Goal: Task Accomplishment & Management: Use online tool/utility

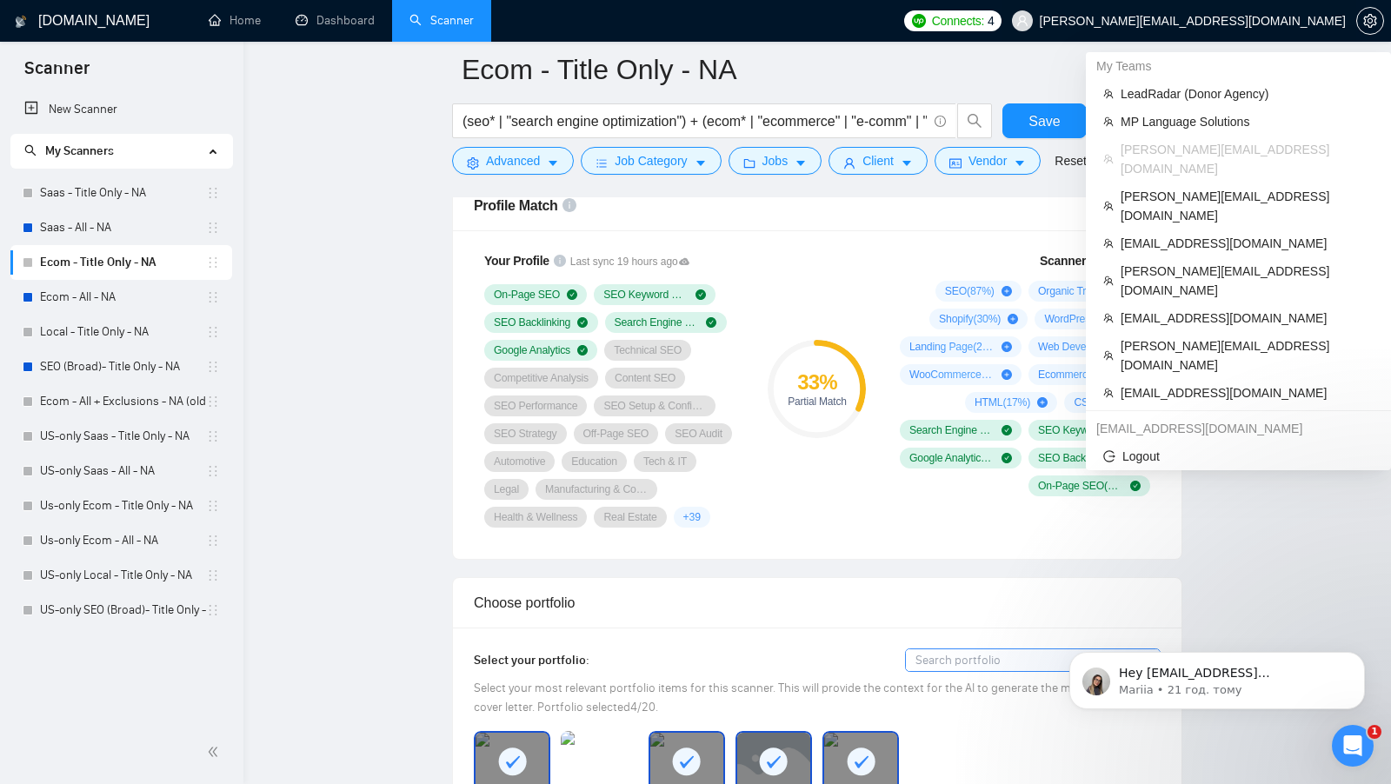
scroll to position [1149, 0]
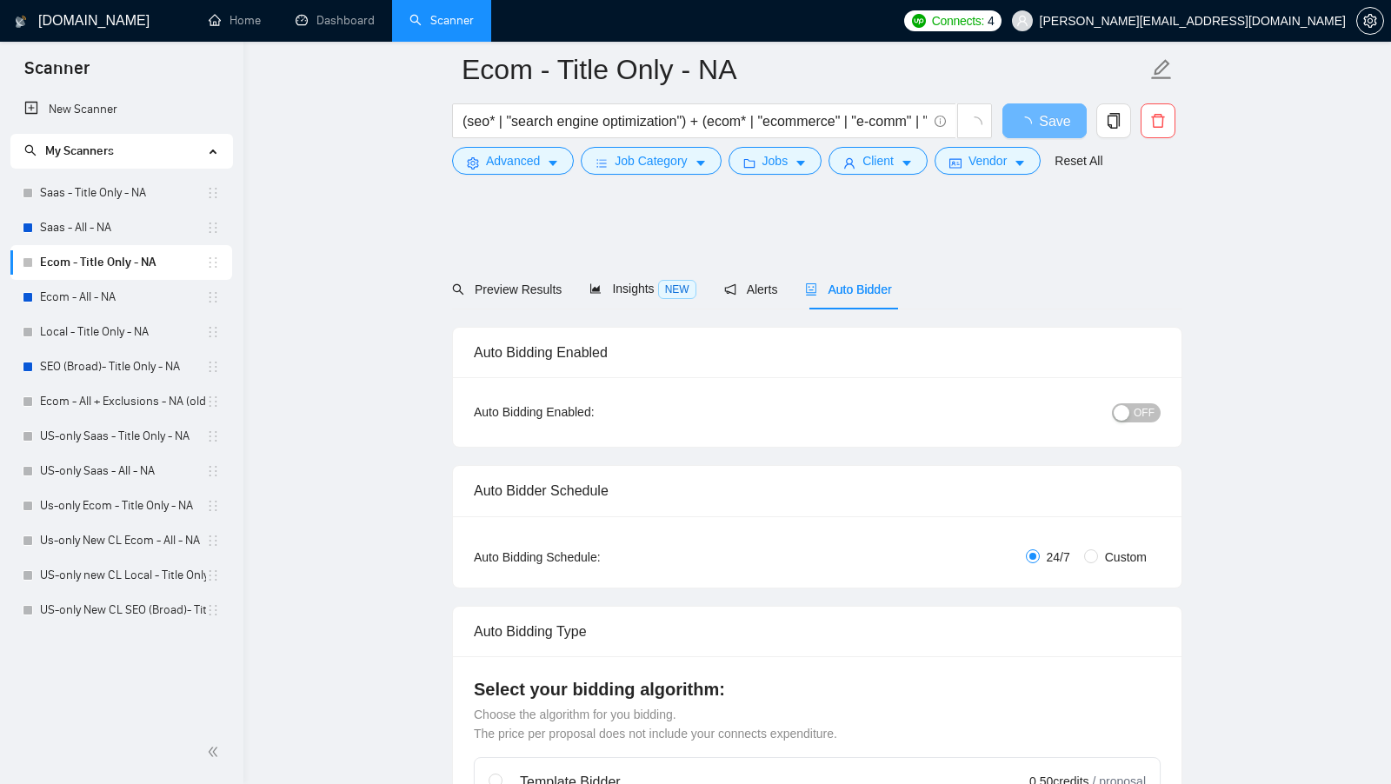
scroll to position [1149, 0]
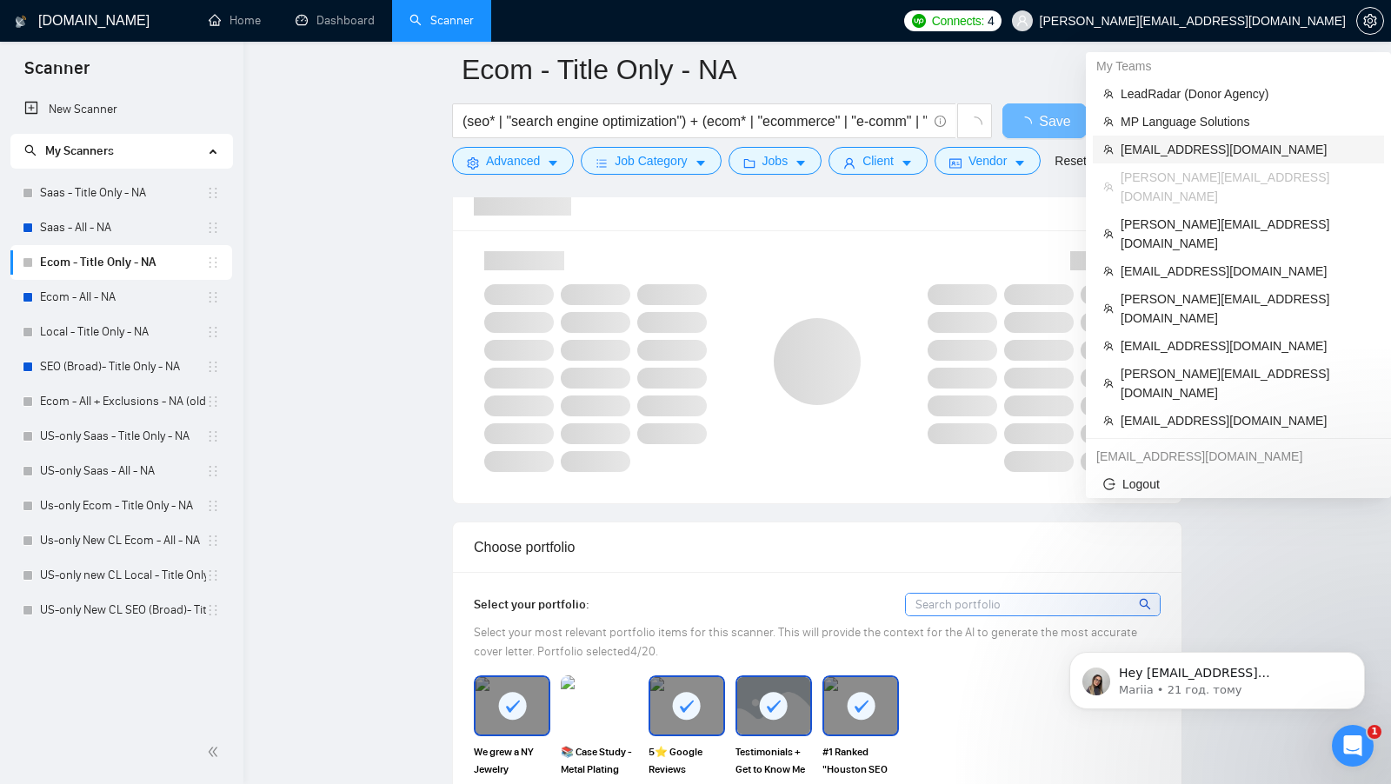
click at [1257, 148] on span "[EMAIL_ADDRESS][DOMAIN_NAME]" at bounding box center [1246, 149] width 253 height 19
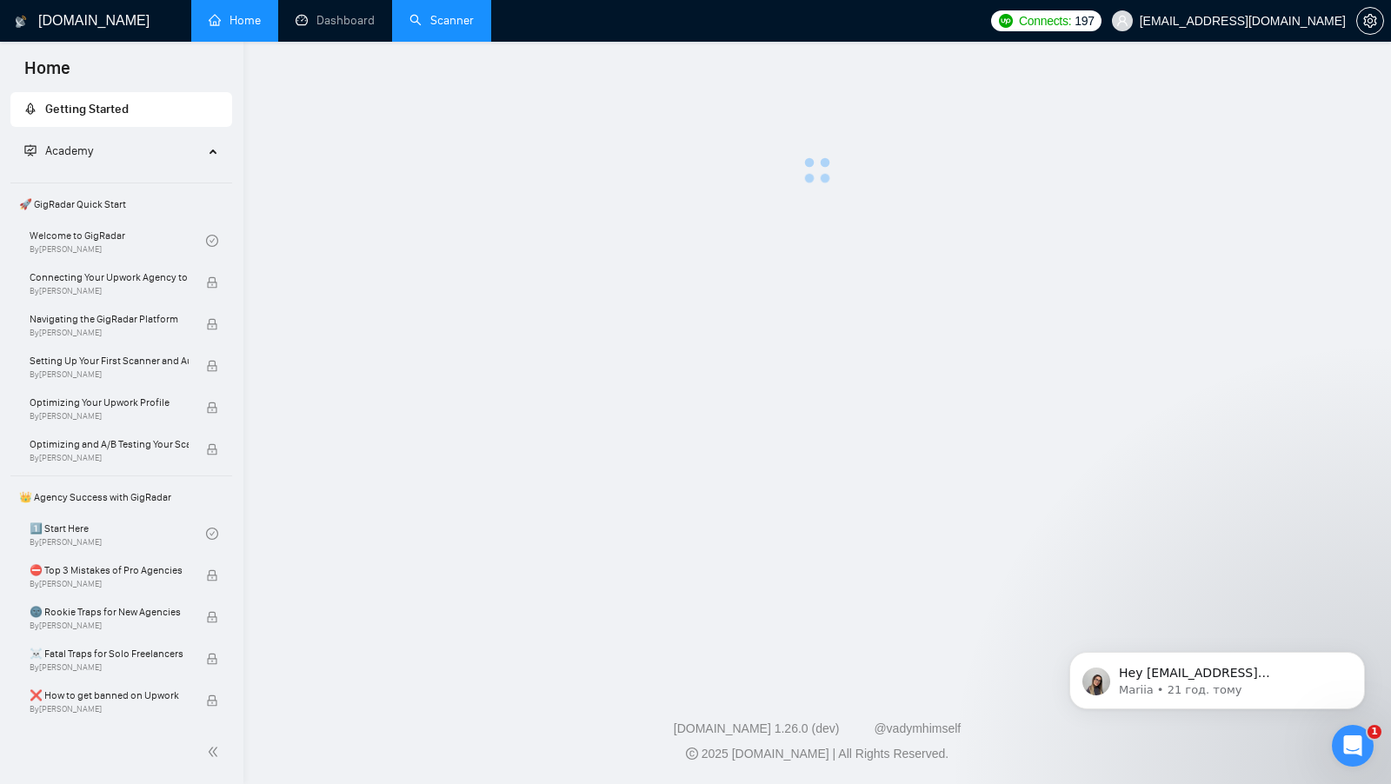
click at [461, 27] on link "Scanner" at bounding box center [441, 20] width 64 height 15
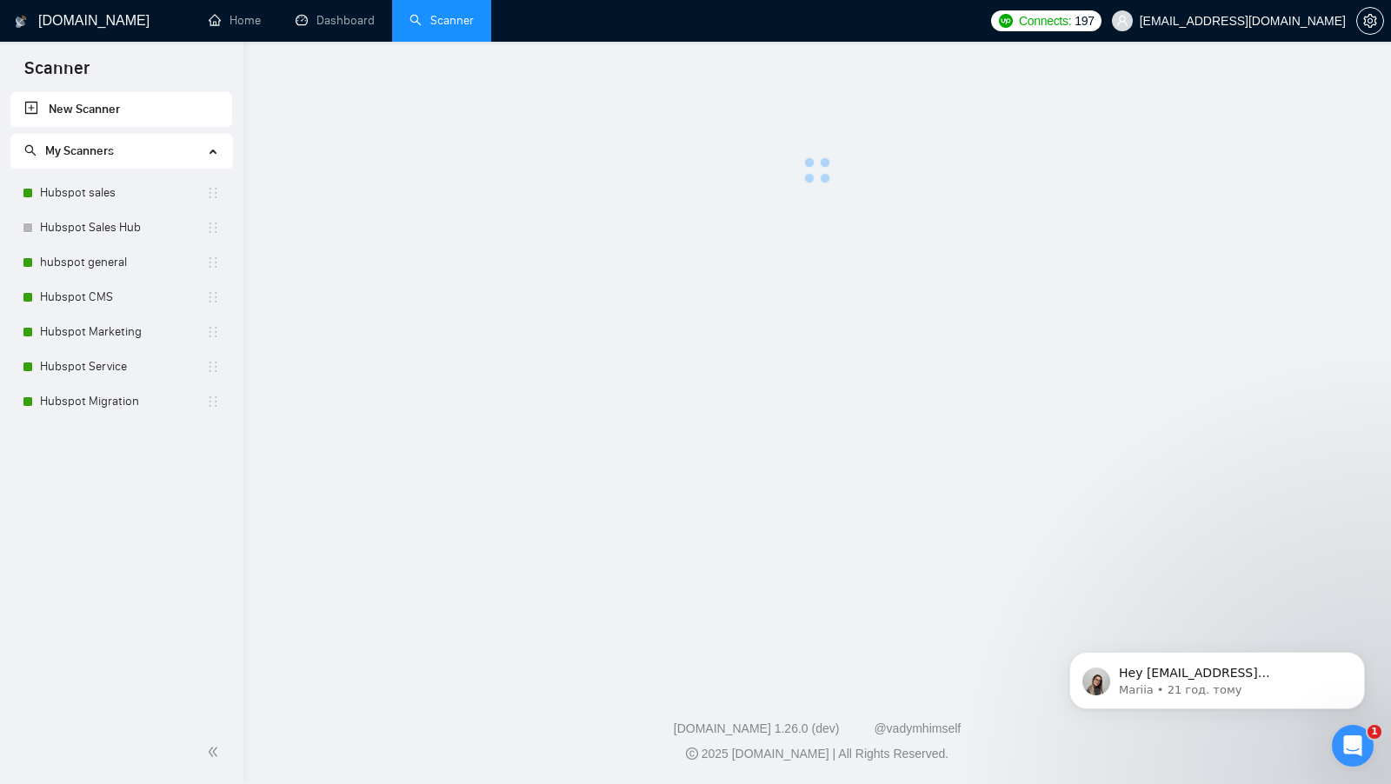
click at [437, 226] on main at bounding box center [817, 360] width 1092 height 581
click at [320, 26] on link "Dashboard" at bounding box center [335, 20] width 79 height 15
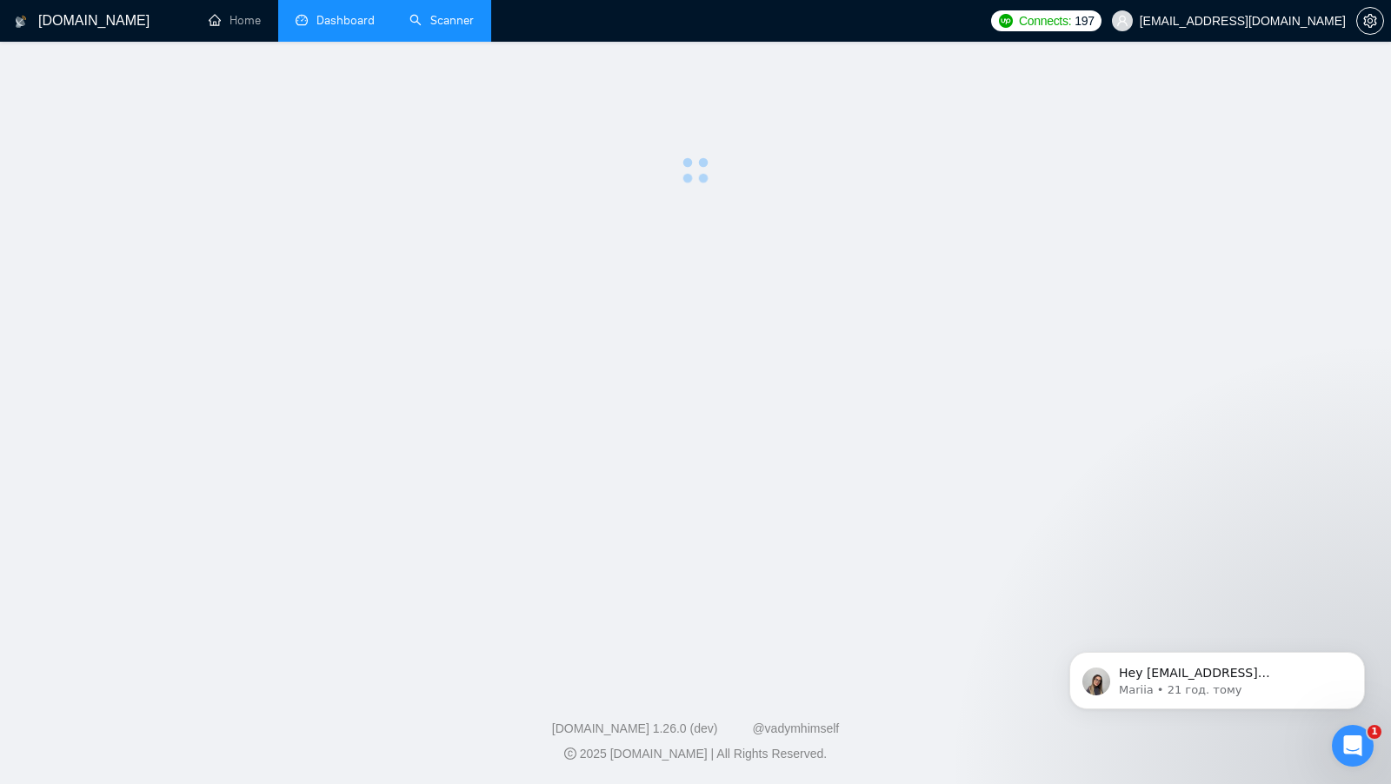
click at [439, 28] on link "Scanner" at bounding box center [441, 20] width 64 height 15
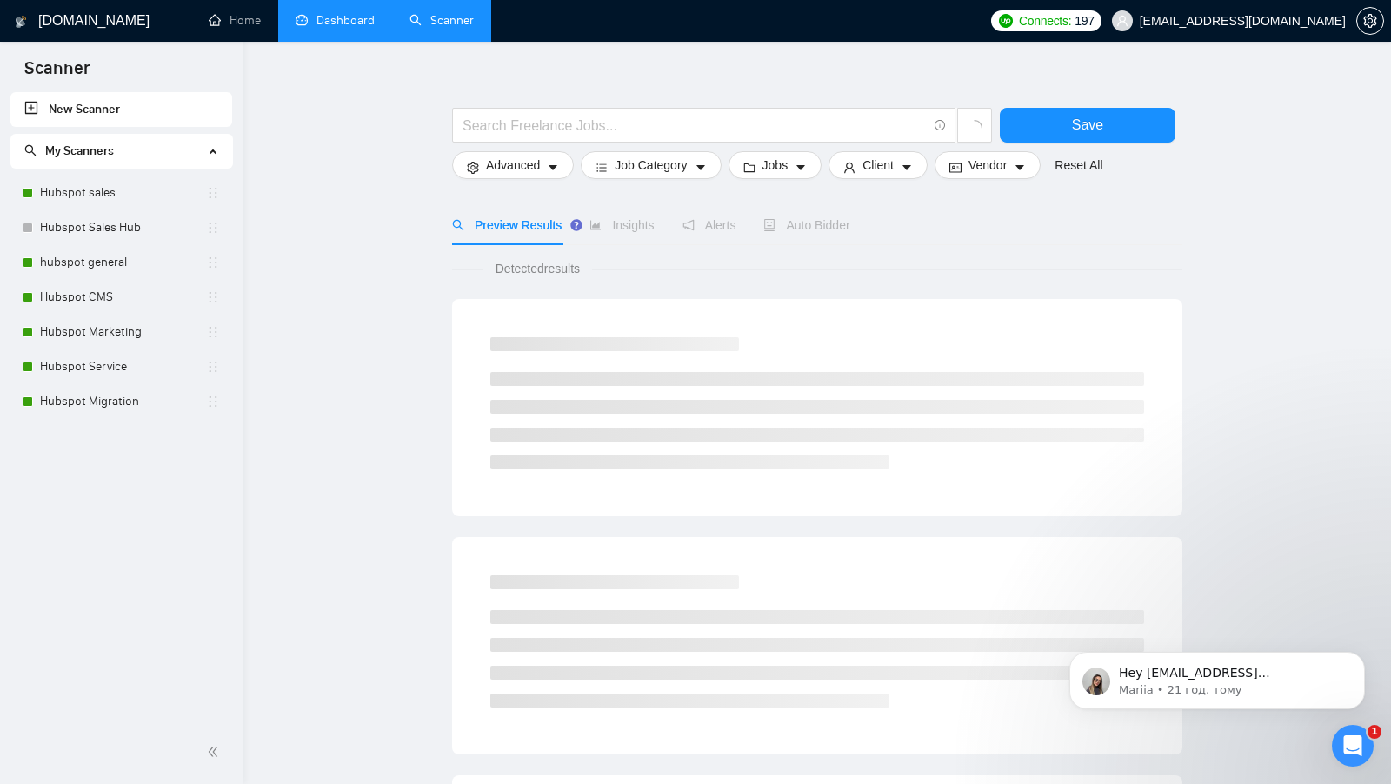
scroll to position [17, 0]
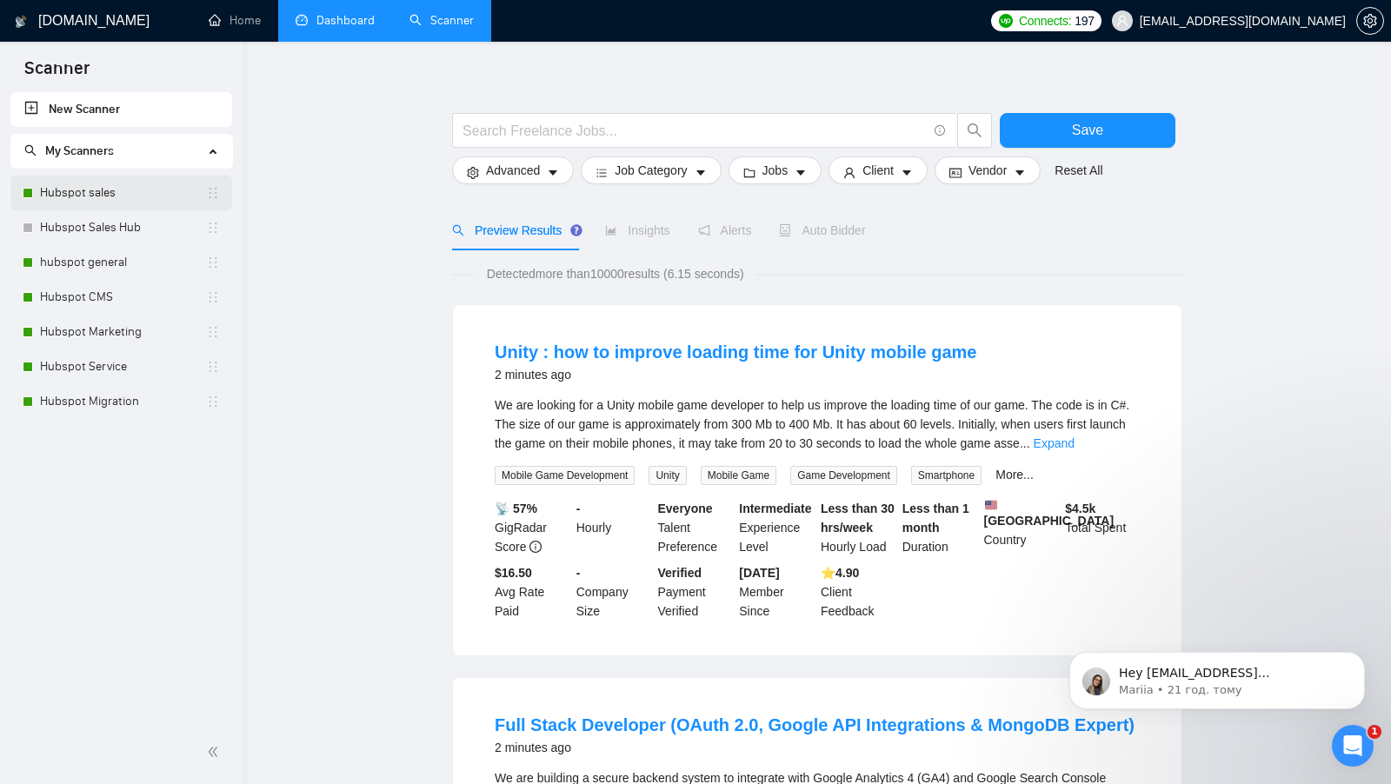
click at [136, 185] on link "Hubspot sales" at bounding box center [123, 193] width 166 height 35
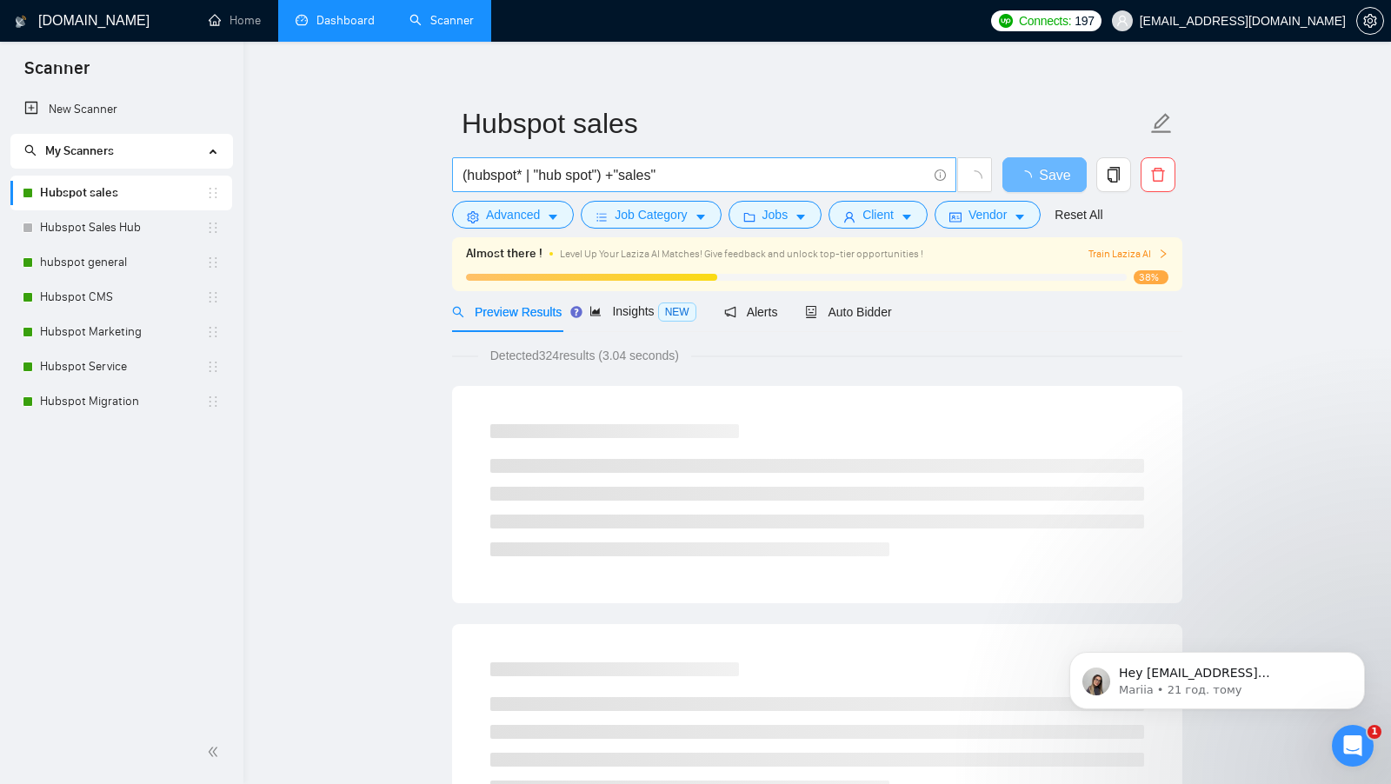
click at [717, 184] on input "(hubspot* | "hub spot") +"sales"" at bounding box center [694, 175] width 464 height 22
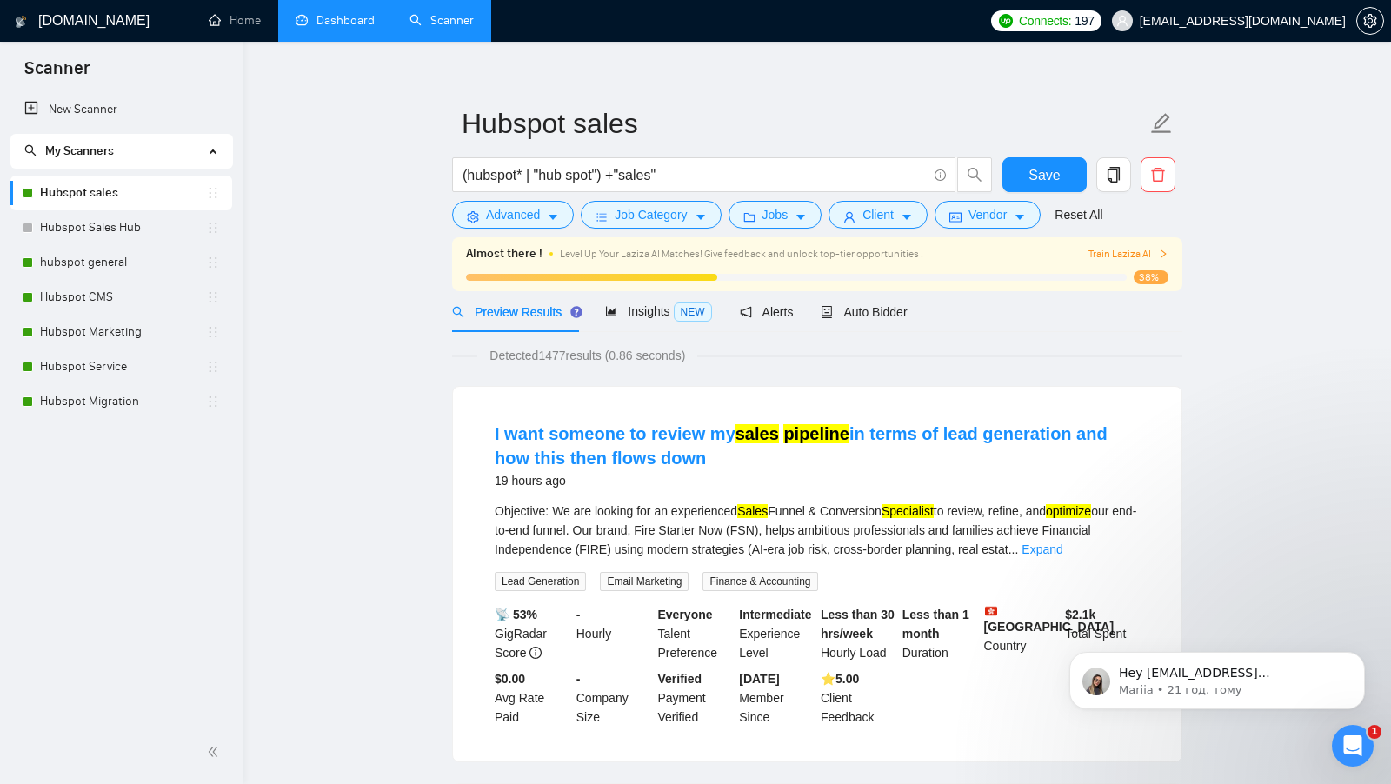
click at [353, 19] on link "Dashboard" at bounding box center [335, 20] width 79 height 15
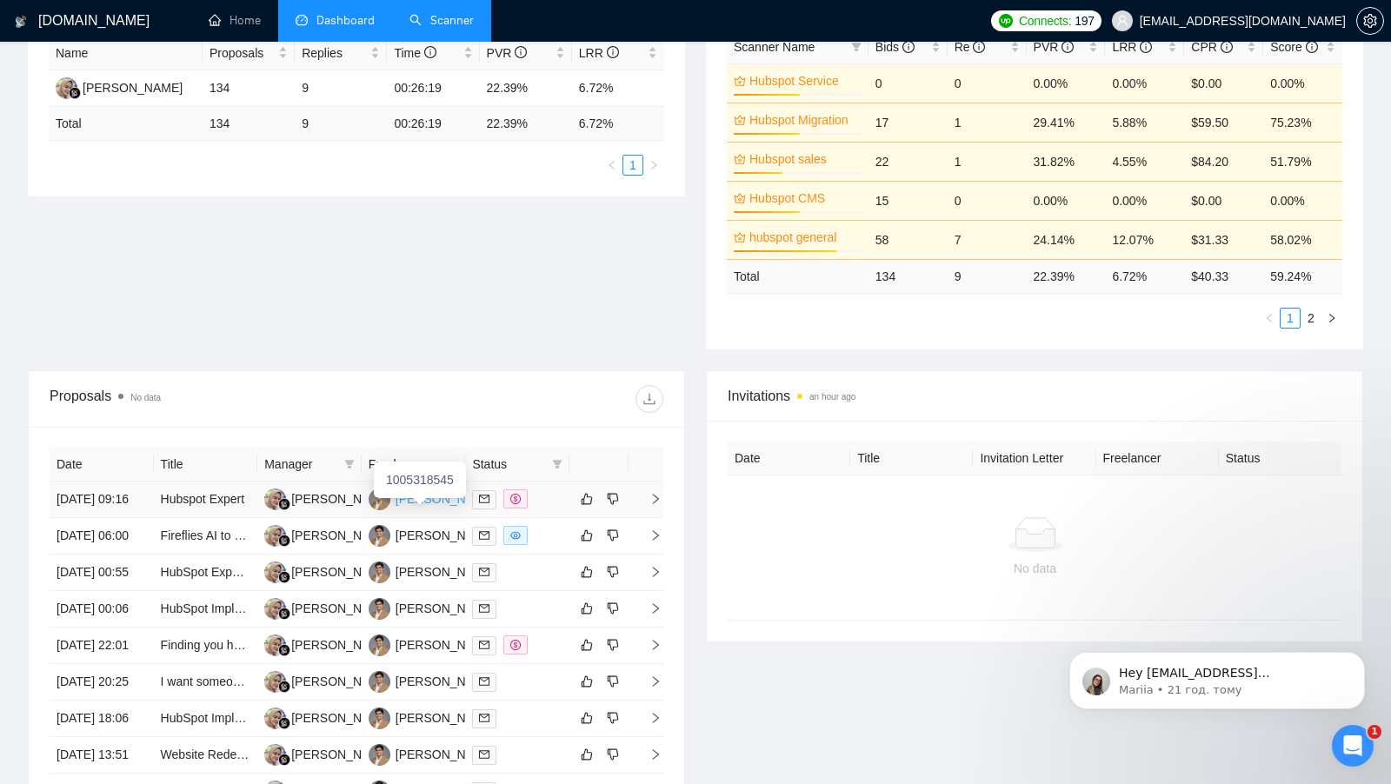
scroll to position [348, 0]
click at [422, 502] on div "Yaman Kaushik" at bounding box center [446, 497] width 100 height 19
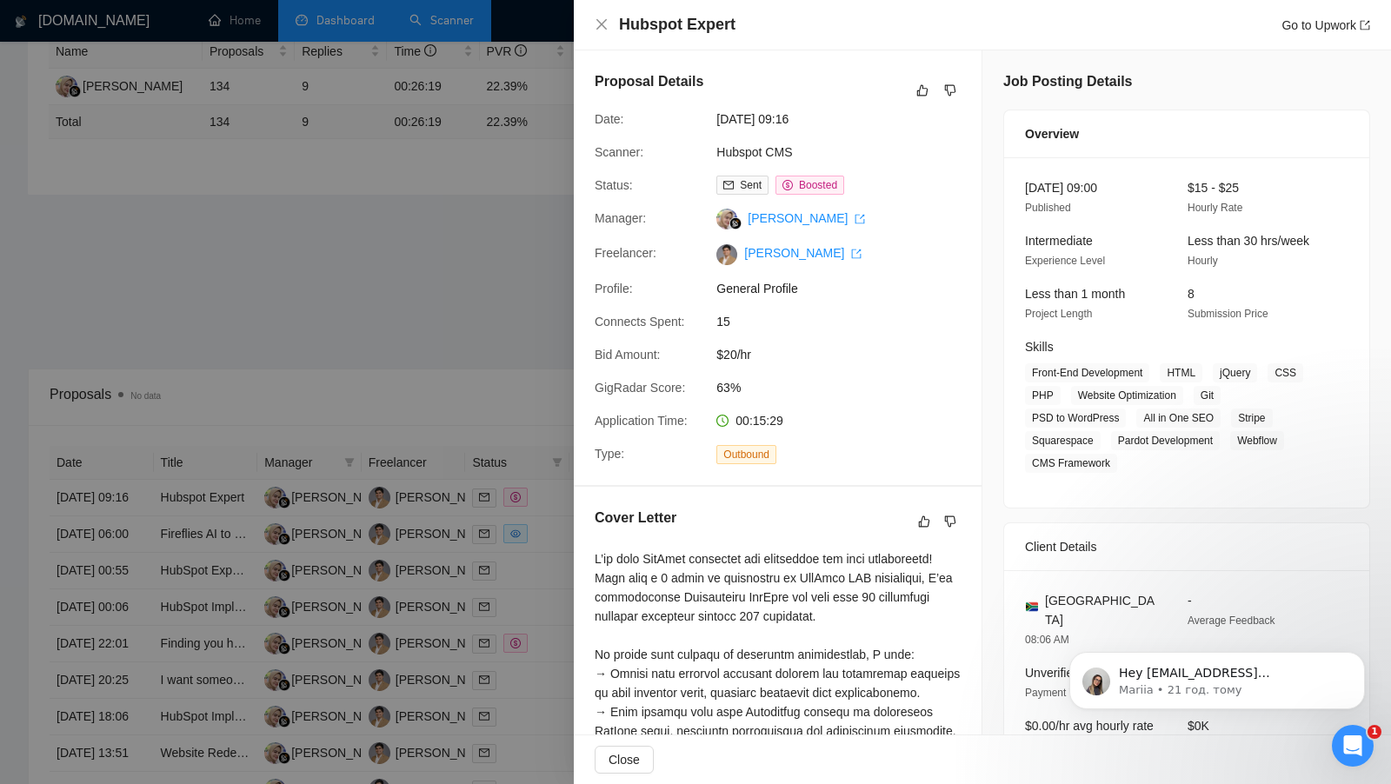
click at [488, 205] on div at bounding box center [695, 392] width 1391 height 784
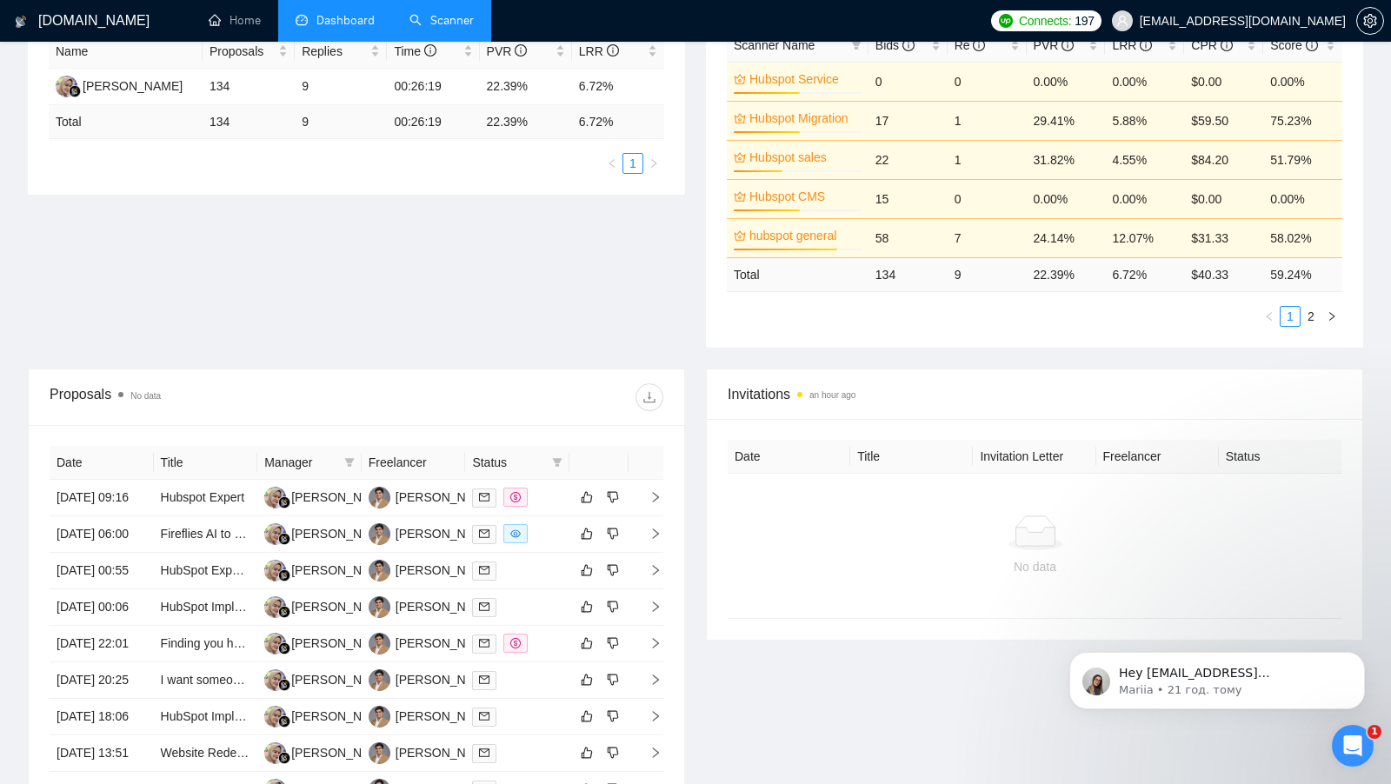
click at [441, 23] on link "Scanner" at bounding box center [441, 20] width 64 height 15
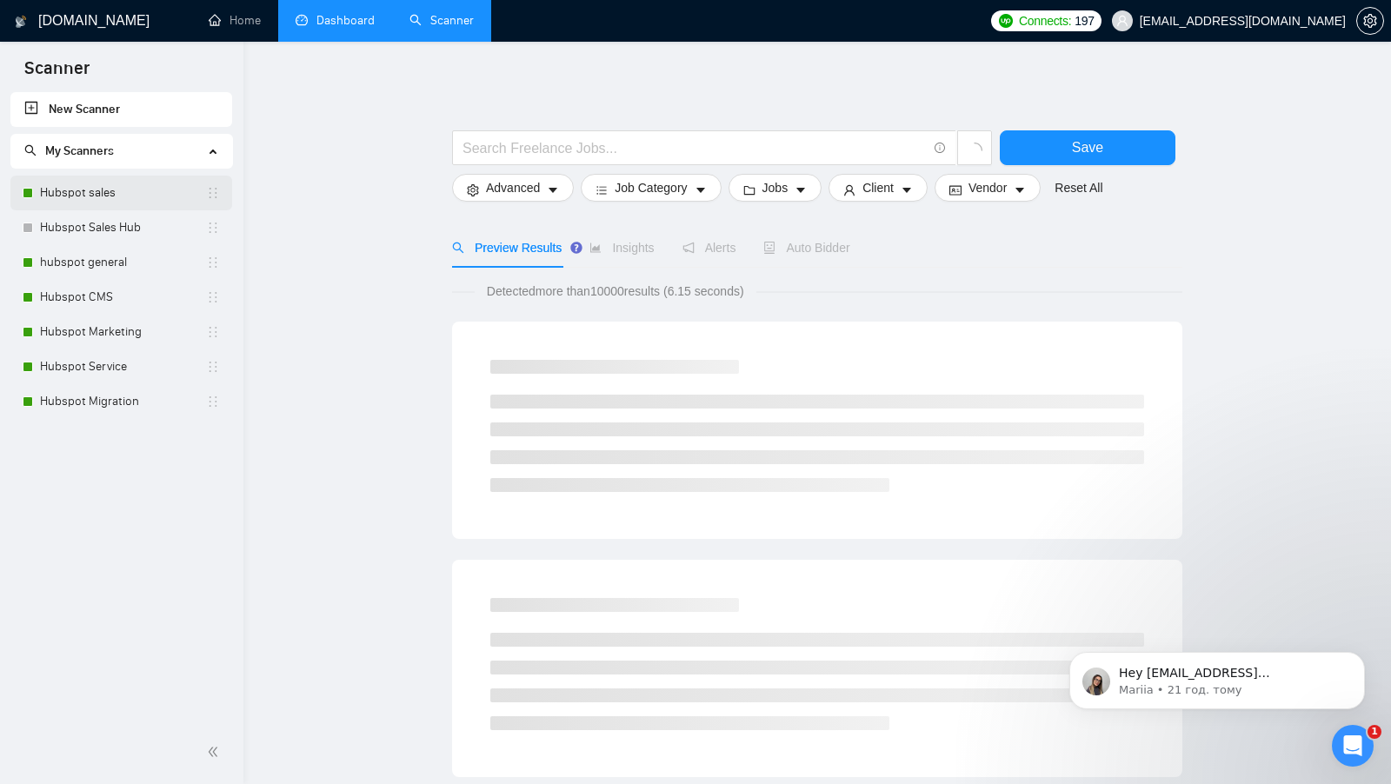
click at [143, 190] on link "Hubspot sales" at bounding box center [123, 193] width 166 height 35
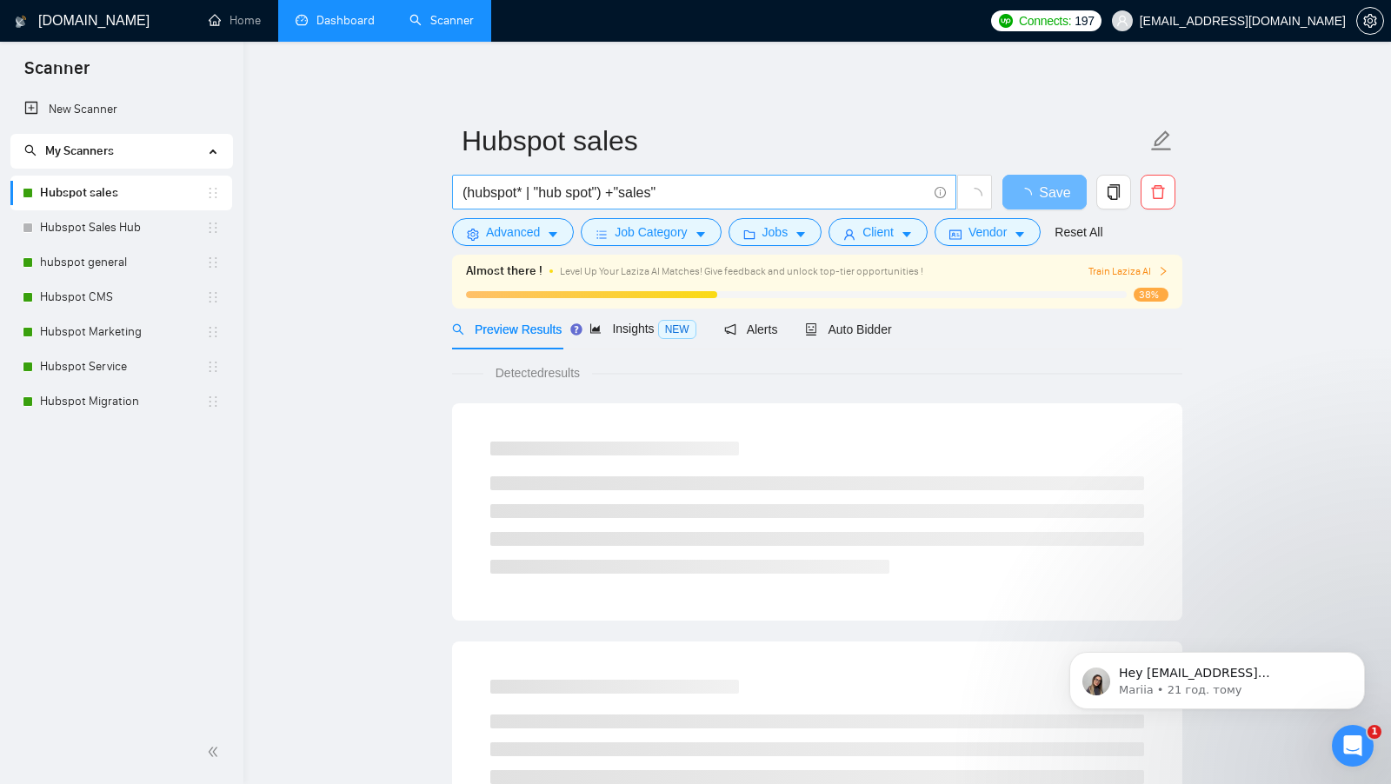
click at [726, 184] on input "(hubspot* | "hub spot") +"sales"" at bounding box center [694, 193] width 464 height 22
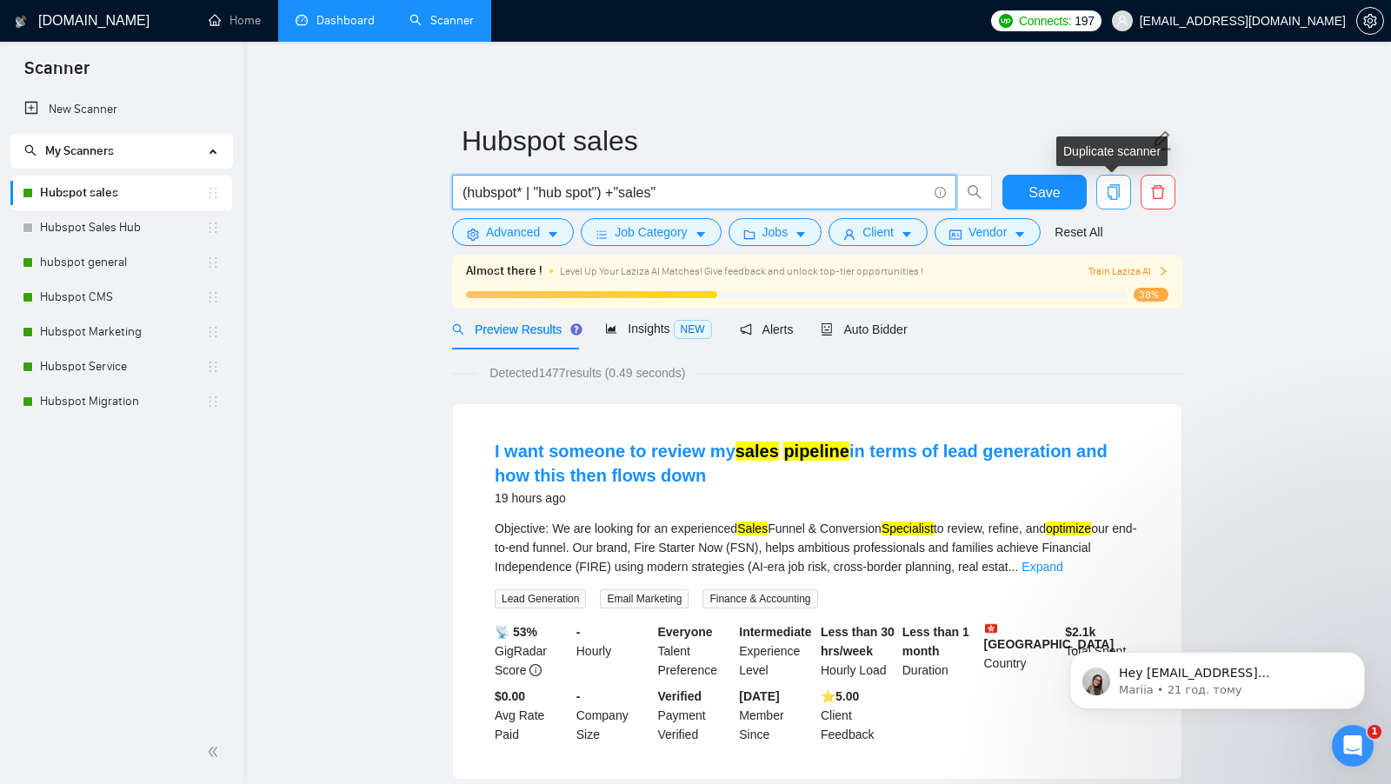
click at [1109, 193] on icon "copy" at bounding box center [1114, 192] width 16 height 16
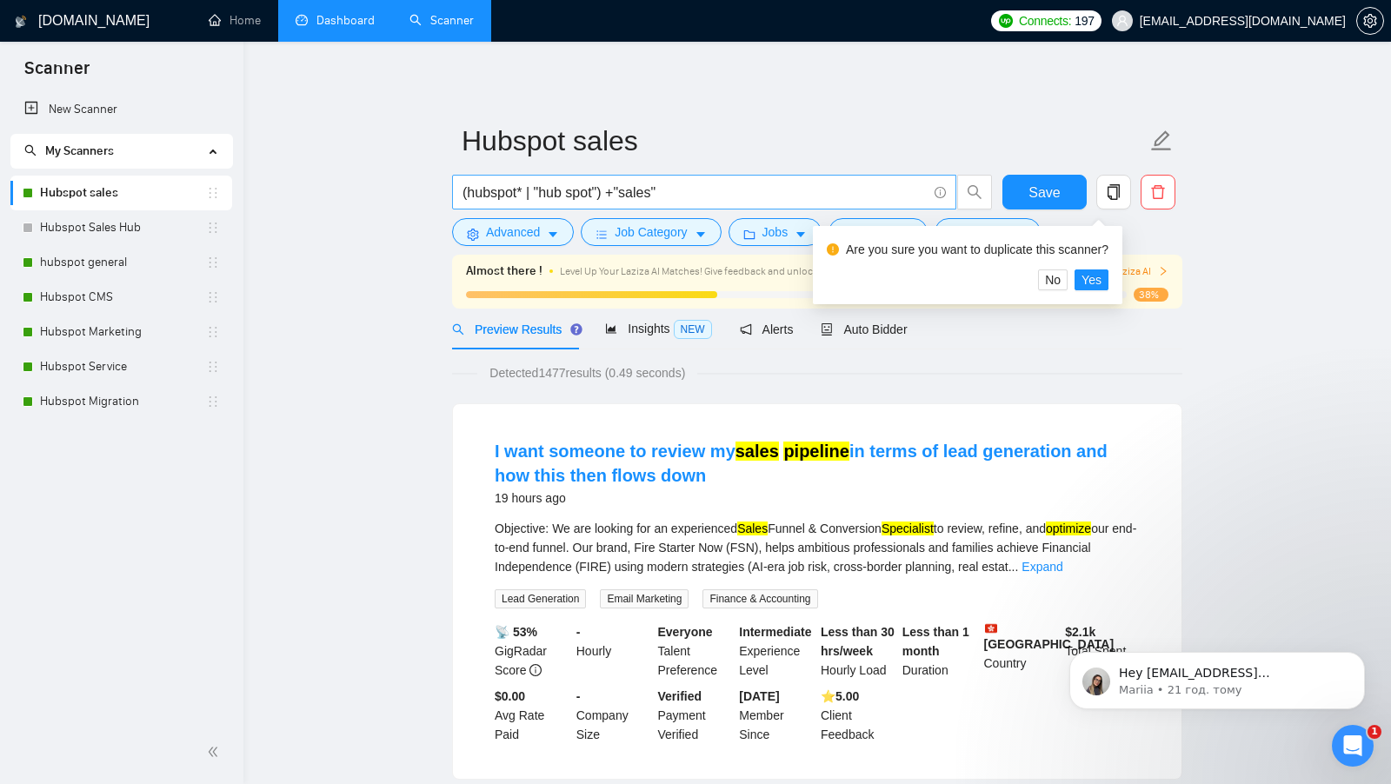
click at [793, 200] on input "(hubspot* | "hub spot") +"sales"" at bounding box center [694, 193] width 464 height 22
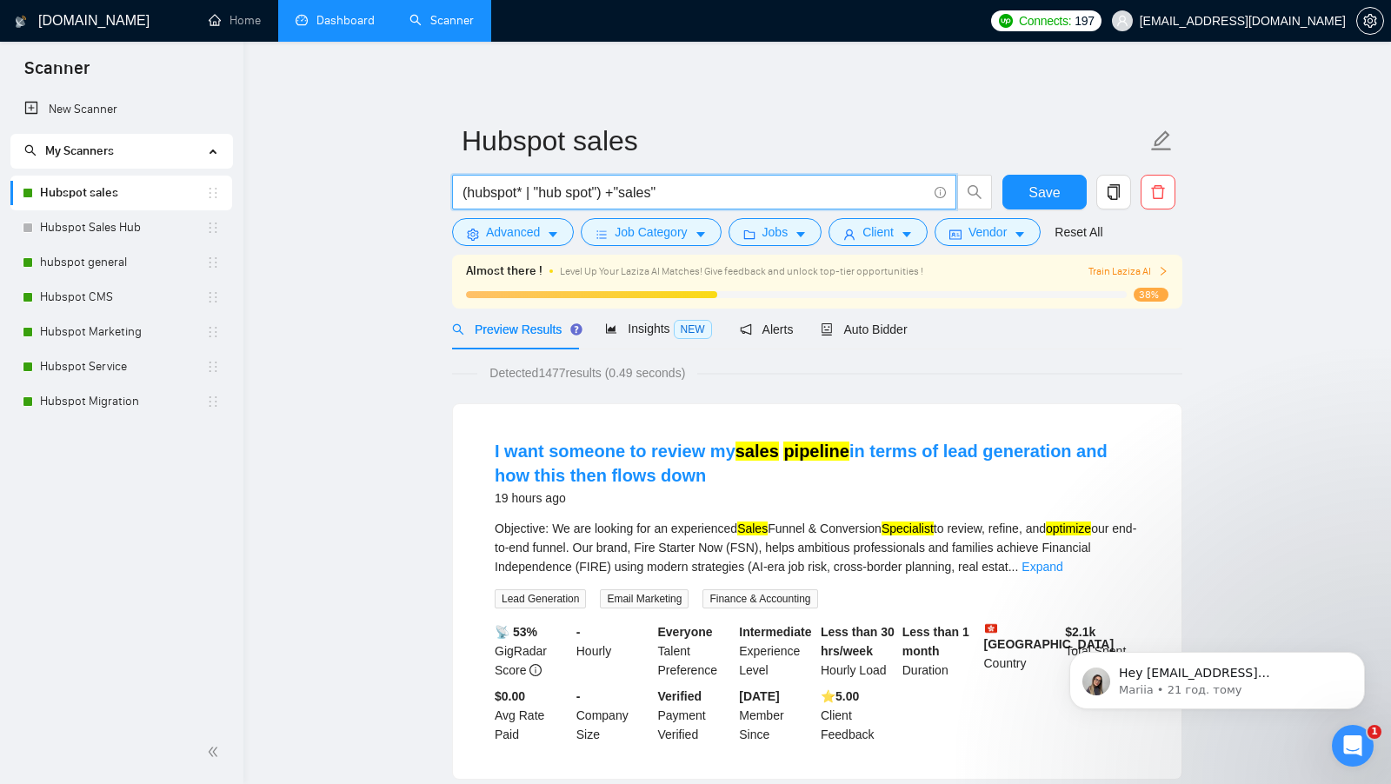
drag, startPoint x: 669, startPoint y: 189, endPoint x: 624, endPoint y: 189, distance: 45.2
click at [624, 189] on input "(hubspot* | "hub spot") +"sales"" at bounding box center [694, 193] width 464 height 22
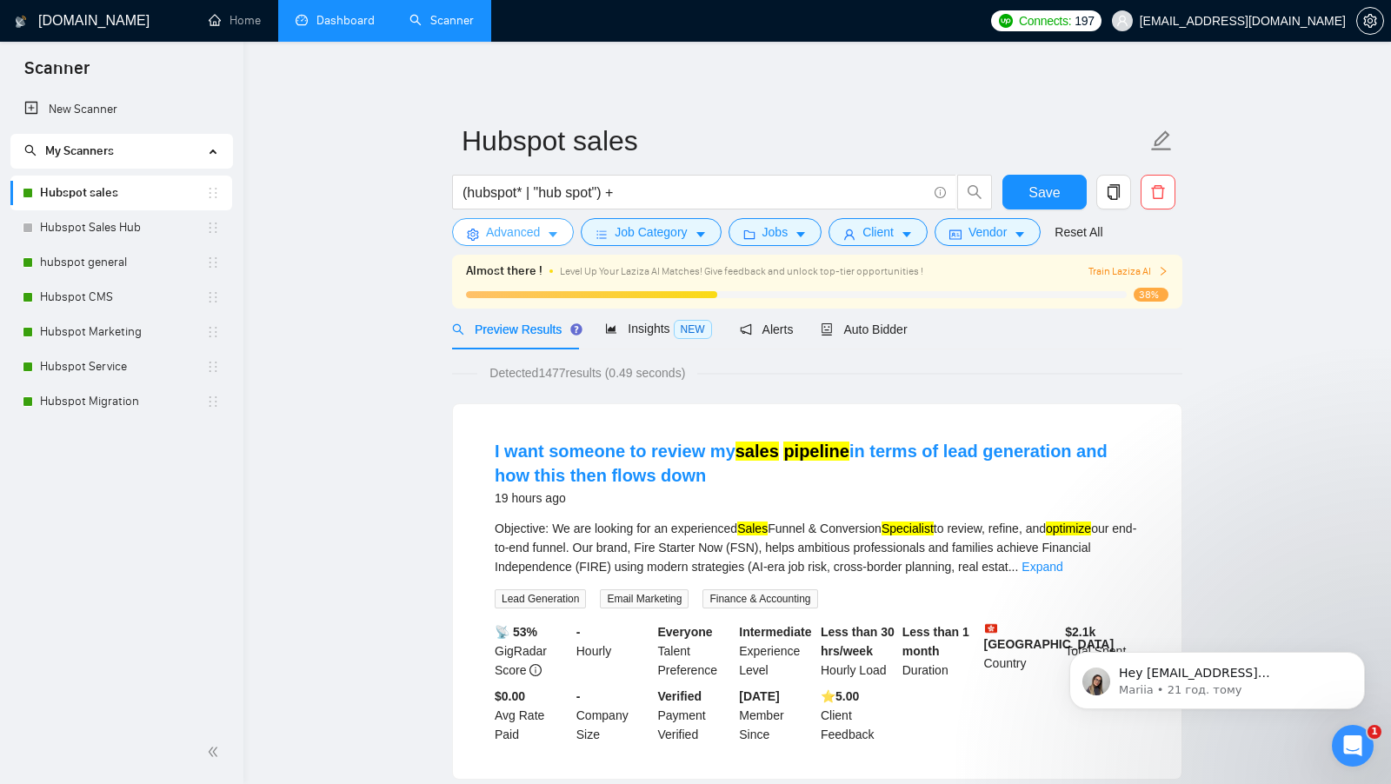
click at [539, 227] on span "Advanced" at bounding box center [513, 232] width 54 height 19
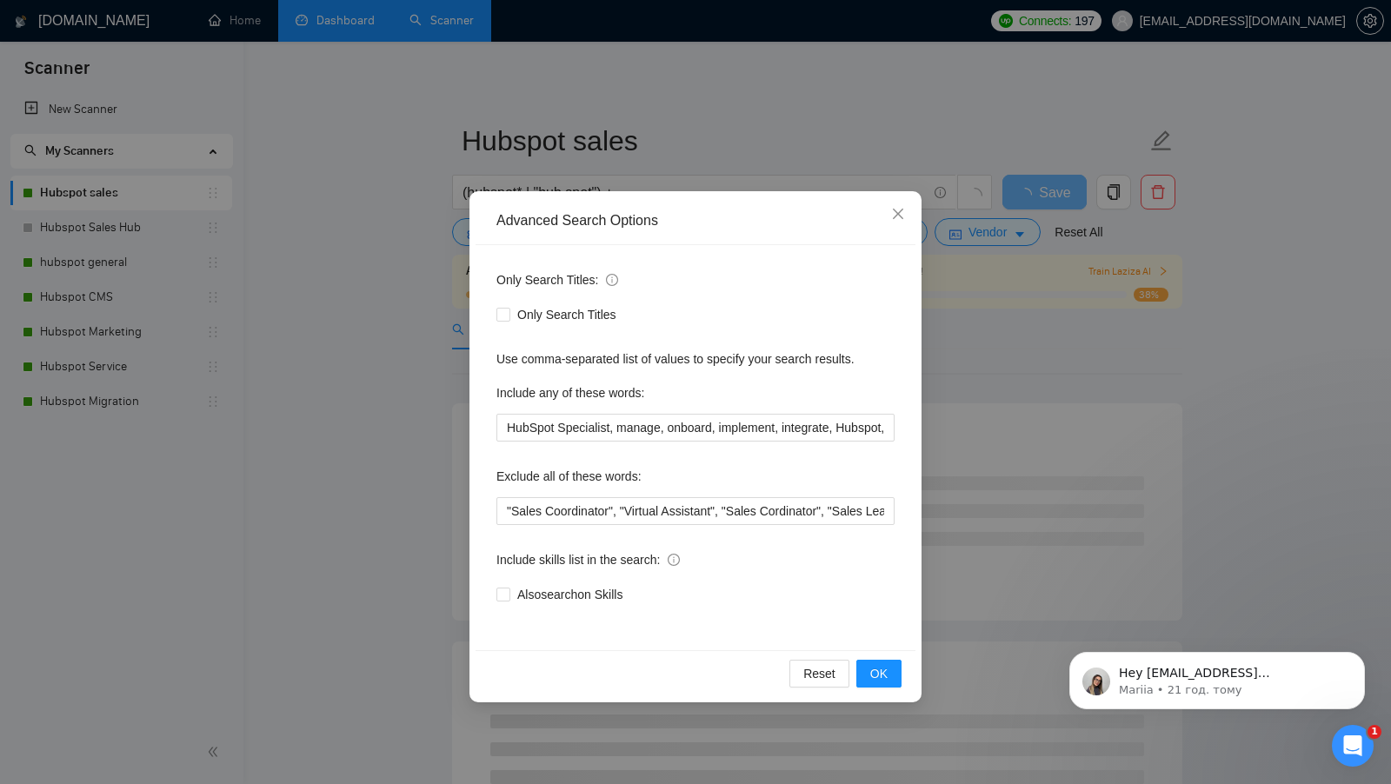
click at [797, 155] on div "Advanced Search Options Only Search Titles: Only Search Titles Use comma-separa…" at bounding box center [695, 392] width 1391 height 784
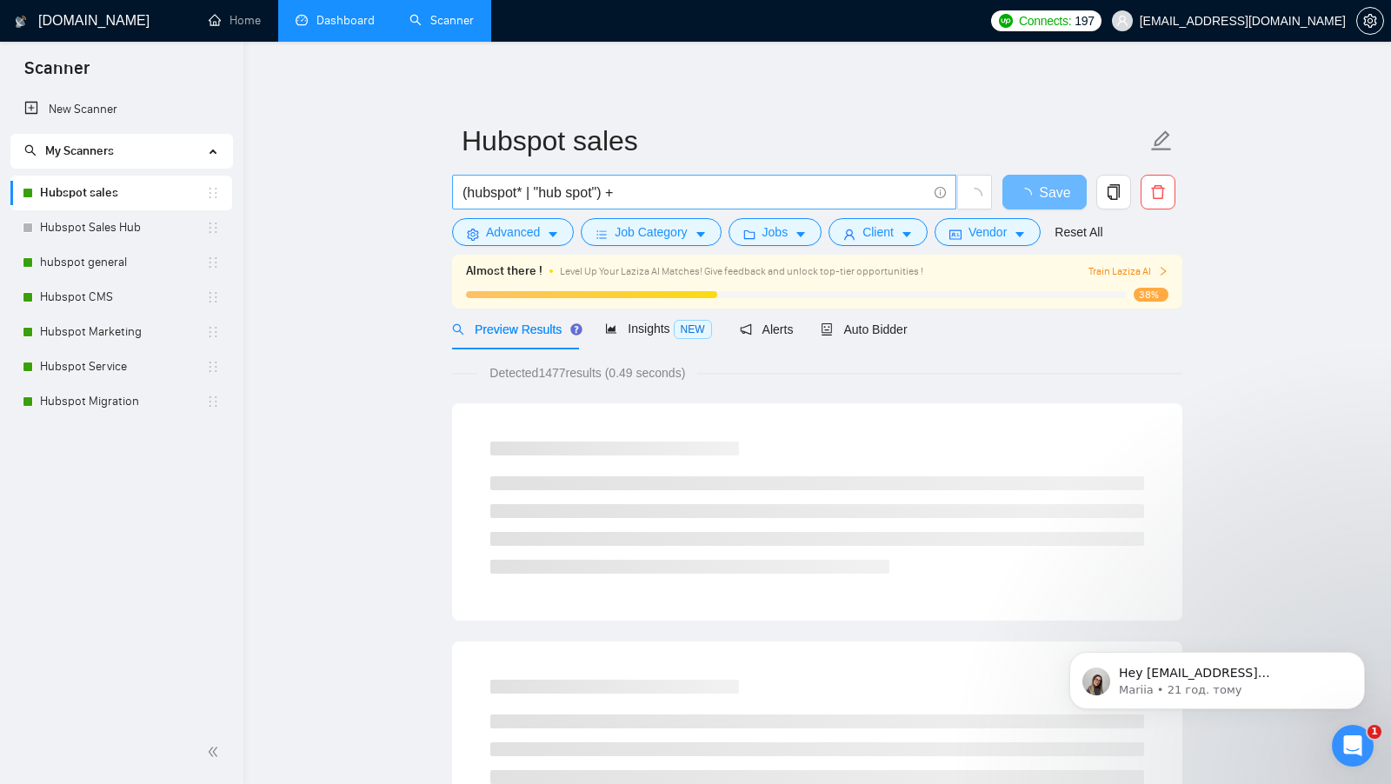
click at [726, 198] on input "(hubspot* | "hub spot") +" at bounding box center [694, 193] width 464 height 22
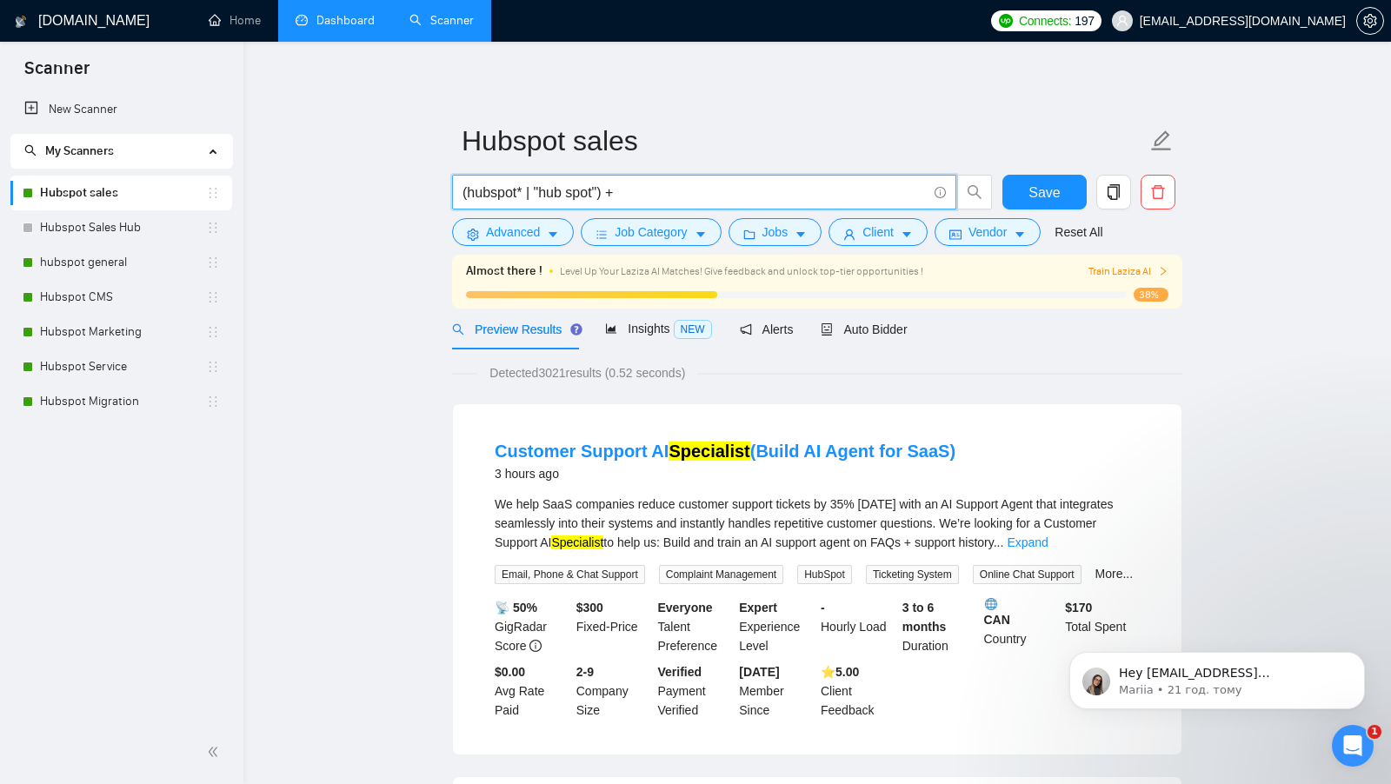
drag, startPoint x: 657, startPoint y: 188, endPoint x: 441, endPoint y: 188, distance: 216.4
paste input "HubSpot Marketing Automation"
click at [466, 196] on input "HubSpot Marketing Automation"" at bounding box center [694, 193] width 464 height 22
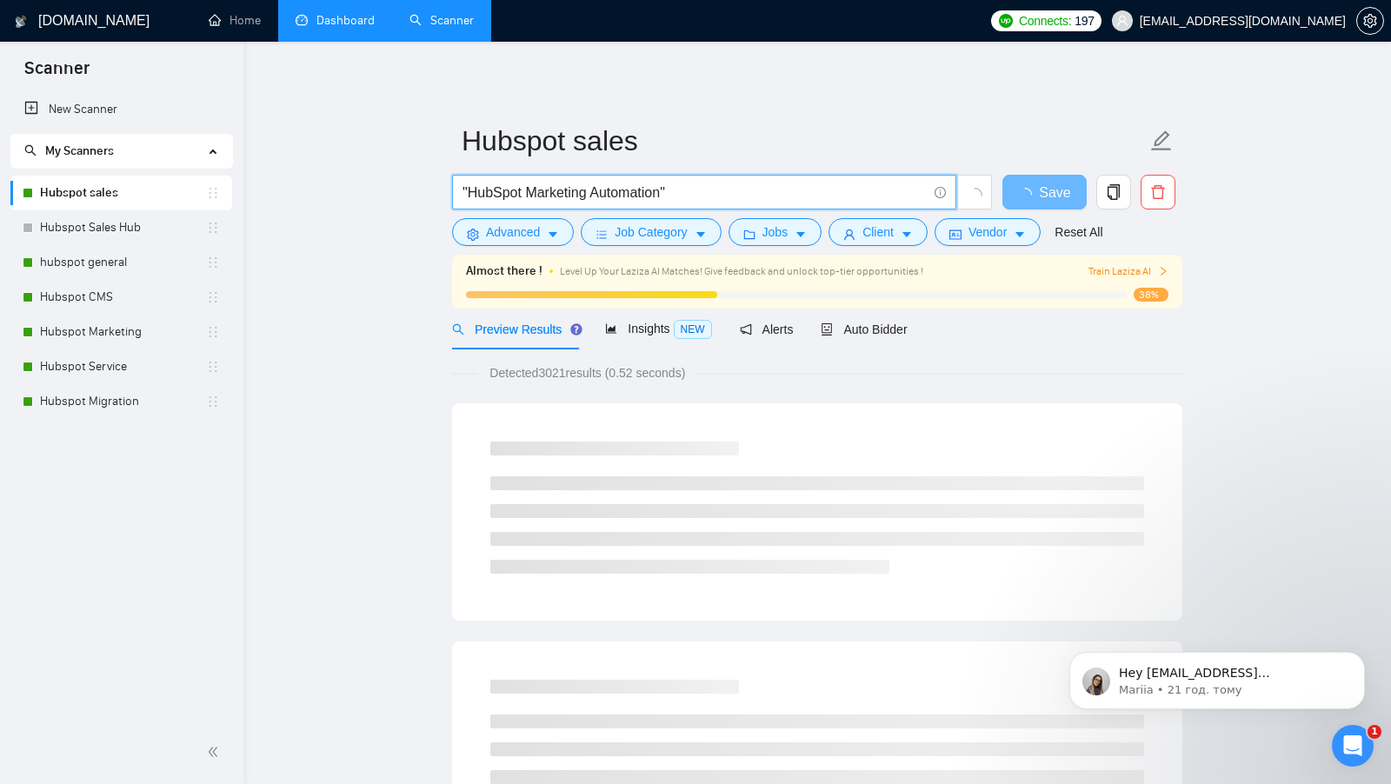
click at [678, 191] on input ""HubSpot Marketing Automation"" at bounding box center [694, 193] width 464 height 22
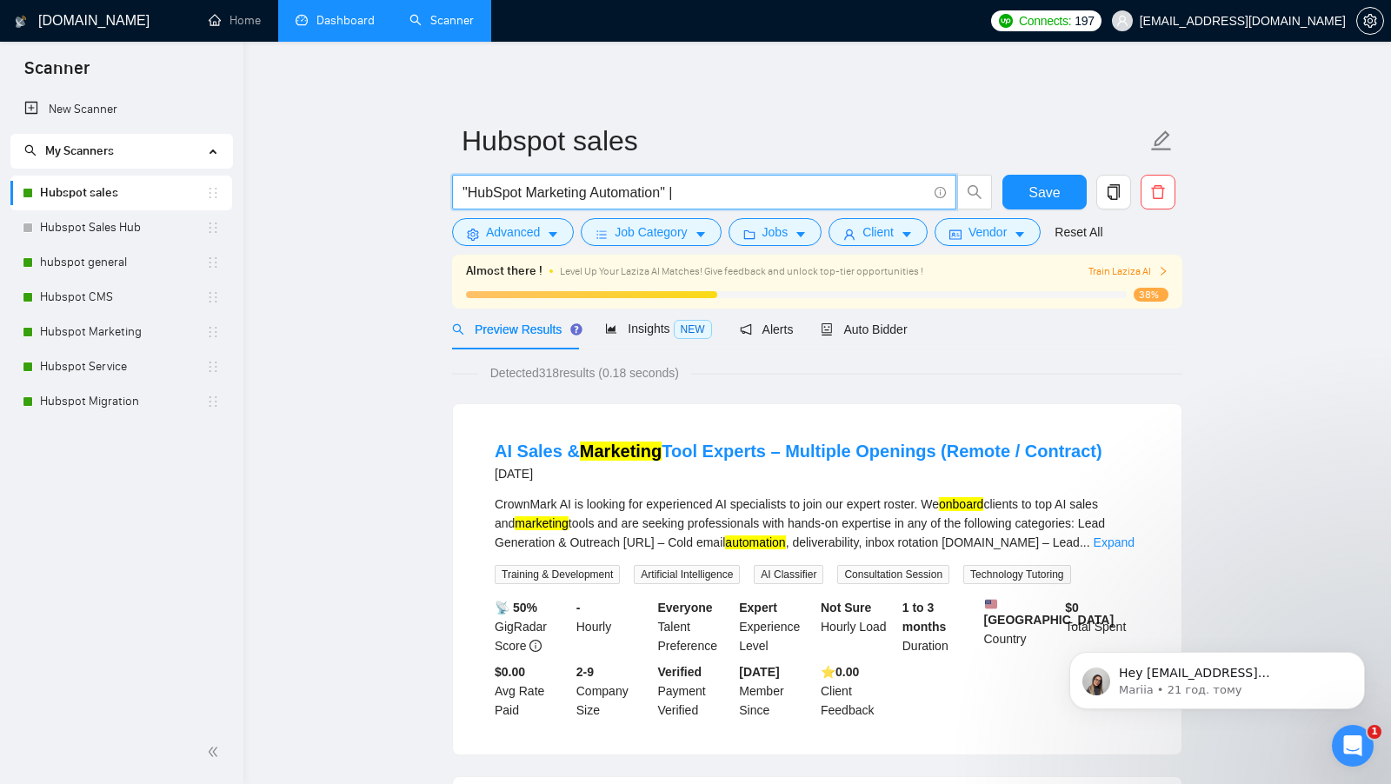
click at [497, 196] on input ""HubSpot Marketing Automation" |" at bounding box center [694, 193] width 464 height 22
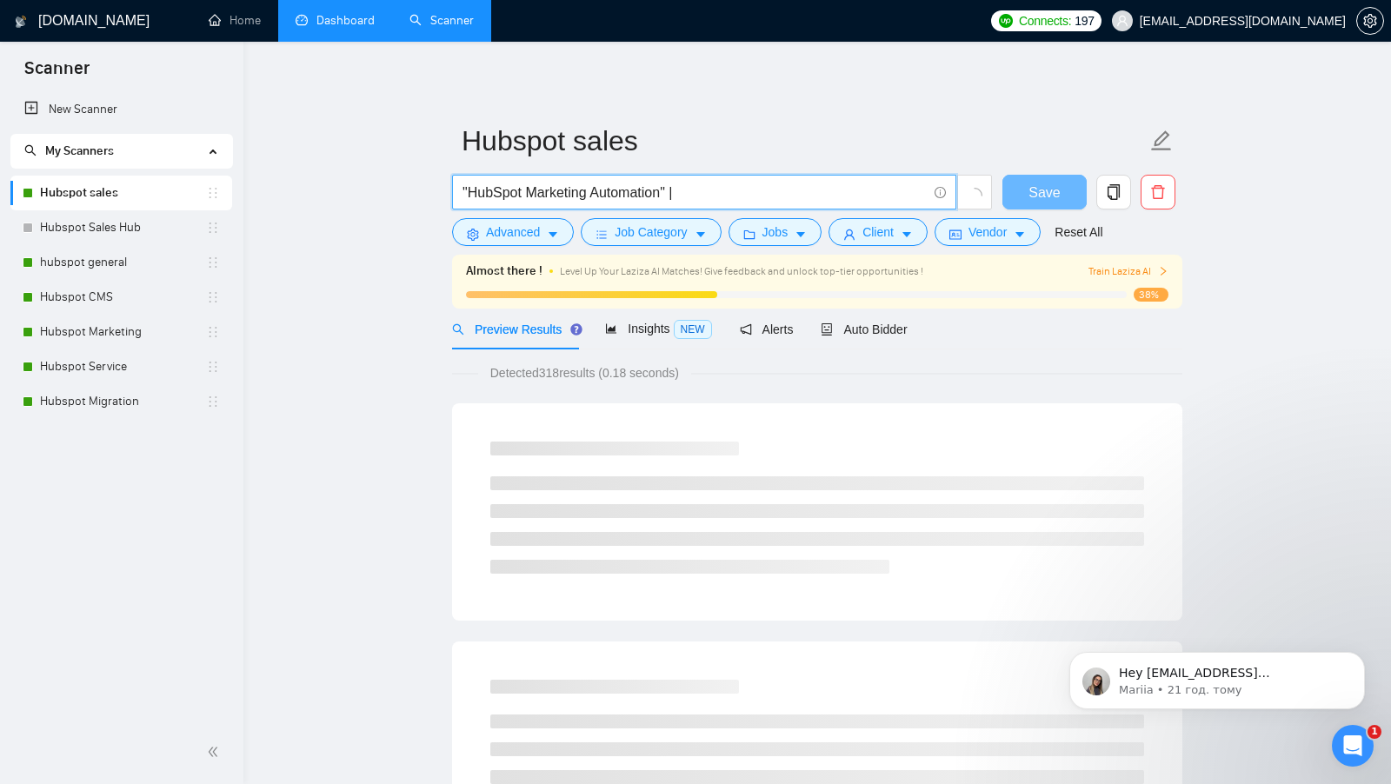
click at [497, 196] on input ""HubSpot Marketing Automation" |" at bounding box center [694, 193] width 464 height 22
click at [740, 194] on input ""HubSpot Marketing Automation" |" at bounding box center [694, 193] width 464 height 22
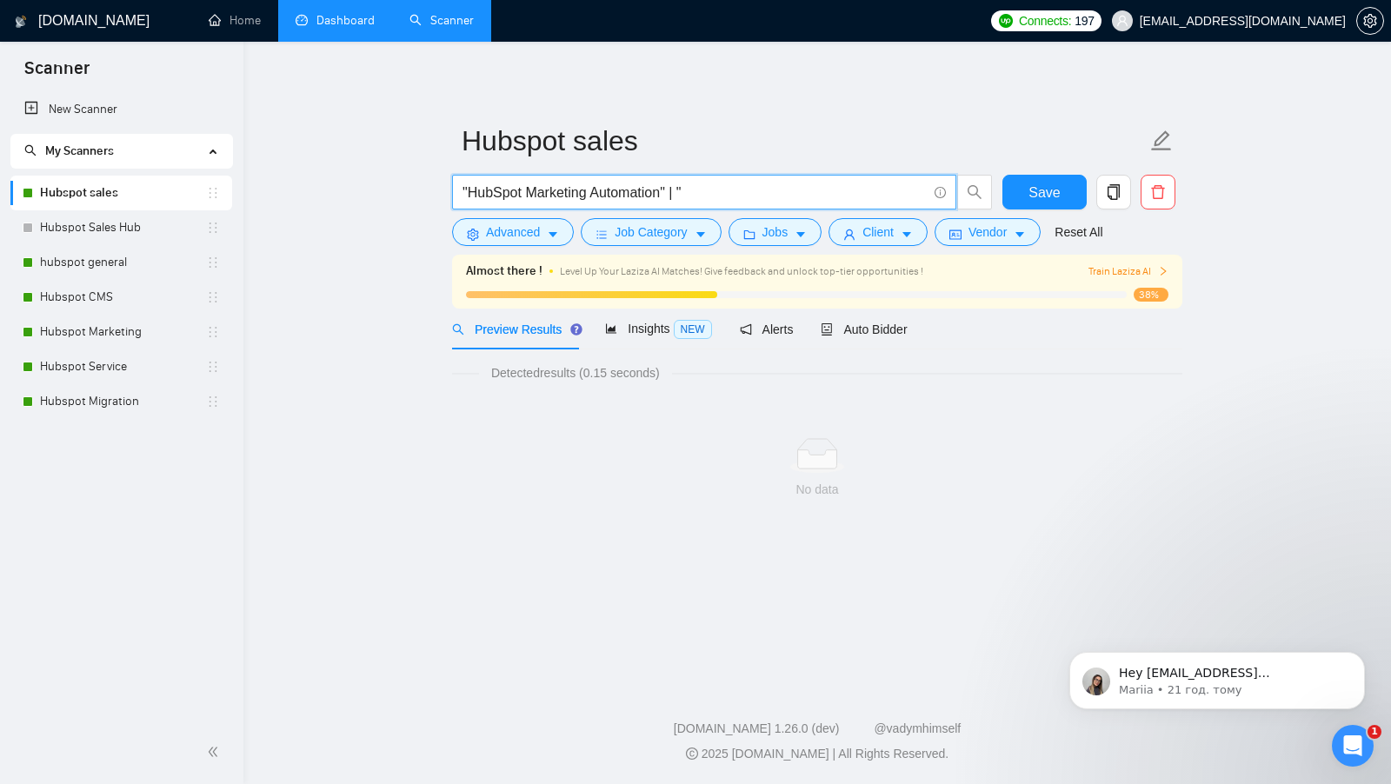
paste input "HubSpot"
click at [639, 197] on input ""HubSpot Marketing Automation" | "HubSpot" at bounding box center [694, 193] width 464 height 22
click at [804, 197] on input ""HubSpot Marketing Automation" | "HubSpot" at bounding box center [694, 193] width 464 height 22
paste input "Automation"
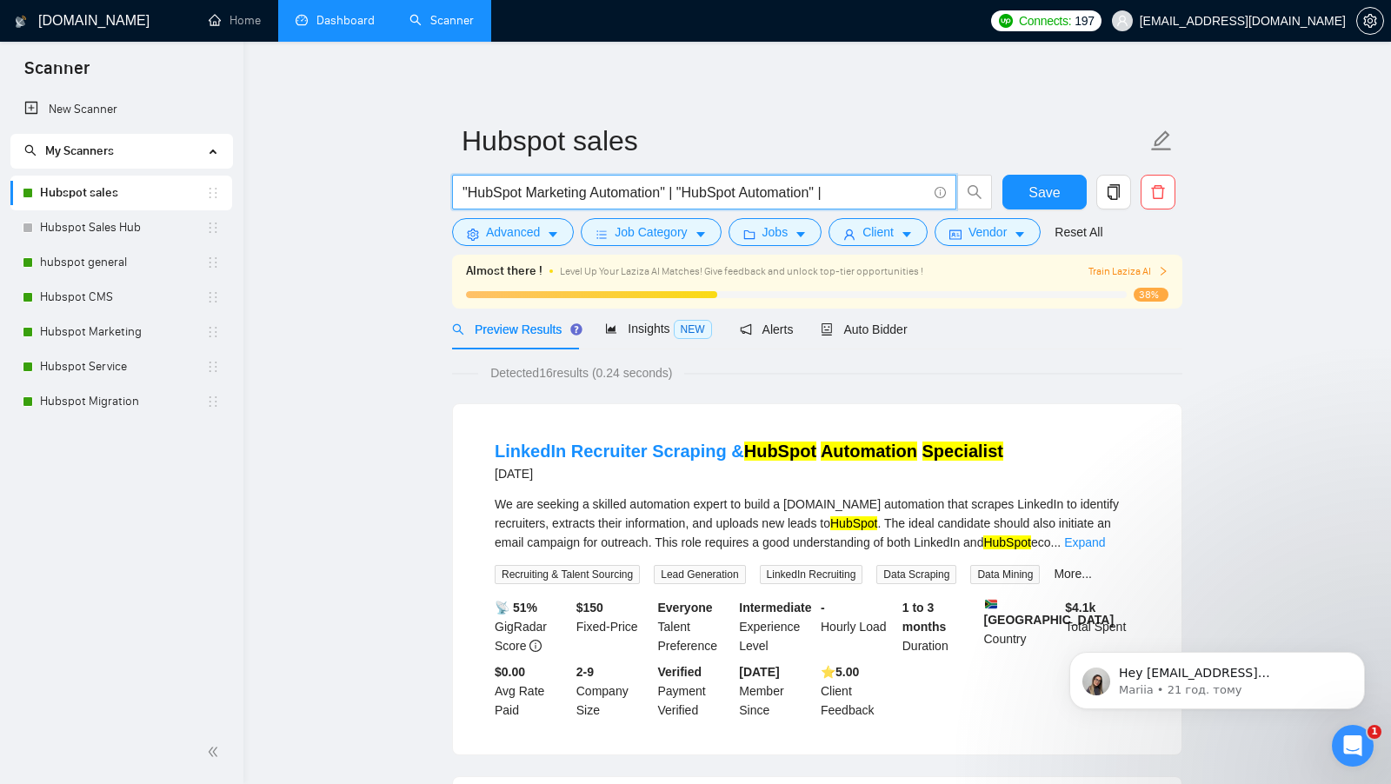
paste input "HubSpot Account Setup"
click at [780, 188] on input ""HubSpot Marketing Automation" | "HubSpot Automation" | HubSpot Account Setup" at bounding box center [694, 193] width 464 height 22
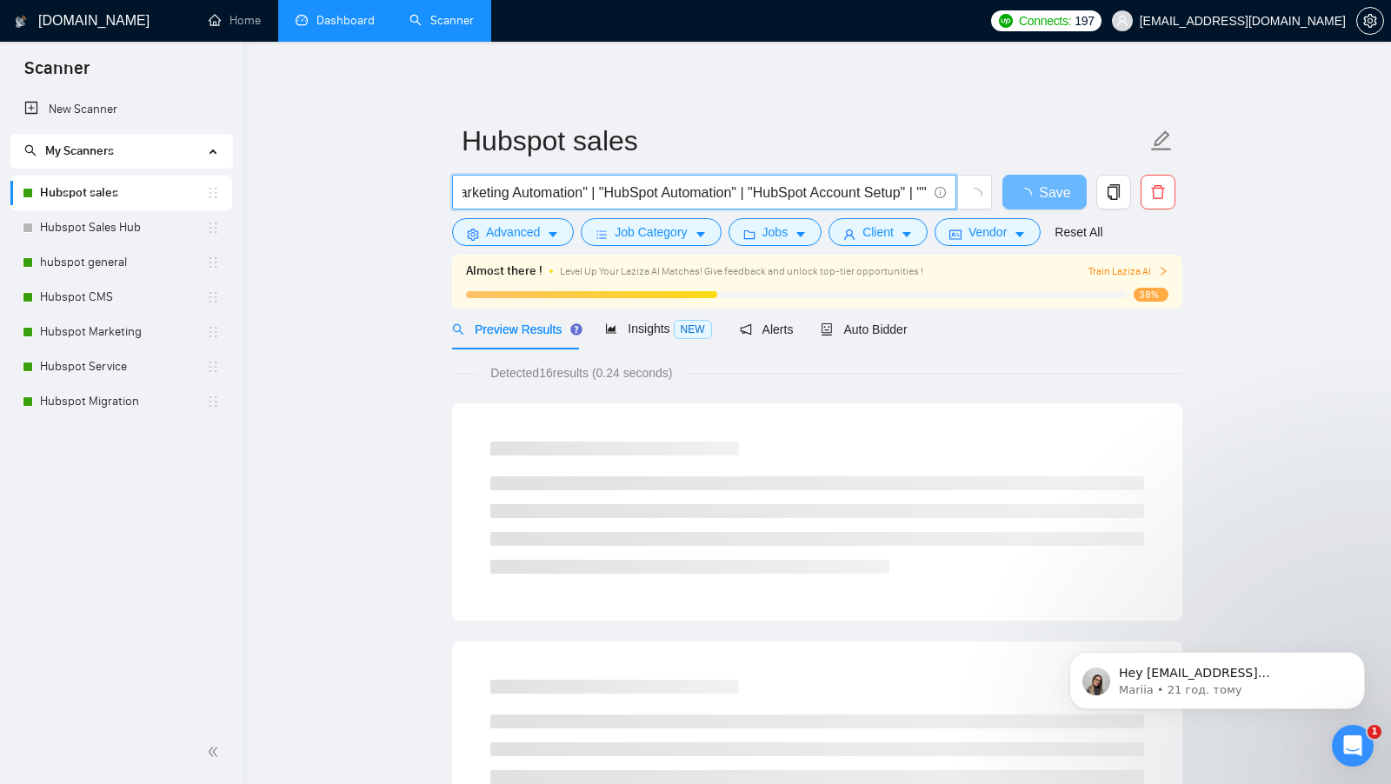
scroll to position [0, 99]
click at [766, 193] on input ""HubSpot Marketing Automation" | "HubSpot Automation" | "HubSpot Account Setup"…" at bounding box center [694, 193] width 464 height 22
click at [919, 187] on input ""HubSpot Marketing Automation" | "HubSpot Automation" | "HubSpot Account Setup"…" at bounding box center [694, 193] width 464 height 22
paste input "HubSpot"
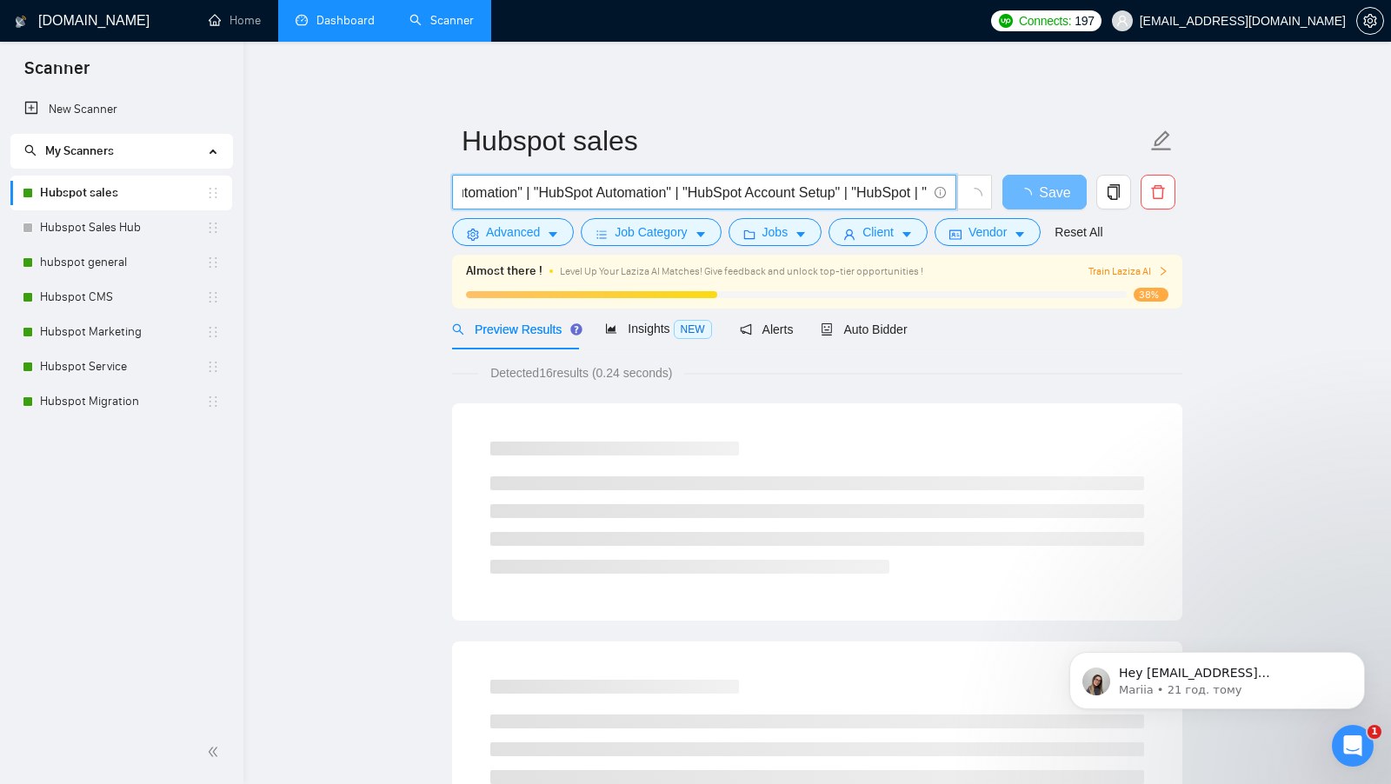
scroll to position [0, 159]
click at [794, 192] on input ""HubSpot Marketing Automation" | "HubSpot Automation" | "HubSpot Account Setup"…" at bounding box center [694, 193] width 464 height 22
click at [811, 192] on input ""HubSpot Marketing Automation" | "HubSpot Automation" | "HubSpot Account Setup"…" at bounding box center [694, 193] width 464 height 22
click at [914, 189] on input ""HubSpot Marketing Automation" | "HubSpot Automation" | "HubSpot Account Setup"…" at bounding box center [694, 193] width 464 height 22
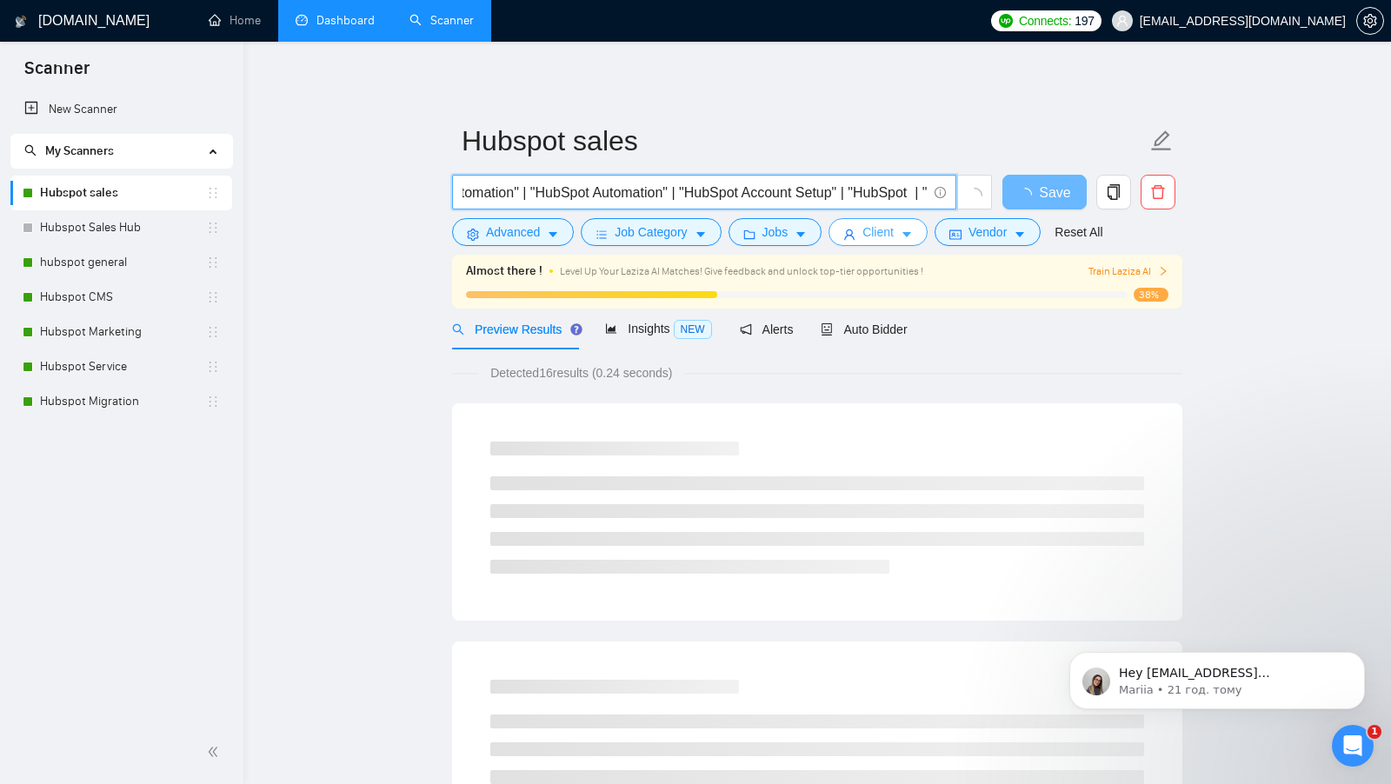
paste input "Setup"
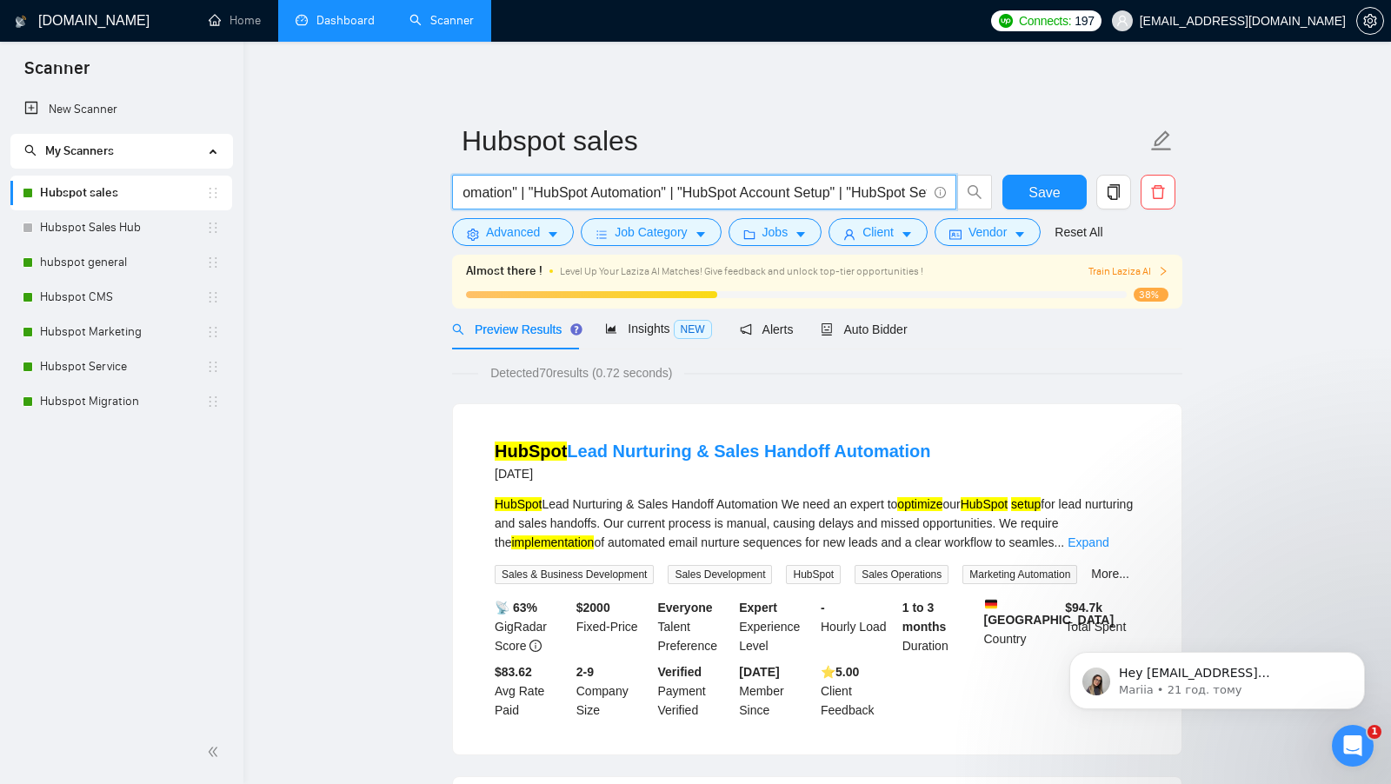
scroll to position [0, 0]
type input ""HubSpot Marketing Automation" | "HubSpot Automation" | "HubSpot Account Setup"…"
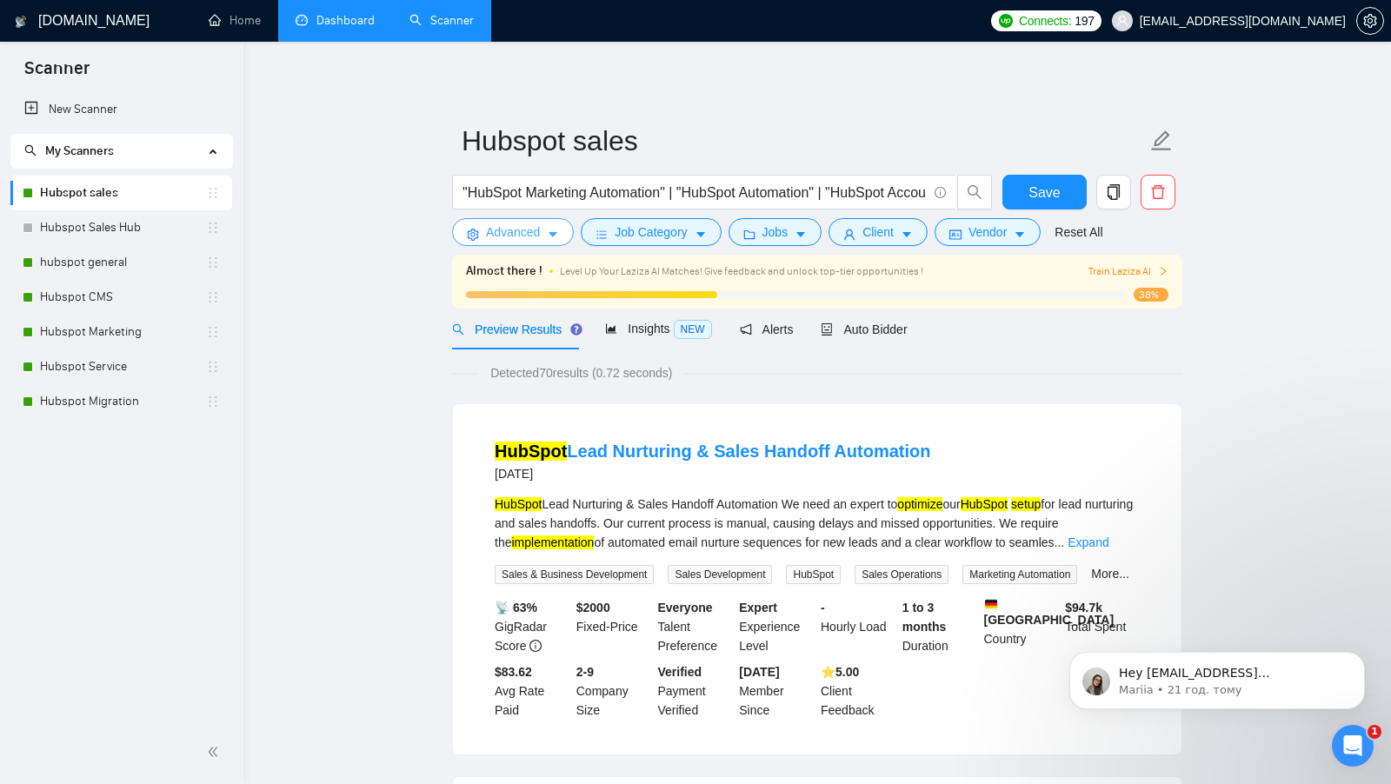
click at [480, 227] on button "Advanced" at bounding box center [513, 232] width 122 height 28
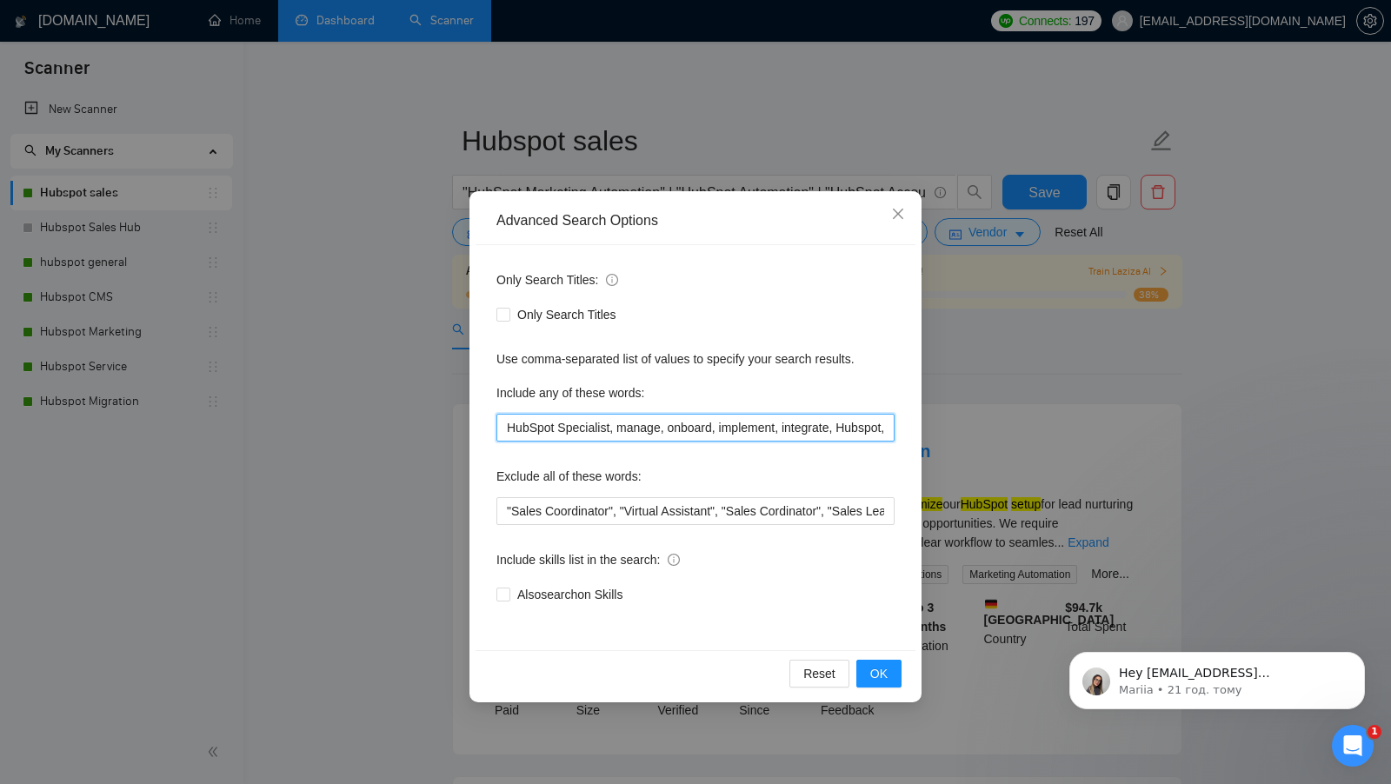
drag, startPoint x: 890, startPoint y: 425, endPoint x: 412, endPoint y: 426, distance: 478.1
click at [412, 426] on div "Advanced Search Options Only Search Titles: Only Search Titles Use comma-separa…" at bounding box center [695, 392] width 1391 height 784
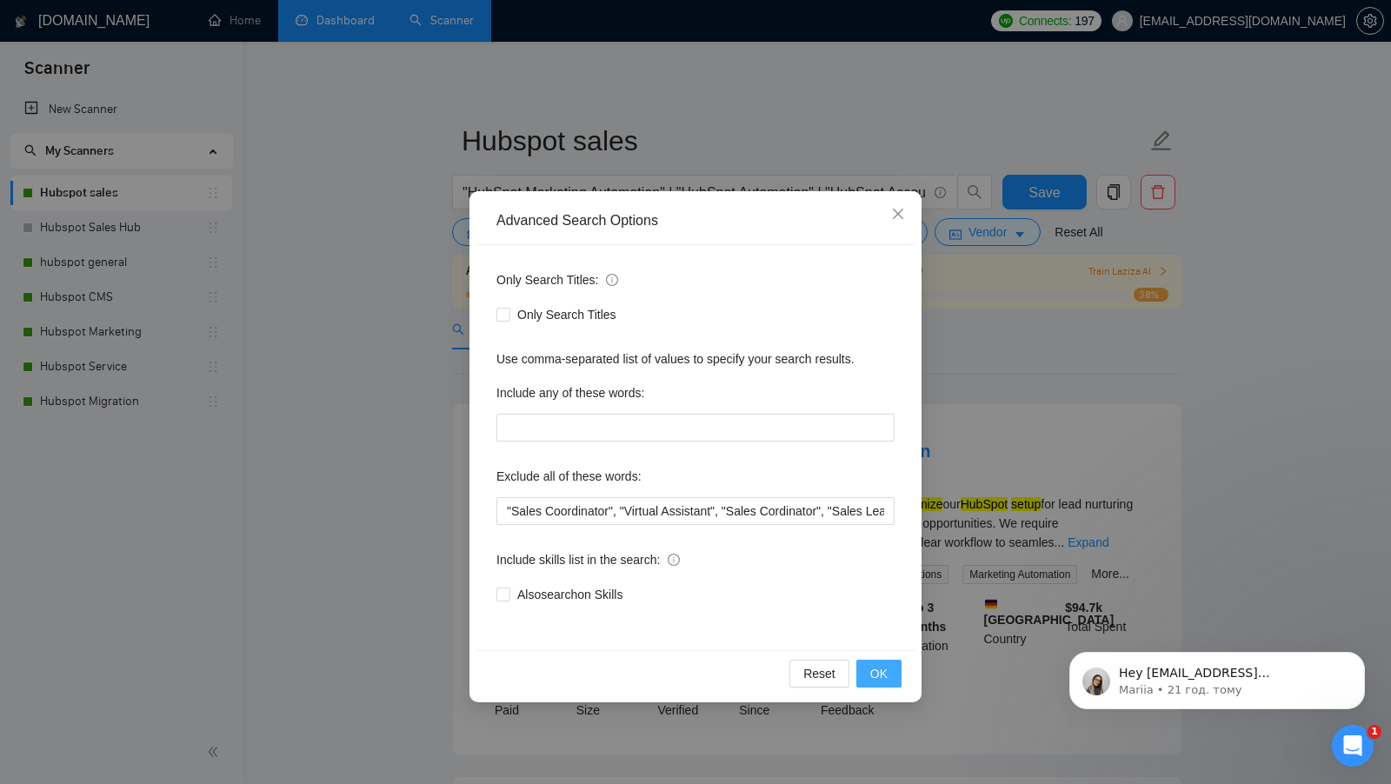
click at [864, 661] on button "OK" at bounding box center [878, 674] width 45 height 28
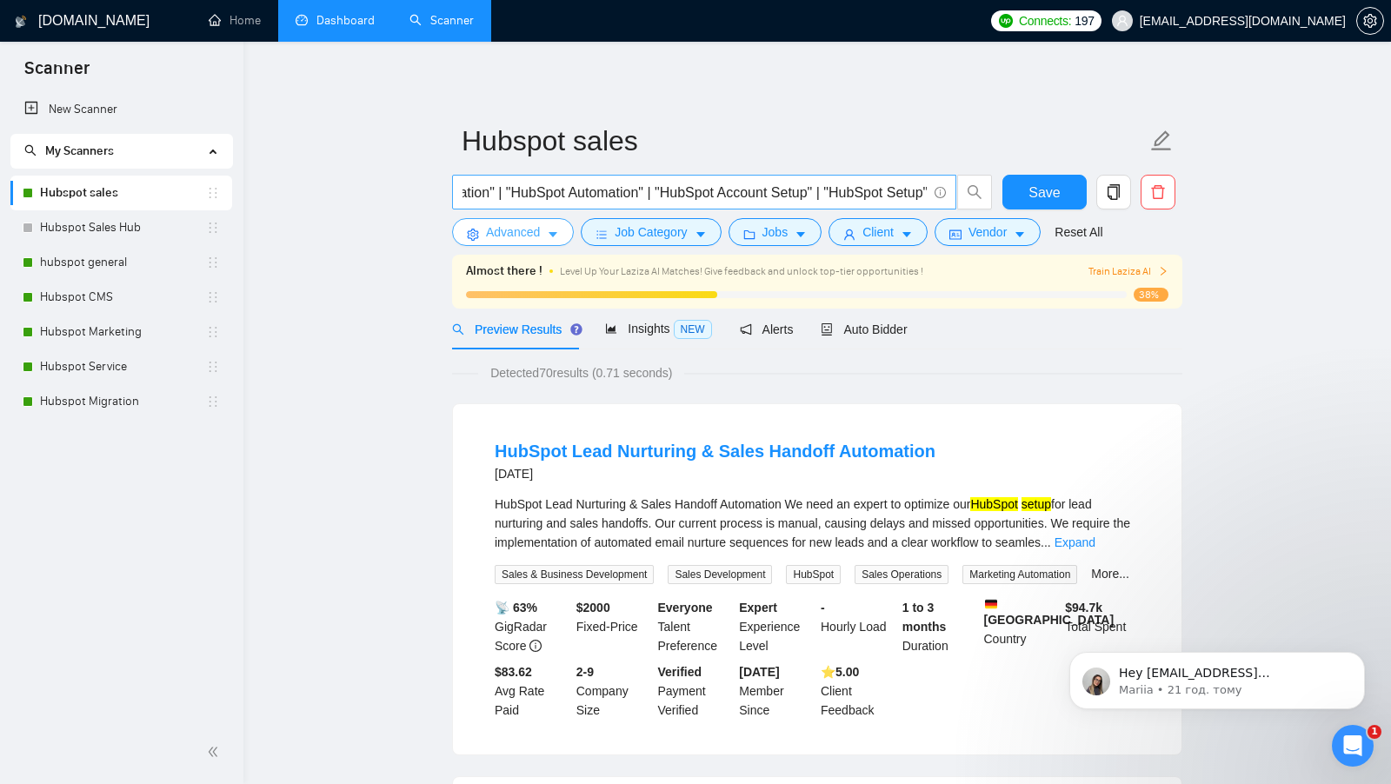
scroll to position [0, 199]
click at [925, 188] on input ""HubSpot Marketing Automation" | "HubSpot Automation" | "HubSpot Account Setup"…" at bounding box center [694, 193] width 464 height 22
click at [1095, 542] on link "Expand" at bounding box center [1074, 542] width 41 height 14
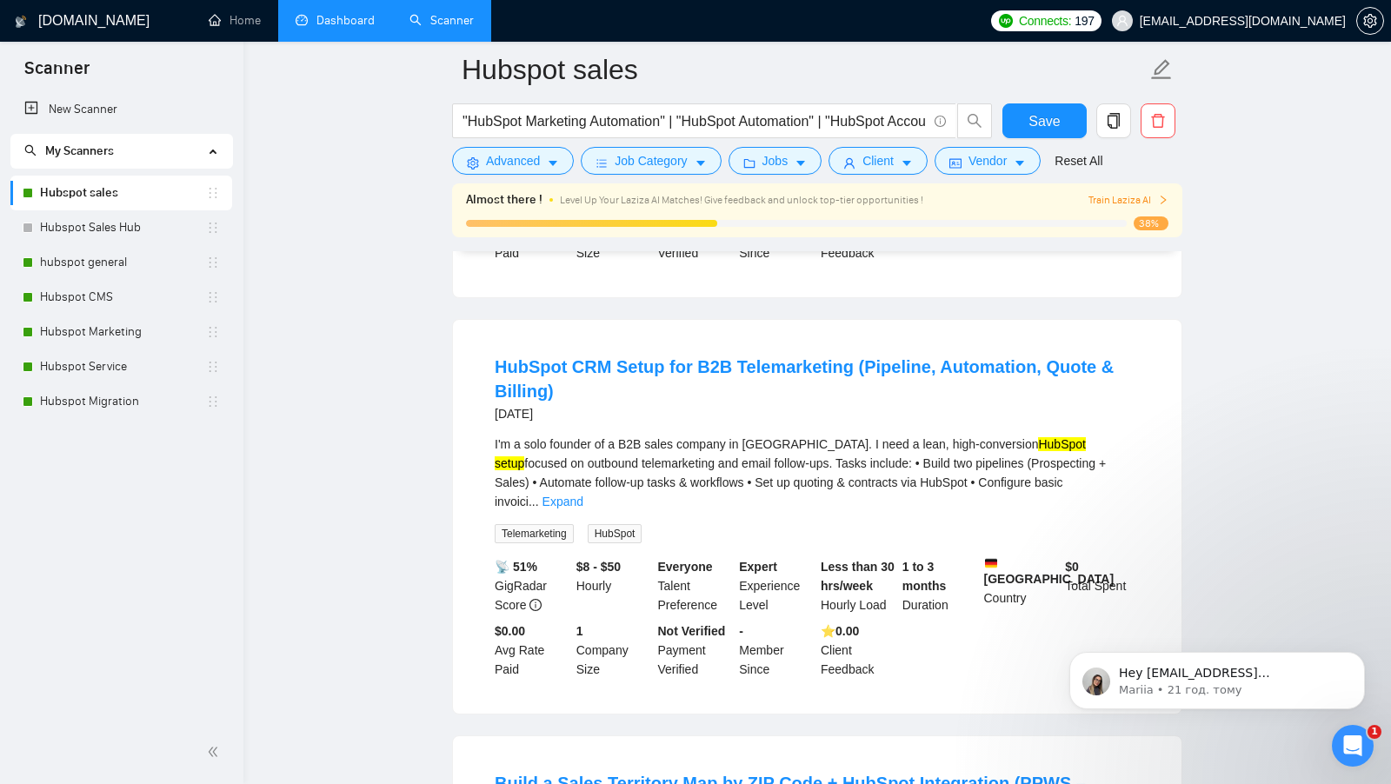
scroll to position [857, 0]
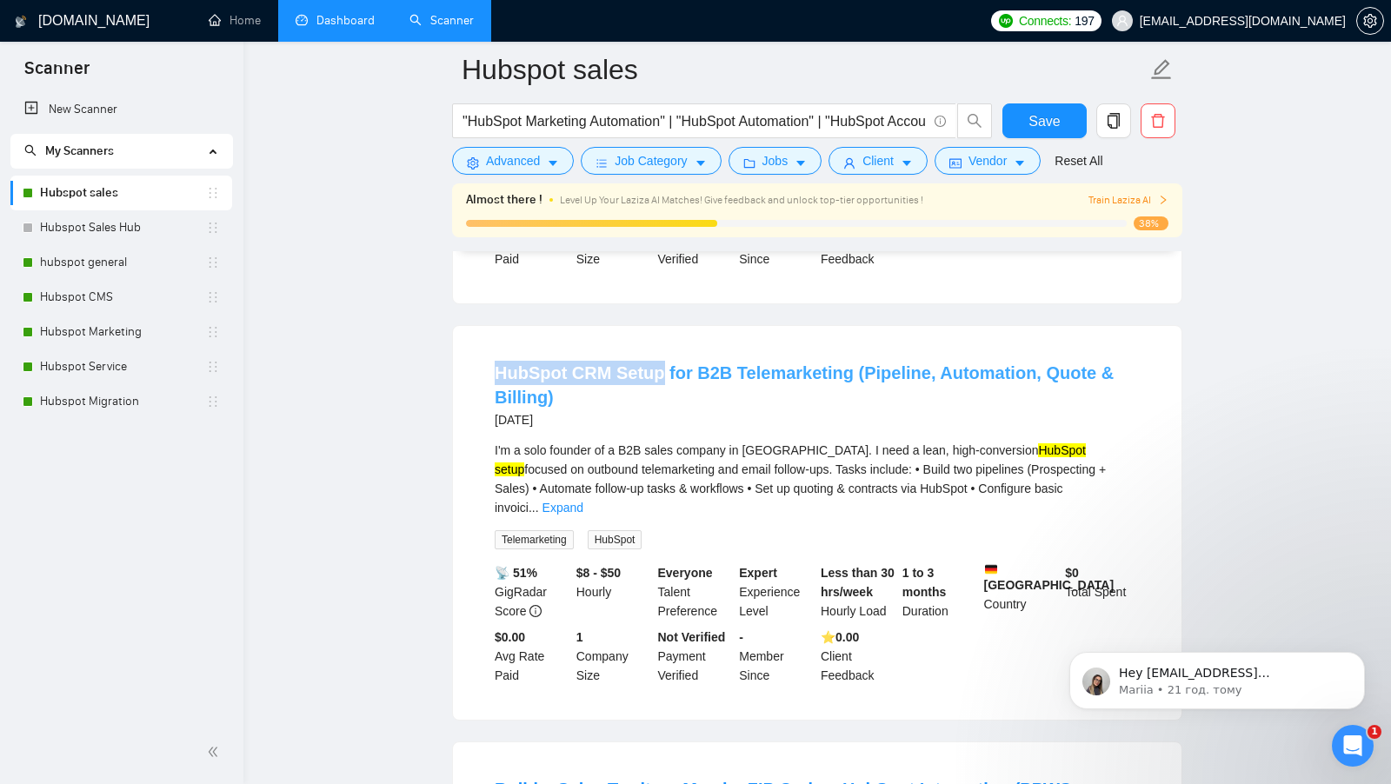
drag, startPoint x: 467, startPoint y: 383, endPoint x: 655, endPoint y: 402, distance: 188.7
click at [655, 402] on div "HubSpot CRM Setup for B2B Telemarketing (Pipeline, Automation, Quote & Billing)…" at bounding box center [817, 523] width 728 height 394
copy link "HubSpot CRM Setup"
click at [888, 134] on span ""HubSpot Marketing Automation" | "HubSpot Automation" | "HubSpot Account Setup"…" at bounding box center [704, 120] width 504 height 35
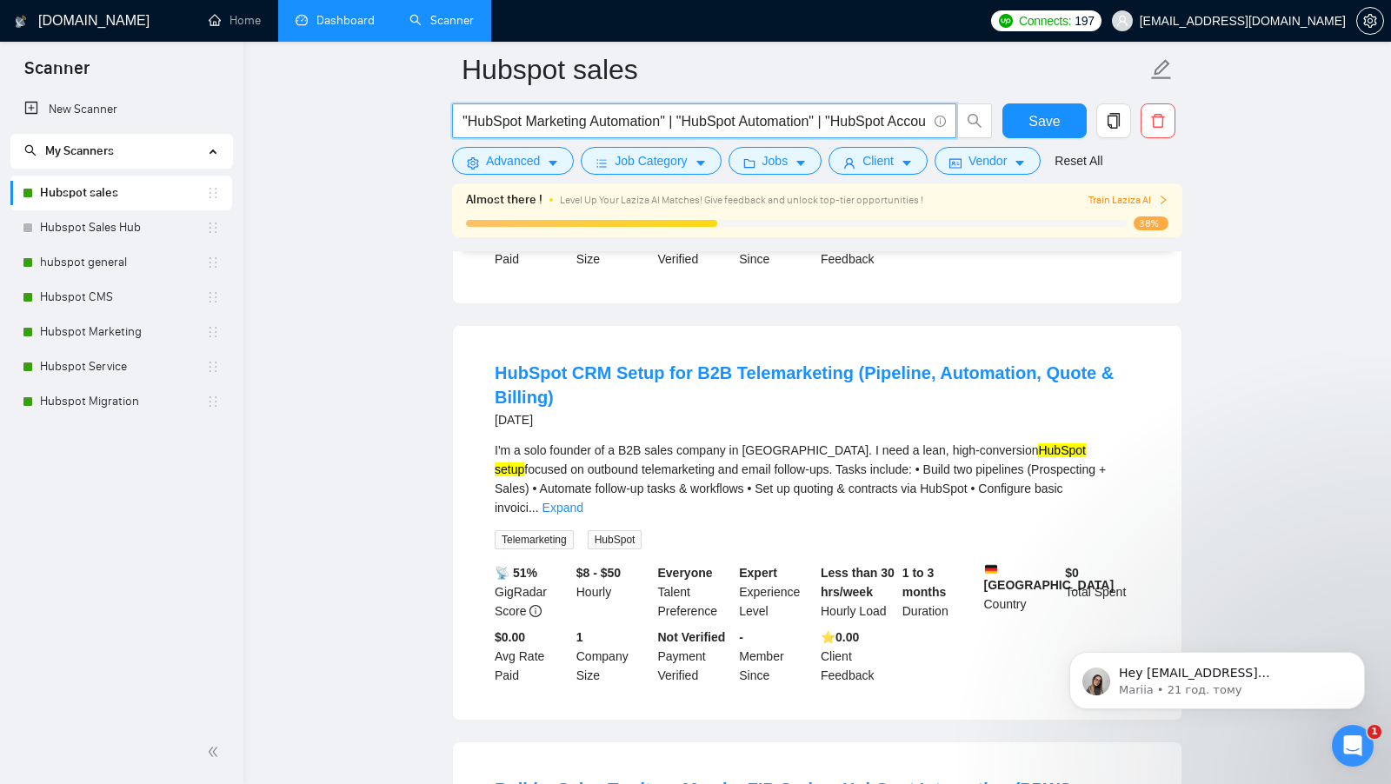
scroll to position [0, 199]
click at [888, 123] on input ""HubSpot Marketing Automation" | "HubSpot Automation" | "HubSpot Account Setup"…" at bounding box center [694, 121] width 464 height 22
click at [922, 123] on input ""HubSpot Marketing Automation" | "HubSpot Automation" | "HubSpot Account Setup"…" at bounding box center [694, 121] width 464 height 22
paste input "HubSpot CRM Setup"
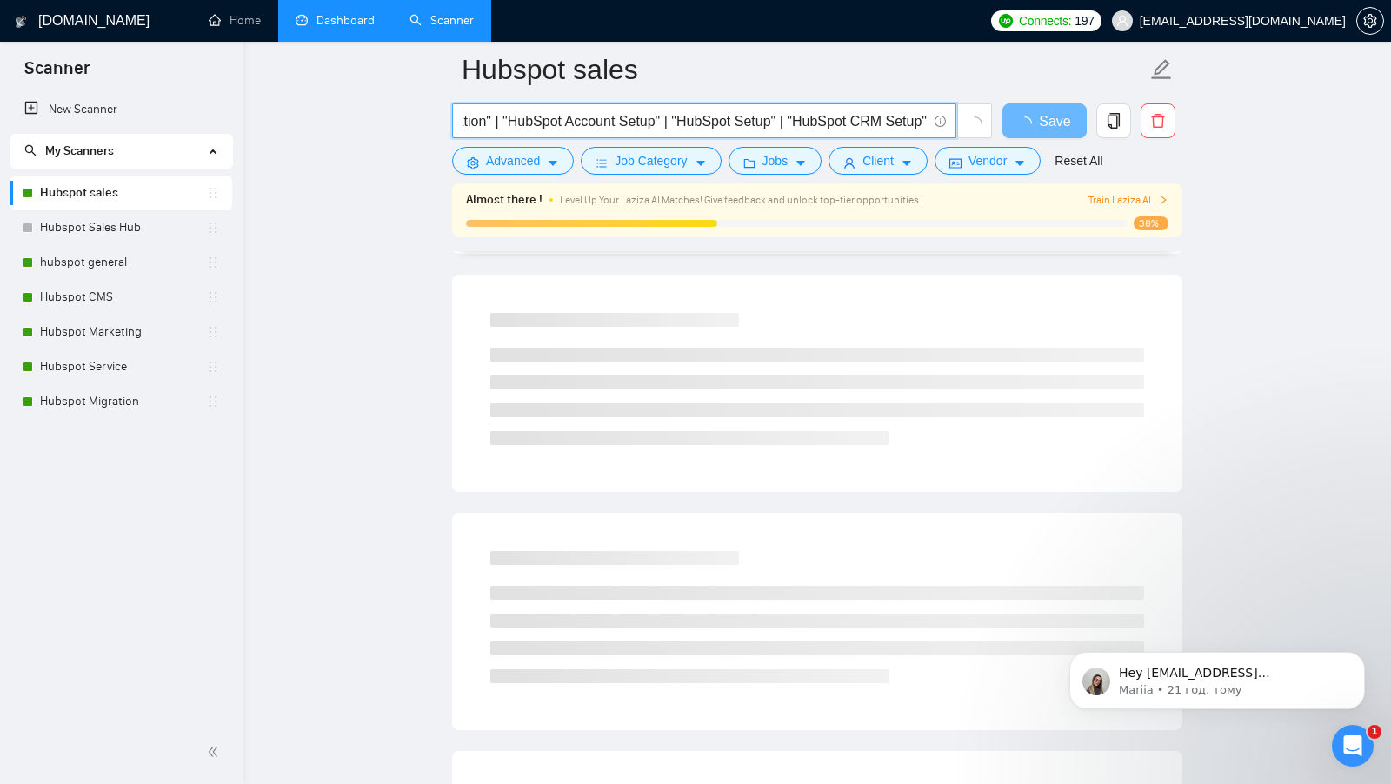
scroll to position [0, 353]
click at [921, 116] on input ""HubSpot Marketing Automation" | "HubSpot Automation" | "HubSpot Account Setup"…" at bounding box center [694, 121] width 464 height 22
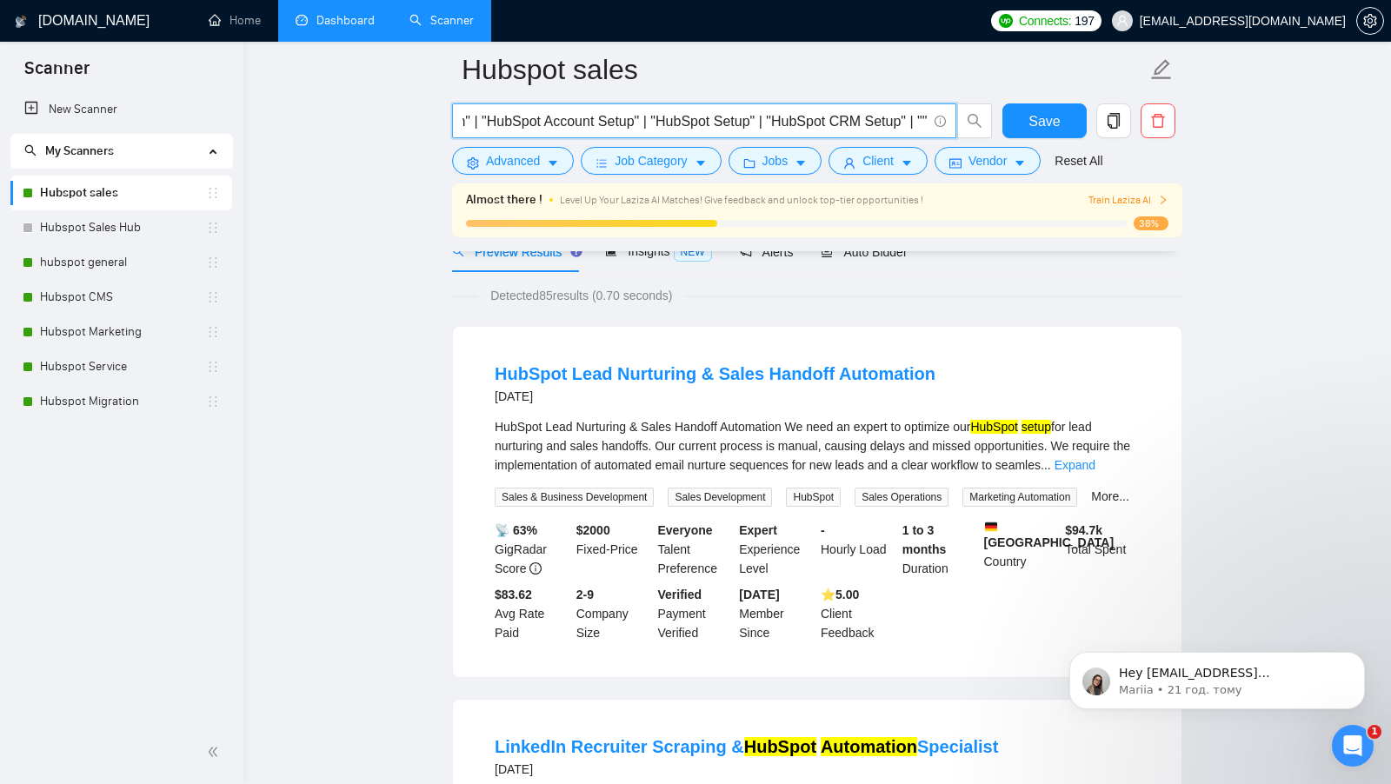
paste input "HubSpot Email"
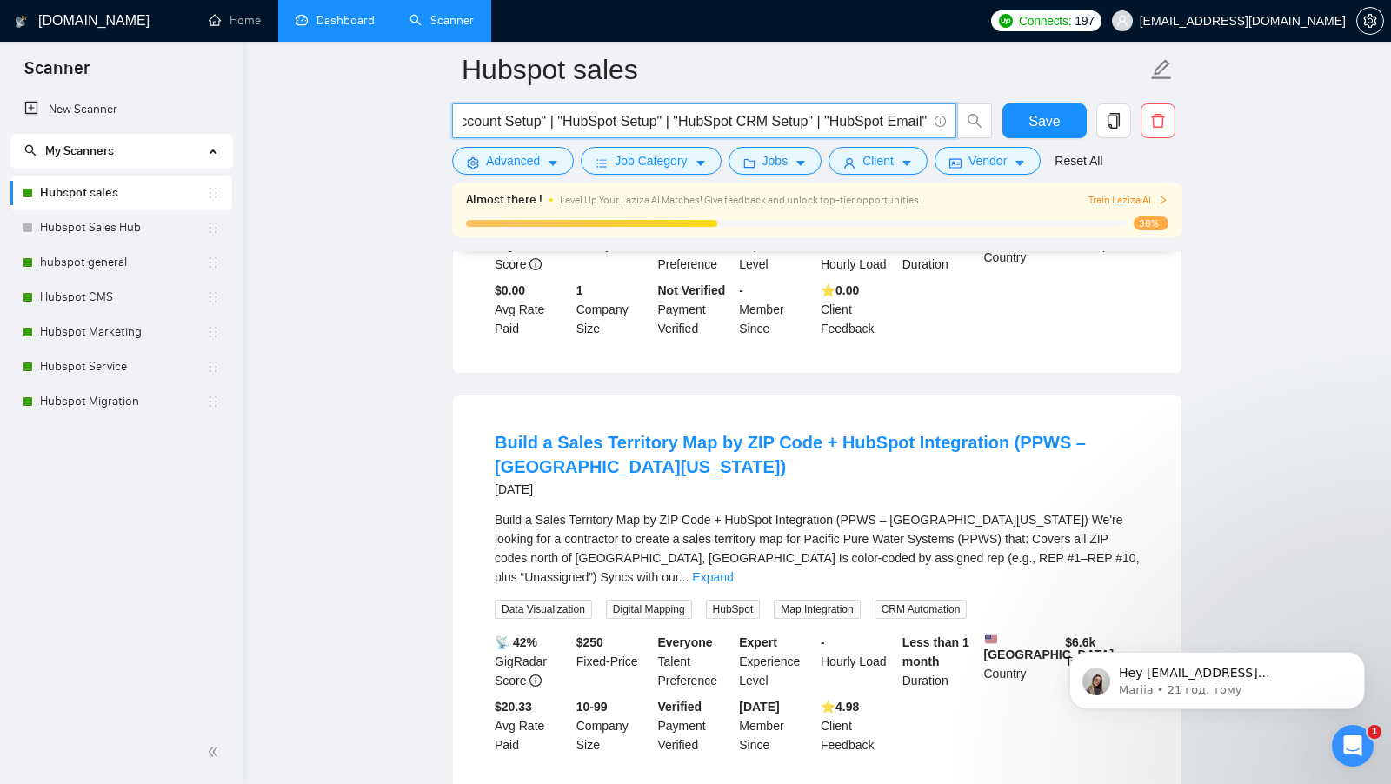
scroll to position [1393, 0]
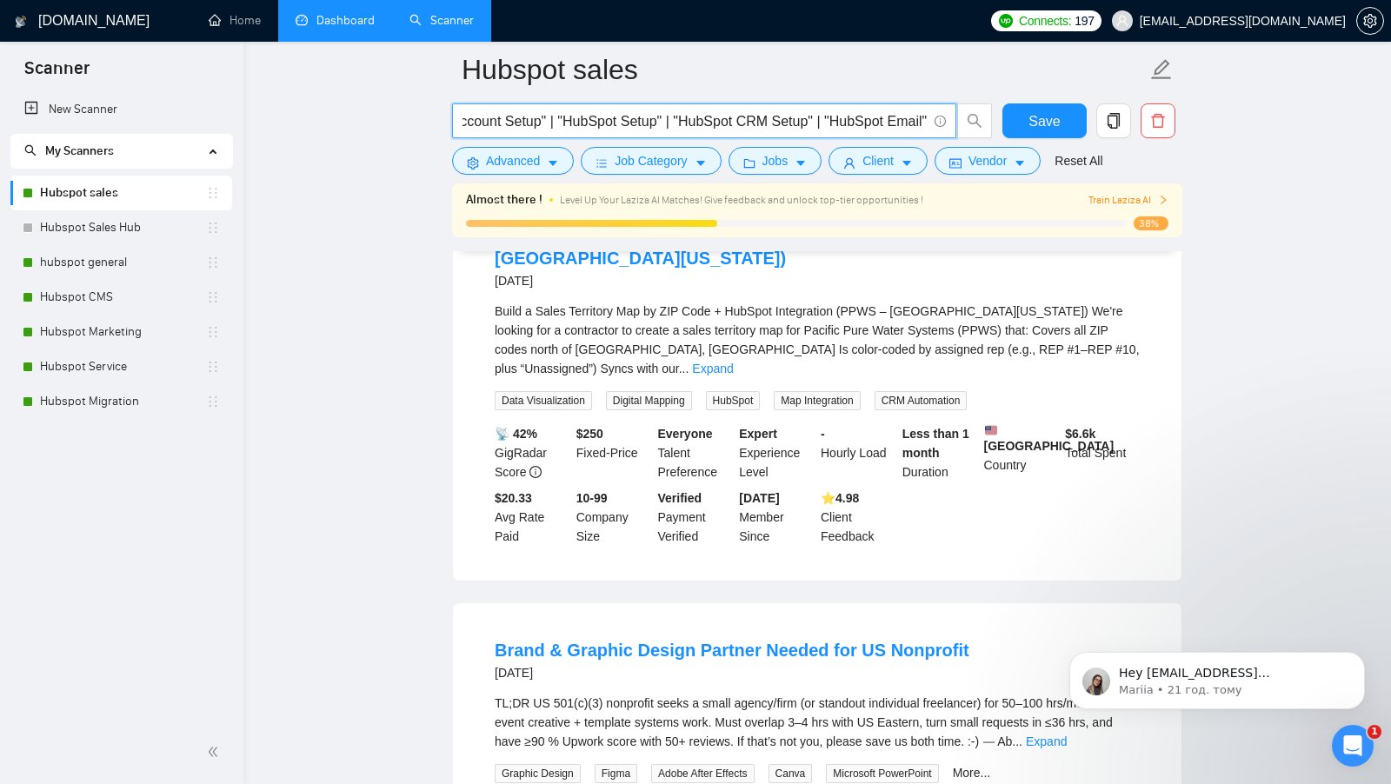
click at [733, 362] on link "Expand" at bounding box center [712, 369] width 41 height 14
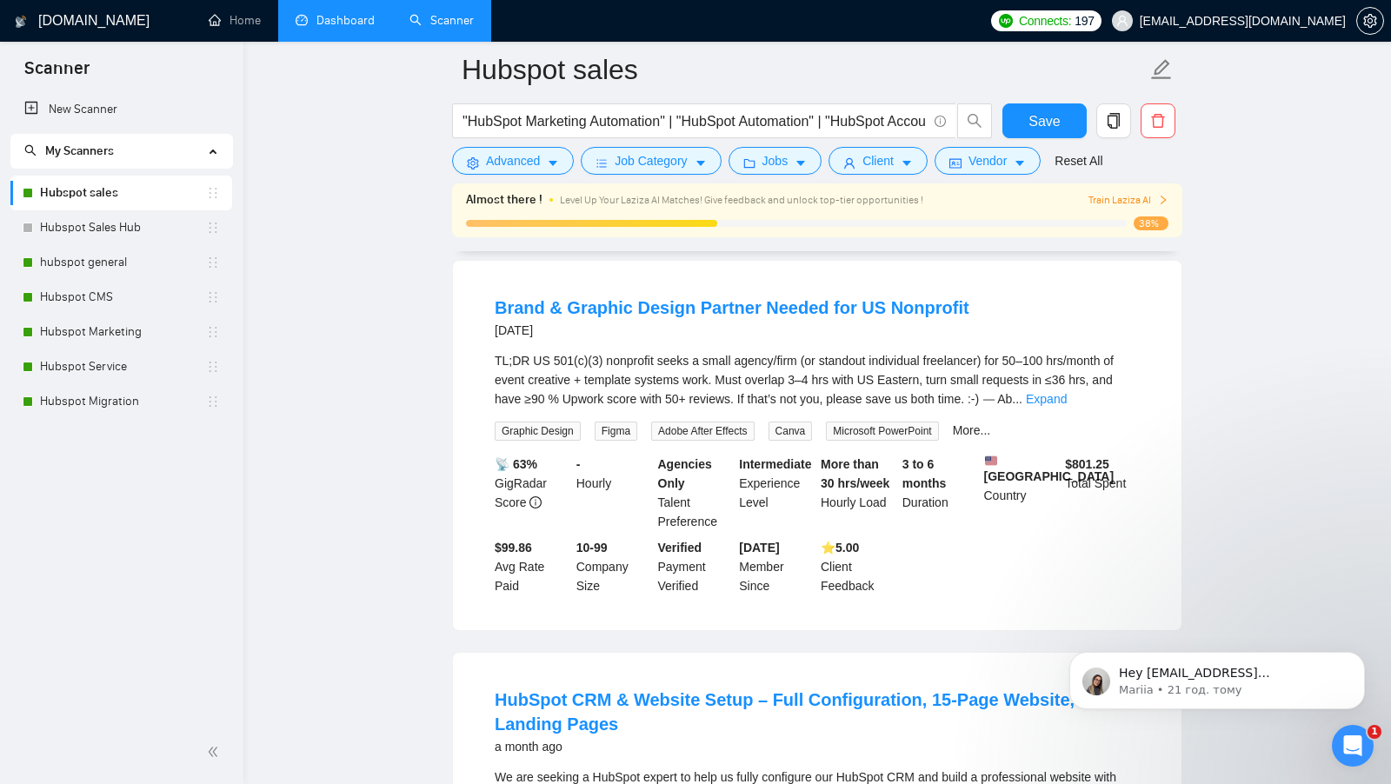
scroll to position [1813, 0]
click at [1067, 405] on link "Expand" at bounding box center [1046, 398] width 41 height 14
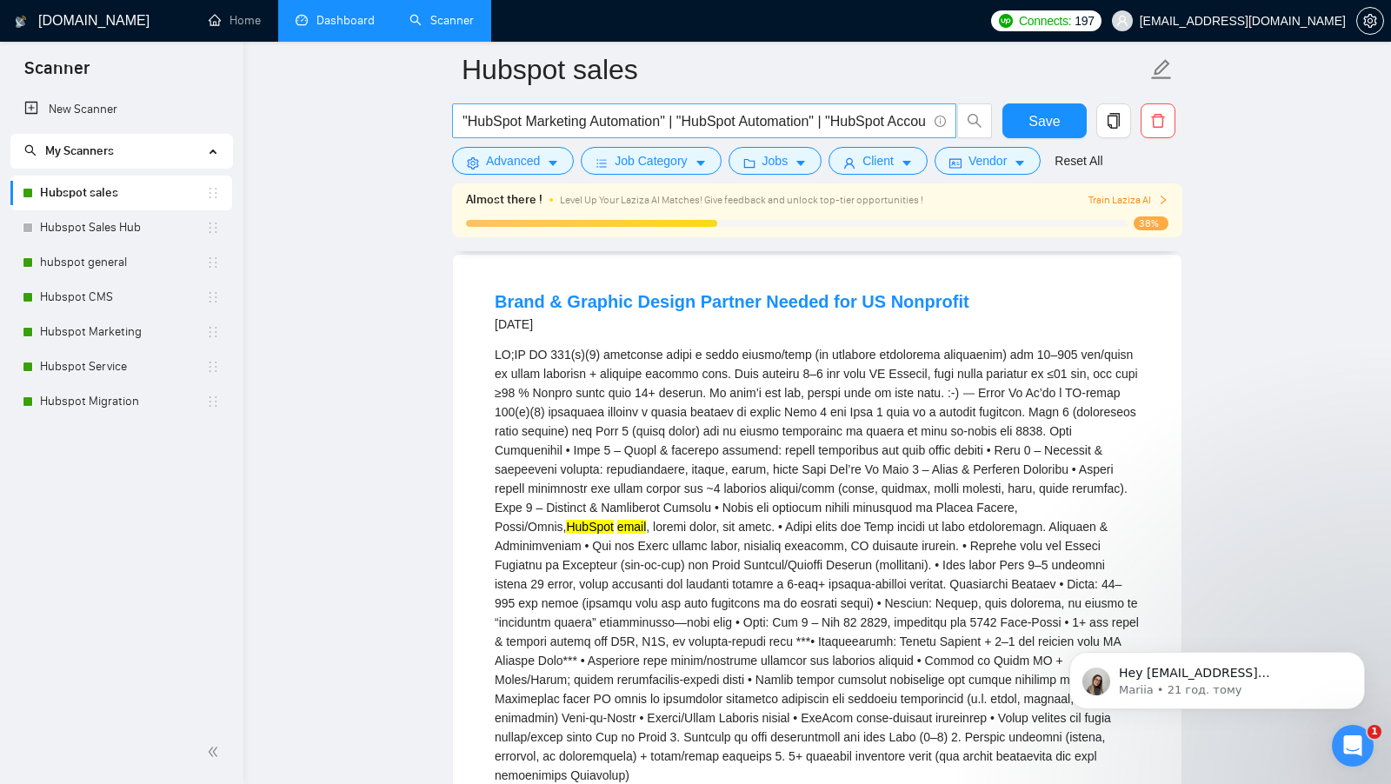
scroll to position [0, 469]
drag, startPoint x: 827, startPoint y: 123, endPoint x: 917, endPoint y: 122, distance: 90.4
click at [917, 122] on input ""HubSpot Marketing Automation" | "HubSpot Automation" | "HubSpot Account Setup"…" at bounding box center [694, 121] width 464 height 22
paste input "Templates"
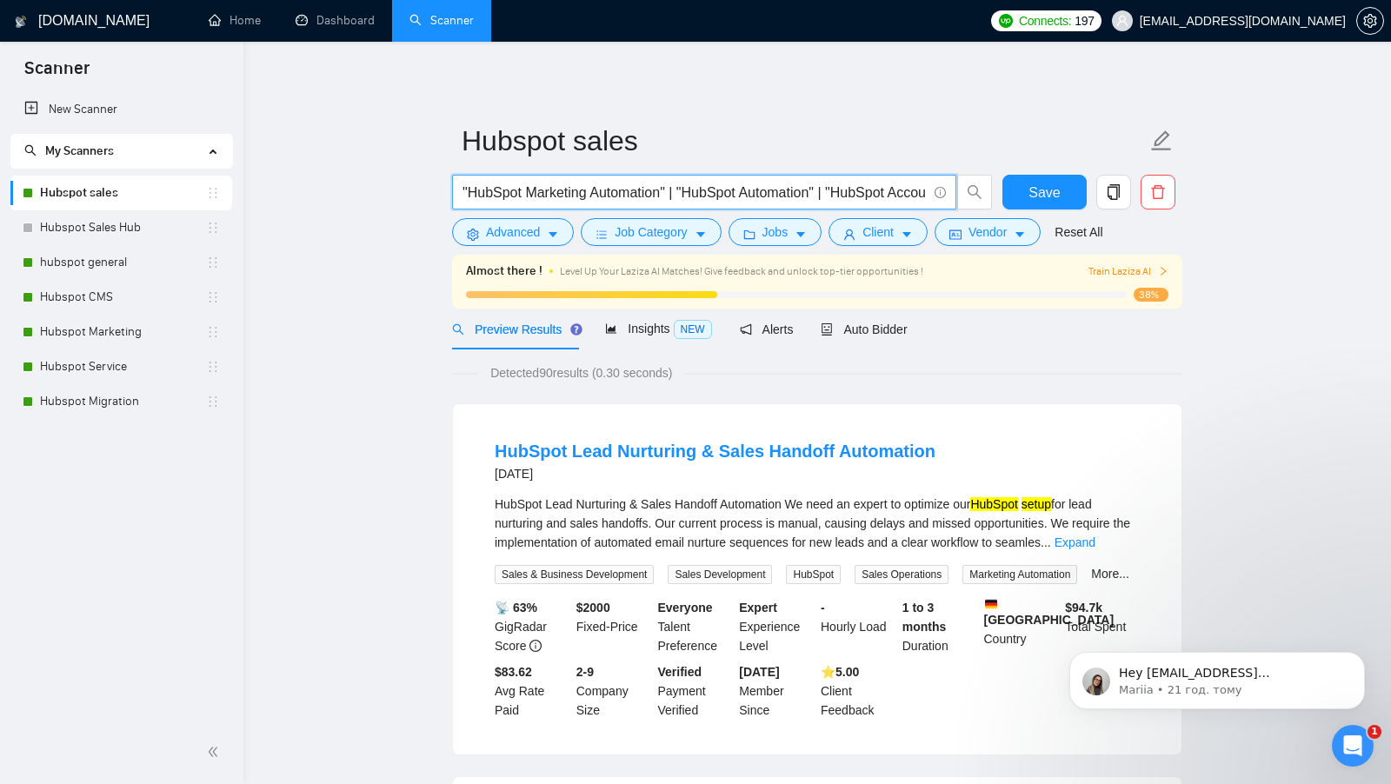
scroll to position [0, 548]
paste input "HubSpot CRM Consultant"
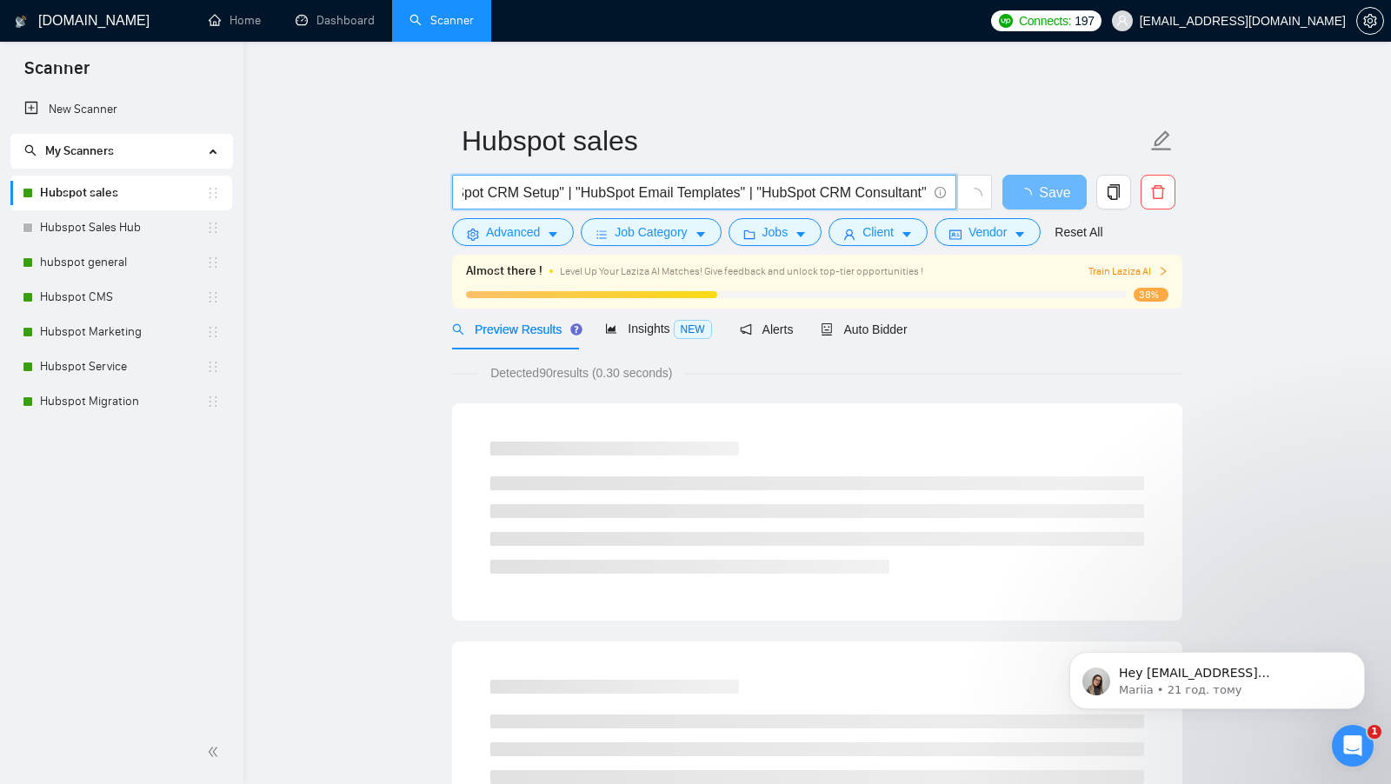
scroll to position [0, 720]
type input ""HubSpot Marketing Automation" | "HubSpot Automation" | "HubSpot Account Setup"…"
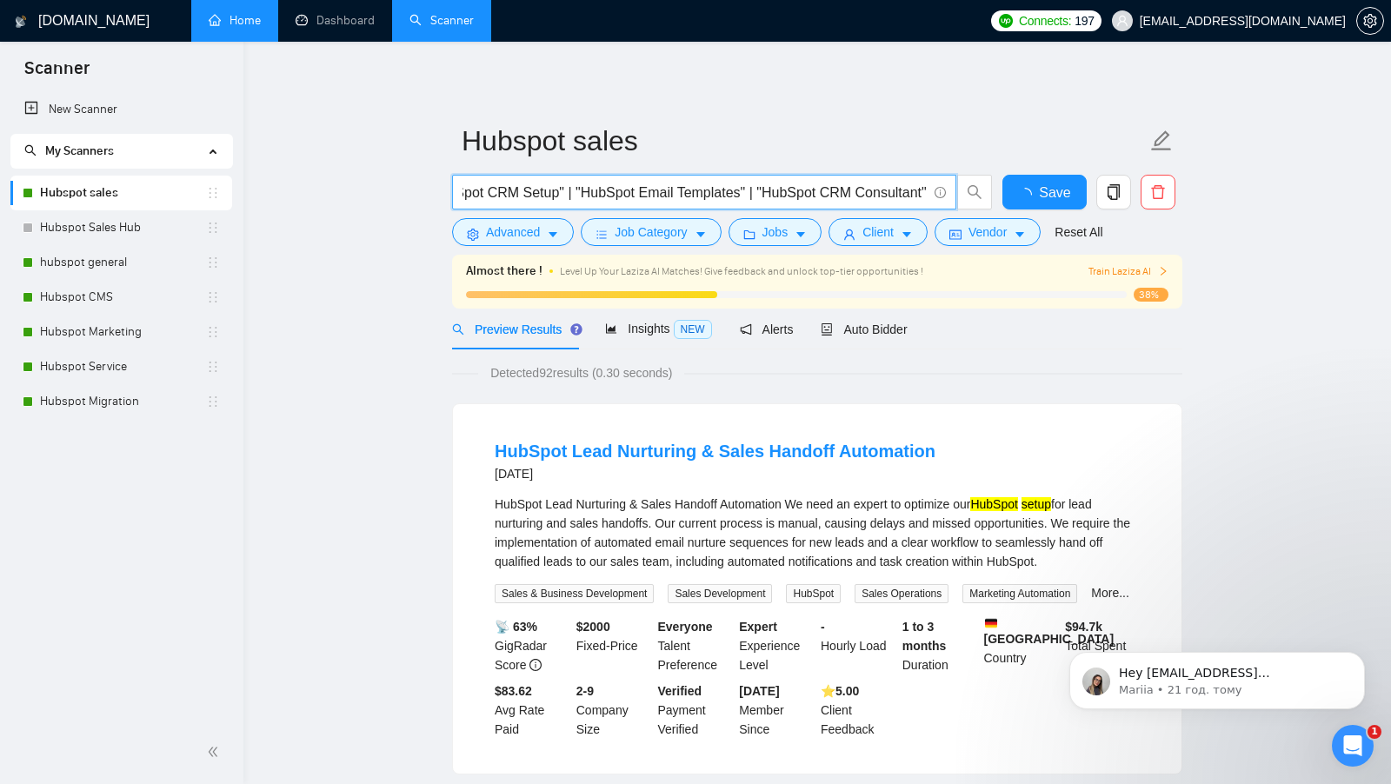
scroll to position [0, 0]
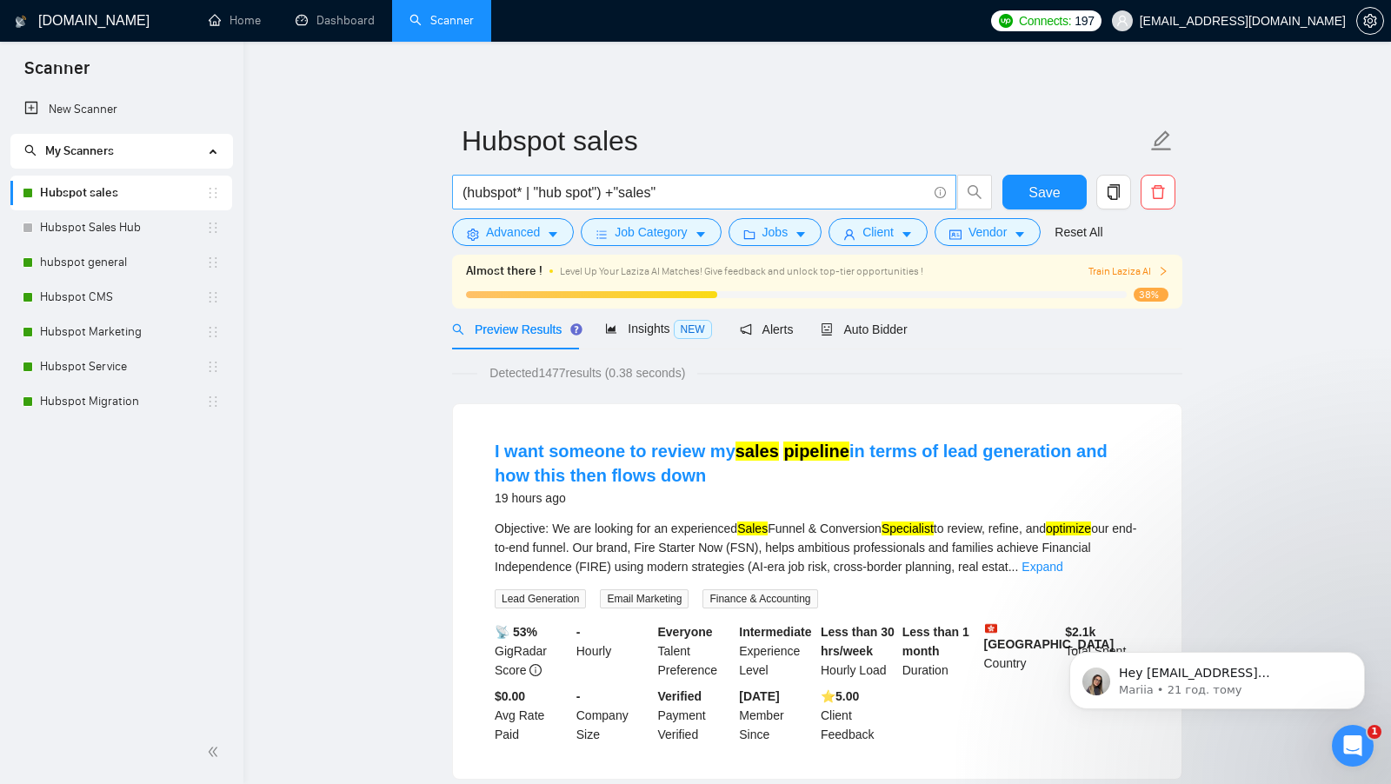
click at [677, 188] on input "(hubspot* | "hub spot") +"sales"" at bounding box center [694, 193] width 464 height 22
paste input "HubSpot Meeting Scheduler"
type input "HubSpot Meeting Scheduler"
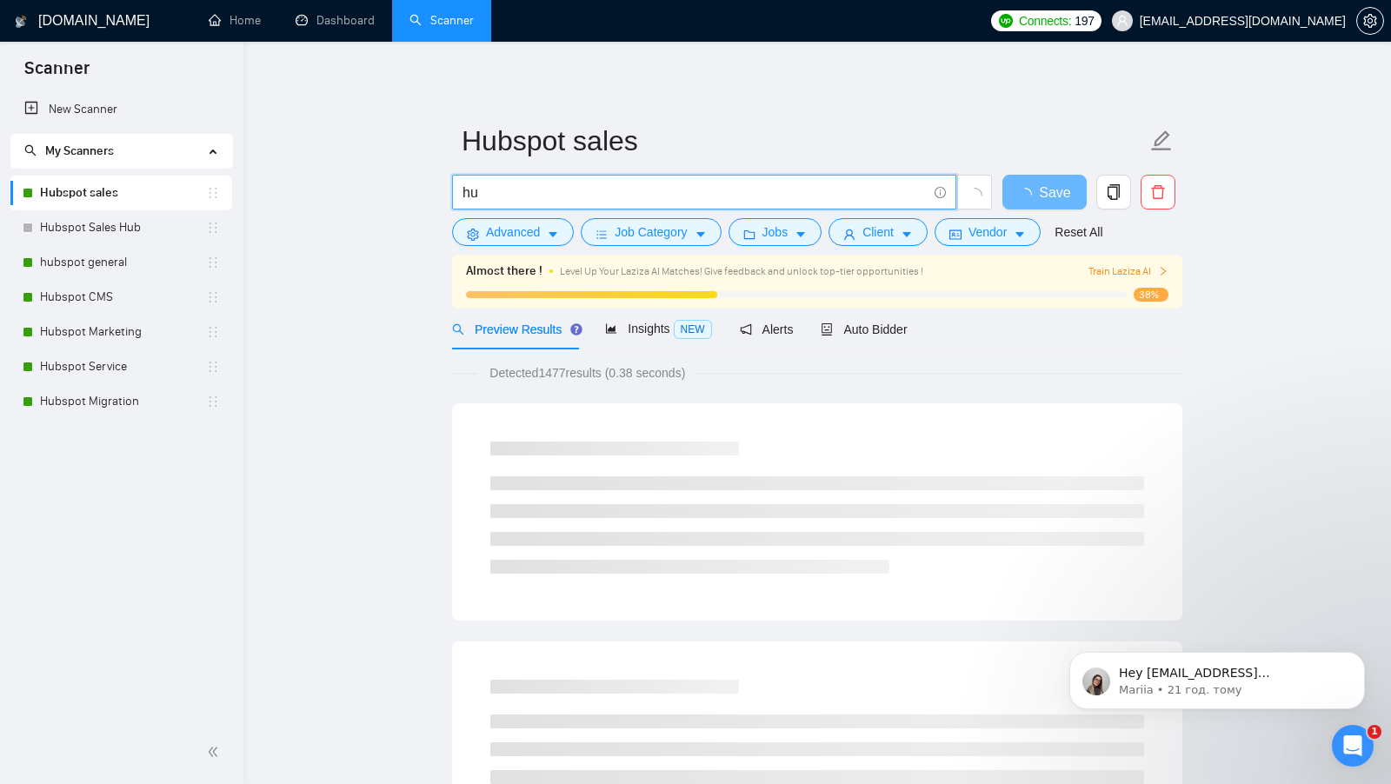
type input "h"
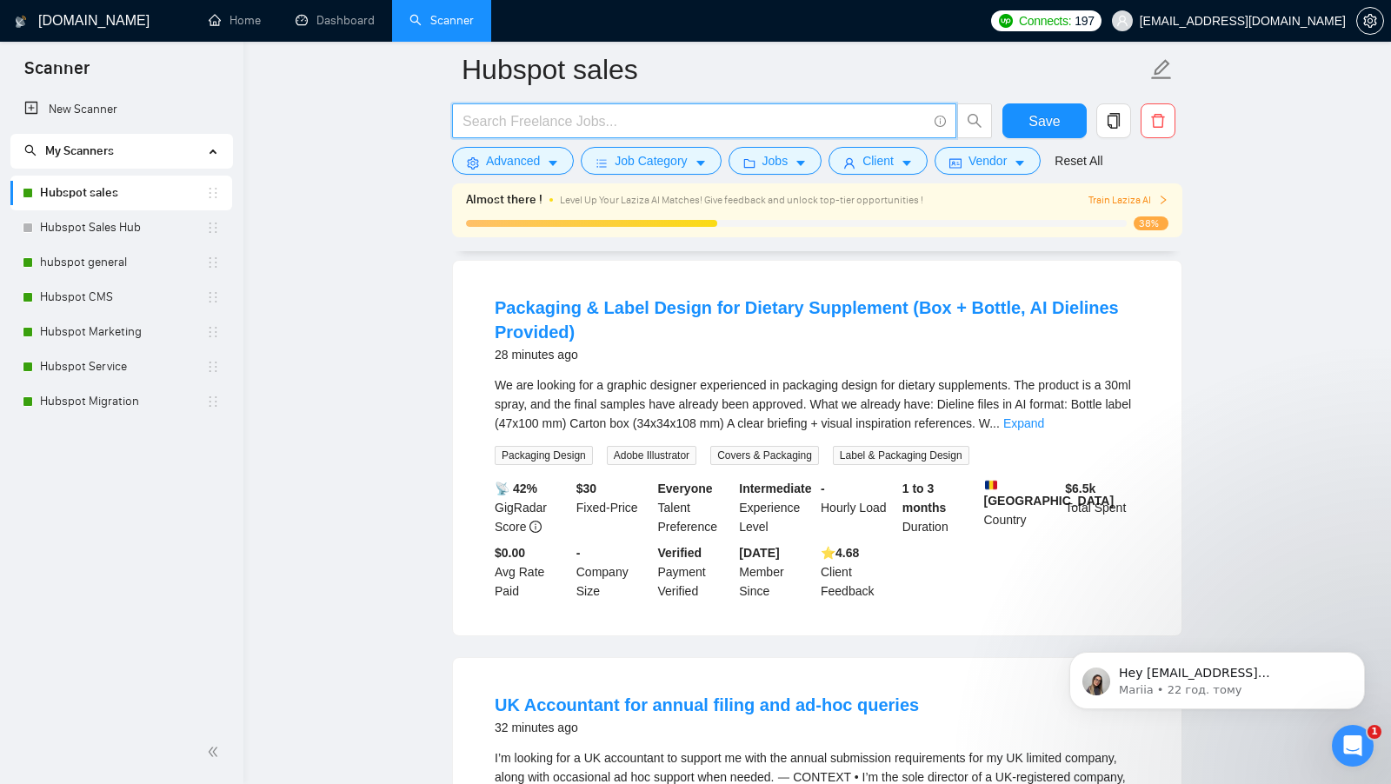
scroll to position [160, 0]
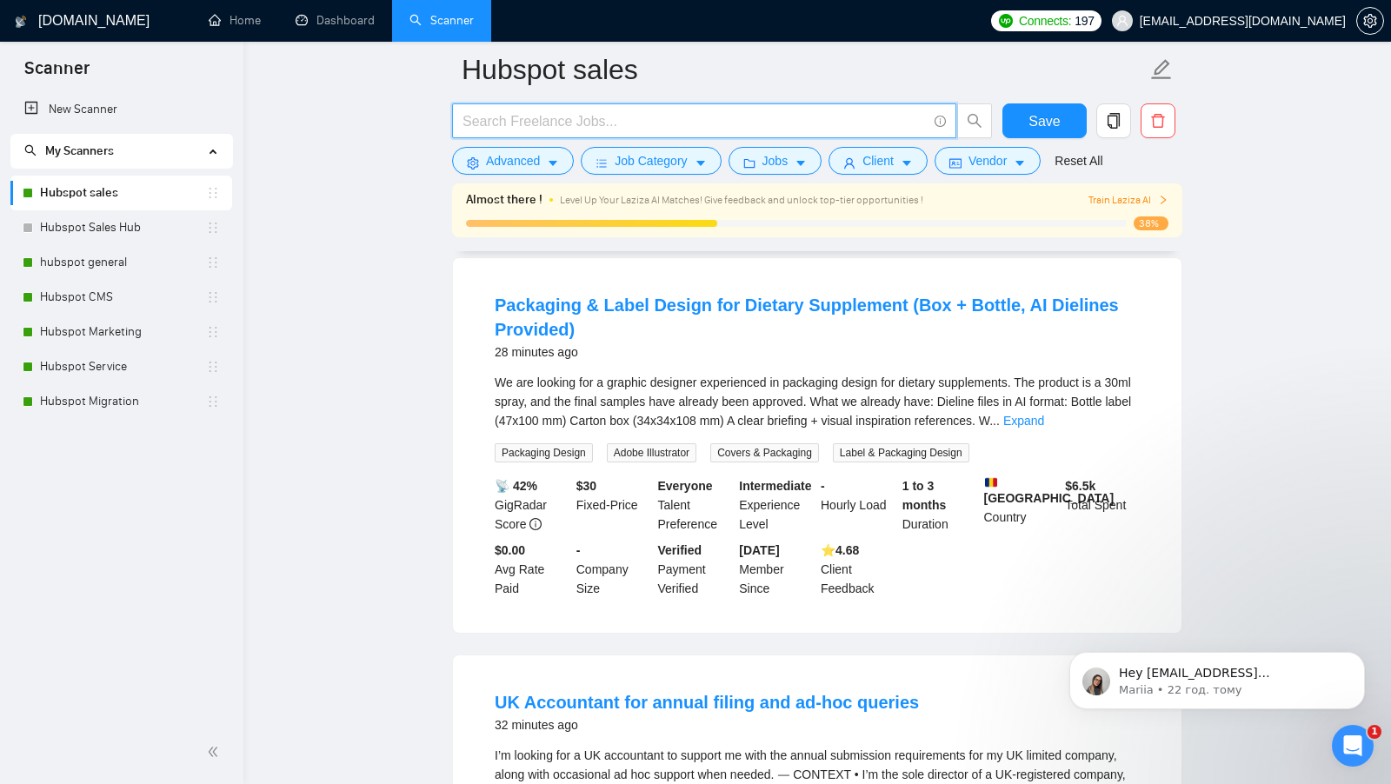
paste input ""HubSpot Marketing Automation" | "HubSpot Account Setup" | "HubSpot Email Templ…"
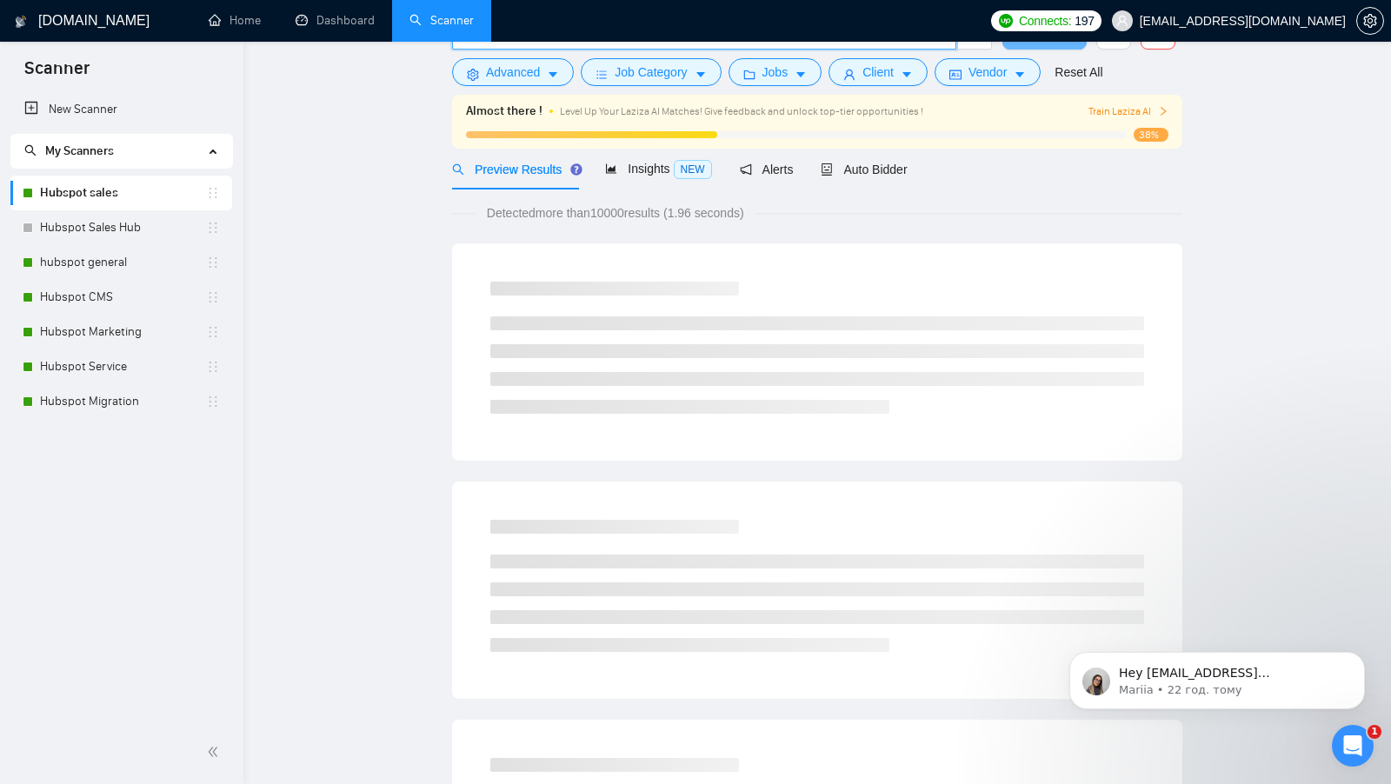
scroll to position [0, 0]
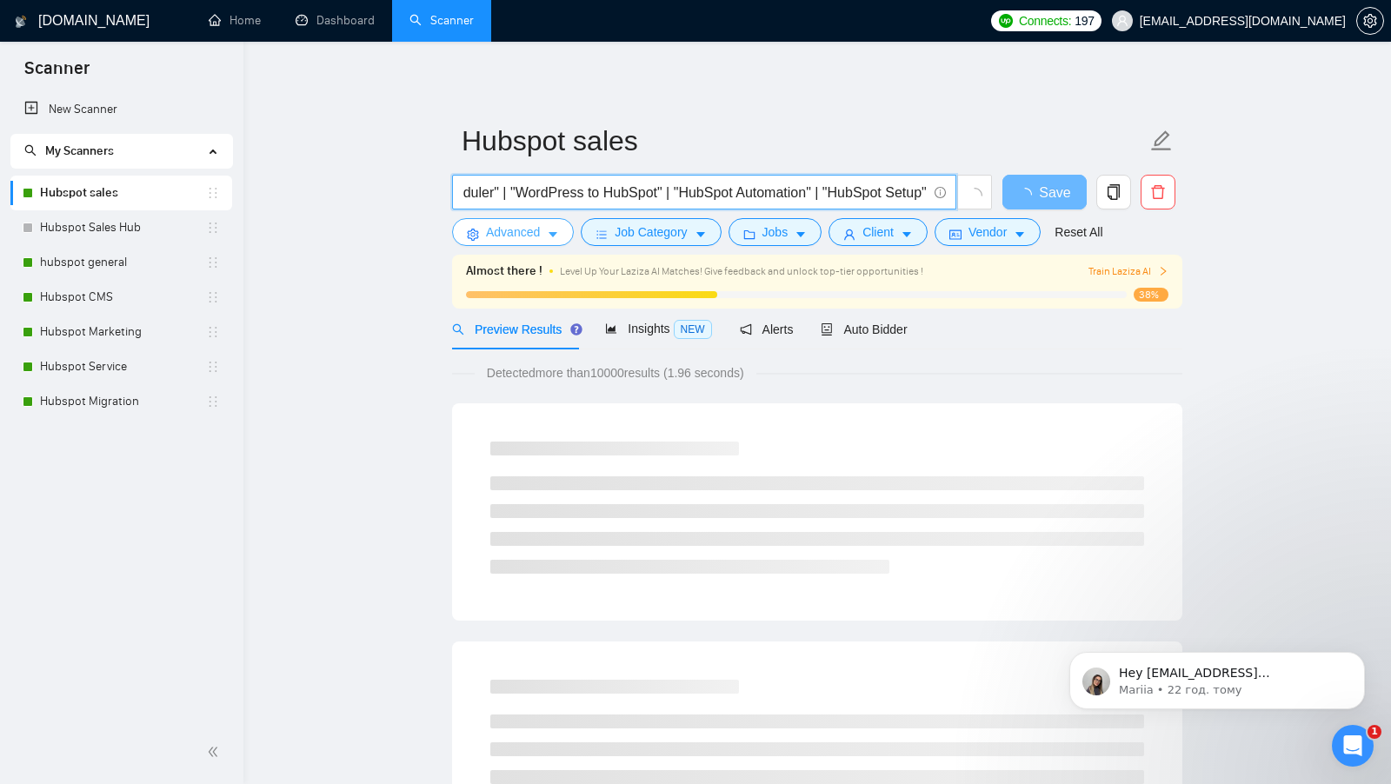
type input ""HubSpot Marketing Automation" | "HubSpot Account Setup" | "HubSpot Email Templ…"
click at [517, 243] on button "Advanced" at bounding box center [513, 232] width 122 height 28
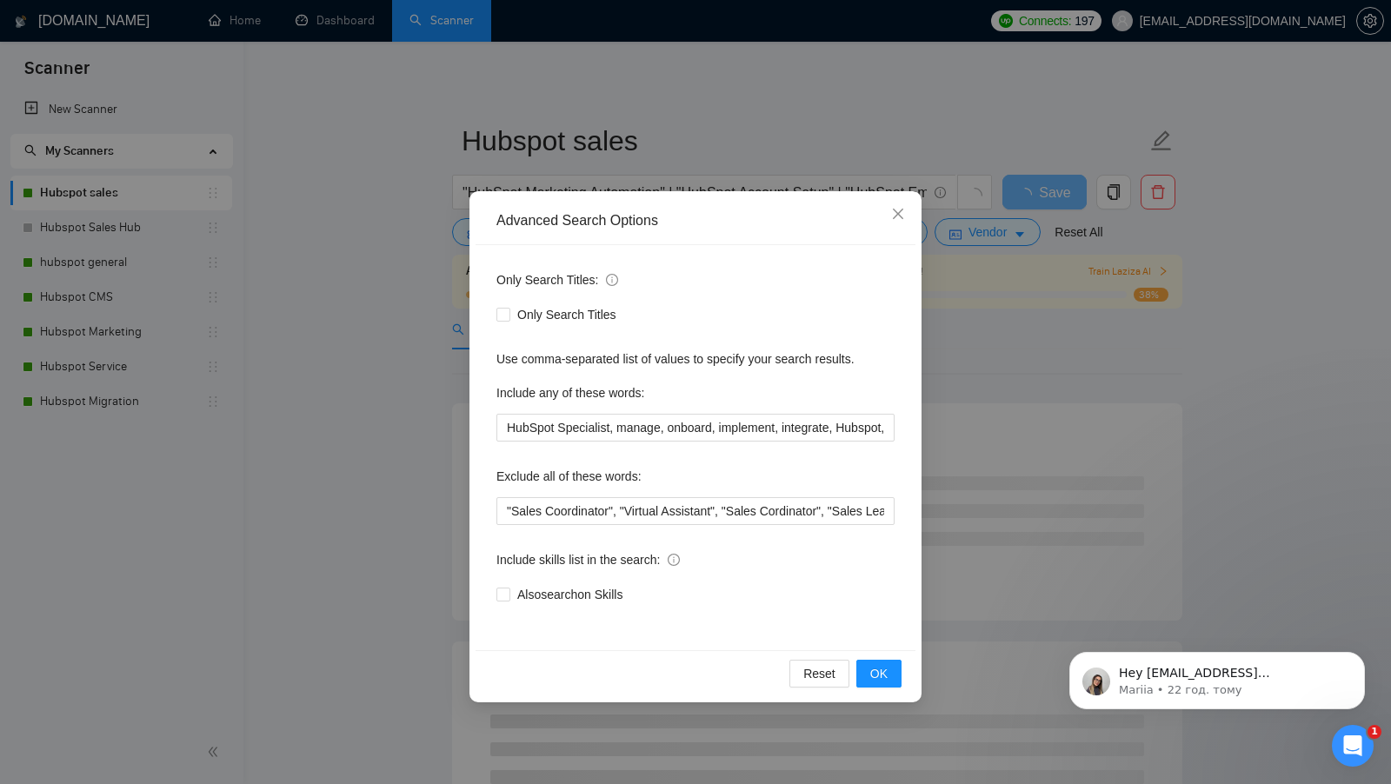
click at [444, 417] on div "Advanced Search Options Only Search Titles: Only Search Titles Use comma-separa…" at bounding box center [695, 392] width 1391 height 784
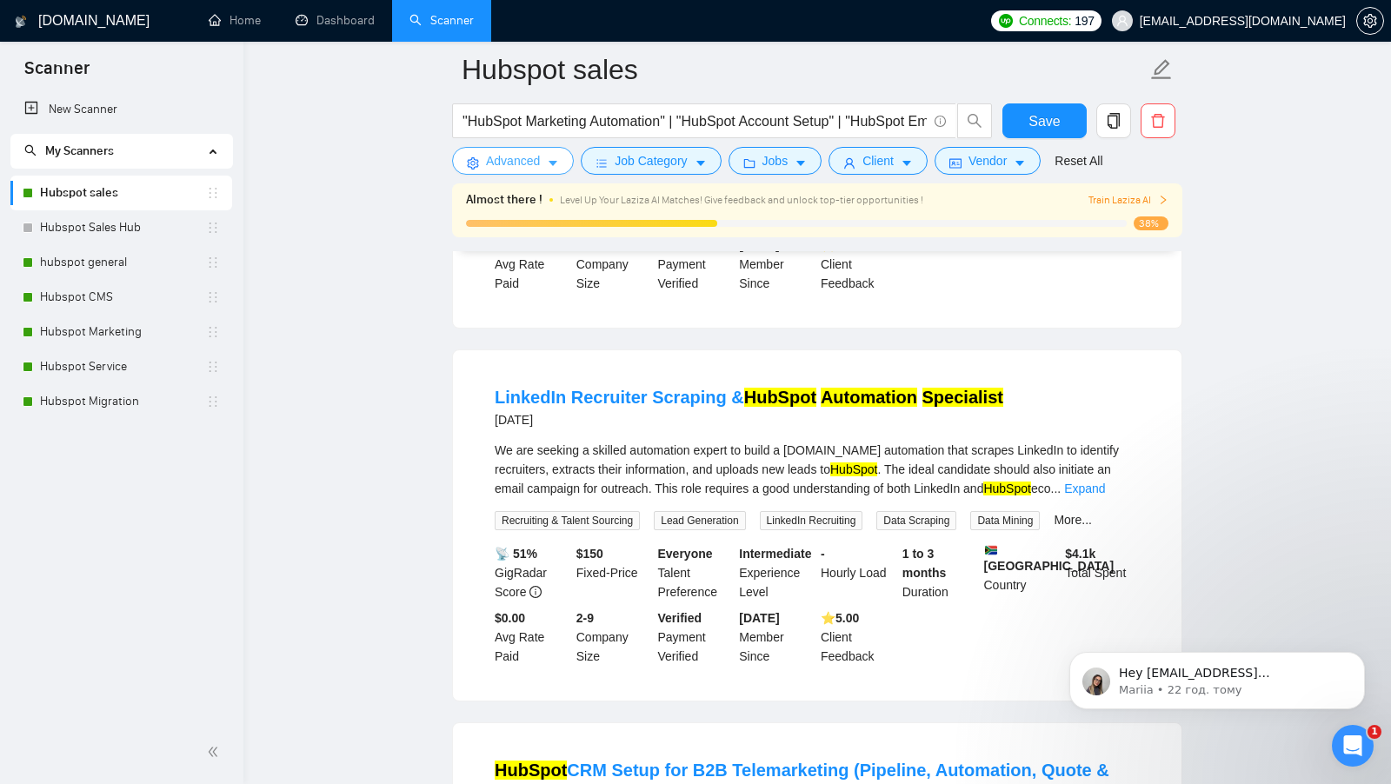
scroll to position [575, 0]
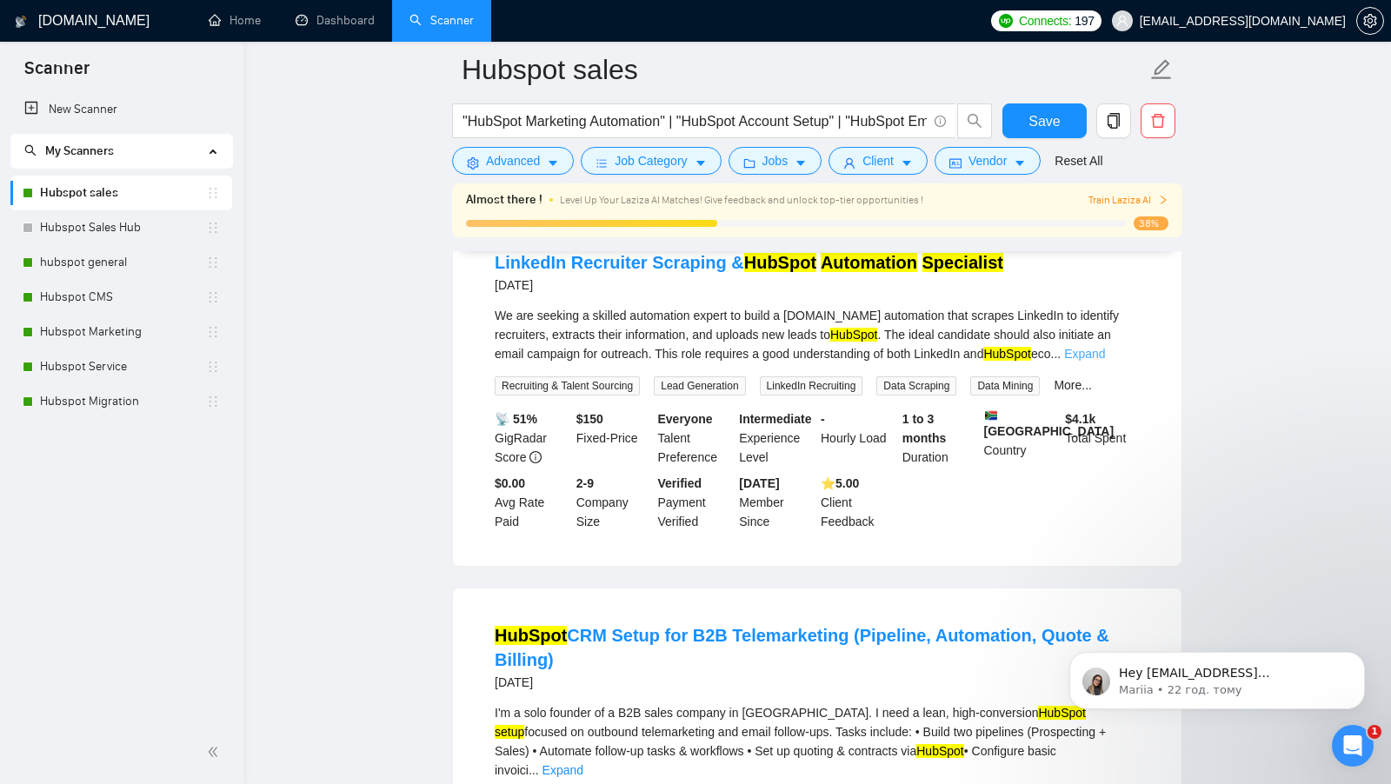
click at [1105, 361] on link "Expand" at bounding box center [1084, 354] width 41 height 14
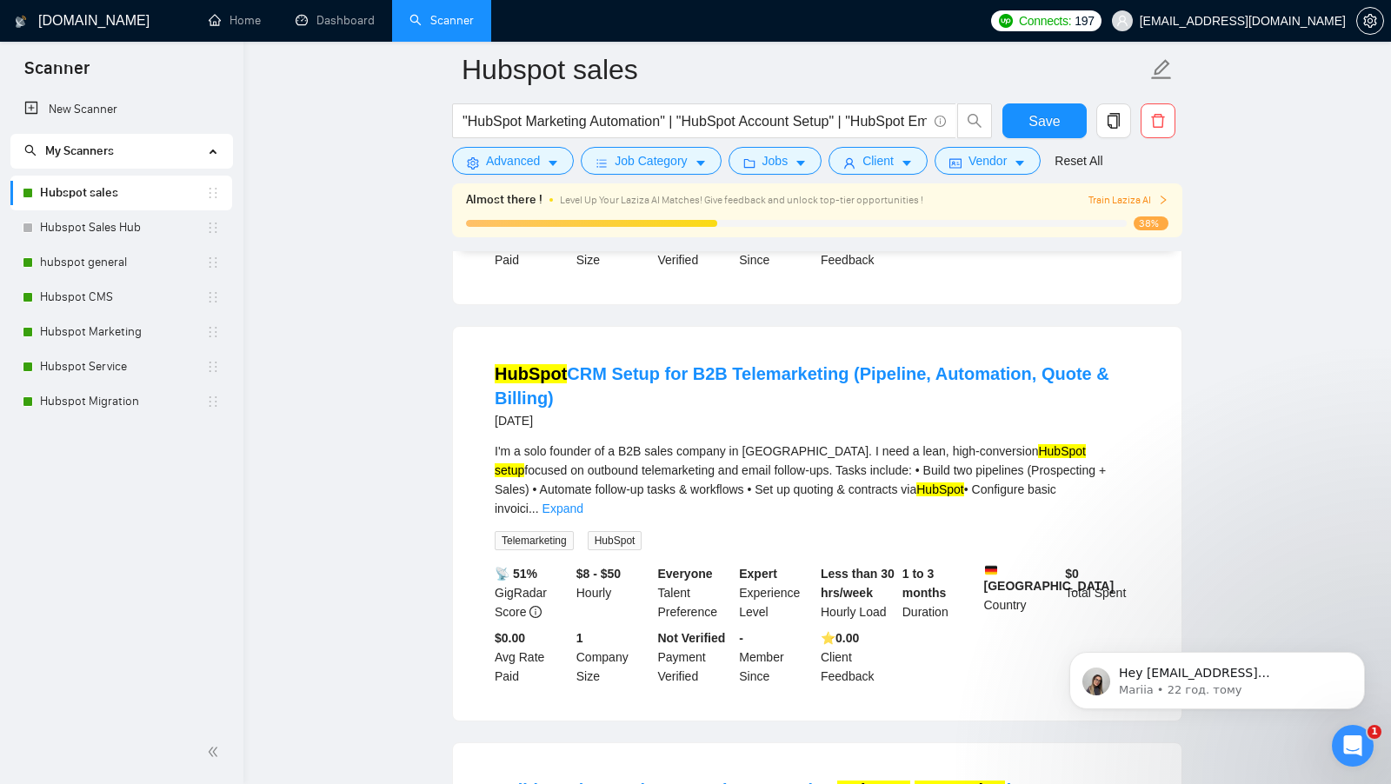
scroll to position [916, 0]
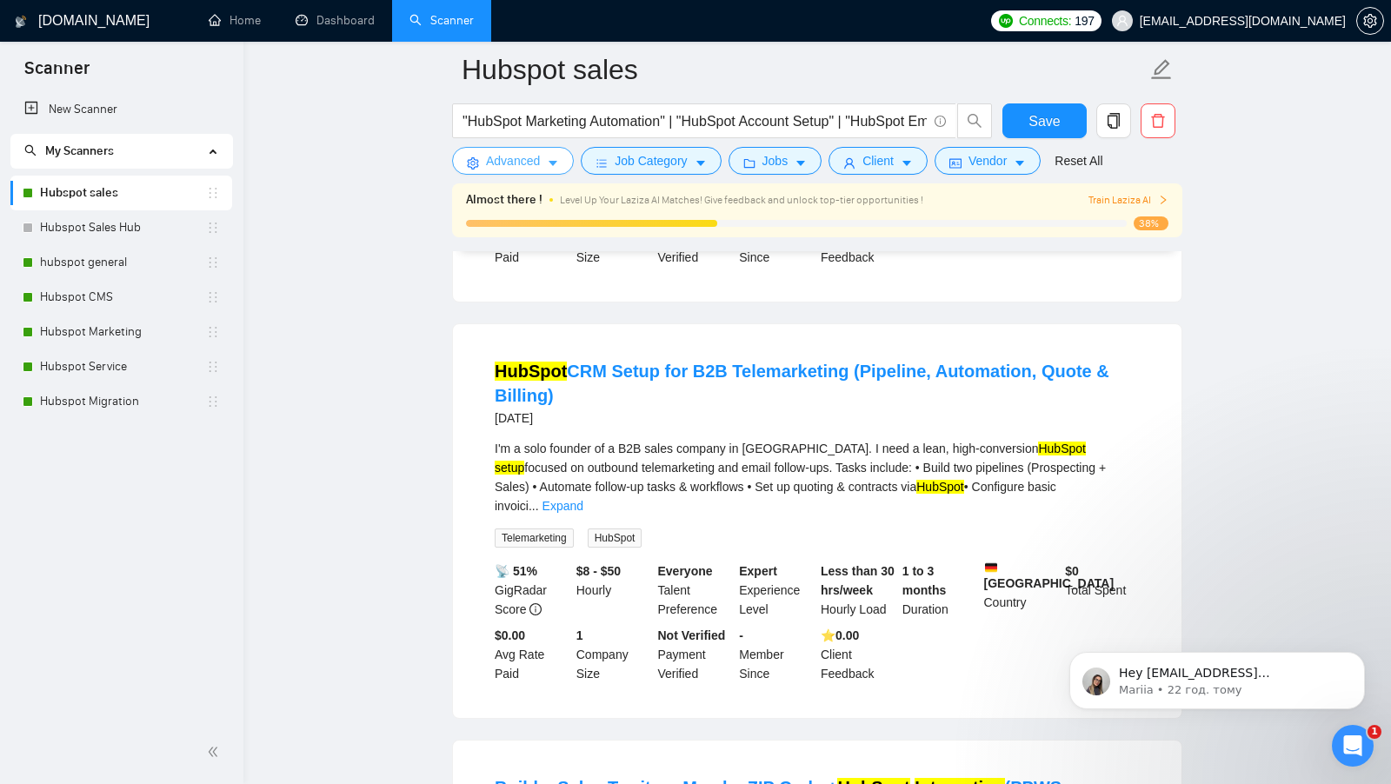
click at [517, 153] on span "Advanced" at bounding box center [513, 160] width 54 height 19
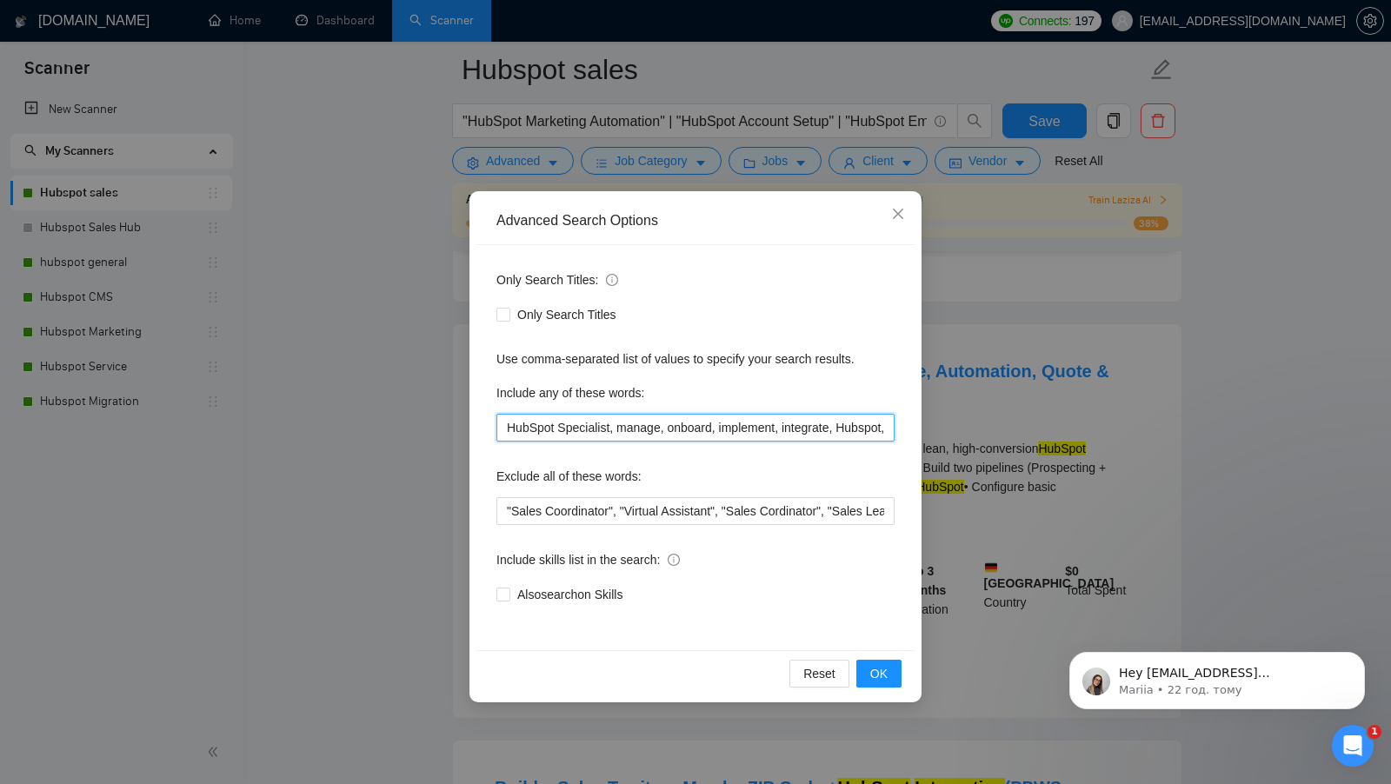
click at [548, 424] on input "HubSpot Specialist, manage, onboard, implement, integrate, Hubspot, implementat…" at bounding box center [695, 428] width 398 height 28
click at [548, 425] on input "HubSpot Specialist, manage, onboard, implement, integrate, Hubspot, implementat…" at bounding box center [695, 428] width 398 height 28
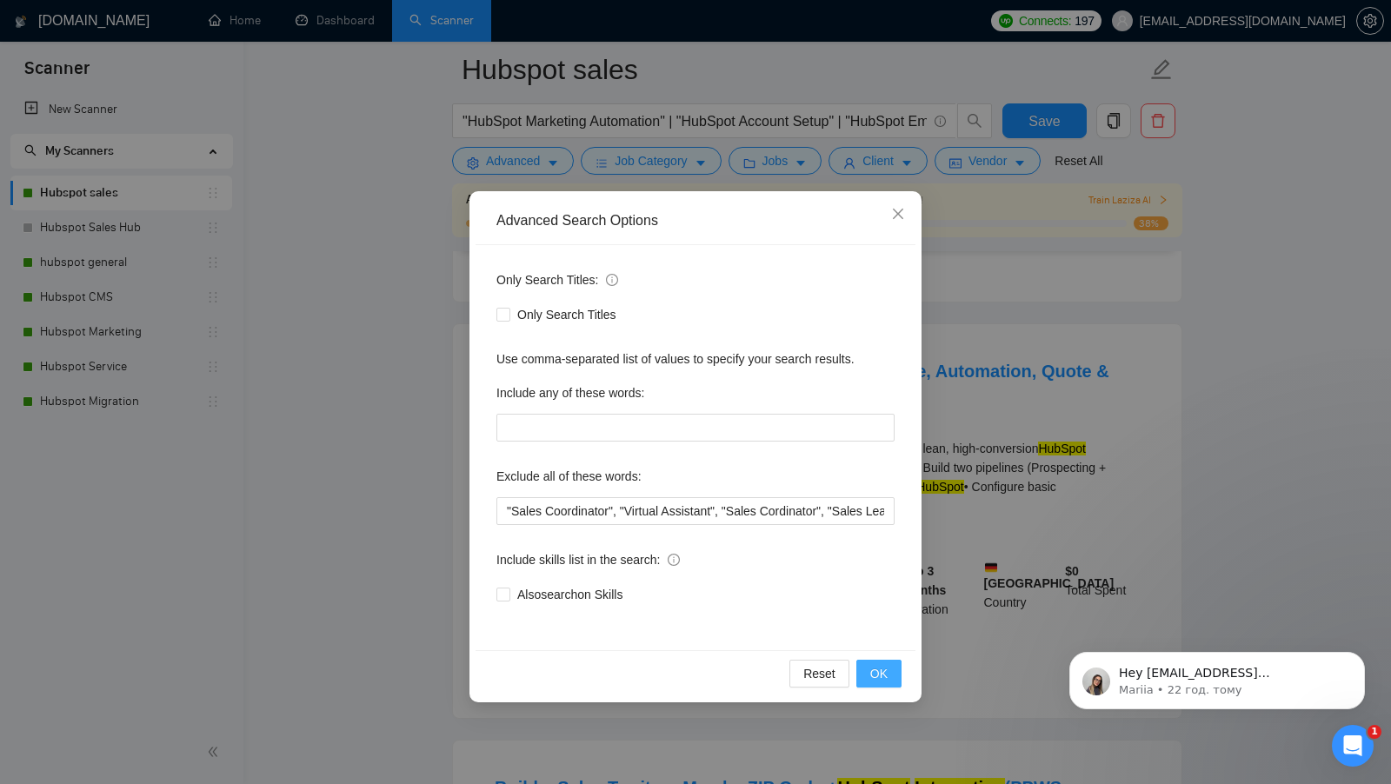
click at [872, 680] on span "OK" at bounding box center [878, 673] width 17 height 19
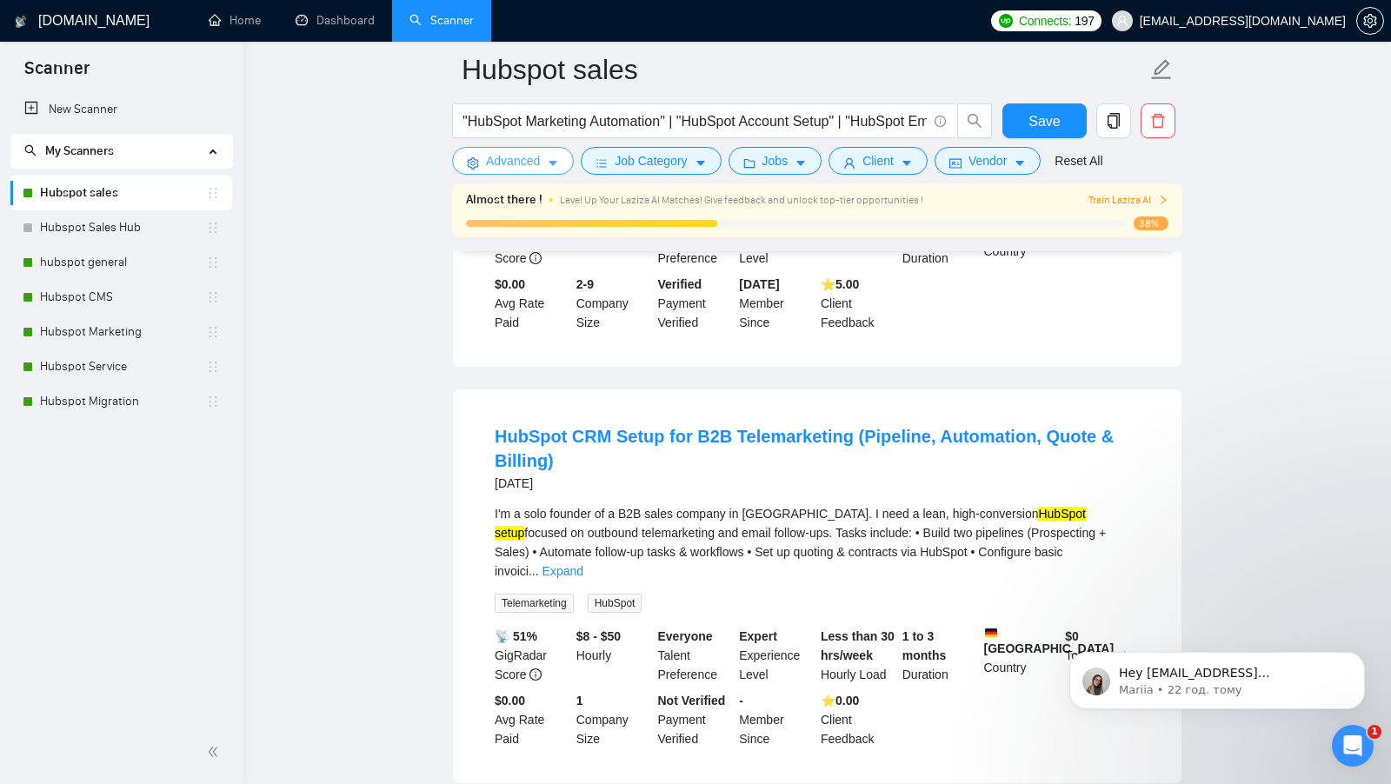
scroll to position [792, 0]
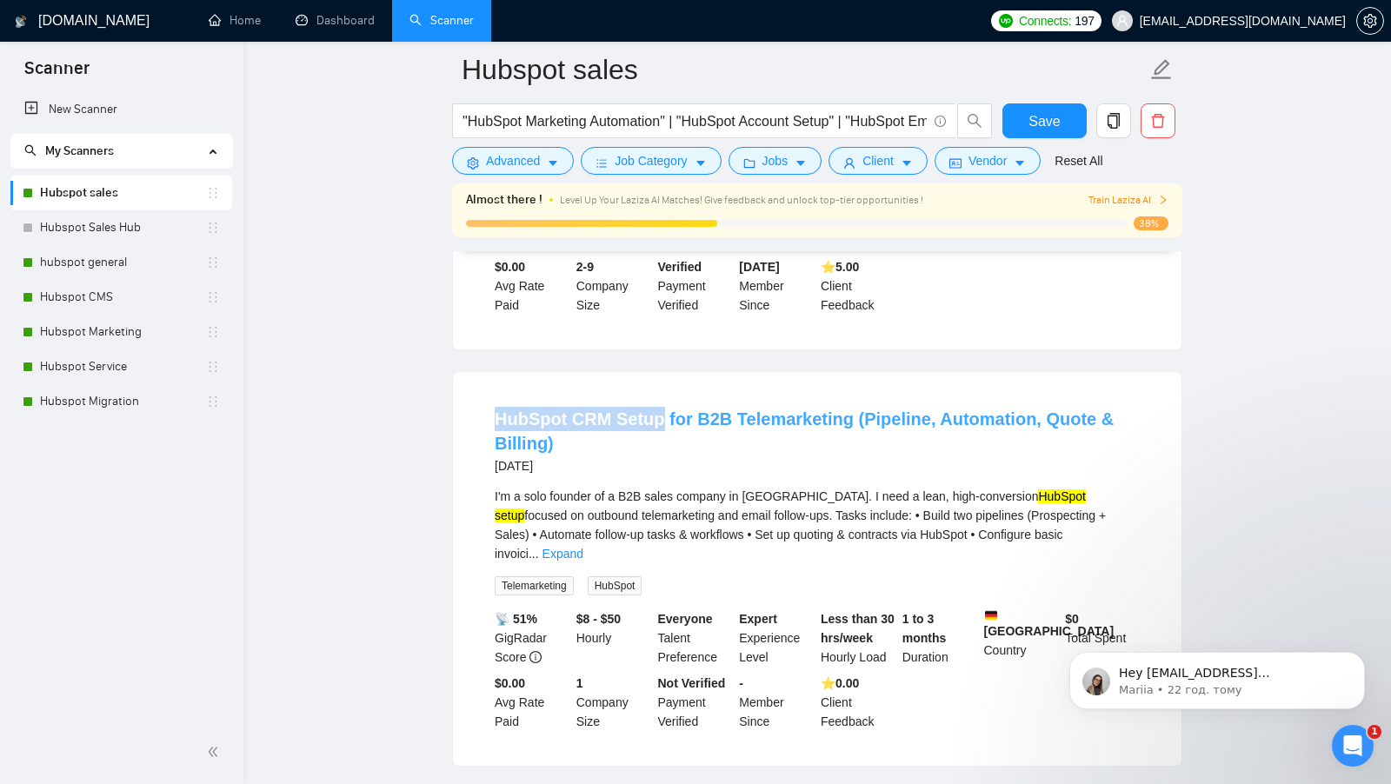
drag, startPoint x: 489, startPoint y: 441, endPoint x: 659, endPoint y: 437, distance: 170.4
click at [659, 437] on li "HubSpot CRM Setup for B2B Telemarketing (Pipeline, Automation, Quote & Billing)…" at bounding box center [817, 569] width 687 height 352
click at [676, 476] on div "20 days ago" at bounding box center [817, 465] width 645 height 21
drag, startPoint x: 474, startPoint y: 435, endPoint x: 657, endPoint y: 438, distance: 183.4
click at [657, 438] on li "HubSpot CRM Setup for B2B Telemarketing (Pipeline, Automation, Quote & Billing)…" at bounding box center [817, 569] width 687 height 352
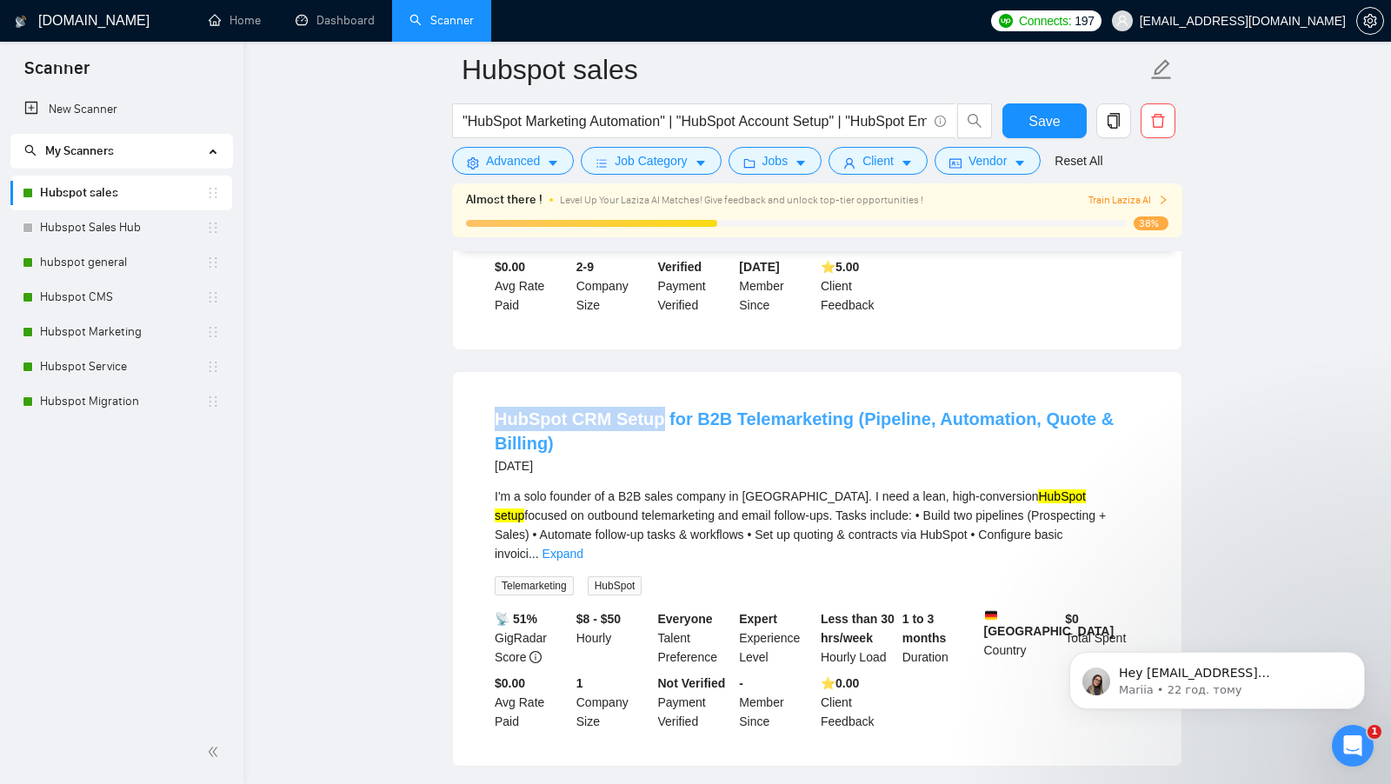
copy link "HubSpot CRM Setup"
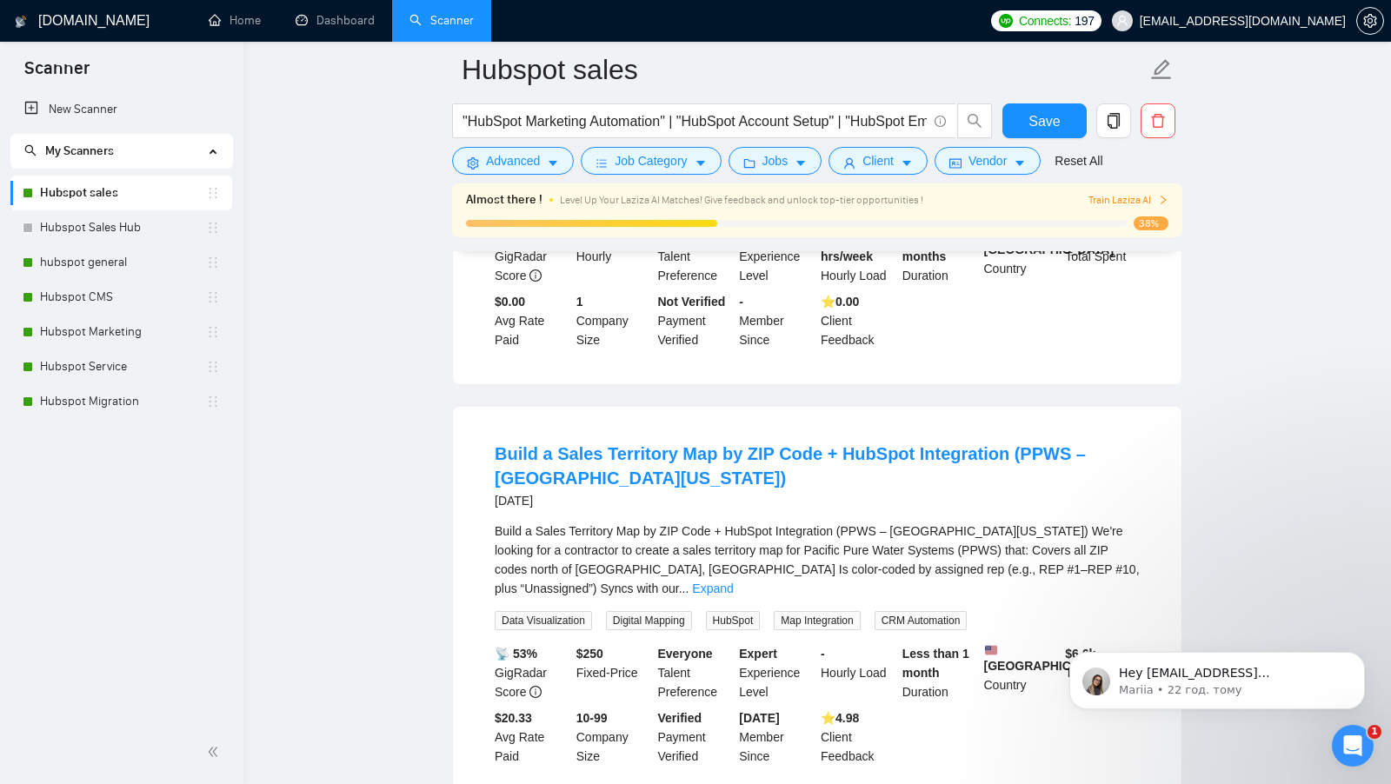
scroll to position [1174, 0]
click at [1100, 562] on div "Build a Sales Territory Map by ZIP Code + HubSpot Integration (PPWS – Northern …" at bounding box center [817, 559] width 645 height 76
click at [733, 581] on link "Expand" at bounding box center [712, 588] width 41 height 14
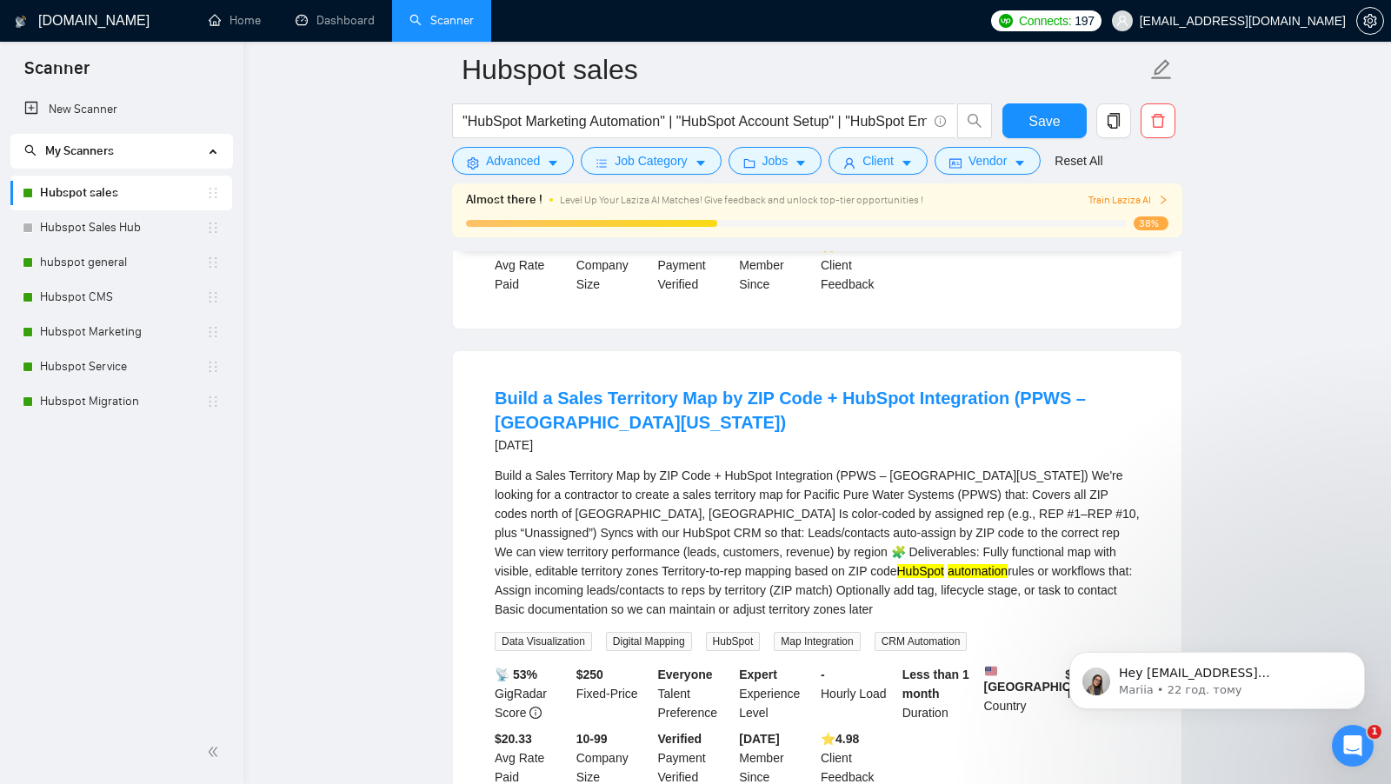
scroll to position [1246, 0]
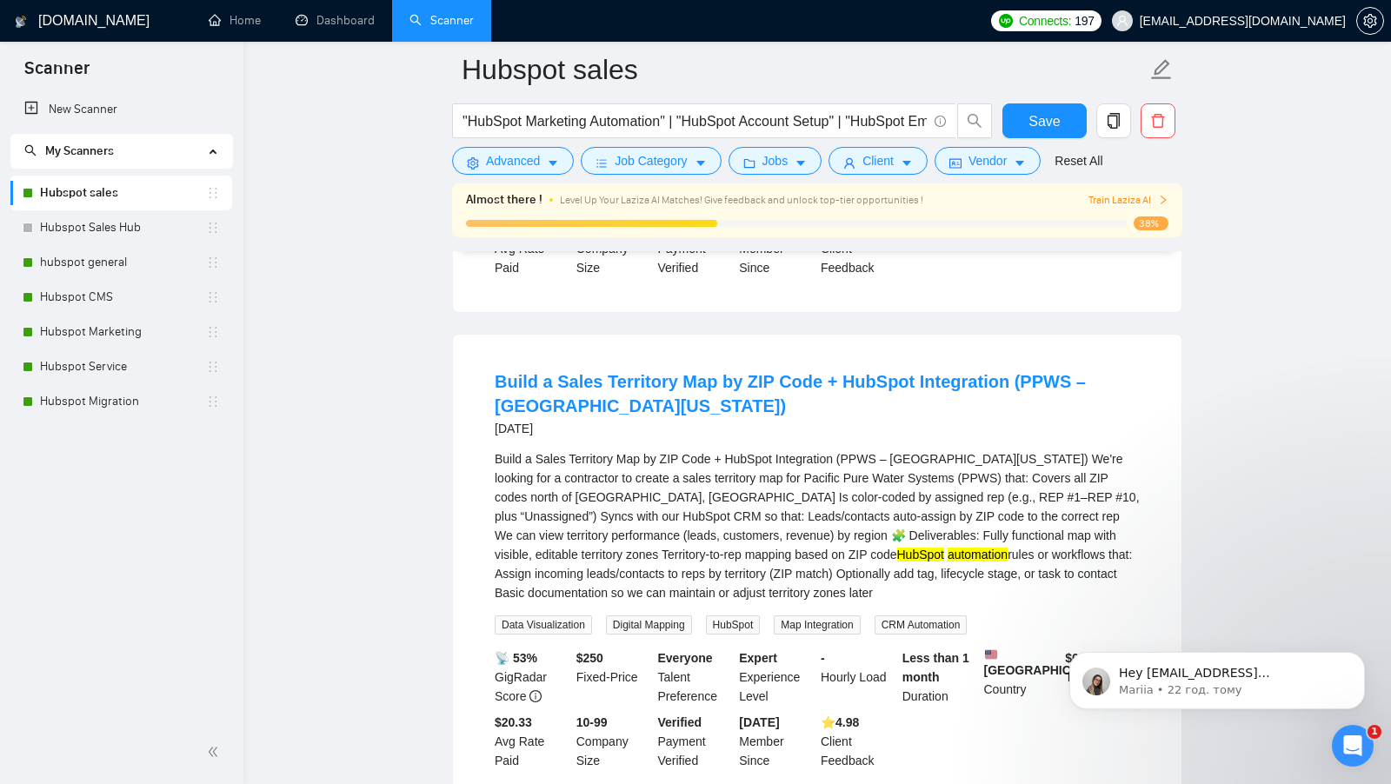
click at [735, 459] on div "Build a Sales Territory Map by ZIP Code + HubSpot Integration (PPWS – Northern …" at bounding box center [817, 525] width 645 height 153
drag, startPoint x: 732, startPoint y: 459, endPoint x: 841, endPoint y: 455, distance: 108.7
click at [841, 455] on div "Build a Sales Territory Map by ZIP Code + HubSpot Integration (PPWS – Northern …" at bounding box center [817, 525] width 645 height 153
copy div "HubSpot Integration"
click at [548, 114] on input ""HubSpot Marketing Automation" | "HubSpot Account Setup" | "HubSpot Email Templ…" at bounding box center [694, 121] width 464 height 22
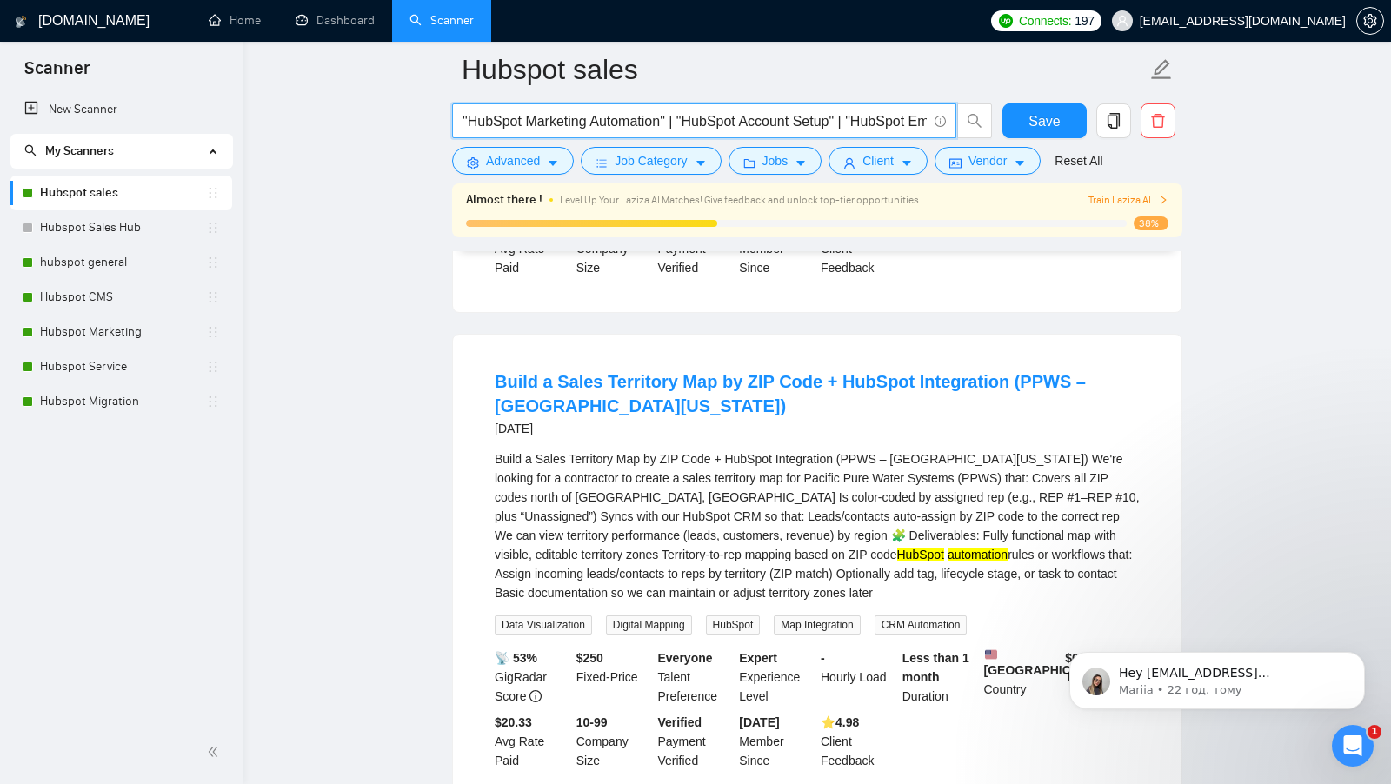
click at [548, 114] on input ""HubSpot Marketing Automation" | "HubSpot Account Setup" | "HubSpot Email Templ…" at bounding box center [694, 121] width 464 height 22
paste input "| "HubSpot CRM Setup" | "HubSpot Integration" | "hubspot implementation" | "hub…"
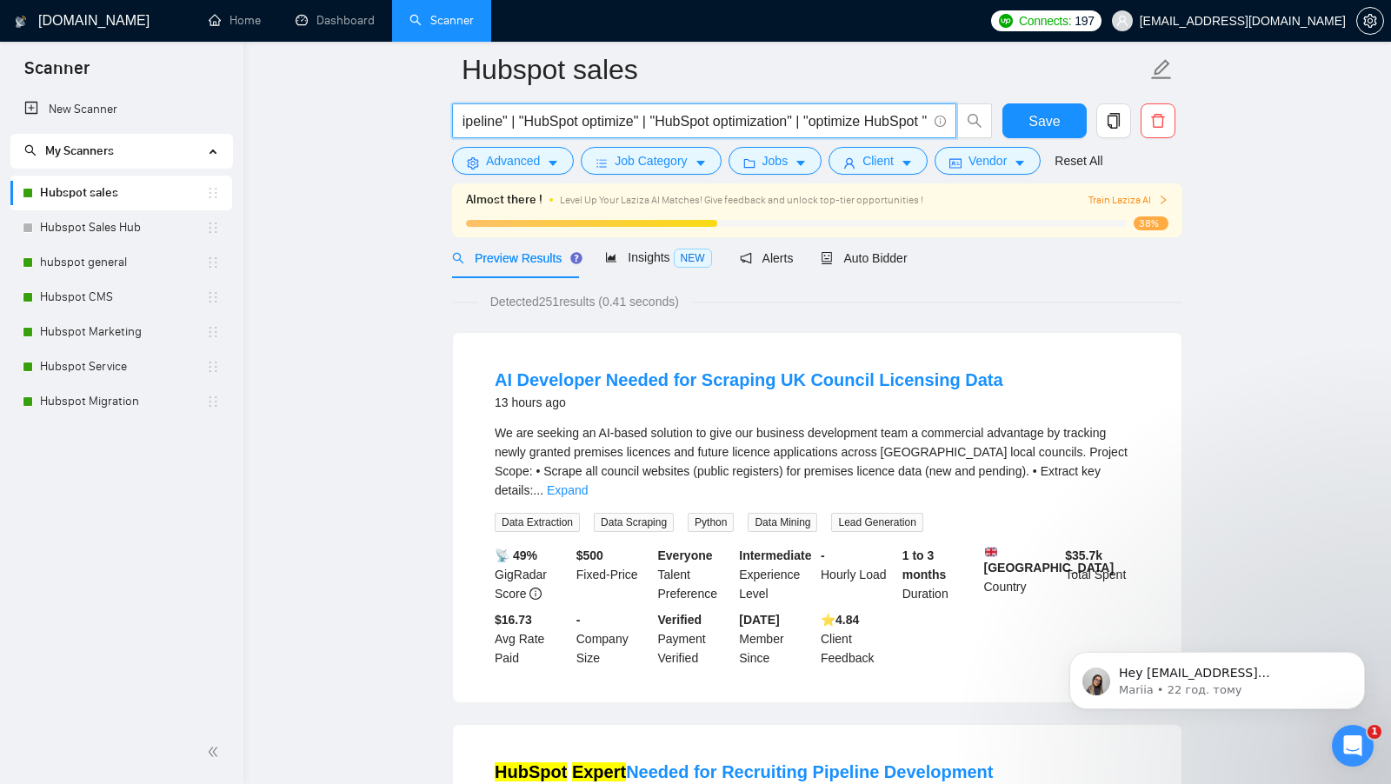
scroll to position [0, 0]
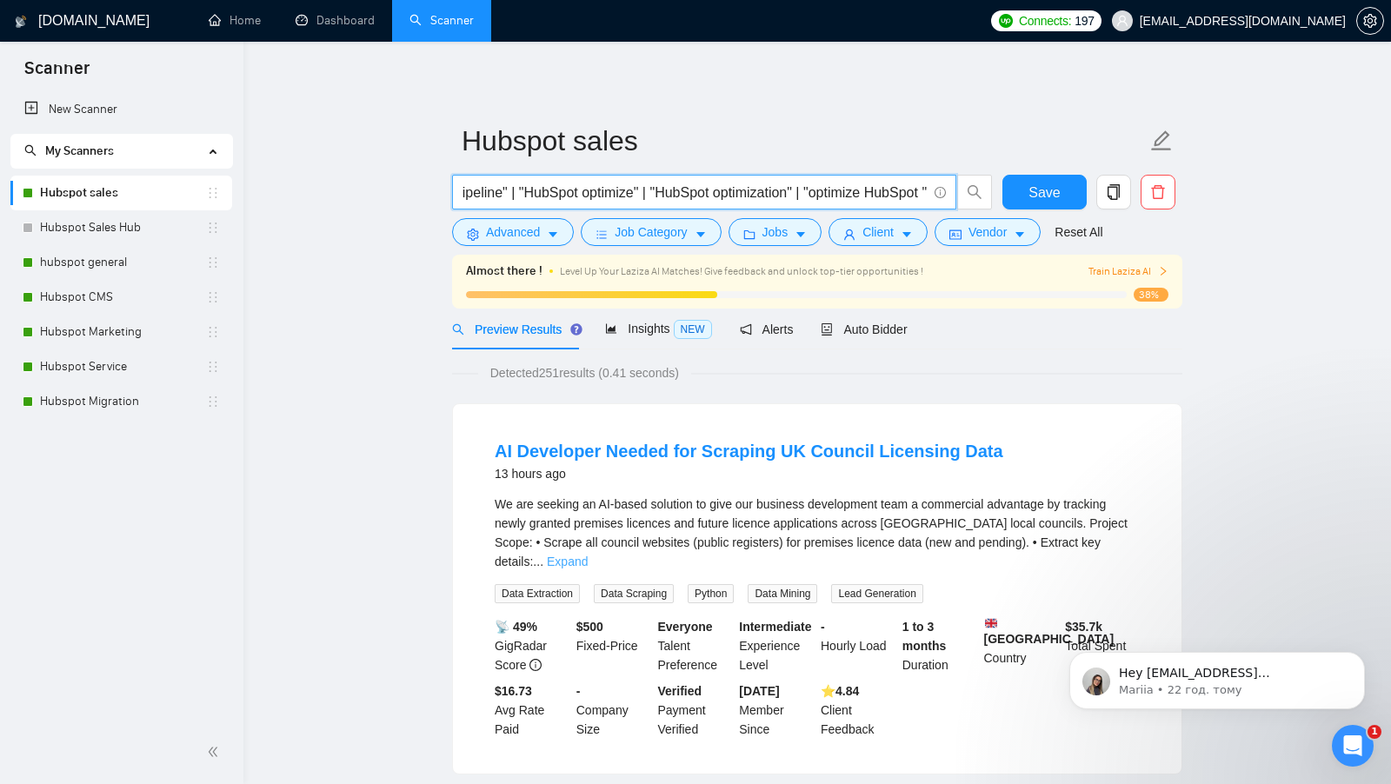
type input ""HubSpot Marketing Automation" | "HubSpot Account Setup" | "HubSpot Email Templ…"
click at [588, 555] on link "Expand" at bounding box center [567, 562] width 41 height 14
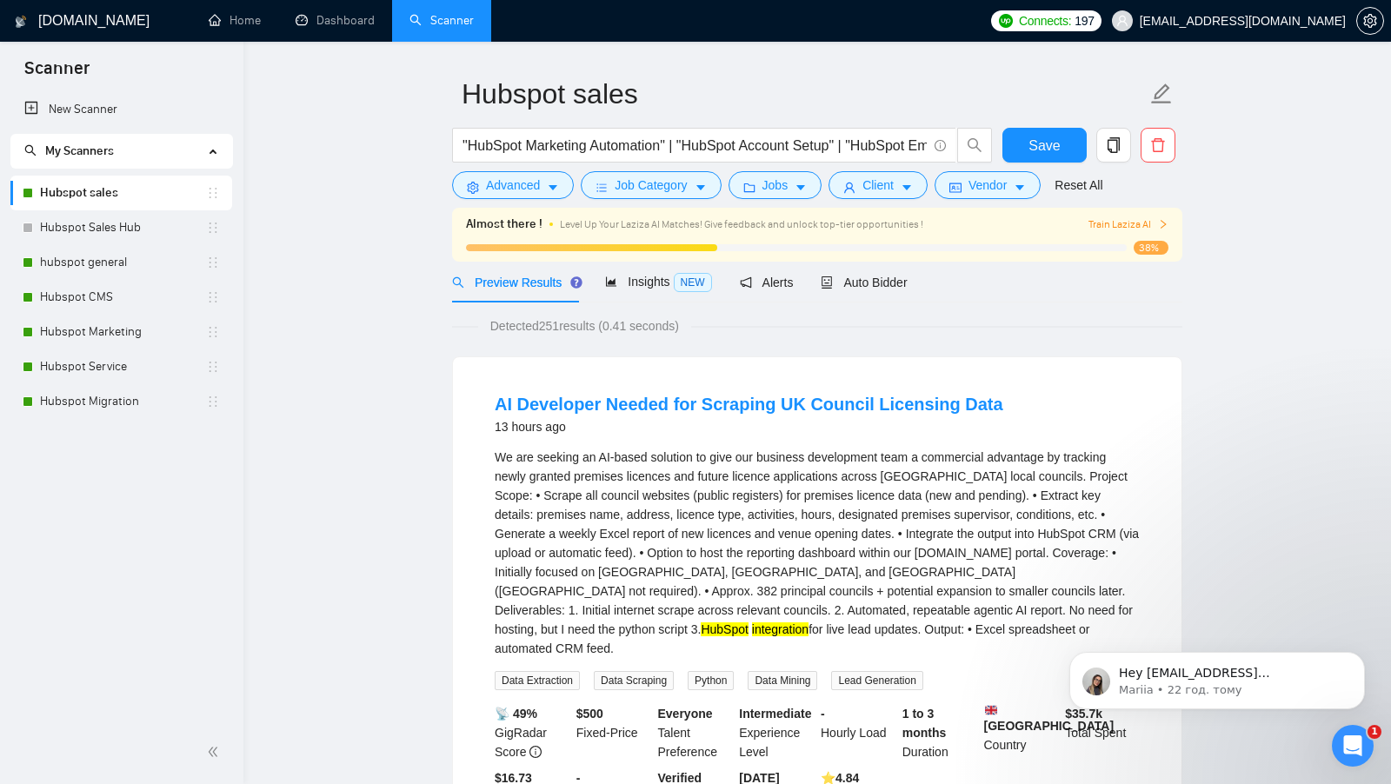
scroll to position [63, 0]
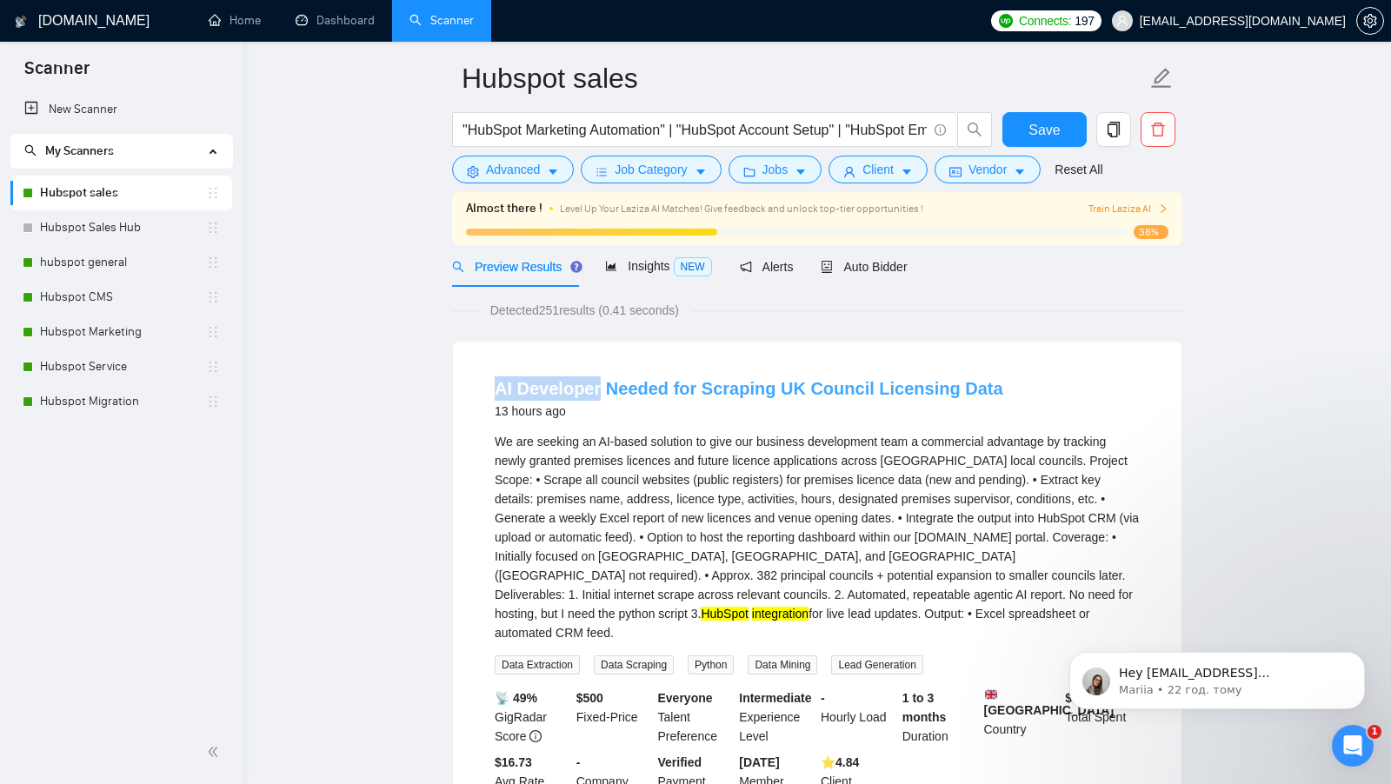
drag, startPoint x: 476, startPoint y: 389, endPoint x: 591, endPoint y: 387, distance: 114.8
click at [592, 387] on li "AI Developer Needed for Scraping UK Council Licensing Data 13 hours ago HubSpot…" at bounding box center [817, 593] width 687 height 462
copy link "AI Develope"
click at [489, 404] on li "AI Developer Needed for Scraping UK Council Licensing Data 13 hours ago HubSpot…" at bounding box center [817, 593] width 687 height 462
copy link "AI Developer"
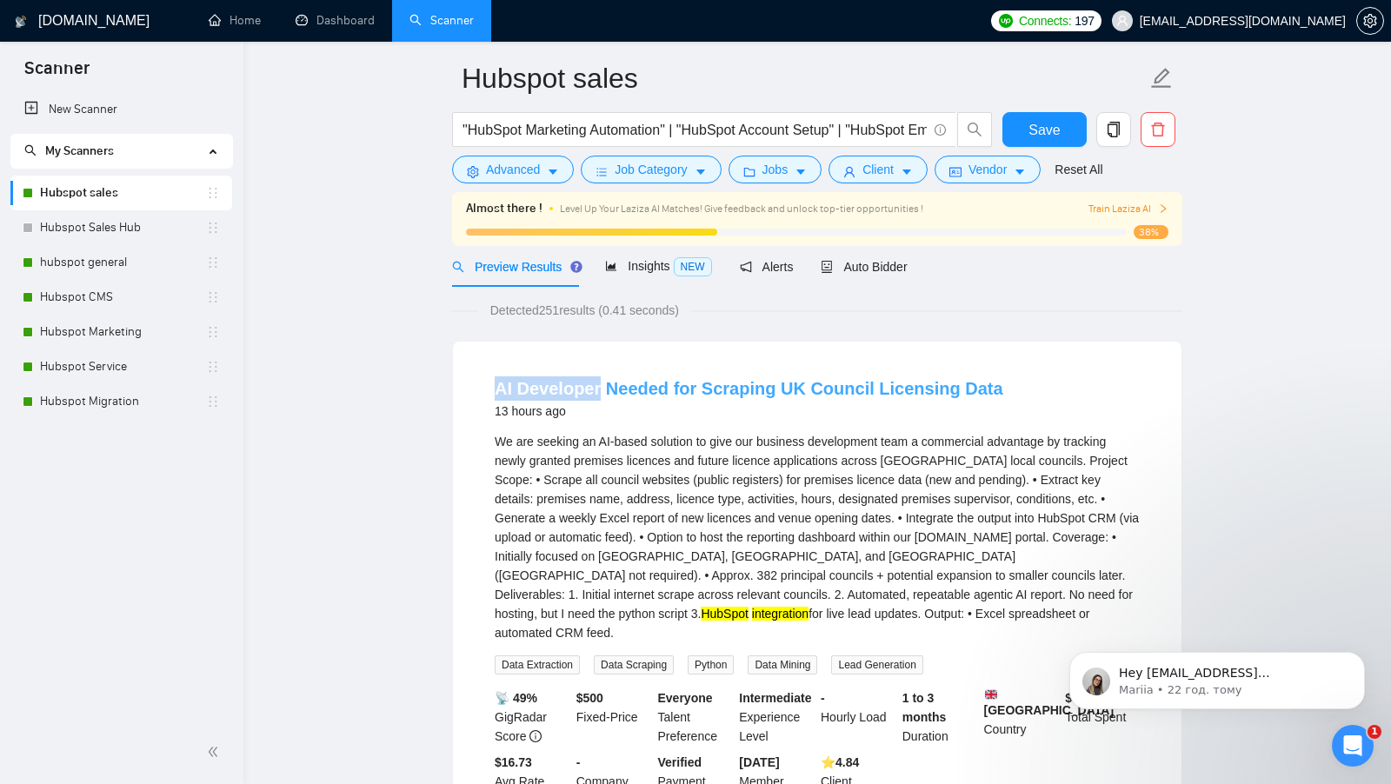
drag, startPoint x: 486, startPoint y: 382, endPoint x: 597, endPoint y: 383, distance: 111.3
click at [597, 383] on li "AI Developer Needed for Scraping UK Council Licensing Data 13 hours ago HubSpot…" at bounding box center [817, 593] width 687 height 462
click at [525, 177] on span "Advanced" at bounding box center [513, 169] width 54 height 19
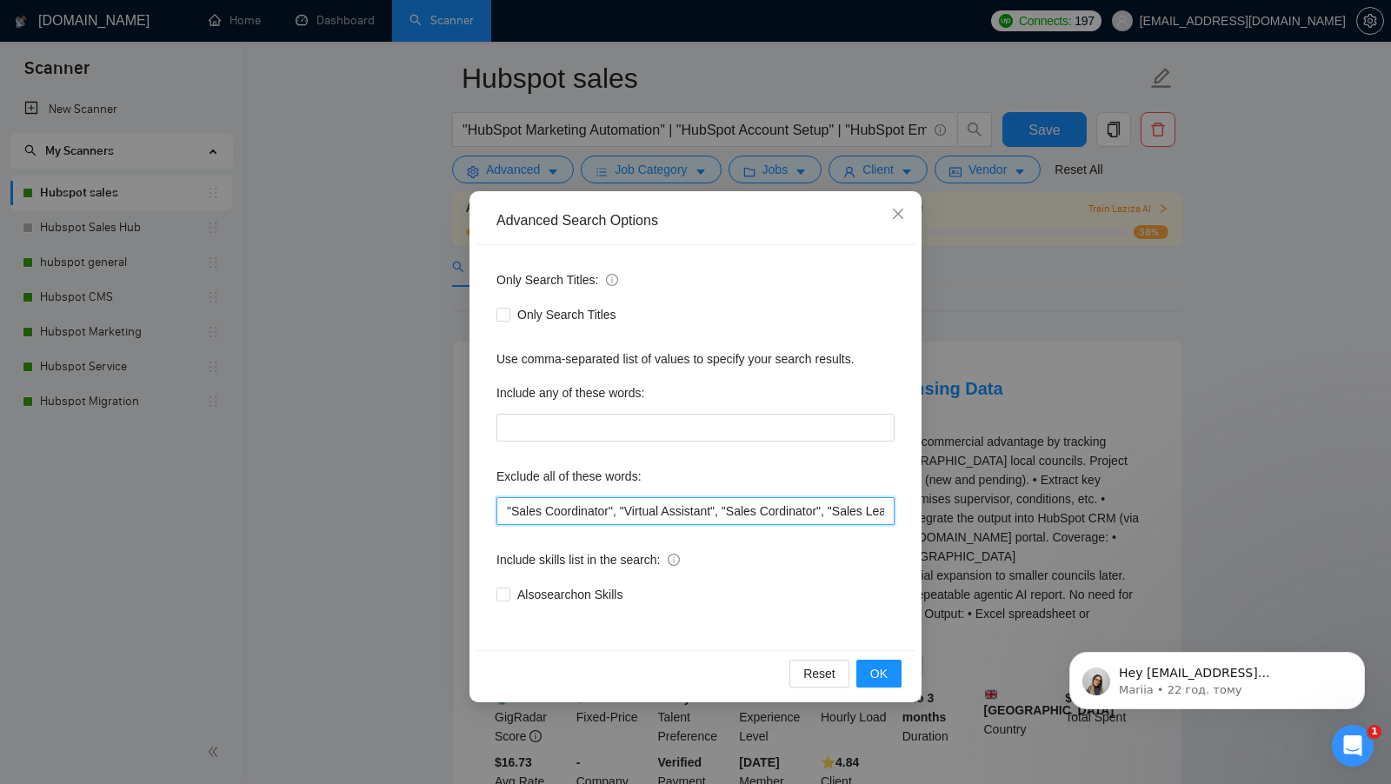
click at [505, 512] on input ""Sales Coordinator", "Virtual Assistant", "Sales Cordinator", "Sales Lead Gener…" at bounding box center [695, 511] width 398 height 28
paste input "AI Developer"
type input "AI Developer , "Sales Coordinator", "Virtual Assistant", "Sales Cordinator", "S…"
click at [879, 664] on span "OK" at bounding box center [878, 673] width 17 height 19
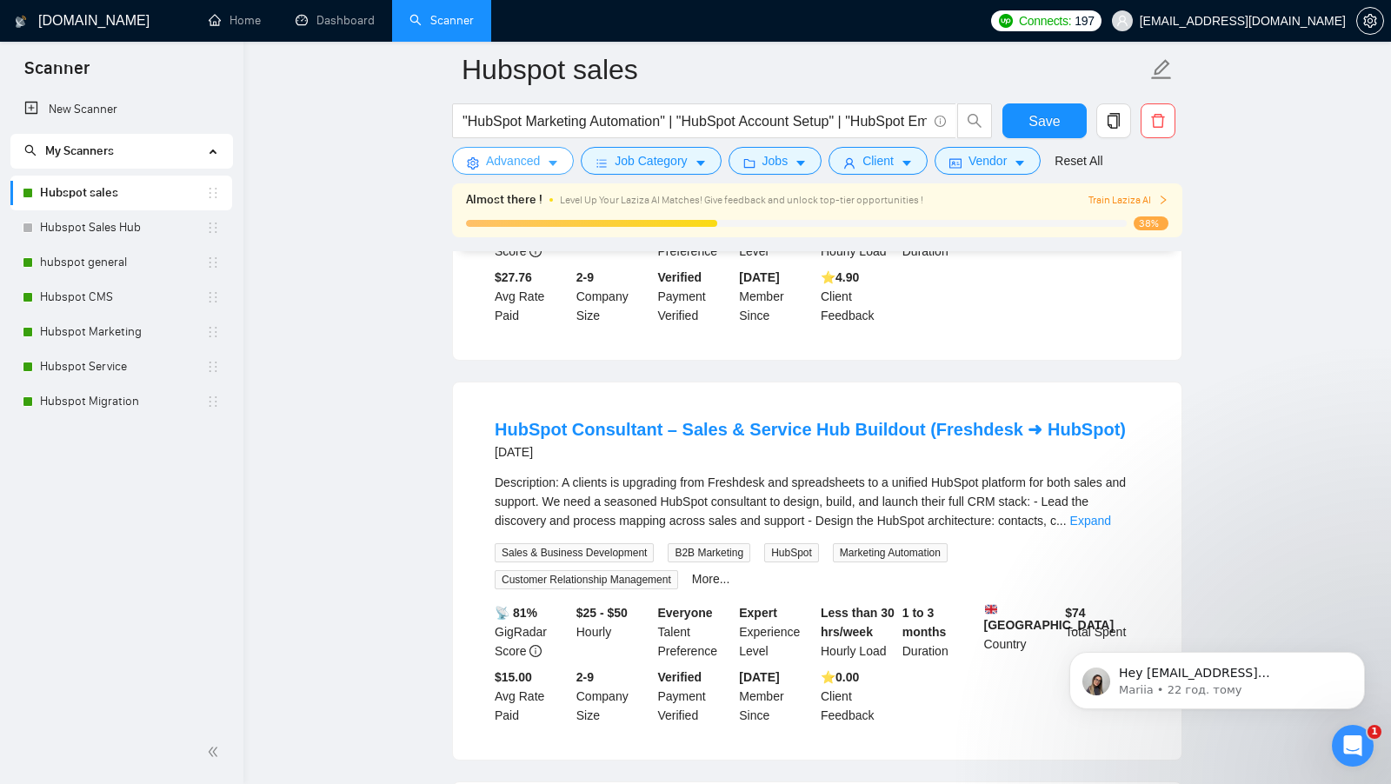
scroll to position [1897, 0]
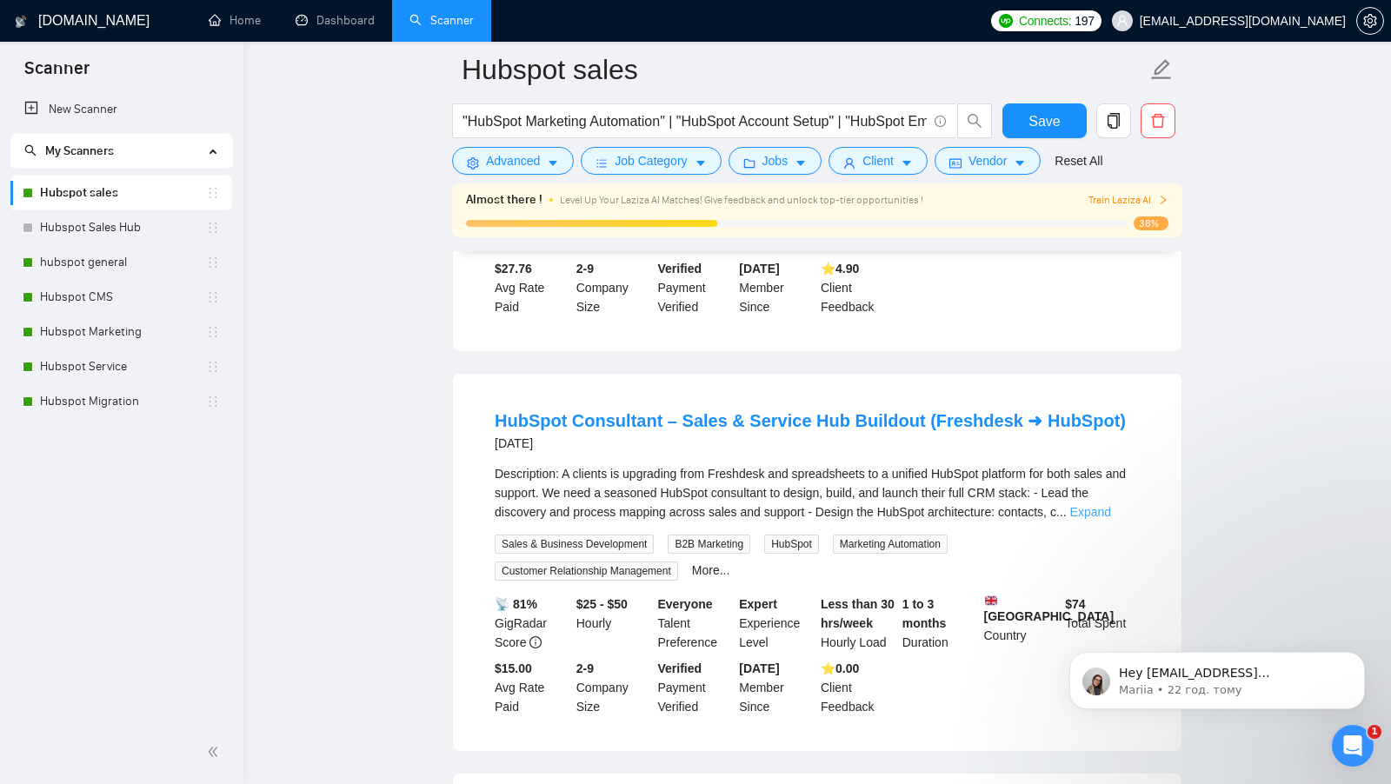
click at [1111, 519] on link "Expand" at bounding box center [1090, 512] width 41 height 14
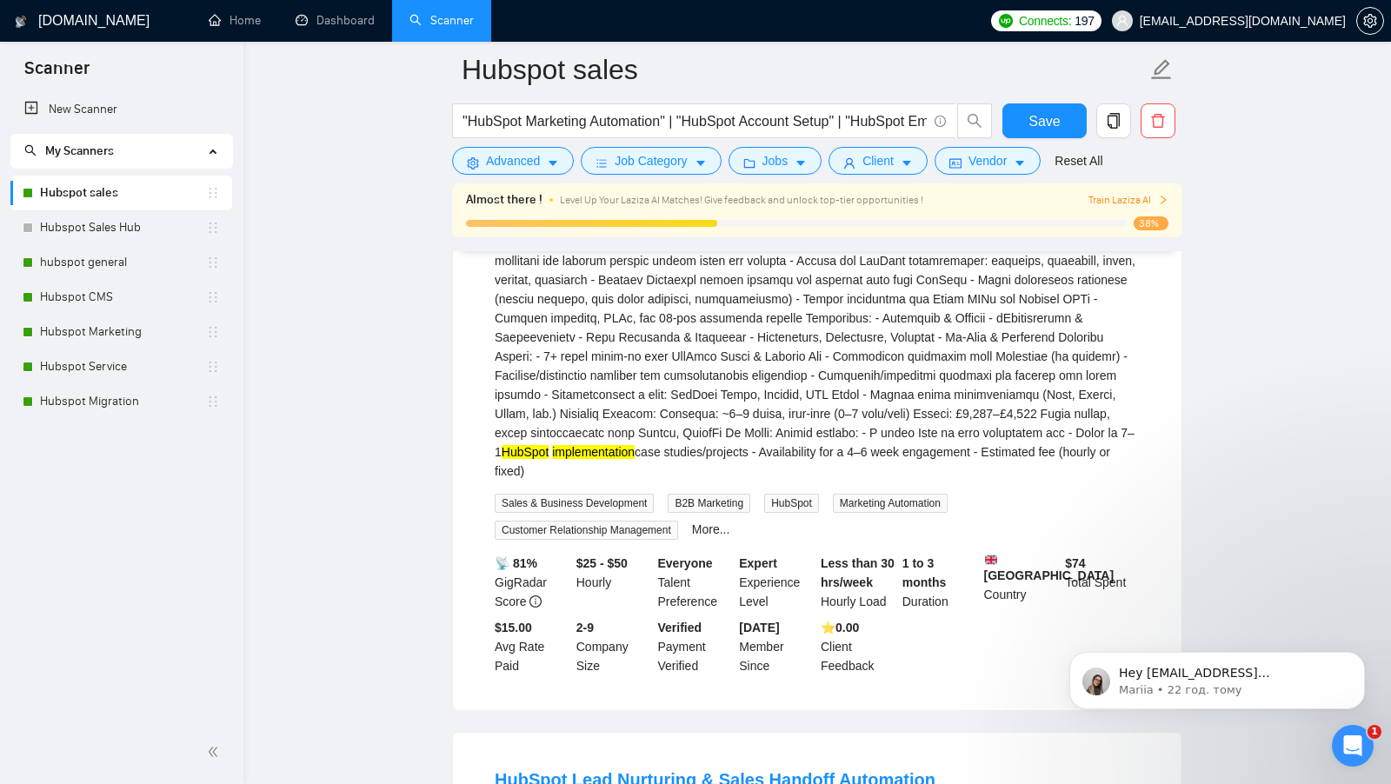
scroll to position [1931, 0]
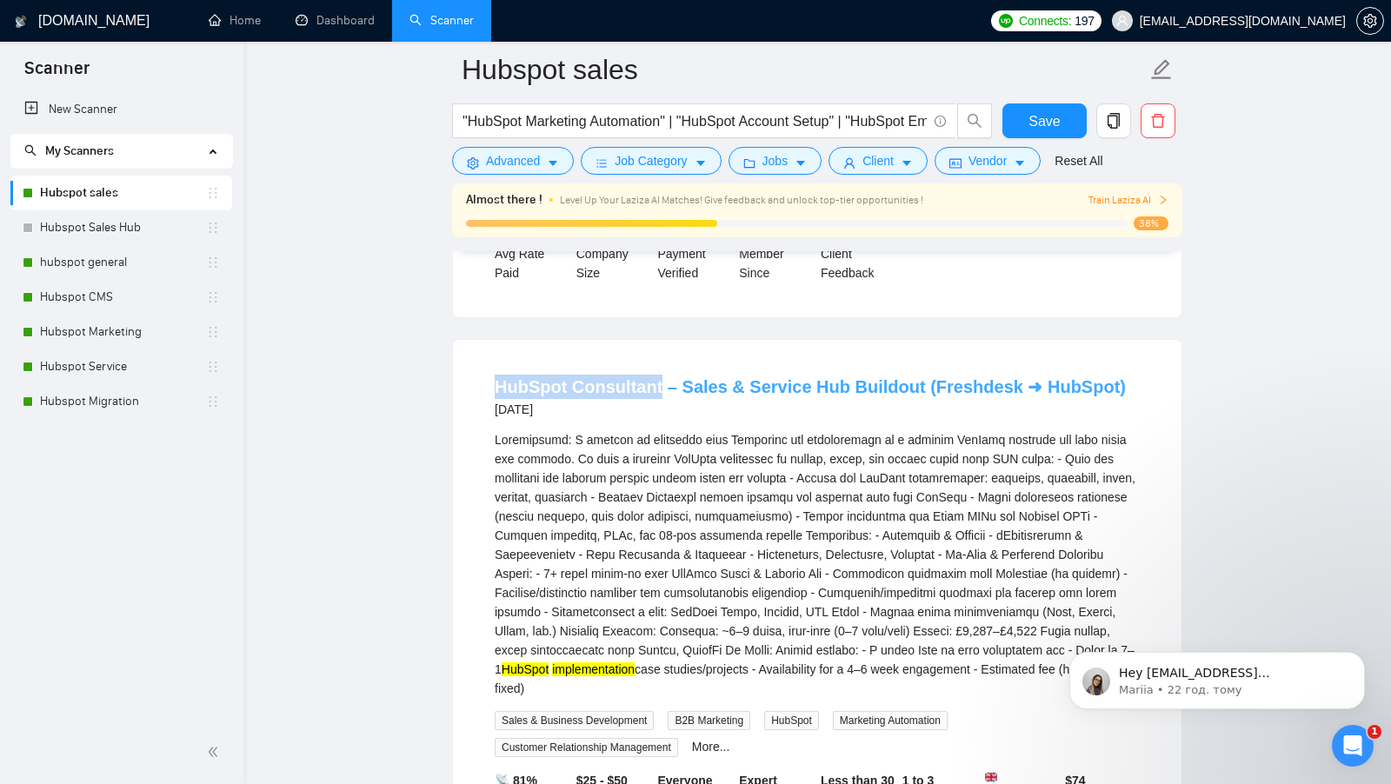
copy link "HubSpot Consultant"
drag, startPoint x: 489, startPoint y: 427, endPoint x: 655, endPoint y: 429, distance: 166.9
click at [655, 429] on li "HubSpot Consultant – Sales & Service Hub Buildout (Freshdesk ➜ HubSpot) 14 days…" at bounding box center [817, 634] width 687 height 546
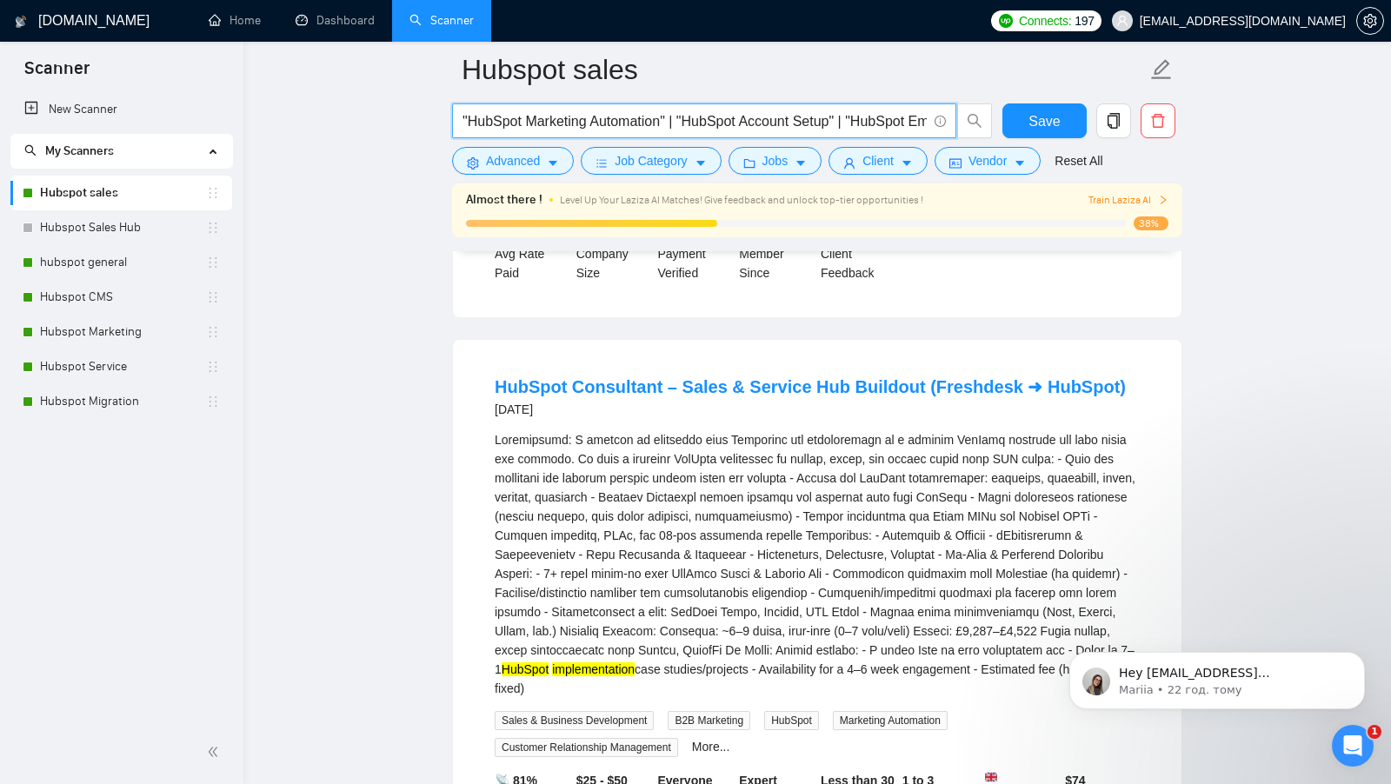
click at [462, 110] on input ""HubSpot Marketing Automation" | "HubSpot Account Setup" | "HubSpot Email Templ…" at bounding box center [694, 121] width 464 height 22
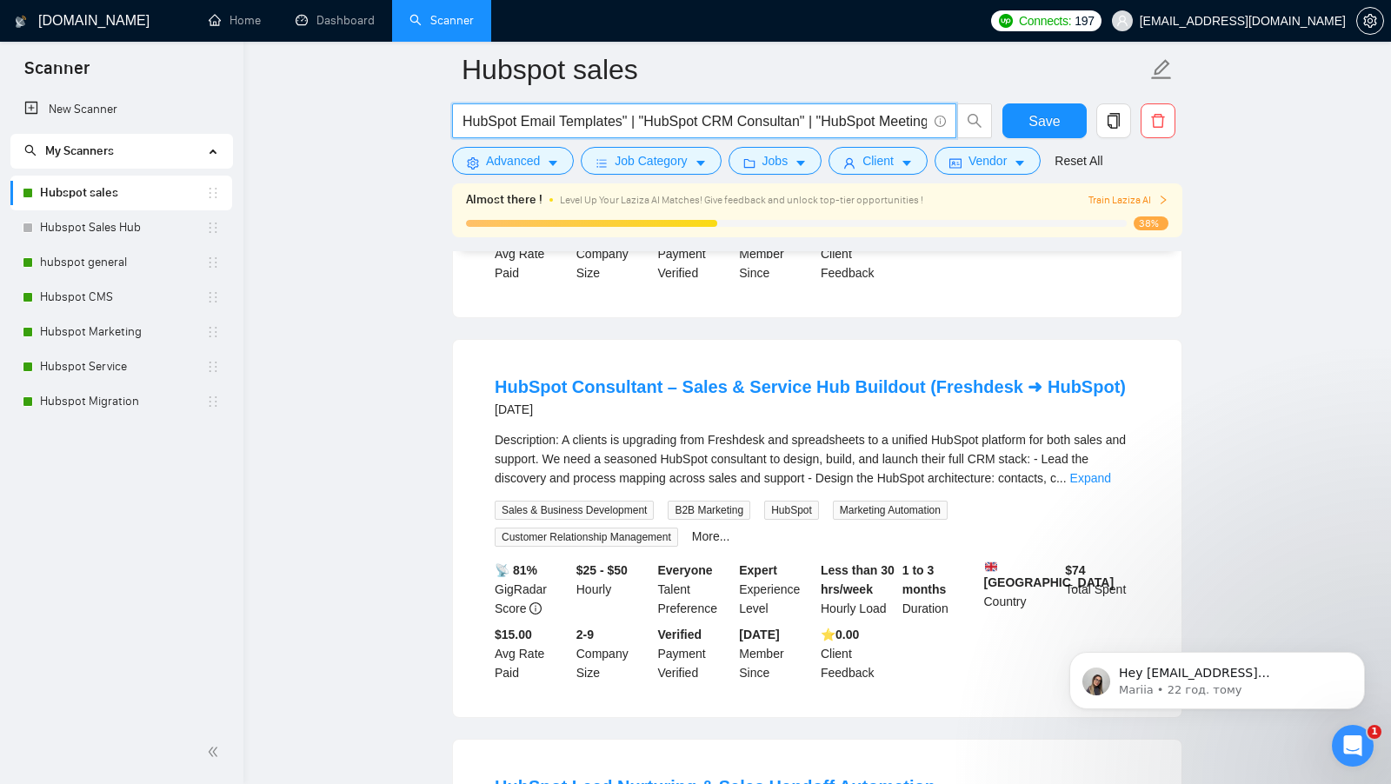
scroll to position [0, 0]
click at [462, 122] on input "|"HubSpot Marketing Automation" | "HubSpot Account Setup" | "HubSpot Email Temp…" at bounding box center [694, 121] width 464 height 22
paste input "HubSpot Consultant"
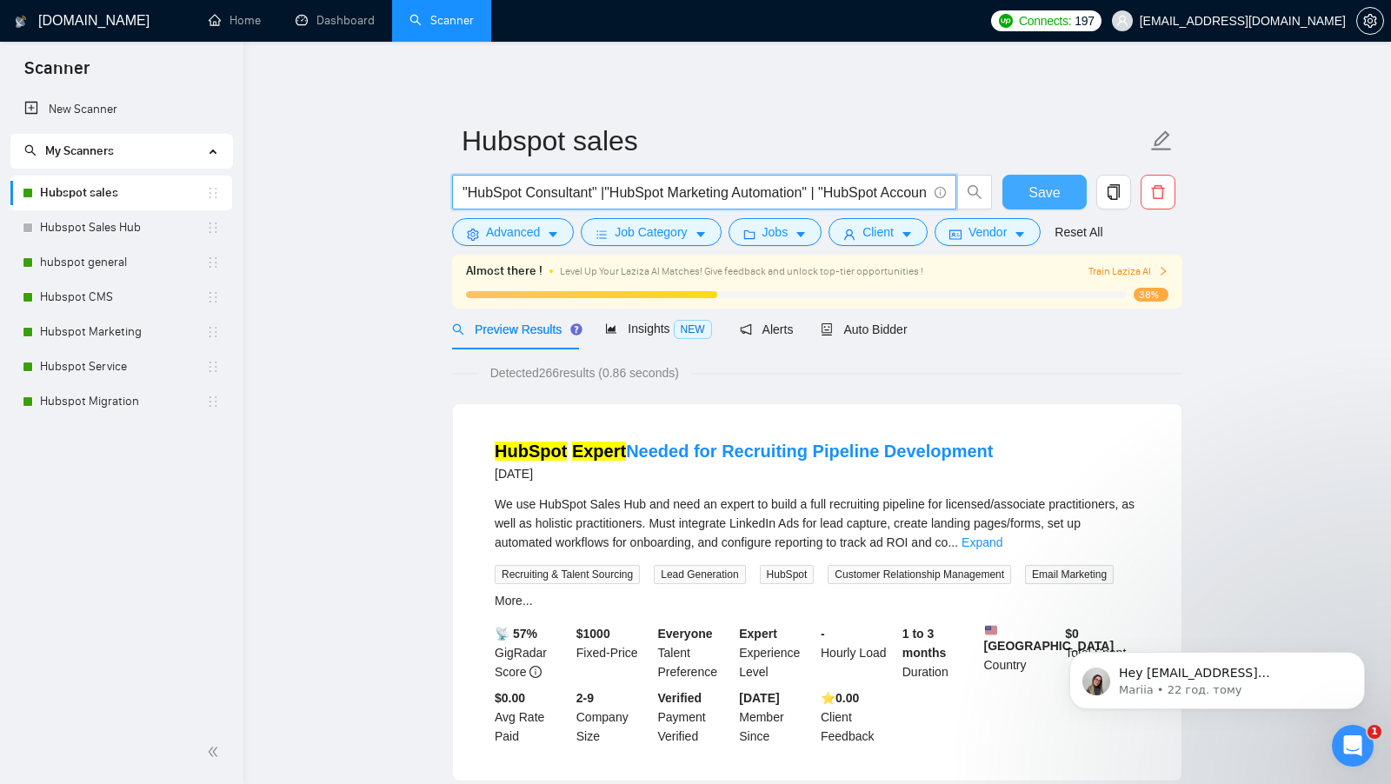
type input ""HubSpot Consultant" |"HubSpot Marketing Automation" | "HubSpot Account Setup" …"
click at [1024, 195] on button "Save" at bounding box center [1044, 192] width 84 height 35
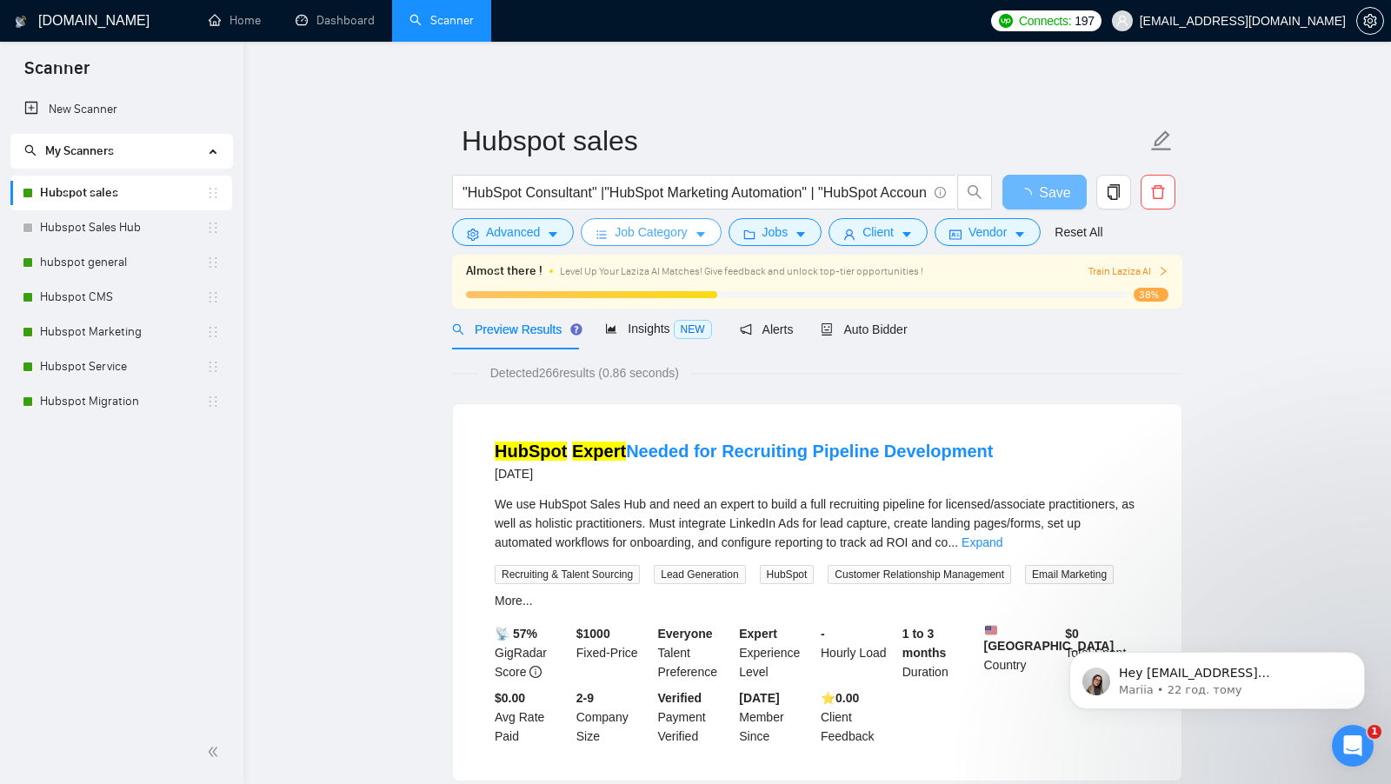
click at [665, 234] on span "Job Category" at bounding box center [651, 232] width 72 height 19
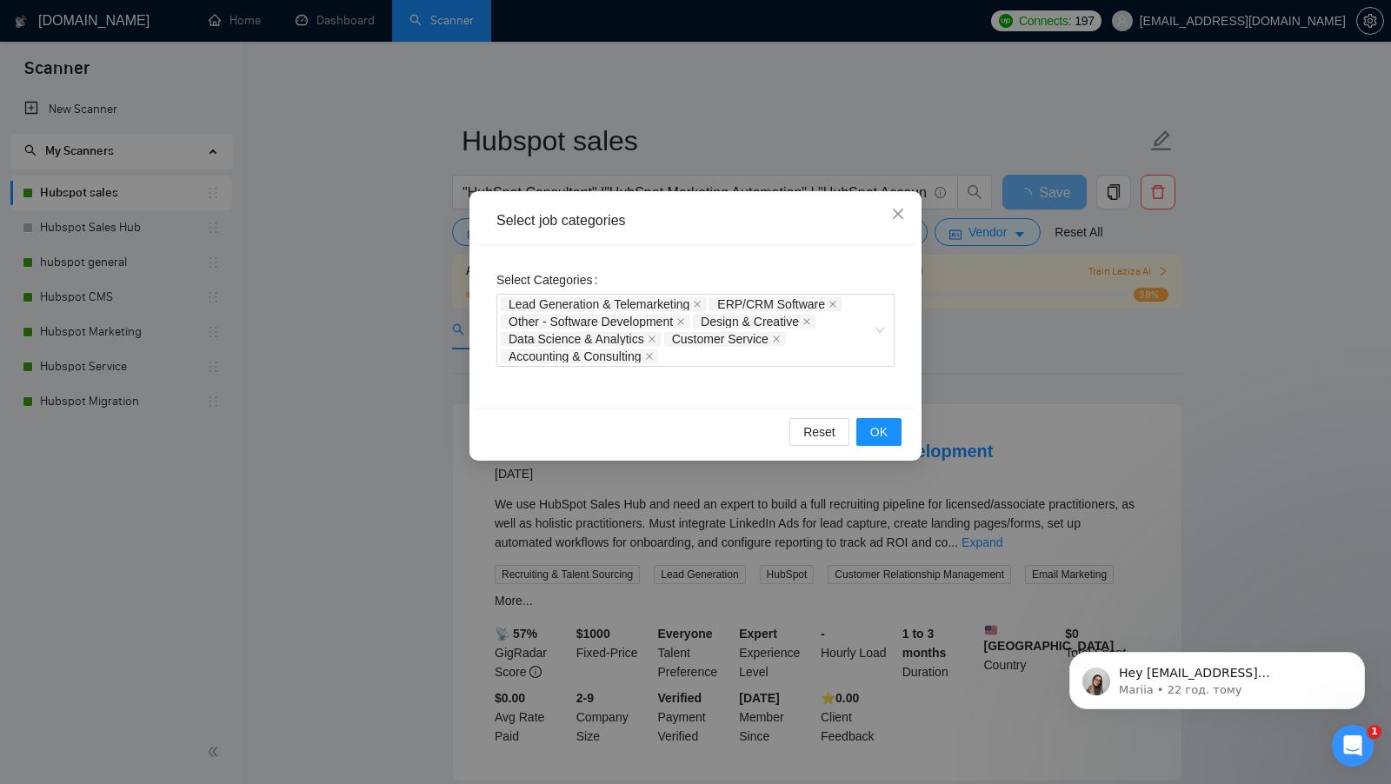
click at [1041, 349] on div "Select job categories Select Categories Lead Generation & Telemarketing ERP/CRM…" at bounding box center [695, 392] width 1391 height 784
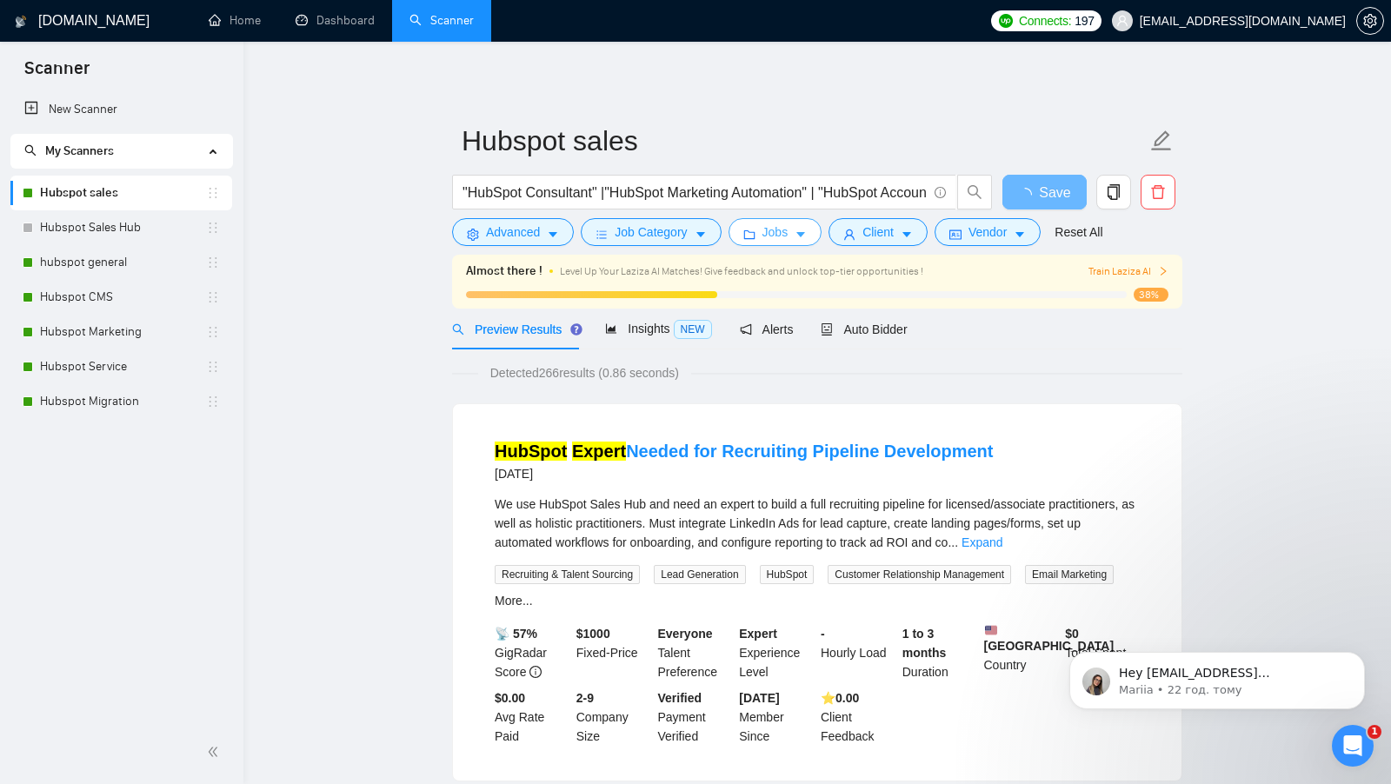
click at [761, 236] on button "Jobs" at bounding box center [775, 232] width 94 height 28
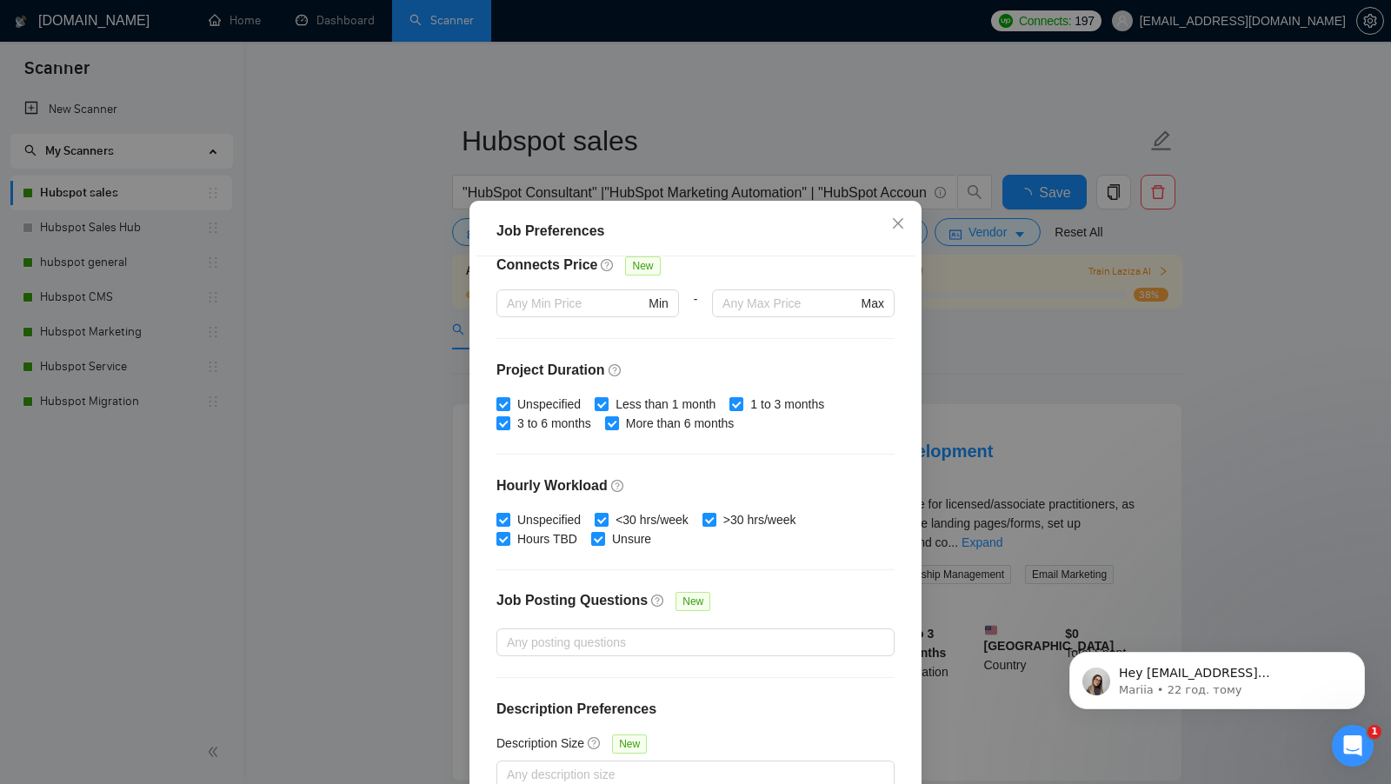
scroll to position [96, 0]
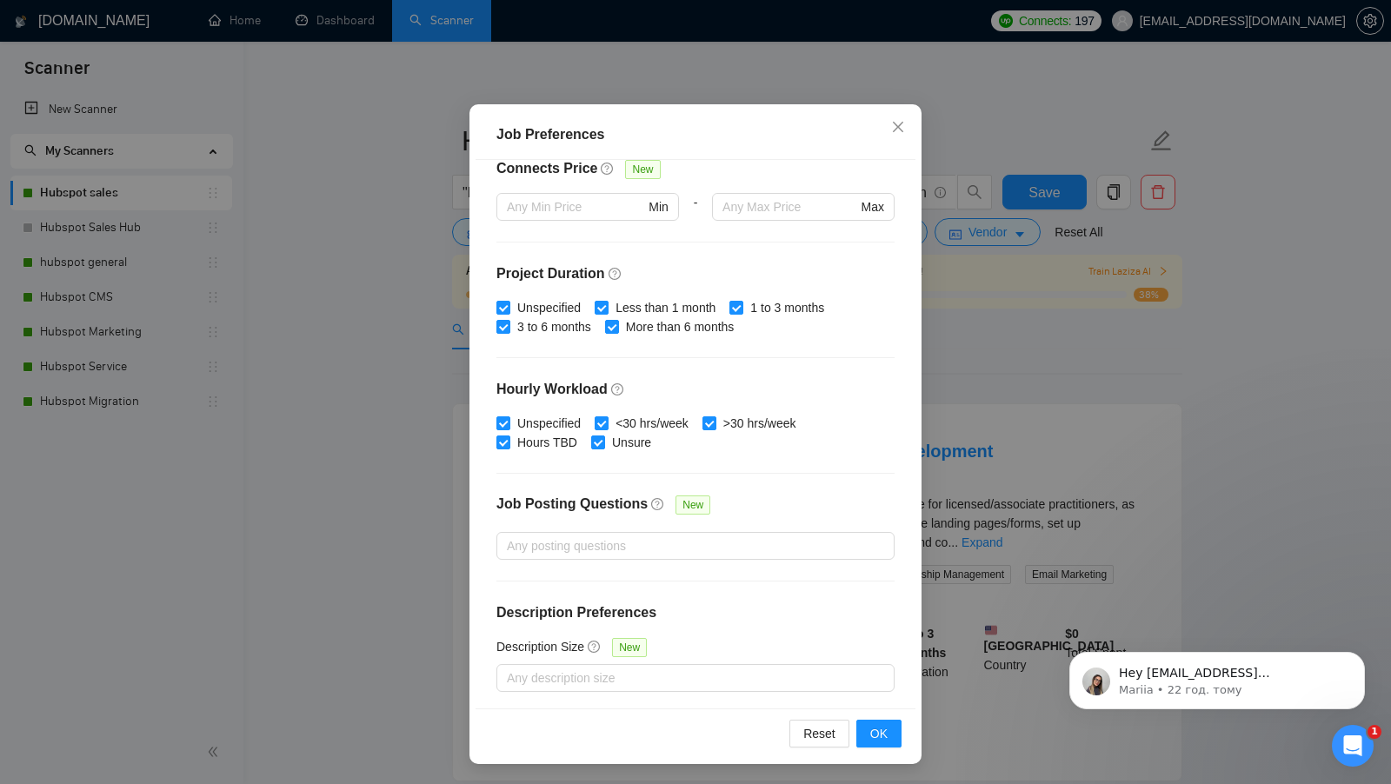
click at [1024, 450] on div "Job Preferences Budget Project Type All Fixed Price Hourly Rate Fixed Price Bud…" at bounding box center [695, 392] width 1391 height 784
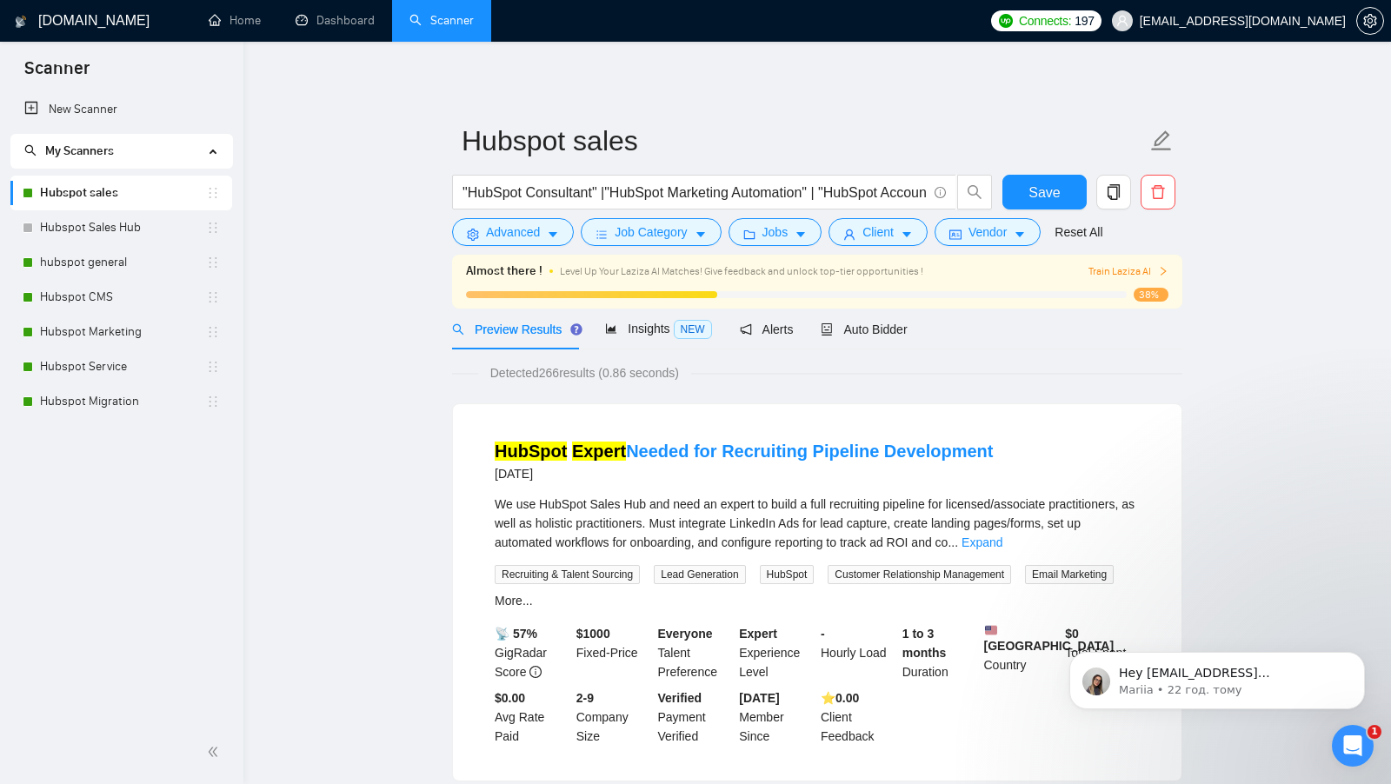
scroll to position [0, 0]
click at [879, 217] on div ""HubSpot Consultant" |"HubSpot Marketing Automation" | "HubSpot Account Setup" …" at bounding box center [723, 196] width 548 height 43
click at [878, 220] on button "Client" at bounding box center [877, 232] width 99 height 28
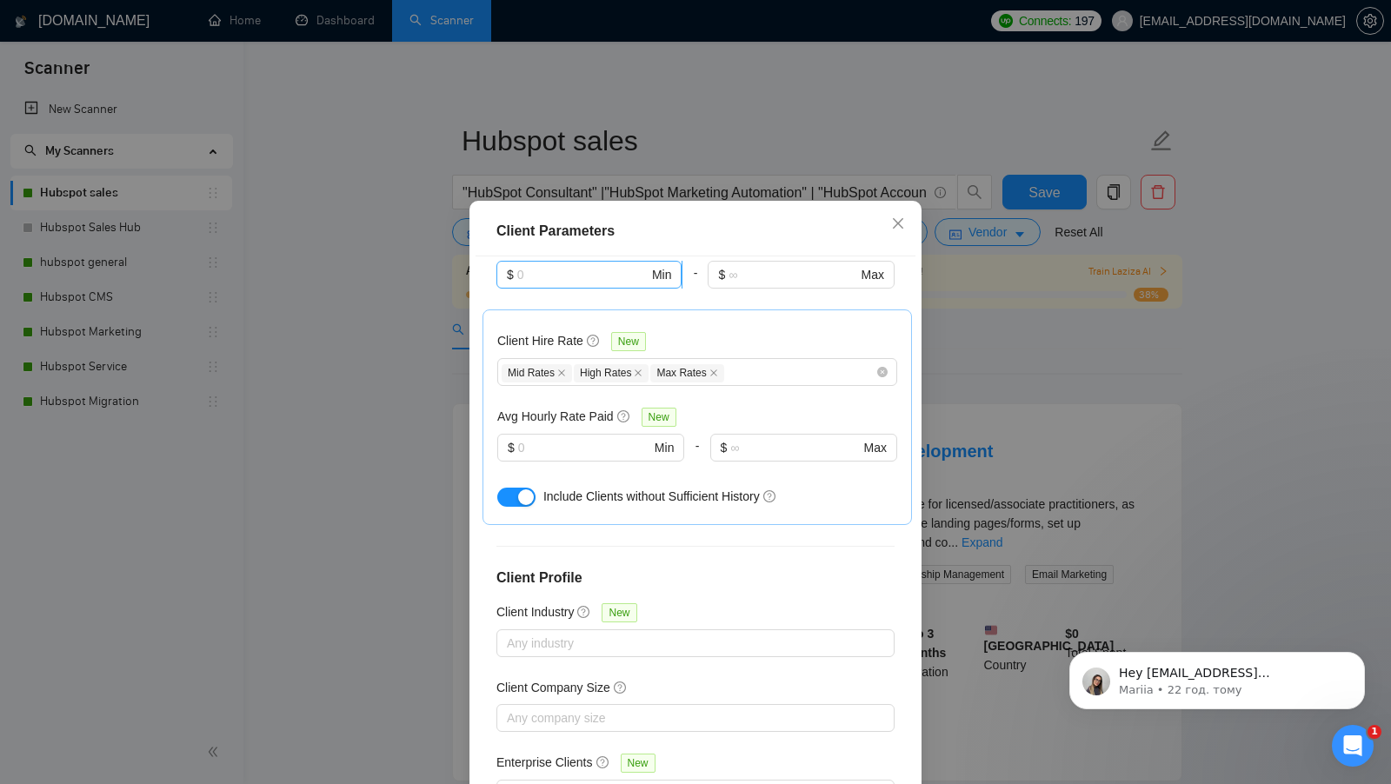
scroll to position [530, 0]
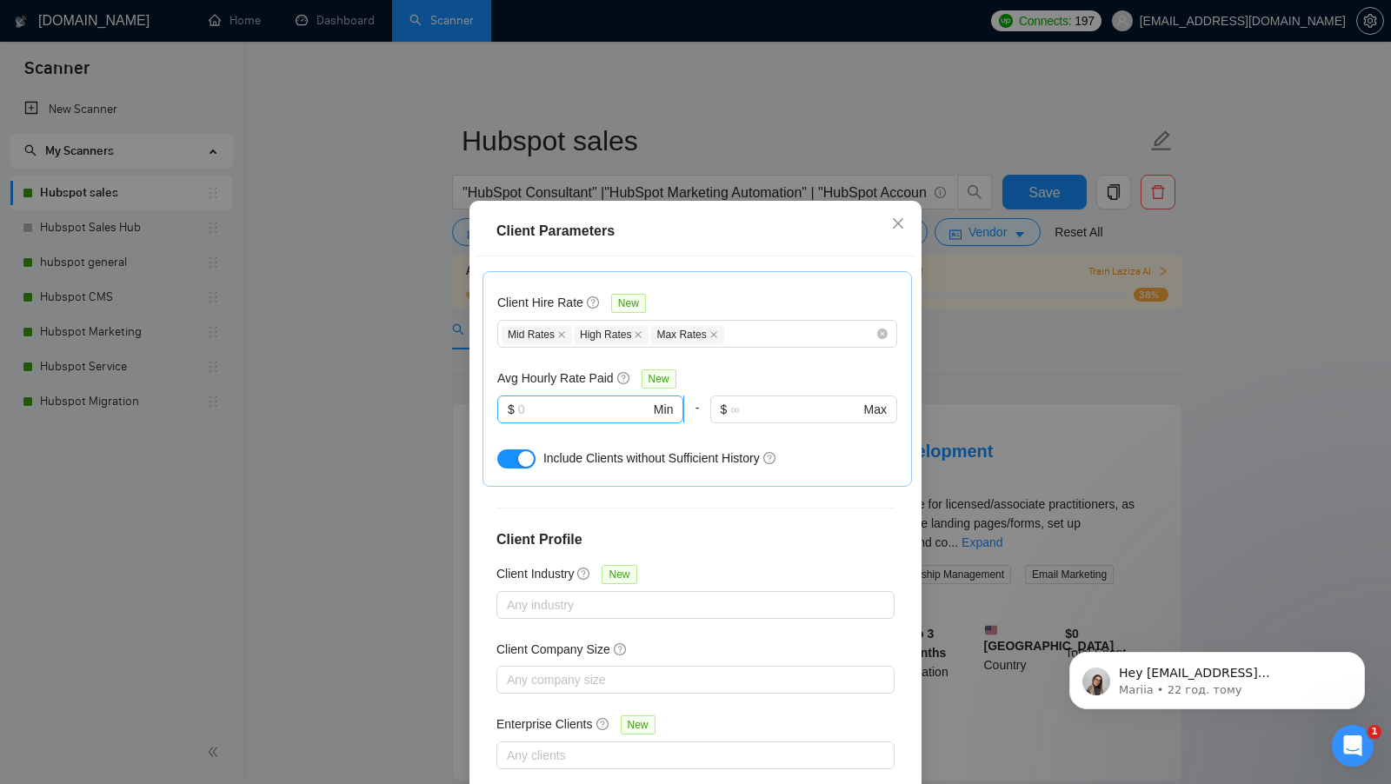
click at [567, 409] on input "text" at bounding box center [584, 409] width 132 height 19
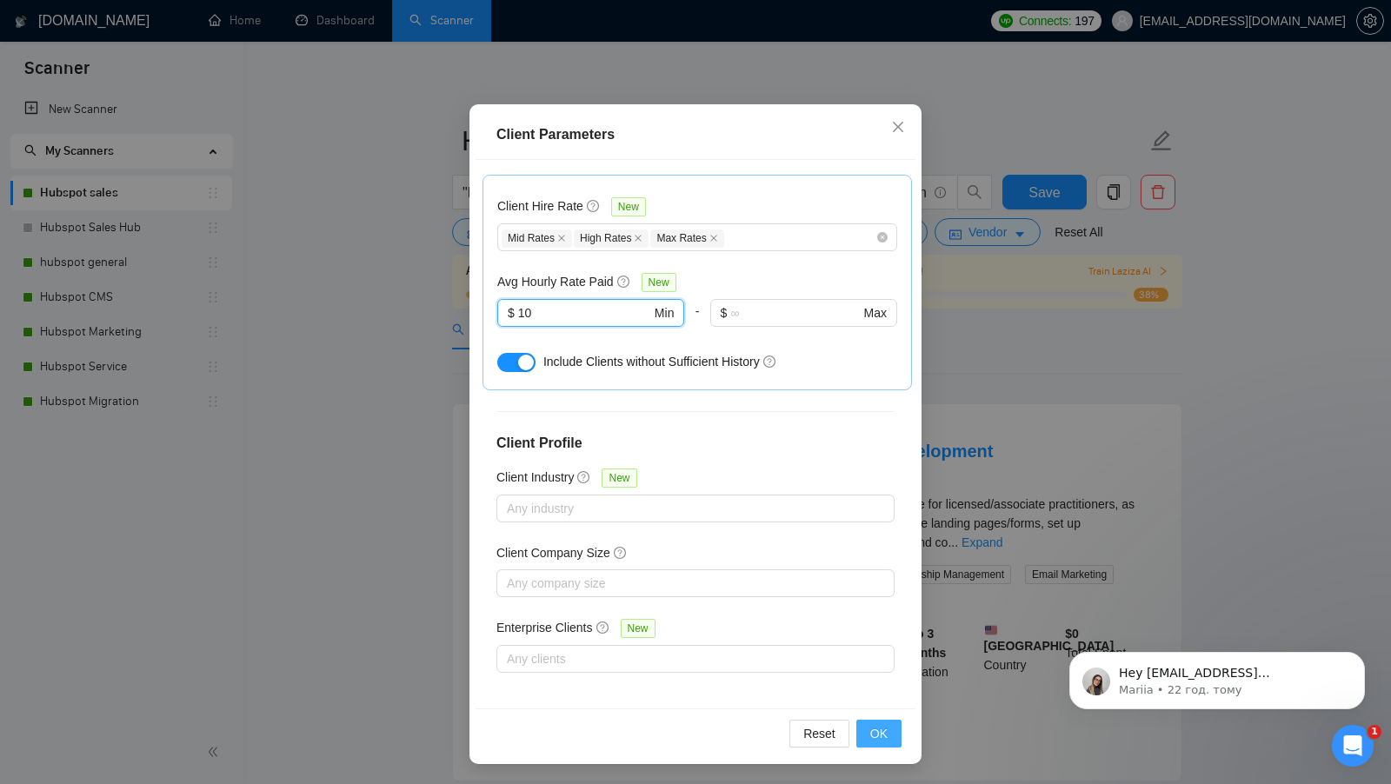
type input "10"
click at [881, 736] on span "OK" at bounding box center [878, 733] width 17 height 19
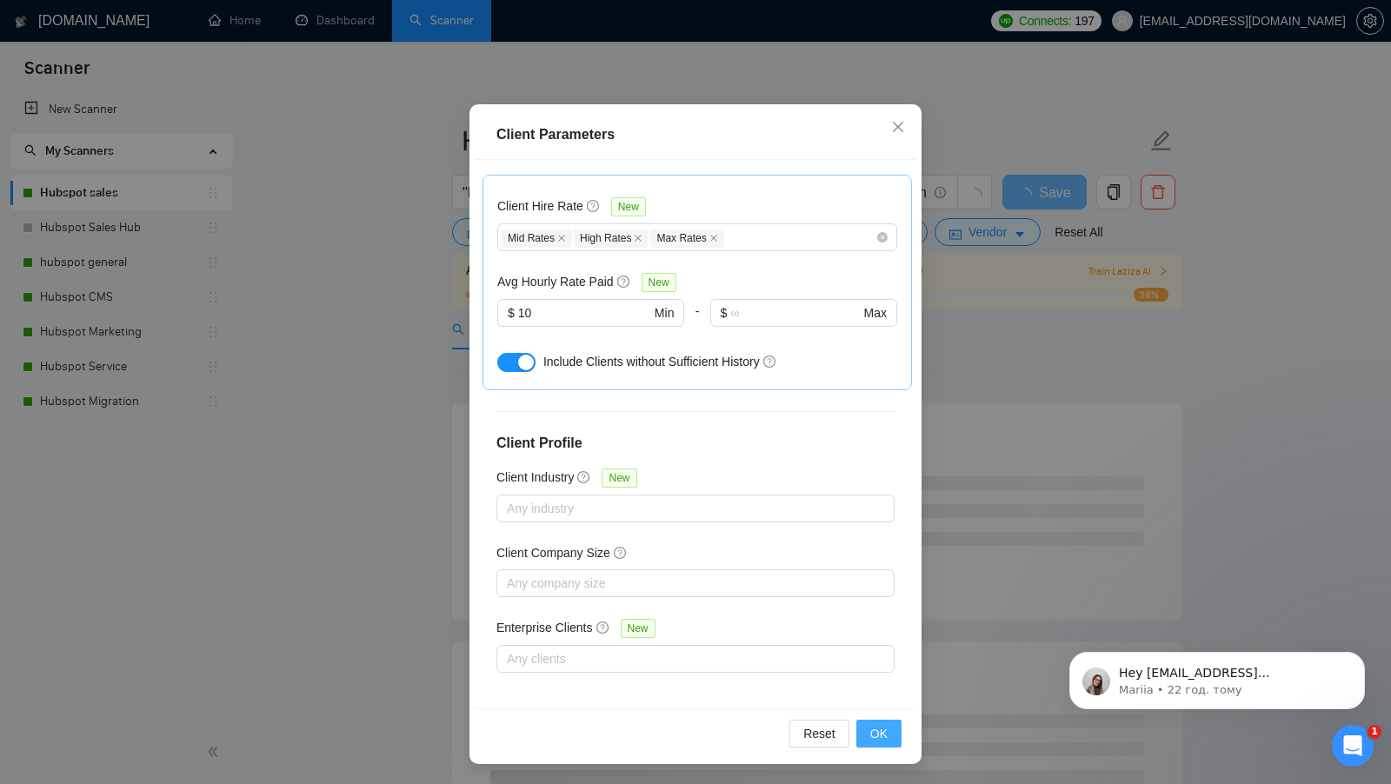
scroll to position [0, 0]
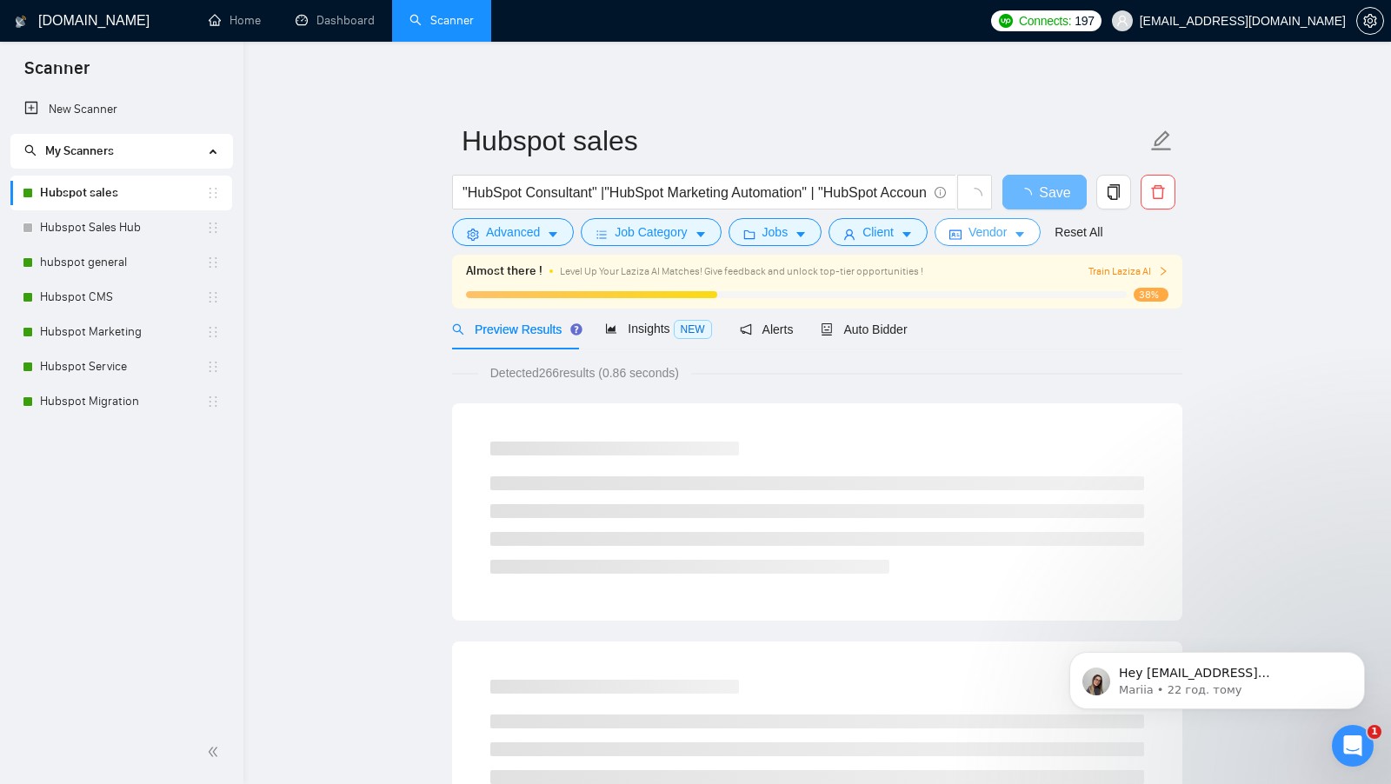
click at [1003, 234] on span "Vendor" at bounding box center [987, 232] width 38 height 19
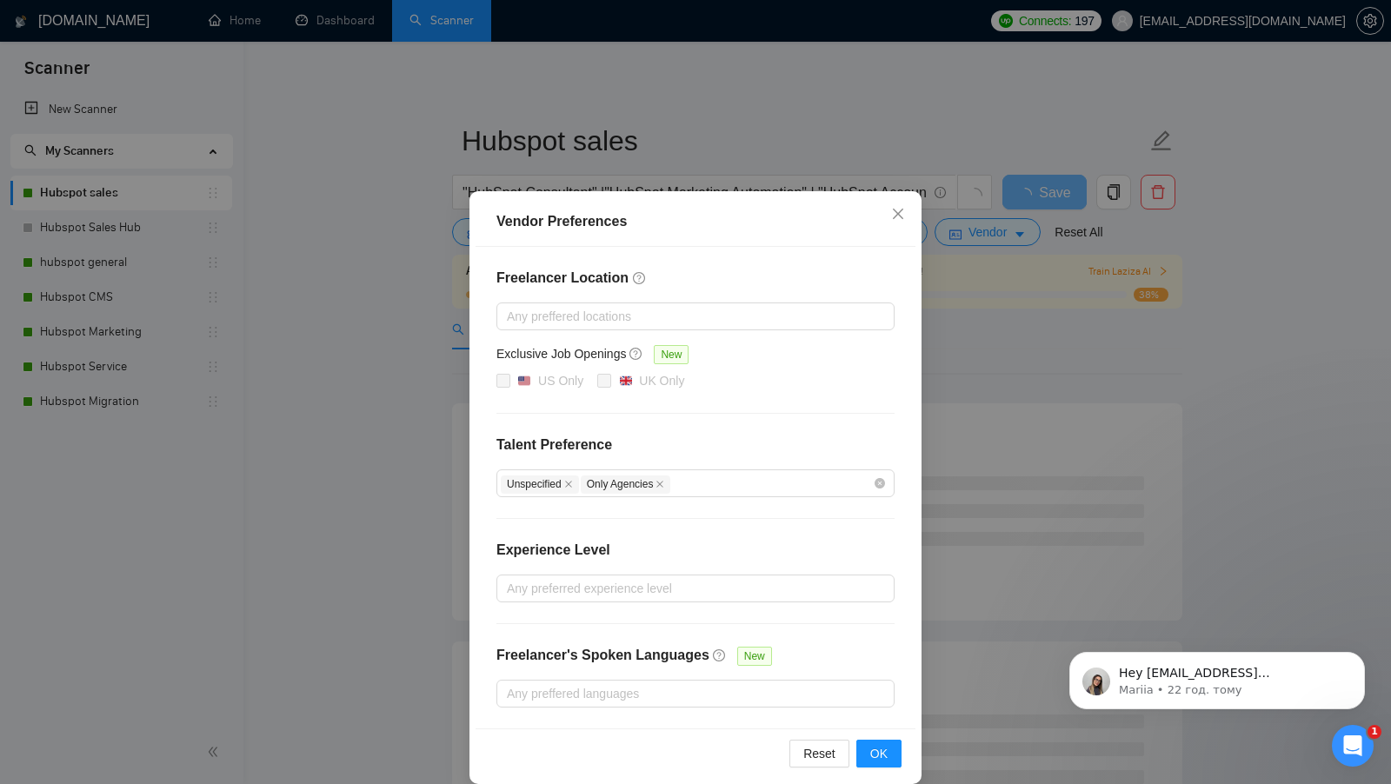
scroll to position [15, 0]
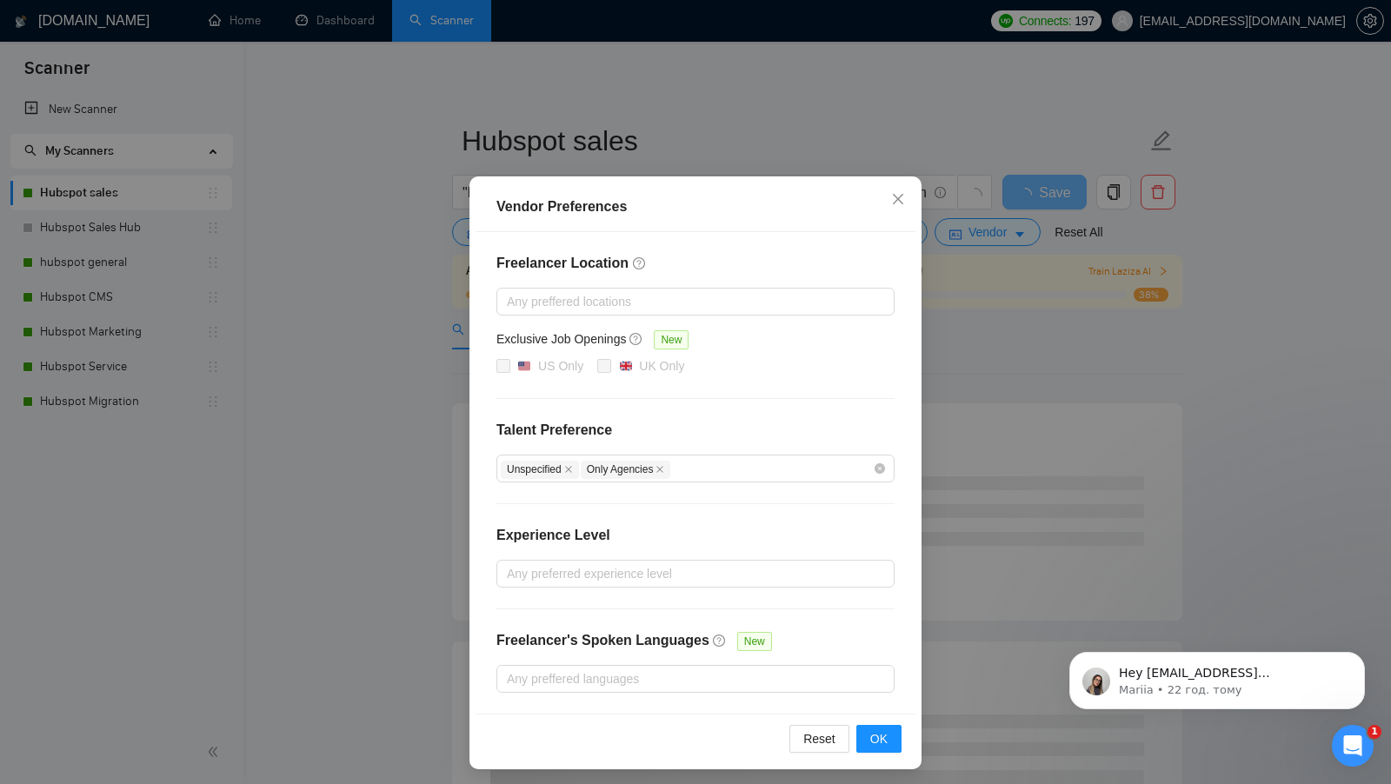
click at [1074, 402] on div "Vendor Preferences Freelancer Location Any preffered locations Exclusive Job Op…" at bounding box center [695, 392] width 1391 height 784
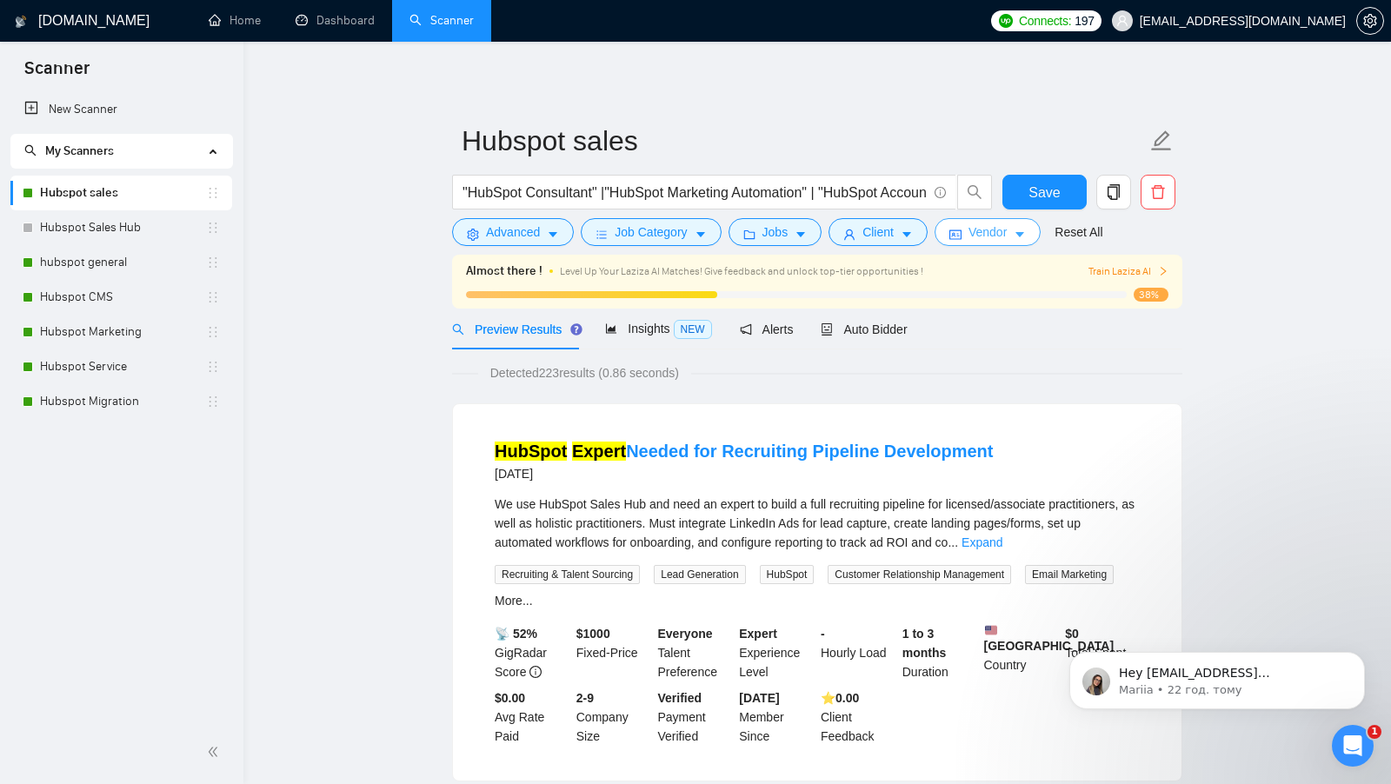
scroll to position [28, 0]
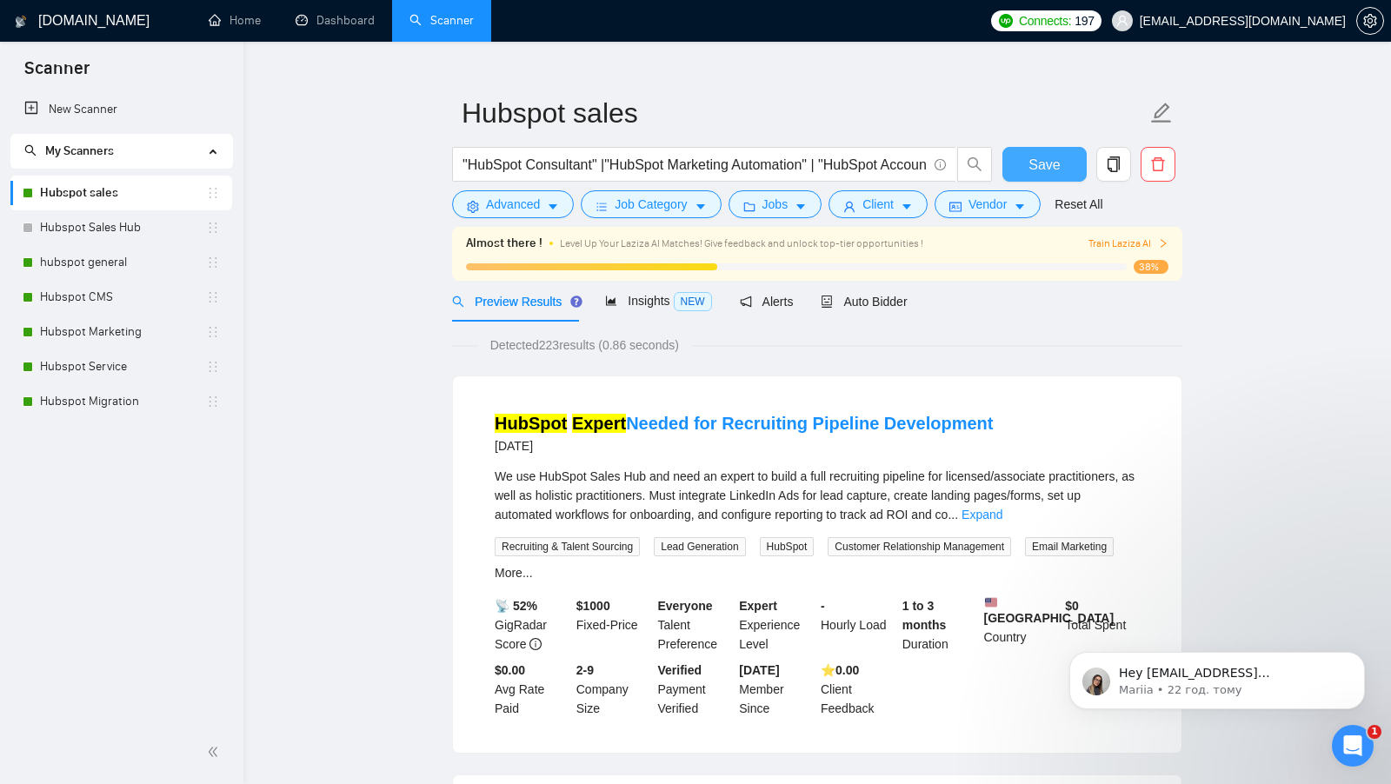
click at [1025, 169] on button "Save" at bounding box center [1044, 164] width 84 height 35
click at [92, 253] on link "hubspot general" at bounding box center [123, 262] width 166 height 35
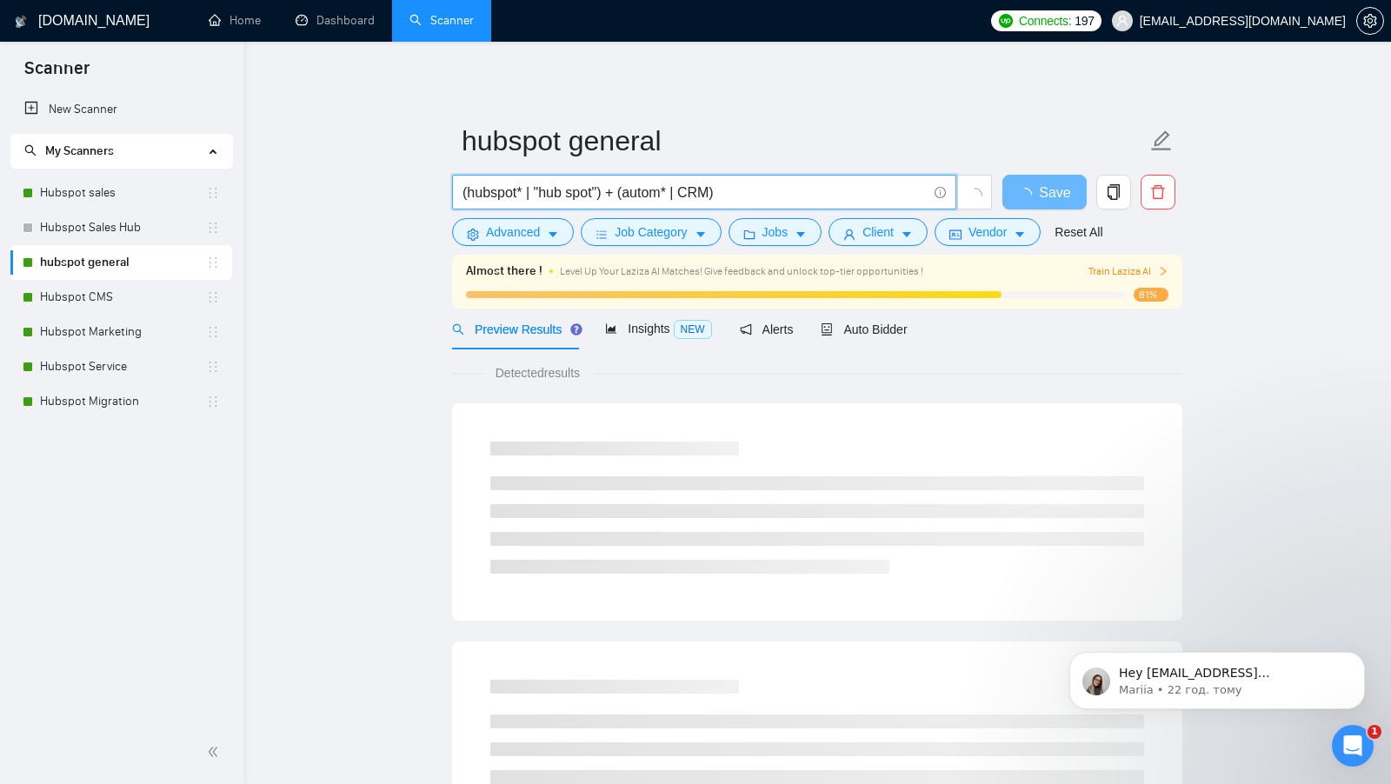
click at [760, 196] on input "(hubspot* | "hub spot") + (autom* | CRM)" at bounding box center [694, 193] width 464 height 22
click at [549, 214] on div "(hubspot* | "hub spot") + (autom* | CRM)" at bounding box center [723, 196] width 548 height 43
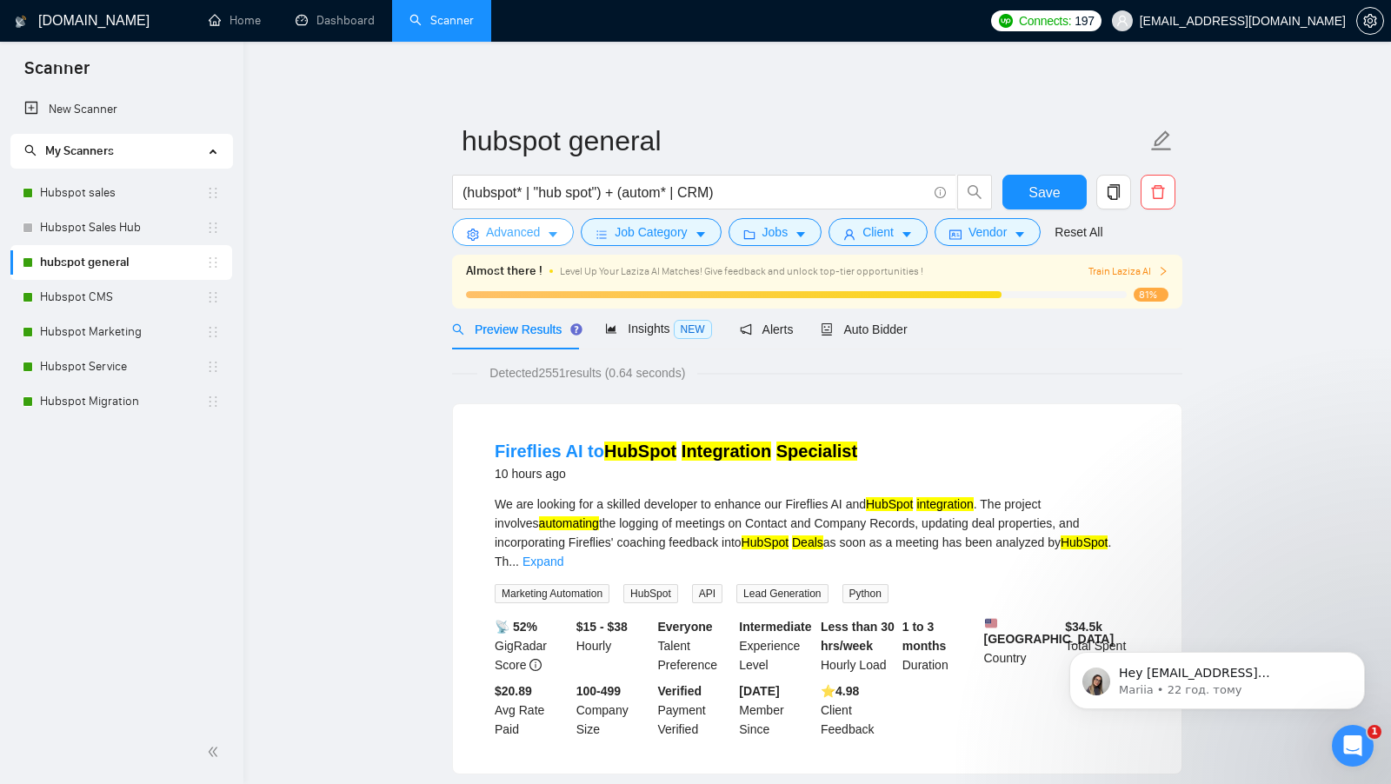
click at [526, 235] on span "Advanced" at bounding box center [513, 232] width 54 height 19
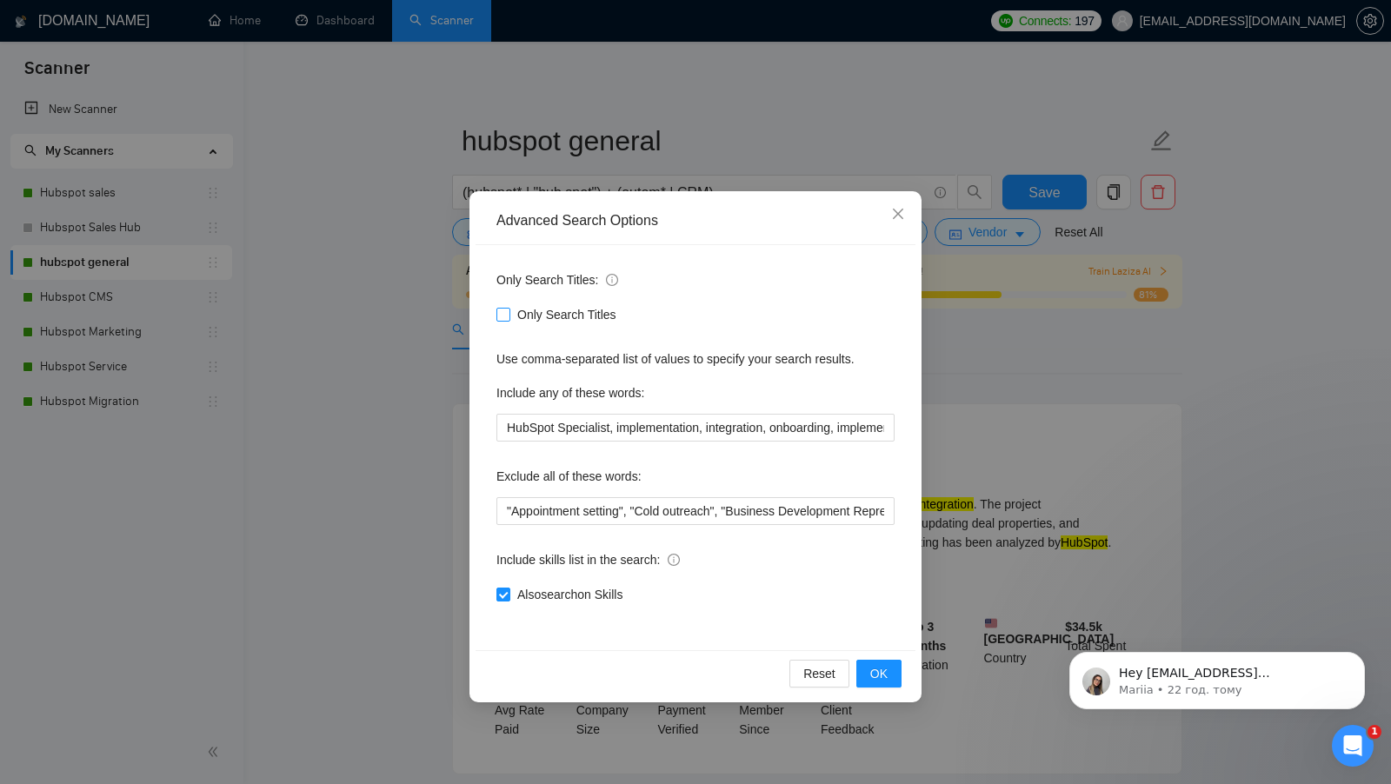
click at [512, 314] on span "Only Search Titles" at bounding box center [566, 314] width 113 height 19
click at [509, 314] on input "Only Search Titles" at bounding box center [502, 314] width 12 height 12
checkbox input "true"
click at [658, 435] on input "HubSpot Specialist, implementation, integration, onboarding, implement, integra…" at bounding box center [695, 428] width 398 height 28
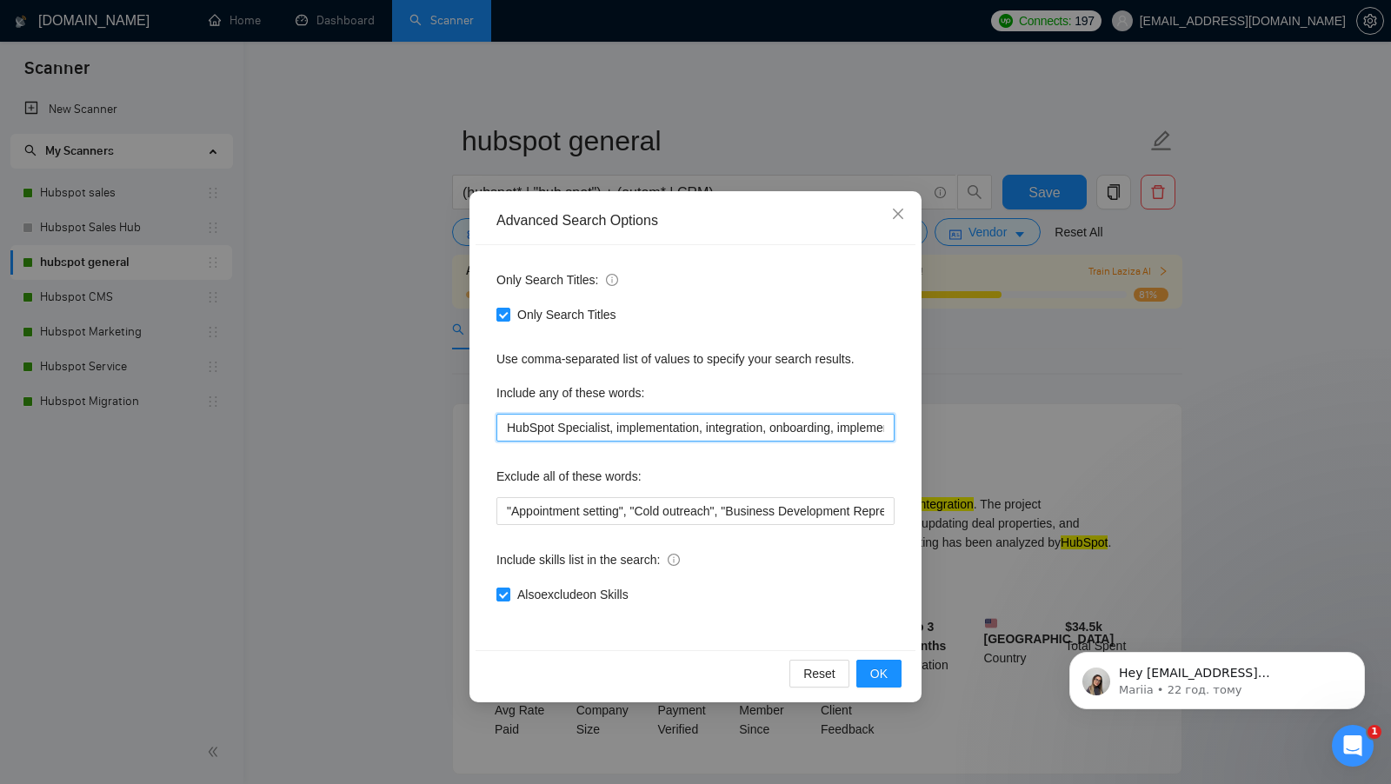
click at [658, 435] on input "HubSpot Specialist, implementation, integration, onboarding, implement, integra…" at bounding box center [695, 428] width 398 height 28
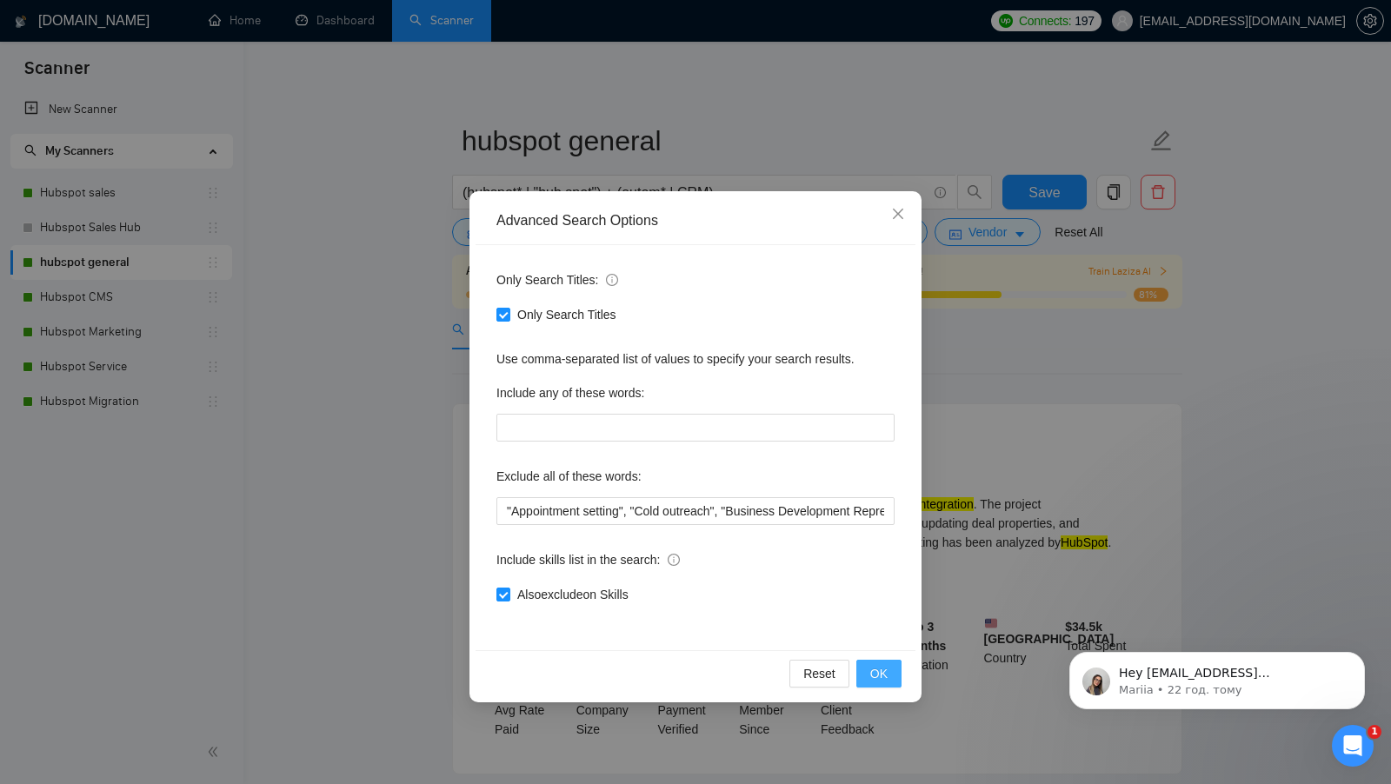
click at [874, 661] on button "OK" at bounding box center [878, 674] width 45 height 28
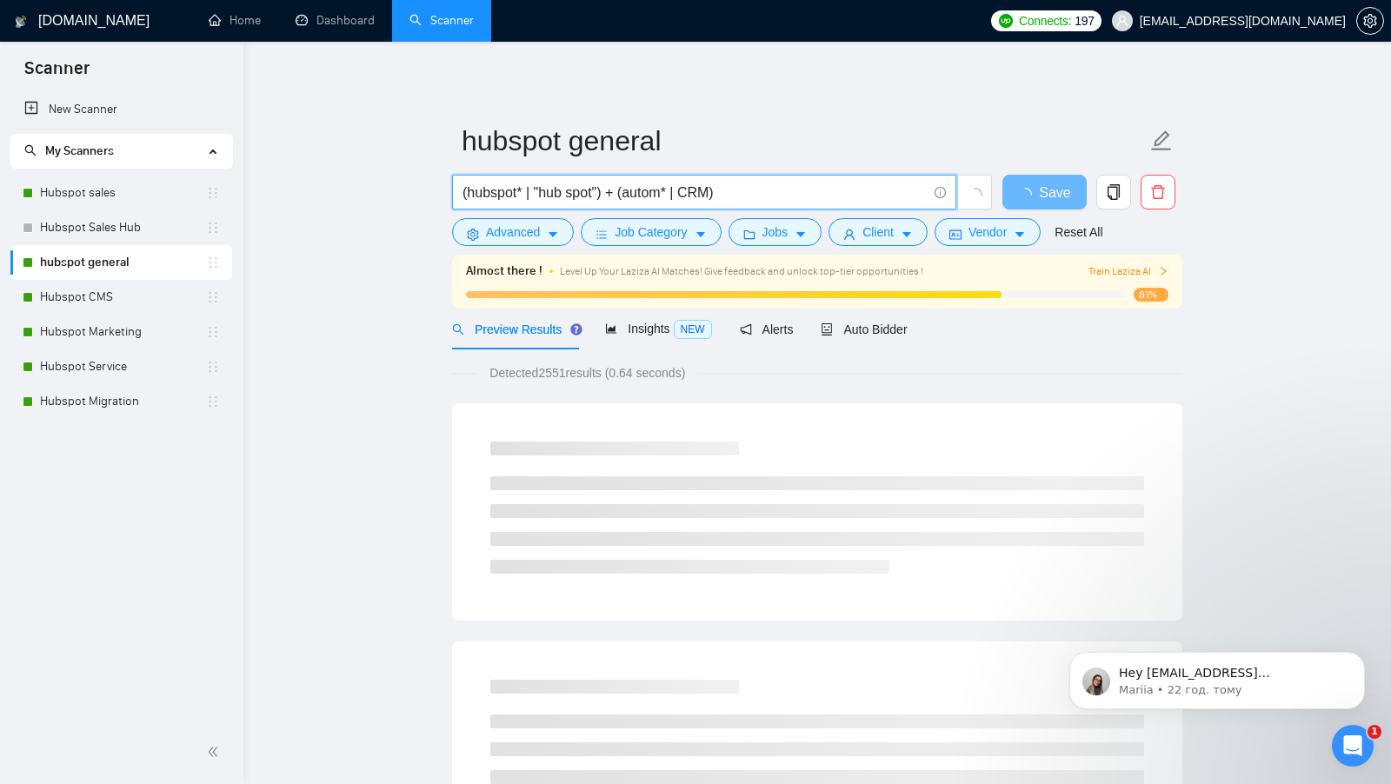
click at [716, 195] on input "(hubspot* | "hub spot") + (autom* | CRM)" at bounding box center [694, 193] width 464 height 22
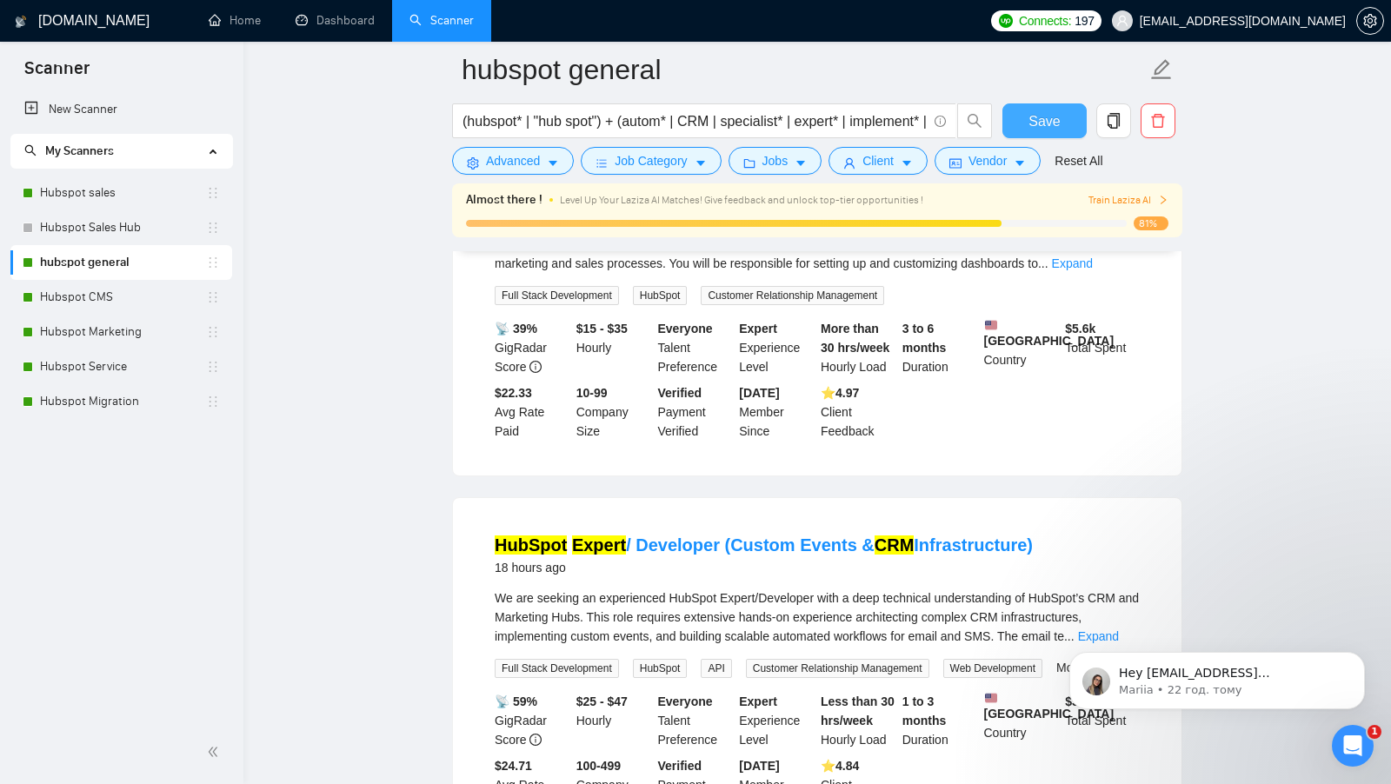
click at [1027, 117] on button "Save" at bounding box center [1044, 120] width 84 height 35
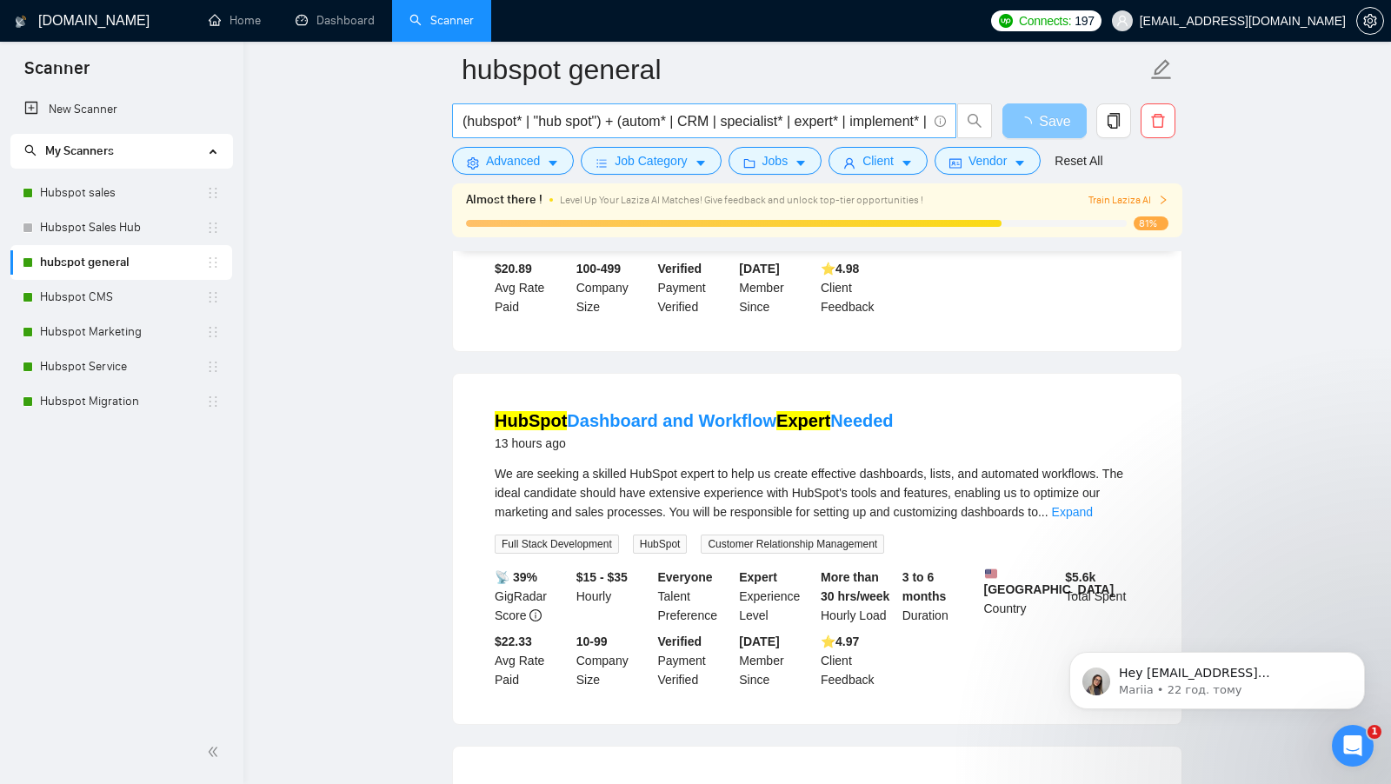
scroll to position [0, 192]
click at [916, 119] on input "(hubspot* | "hub spot") + (autom* | CRM | specialist* | expert* | implement* | …" at bounding box center [694, 121] width 464 height 22
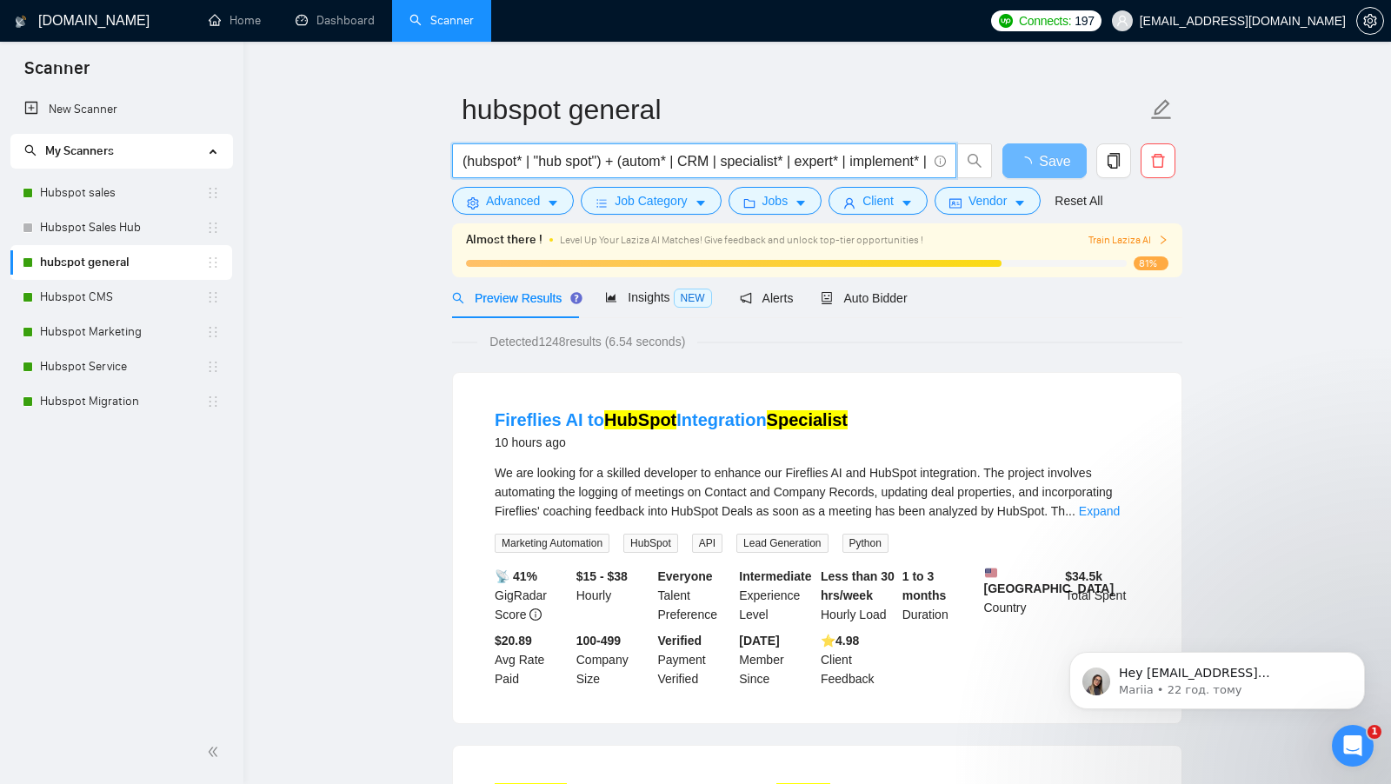
scroll to position [0, 0]
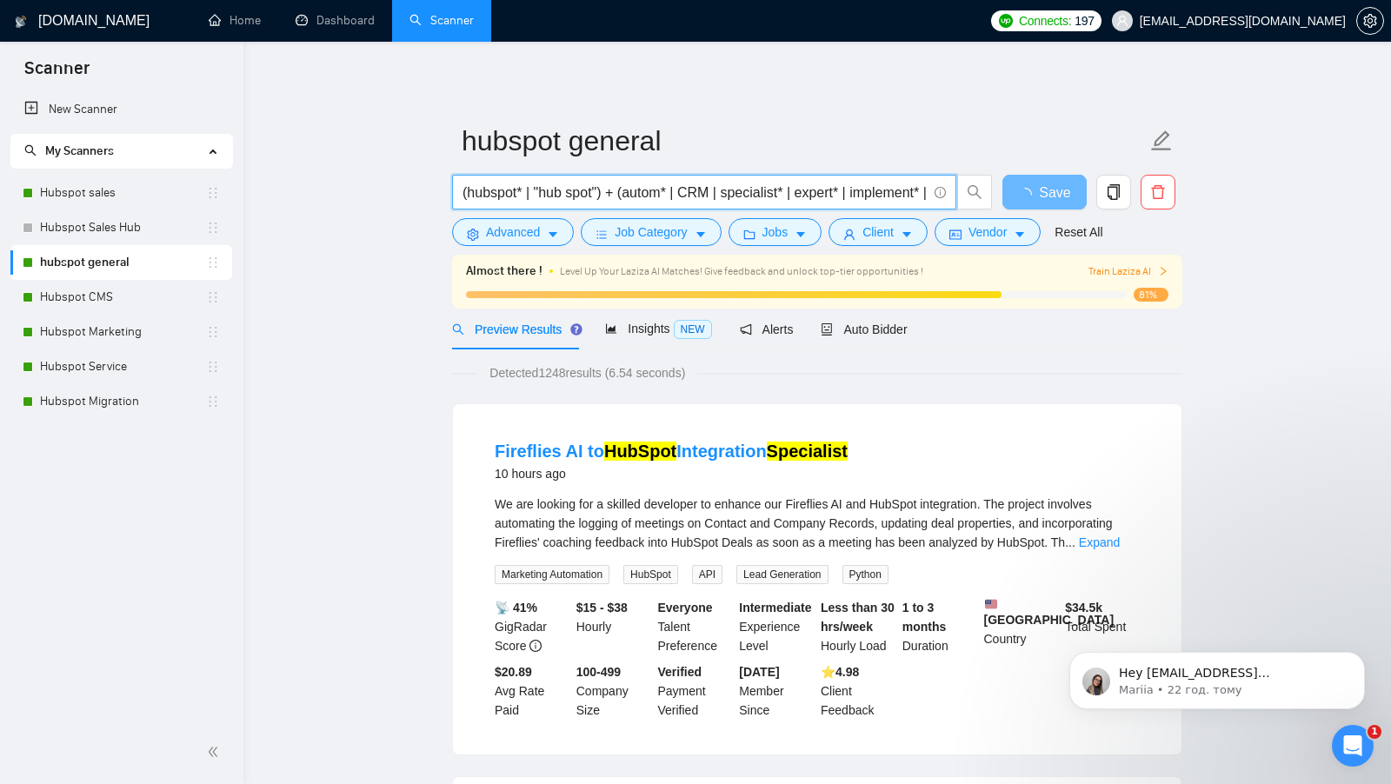
click at [799, 189] on input "(hubspot* | "hub spot") + (autom* | CRM | specialist* | expert* | implement* | …" at bounding box center [694, 193] width 464 height 22
type input "(hubspot* | "hub spot") + (autom* | CRM | specialist* | expert* | implement* | …"
click at [949, 368] on div "Detected 1248 results (6.54 seconds)" at bounding box center [817, 372] width 730 height 19
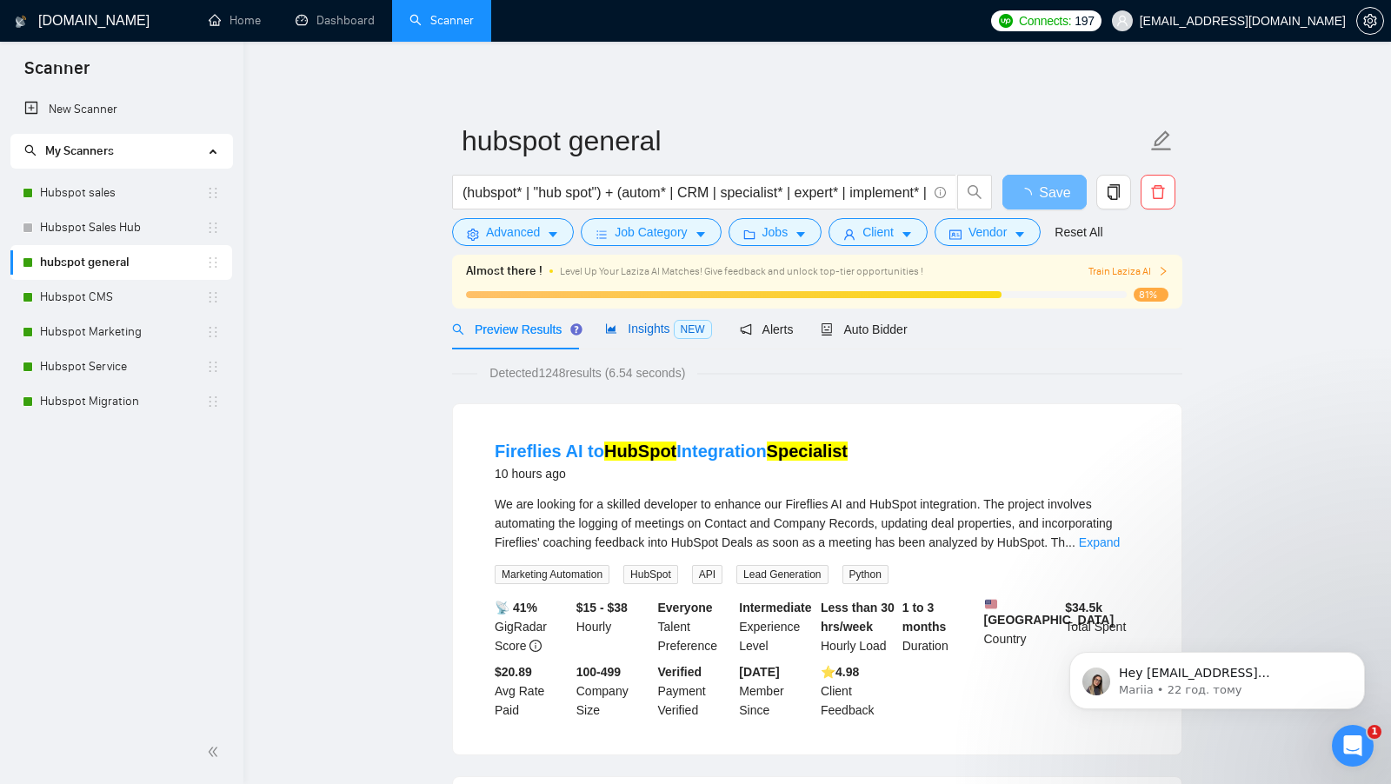
click at [637, 331] on span "Insights NEW" at bounding box center [658, 329] width 106 height 14
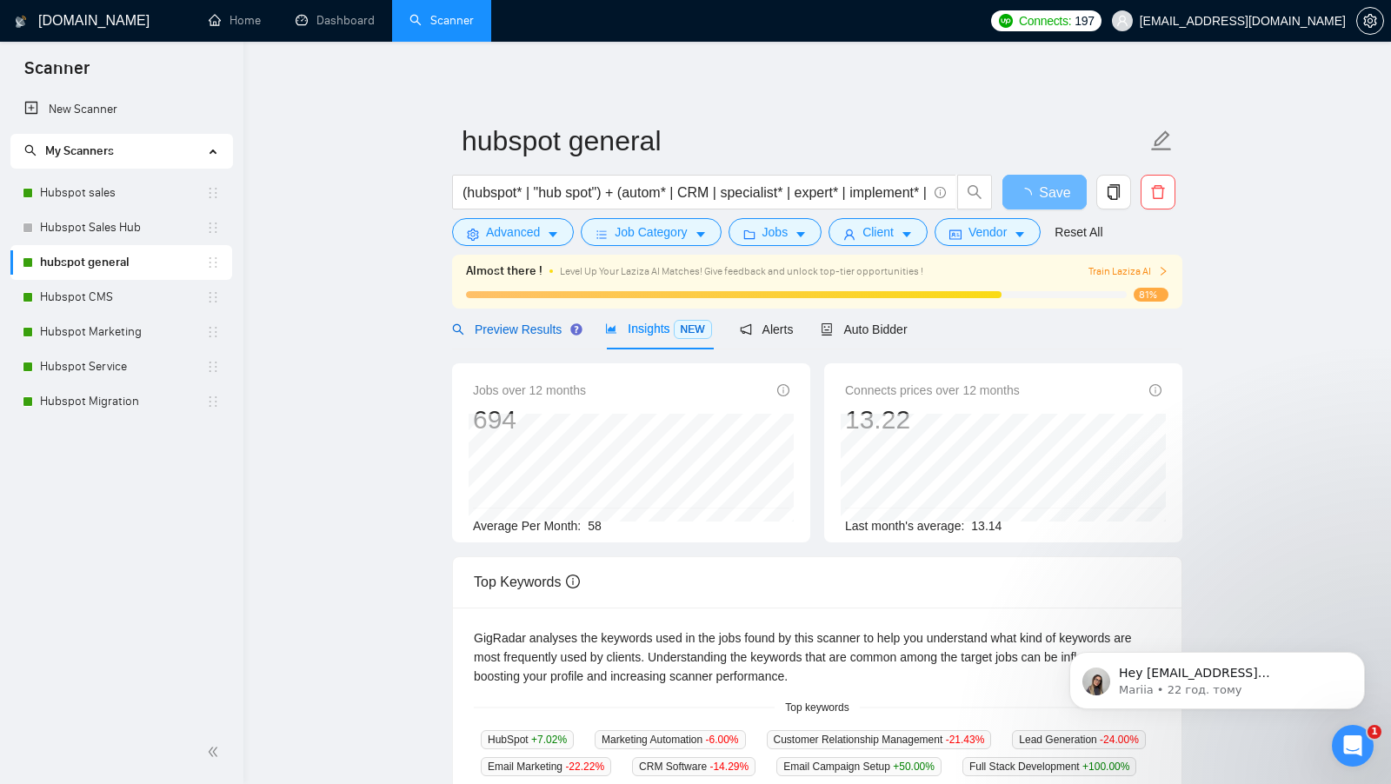
click at [541, 329] on span "Preview Results" at bounding box center [514, 329] width 125 height 14
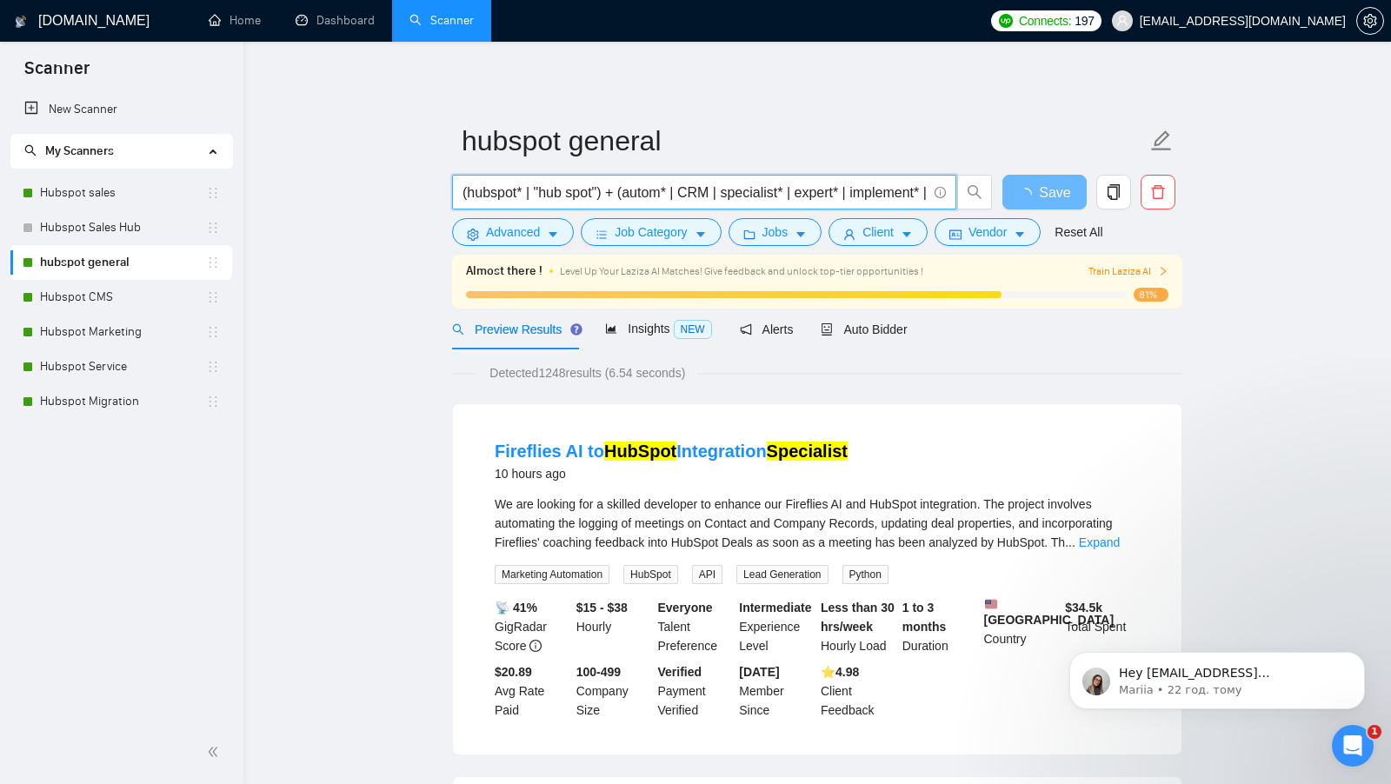
click at [794, 184] on input "(hubspot* | "hub spot") + (autom* | CRM | specialist* | expert* | implement* | …" at bounding box center [694, 193] width 464 height 22
click at [794, 185] on input "(hubspot* | "hub spot") + (autom* | CRM | specialist* | expert* | implement* | …" at bounding box center [694, 193] width 464 height 22
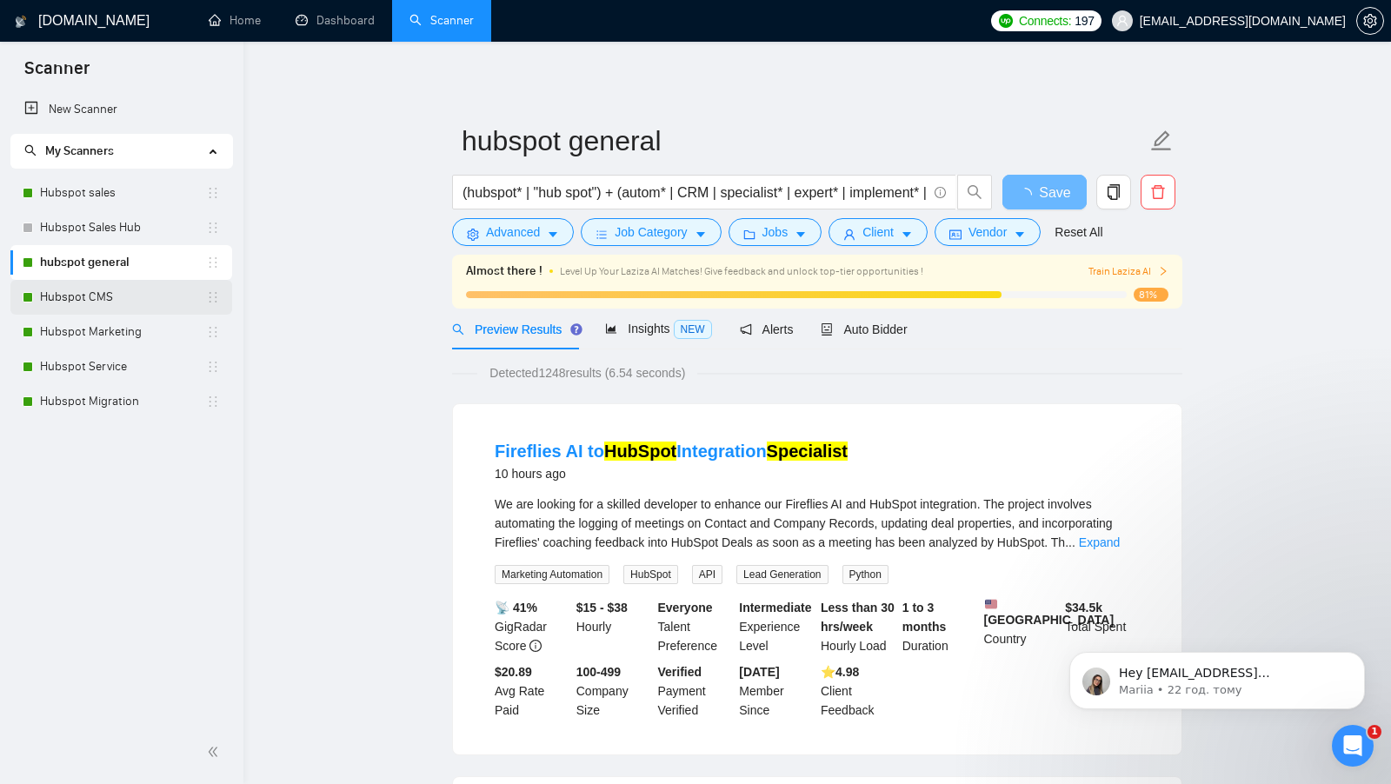
click at [90, 284] on link "Hubspot CMS" at bounding box center [123, 297] width 166 height 35
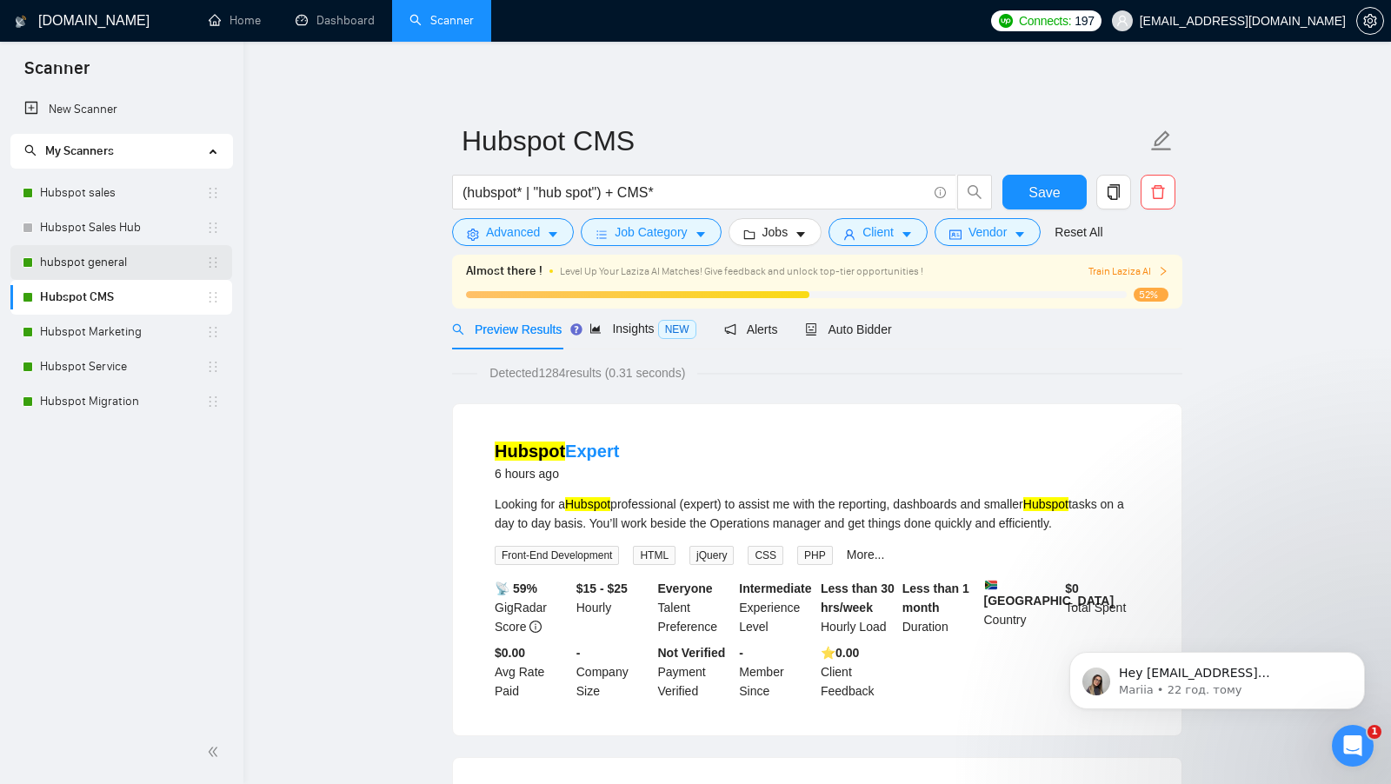
click at [103, 260] on link "hubspot general" at bounding box center [123, 262] width 166 height 35
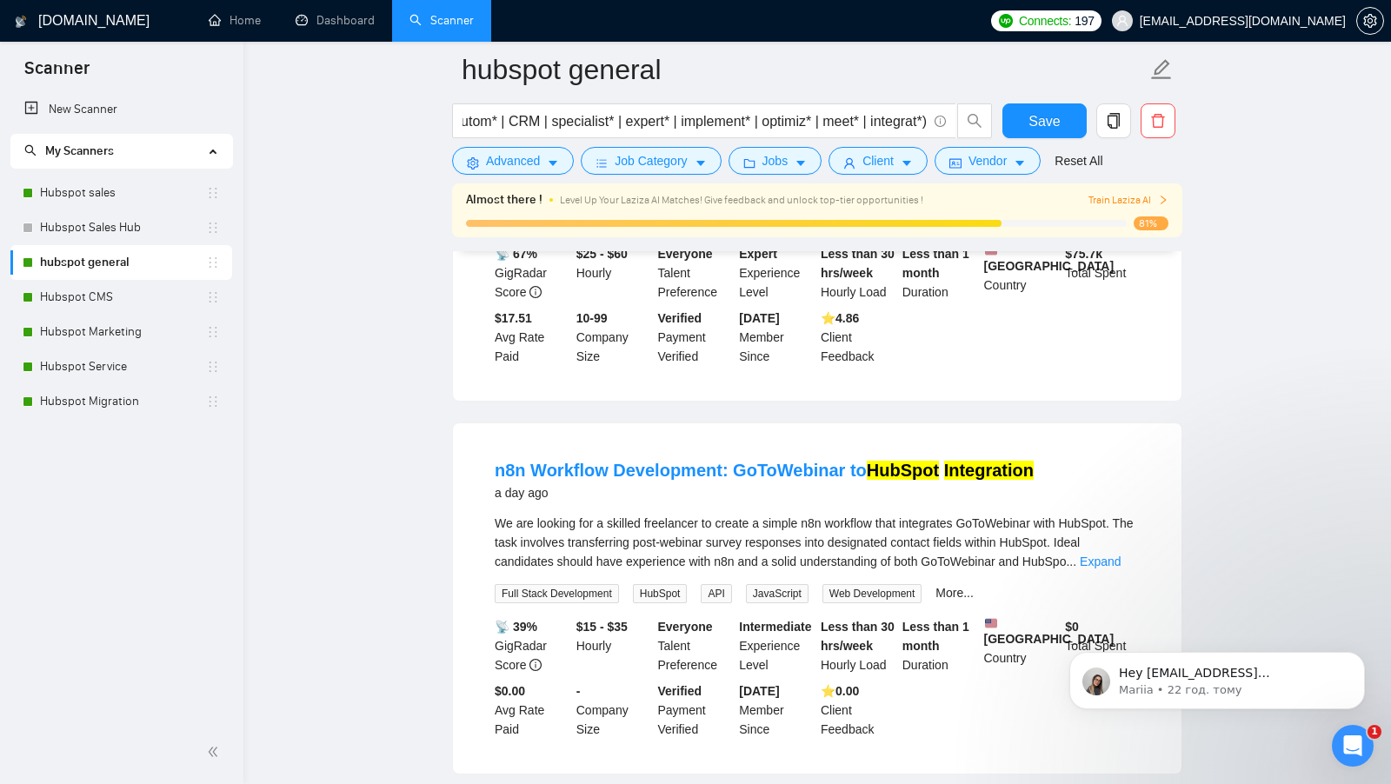
scroll to position [2249, 0]
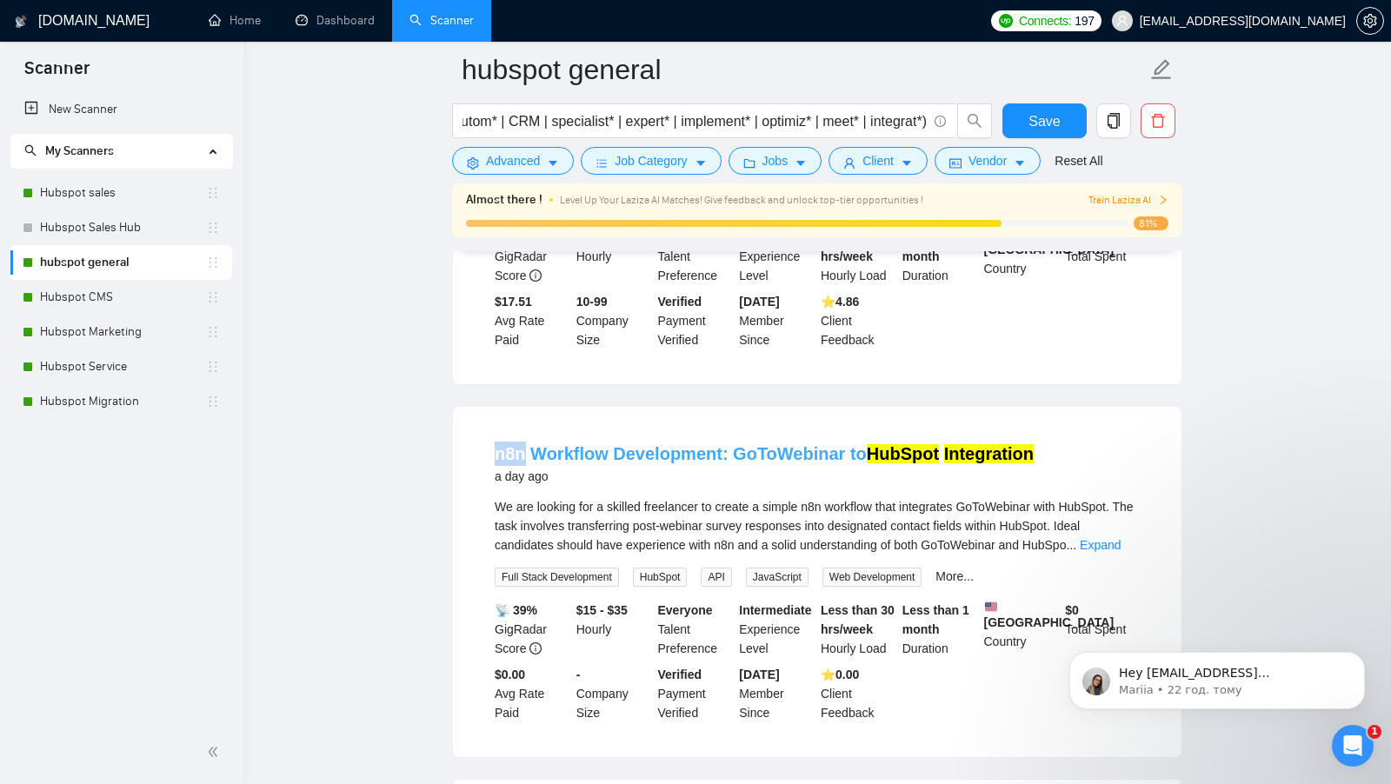
drag, startPoint x: 489, startPoint y: 516, endPoint x: 522, endPoint y: 516, distance: 33.9
click at [522, 516] on li "n8n Workflow Development: GoToWebinar to HubSpot Integration a day ago We are l…" at bounding box center [817, 582] width 687 height 309
copy link "n8n"
click at [529, 157] on span "Advanced" at bounding box center [513, 160] width 54 height 19
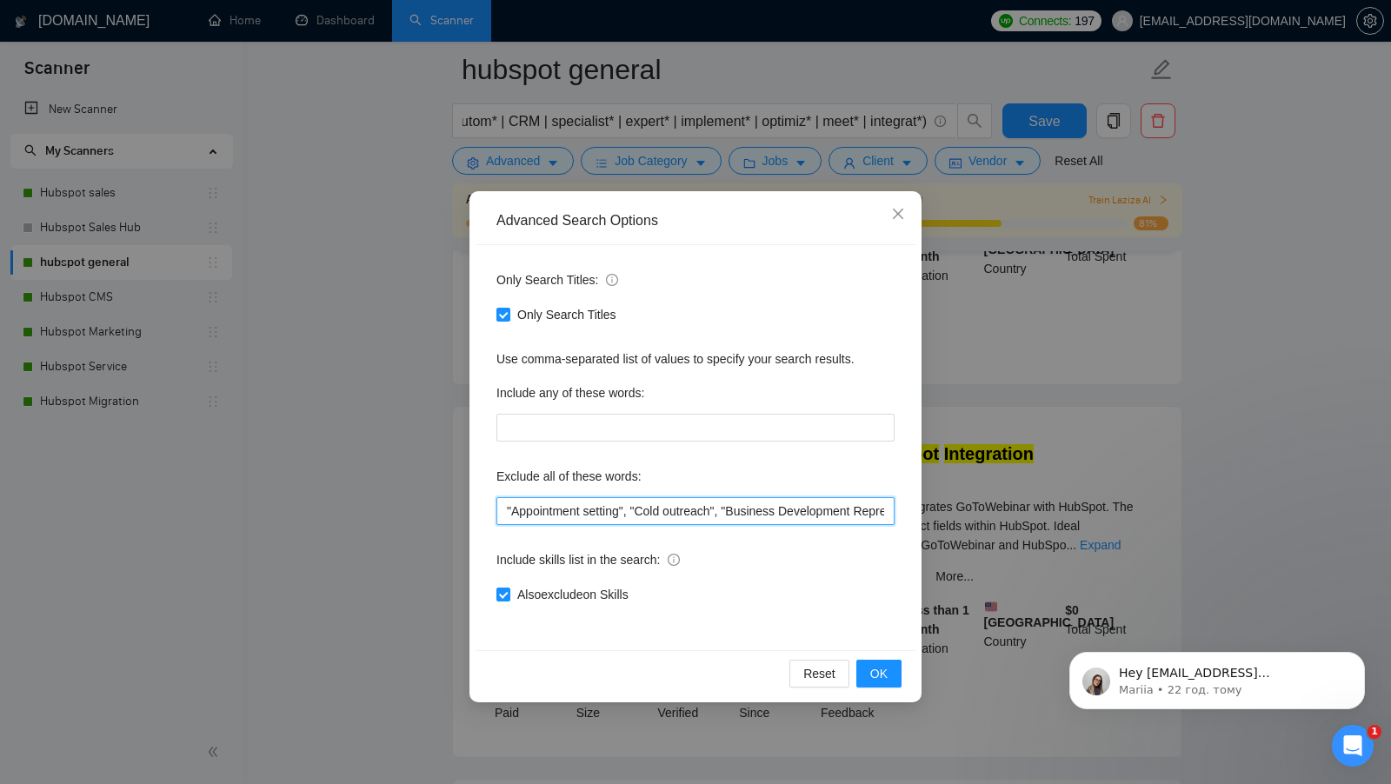
click at [509, 509] on input ""Appointment setting", "Cold outreach", "Business Development Representative", …" at bounding box center [695, 511] width 398 height 28
click at [508, 514] on input ""Appointment setting", "Cold outreach", "Business Development Representative", …" at bounding box center [695, 511] width 398 height 28
paste input "n8n"
type input "n8n, "Appointment setting", "Cold outreach", "Business Development Representati…"
click at [895, 687] on div "Reset OK" at bounding box center [695, 673] width 440 height 46
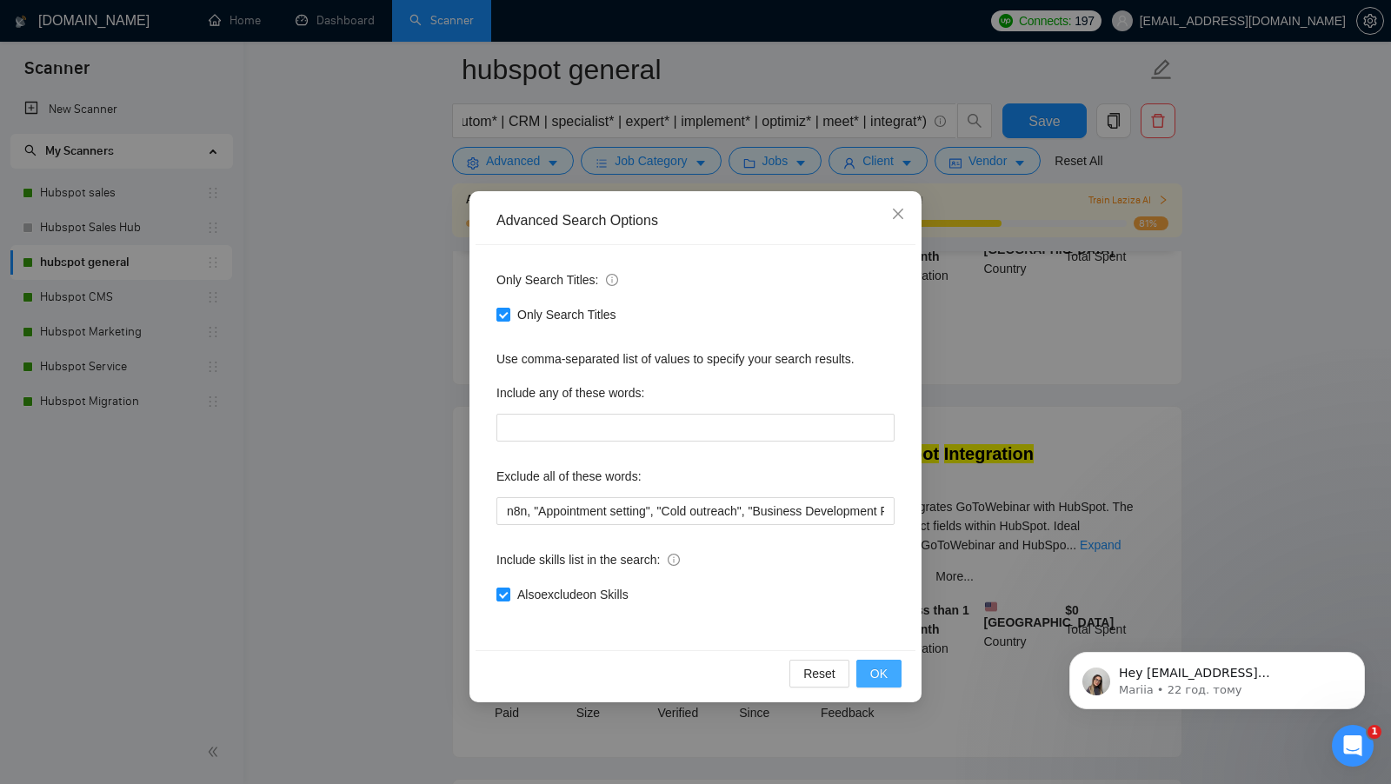
scroll to position [2169, 0]
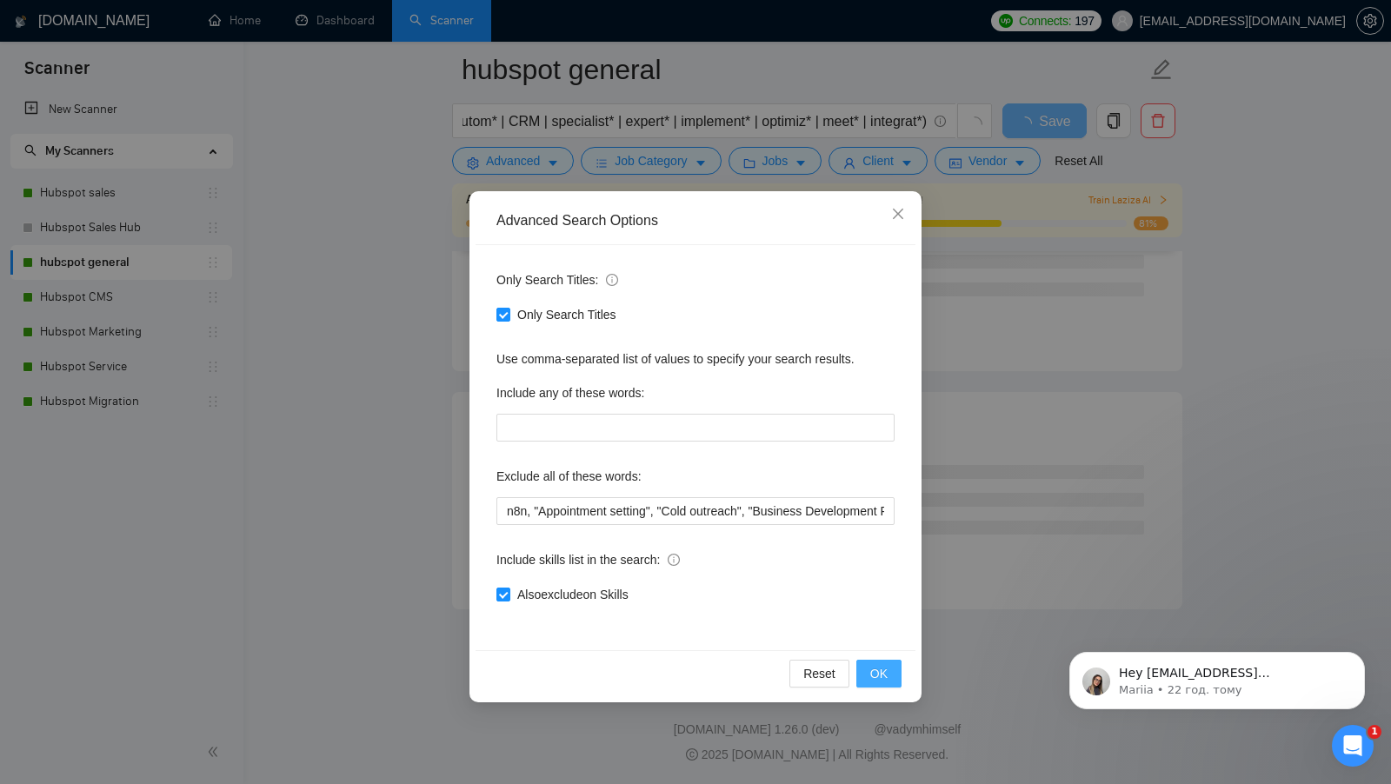
click at [893, 680] on button "OK" at bounding box center [878, 674] width 45 height 28
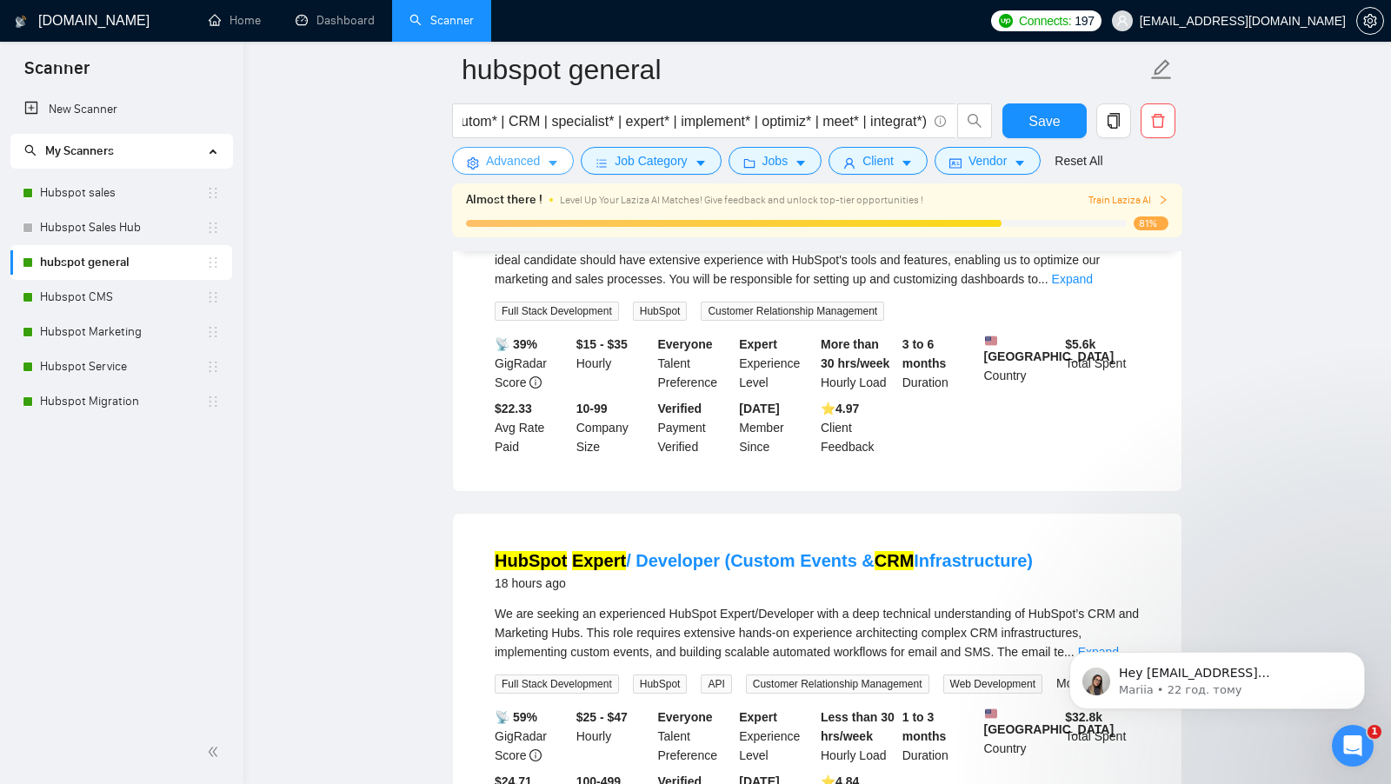
scroll to position [0, 0]
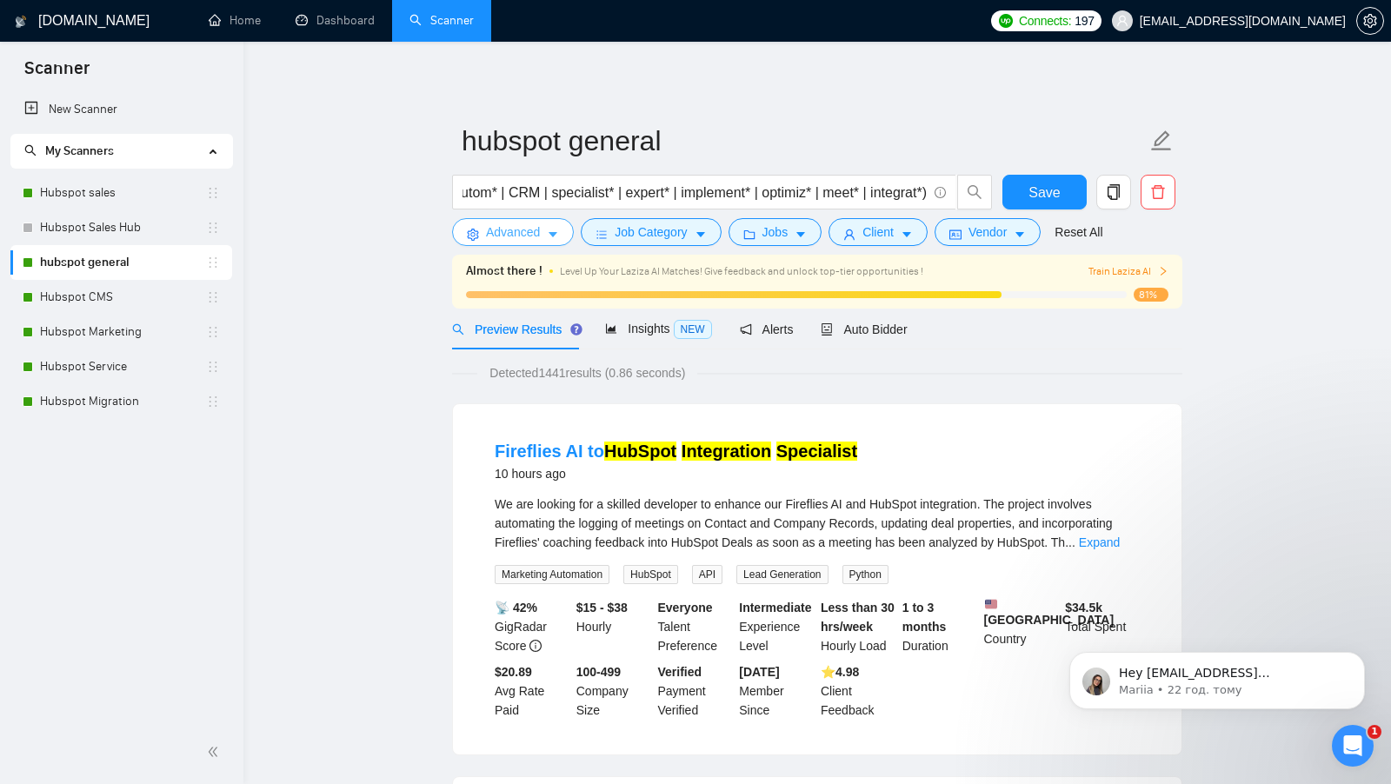
click at [538, 238] on span "Advanced" at bounding box center [513, 232] width 54 height 19
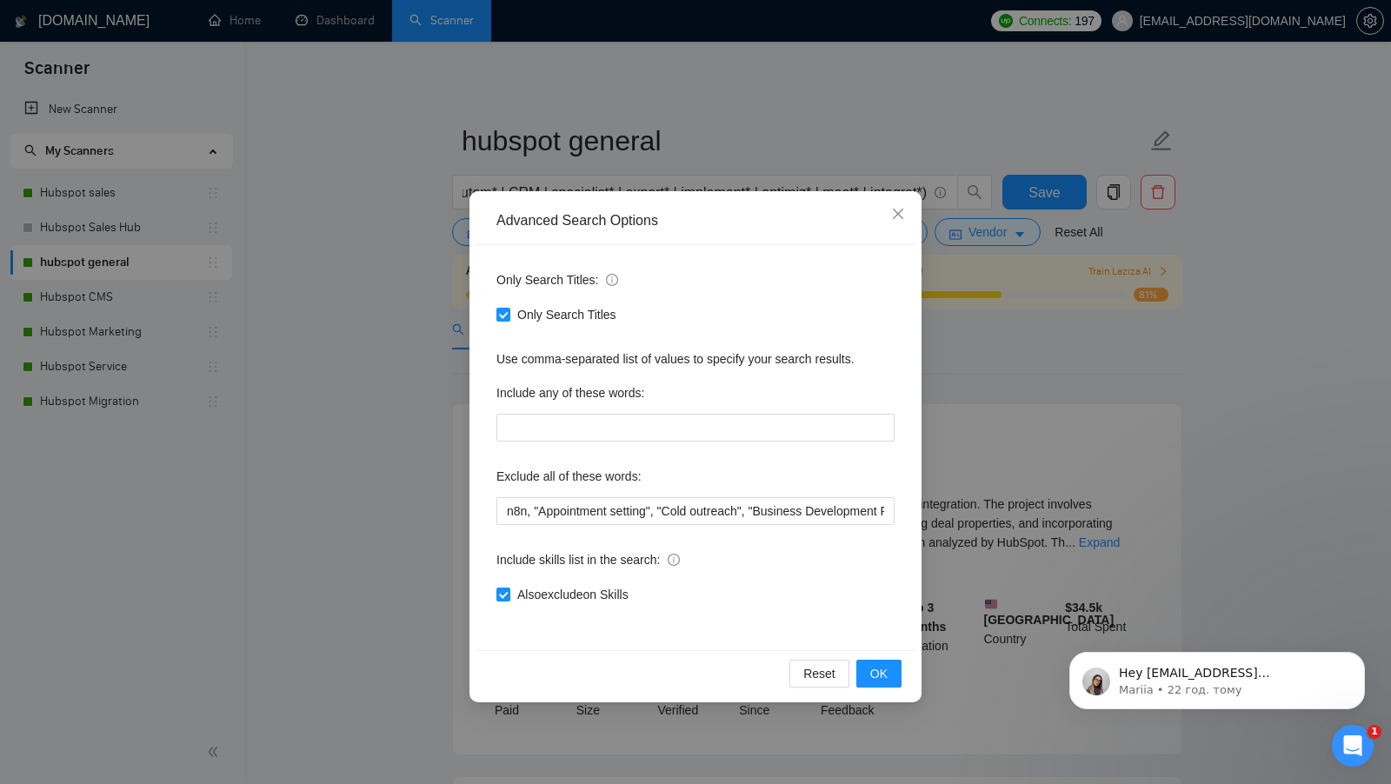
click at [942, 286] on div "Advanced Search Options Only Search Titles: Only Search Titles Use comma-separa…" at bounding box center [695, 392] width 1391 height 784
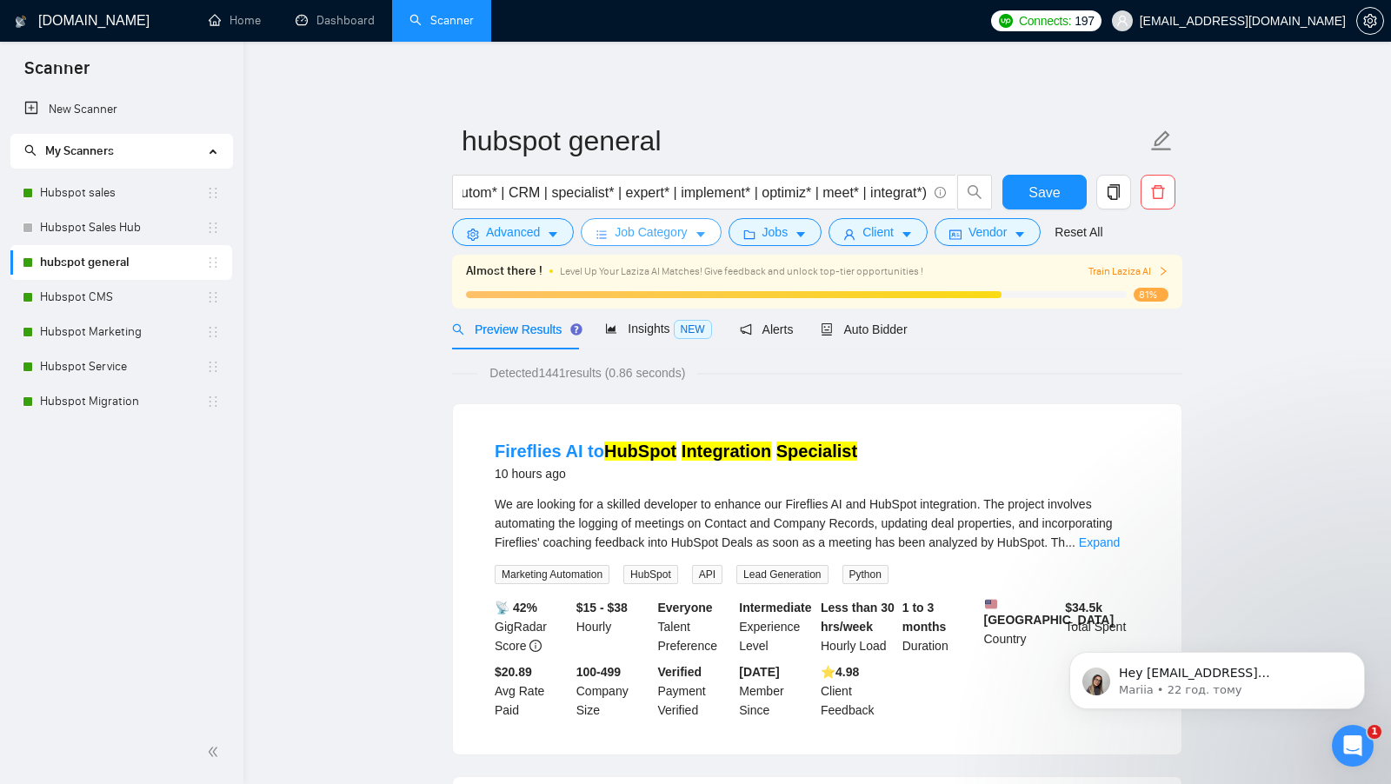
click at [646, 223] on span "Job Category" at bounding box center [651, 232] width 72 height 19
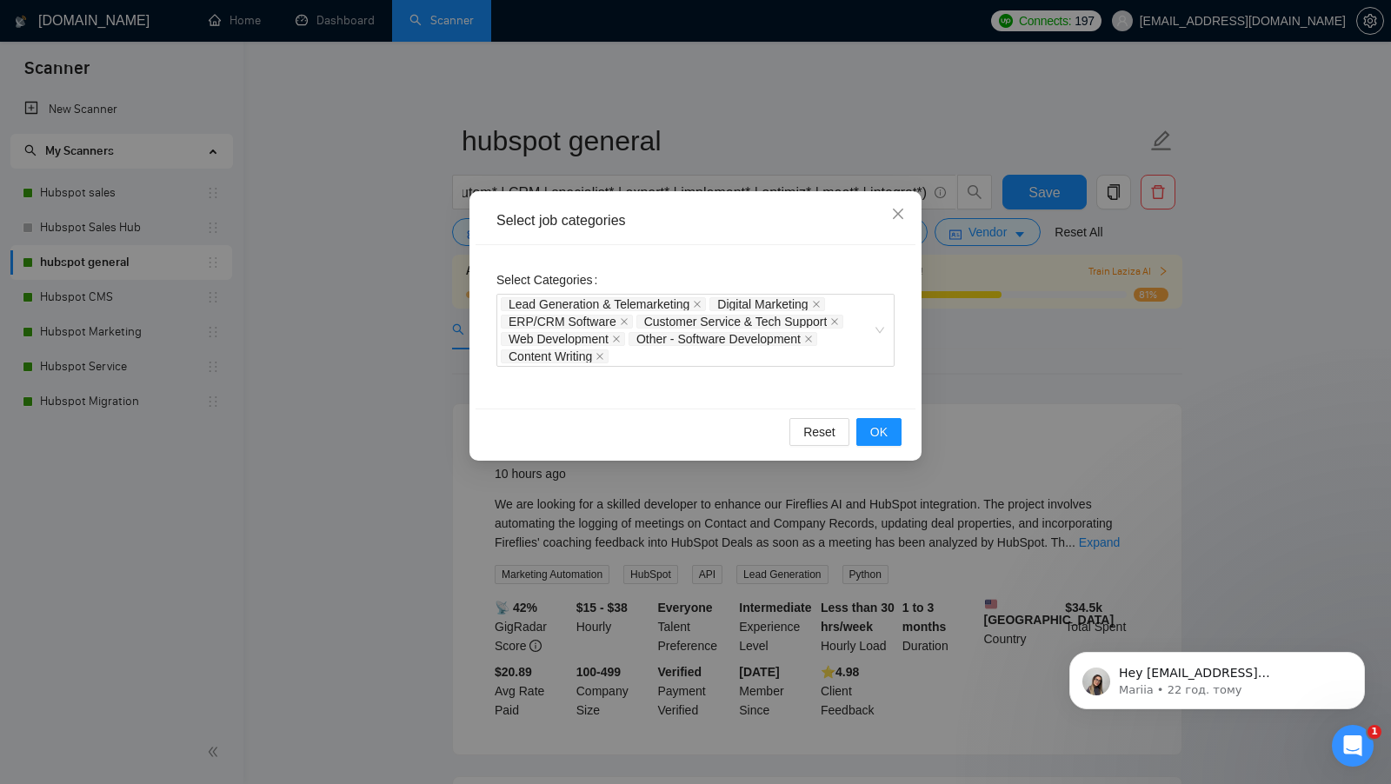
click at [968, 281] on div "Select job categories Select Categories Lead Generation & Telemarketing Digital…" at bounding box center [695, 392] width 1391 height 784
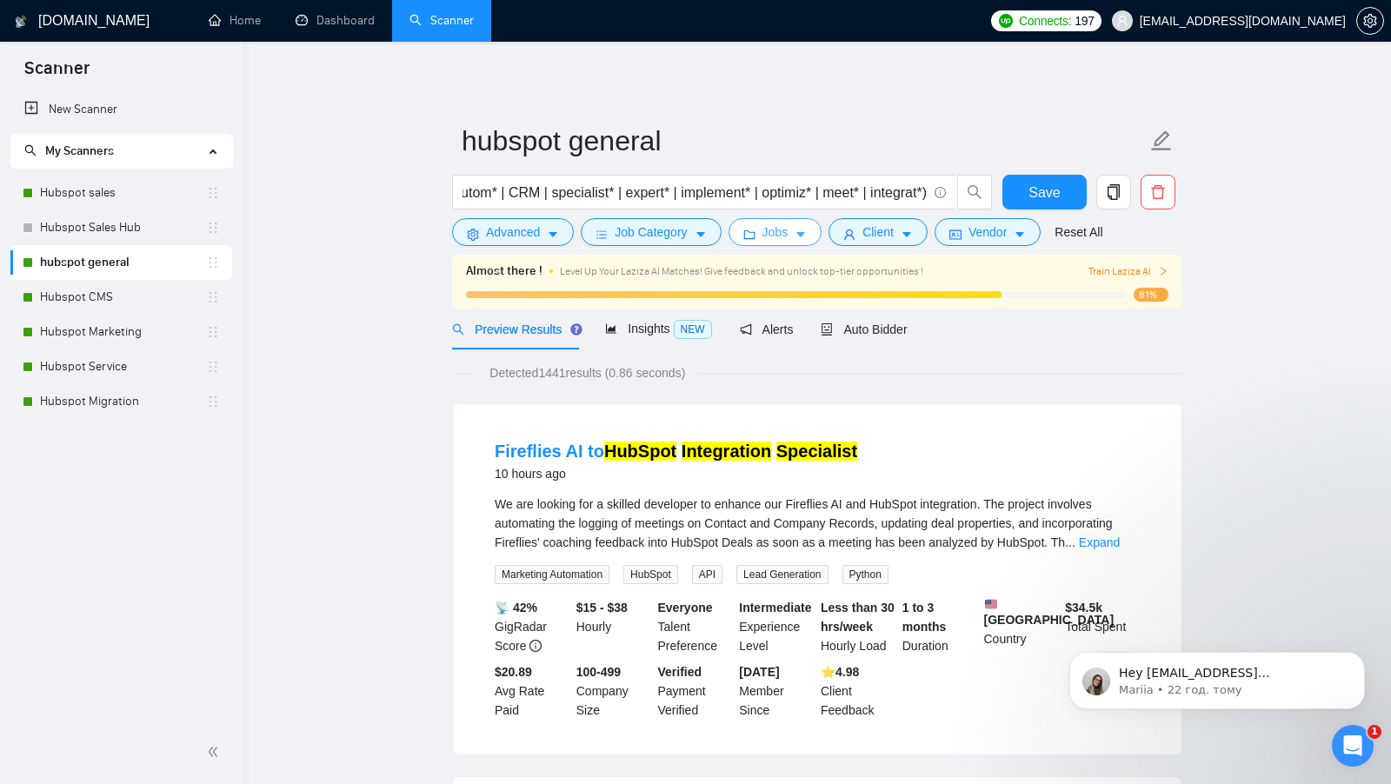
click at [788, 241] on span "Jobs" at bounding box center [775, 232] width 26 height 19
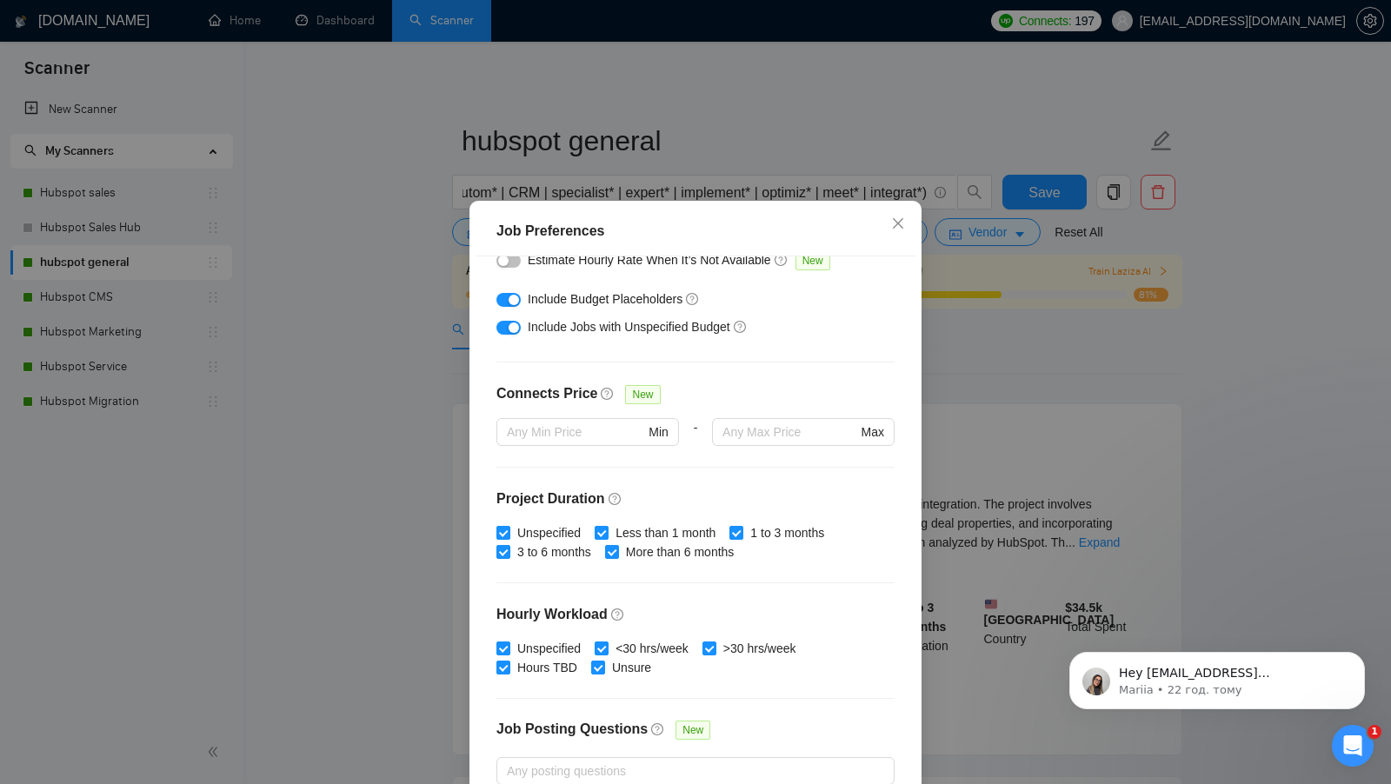
scroll to position [429, 0]
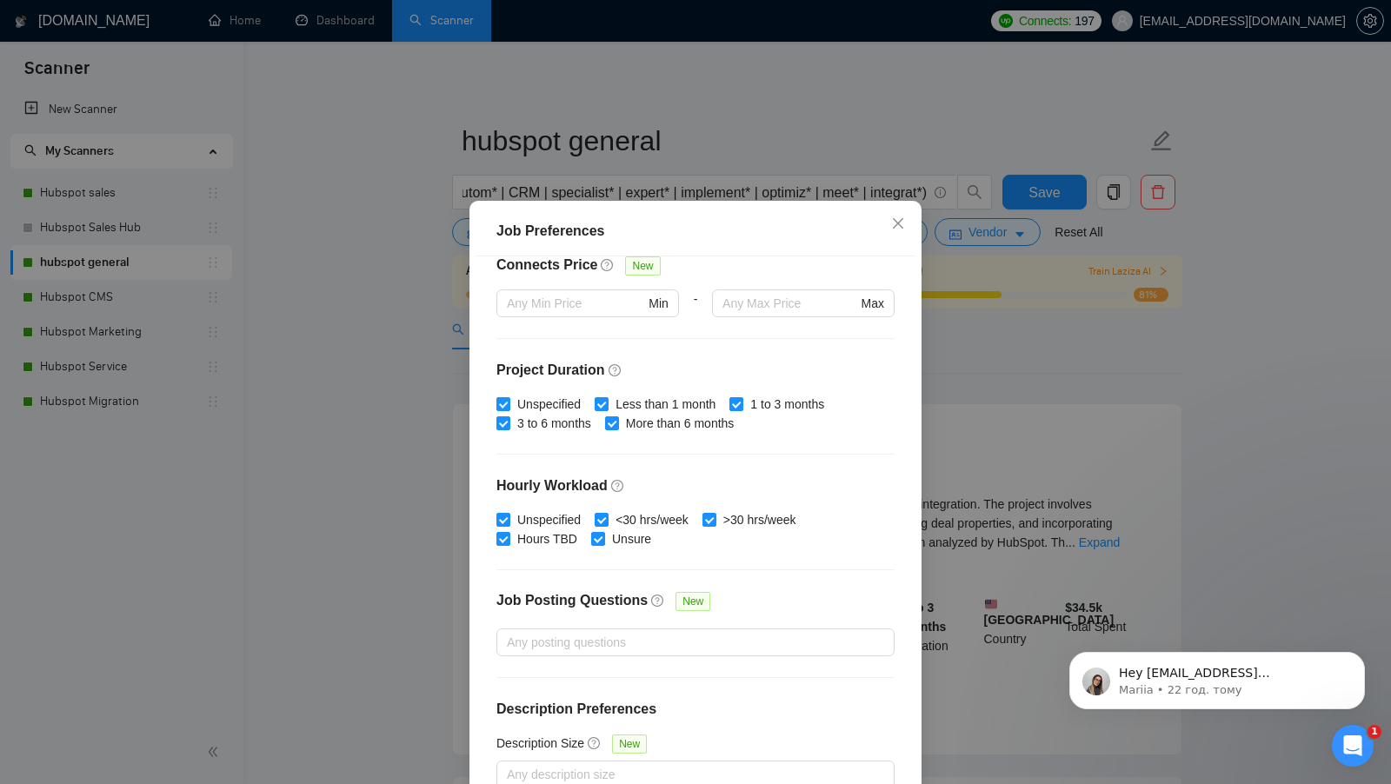
click at [1006, 459] on div "Job Preferences Budget Project Type All Fixed Price Hourly Rate Fixed Price Bud…" at bounding box center [695, 392] width 1391 height 784
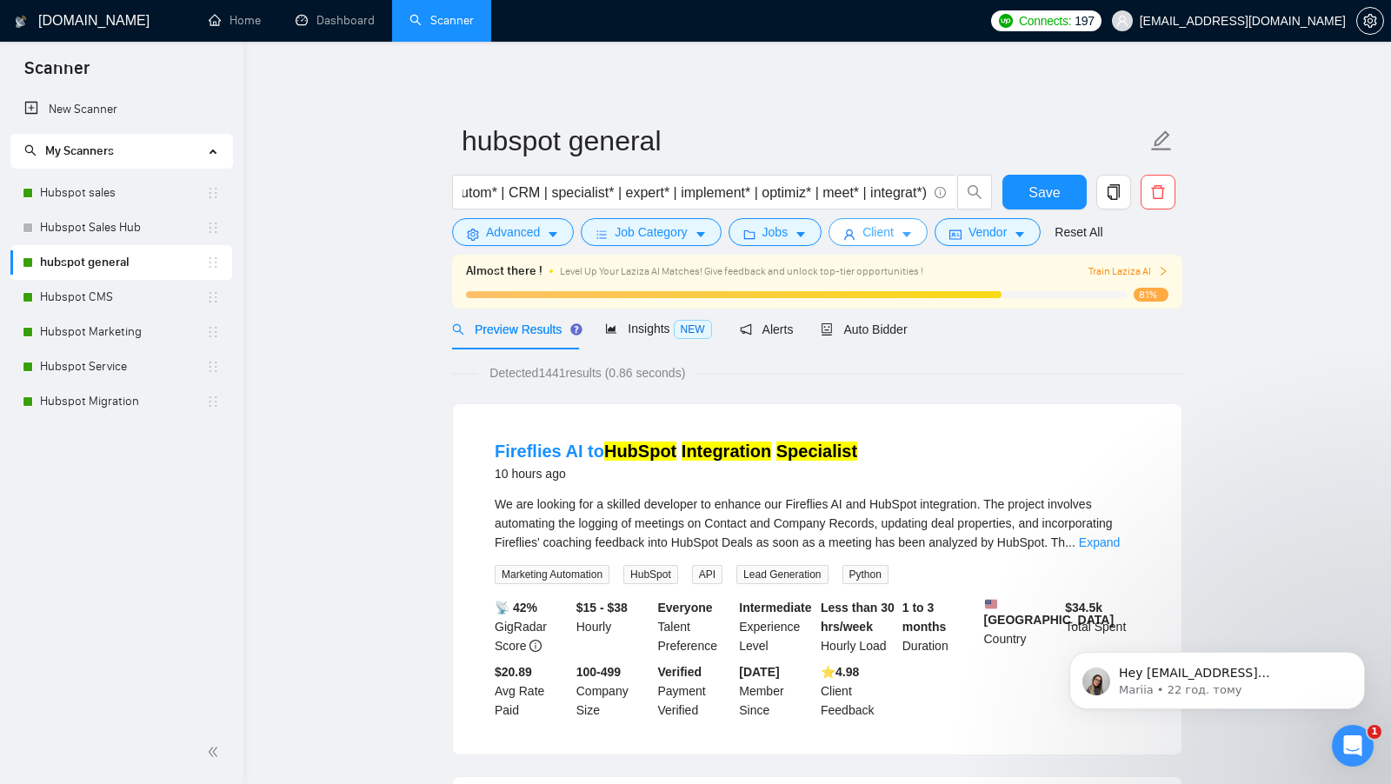
click at [888, 229] on span "Client" at bounding box center [877, 232] width 31 height 19
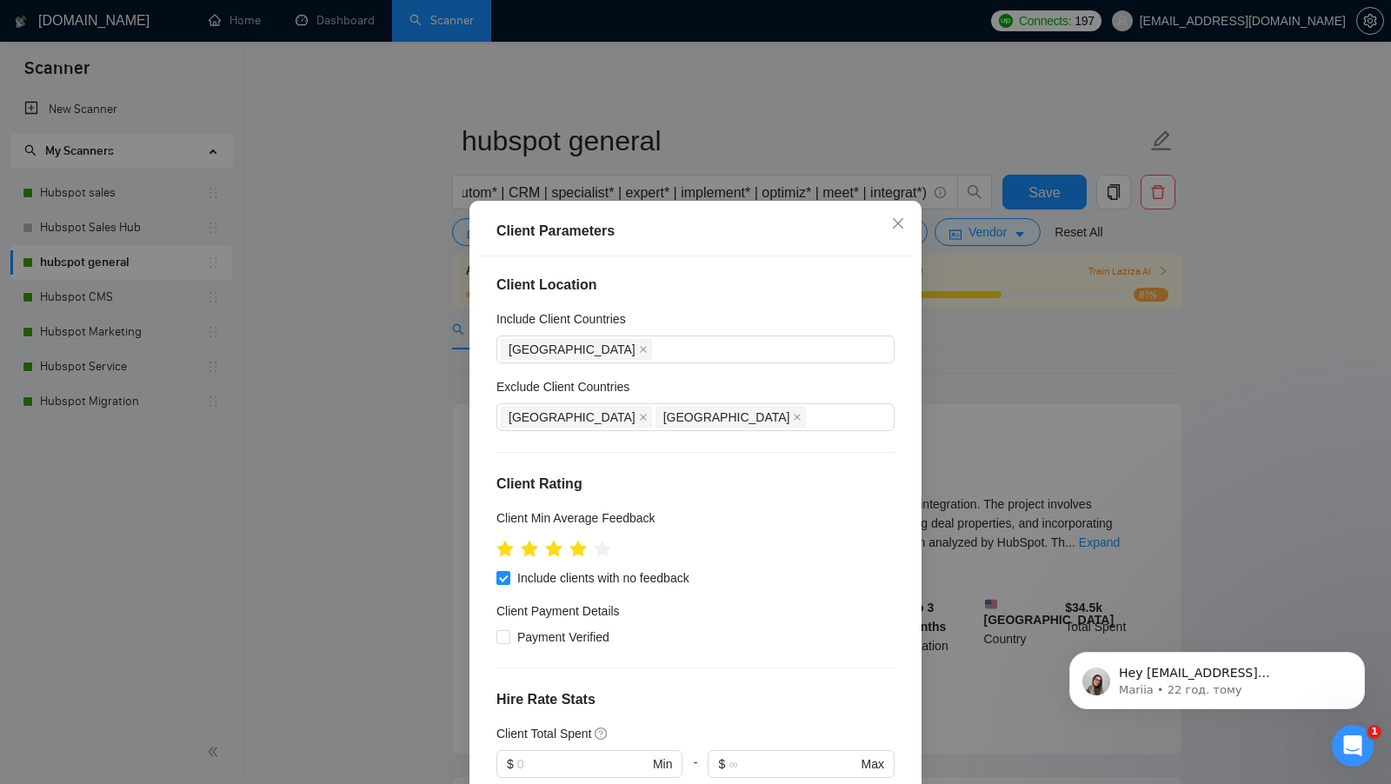
scroll to position [0, 0]
click at [659, 356] on div "[GEOGRAPHIC_DATA]" at bounding box center [687, 352] width 372 height 24
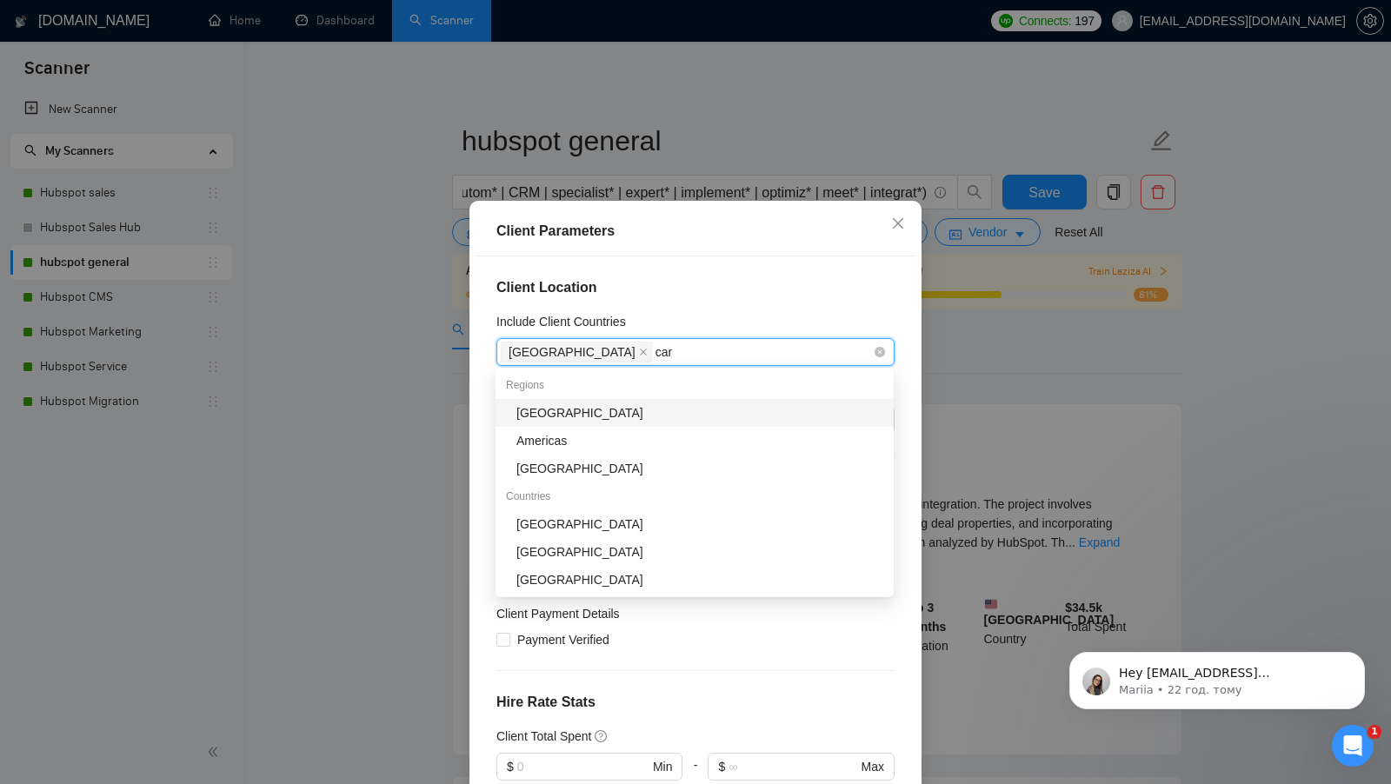
type input "cana"
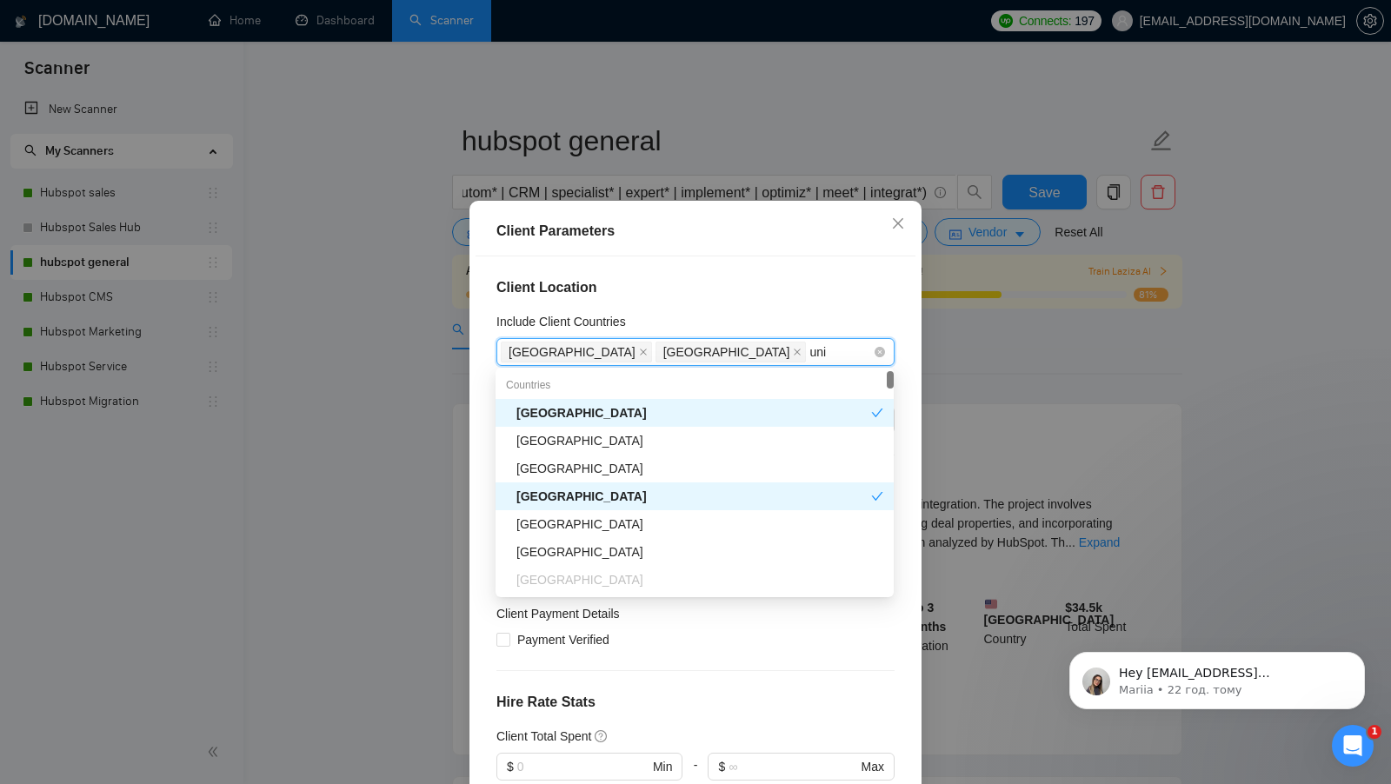
type input "unit"
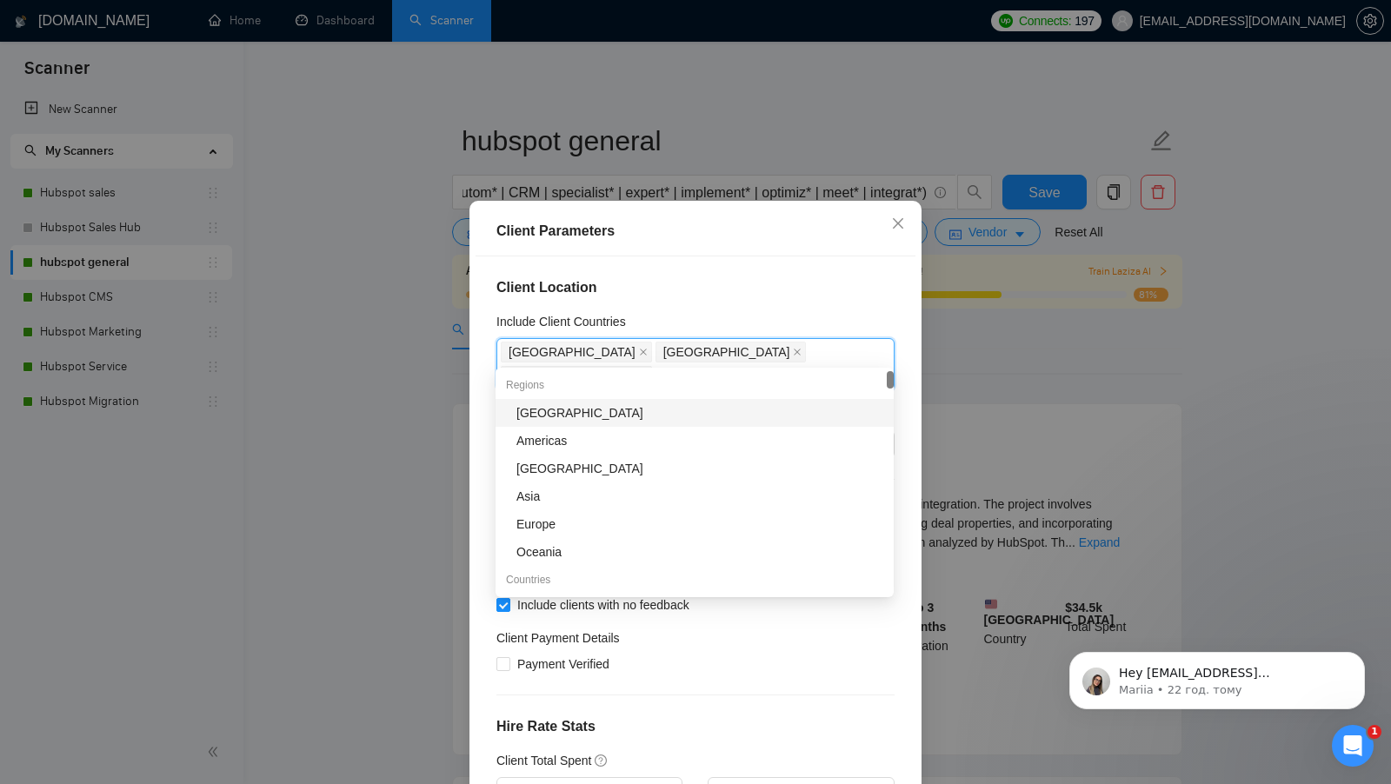
click at [720, 295] on h4 "Client Location" at bounding box center [695, 287] width 398 height 21
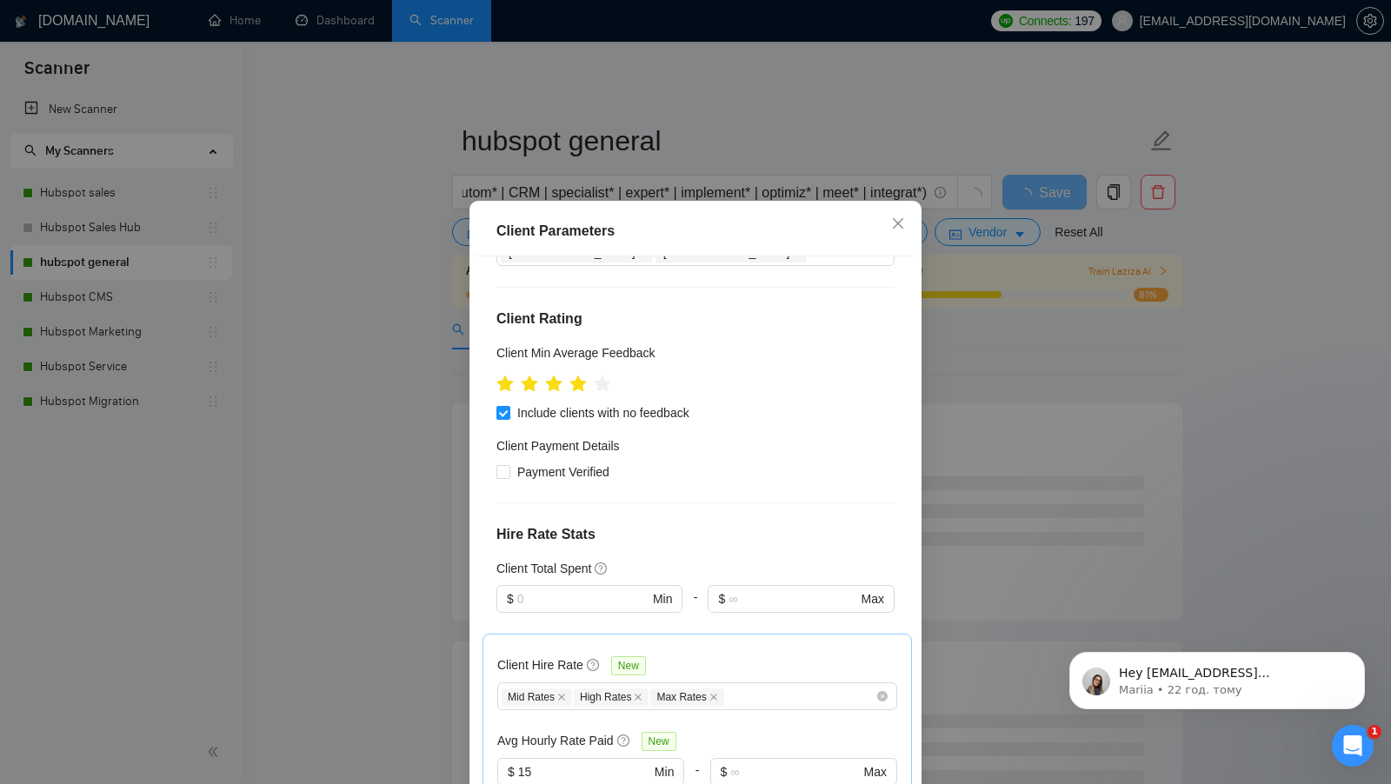
scroll to position [239, 0]
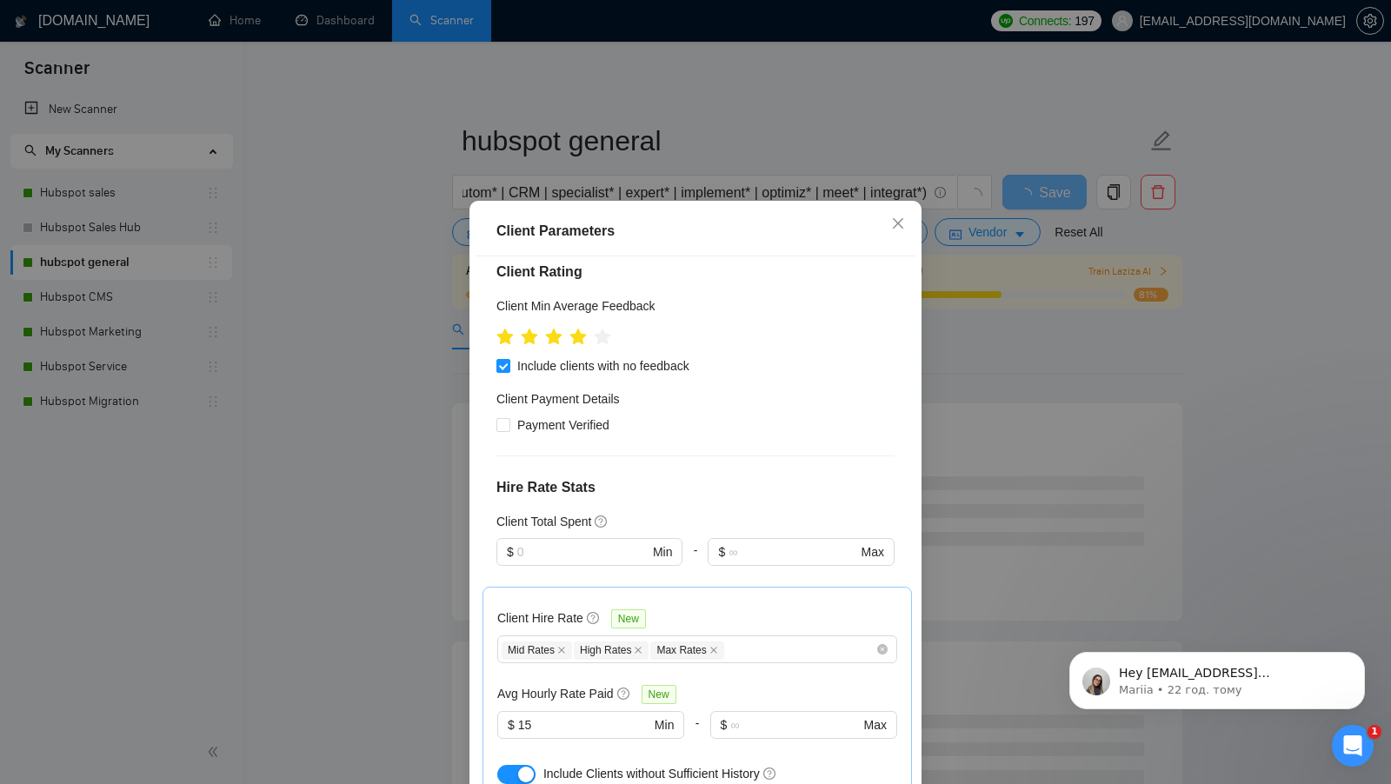
click at [495, 388] on div "Client Location Include Client Countries United States Canada United Kingdom Ex…" at bounding box center [695, 530] width 440 height 548
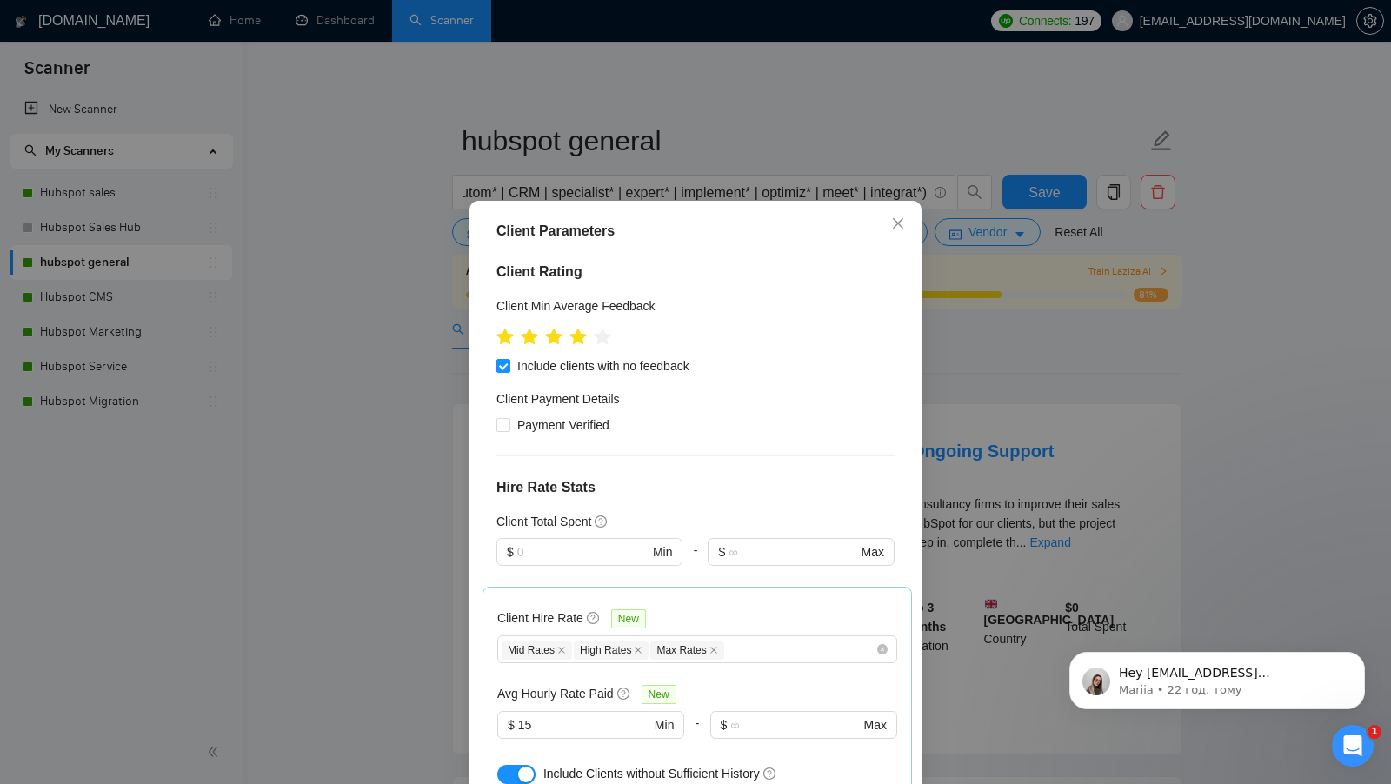
click at [502, 411] on div "Client Location Include Client Countries United States Canada United Kingdom Ex…" at bounding box center [695, 530] width 440 height 548
click at [502, 416] on label "Payment Verified" at bounding box center [556, 425] width 120 height 19
click at [502, 418] on input "Payment Verified" at bounding box center [502, 424] width 12 height 12
checkbox input "true"
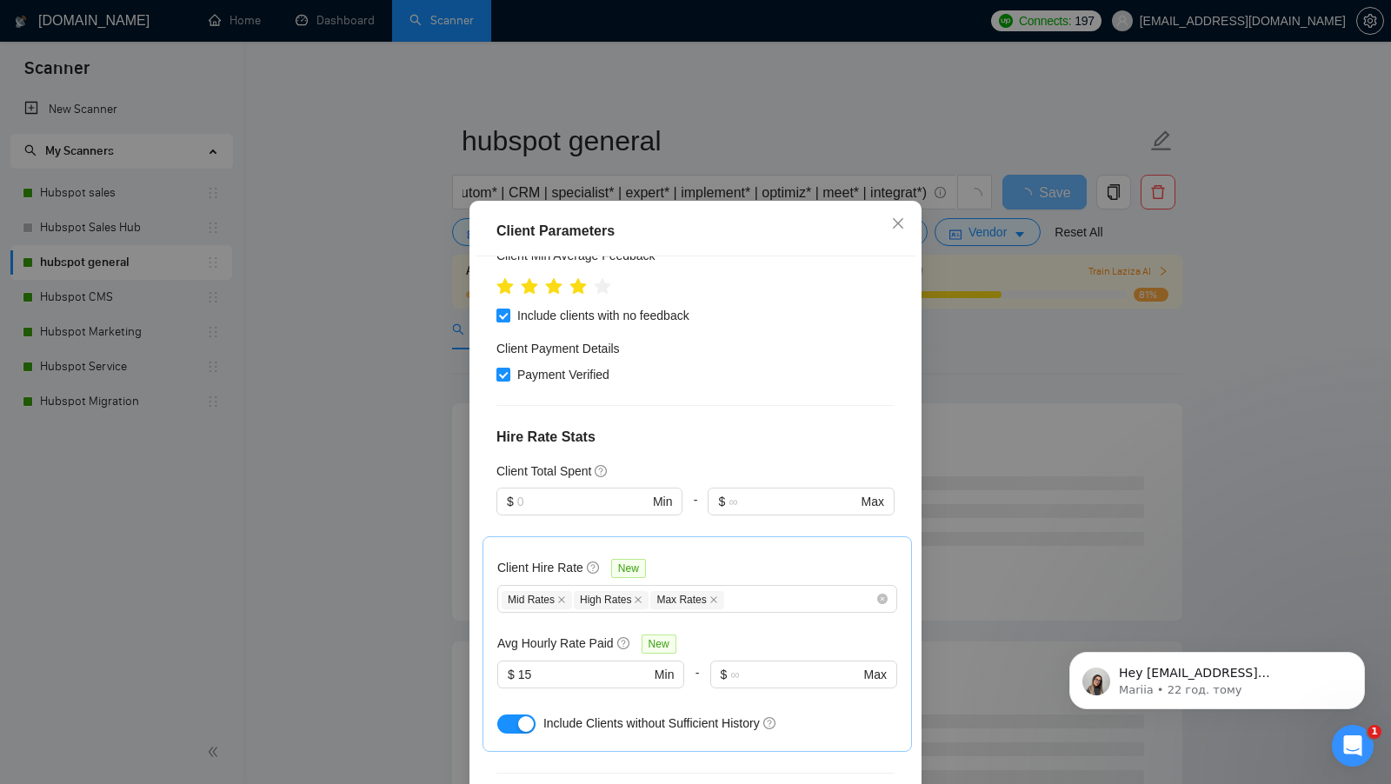
scroll to position [96, 0]
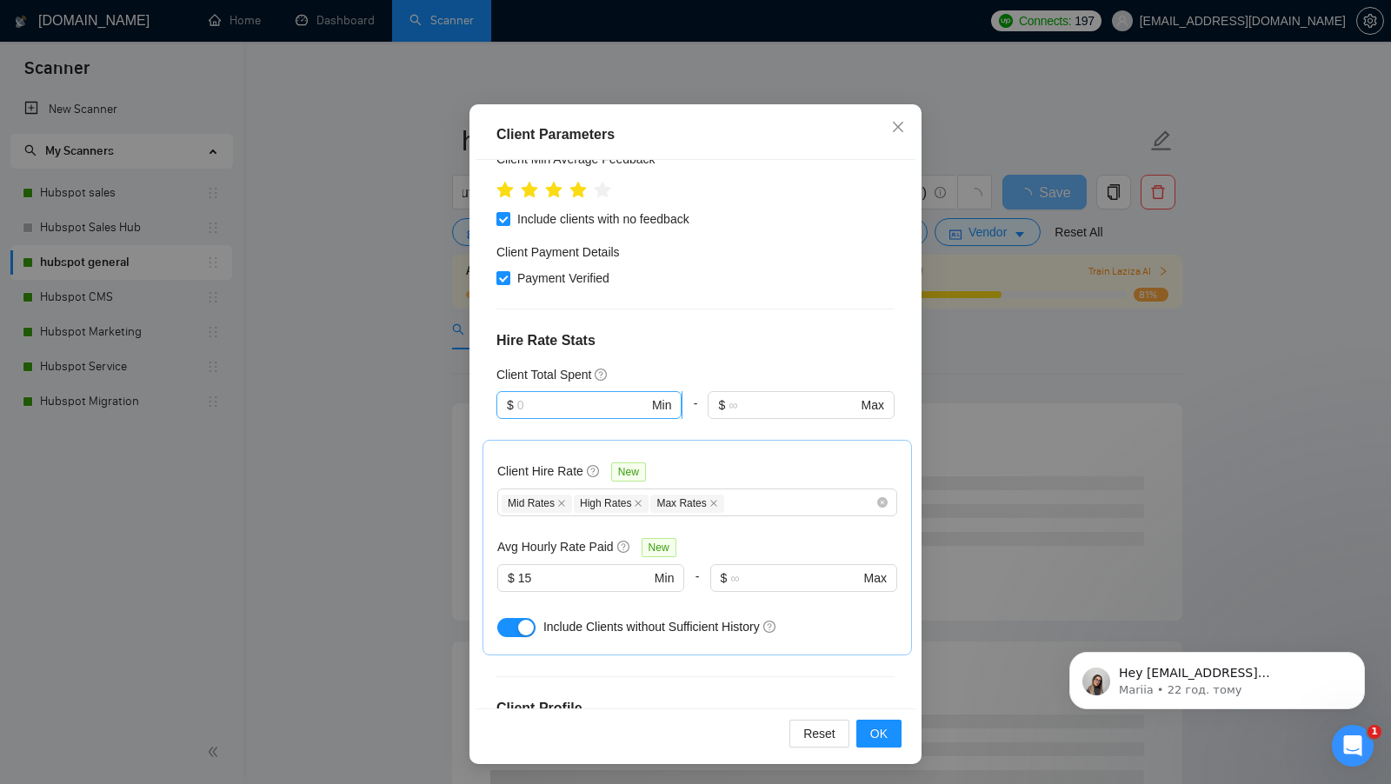
click at [594, 391] on span "$ Min" at bounding box center [588, 405] width 185 height 28
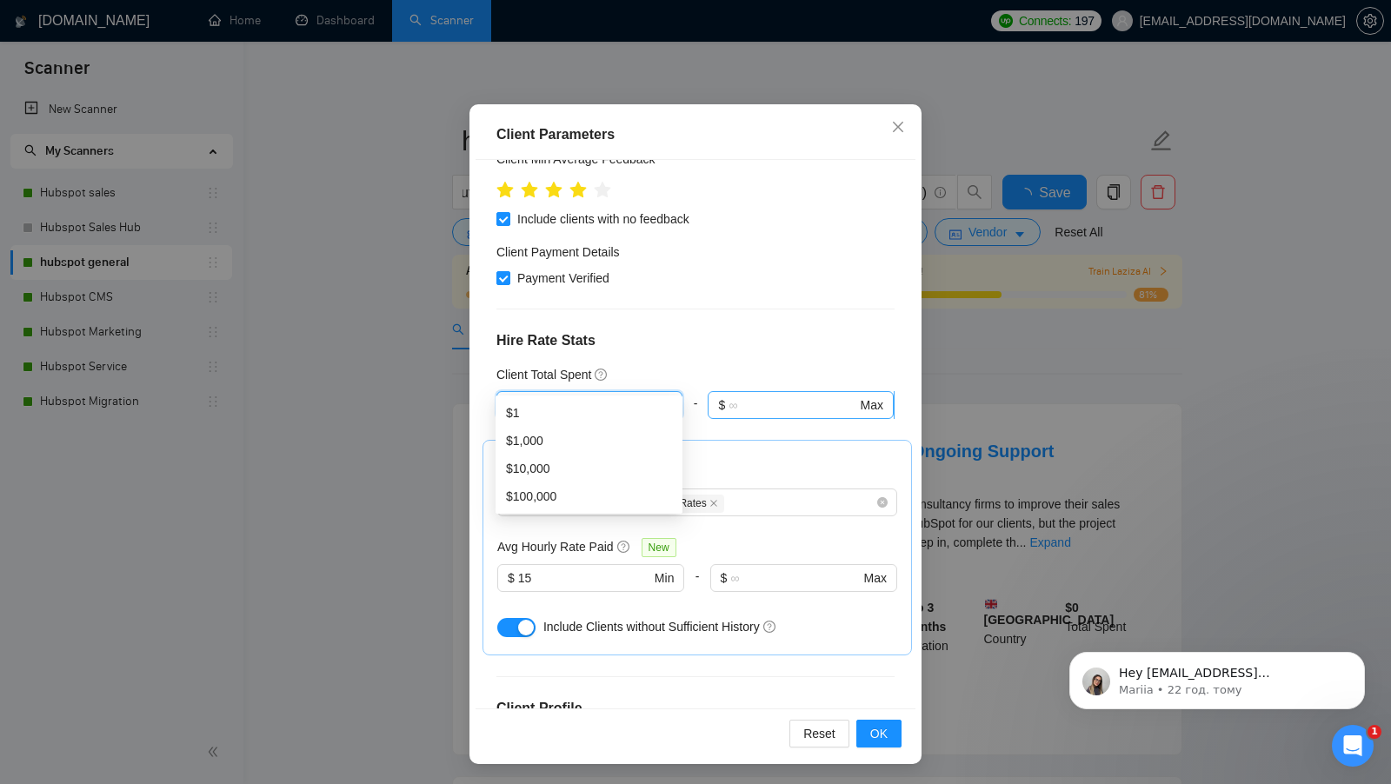
type input "1"
click at [729, 396] on input "text" at bounding box center [792, 405] width 128 height 19
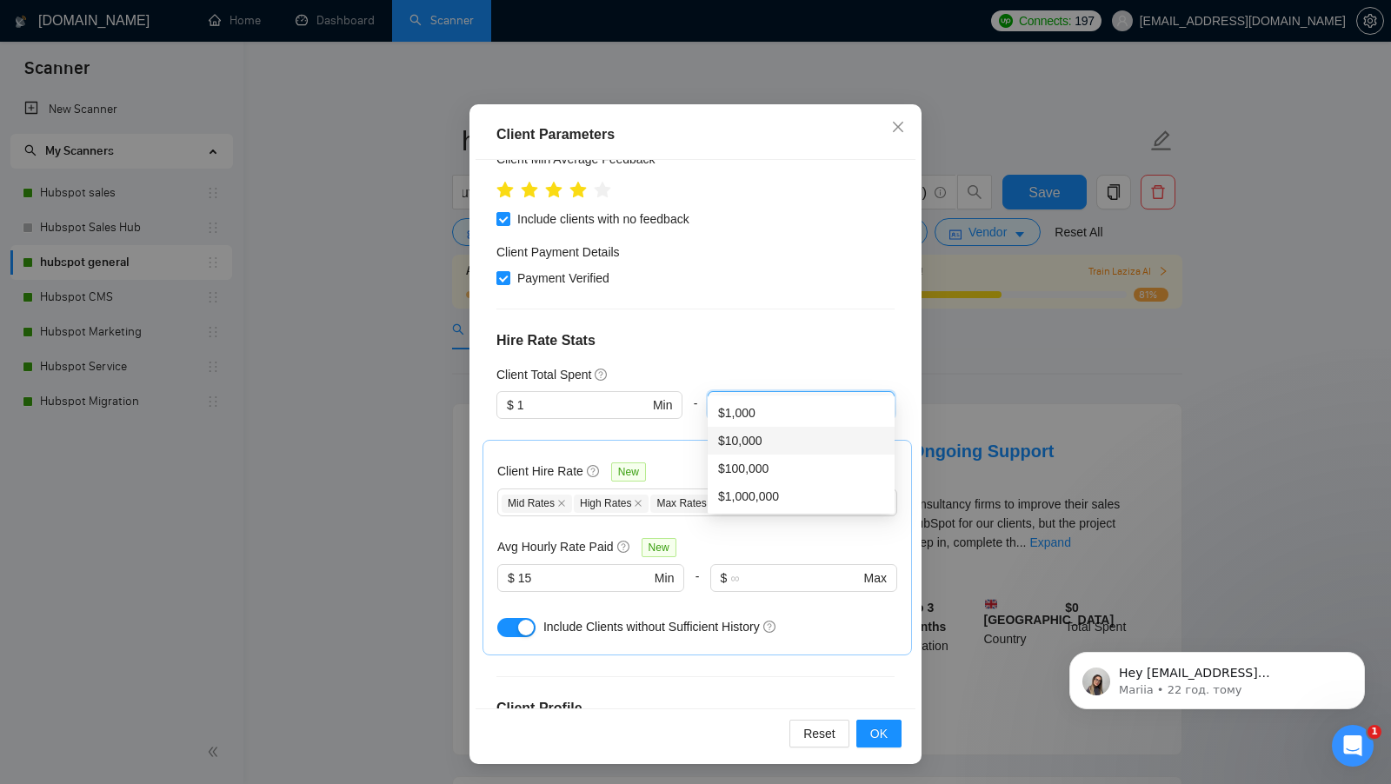
click at [768, 365] on div "Client Total Spent" at bounding box center [695, 374] width 398 height 19
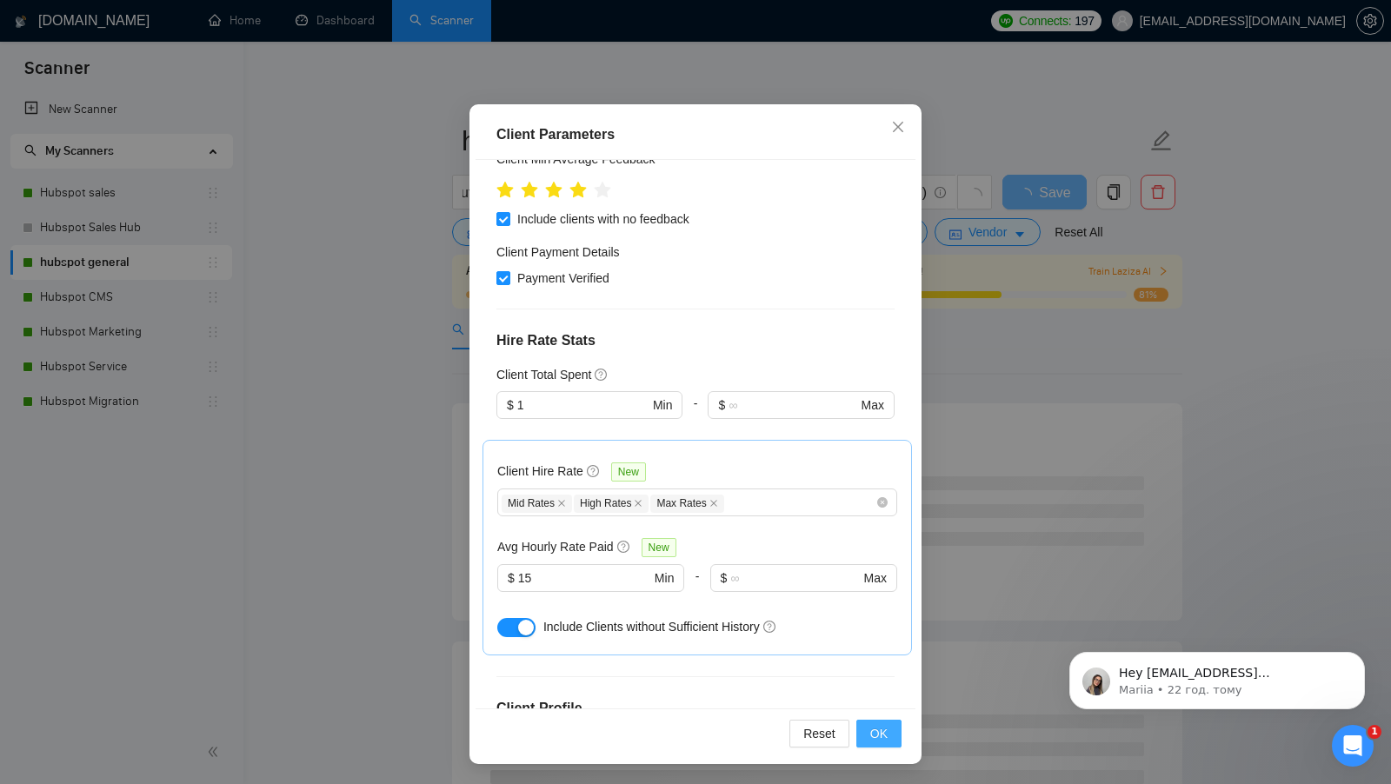
click at [871, 728] on span "OK" at bounding box center [878, 733] width 17 height 19
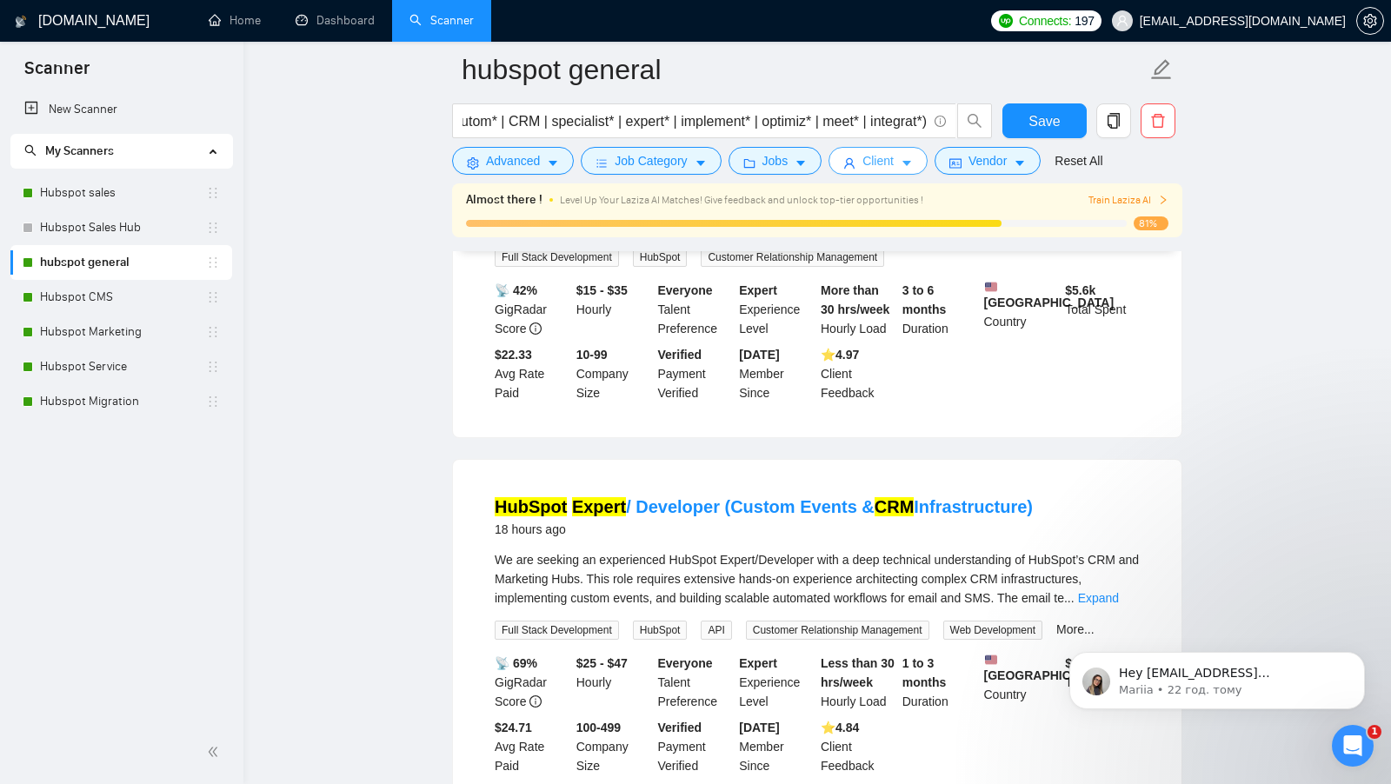
scroll to position [709, 0]
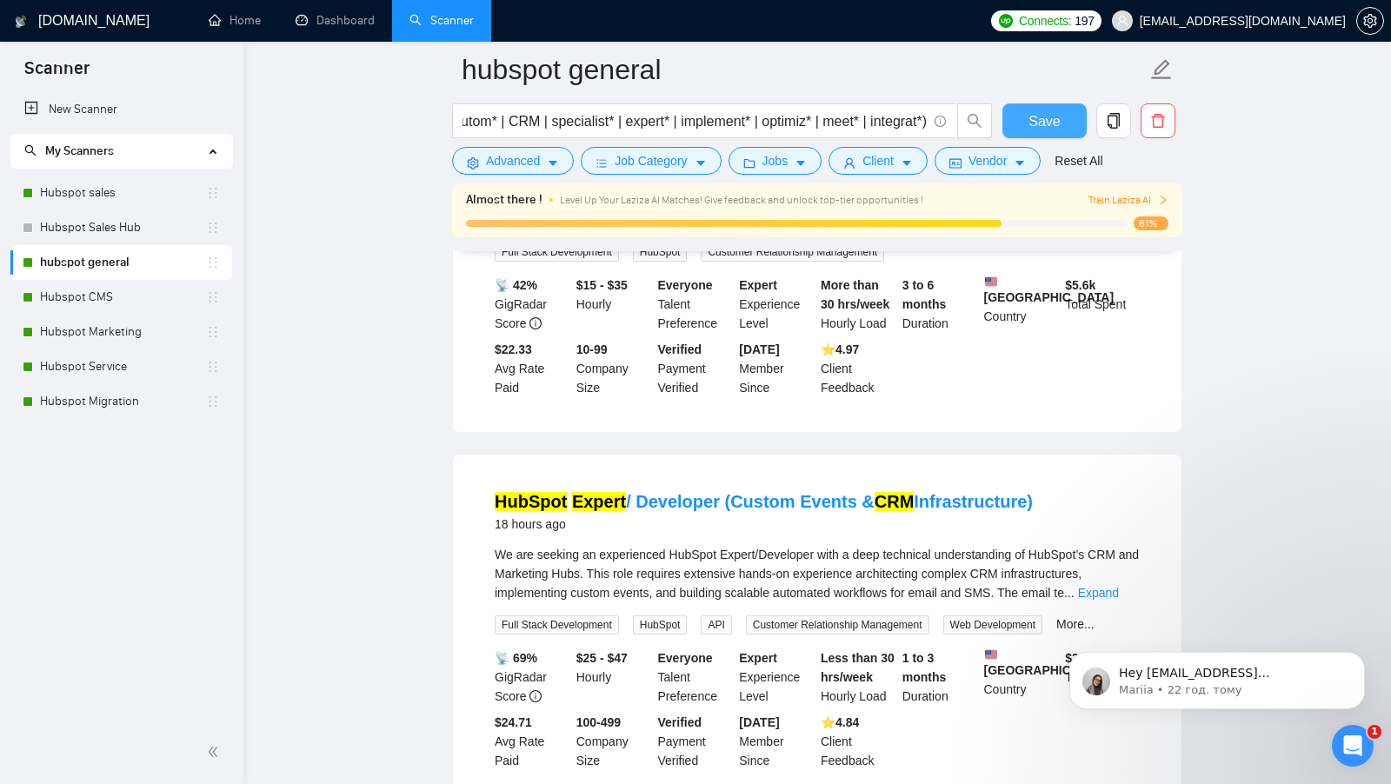
click at [1054, 110] on span "Save" at bounding box center [1043, 121] width 31 height 22
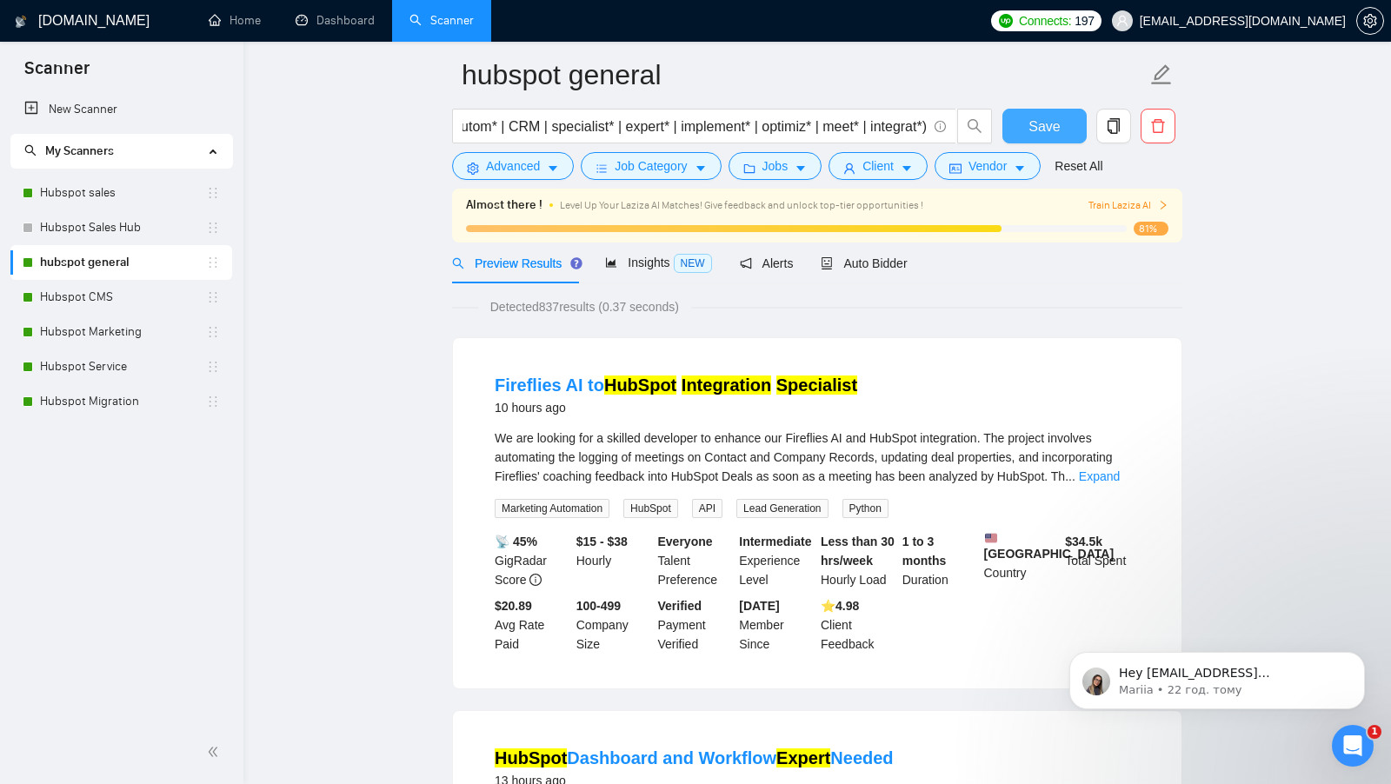
scroll to position [0, 0]
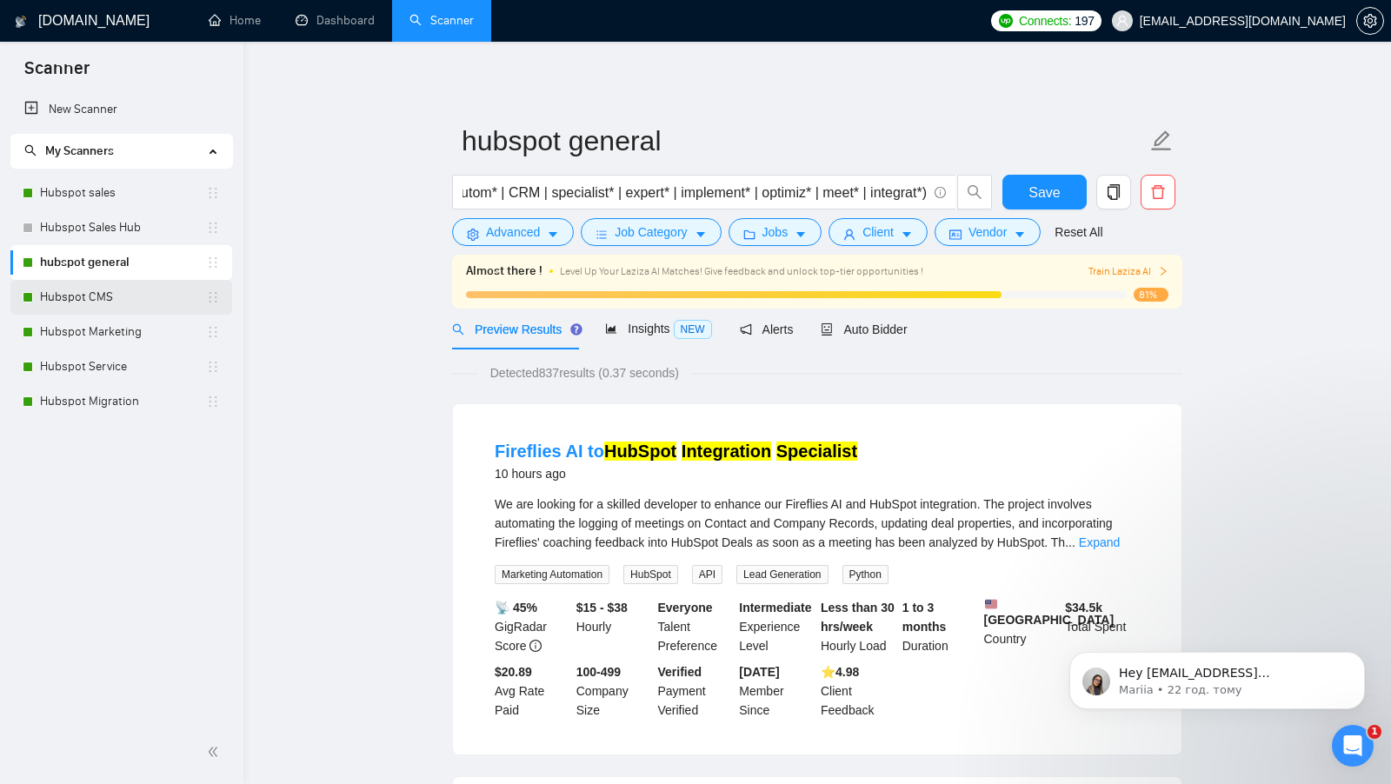
click at [123, 294] on link "Hubspot CMS" at bounding box center [123, 297] width 166 height 35
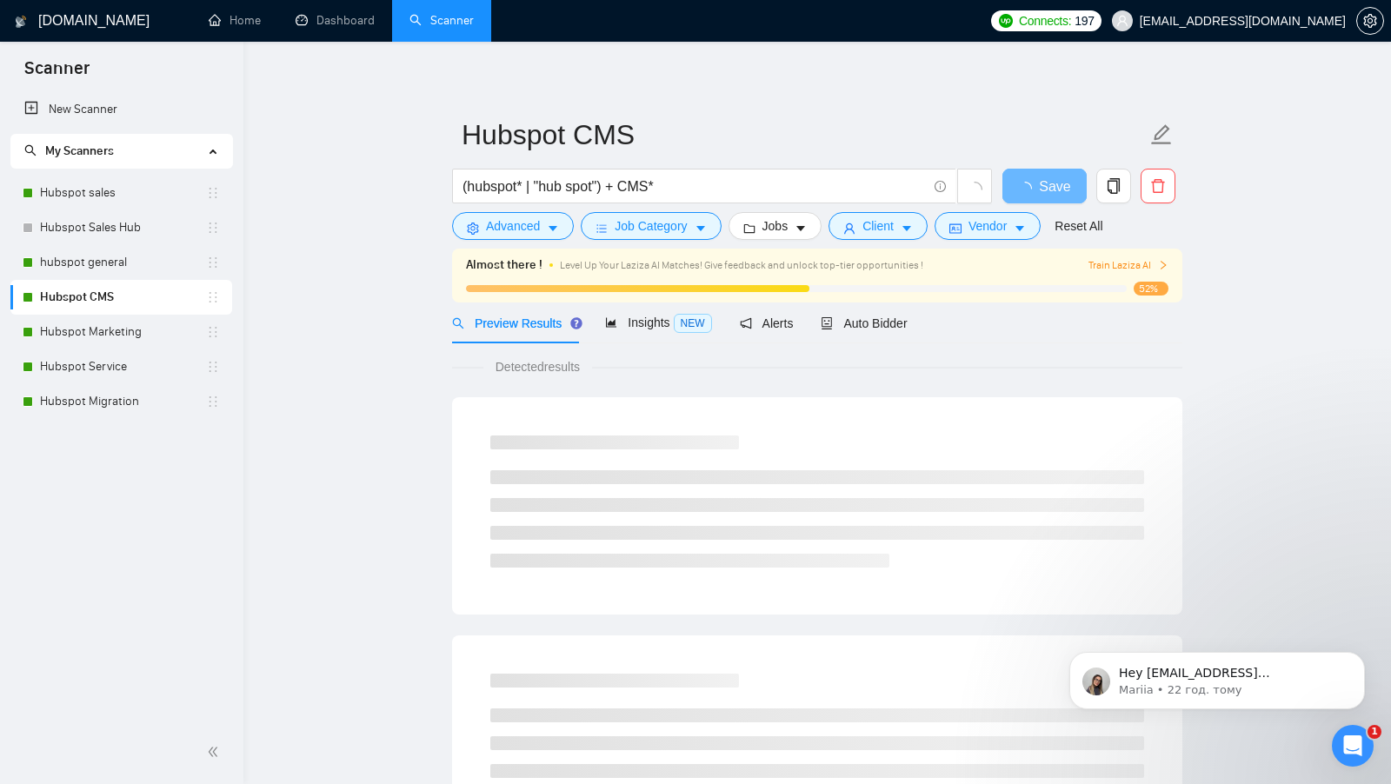
scroll to position [2, 0]
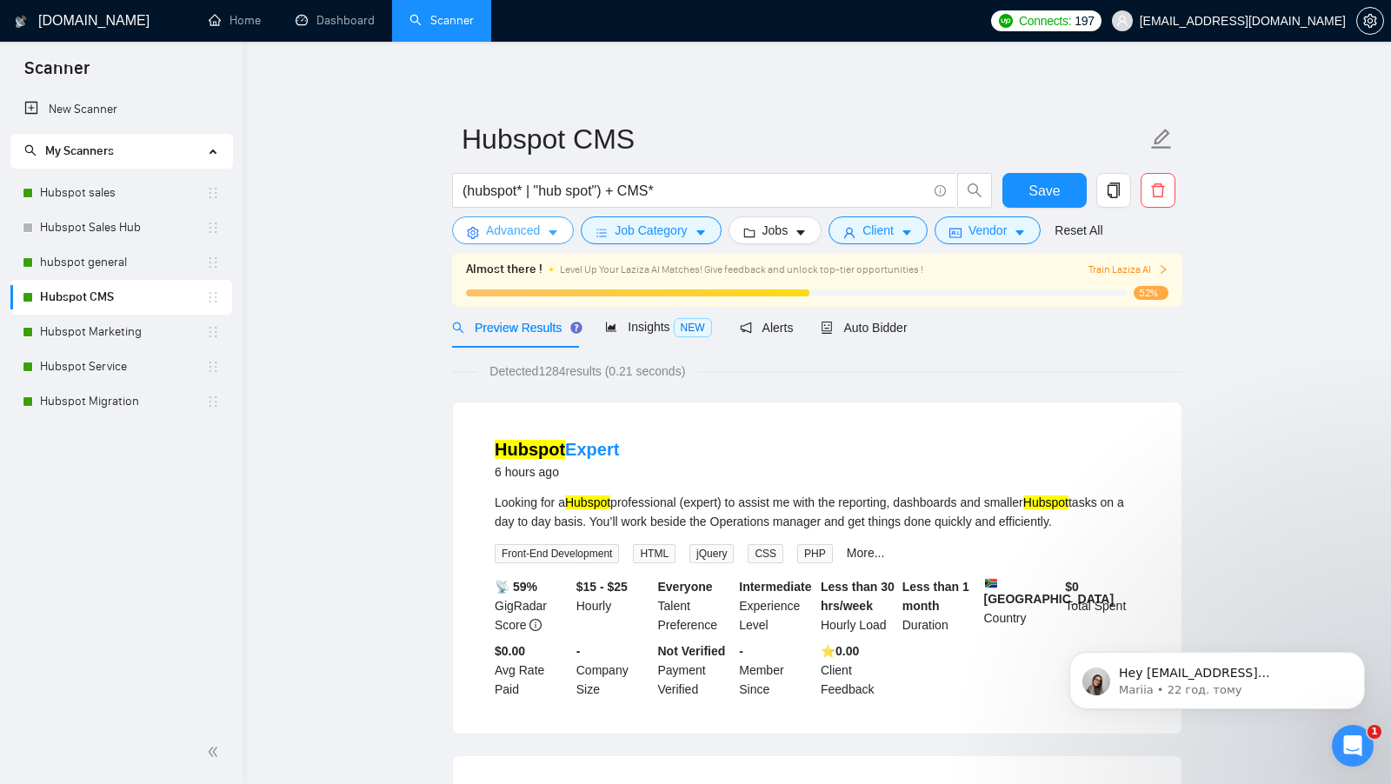
click at [555, 241] on button "Advanced" at bounding box center [513, 230] width 122 height 28
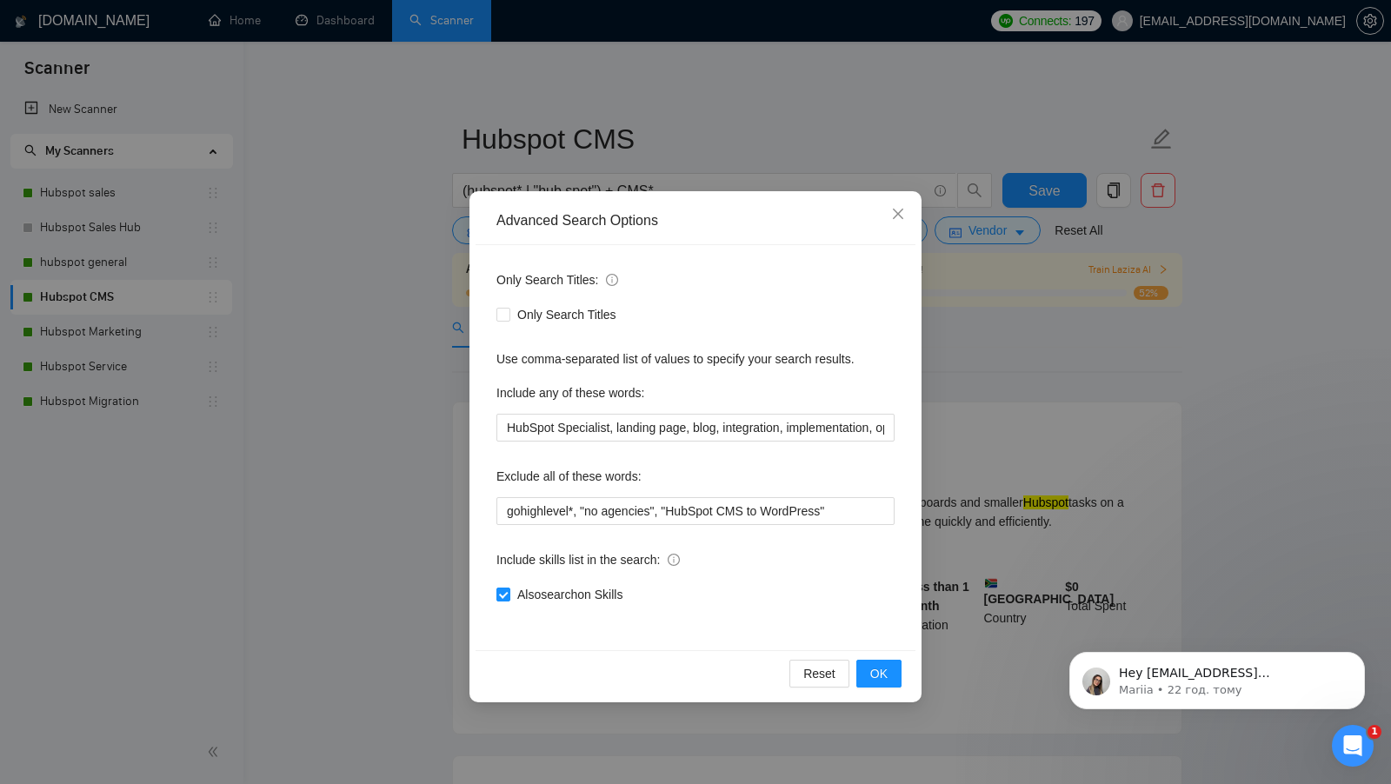
click at [419, 396] on div "Advanced Search Options Only Search Titles: Only Search Titles Use comma-separa…" at bounding box center [695, 392] width 1391 height 784
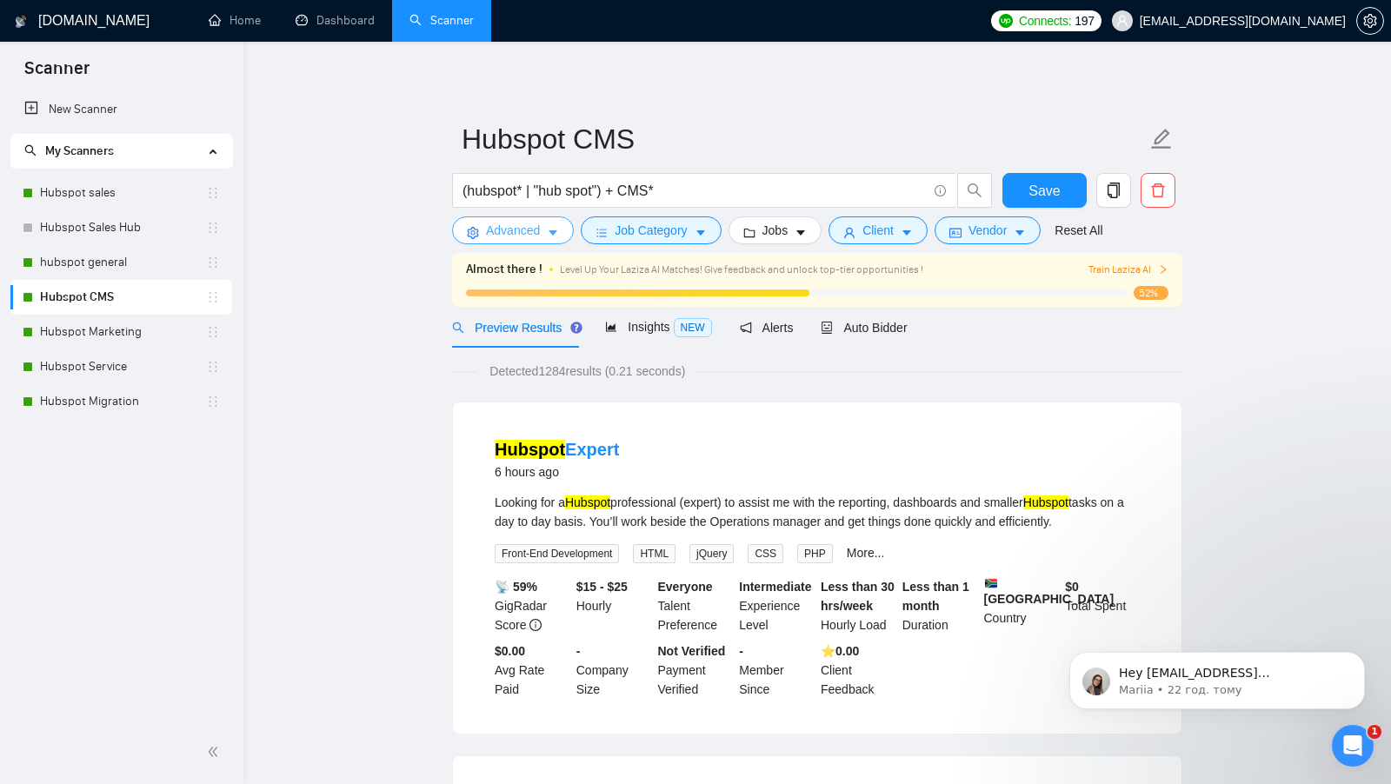
scroll to position [19, 0]
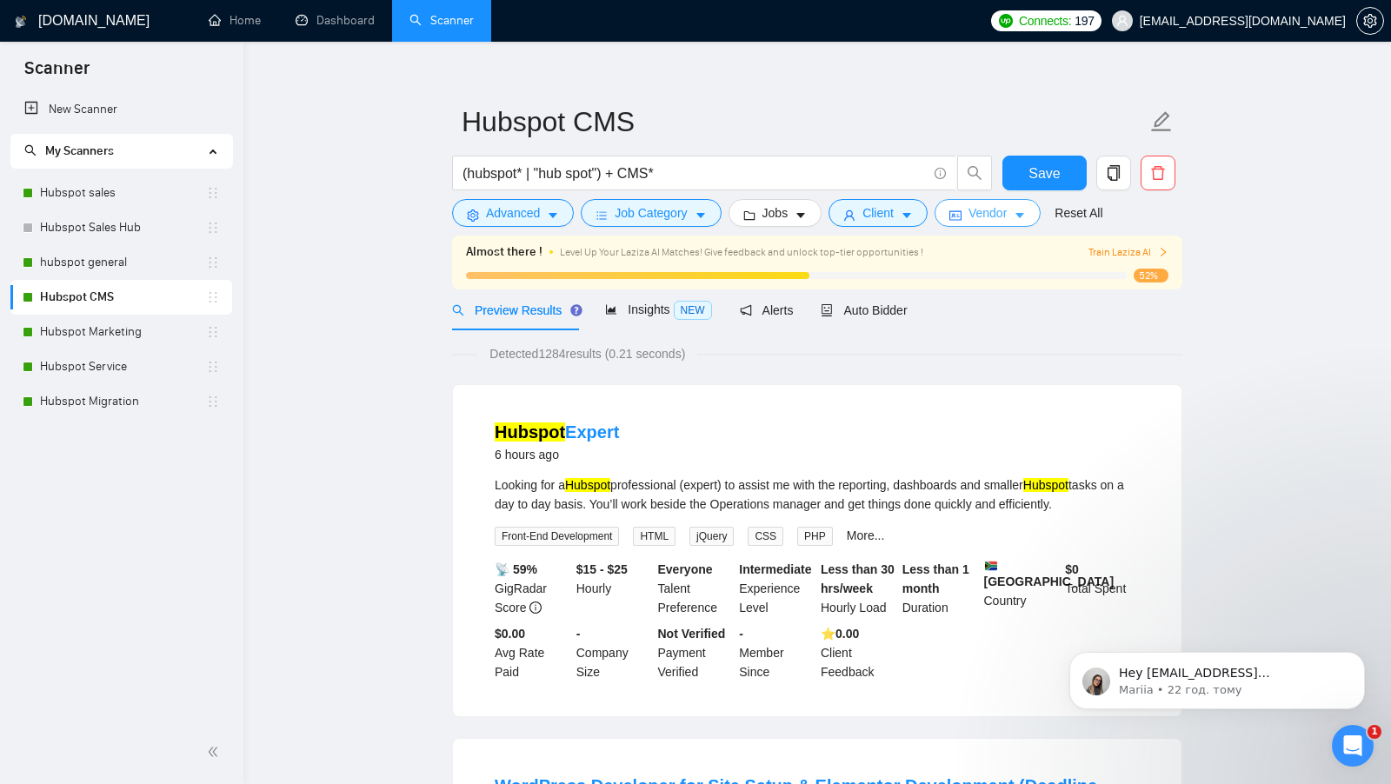
click at [1034, 224] on button "Vendor" at bounding box center [987, 213] width 106 height 28
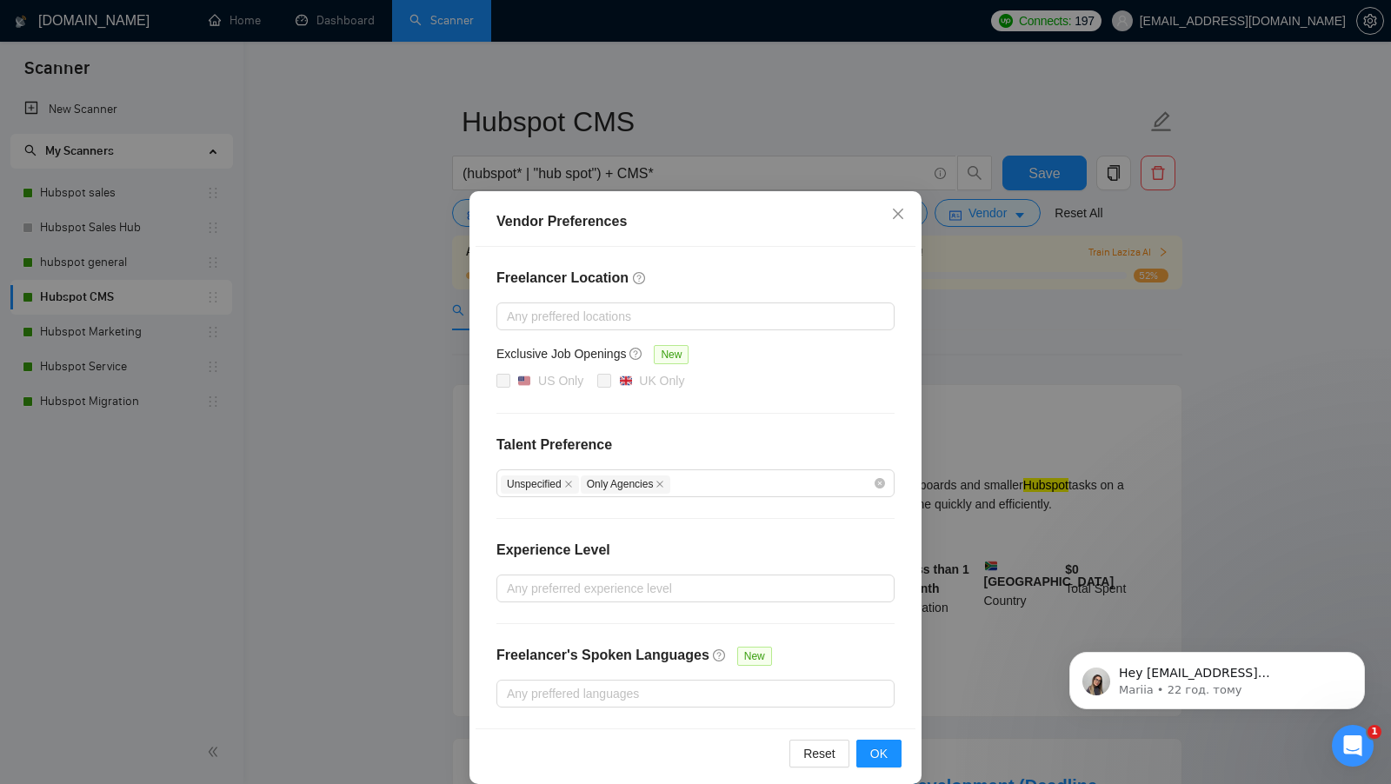
click at [1041, 287] on div "Vendor Preferences Freelancer Location Any preffered locations Exclusive Job Op…" at bounding box center [695, 392] width 1391 height 784
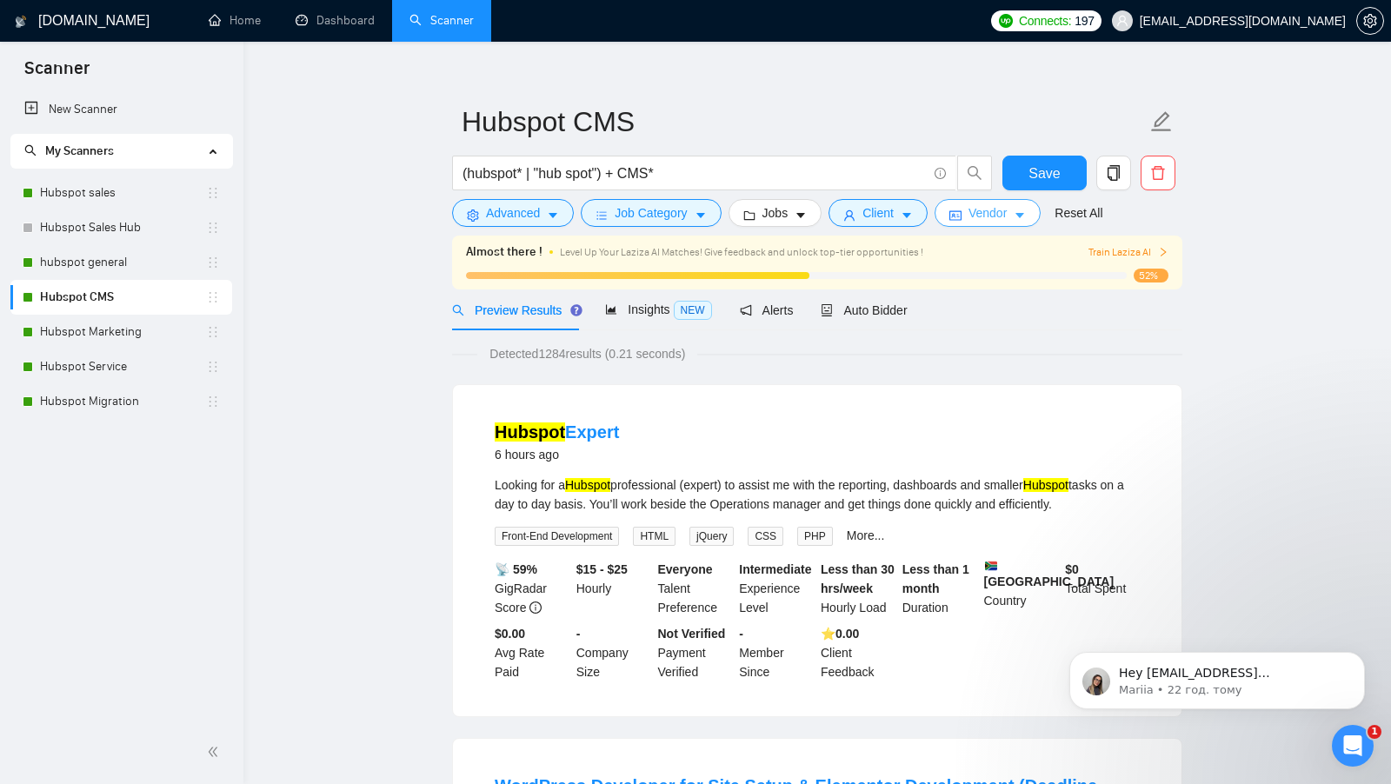
click at [976, 216] on span "Vendor" at bounding box center [987, 212] width 38 height 19
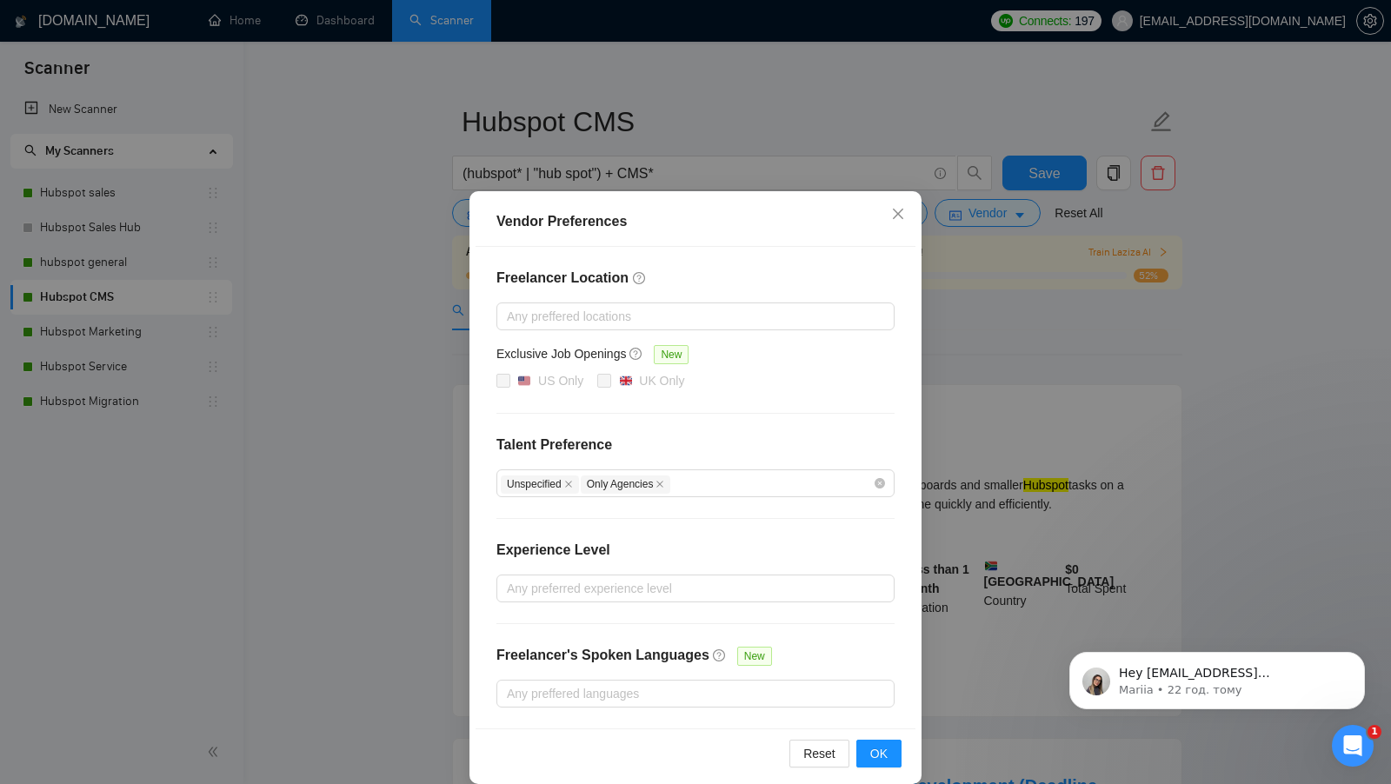
click at [973, 353] on div "Vendor Preferences Freelancer Location Any preffered locations Exclusive Job Op…" at bounding box center [695, 392] width 1391 height 784
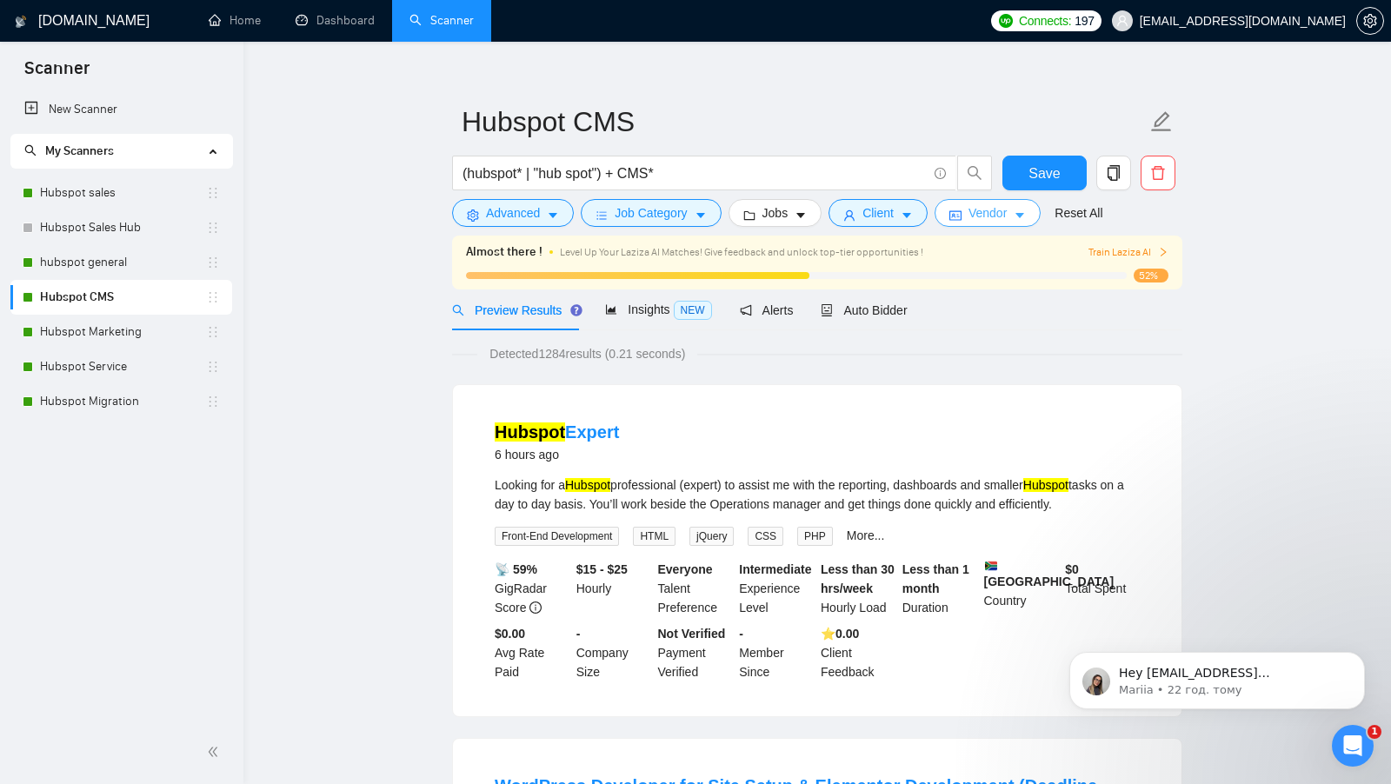
scroll to position [37, 0]
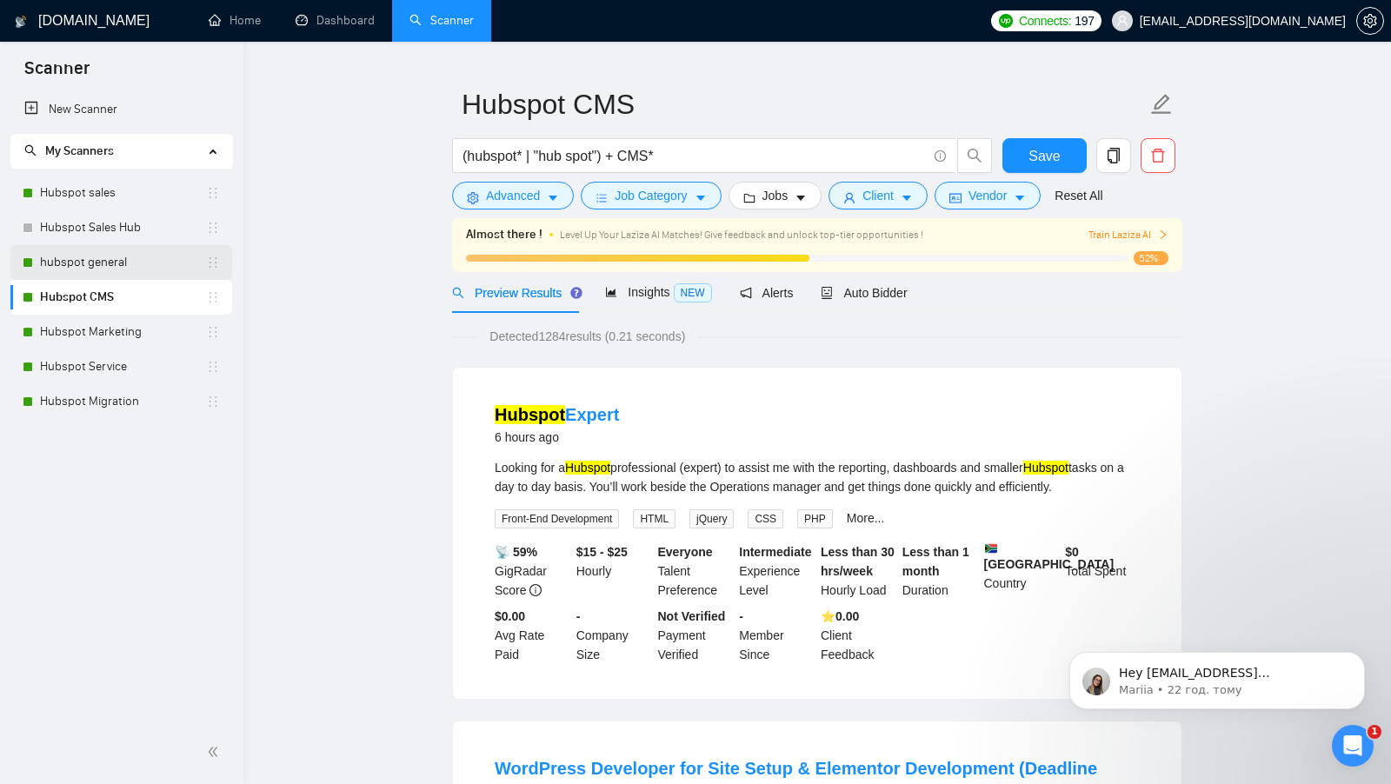
click at [90, 261] on link "hubspot general" at bounding box center [123, 262] width 166 height 35
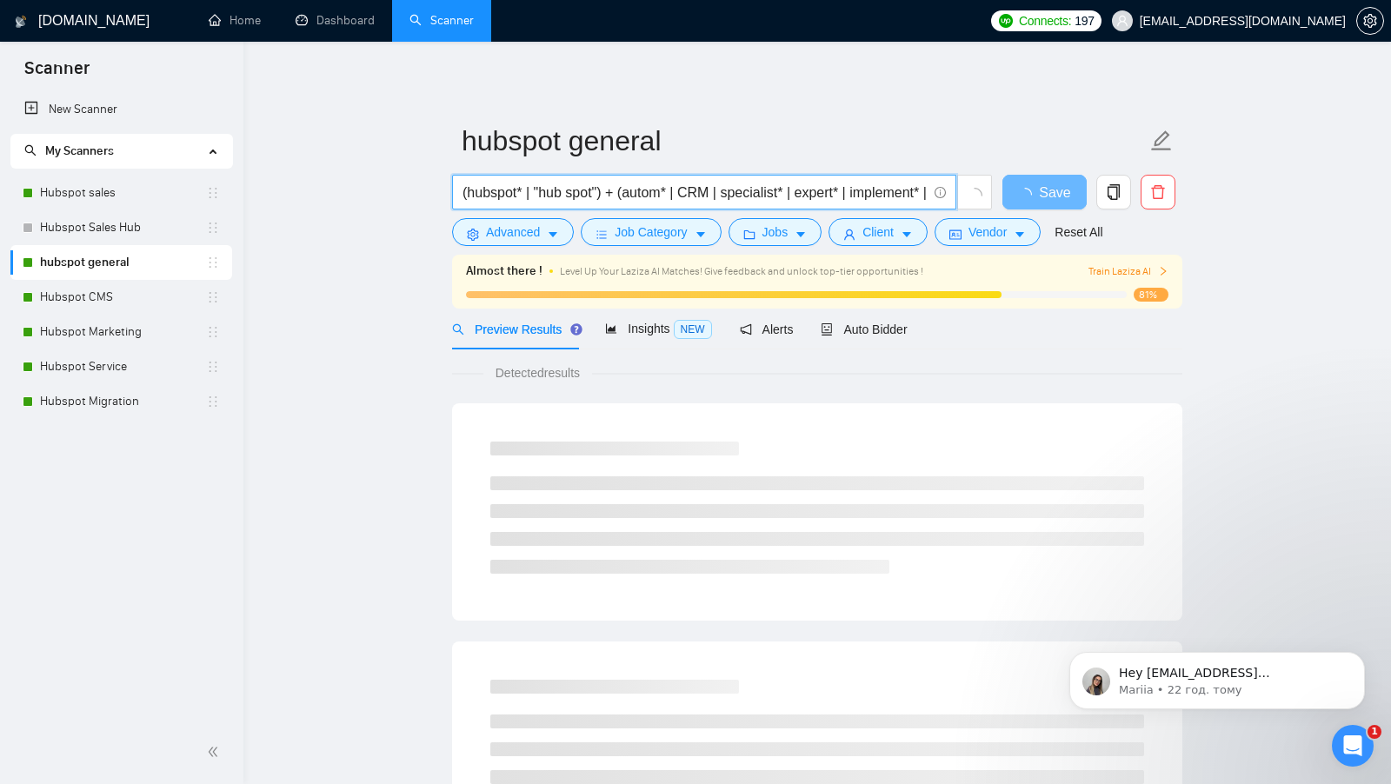
click at [632, 196] on input "(hubspot* | "hub spot") + (autom* | CRM | specialist* | expert* | implement* | …" at bounding box center [694, 193] width 464 height 22
click at [142, 296] on link "Hubspot CMS" at bounding box center [123, 297] width 166 height 35
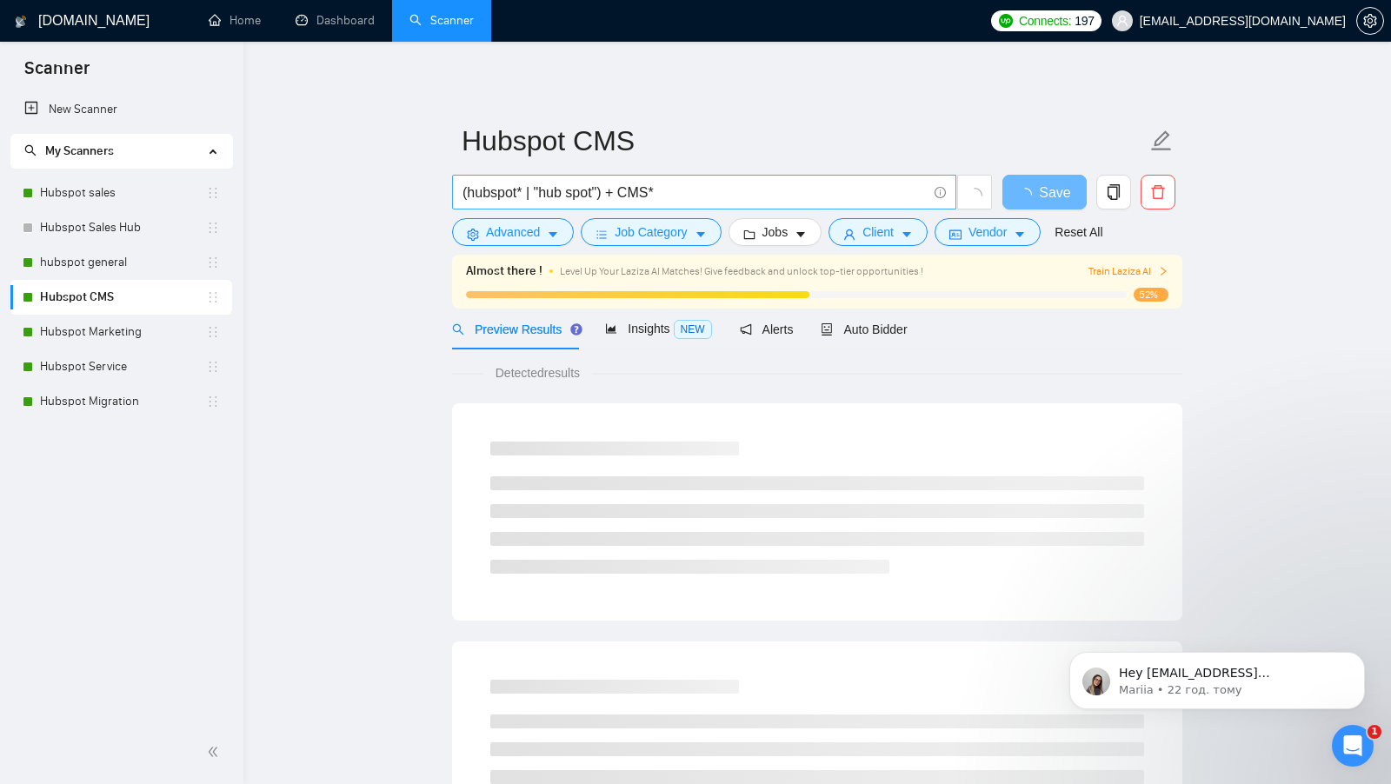
click at [694, 199] on input "(hubspot* | "hub spot") + CMS*" at bounding box center [694, 193] width 464 height 22
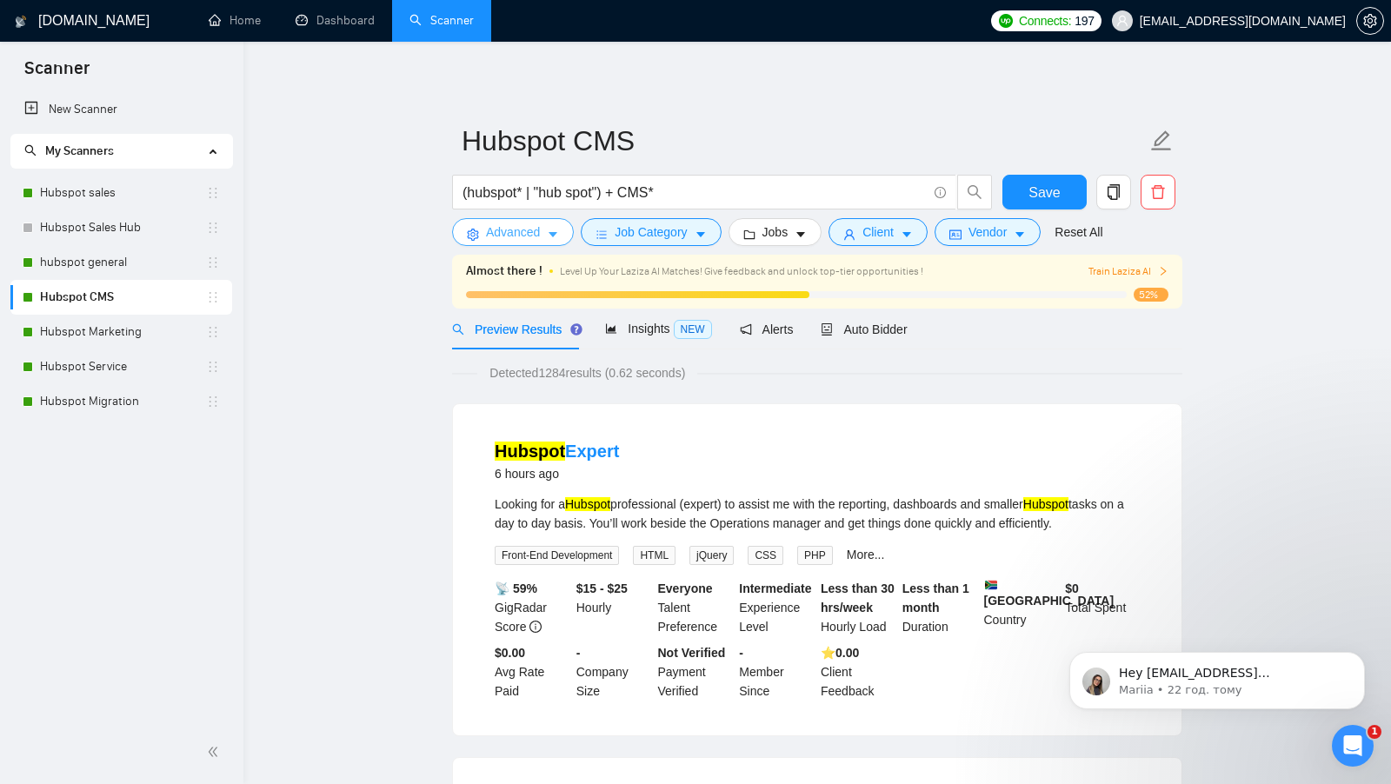
click at [529, 228] on span "Advanced" at bounding box center [513, 232] width 54 height 19
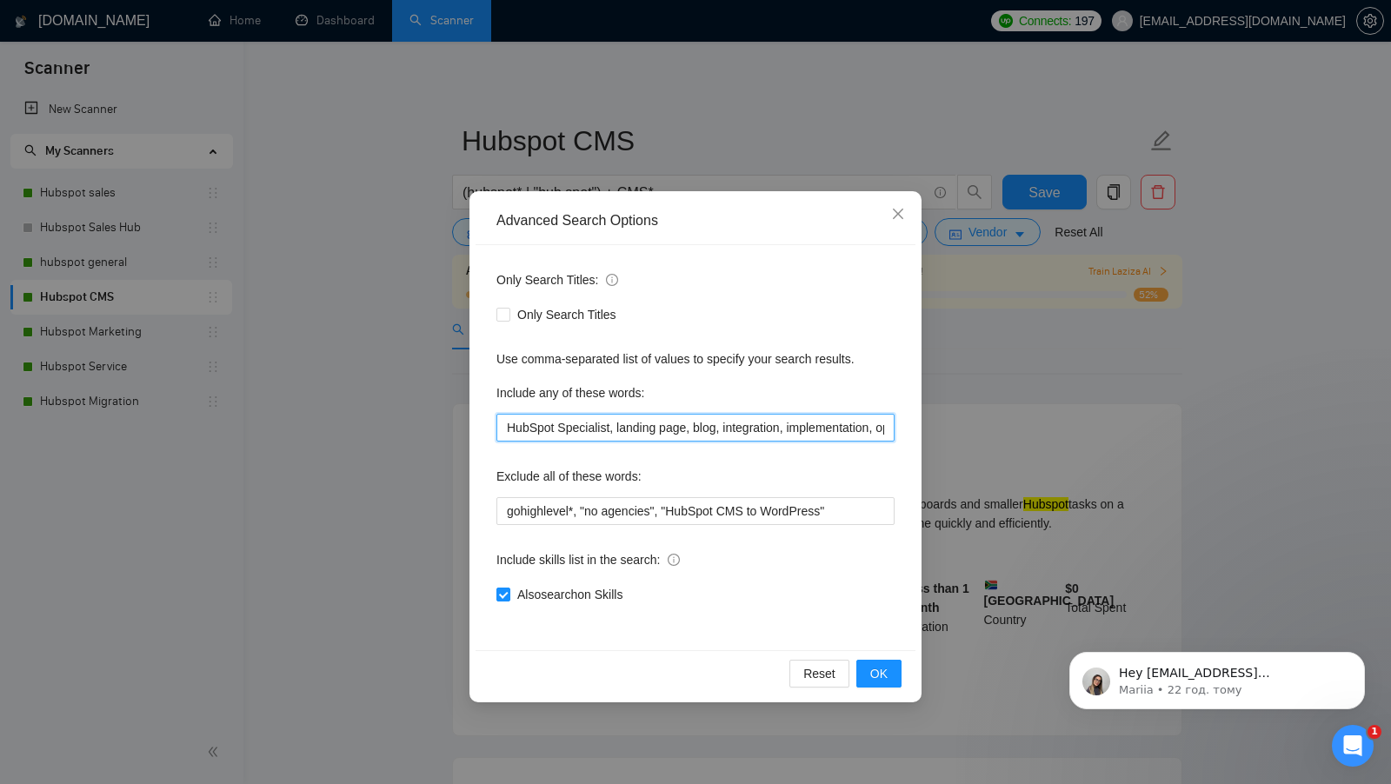
click at [534, 434] on input "HubSpot Specialist, landing page, blog, integration, implementation, optimize, …" at bounding box center [695, 428] width 398 height 28
type input "Specialist, landing page, blog, integration, implementation, optimize, dashboar…"
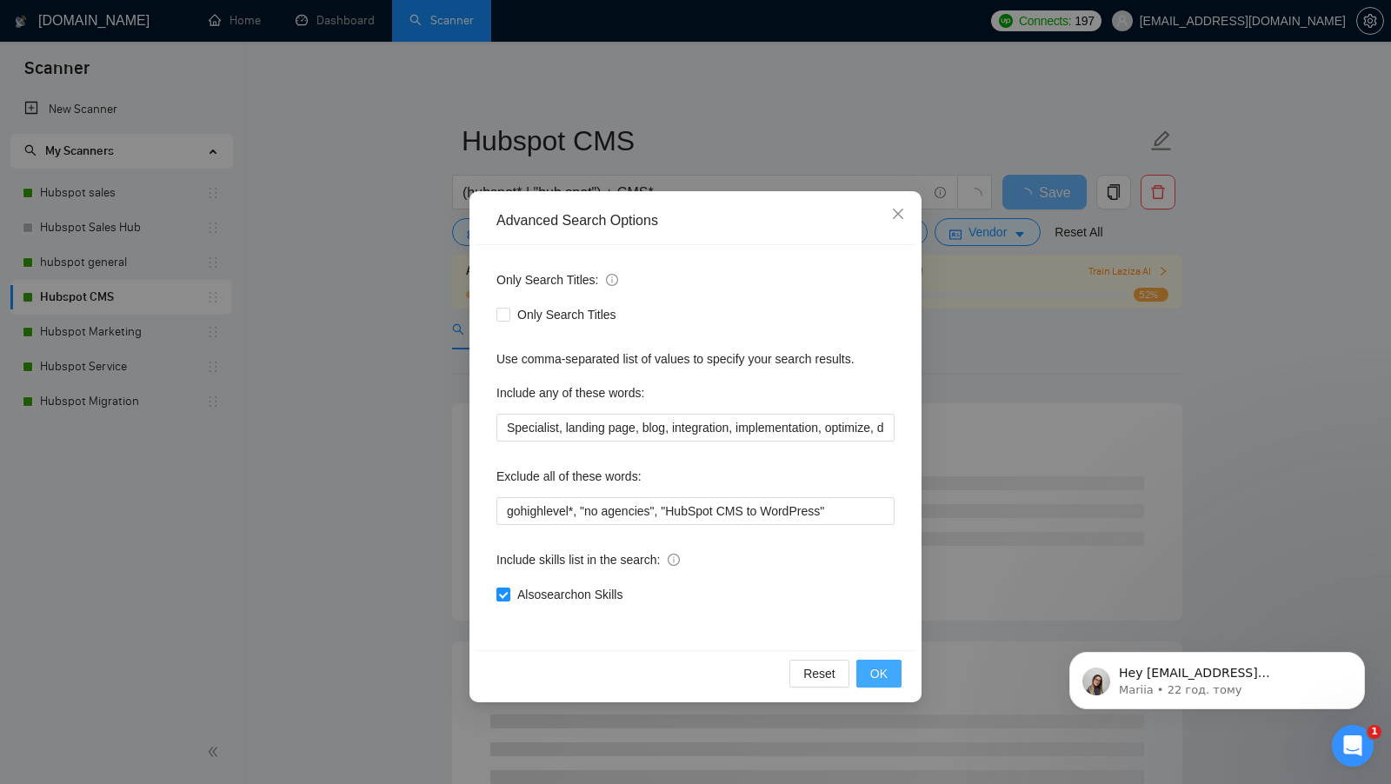
click at [895, 677] on button "OK" at bounding box center [878, 674] width 45 height 28
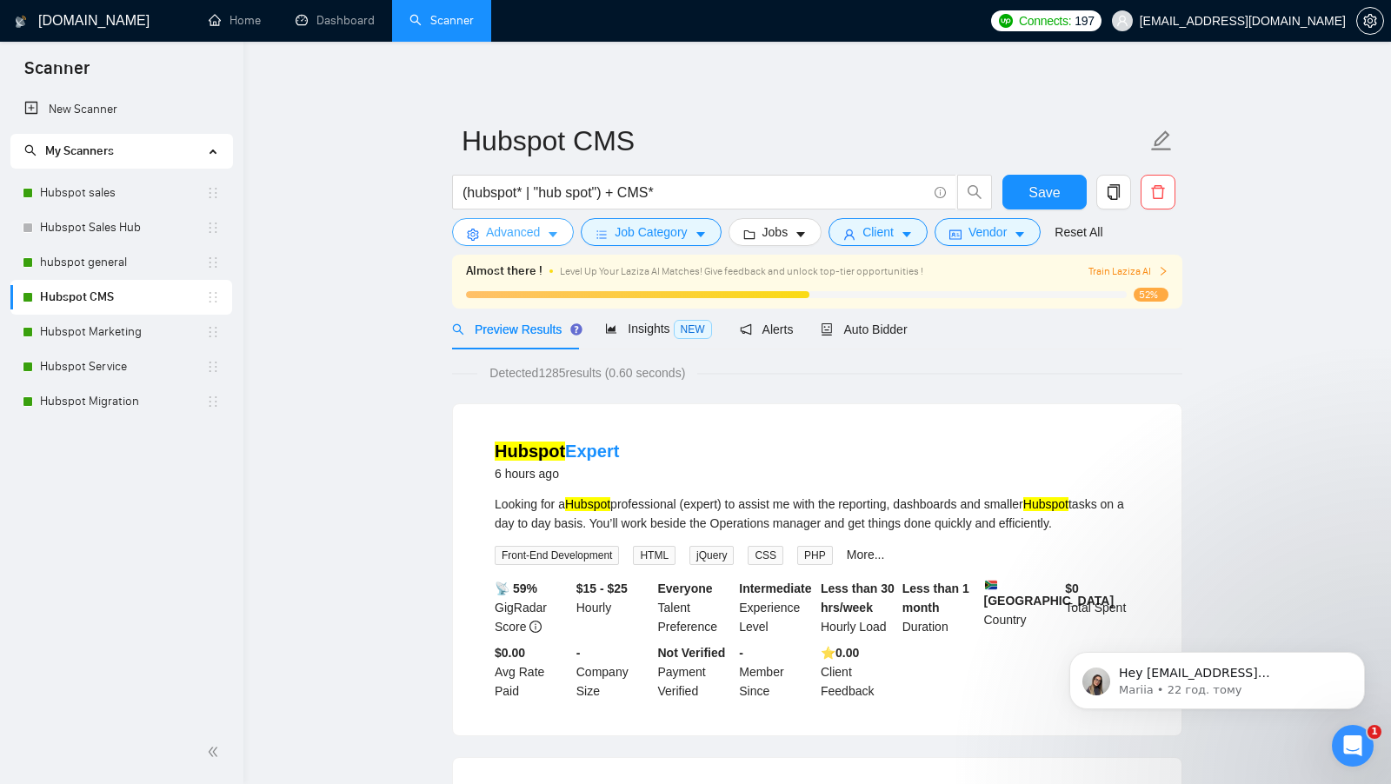
scroll to position [19, 0]
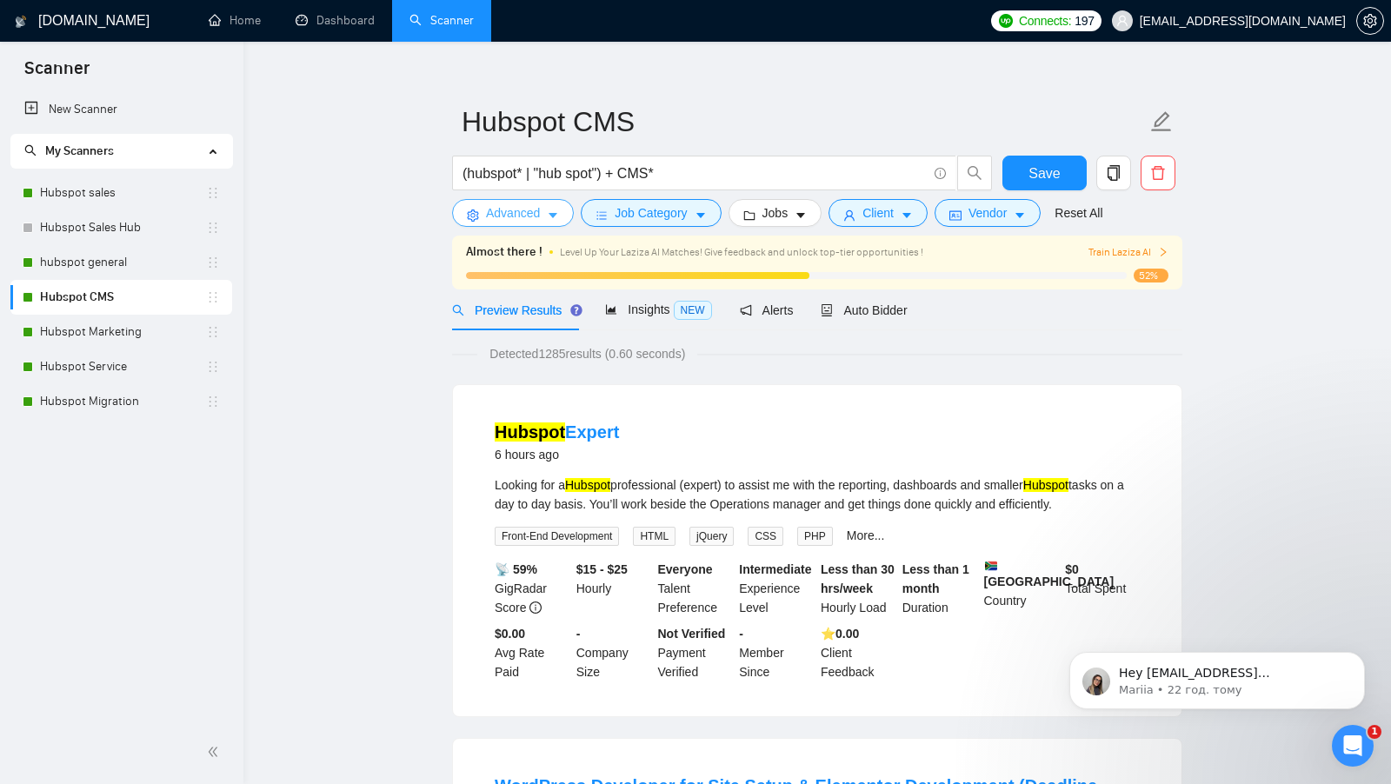
click at [537, 216] on span "Advanced" at bounding box center [513, 212] width 54 height 19
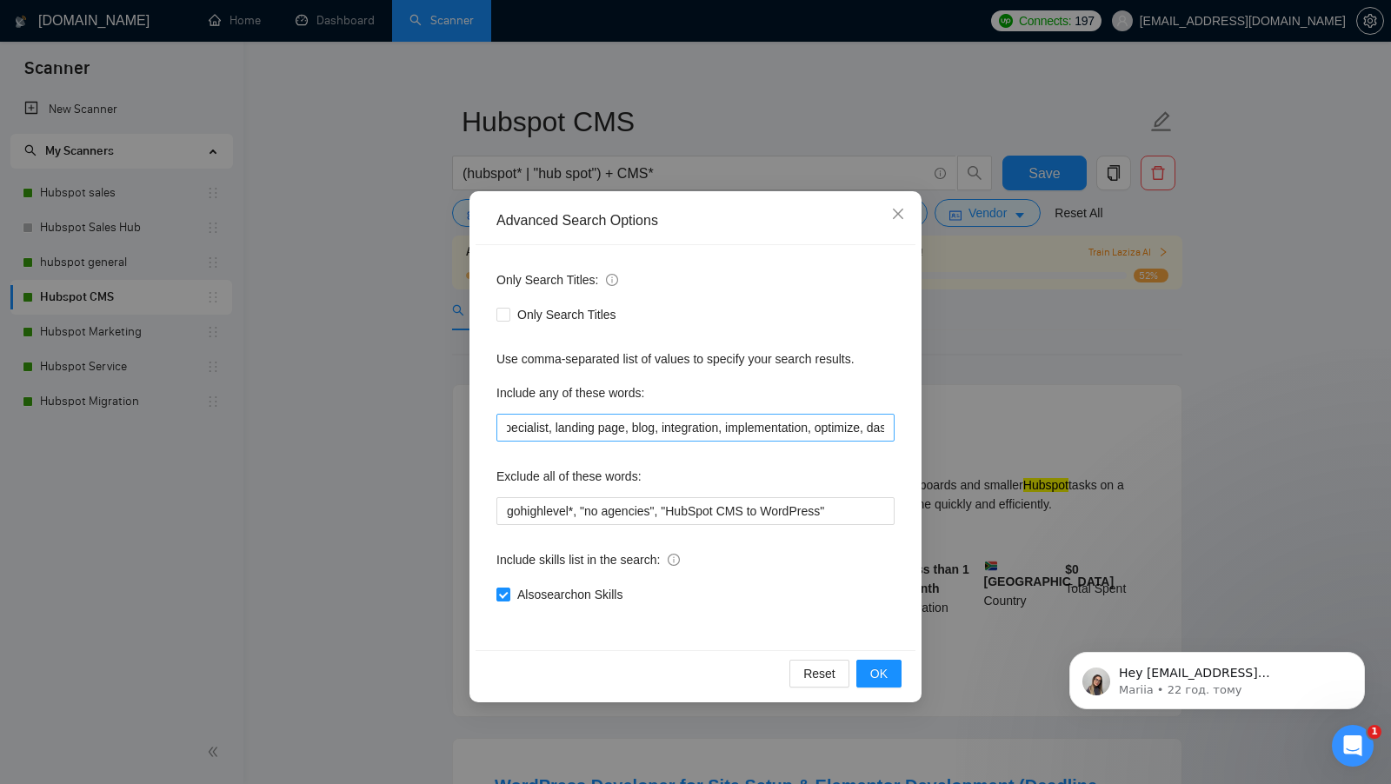
scroll to position [0, 0]
click at [857, 668] on button "OK" at bounding box center [878, 674] width 45 height 28
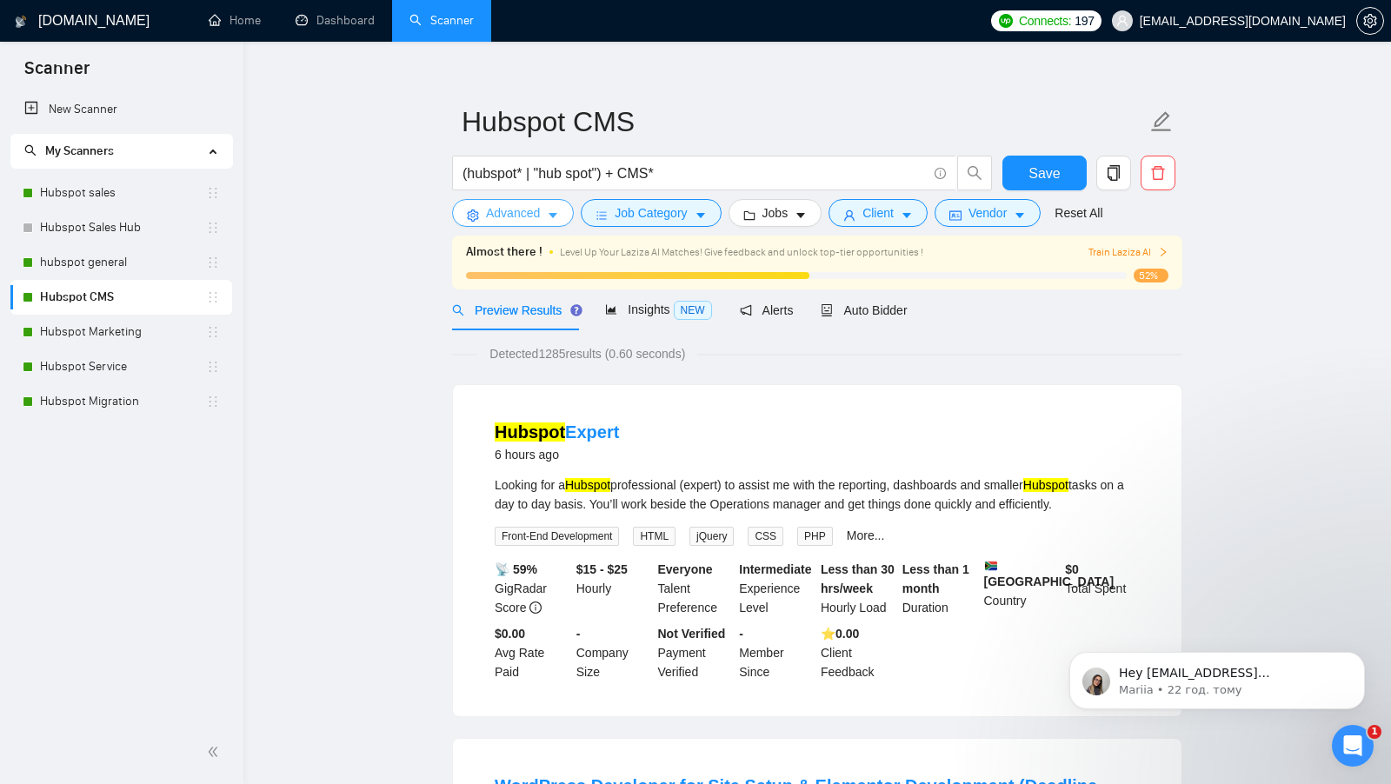
click at [514, 221] on span "Advanced" at bounding box center [513, 212] width 54 height 19
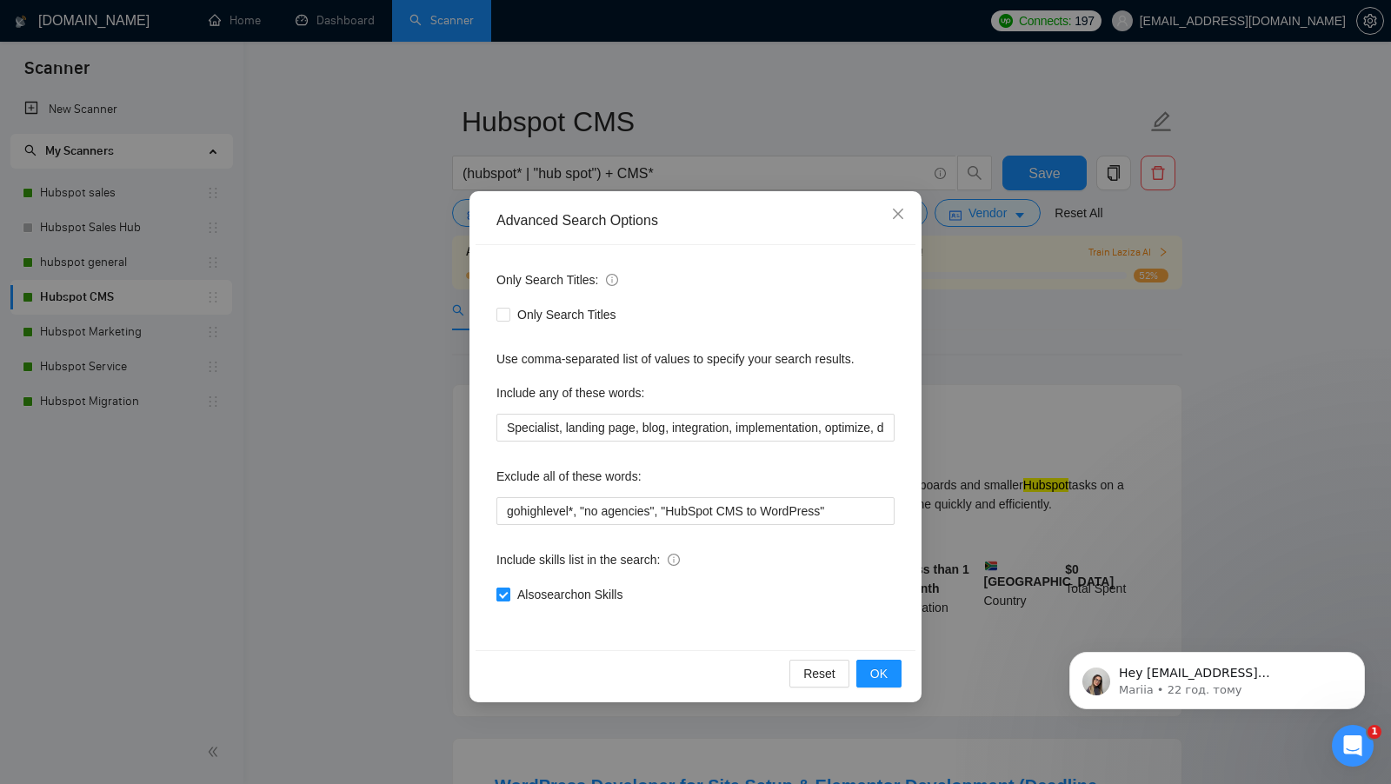
click at [507, 596] on input "Also search on Skills" at bounding box center [502, 594] width 12 height 12
checkbox input "false"
click at [885, 675] on span "OK" at bounding box center [878, 673] width 17 height 19
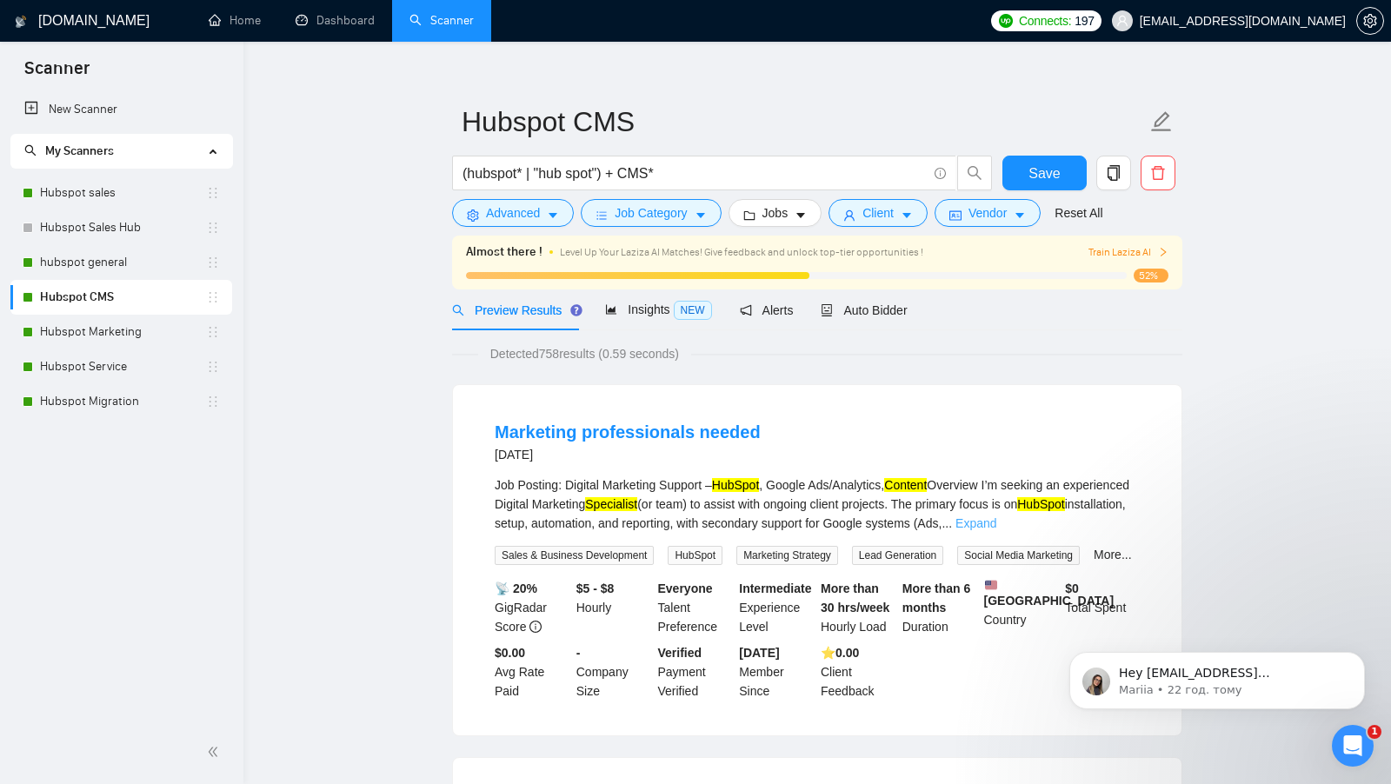
click at [996, 522] on link "Expand" at bounding box center [975, 523] width 41 height 14
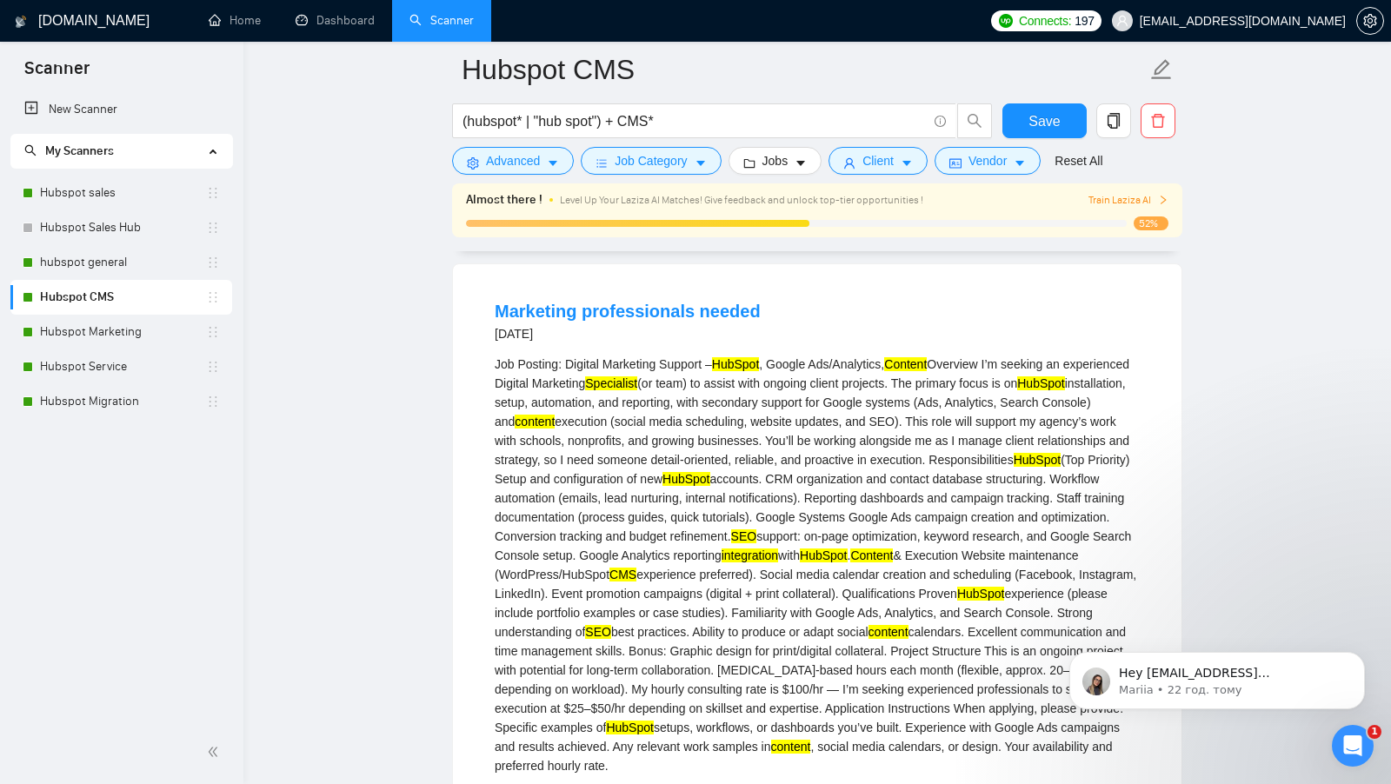
scroll to position [97, 0]
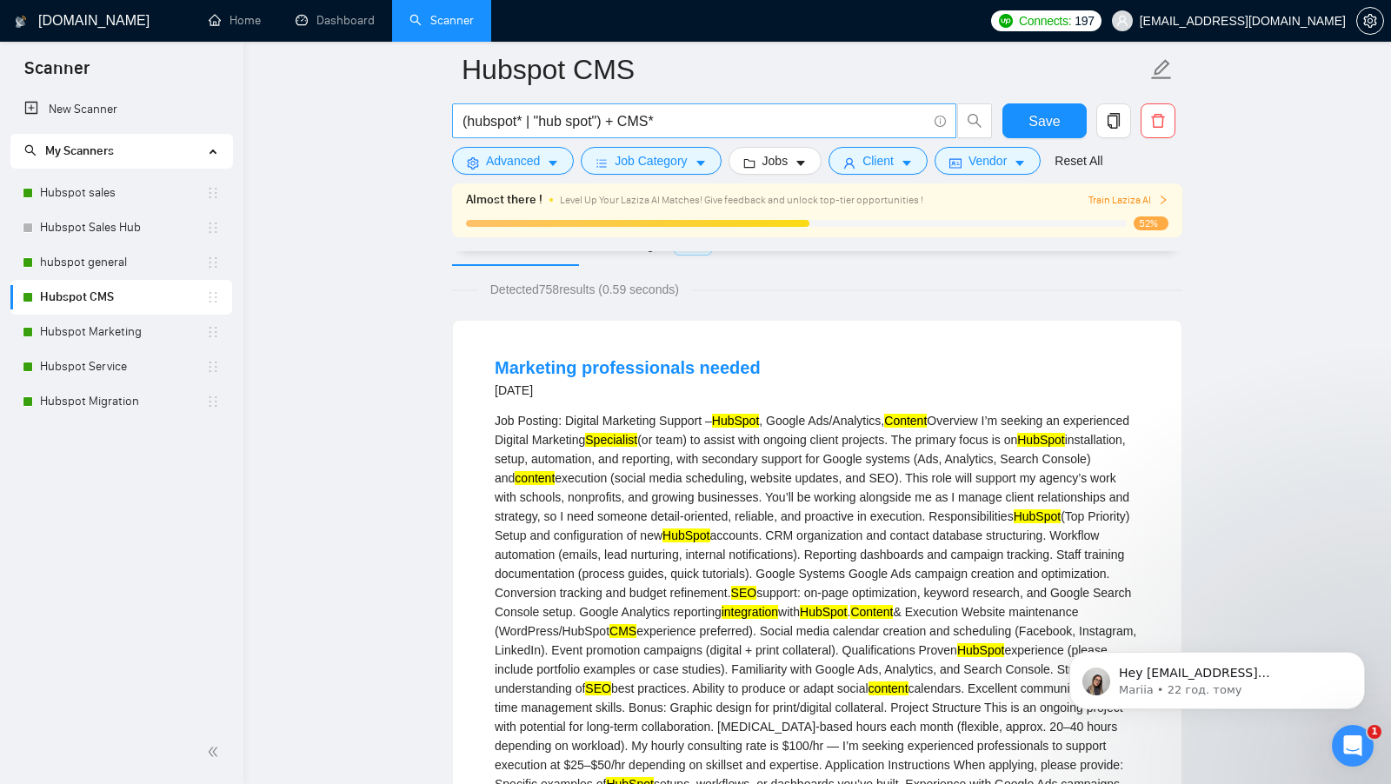
click at [754, 128] on input "(hubspot* | "hub spot") + CMS*" at bounding box center [694, 121] width 464 height 22
click at [753, 128] on input "(hubspot* | "hub spot") + CMS*" at bounding box center [694, 121] width 464 height 22
paste input "(autom* | CRM | specialist* | expert* | implement* | optimiz* | meet* | integra…"
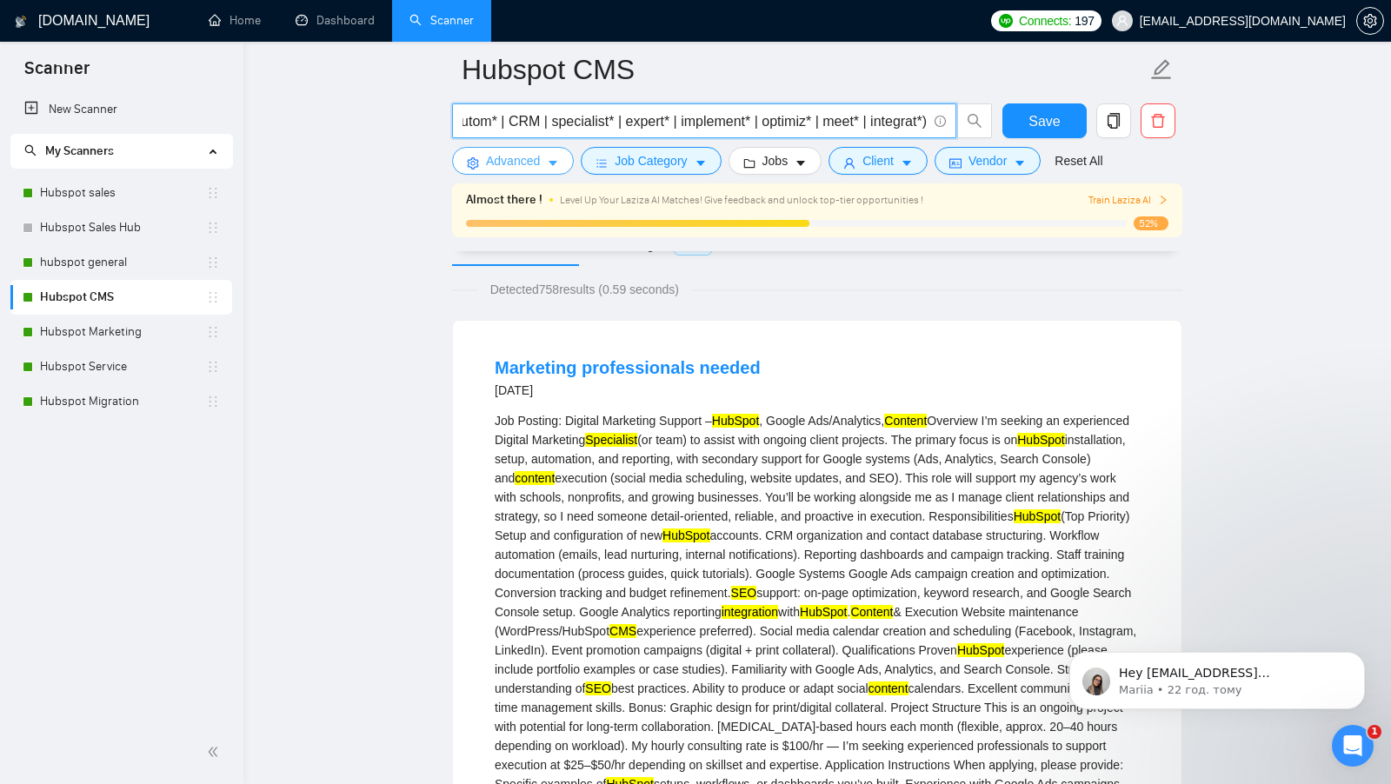
type input "(hubspot* | "hub spot") + (autom* | CRM | specialist* | expert* | implement* | …"
click at [528, 151] on span "Advanced" at bounding box center [513, 160] width 54 height 19
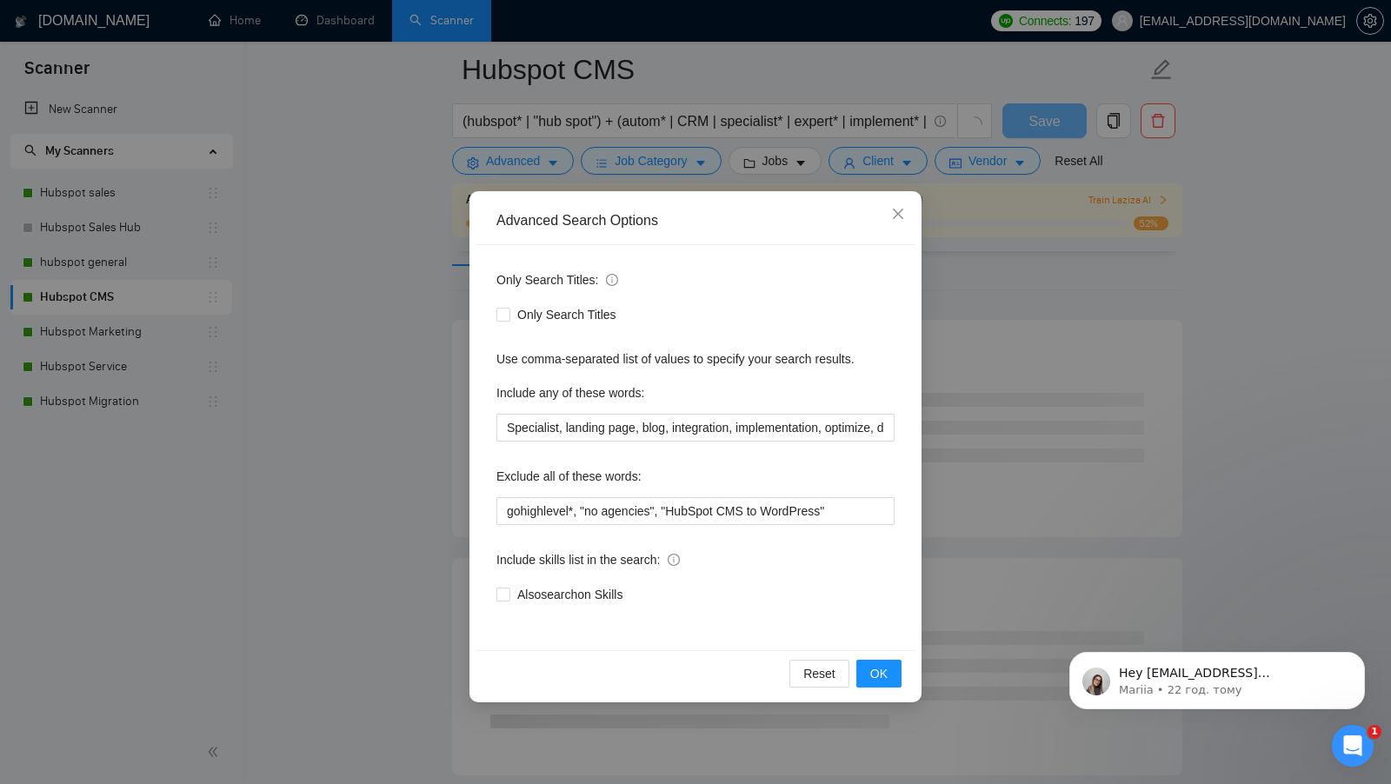
click at [588, 412] on div "Include any of these words:" at bounding box center [695, 396] width 398 height 35
click at [583, 422] on input "Specialist, landing page, blog, integration, implementation, optimize, dashboar…" at bounding box center [695, 428] width 398 height 28
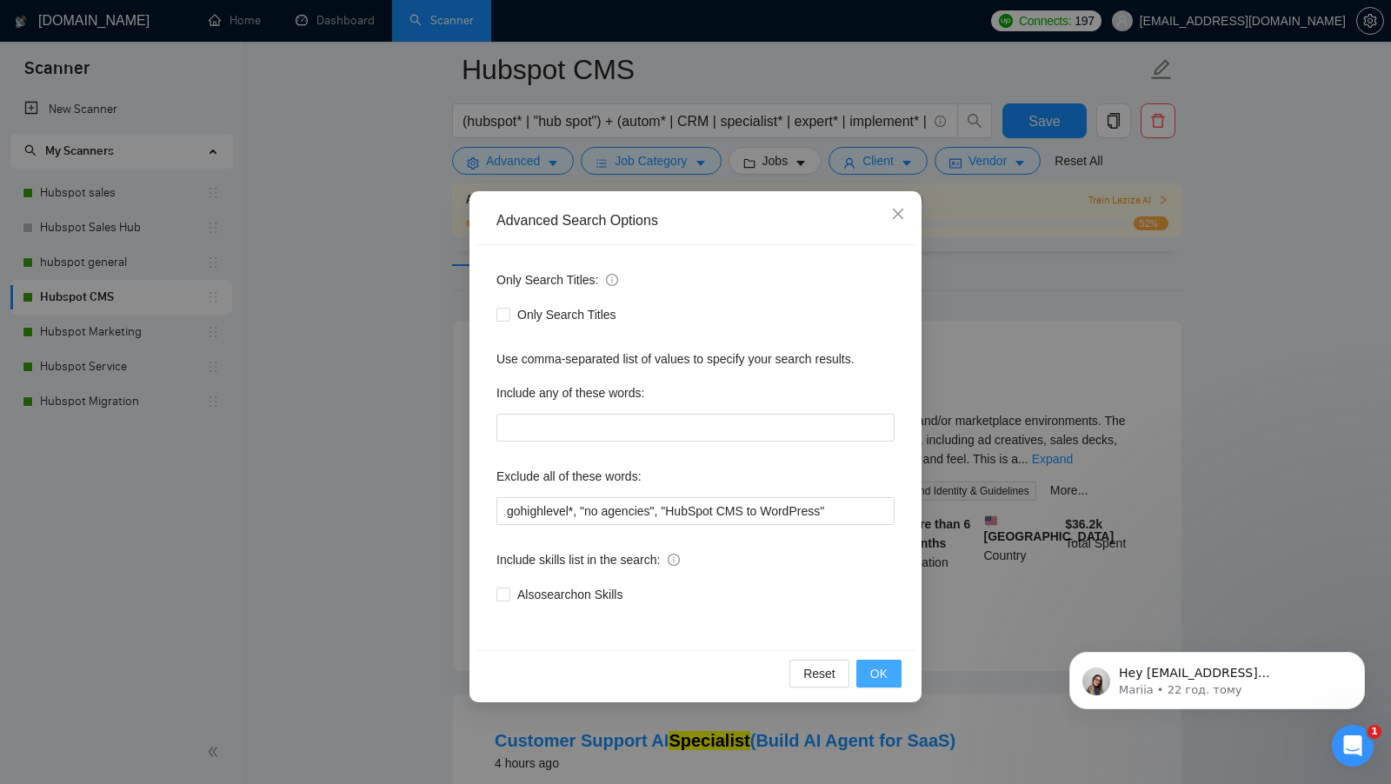
click at [876, 675] on span "OK" at bounding box center [878, 673] width 17 height 19
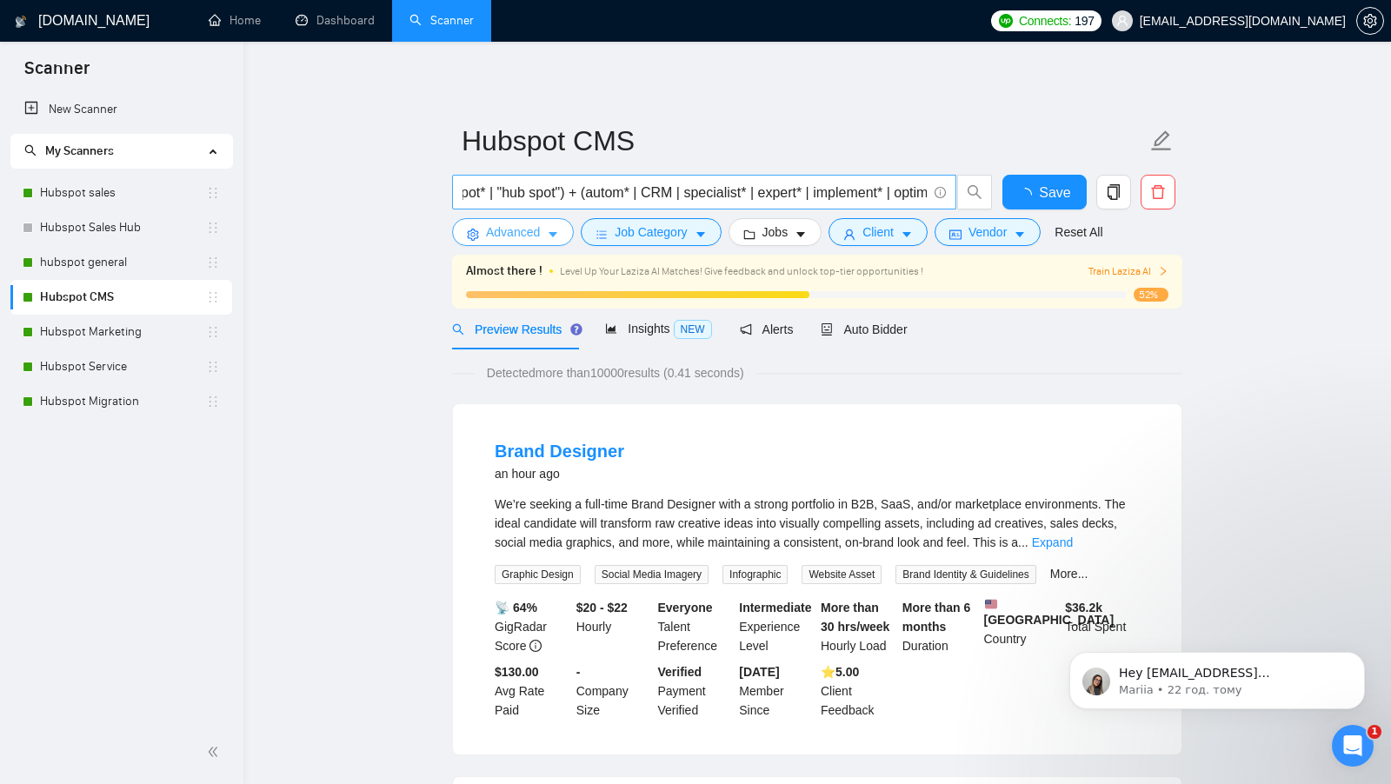
scroll to position [0, 192]
click at [915, 193] on input "(hubspot* | "hub spot") + (autom* | CRM | specialist* | expert* | implement* | …" at bounding box center [694, 193] width 464 height 22
click at [840, 194] on input "(hubspot* | "hub spot") + (autom* | CRM | specialist* | expert* | implement* | …" at bounding box center [694, 193] width 464 height 22
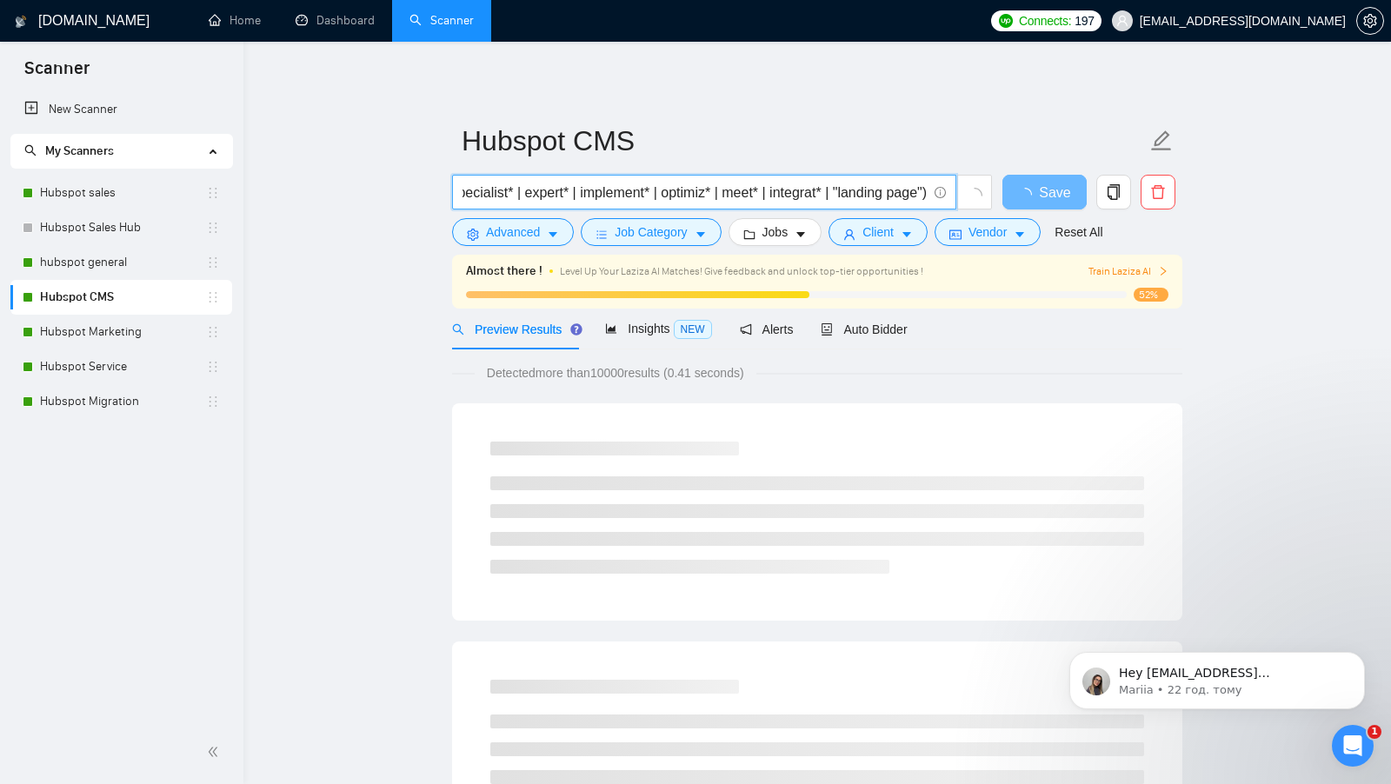
scroll to position [0, 296]
click at [917, 193] on input "(hubspot* | "hub spot") + (autom* | CRM | specialist* | expert* | implement* | …" at bounding box center [694, 193] width 464 height 22
drag, startPoint x: 627, startPoint y: 194, endPoint x: 768, endPoint y: 196, distance: 140.8
click at [768, 196] on input "(hubspot* | "hub spot") + (autom* | CRM | specialist* | expert* | implement* | …" at bounding box center [694, 193] width 464 height 22
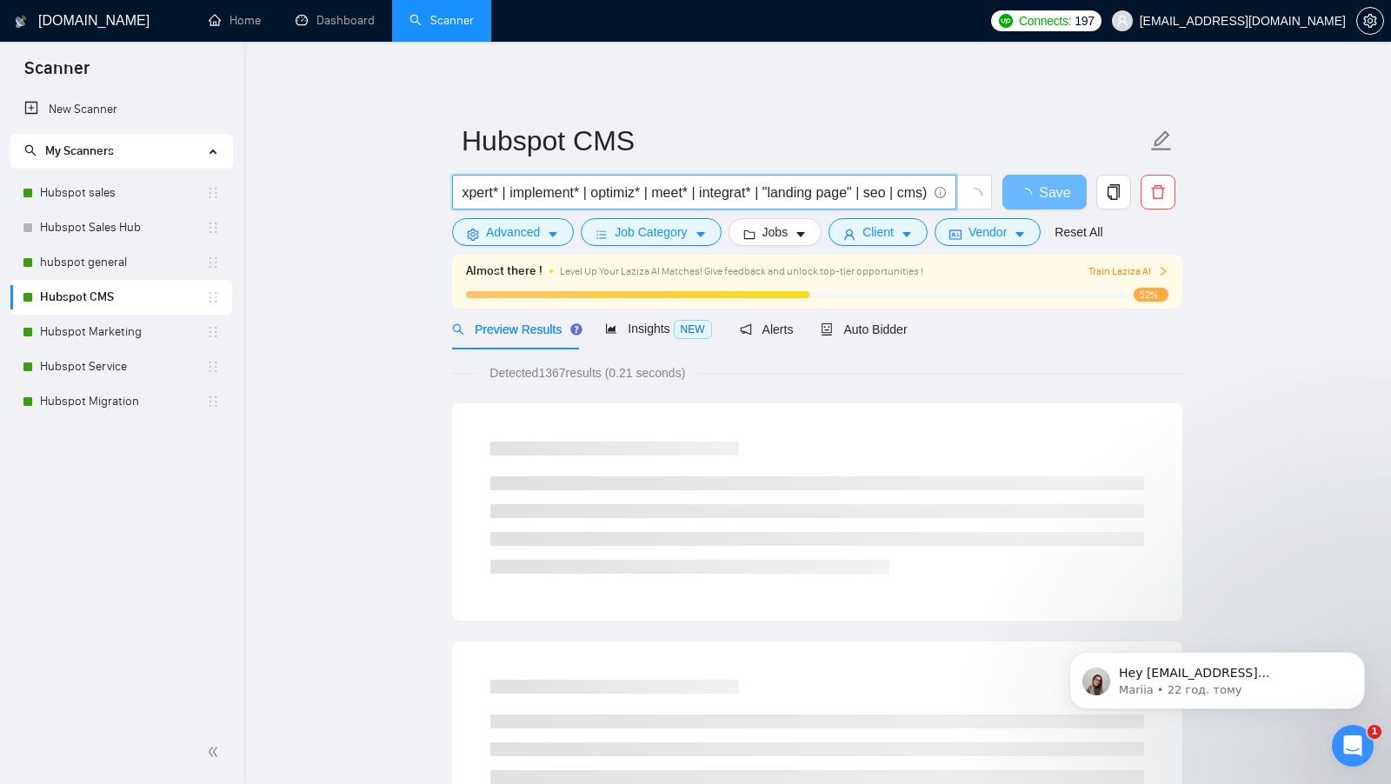
click at [768, 196] on input "(hubspot* | "hub spot") + (autom* | CRM | specialist* | expert* | implement* | …" at bounding box center [694, 193] width 464 height 22
click at [900, 193] on input "(hubspot* | "hub spot") + (autom* | CRM | specialist* | expert* | implement* | …" at bounding box center [694, 193] width 464 height 22
click at [921, 194] on input "(hubspot* | "hub spot") + (autom* | CRM | specialist* | expert* | implement* | …" at bounding box center [694, 193] width 464 height 22
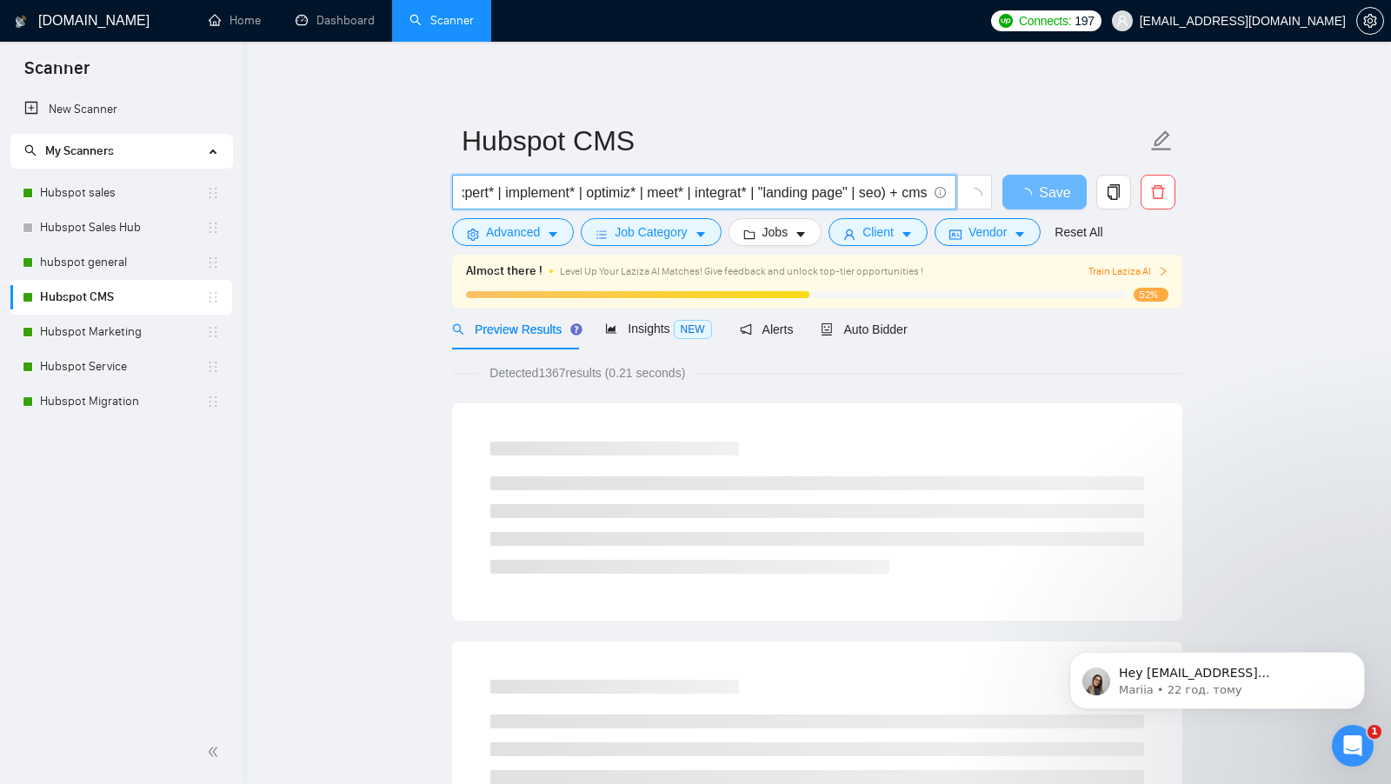
scroll to position [0, 369]
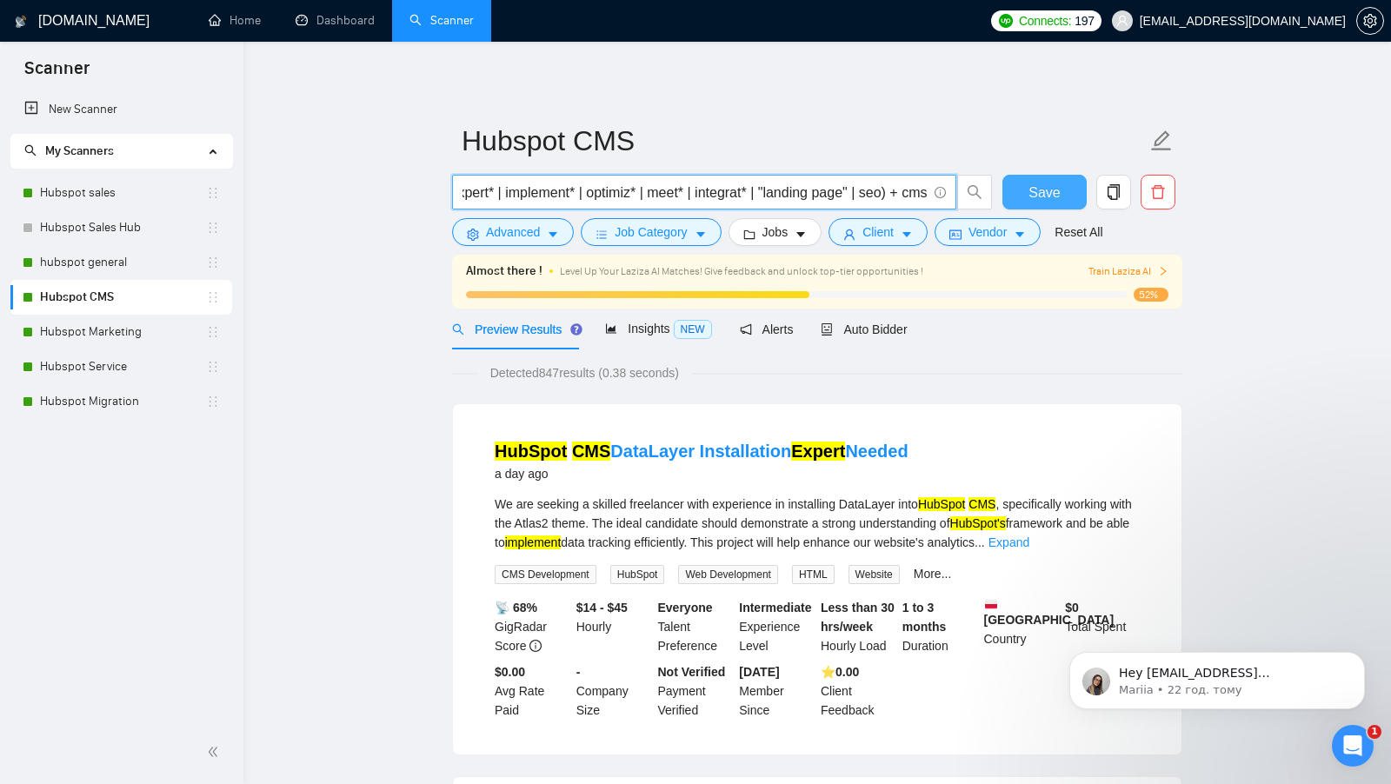
type input "(hubspot* | "hub spot") + (autom* | CRM | specialist* | expert* | implement* | …"
click at [1028, 182] on button "Save" at bounding box center [1044, 192] width 84 height 35
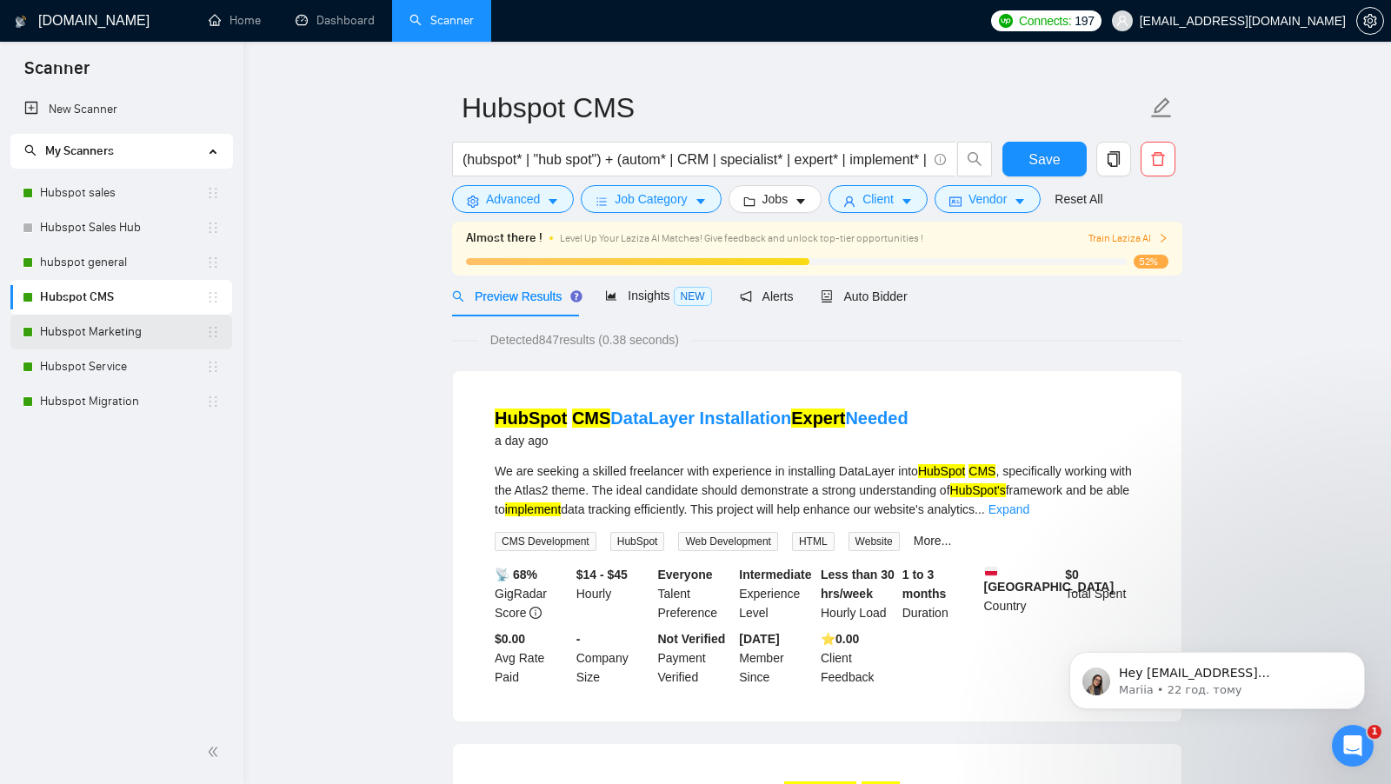
click at [131, 326] on link "Hubspot Marketing" at bounding box center [123, 332] width 166 height 35
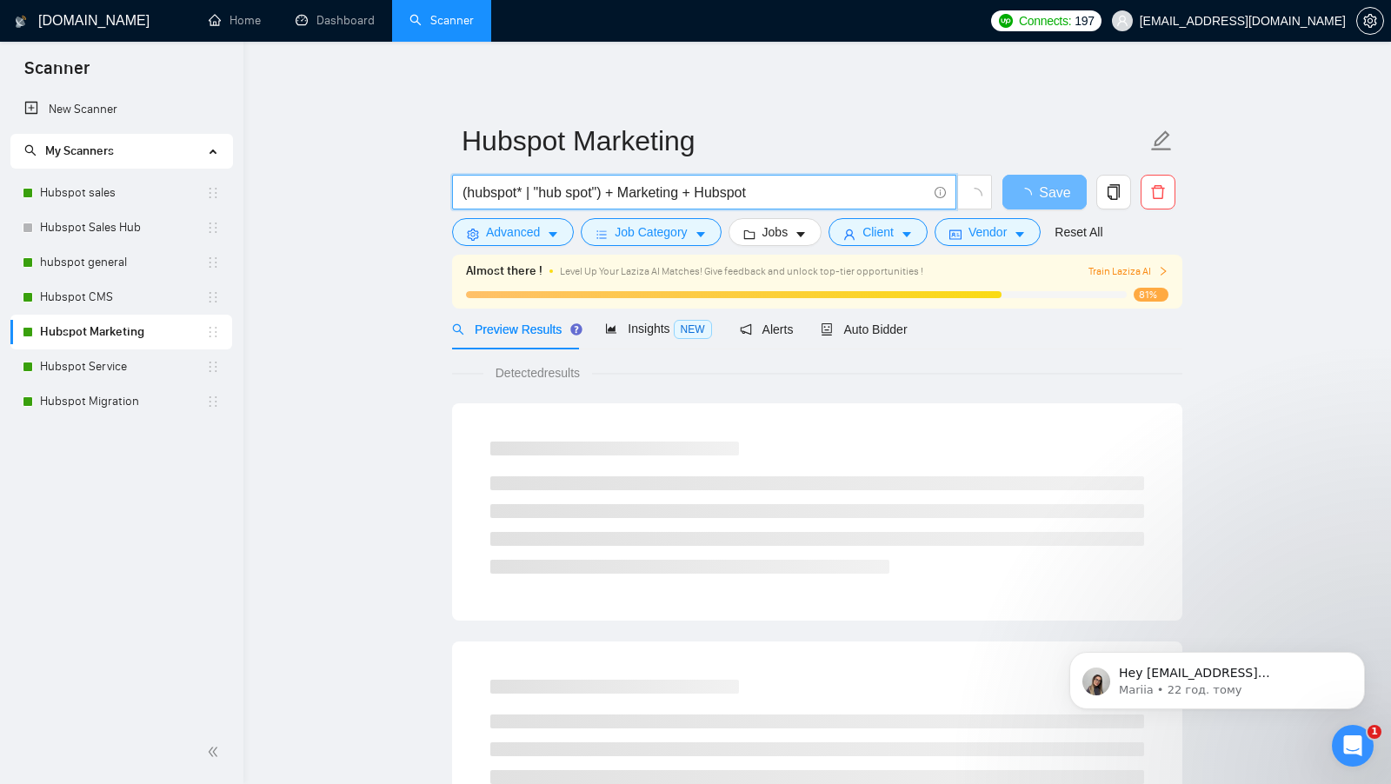
click at [781, 203] on span "(hubspot* | "hub spot") + Marketing + Hubspot" at bounding box center [704, 192] width 504 height 35
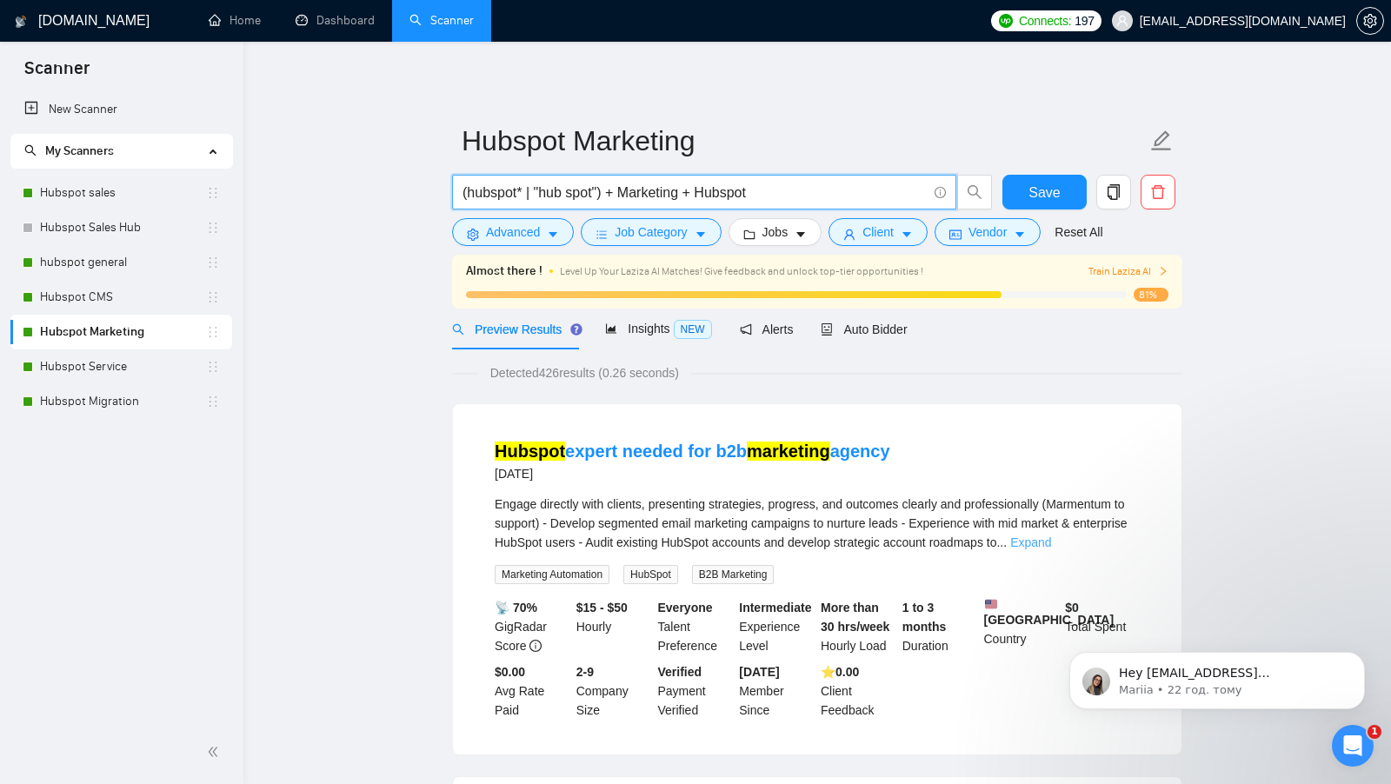
click at [1051, 538] on link "Expand" at bounding box center [1030, 542] width 41 height 14
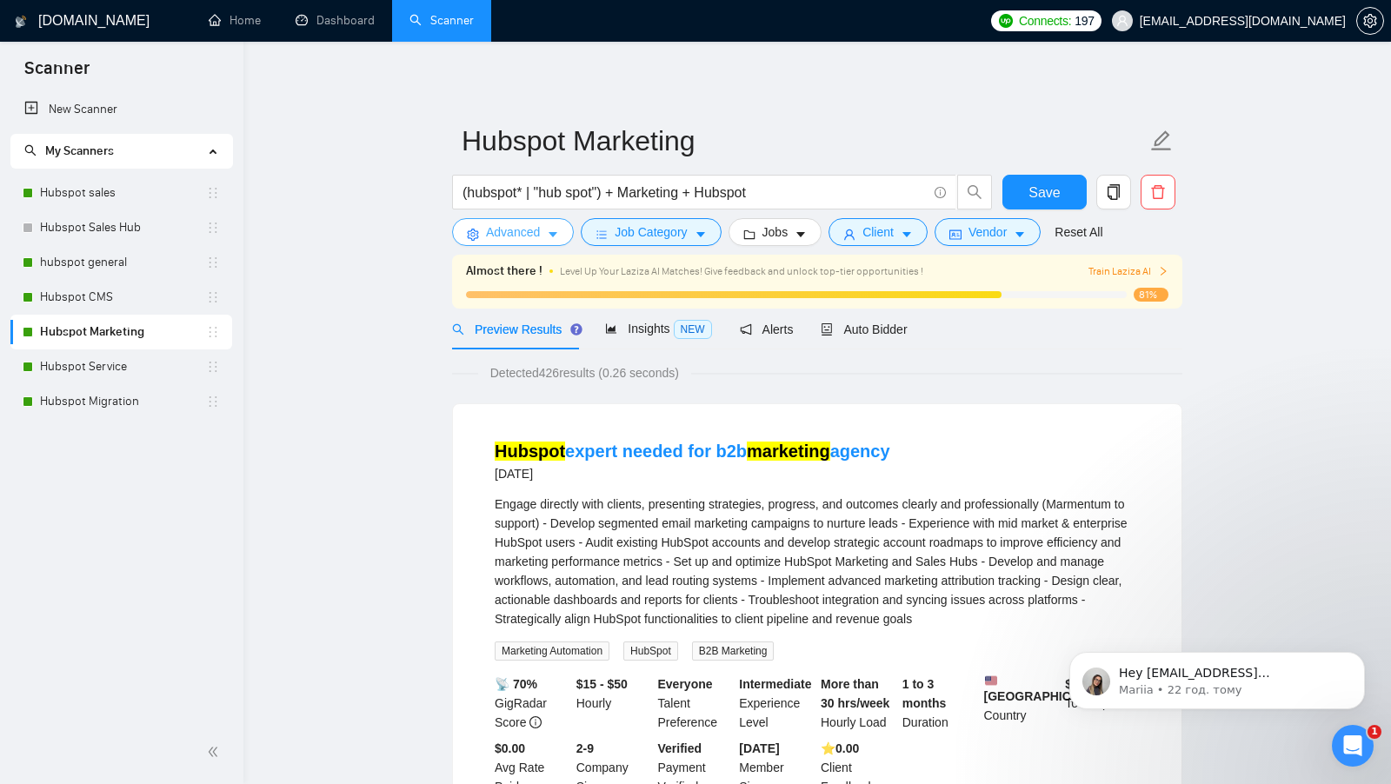
click at [533, 236] on span "Advanced" at bounding box center [513, 232] width 54 height 19
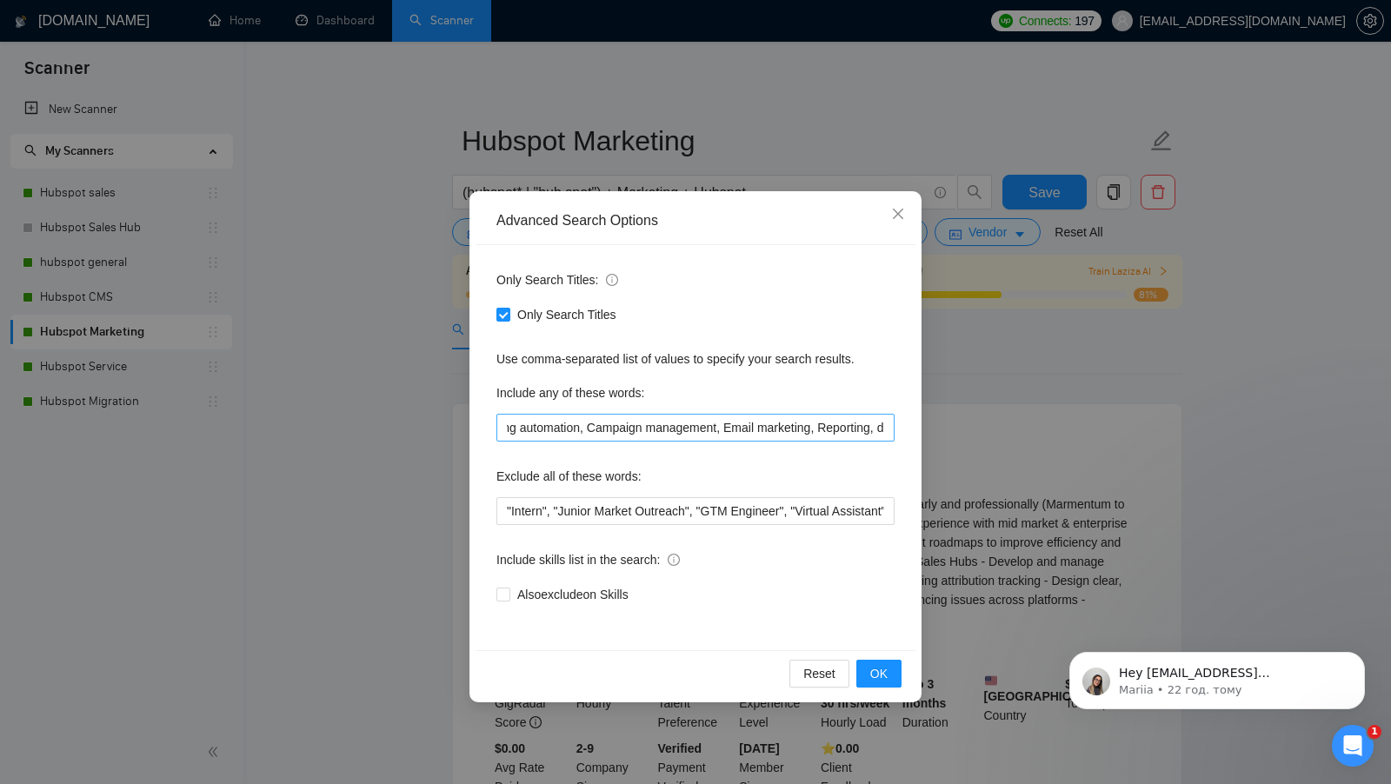
scroll to position [0, 881]
click at [345, 398] on div "Advanced Search Options Only Search Titles: Only Search Titles Use comma-separa…" at bounding box center [695, 392] width 1391 height 784
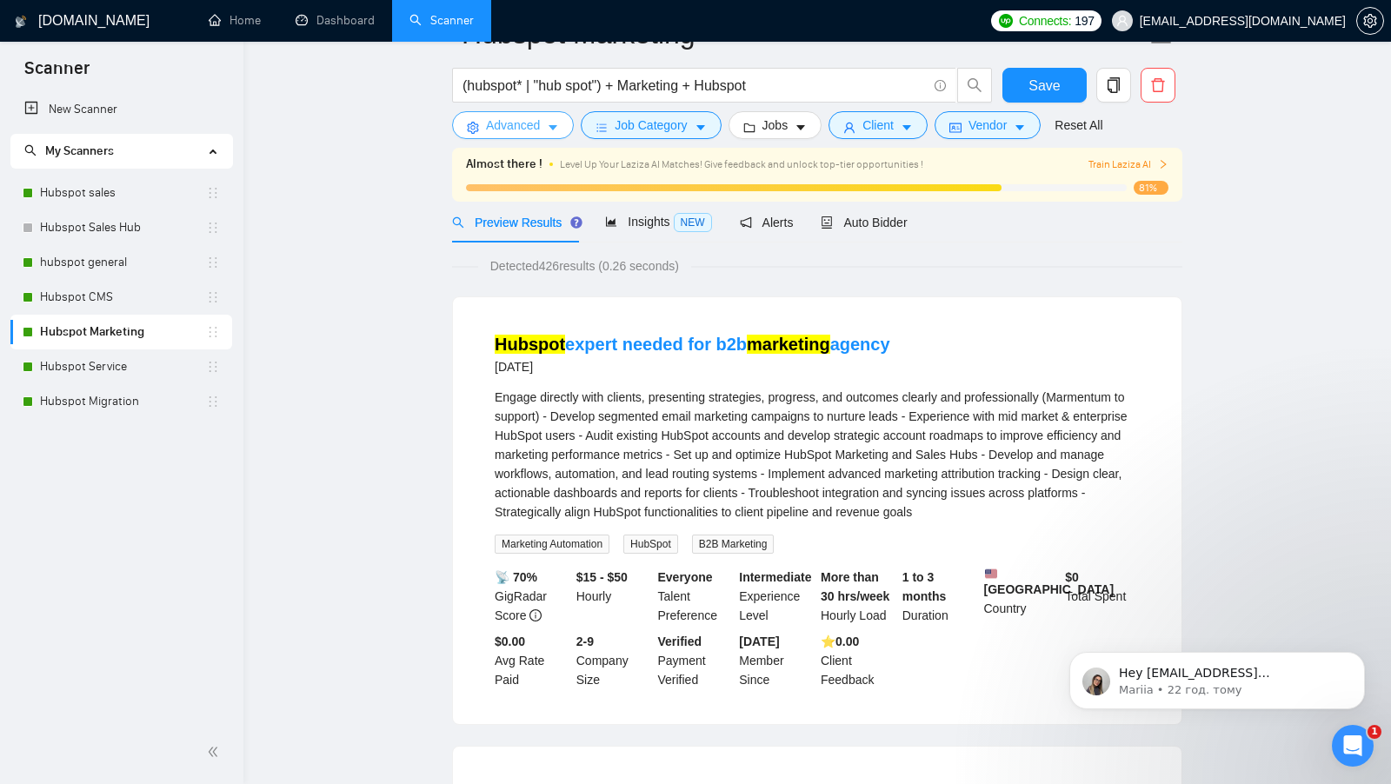
scroll to position [0, 0]
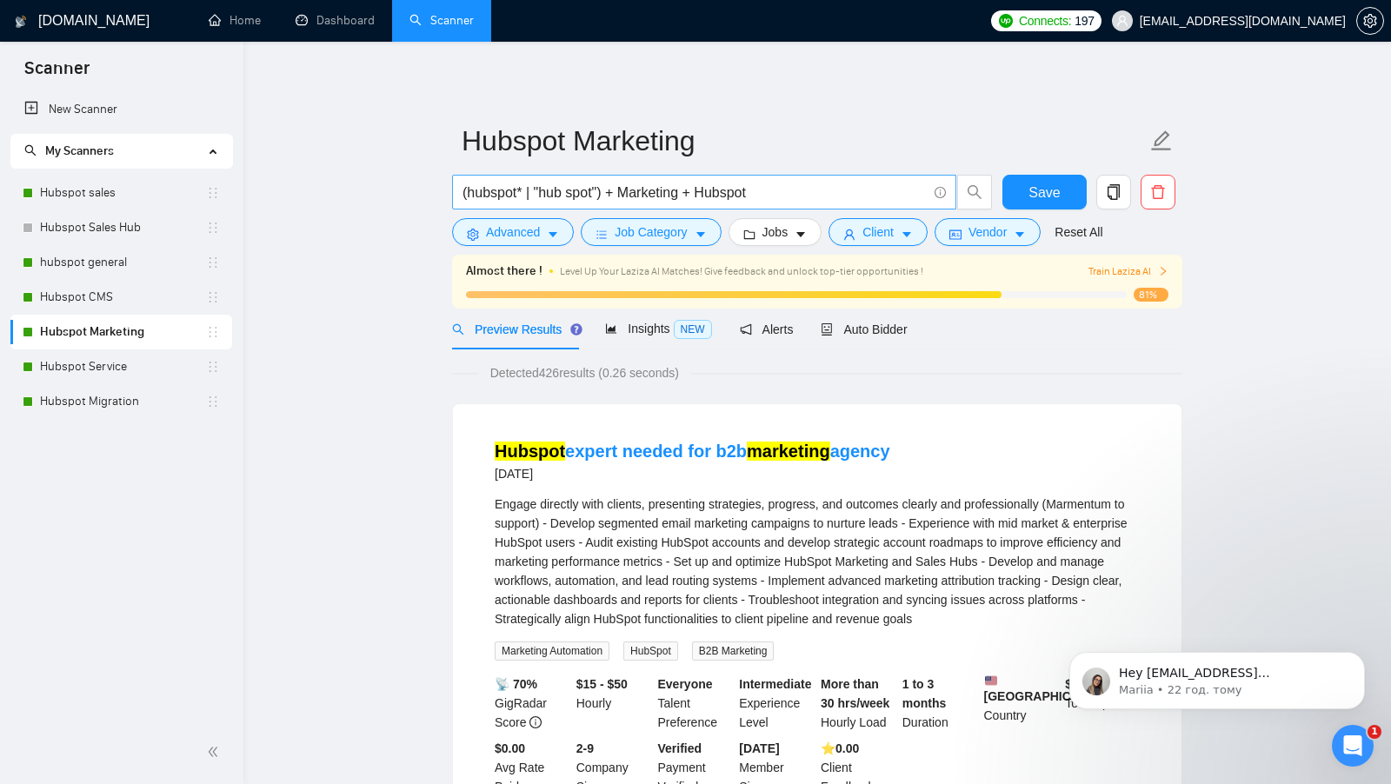
click at [735, 193] on input "(hubspot* | "hub spot") + Marketing + Hubspot" at bounding box center [694, 193] width 464 height 22
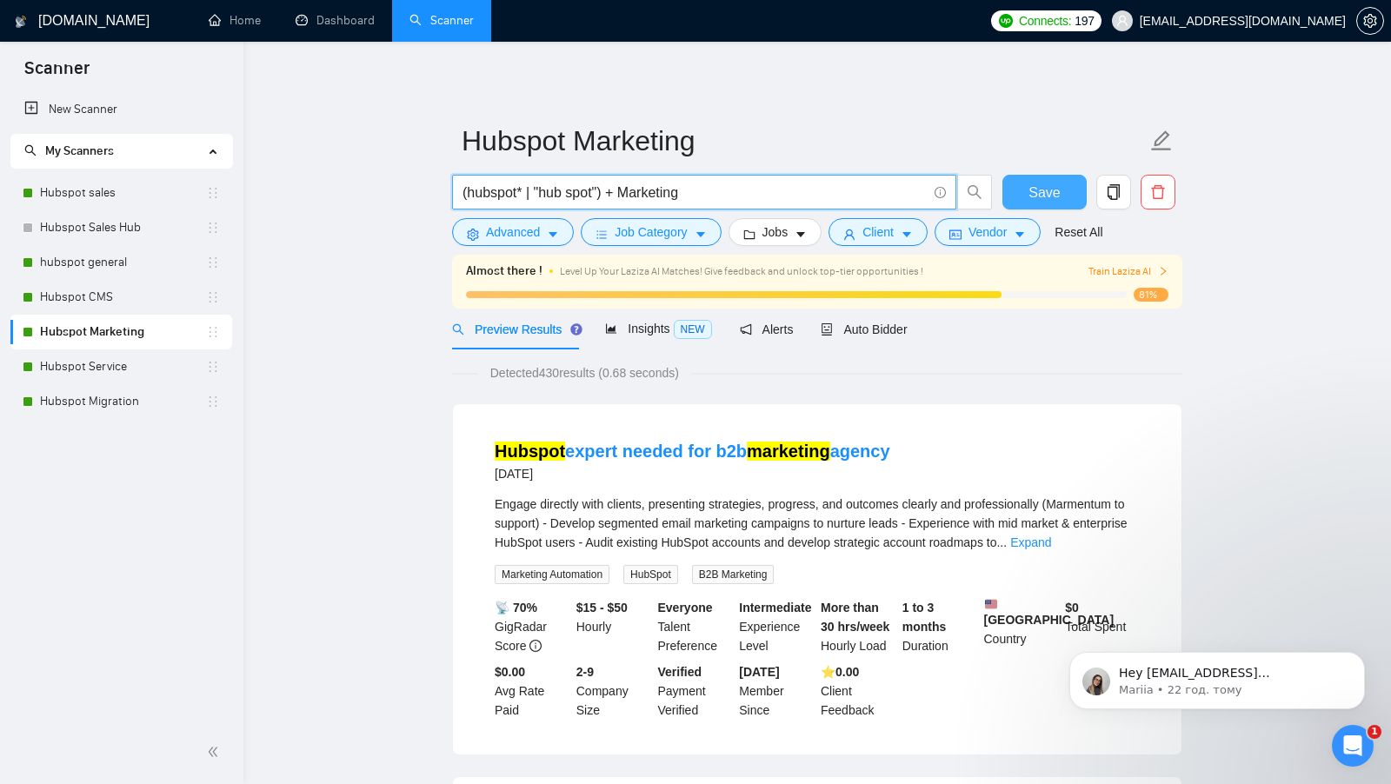
type input "(hubspot* | "hub spot") + Marketing"
click at [1053, 190] on span "Save" at bounding box center [1043, 193] width 31 height 22
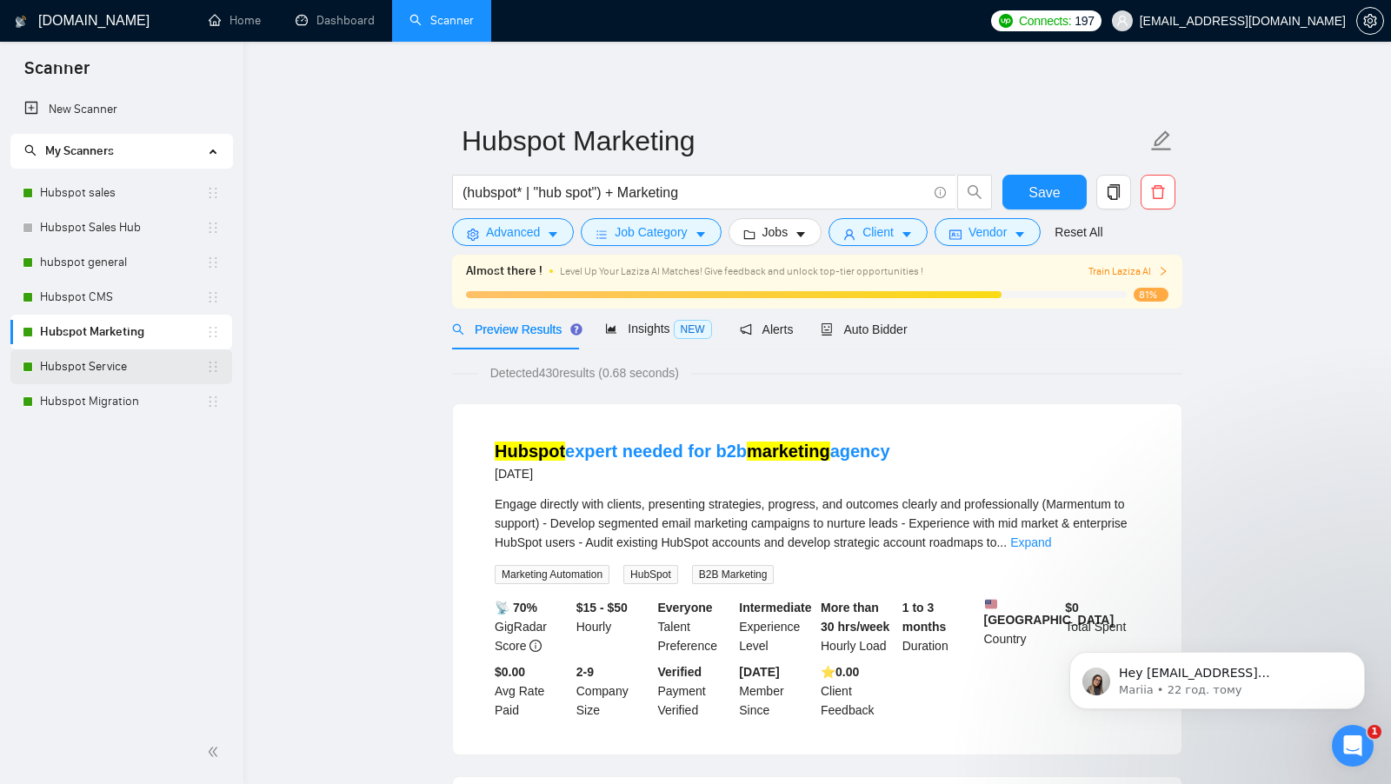
click at [84, 357] on link "Hubspot Service" at bounding box center [123, 366] width 166 height 35
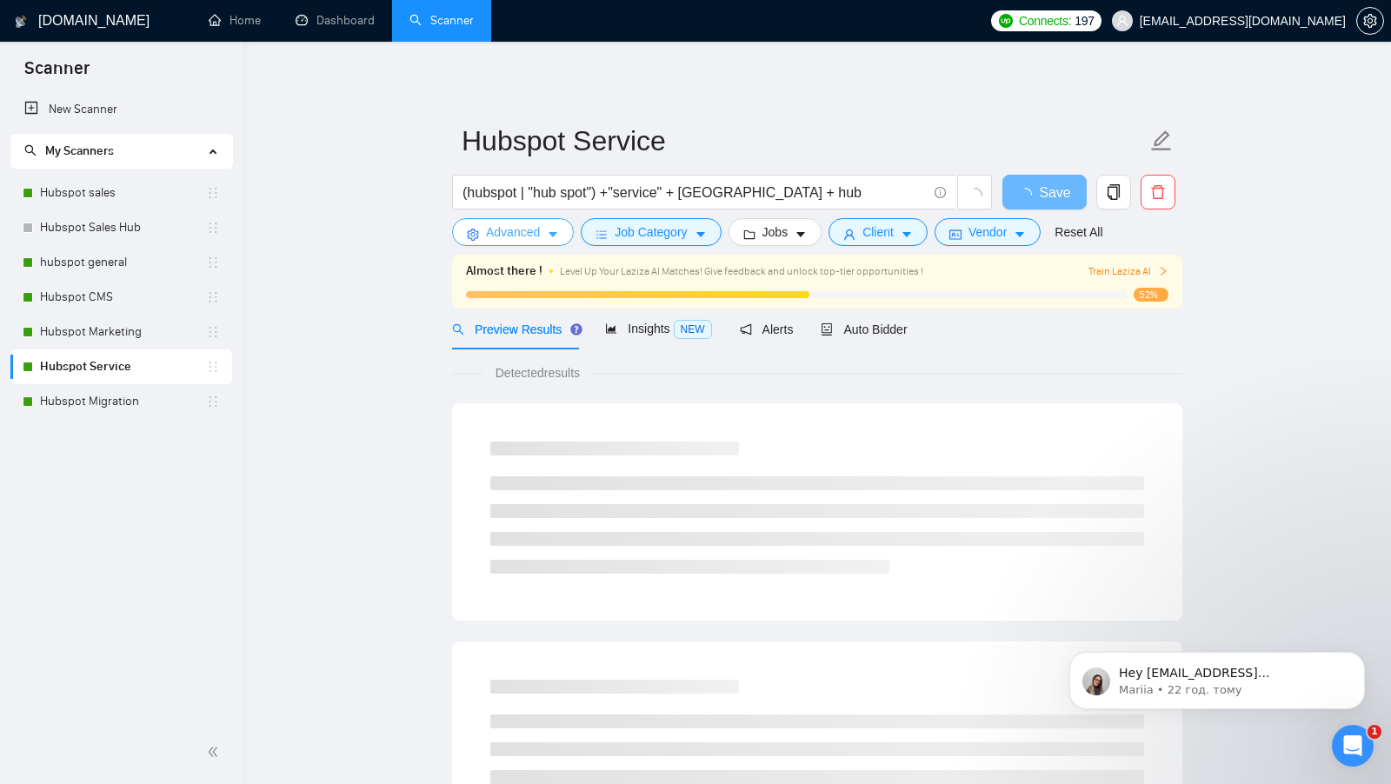
click at [522, 231] on span "Advanced" at bounding box center [513, 232] width 54 height 19
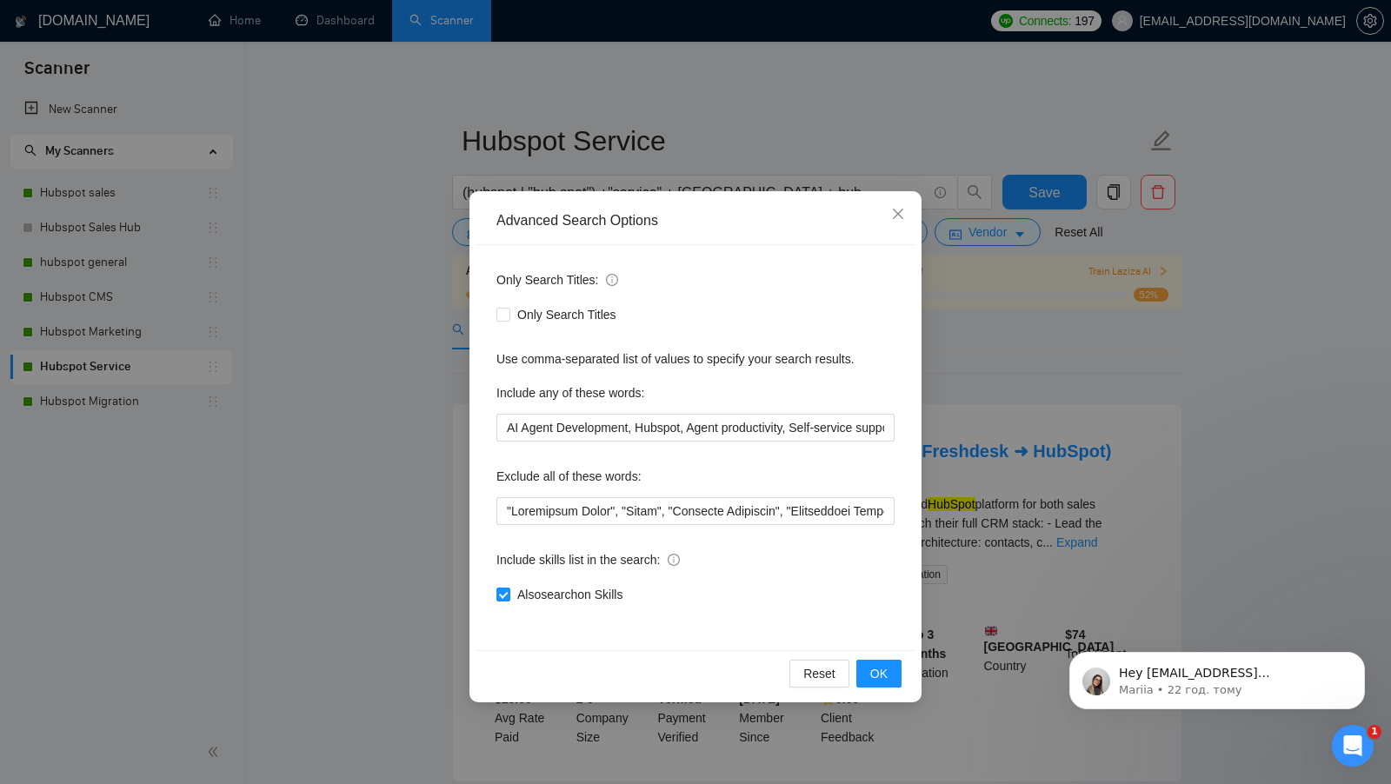
click at [412, 387] on div "Advanced Search Options Only Search Titles: Only Search Titles Use comma-separa…" at bounding box center [695, 392] width 1391 height 784
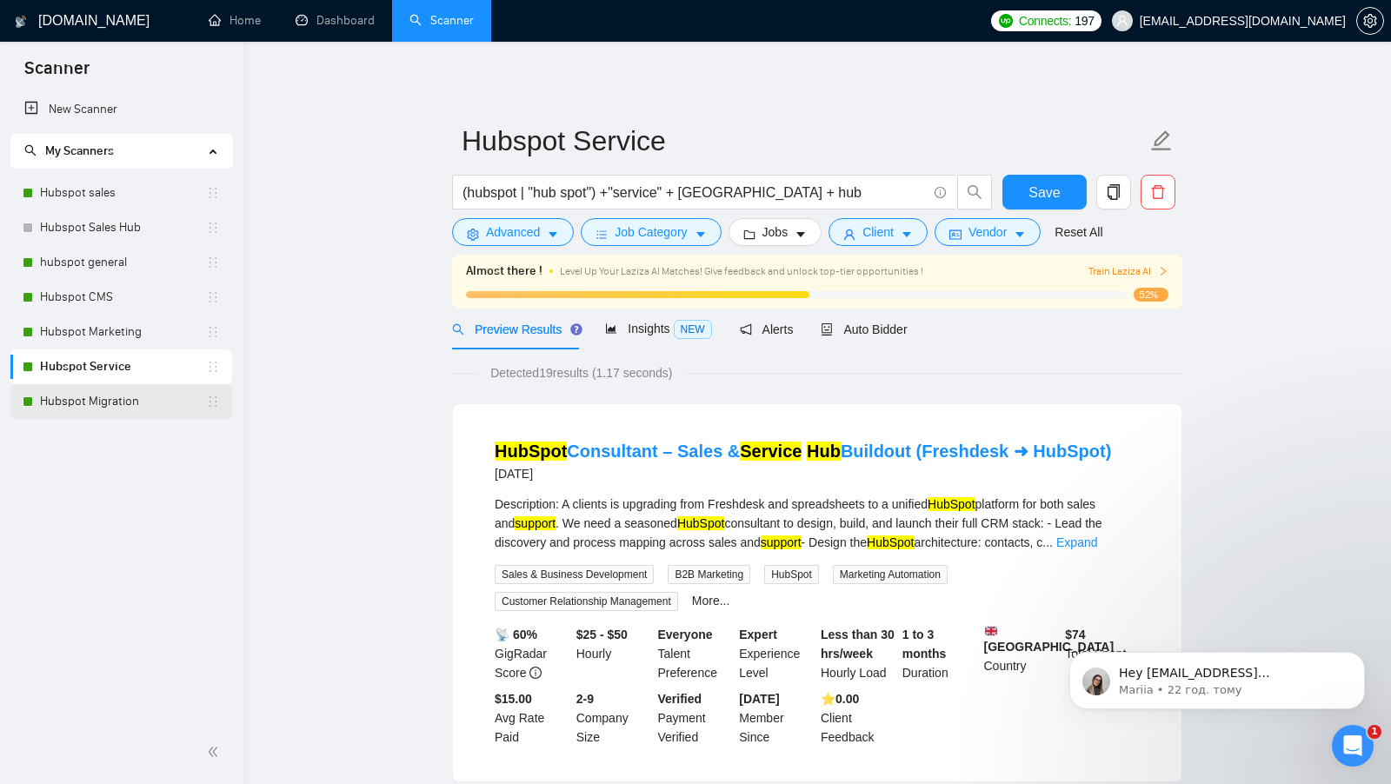
click at [137, 410] on link "Hubspot Migration" at bounding box center [123, 401] width 166 height 35
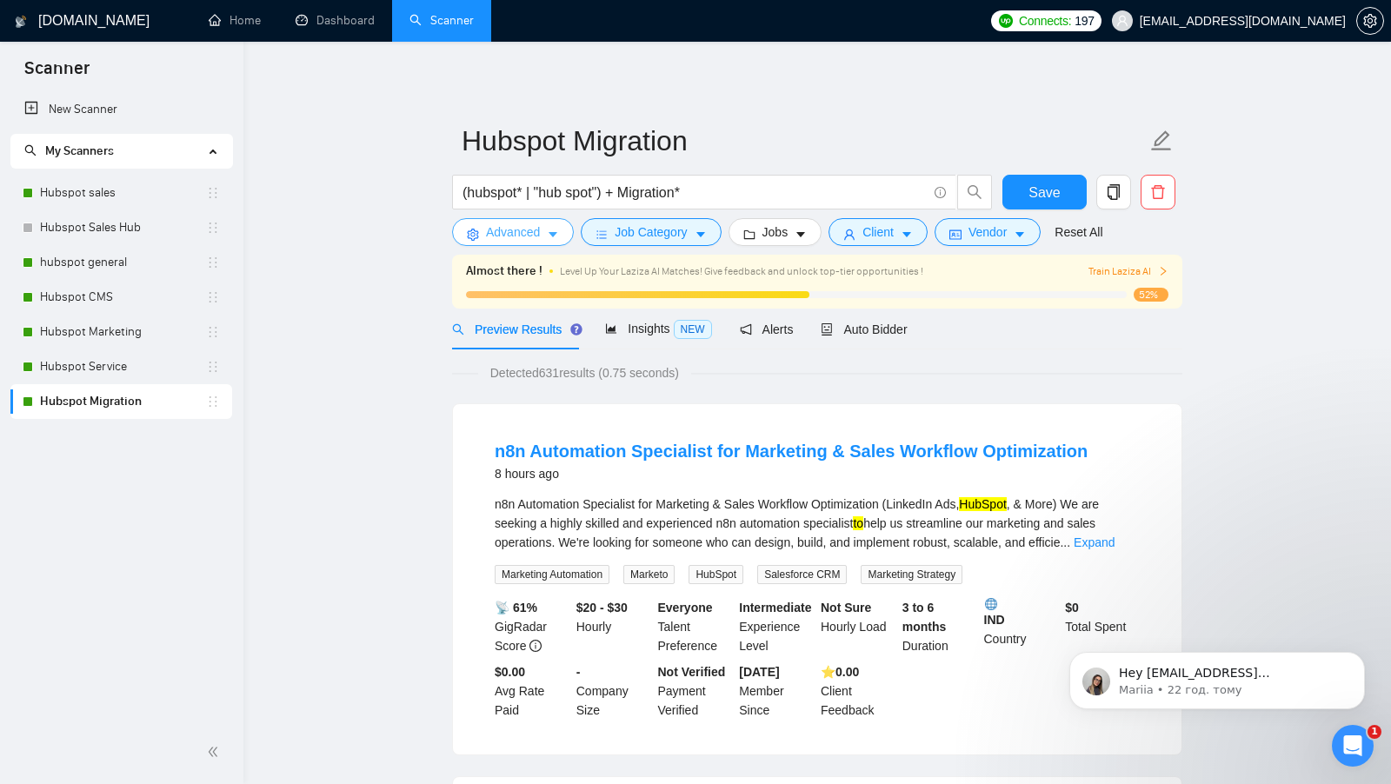
click at [548, 239] on icon "caret-down" at bounding box center [553, 235] width 12 height 12
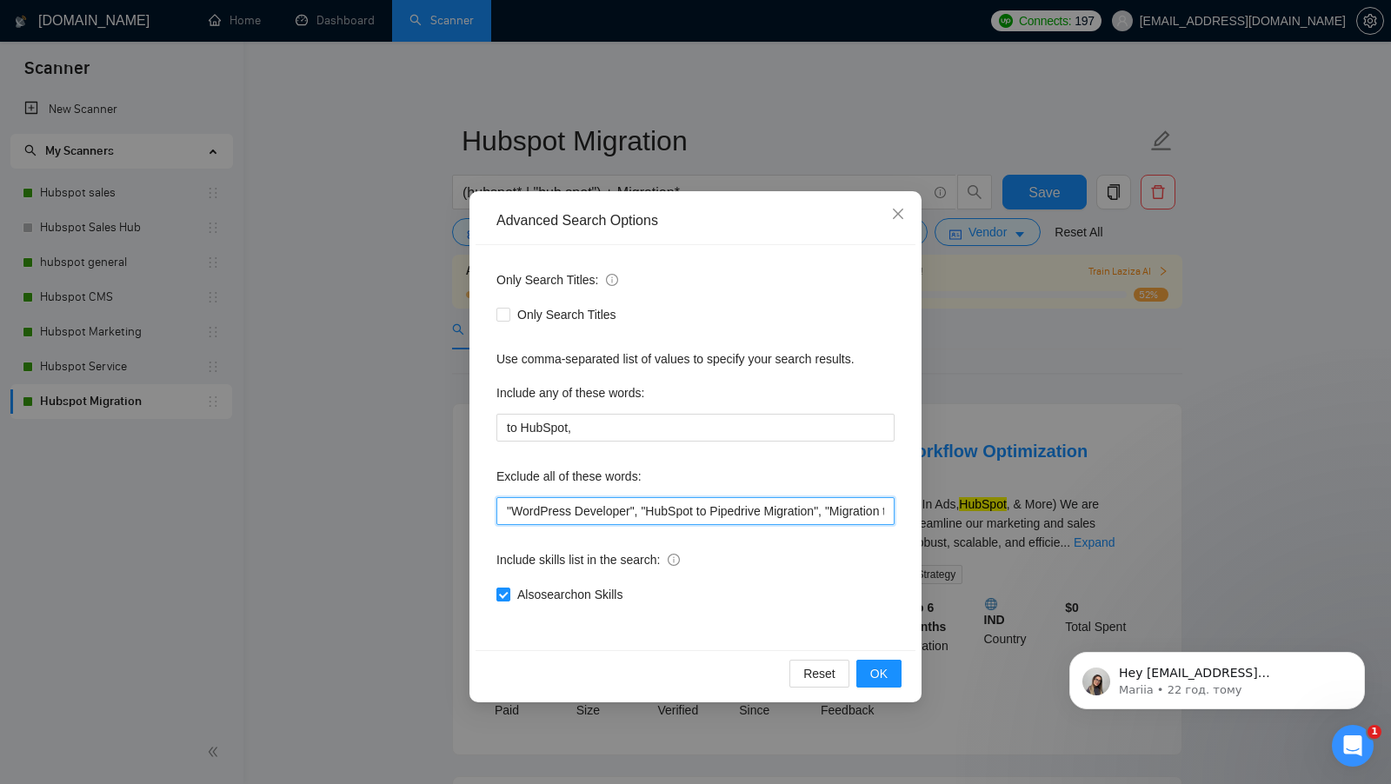
click at [506, 510] on input ""WordPress Developer", "HubSpot to Pipedrive Migration", "Migration to GoHighLe…" at bounding box center [695, 511] width 398 height 28
type input "n8n*, "WordPress Developer", "HubSpot to Pipedrive Migration", "Migration to Go…"
click at [875, 668] on span "OK" at bounding box center [878, 673] width 17 height 19
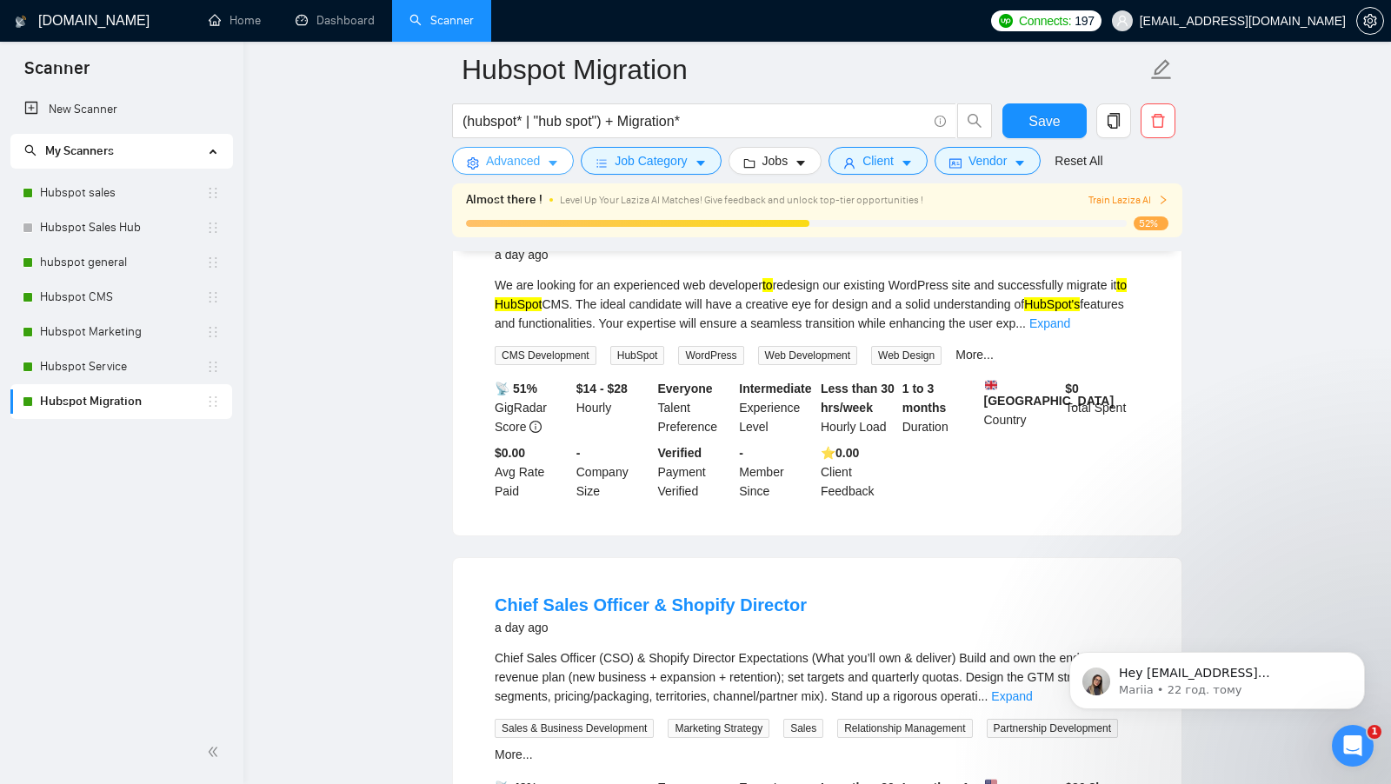
scroll to position [143, 0]
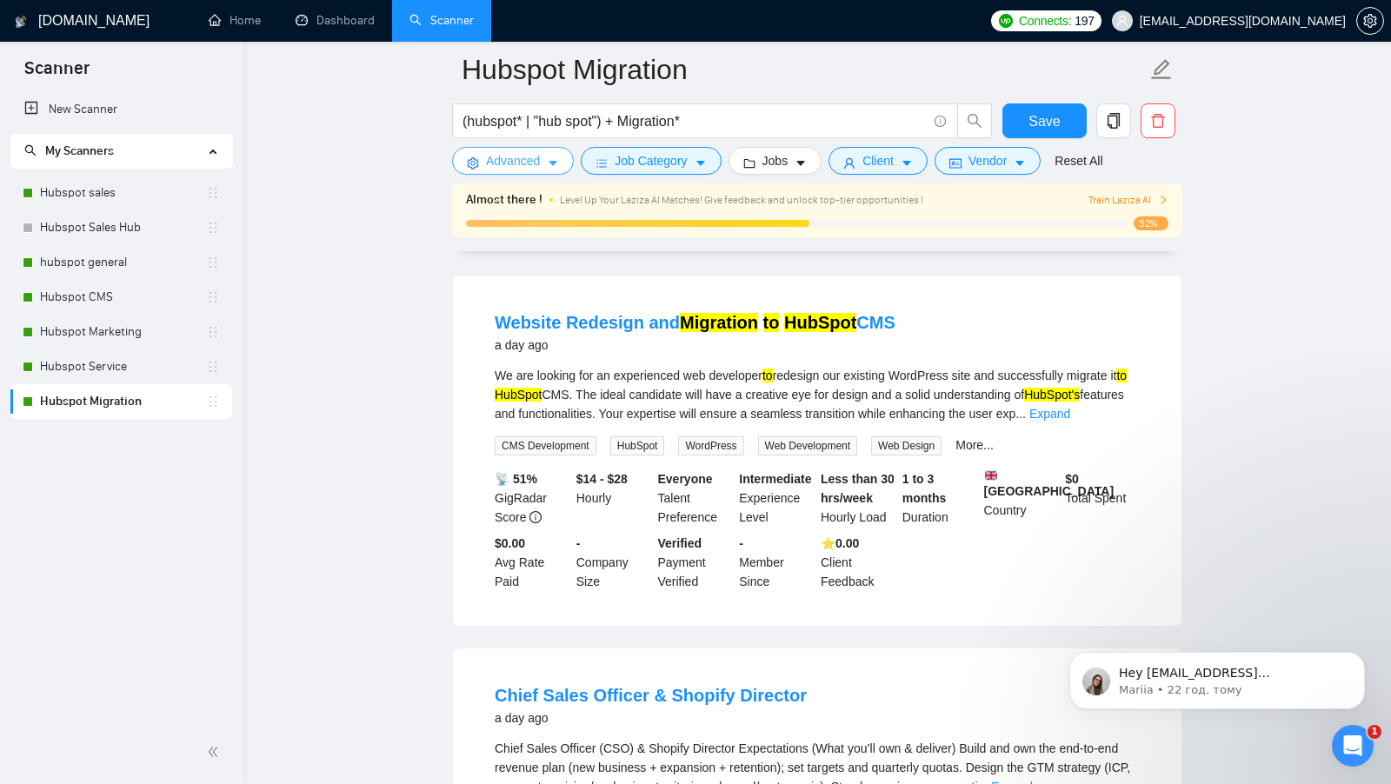
click at [530, 173] on button "Advanced" at bounding box center [513, 161] width 122 height 28
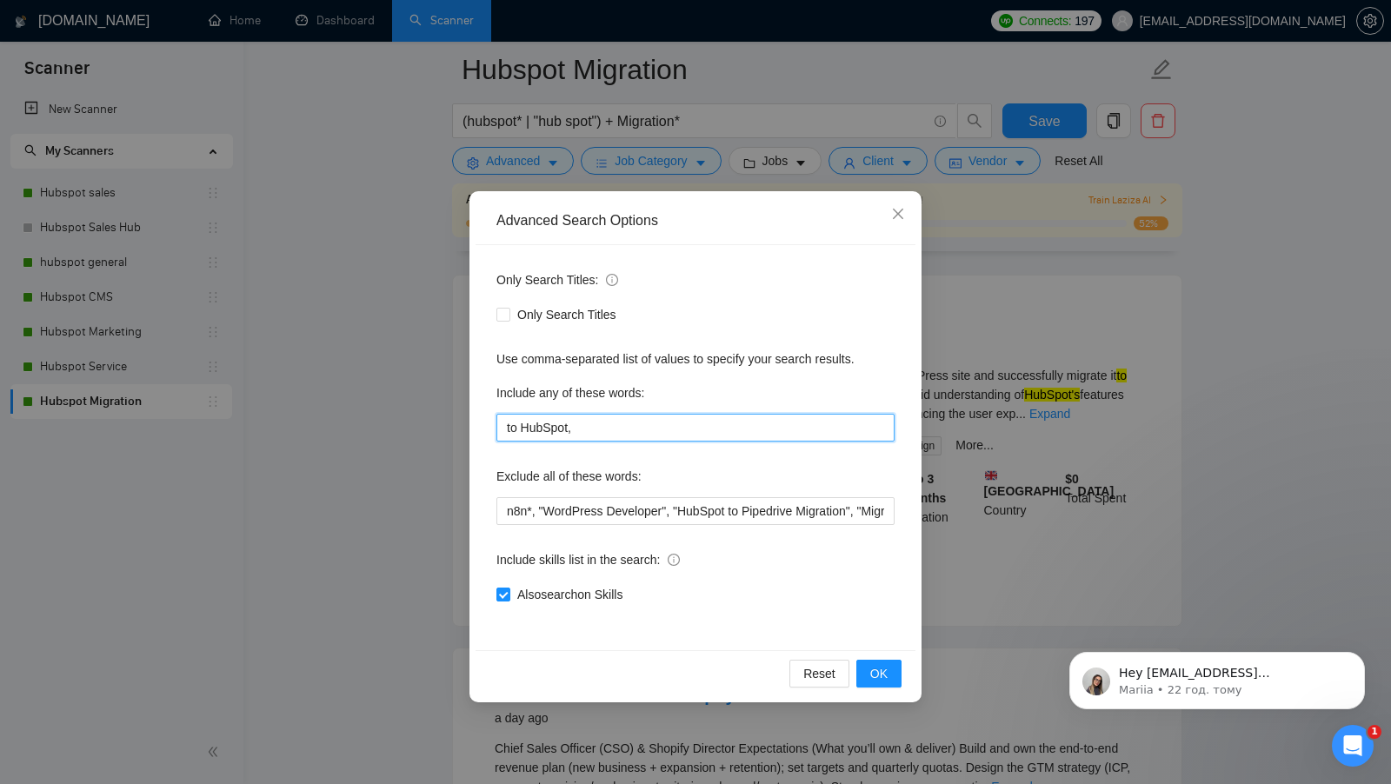
click at [508, 418] on input "to HubSpot," at bounding box center [695, 428] width 398 height 28
click at [589, 422] on input ""to HubSpot," at bounding box center [695, 428] width 398 height 28
type input ""to HubSpot""
click at [888, 663] on button "OK" at bounding box center [878, 674] width 45 height 28
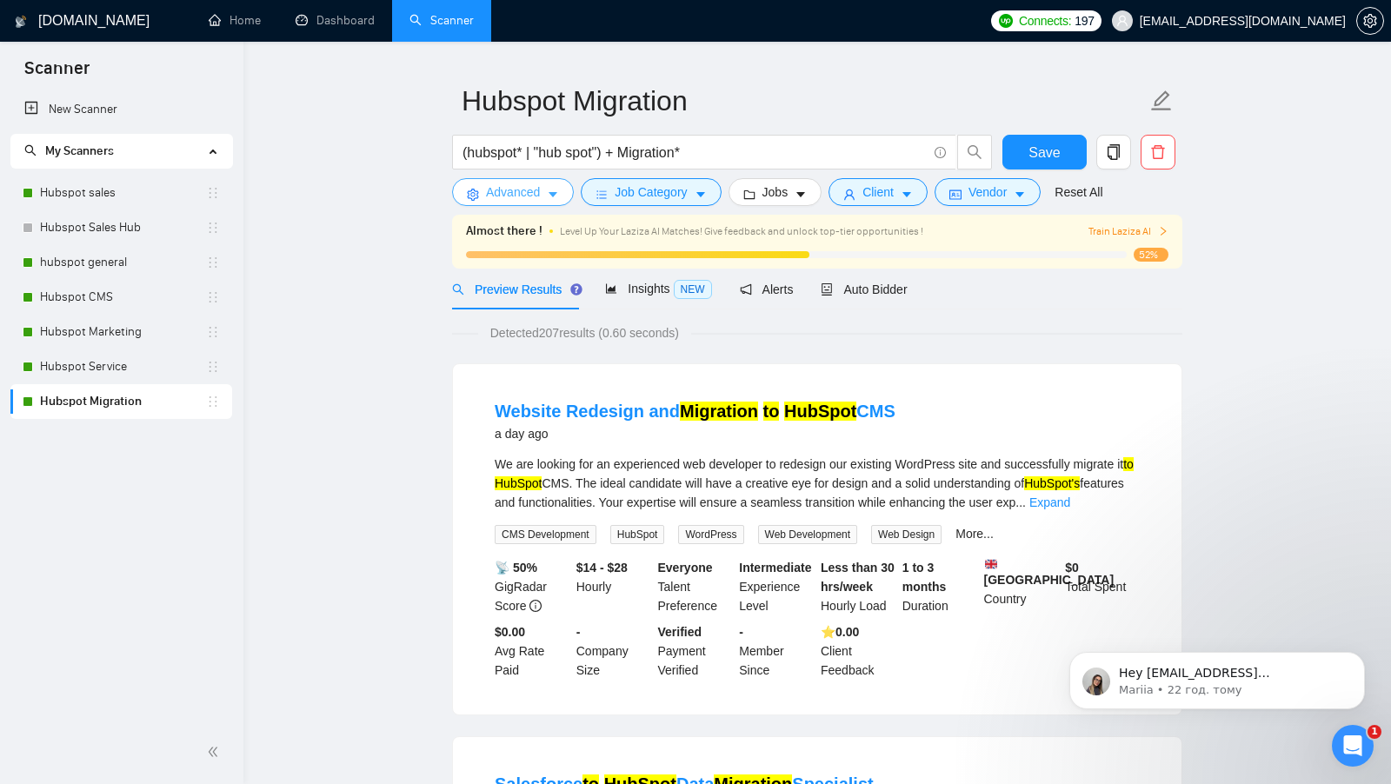
scroll to position [0, 0]
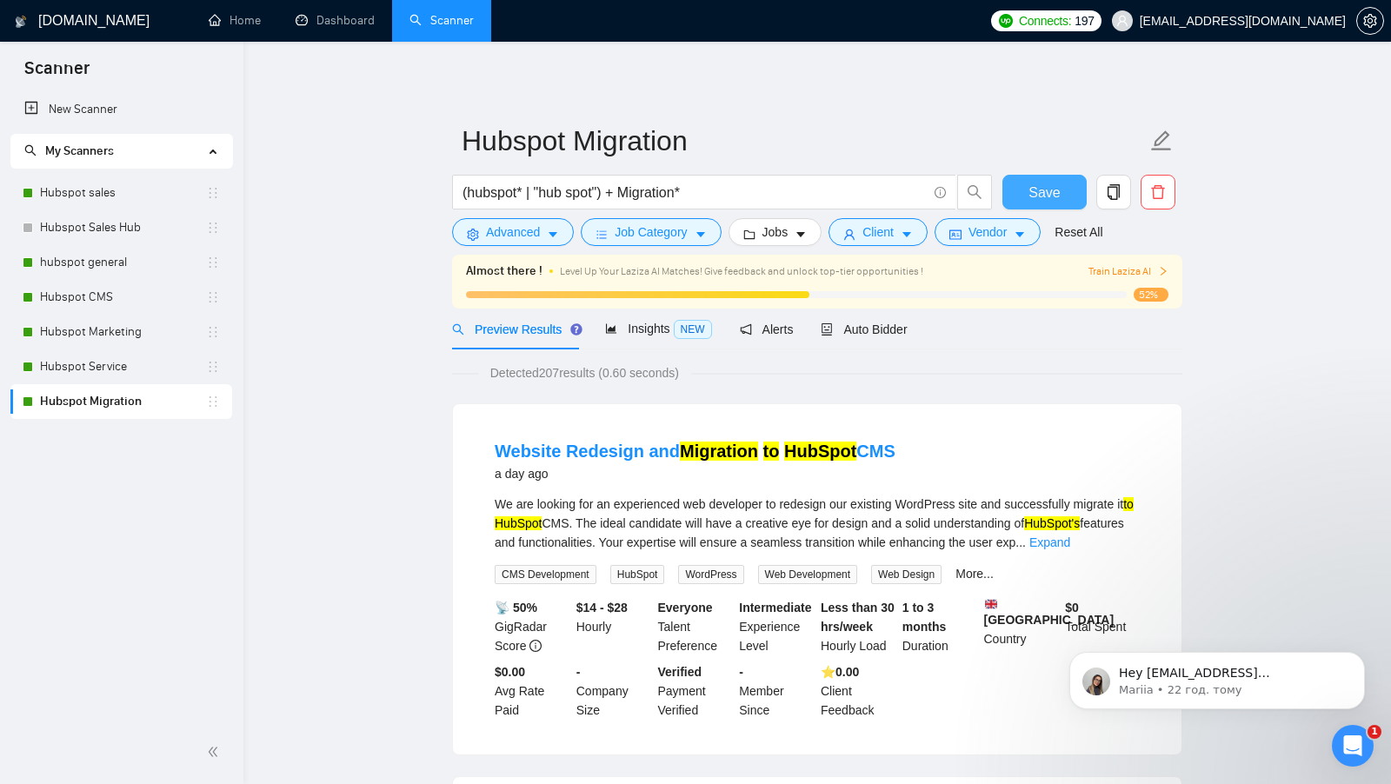
click at [1047, 189] on span "Save" at bounding box center [1043, 193] width 31 height 22
click at [104, 189] on link "Hubspot sales" at bounding box center [123, 193] width 166 height 35
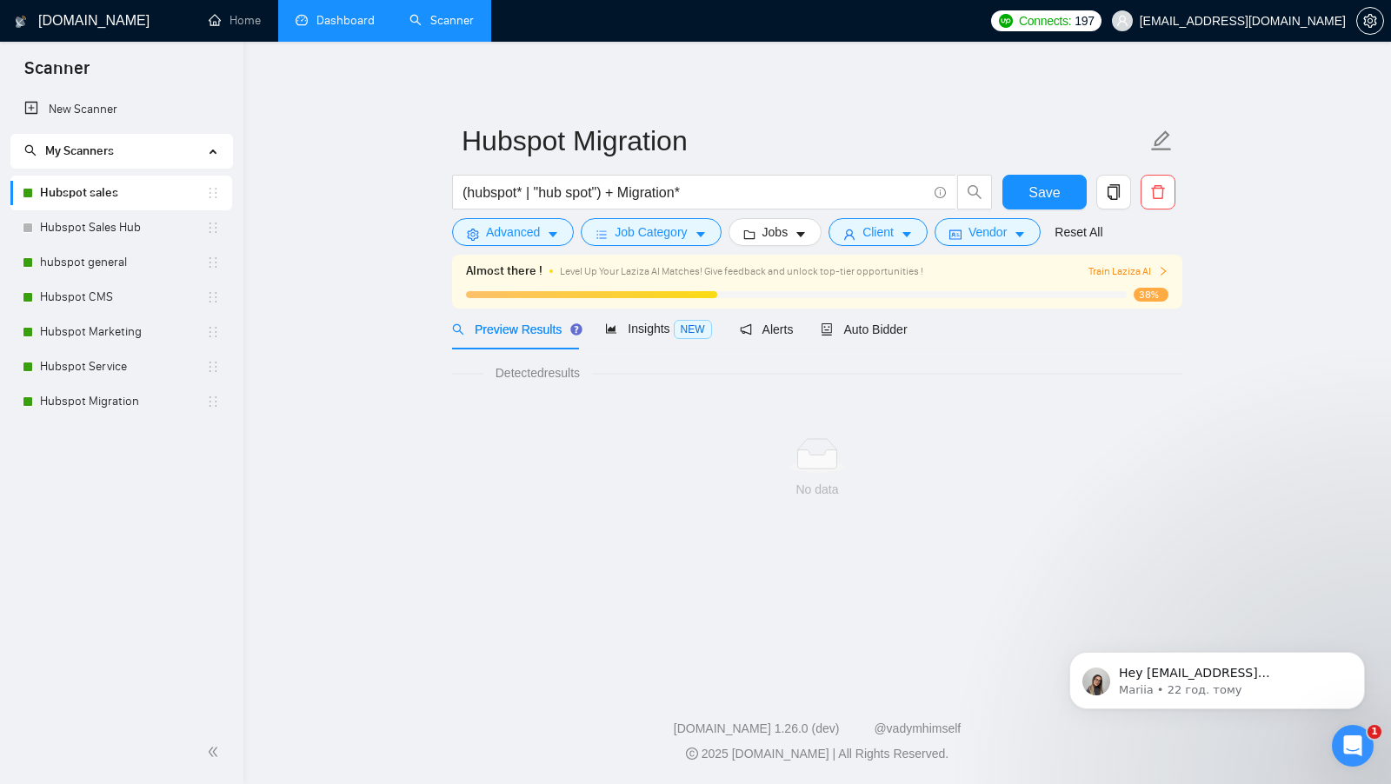
click at [336, 40] on li "Dashboard" at bounding box center [335, 21] width 114 height 42
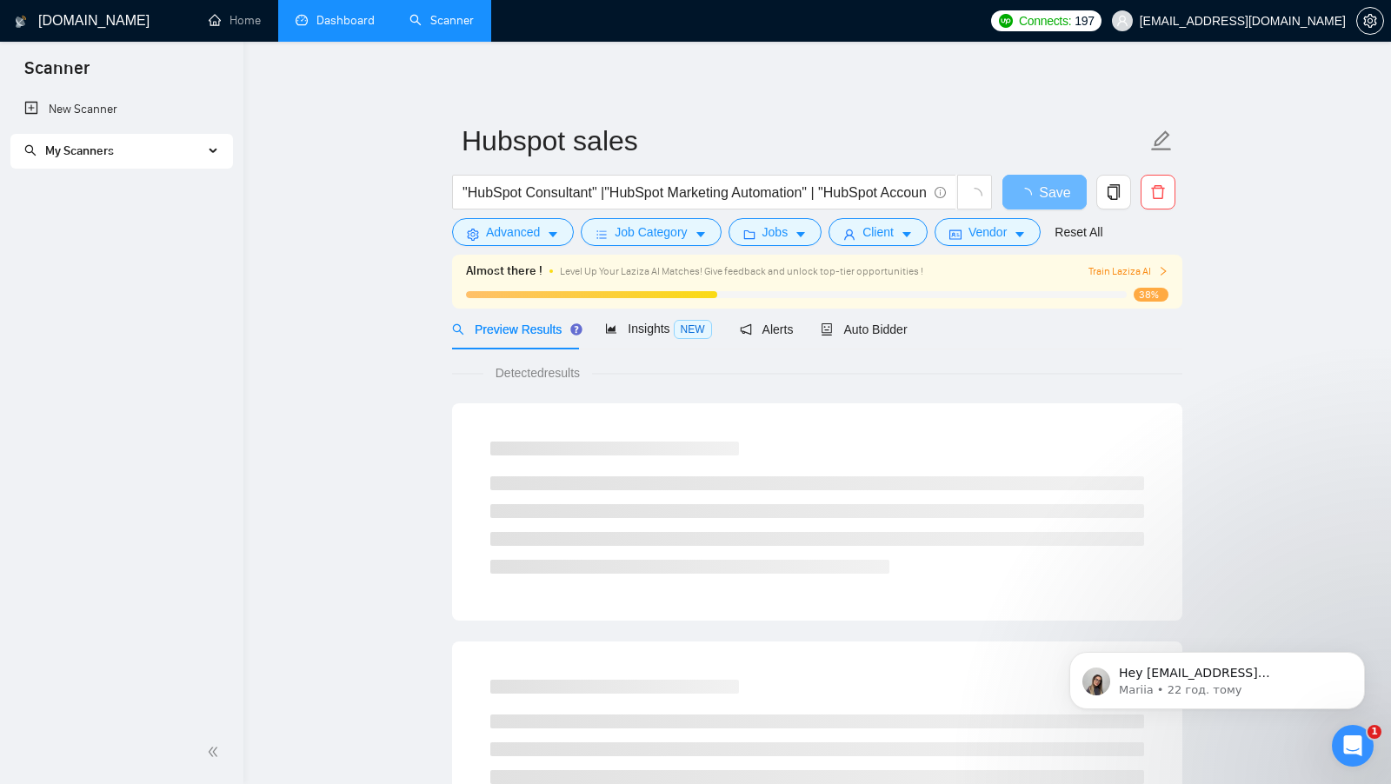
click at [349, 28] on link "Dashboard" at bounding box center [335, 20] width 79 height 15
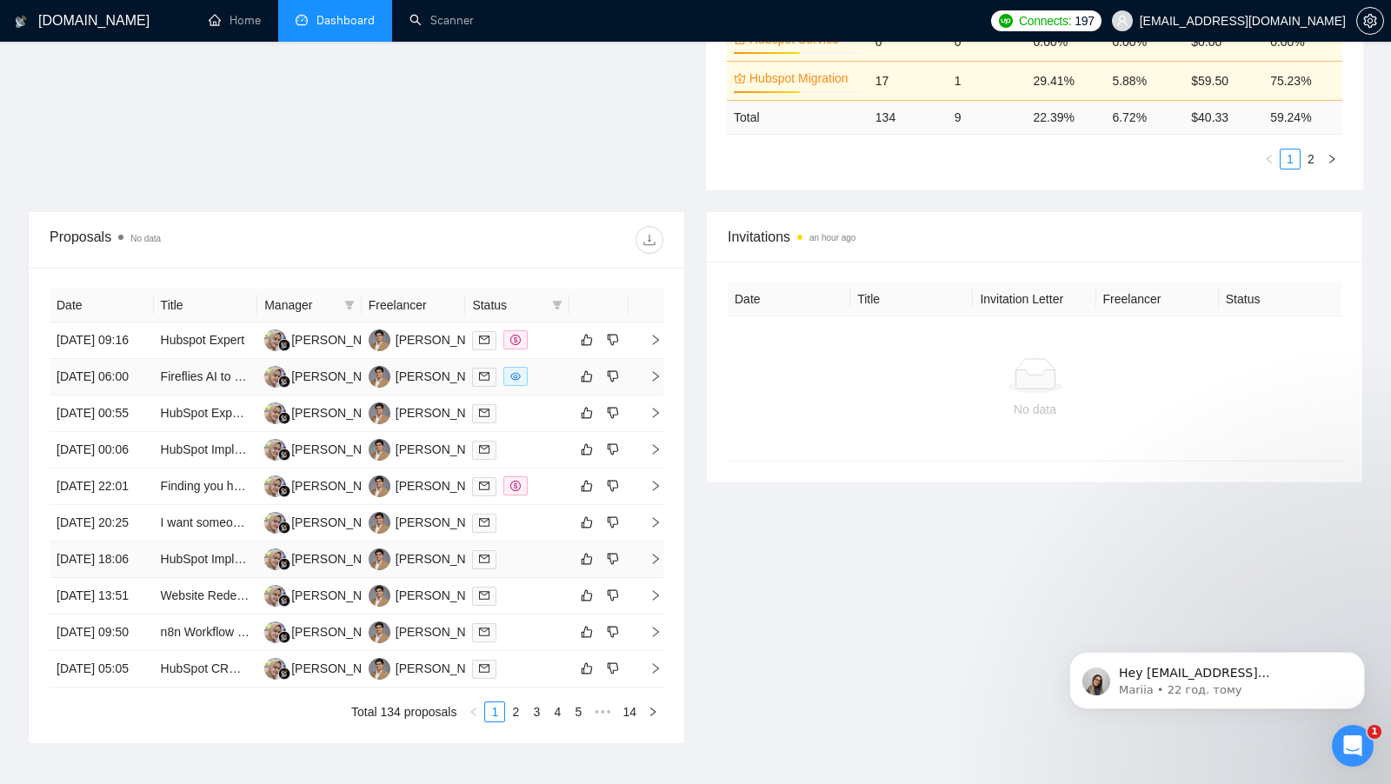
scroll to position [641, 0]
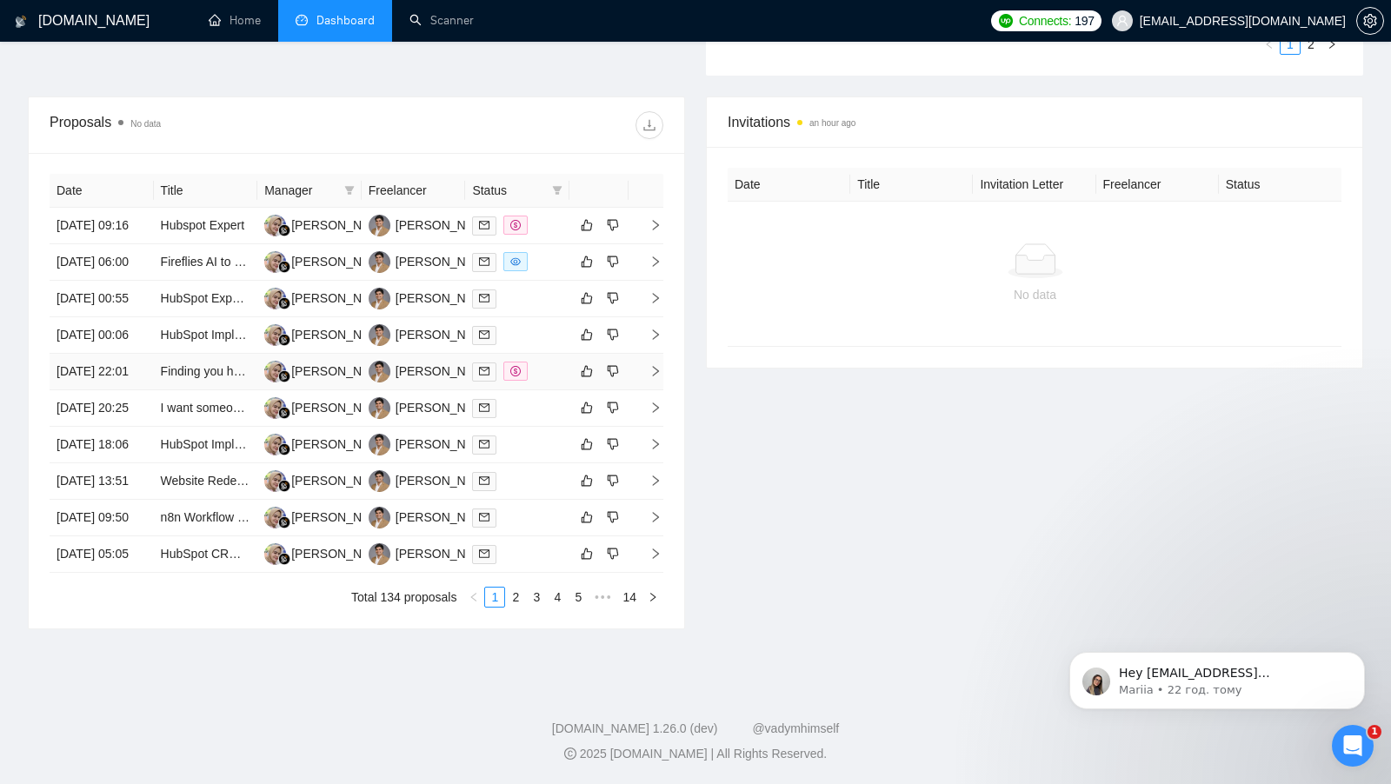
click at [554, 382] on div at bounding box center [517, 372] width 90 height 20
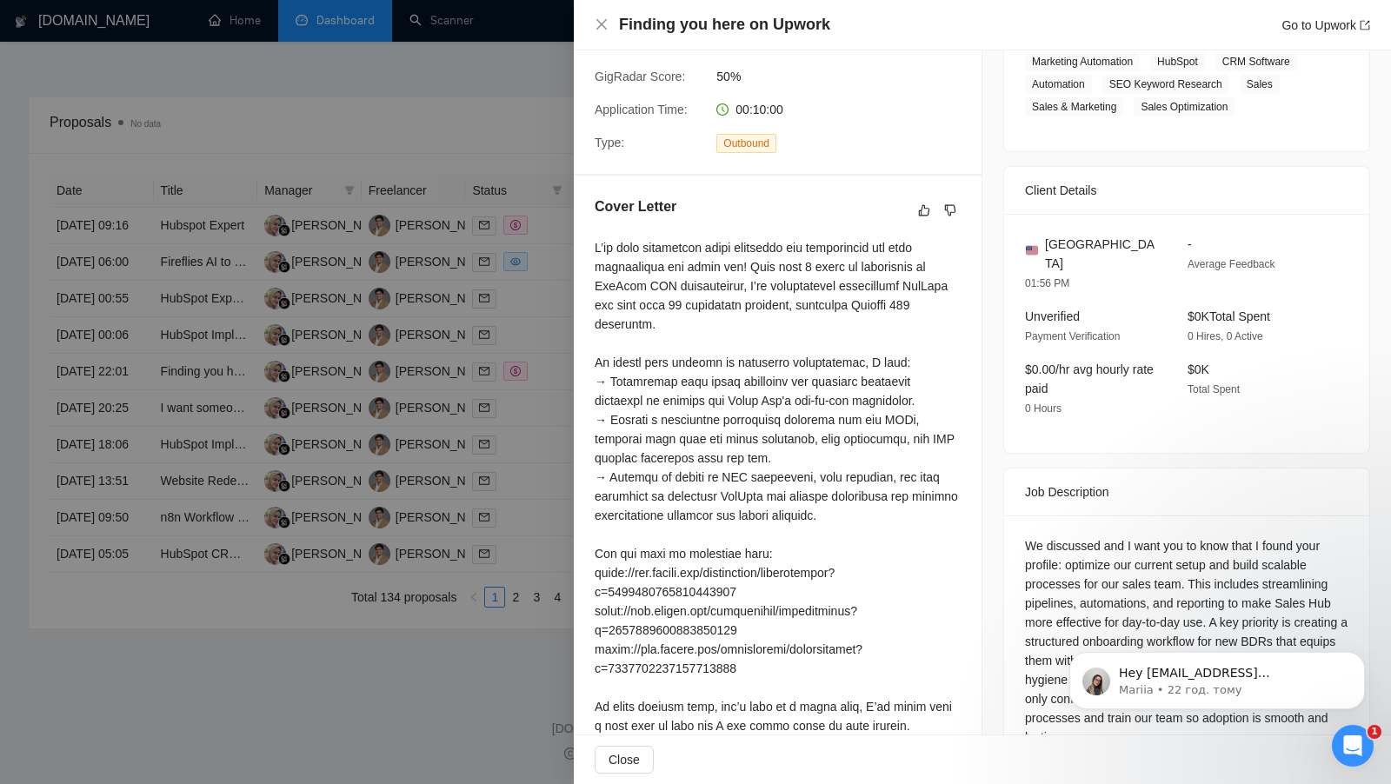
scroll to position [349, 0]
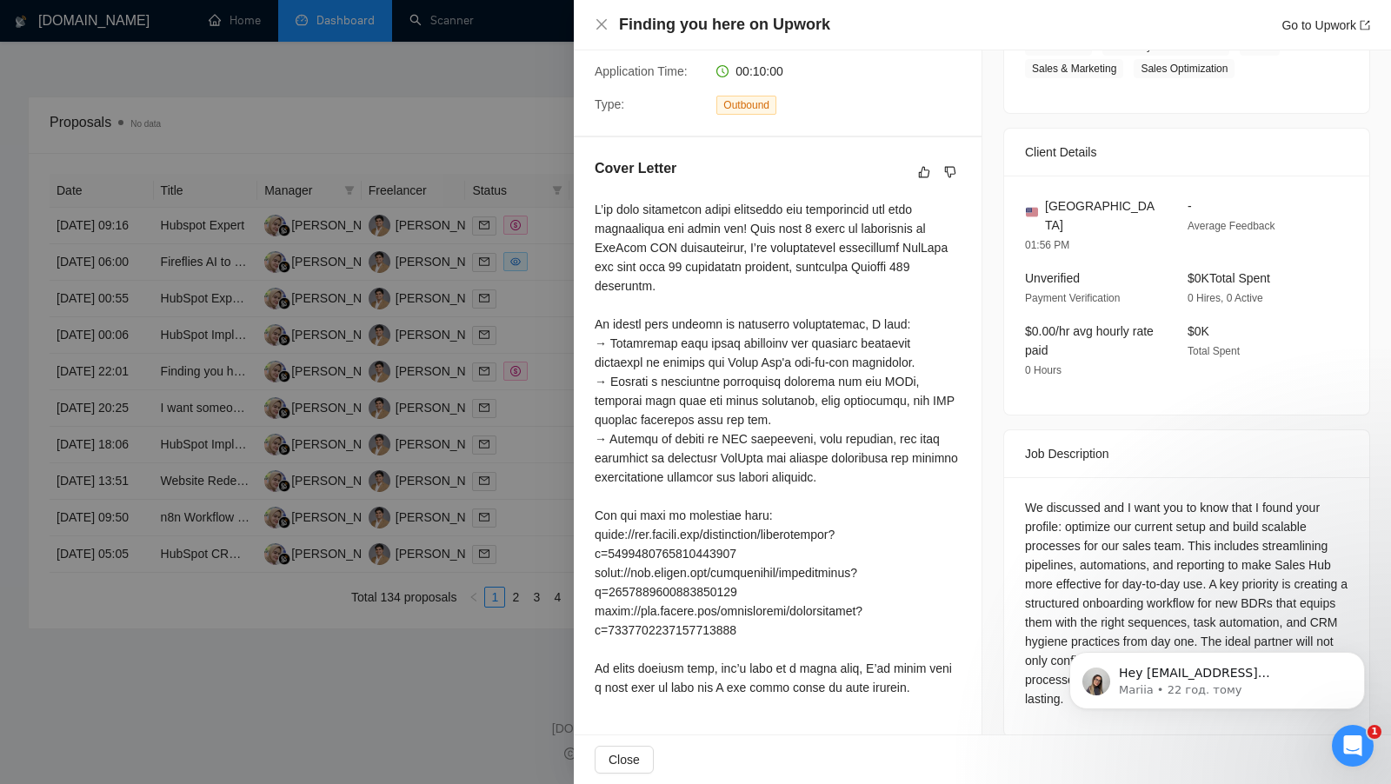
click at [542, 440] on div at bounding box center [695, 392] width 1391 height 784
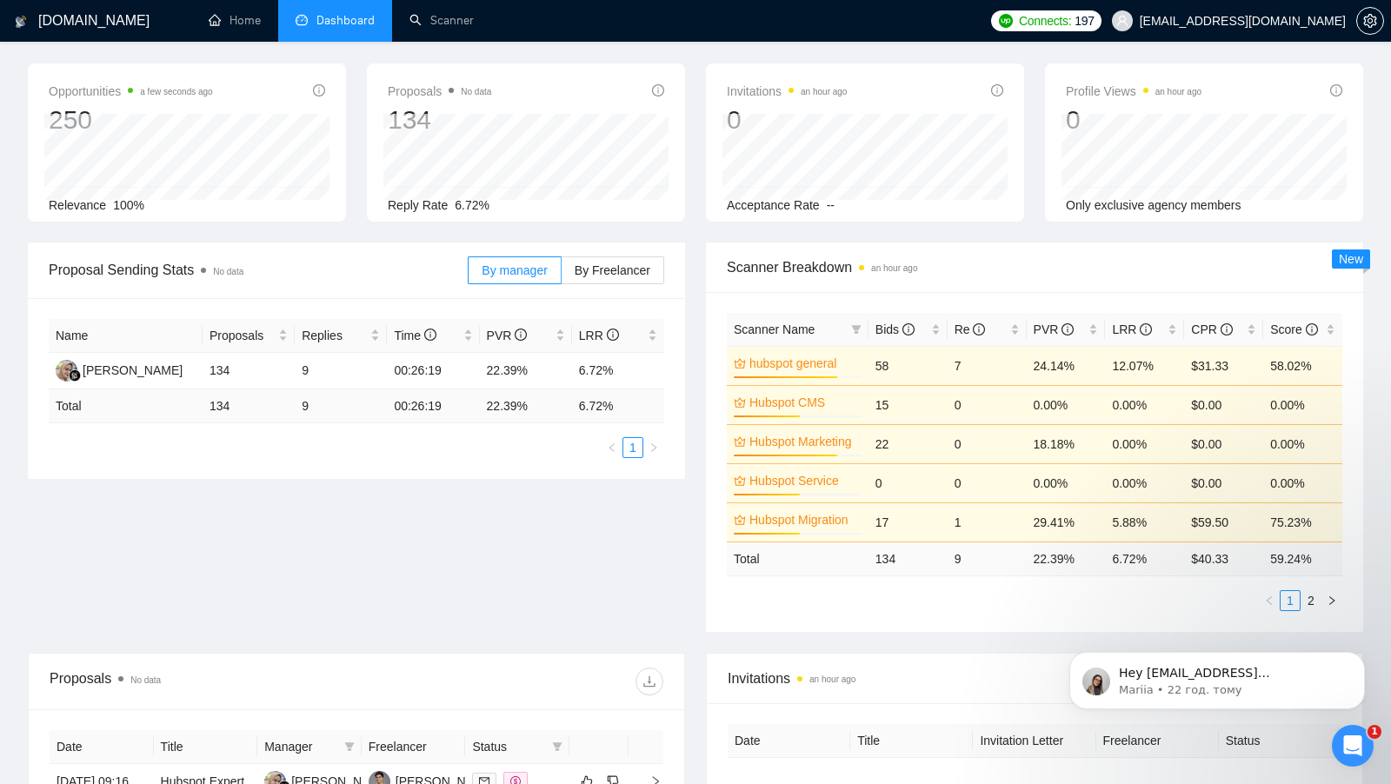
scroll to position [37, 0]
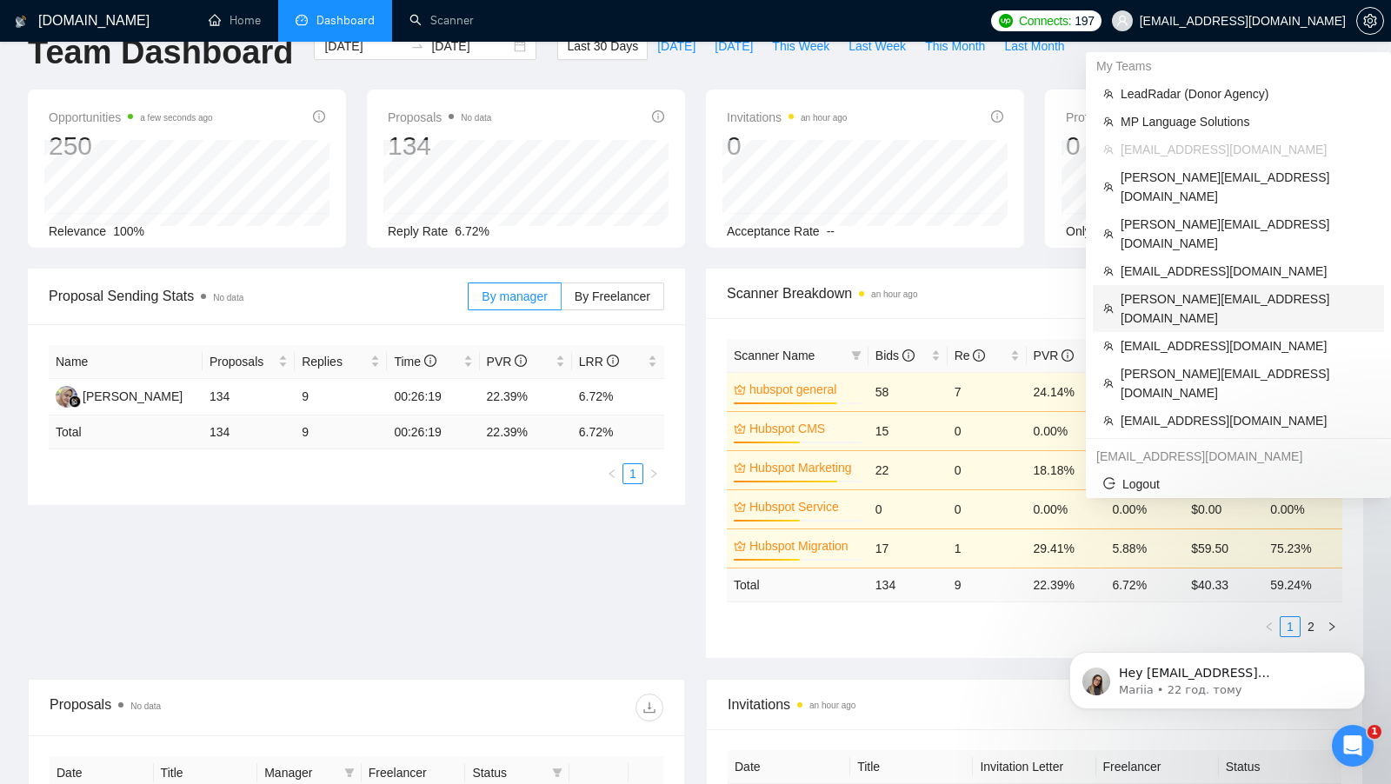
click at [1197, 289] on span "[PERSON_NAME][EMAIL_ADDRESS][DOMAIN_NAME]" at bounding box center [1246, 308] width 253 height 38
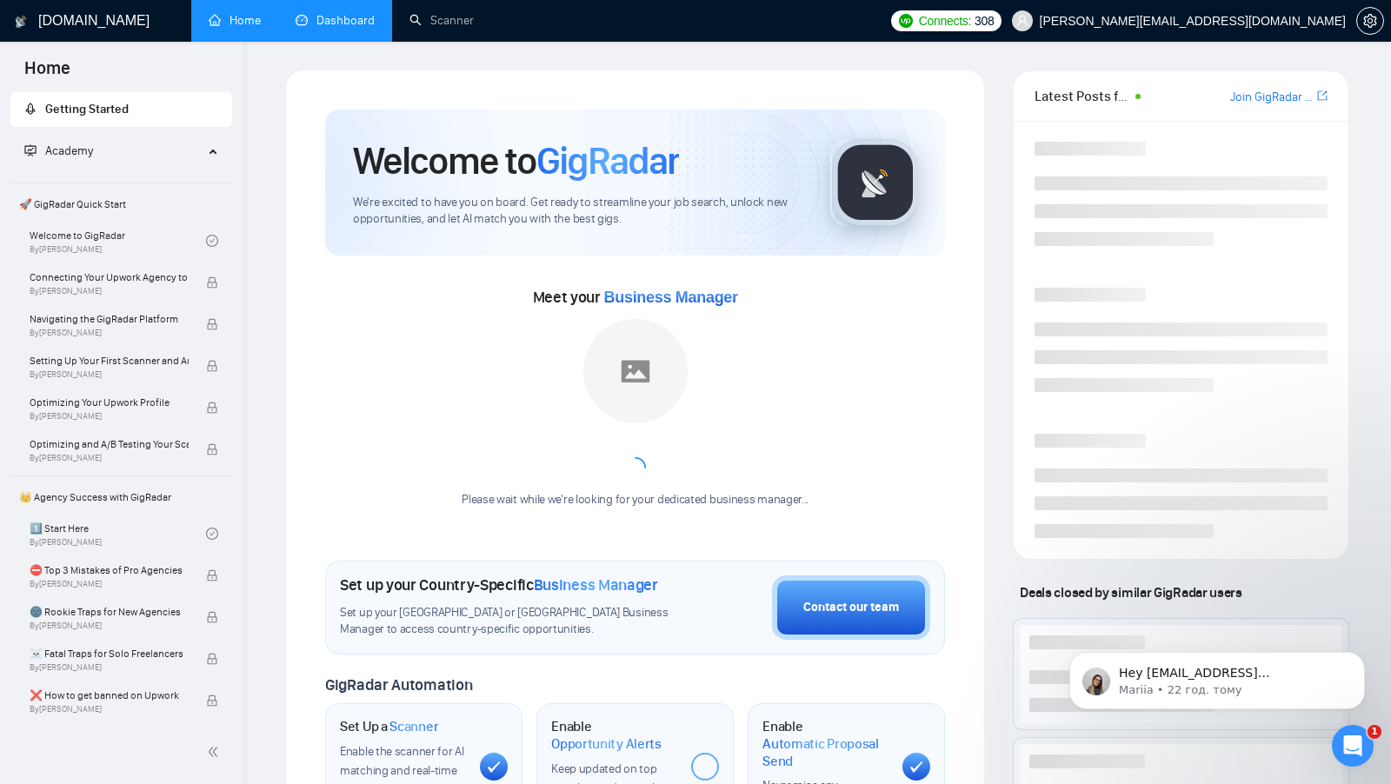
click at [358, 23] on link "Dashboard" at bounding box center [335, 20] width 79 height 15
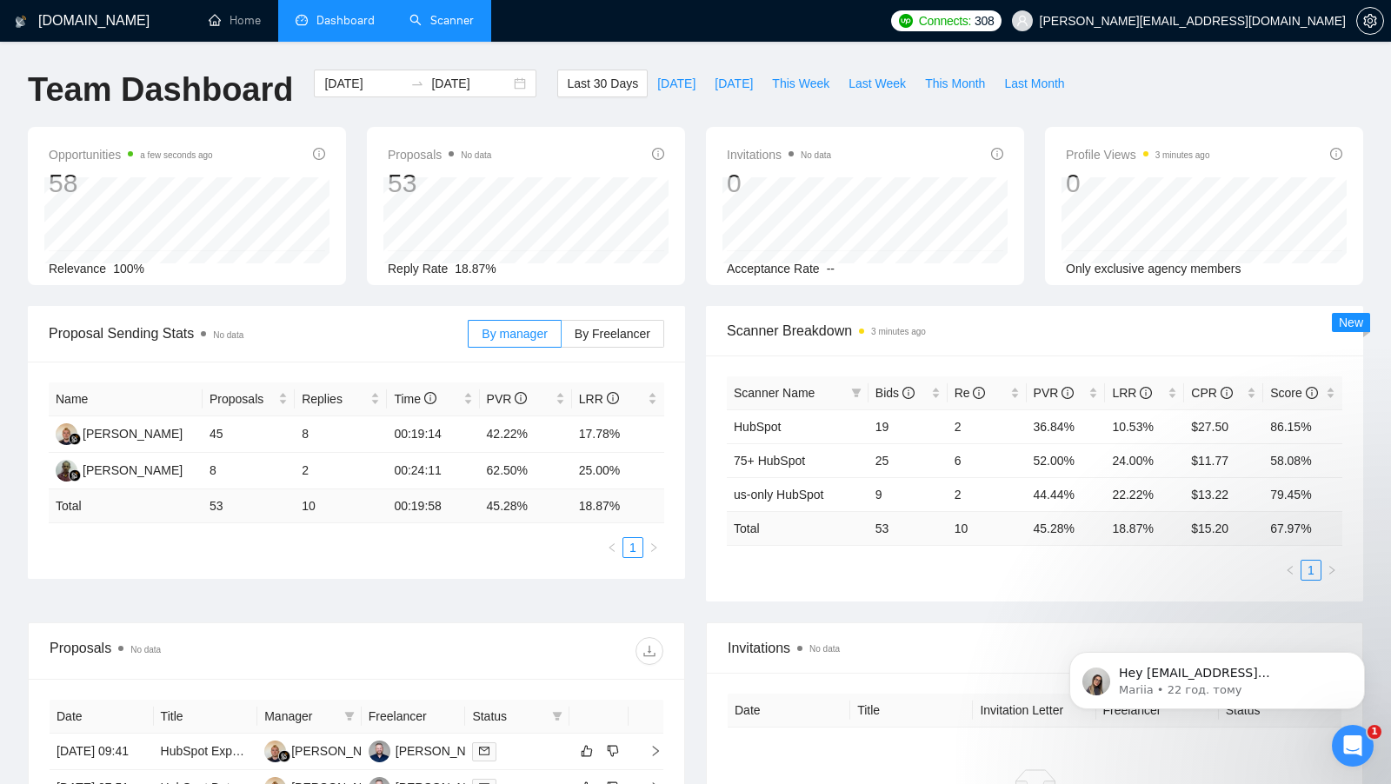
click at [416, 14] on link "Scanner" at bounding box center [441, 20] width 64 height 15
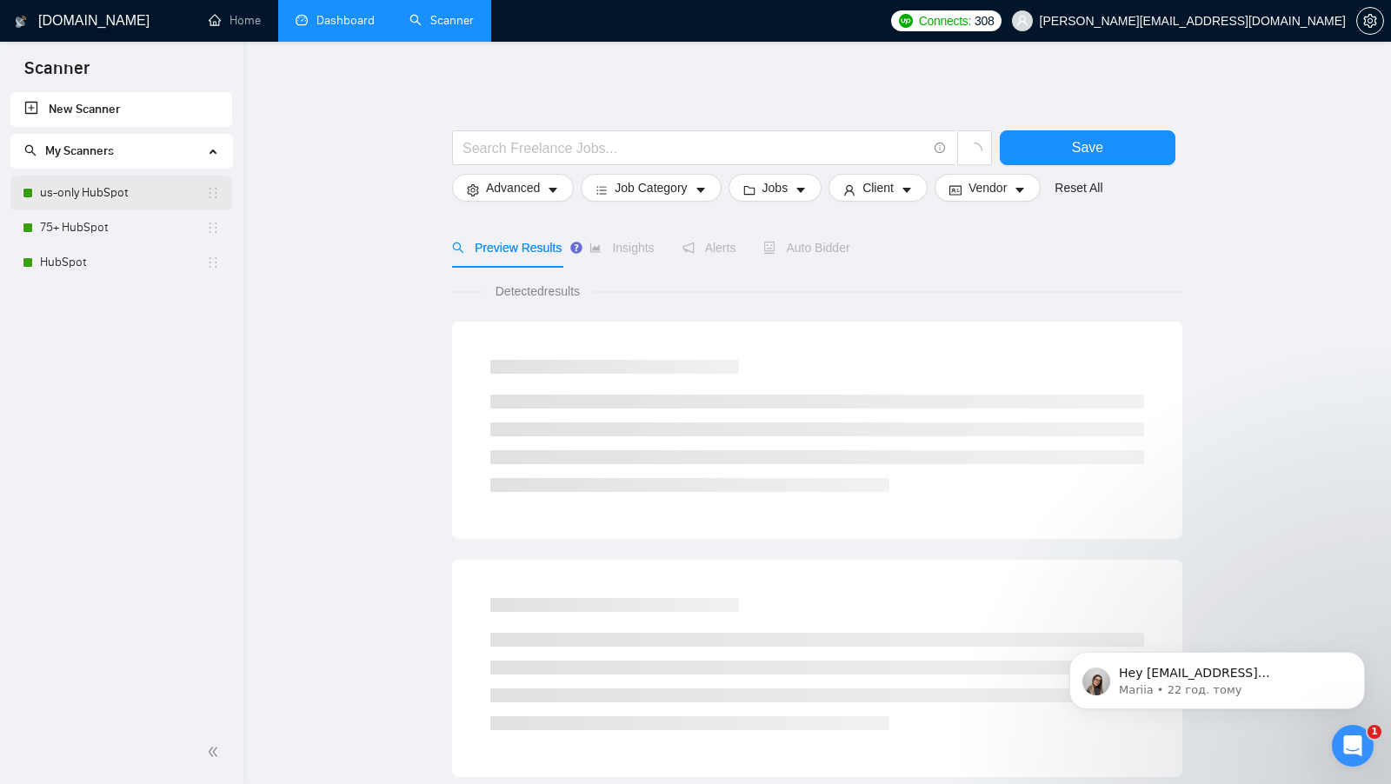
click at [134, 194] on link "us-only HubSpot" at bounding box center [123, 193] width 166 height 35
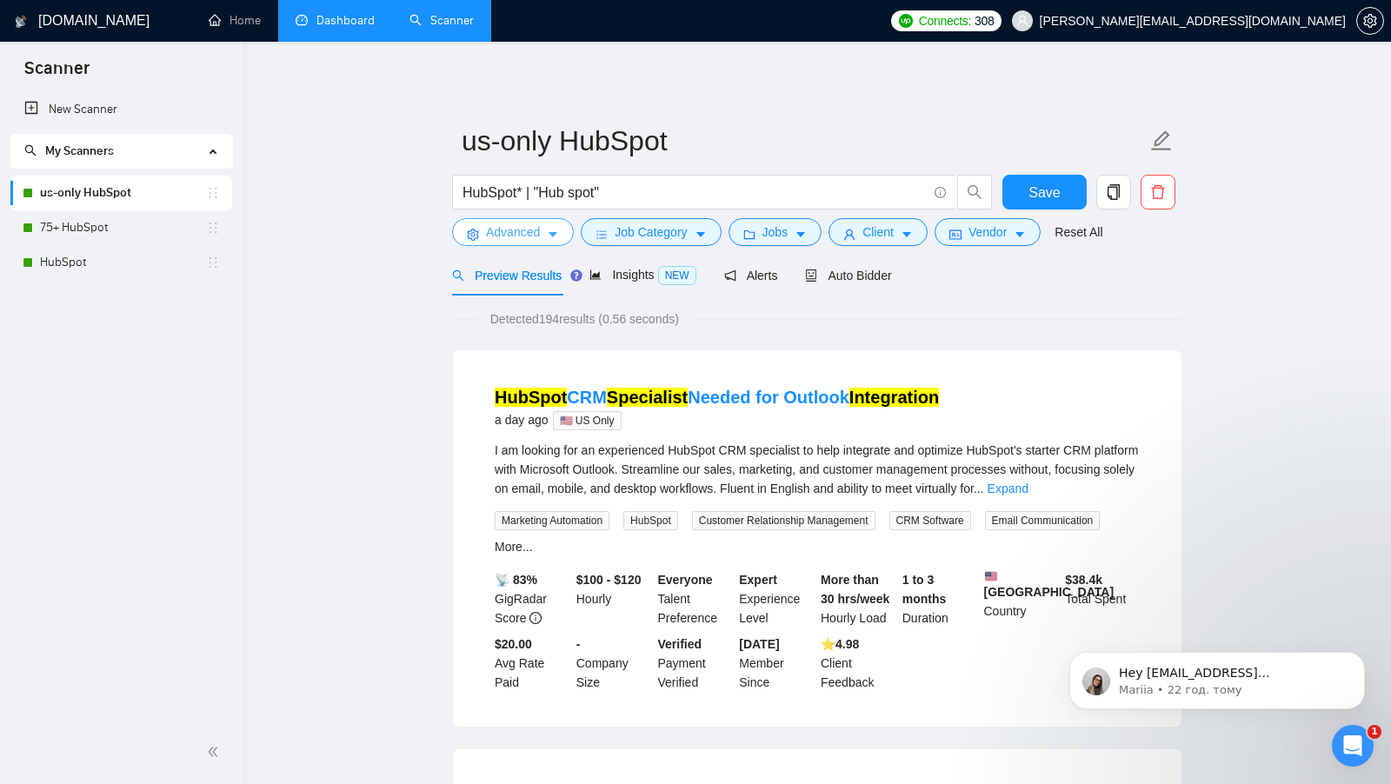
click at [490, 238] on span "Advanced" at bounding box center [513, 232] width 54 height 19
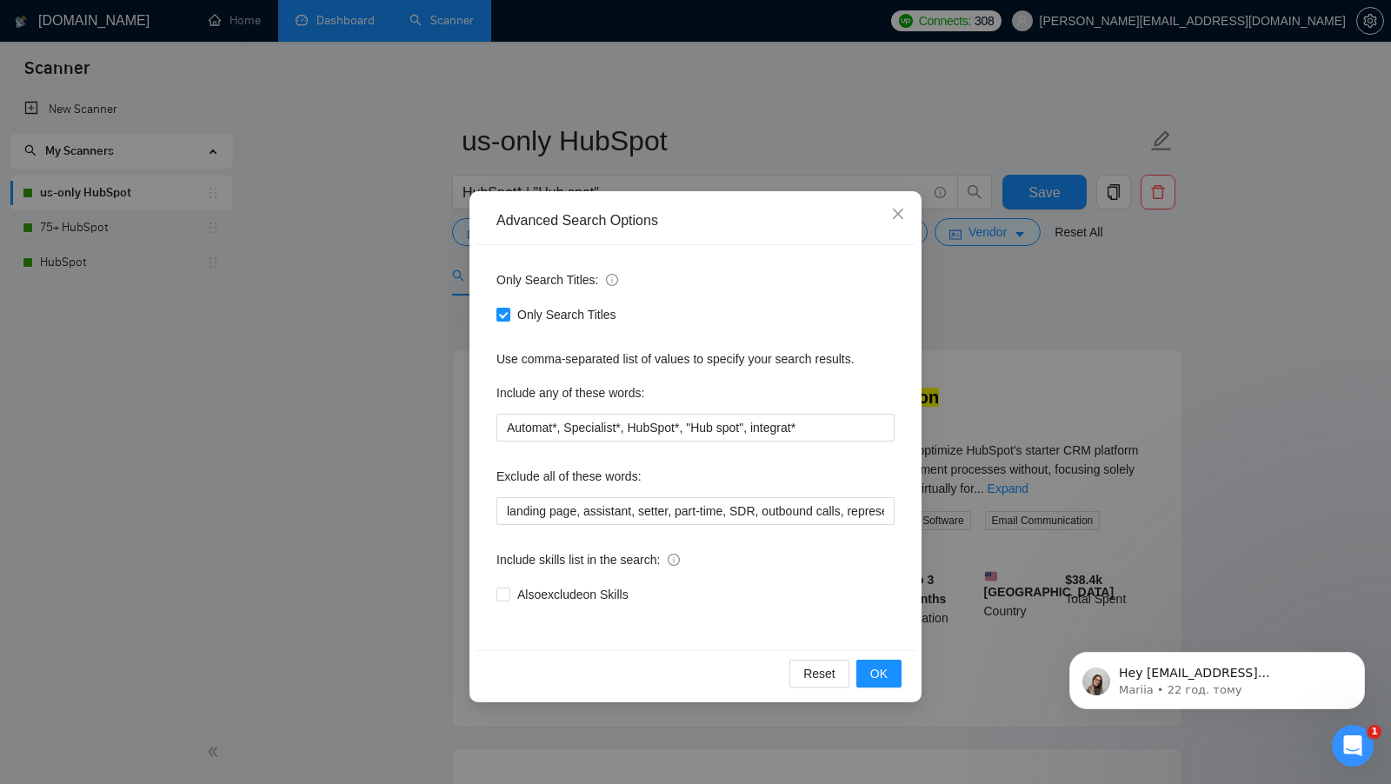
click at [376, 312] on div "Advanced Search Options Only Search Titles: Only Search Titles Use comma-separa…" at bounding box center [695, 392] width 1391 height 784
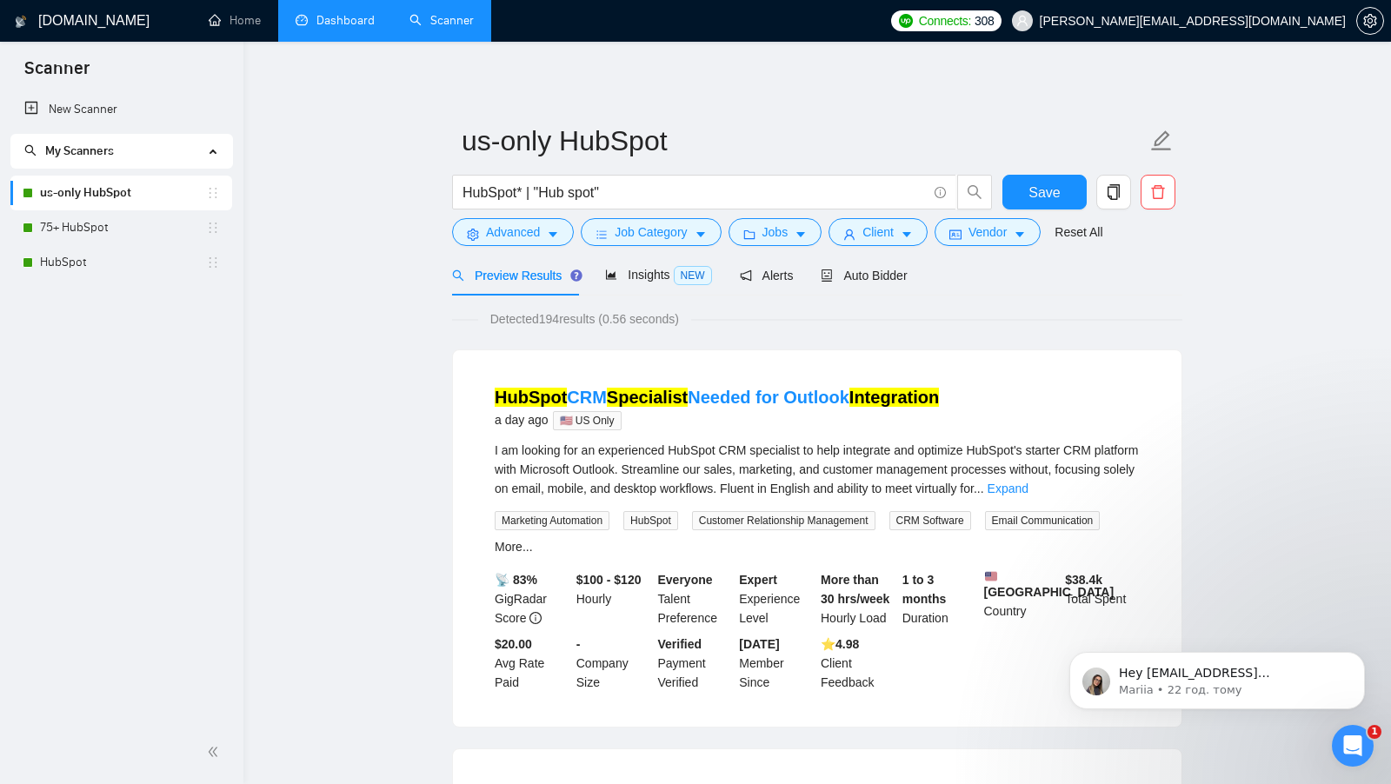
click at [325, 23] on link "Dashboard" at bounding box center [335, 20] width 79 height 15
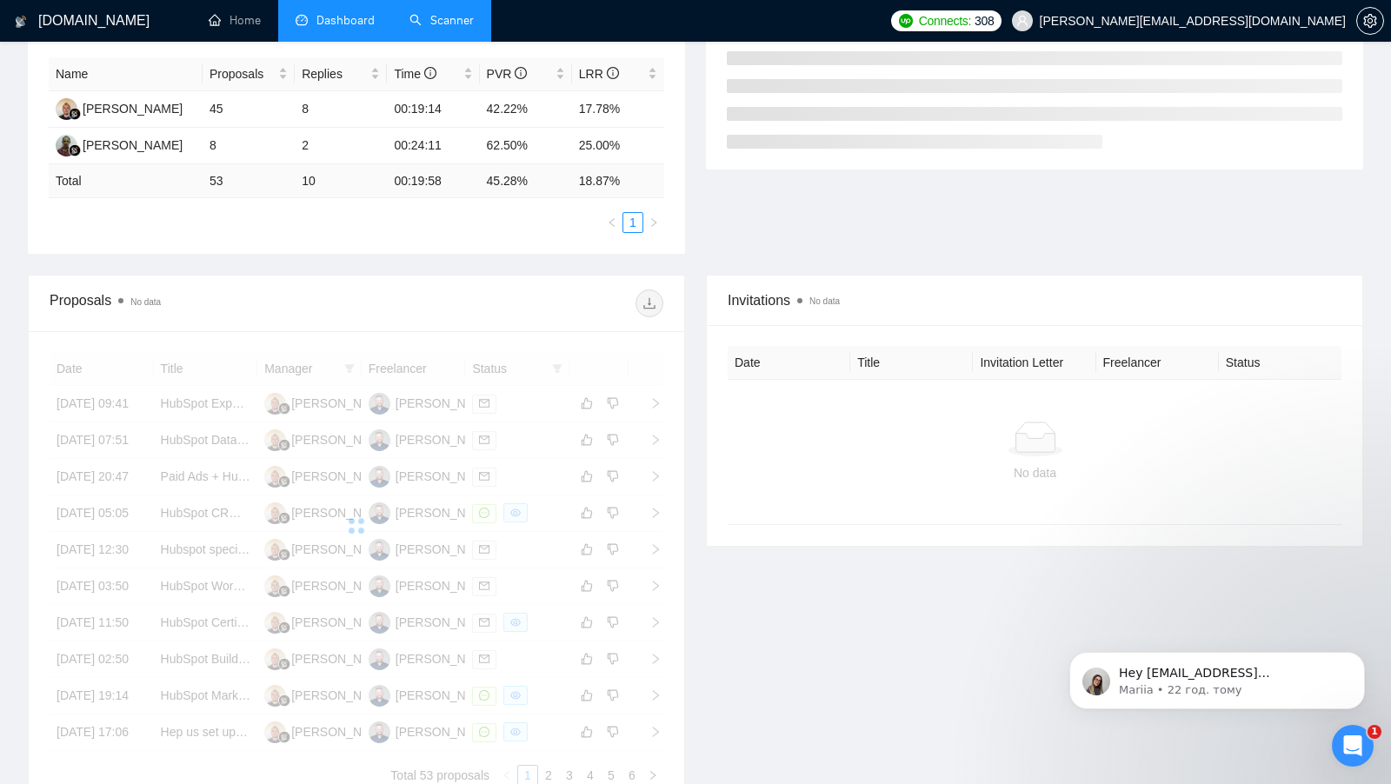
scroll to position [324, 0]
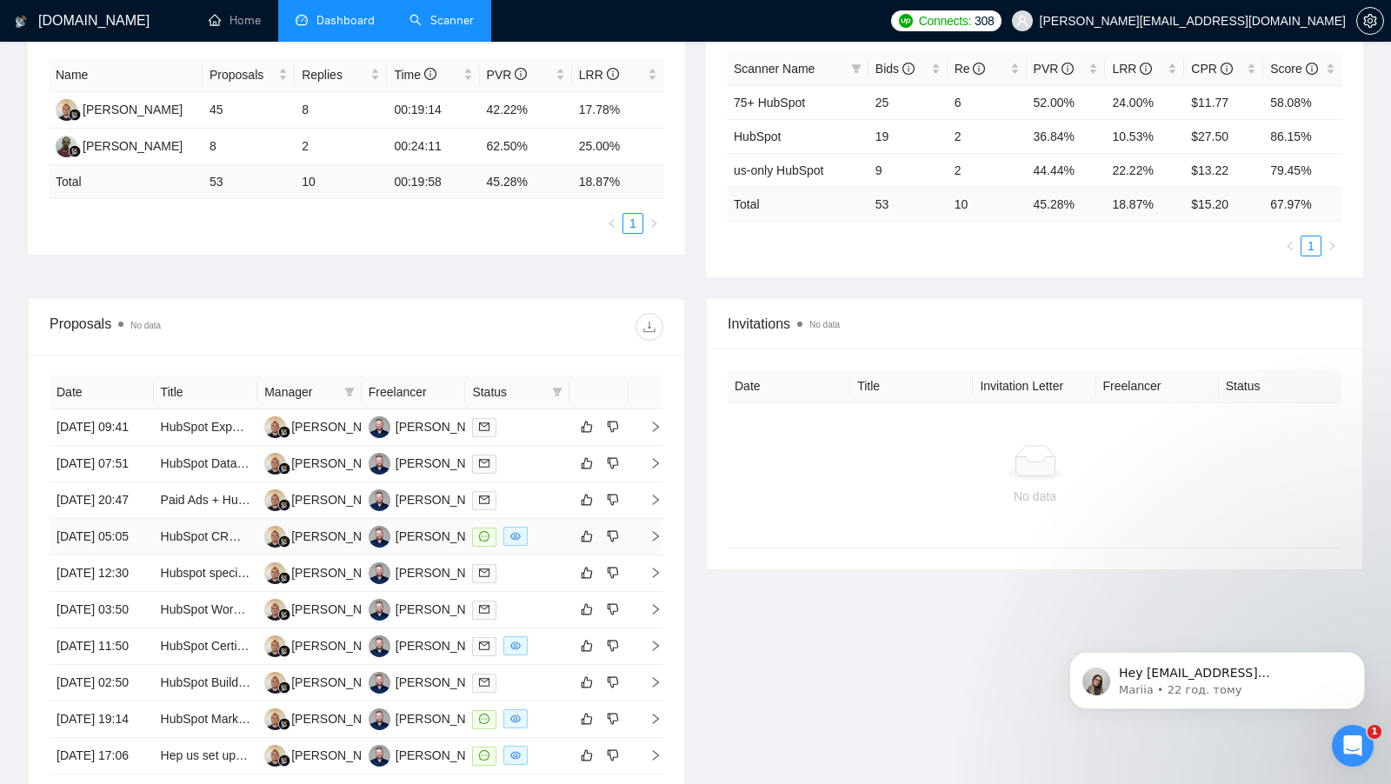
click at [541, 547] on div at bounding box center [517, 537] width 90 height 20
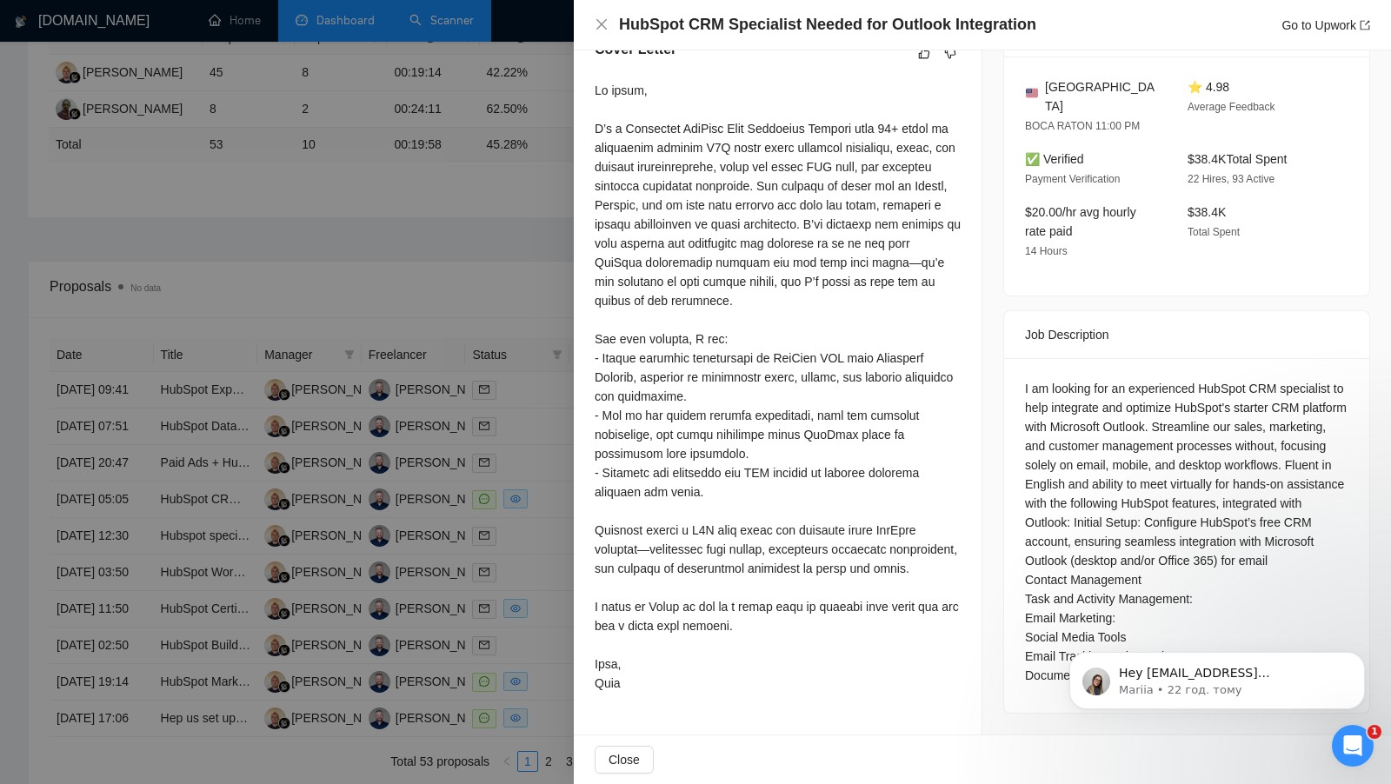
scroll to position [298, 0]
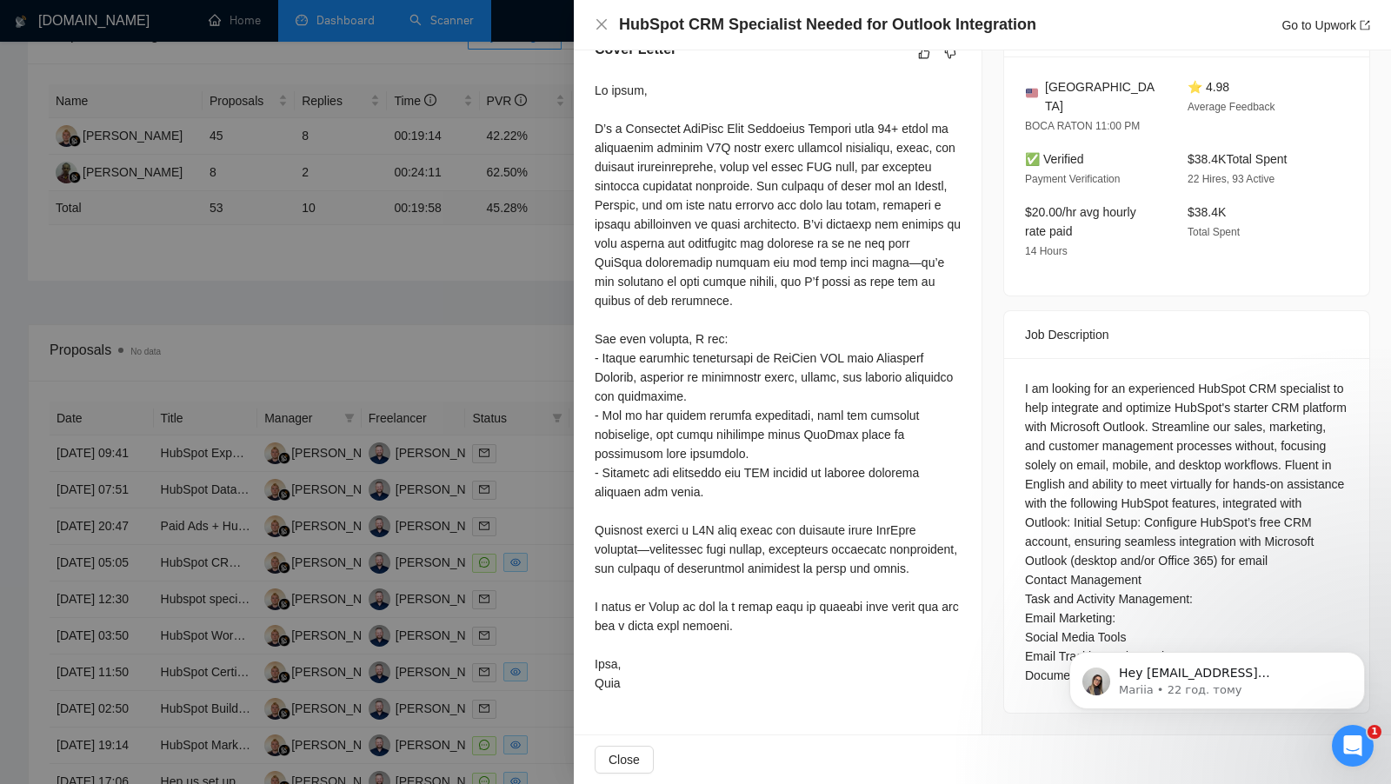
click at [448, 266] on div at bounding box center [695, 392] width 1391 height 784
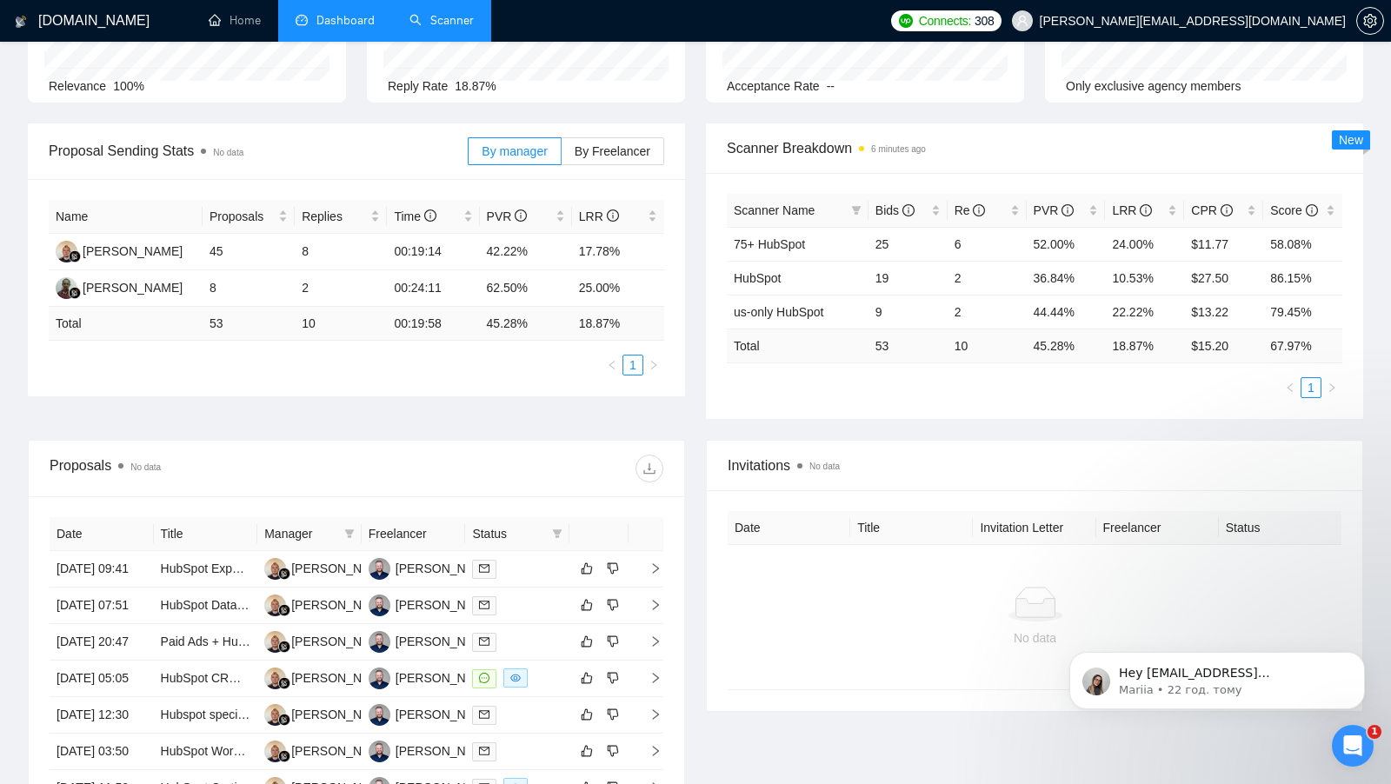
scroll to position [0, 0]
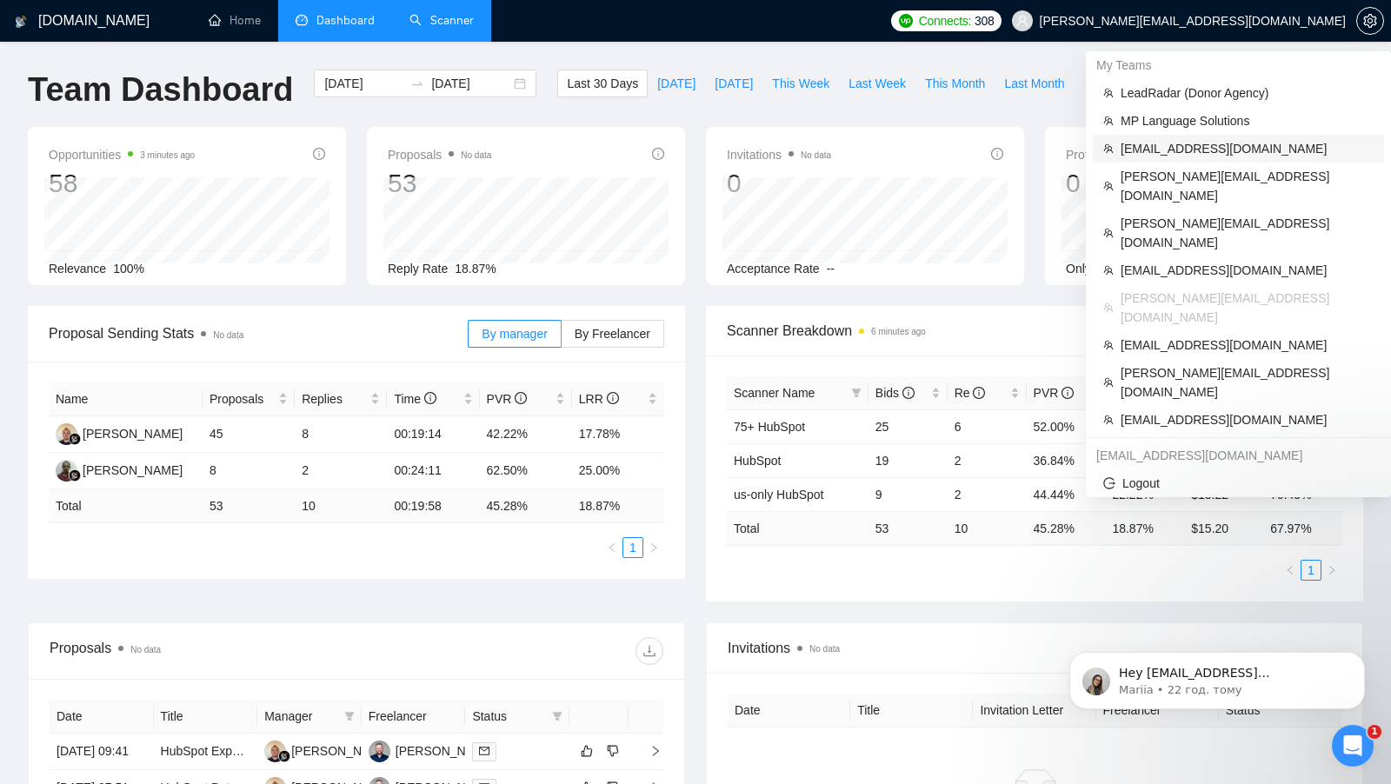
click at [1222, 148] on span "yamankaushik63@gmail.com" at bounding box center [1246, 148] width 253 height 19
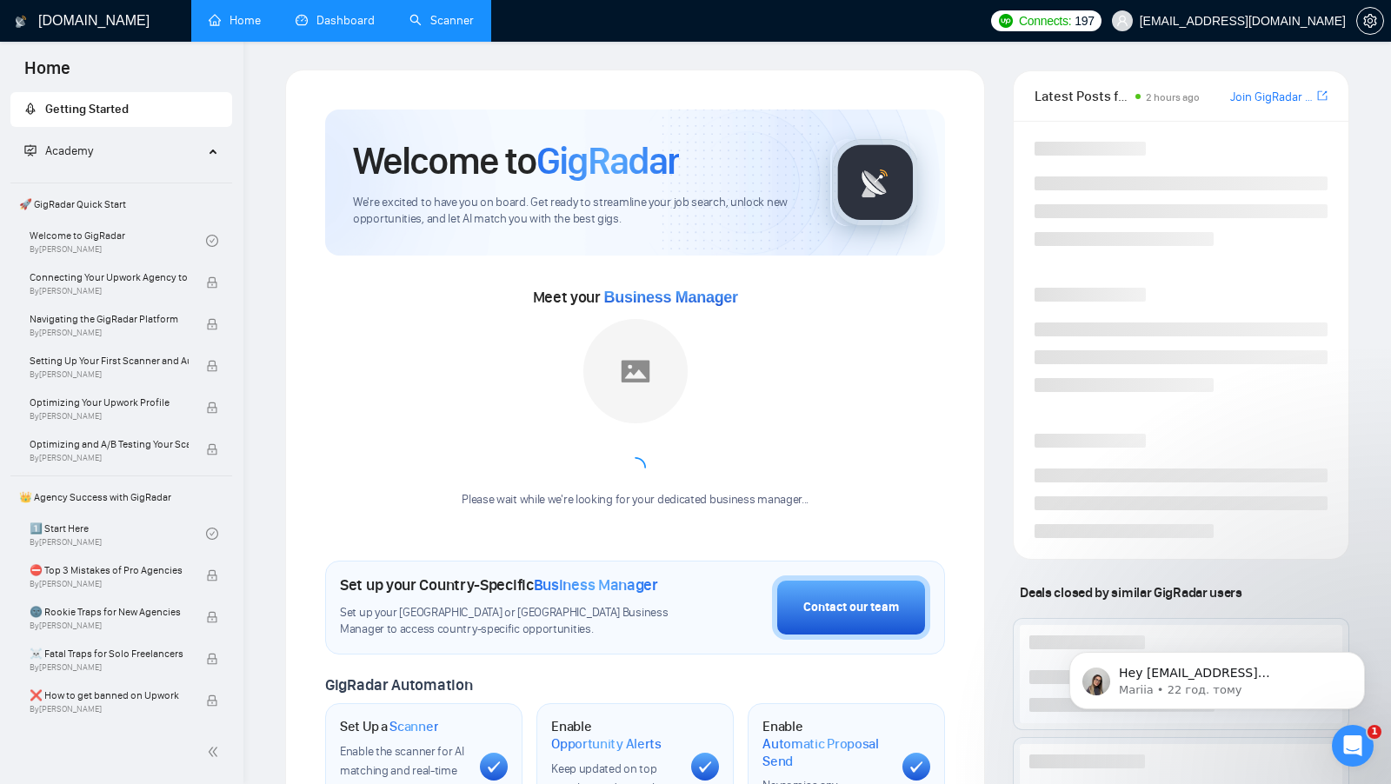
click at [335, 27] on link "Dashboard" at bounding box center [335, 20] width 79 height 15
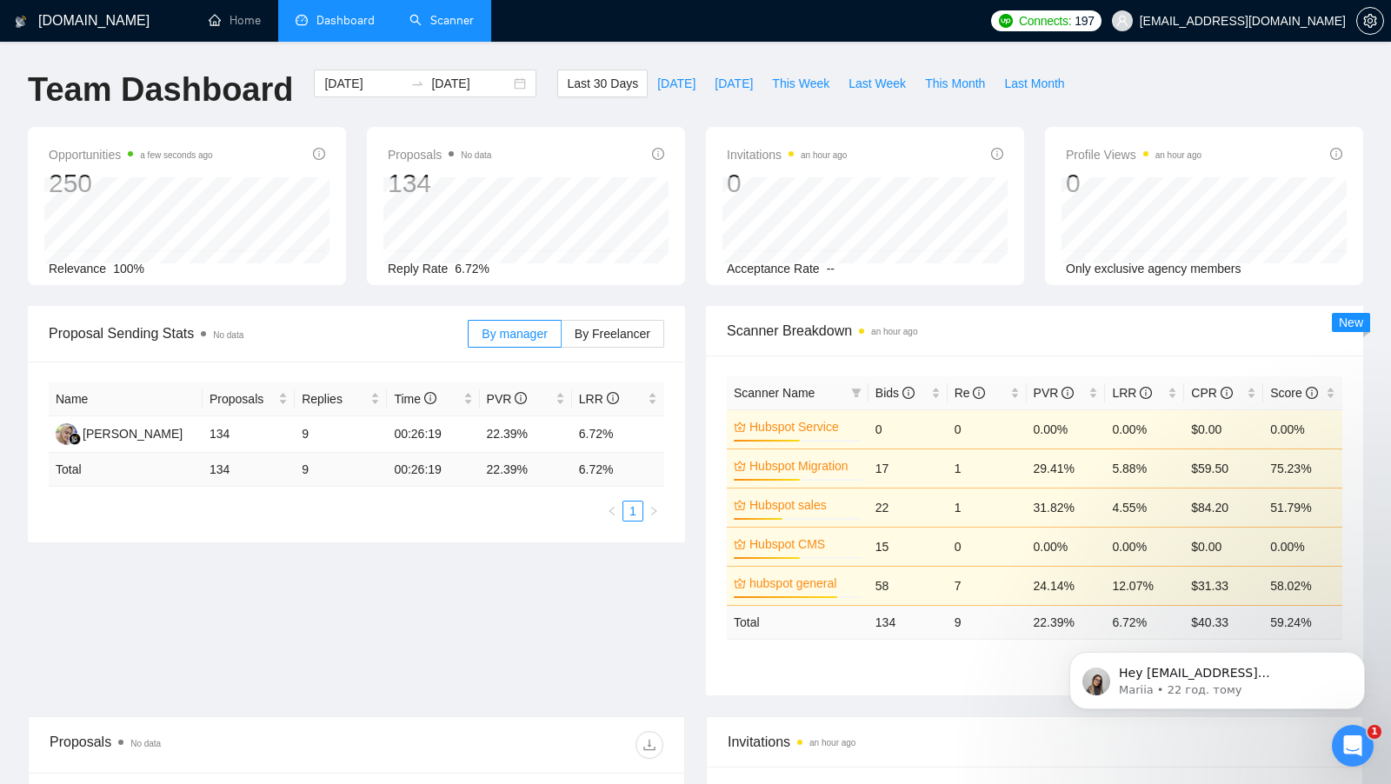
scroll to position [101, 0]
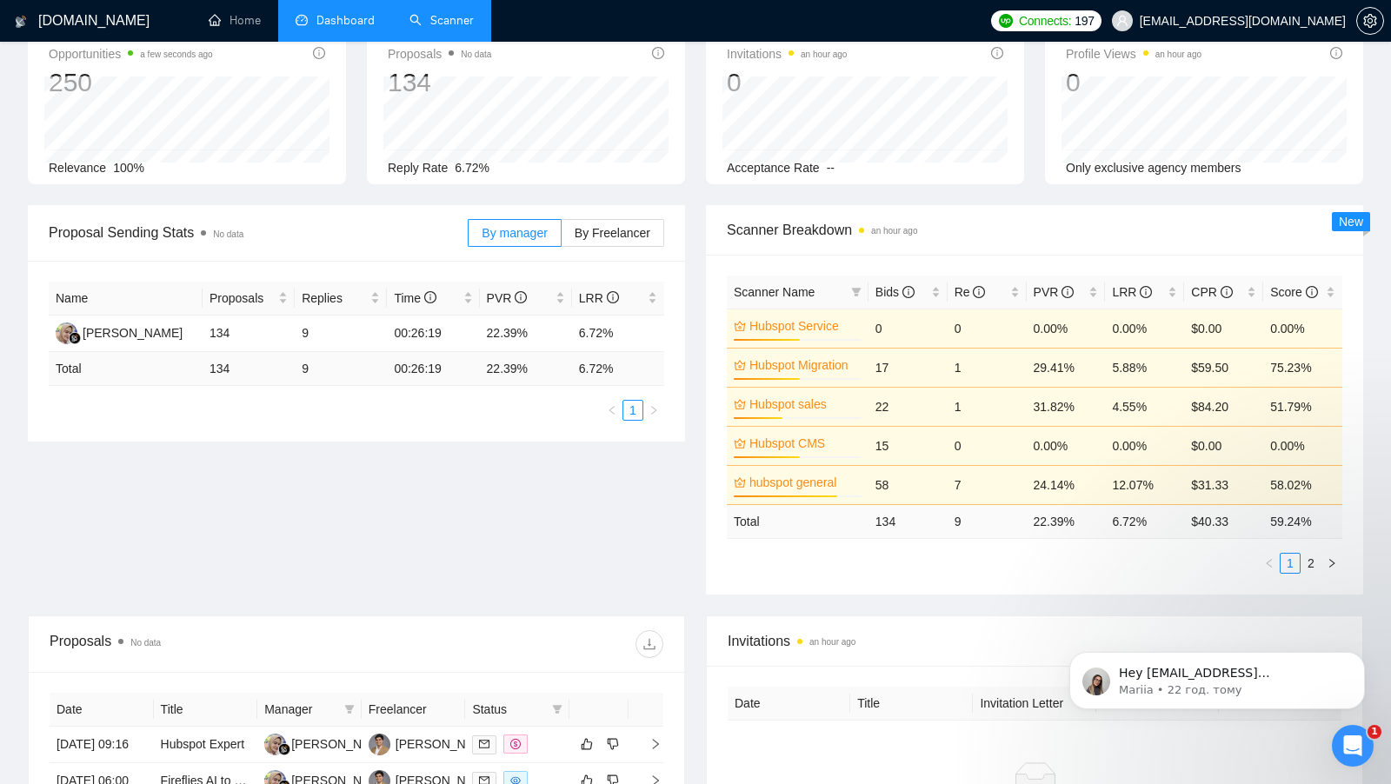
click at [433, 43] on span "Proposals No data" at bounding box center [439, 53] width 103 height 21
click at [467, 28] on link "Scanner" at bounding box center [441, 20] width 64 height 15
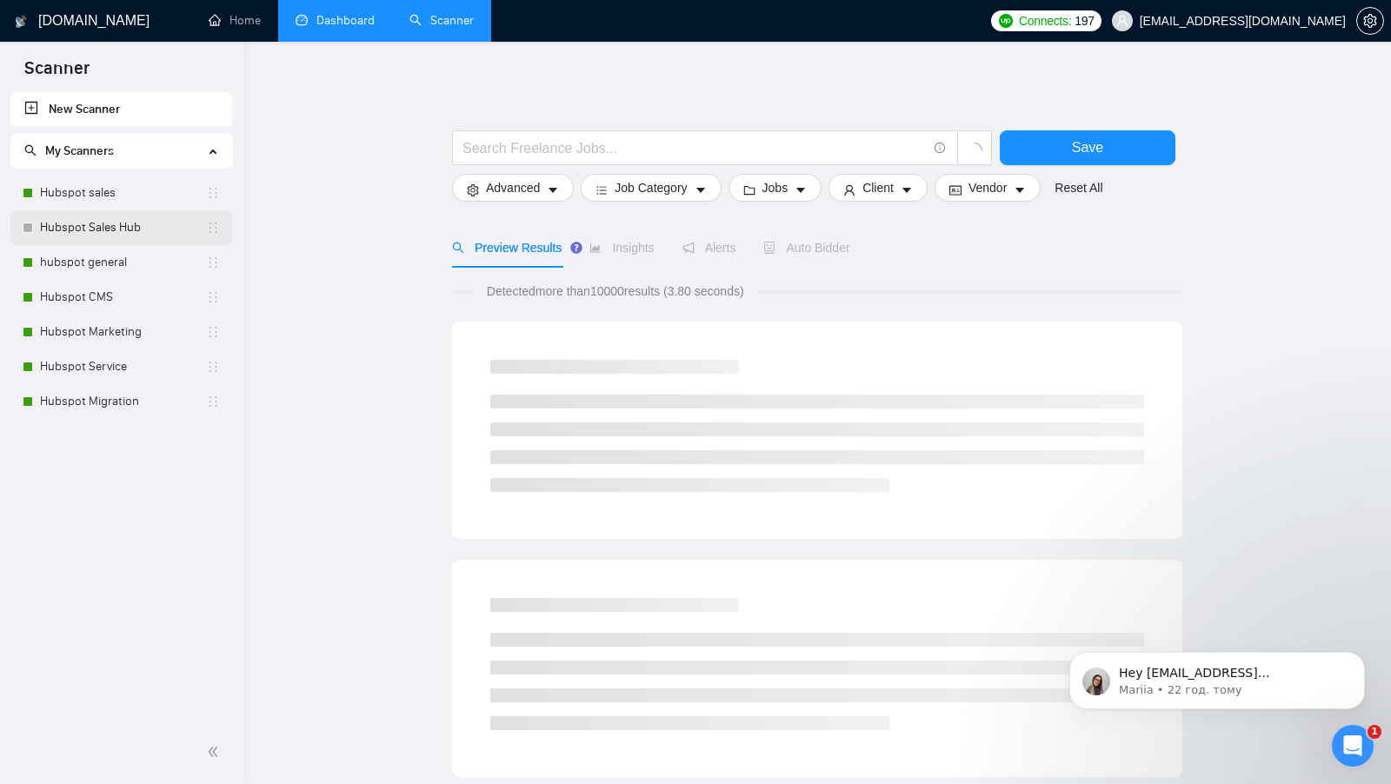
click at [99, 213] on link "Hubspot Sales Hub" at bounding box center [123, 227] width 166 height 35
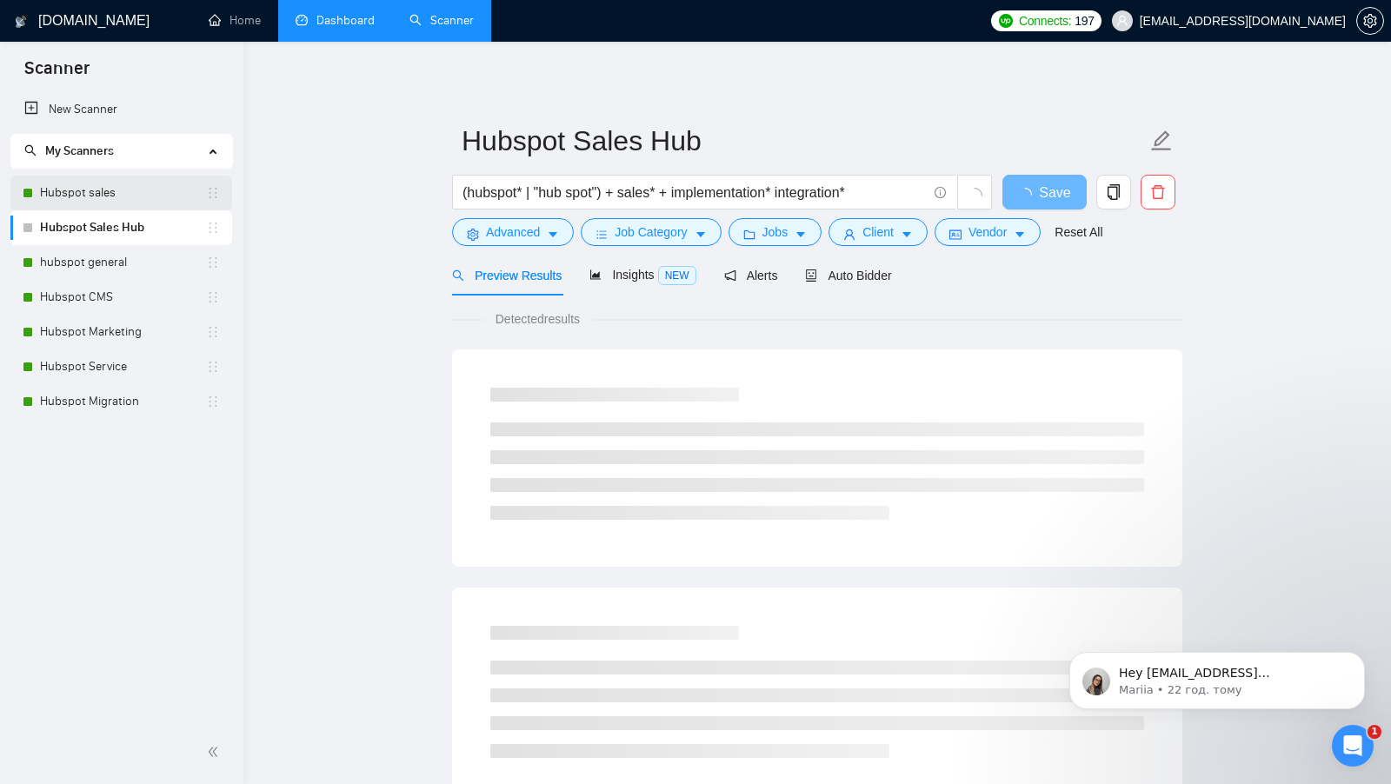
click at [106, 208] on link "Hubspot sales" at bounding box center [123, 193] width 166 height 35
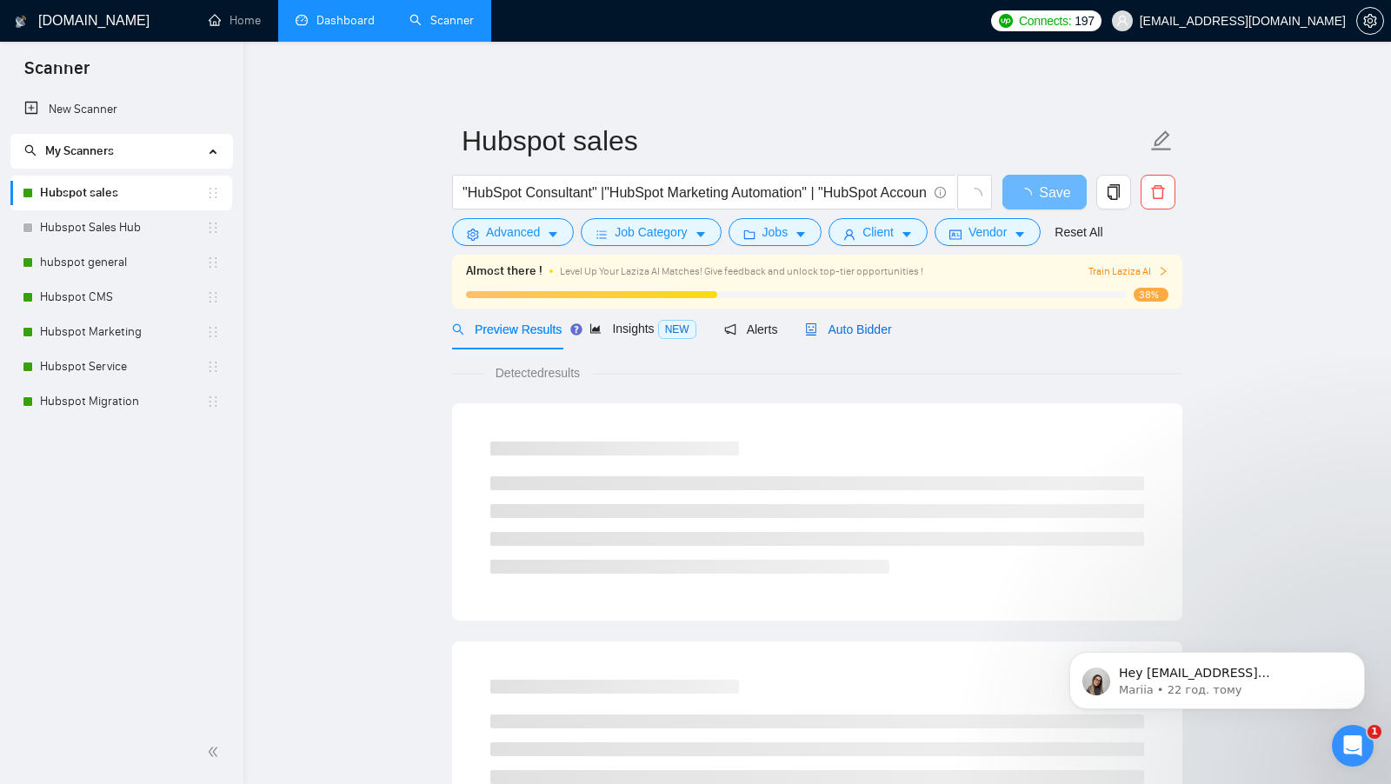
click at [851, 326] on span "Auto Bidder" at bounding box center [848, 329] width 86 height 14
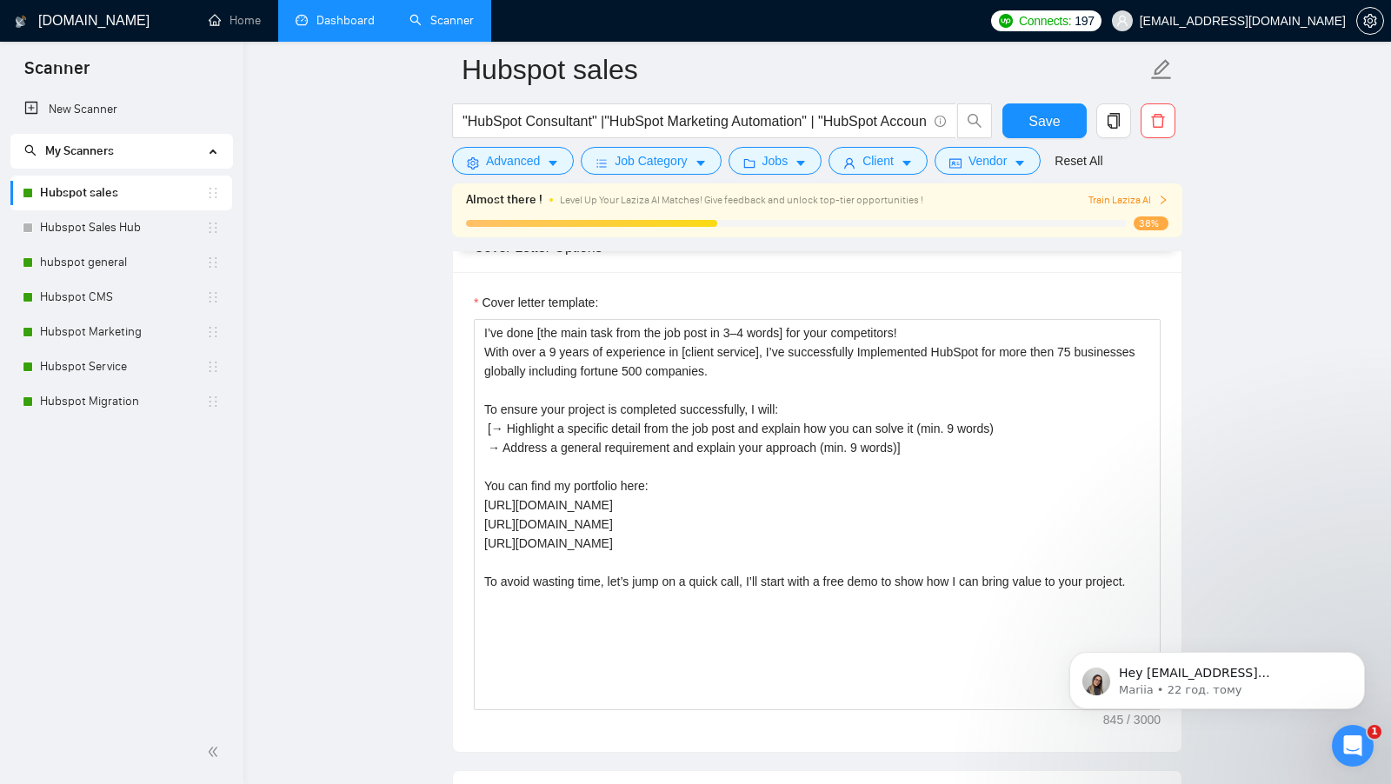
scroll to position [1983, 0]
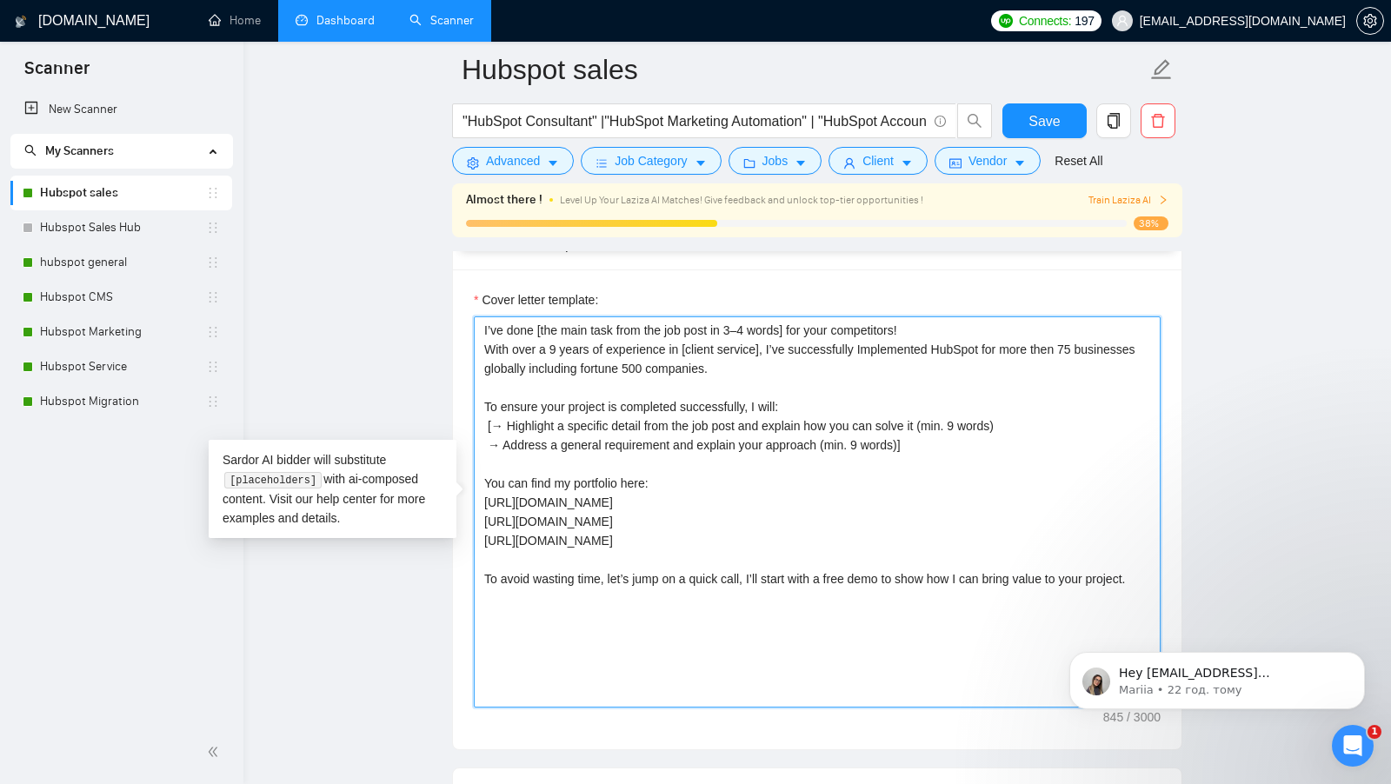
drag, startPoint x: 543, startPoint y: 602, endPoint x: 478, endPoint y: 319, distance: 289.9
click at [478, 319] on textarea "I’ve done [the main task from the job post in 3–4 words] for your competitors! …" at bounding box center [817, 511] width 687 height 391
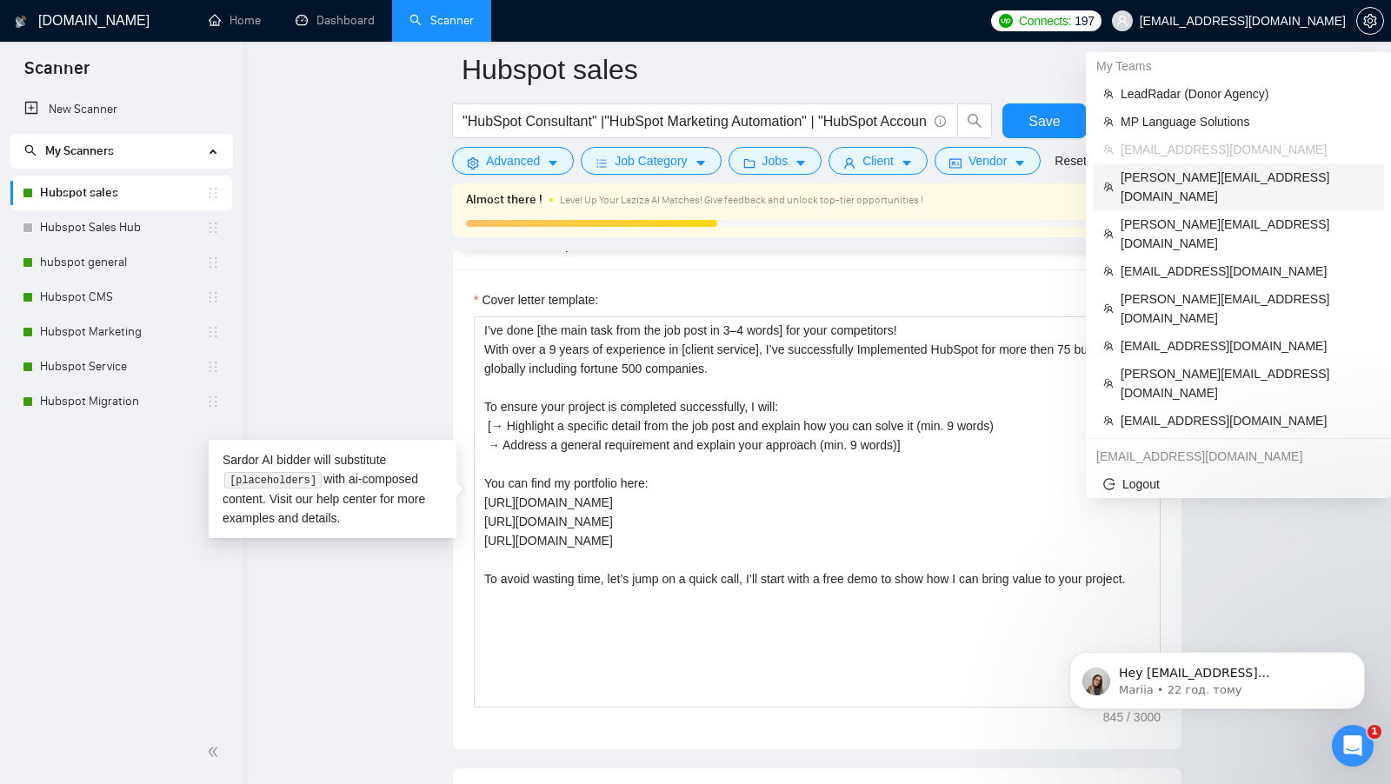
click at [1228, 183] on span "[PERSON_NAME][EMAIL_ADDRESS][DOMAIN_NAME]" at bounding box center [1246, 187] width 253 height 38
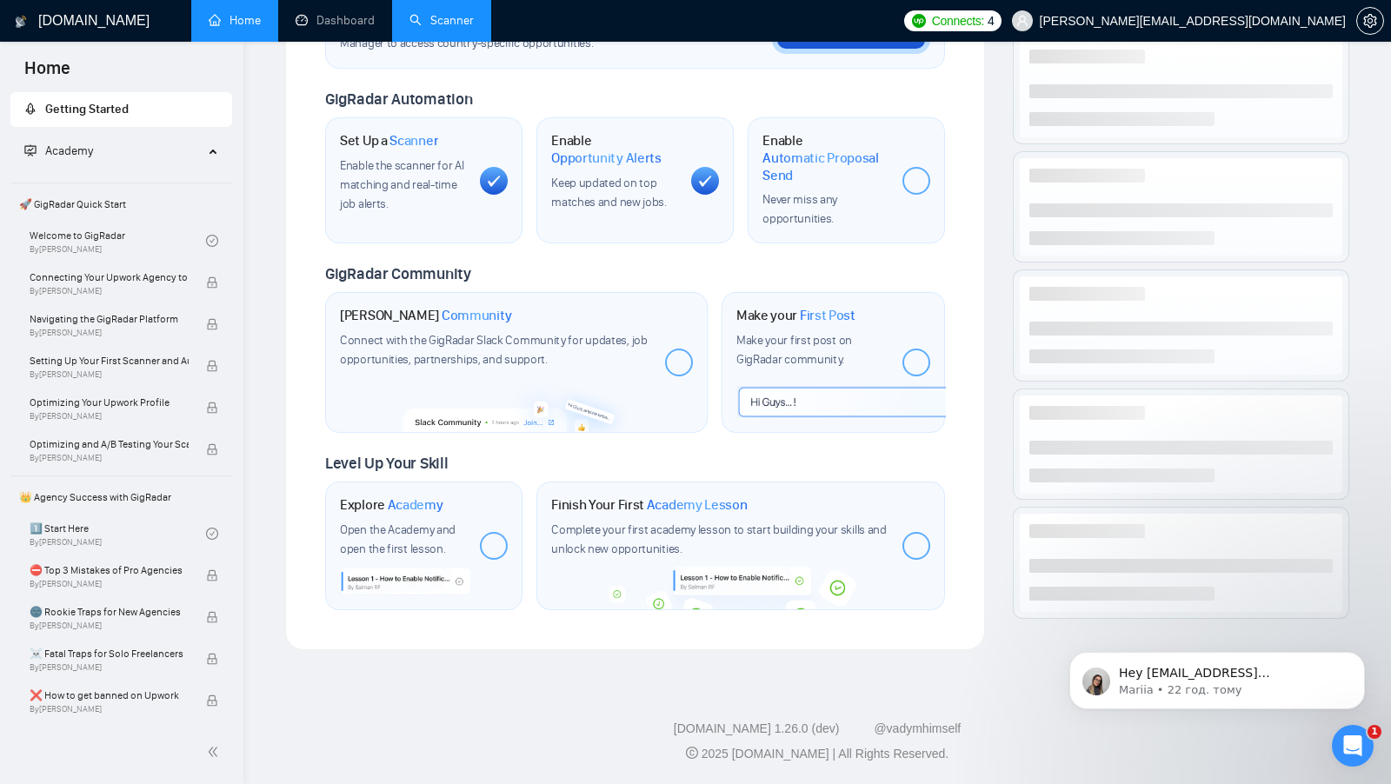
scroll to position [579, 0]
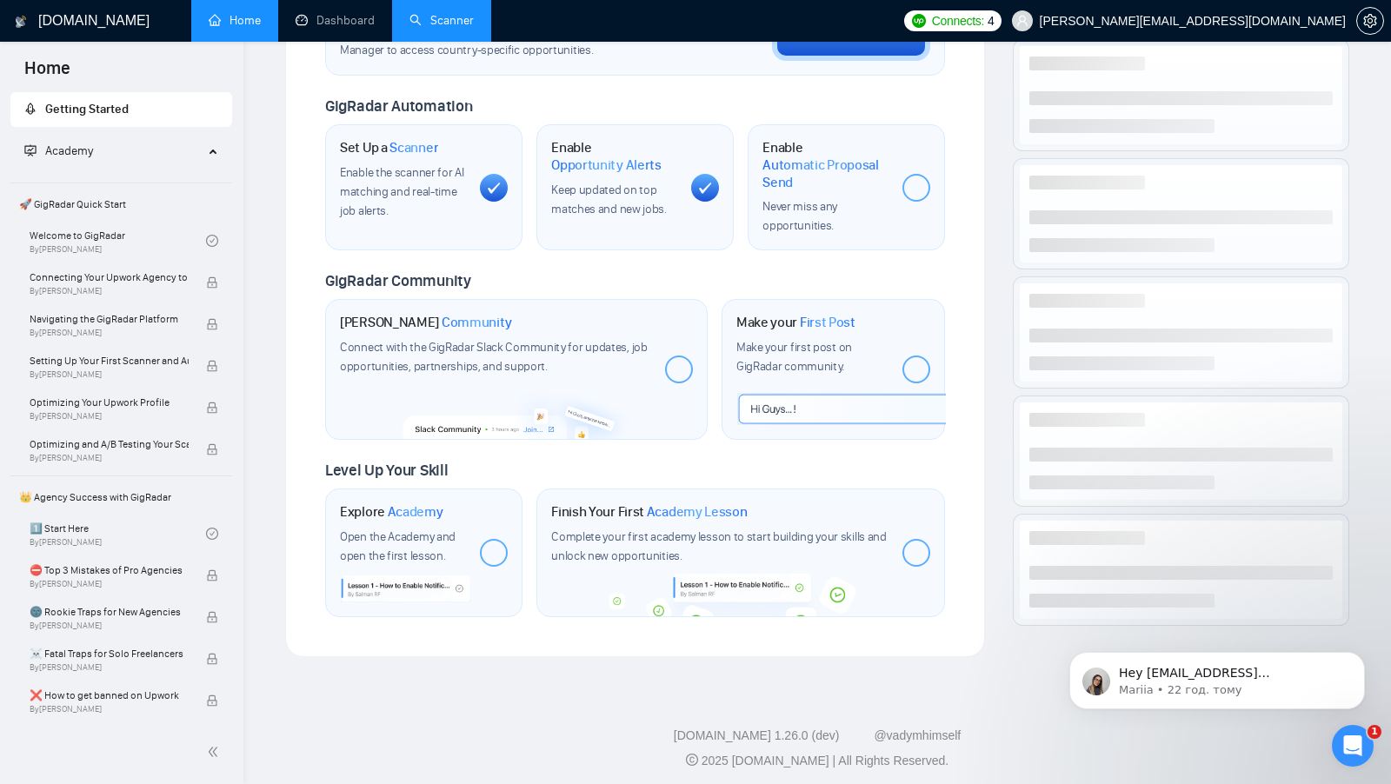
click at [416, 13] on link "Scanner" at bounding box center [441, 20] width 64 height 15
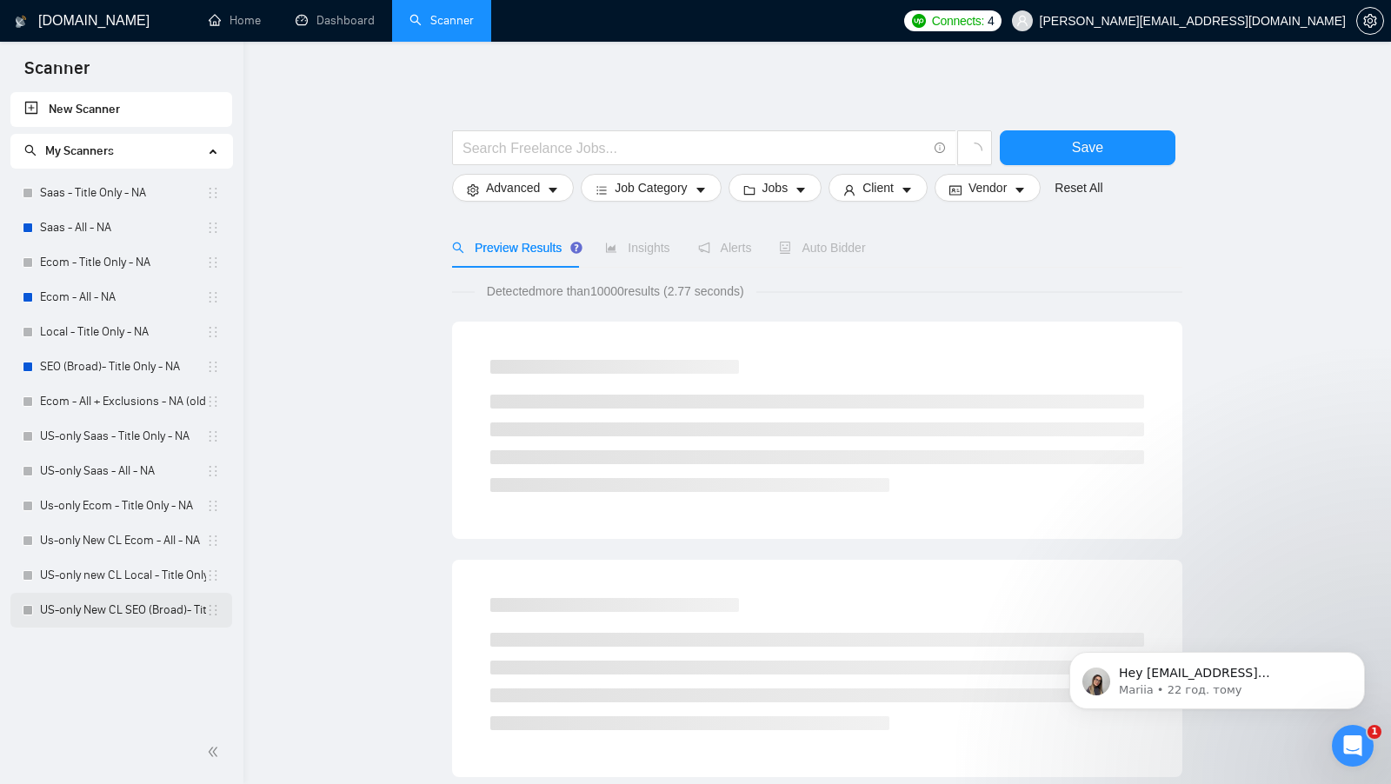
click at [103, 603] on link "US-only New CL SEO (Broad)- Title Only - NA" at bounding box center [123, 610] width 166 height 35
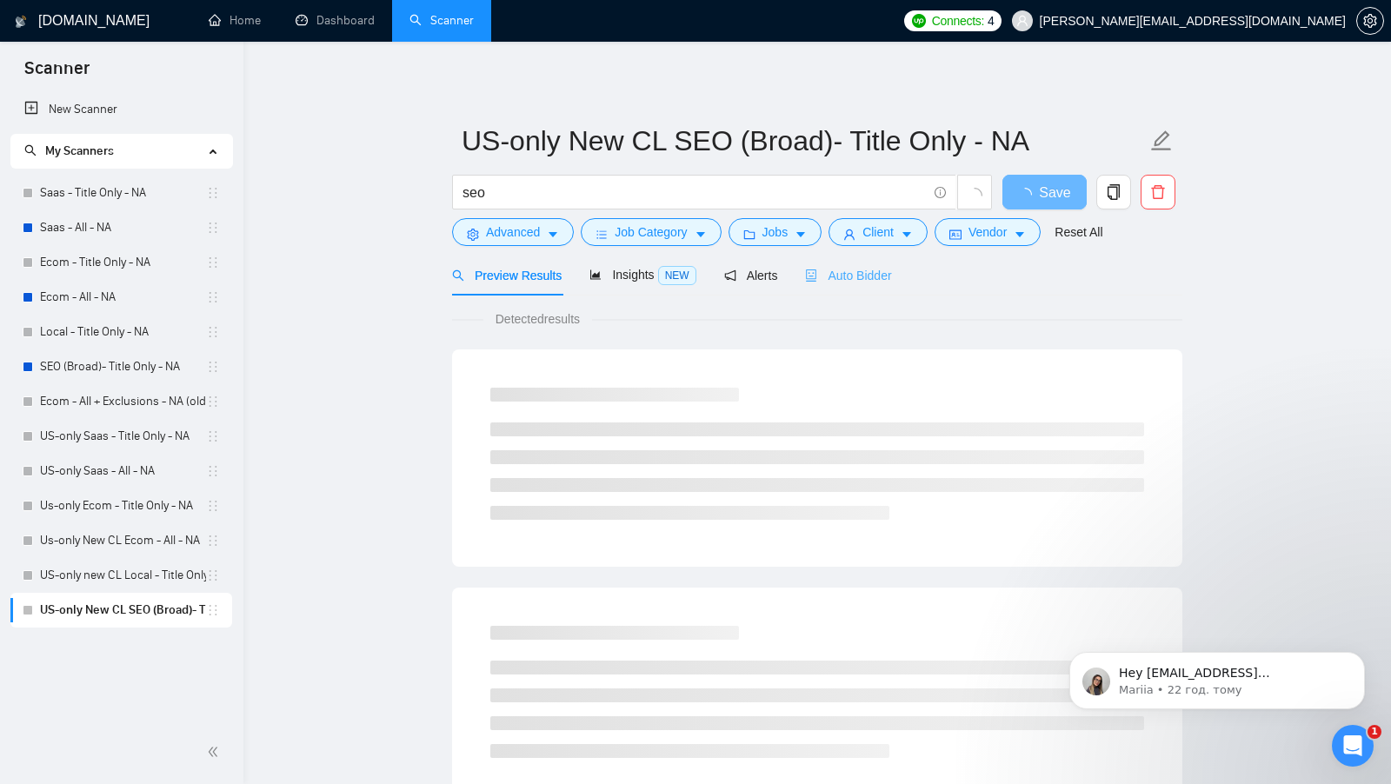
click at [829, 261] on div "Auto Bidder" at bounding box center [848, 275] width 86 height 41
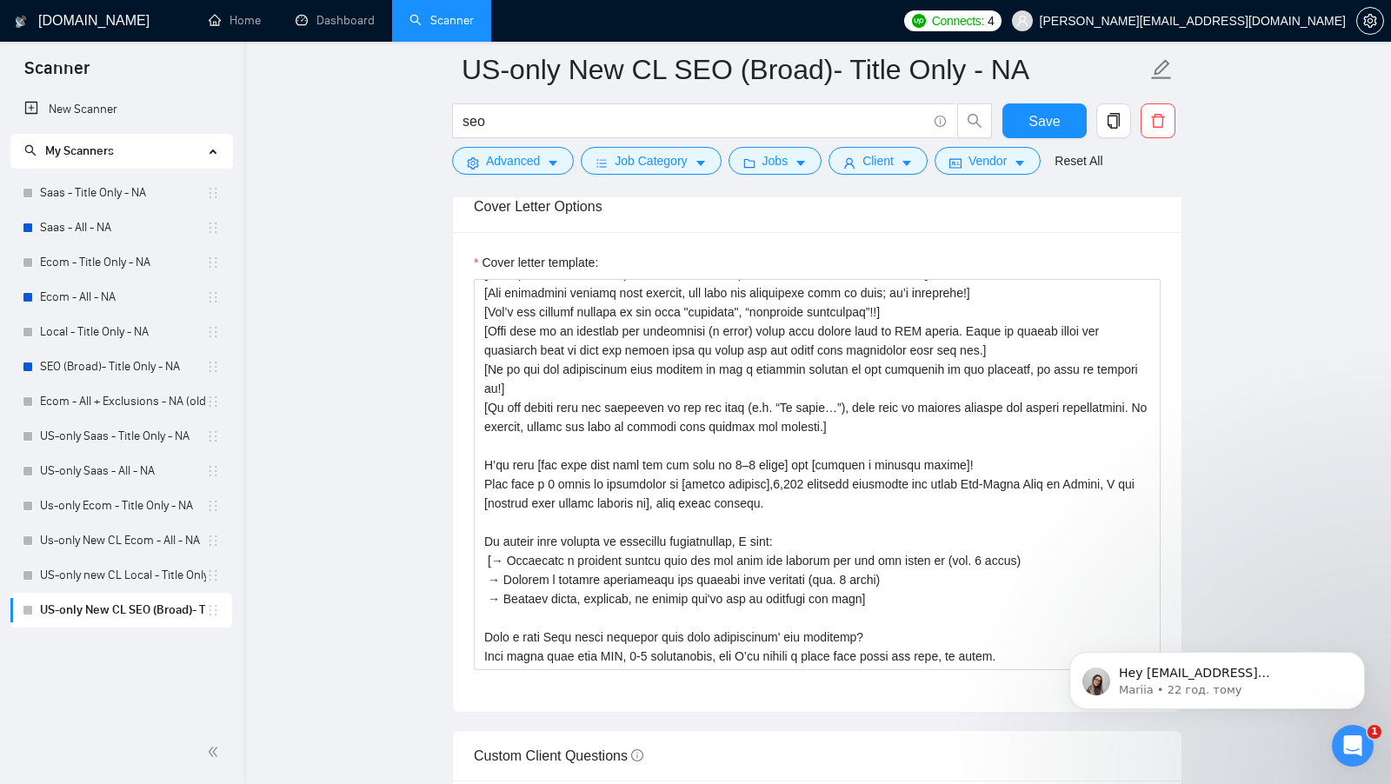
scroll to position [1914, 0]
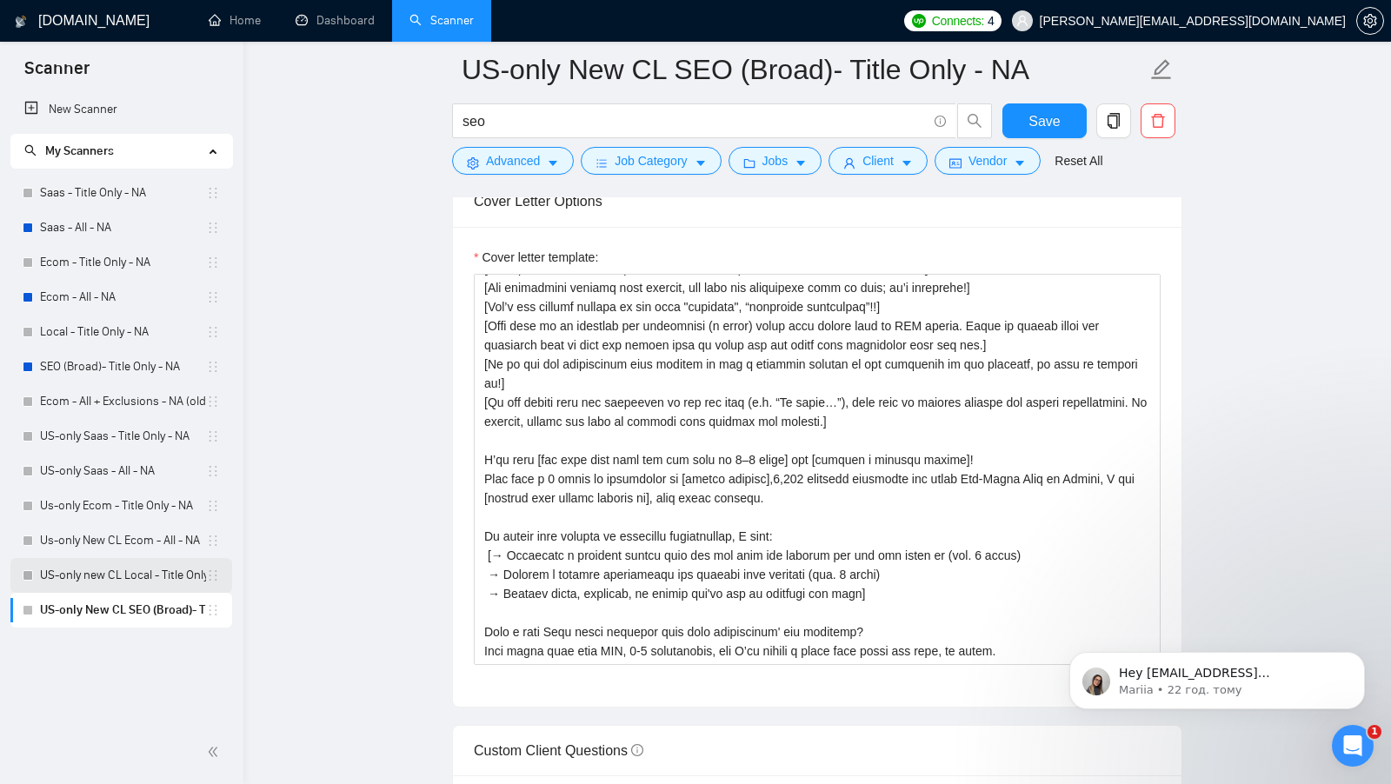
click at [100, 581] on link "US-only new CL Local - Title Only - NA" at bounding box center [123, 575] width 166 height 35
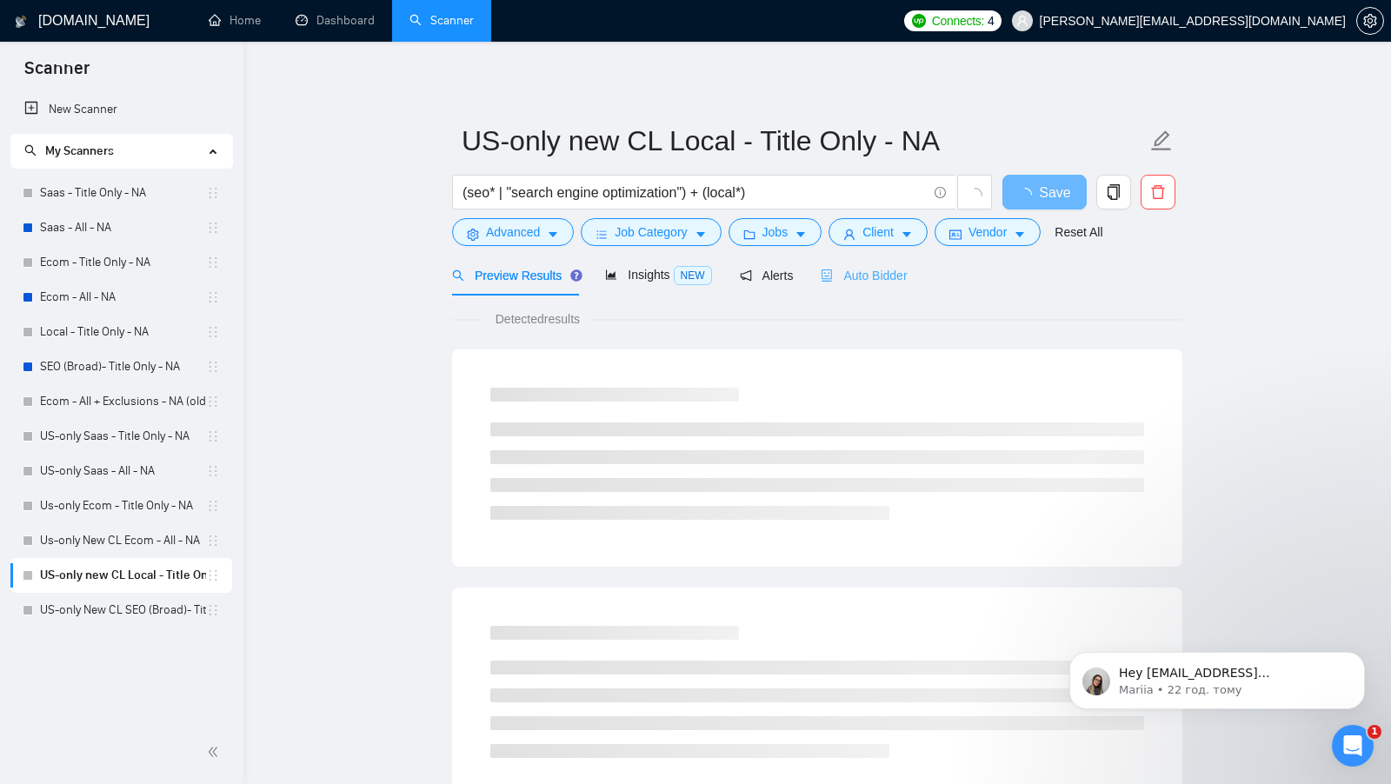
click at [881, 288] on div "Auto Bidder" at bounding box center [864, 275] width 86 height 41
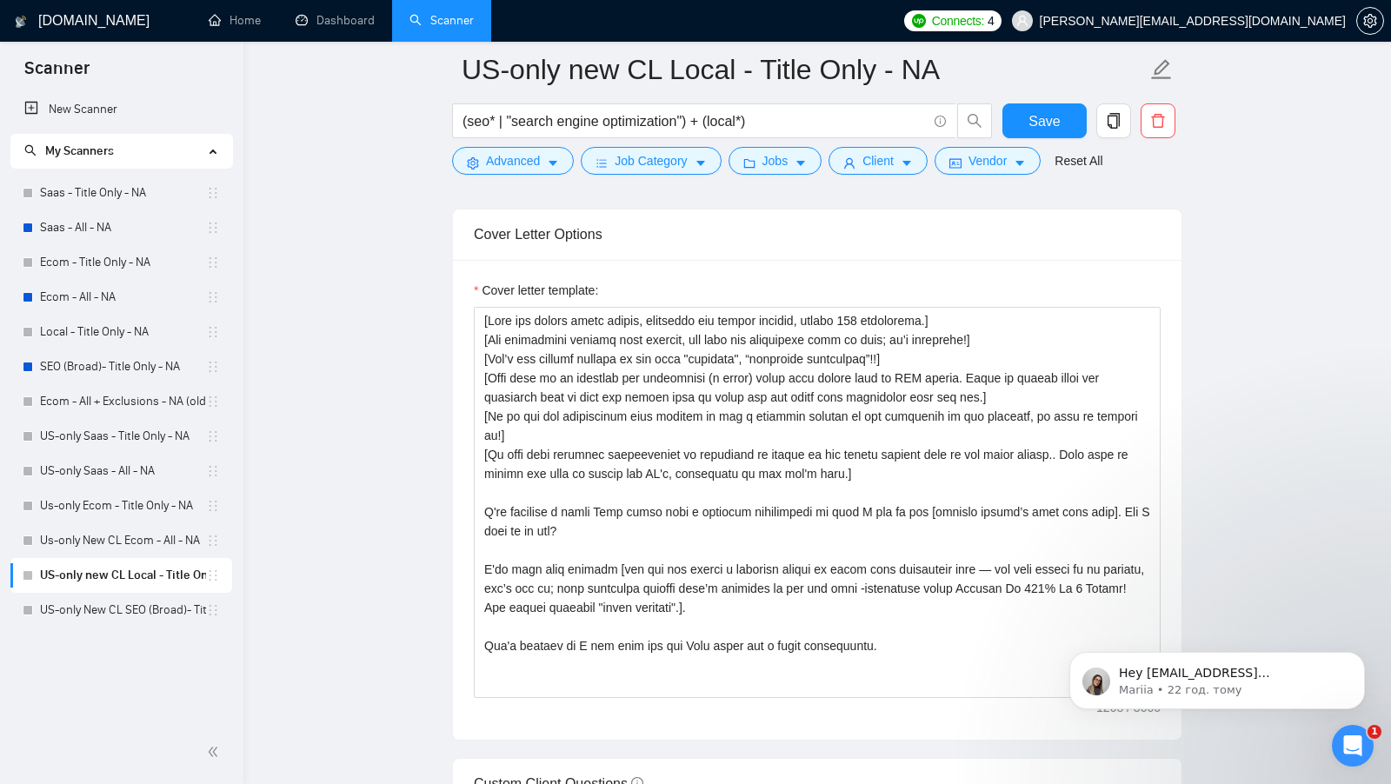
scroll to position [1905, 0]
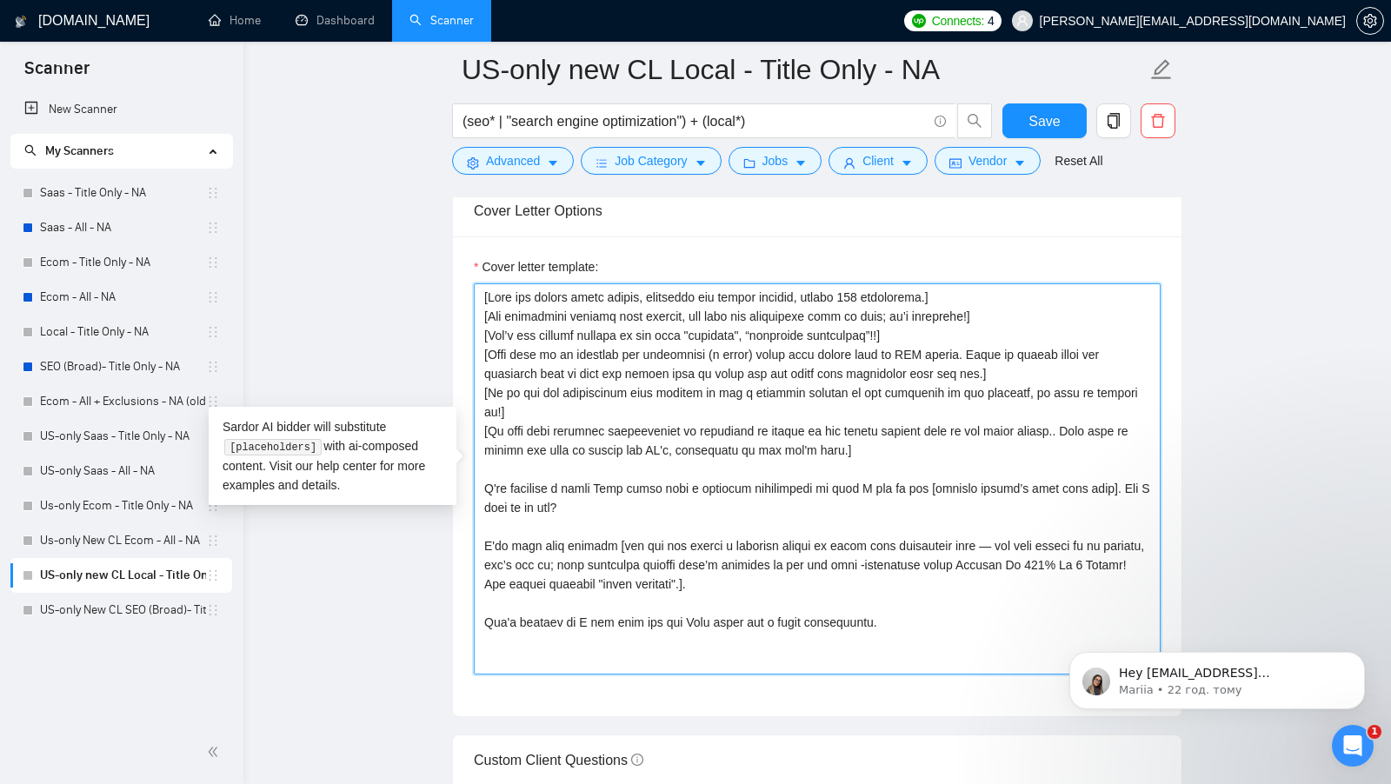
drag, startPoint x: 482, startPoint y: 460, endPoint x: 967, endPoint y: 589, distance: 502.0
click at [967, 589] on textarea "Cover letter template:" at bounding box center [817, 478] width 687 height 391
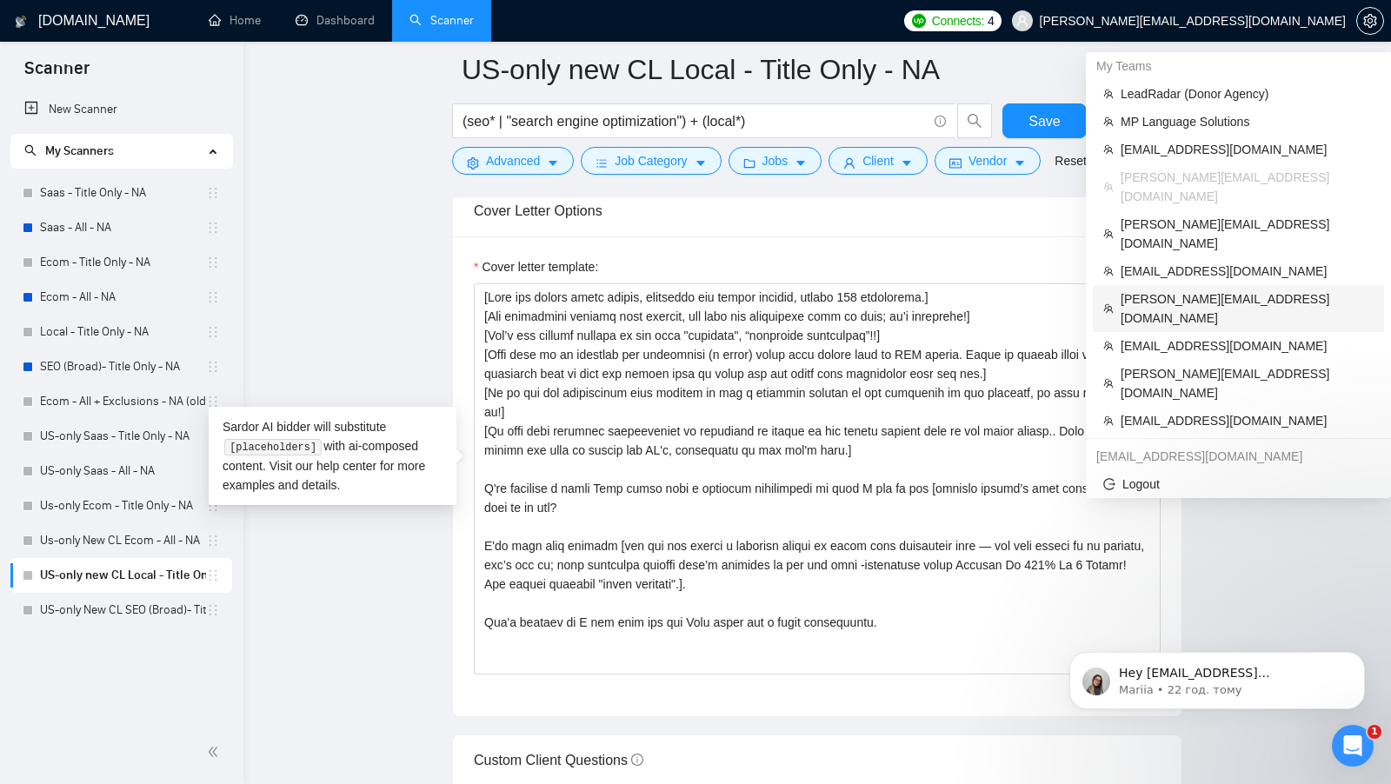
click at [1177, 289] on span "[PERSON_NAME][EMAIL_ADDRESS][DOMAIN_NAME]" at bounding box center [1246, 308] width 253 height 38
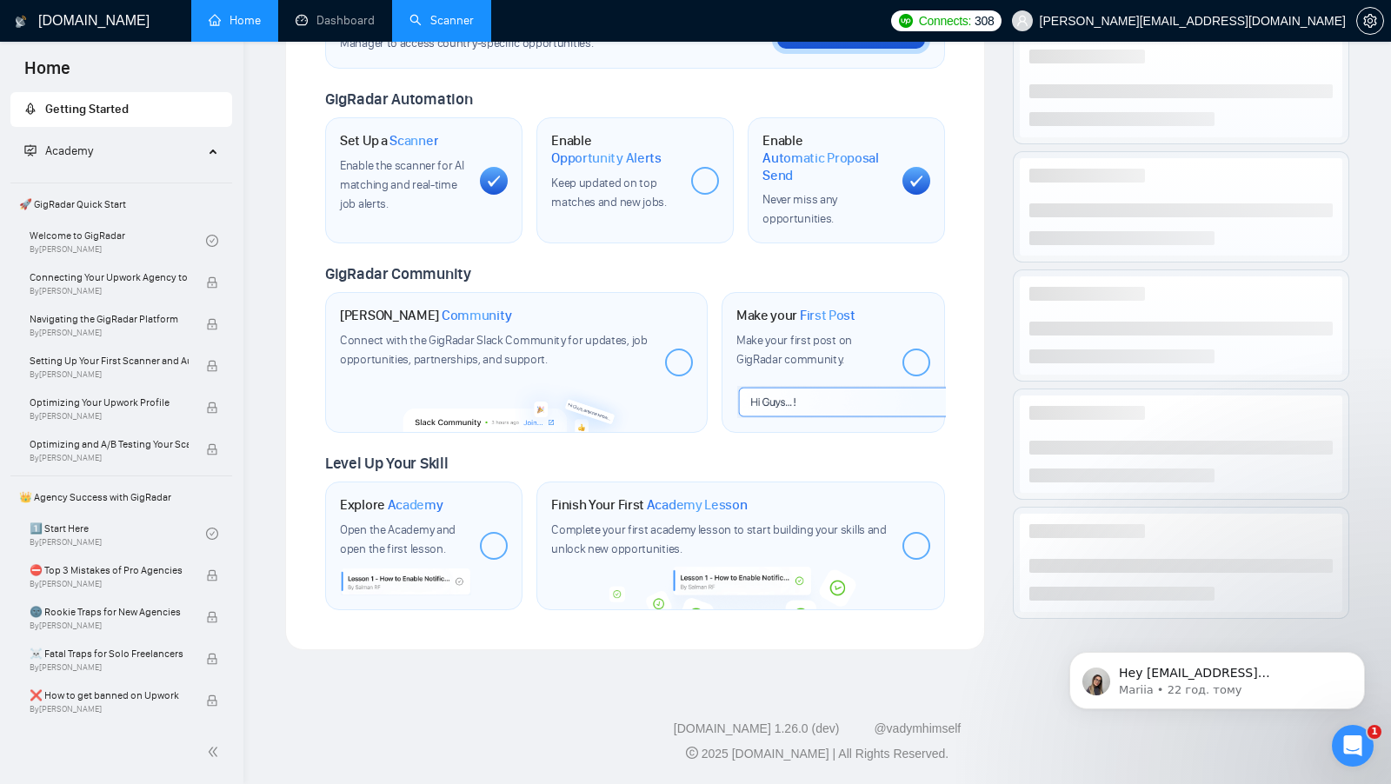
scroll to position [579, 0]
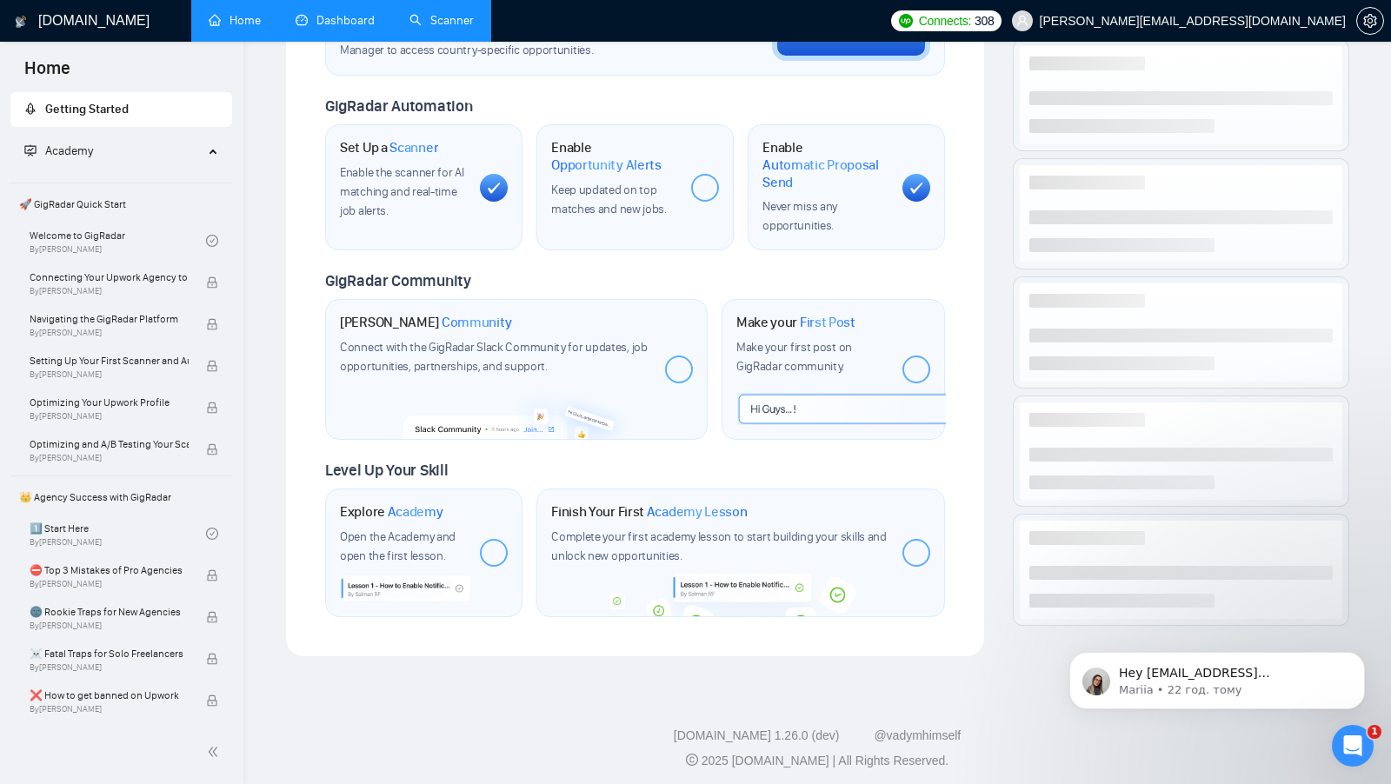
click at [322, 25] on link "Dashboard" at bounding box center [335, 20] width 79 height 15
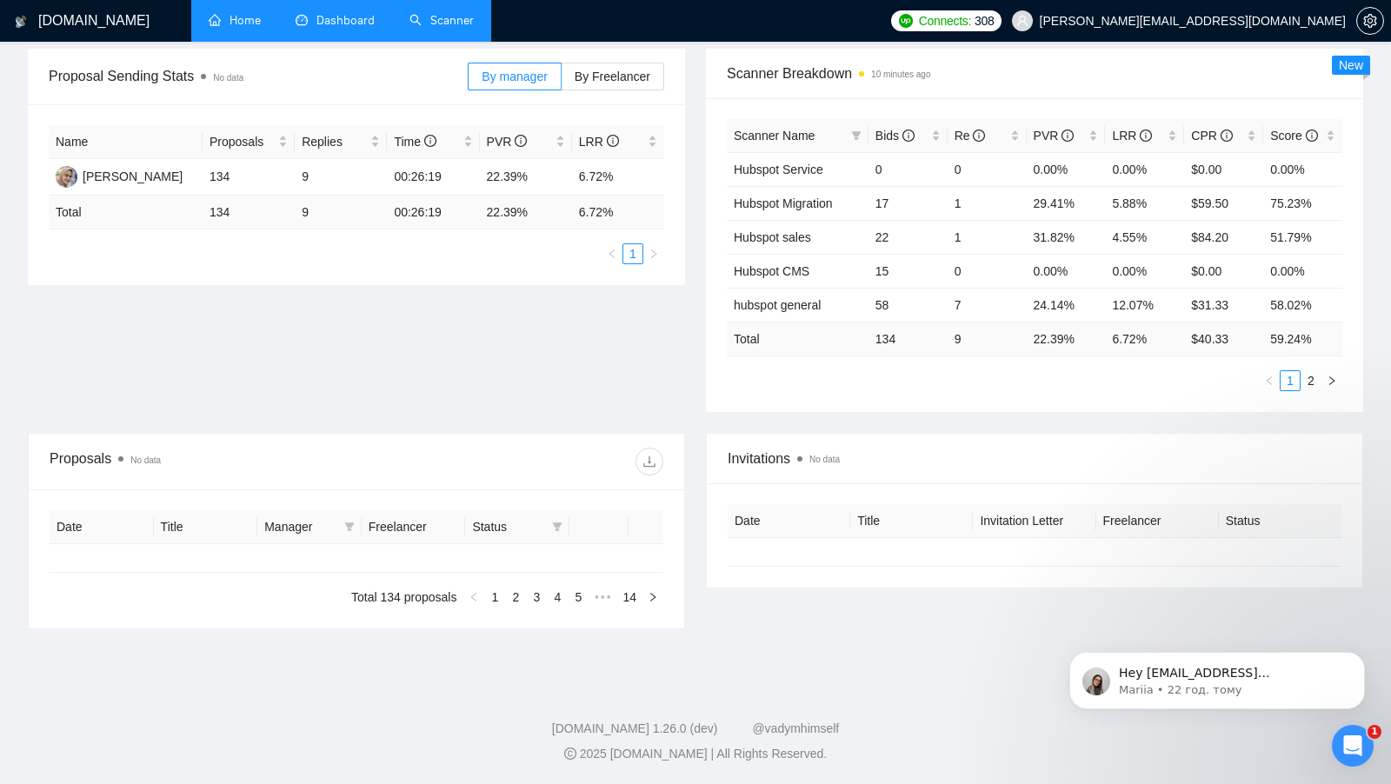
type input "2025-07-20"
type input "2025-08-19"
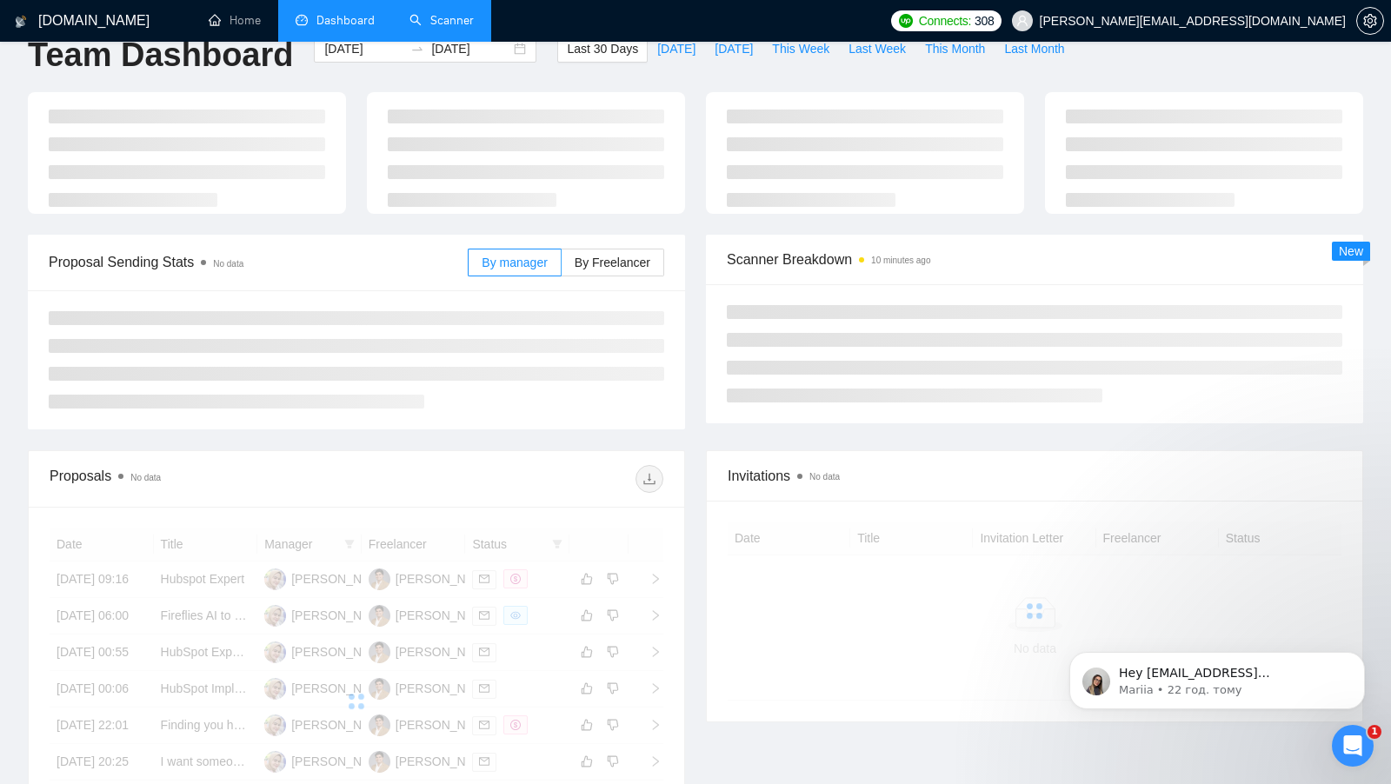
scroll to position [33, 0]
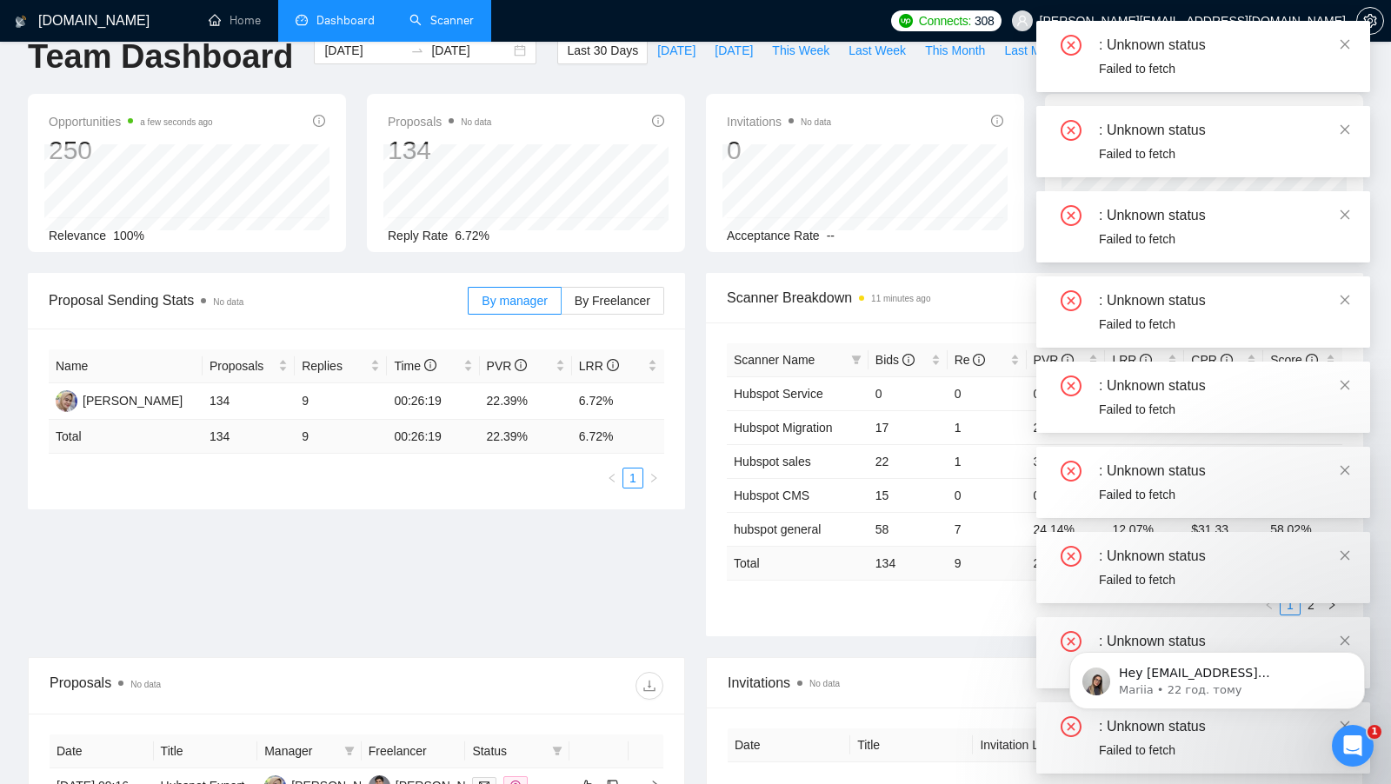
click at [536, 552] on div "Proposal Sending Stats No data By manager By Freelancer Name Proposals Replies …" at bounding box center [695, 465] width 1356 height 384
click at [252, 14] on link "Home" at bounding box center [235, 20] width 52 height 15
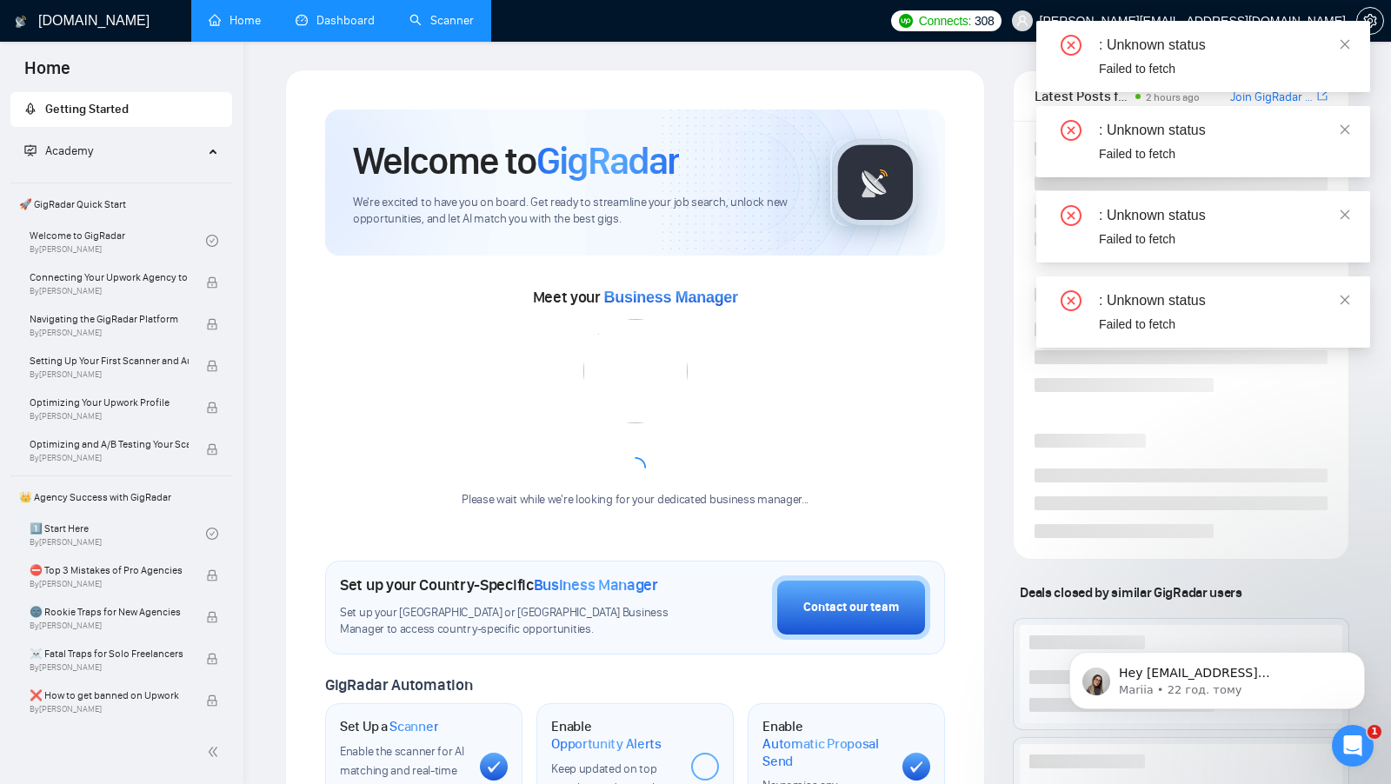
click at [333, 25] on link "Dashboard" at bounding box center [335, 20] width 79 height 15
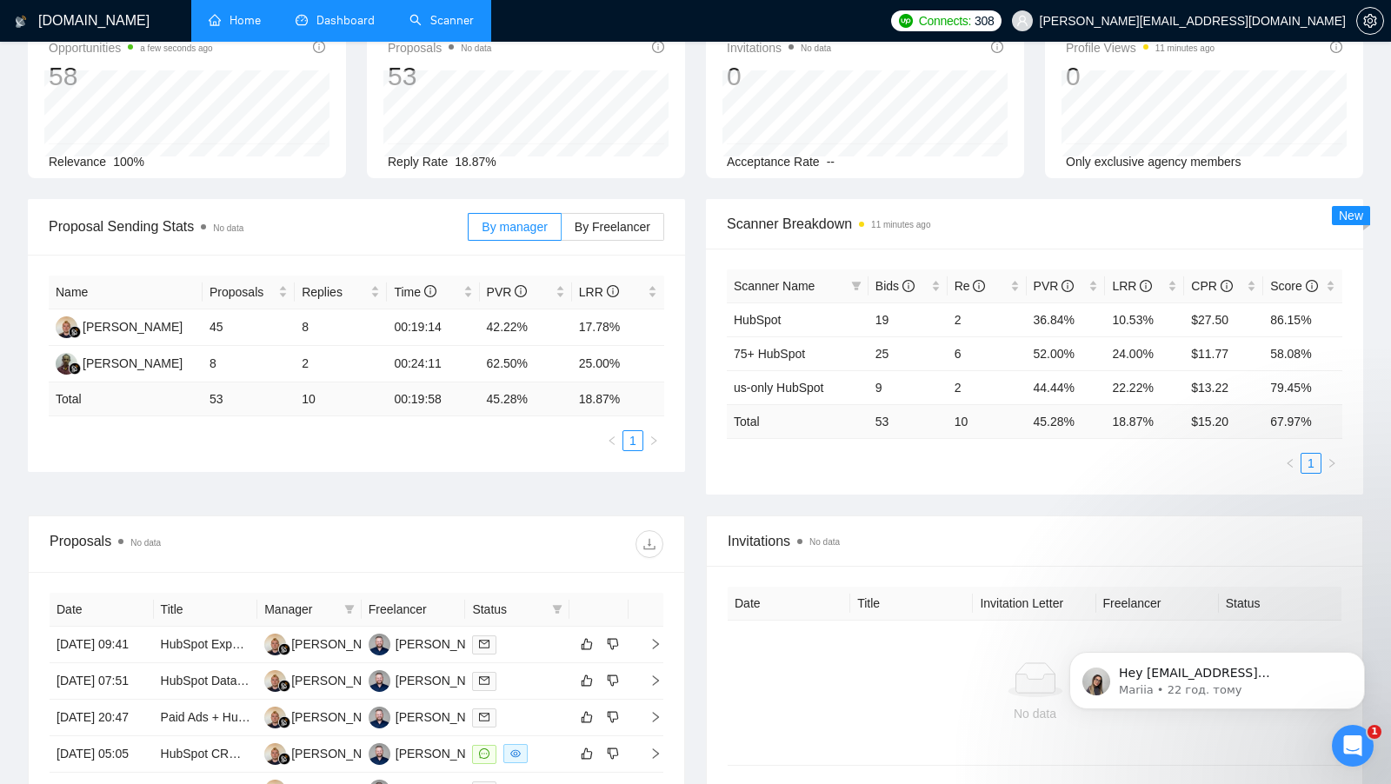
scroll to position [105, 0]
click at [435, 13] on link "Scanner" at bounding box center [441, 20] width 64 height 15
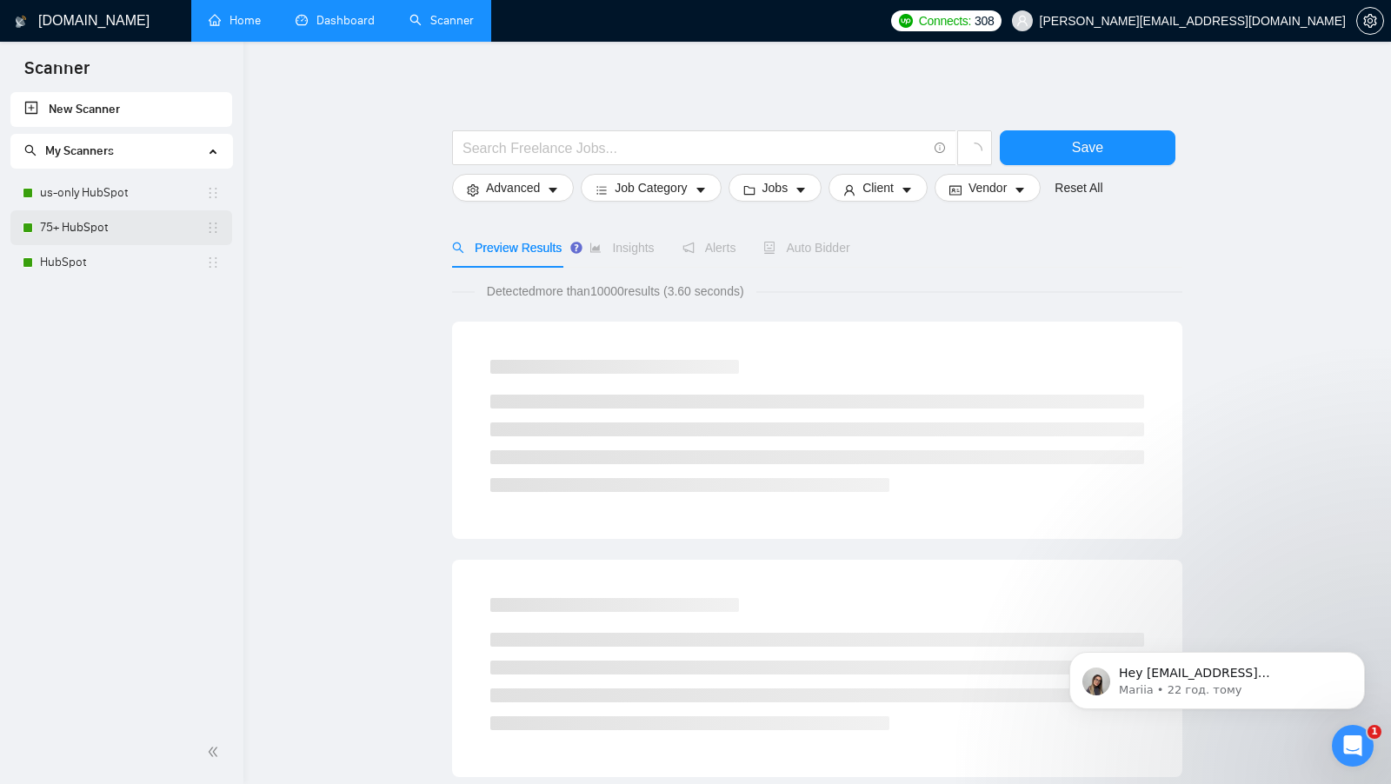
click at [102, 224] on link "75+ HubSpot" at bounding box center [123, 227] width 166 height 35
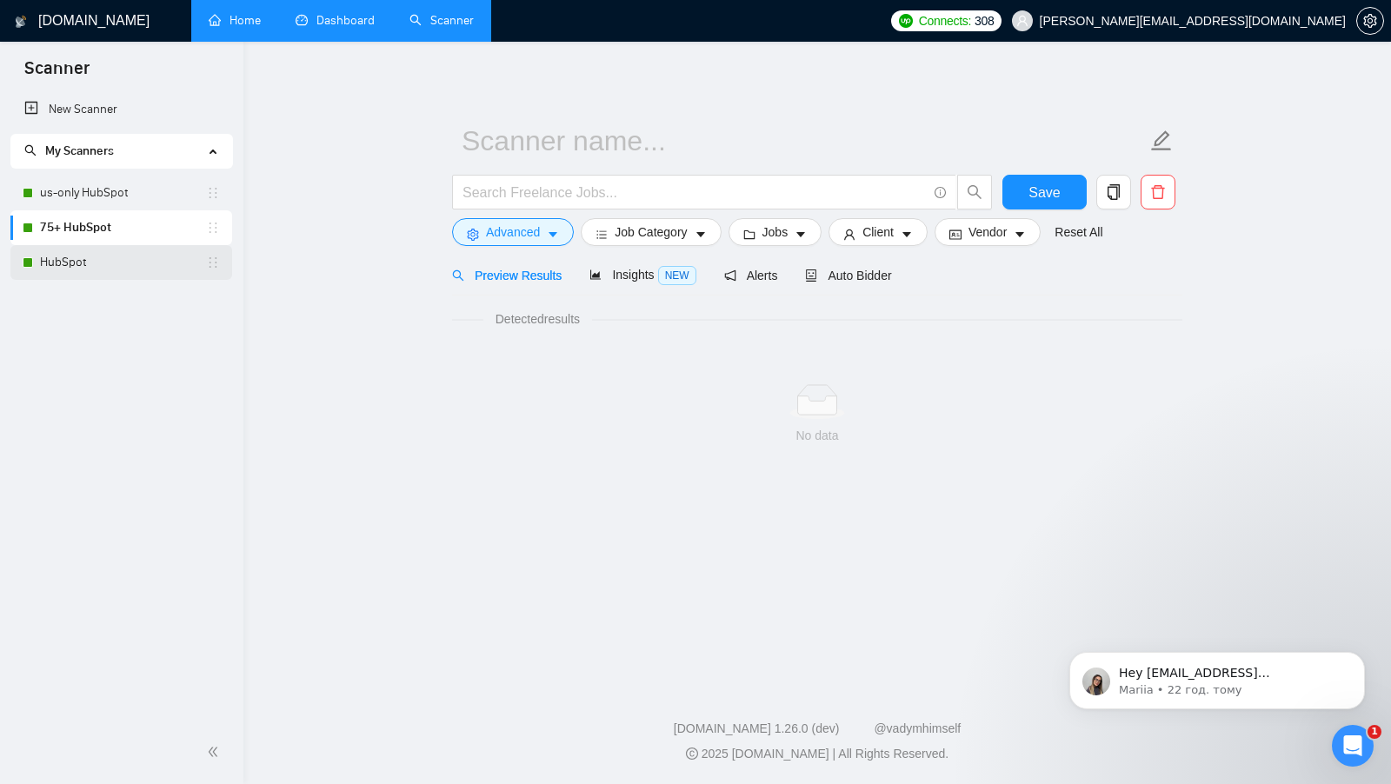
click at [102, 247] on link "HubSpot" at bounding box center [123, 262] width 166 height 35
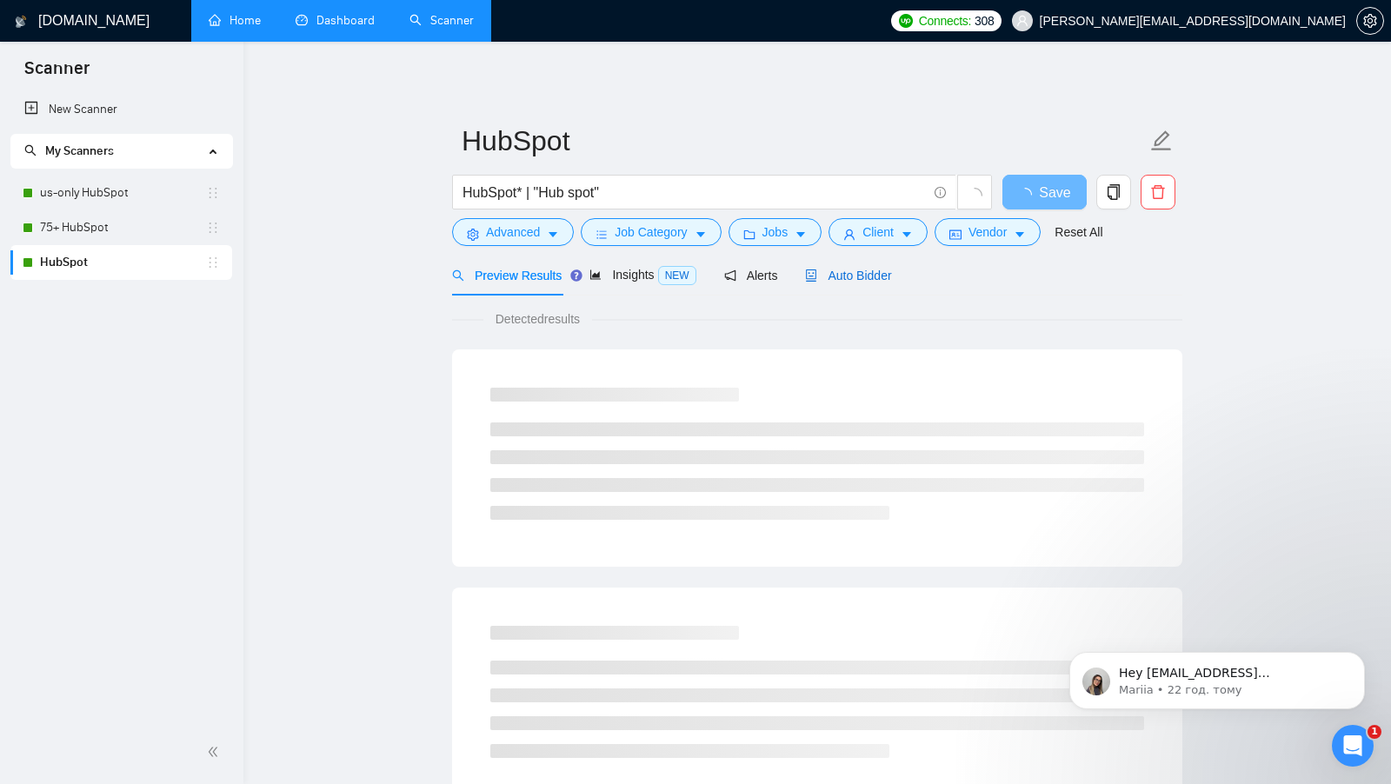
click at [846, 281] on span "Auto Bidder" at bounding box center [848, 276] width 86 height 14
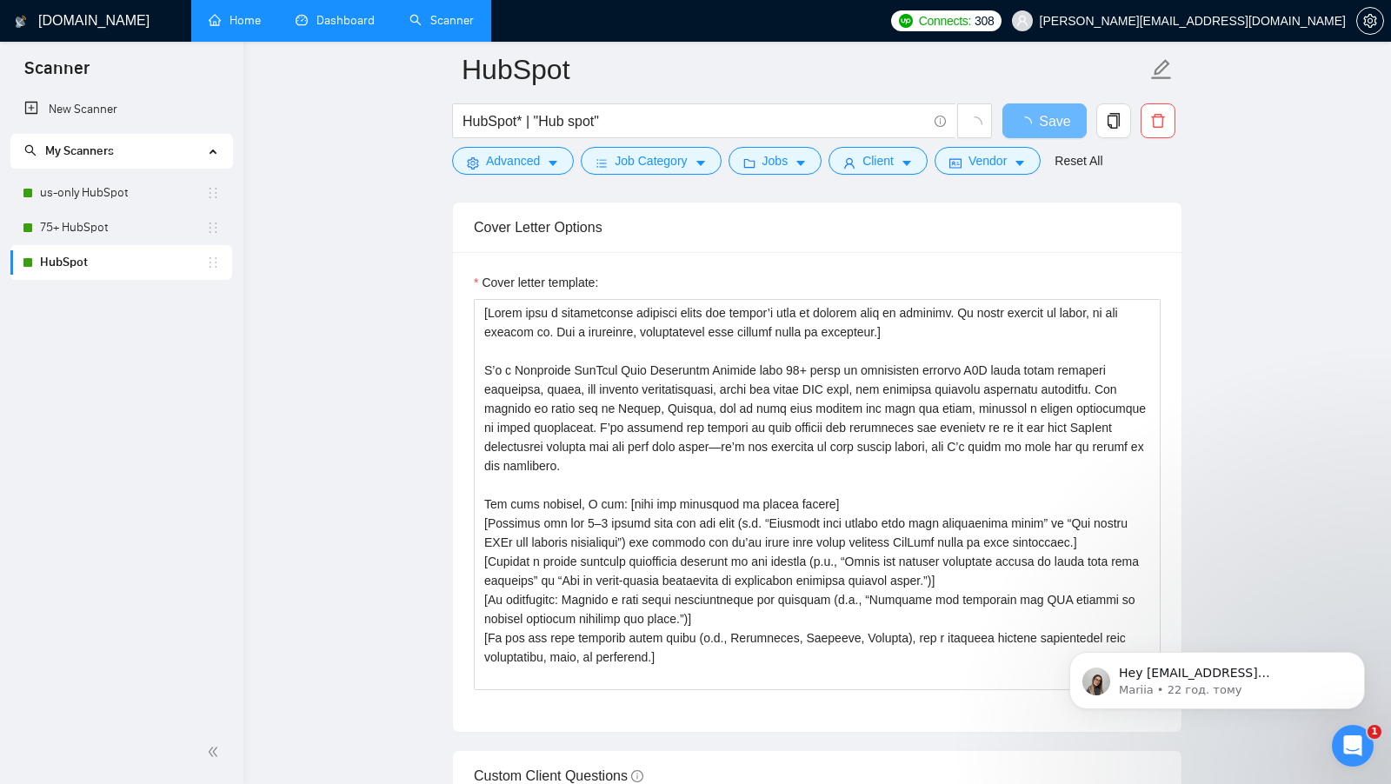
scroll to position [1745, 0]
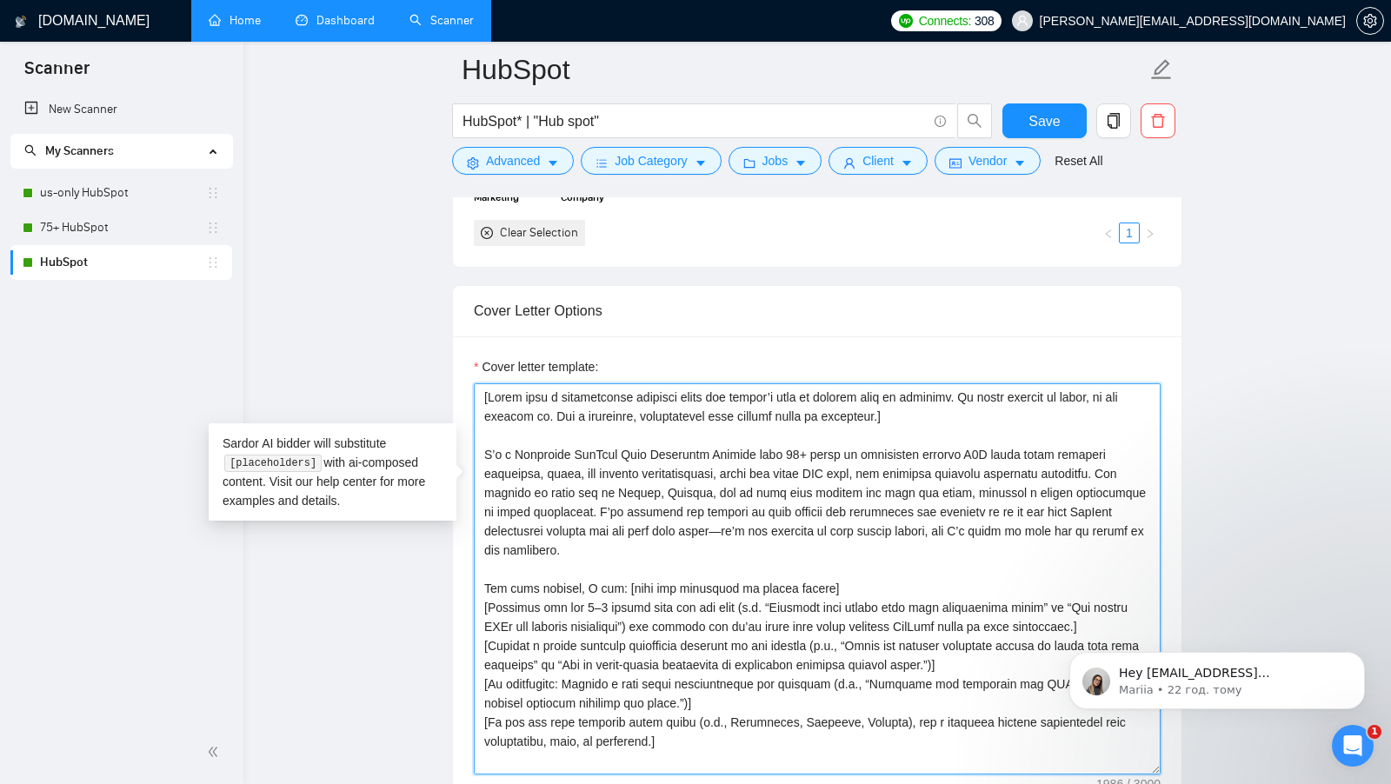
drag, startPoint x: 478, startPoint y: 355, endPoint x: 746, endPoint y: 451, distance: 284.6
click at [746, 451] on textarea "Cover letter template:" at bounding box center [817, 578] width 687 height 391
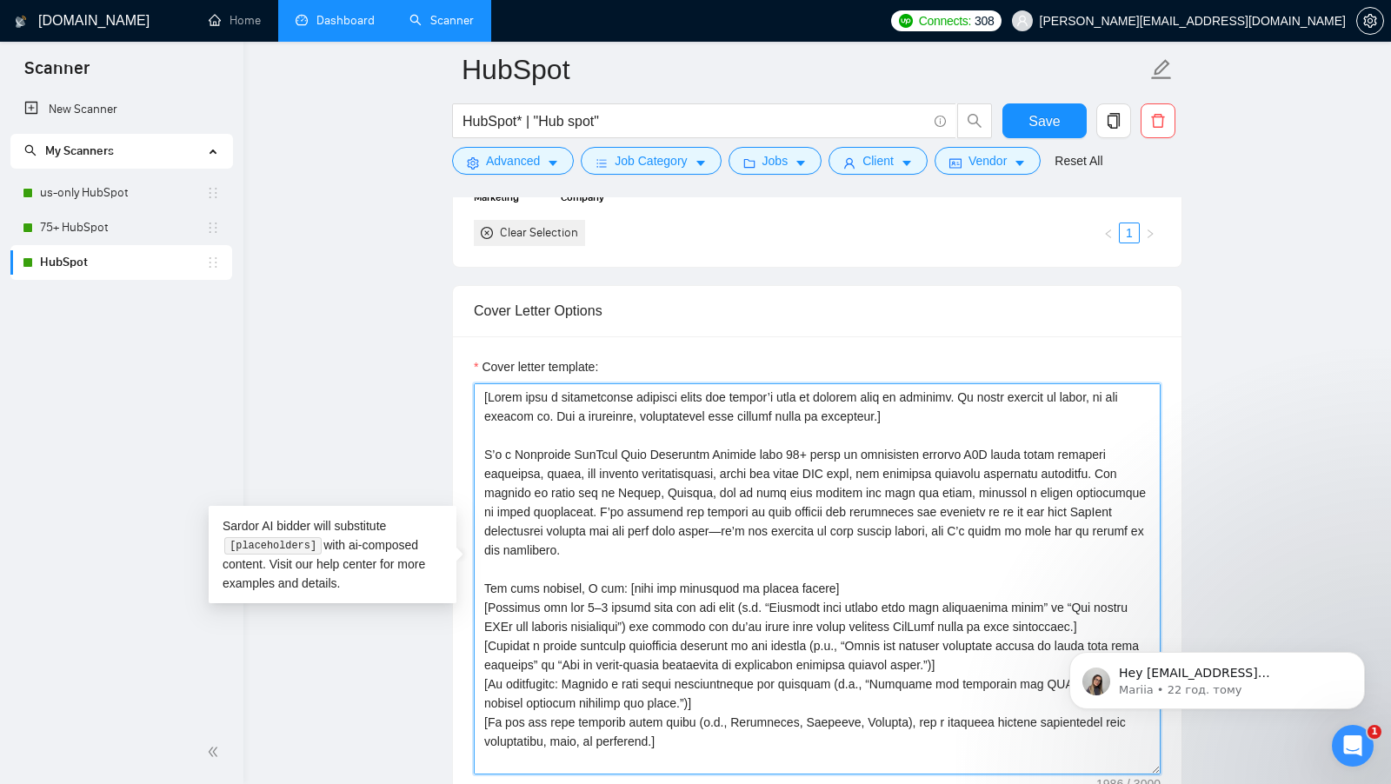
click at [588, 395] on textarea "Cover letter template:" at bounding box center [817, 578] width 687 height 391
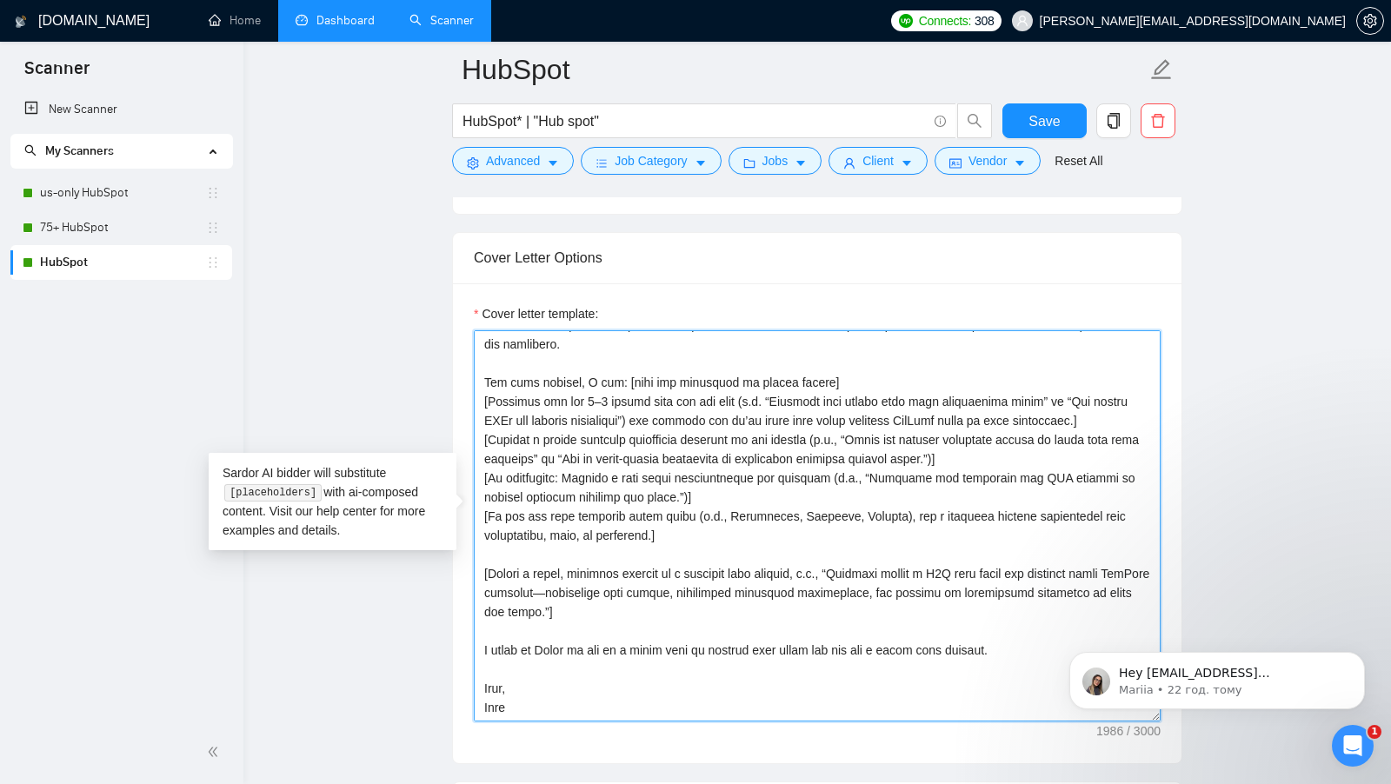
scroll to position [1799, 0]
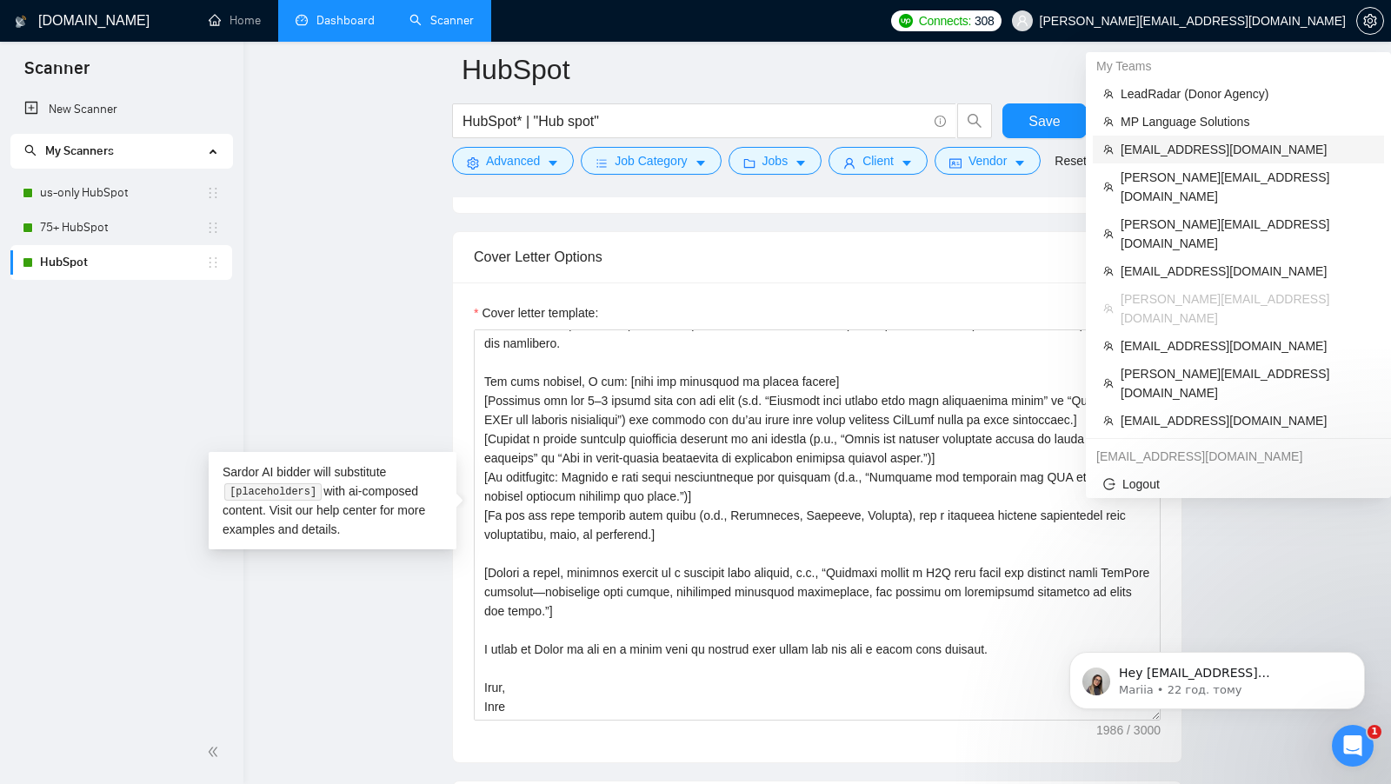
click at [1192, 143] on span "yamankaushik63@gmail.com" at bounding box center [1246, 149] width 253 height 19
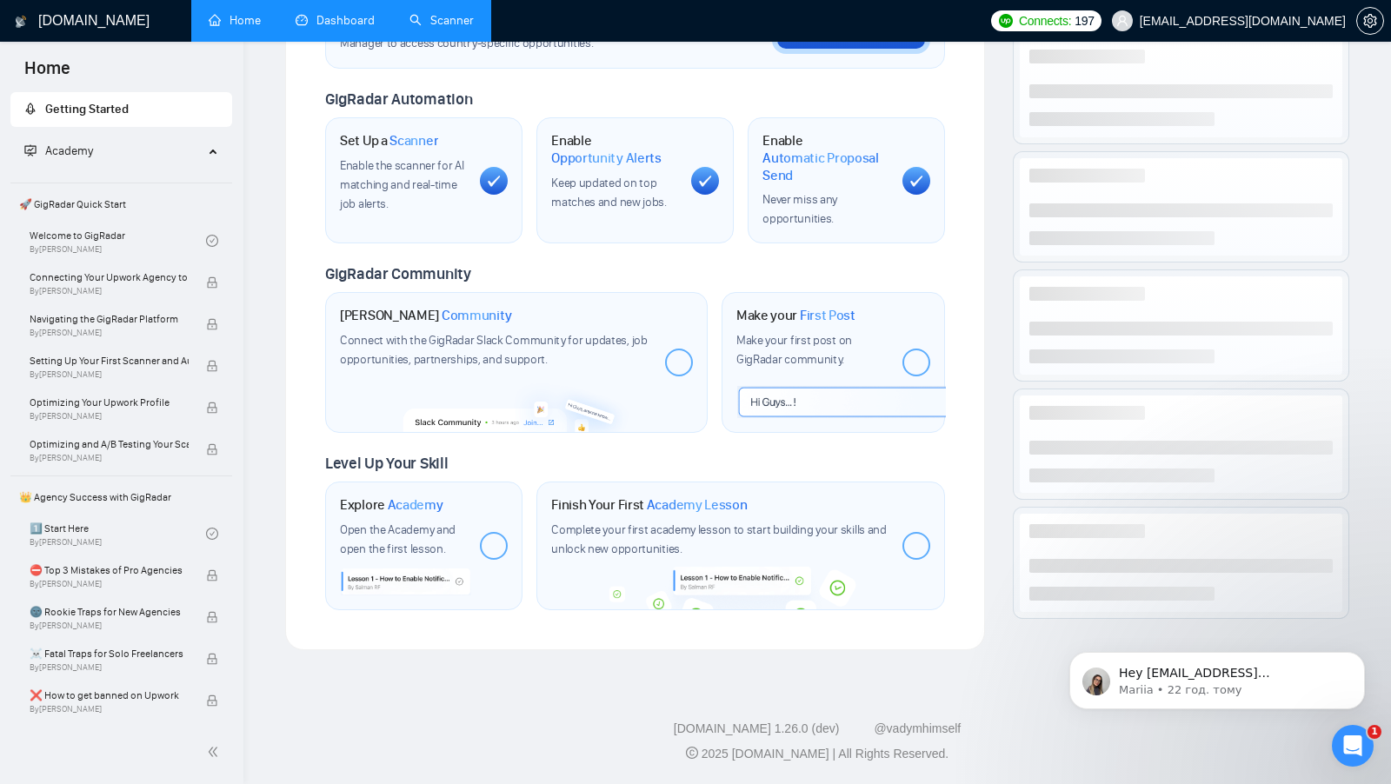
scroll to position [579, 0]
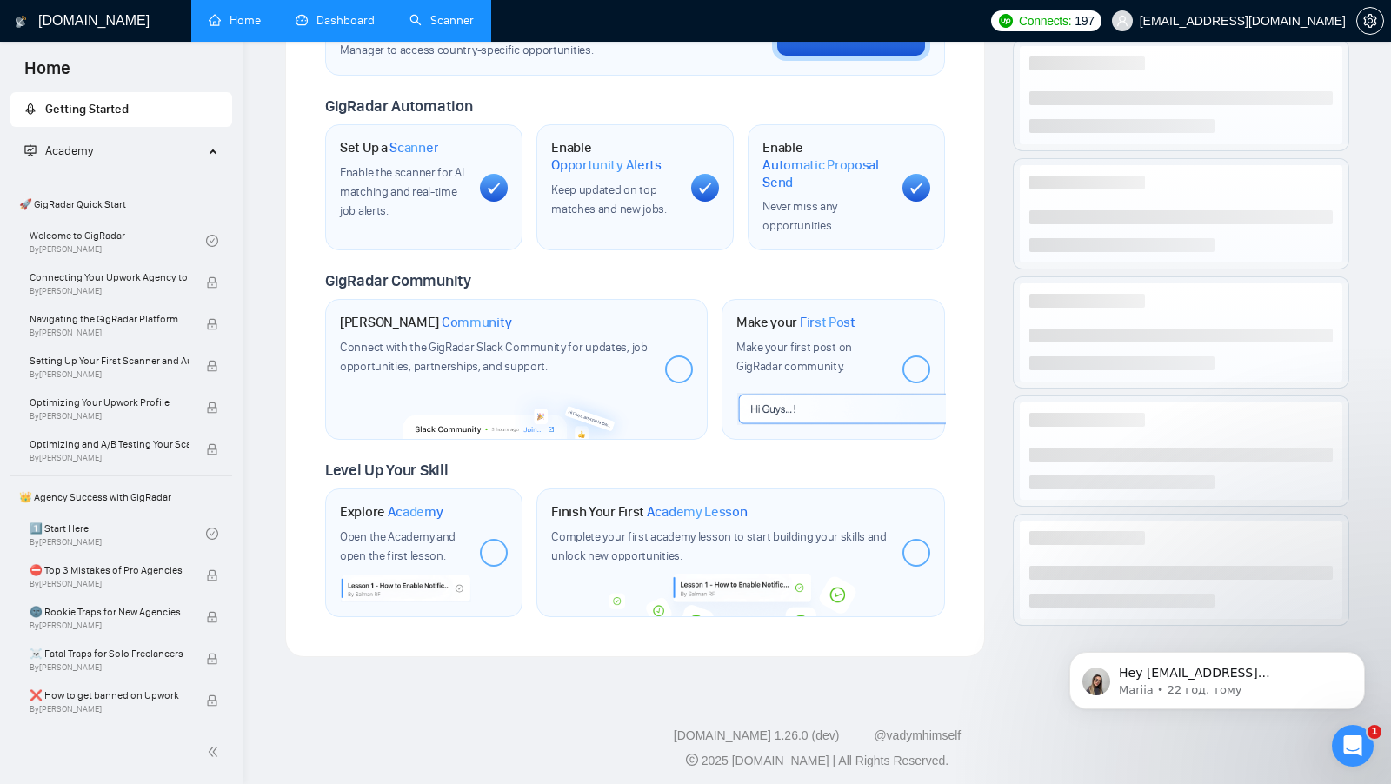
click at [412, 26] on link "Scanner" at bounding box center [441, 20] width 64 height 15
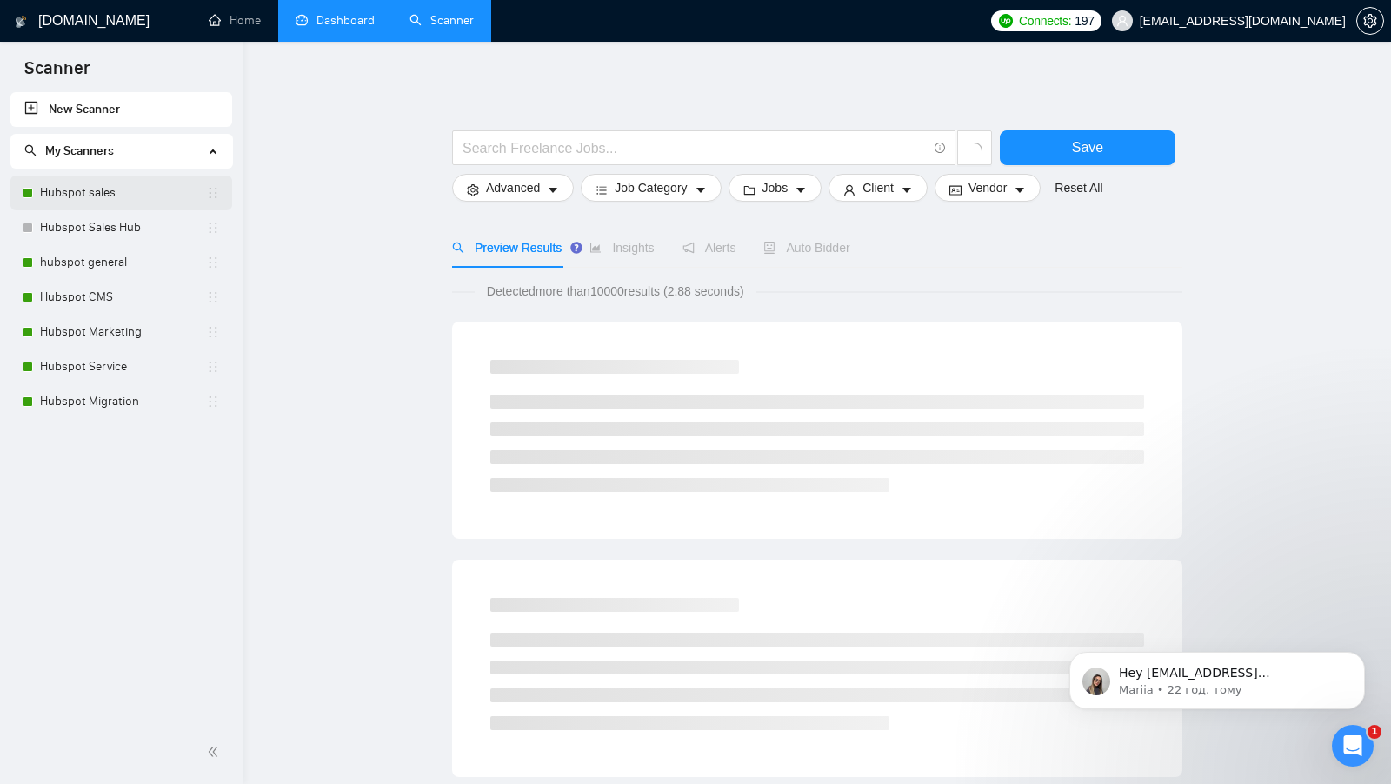
click at [94, 202] on link "Hubspot sales" at bounding box center [123, 193] width 166 height 35
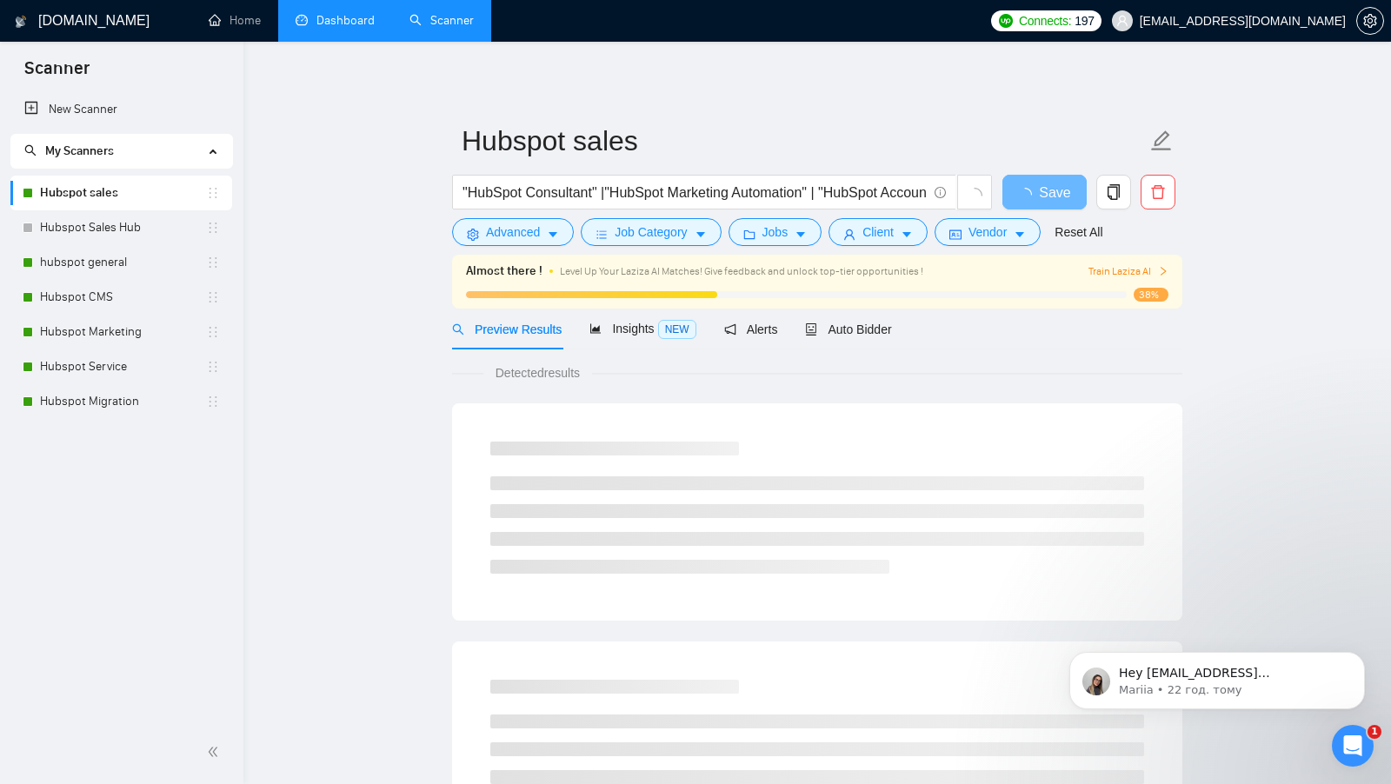
click at [806, 321] on div "Preview Results Insights NEW Alerts Auto Bidder" at bounding box center [672, 329] width 440 height 41
click at [829, 322] on span "Auto Bidder" at bounding box center [848, 329] width 86 height 14
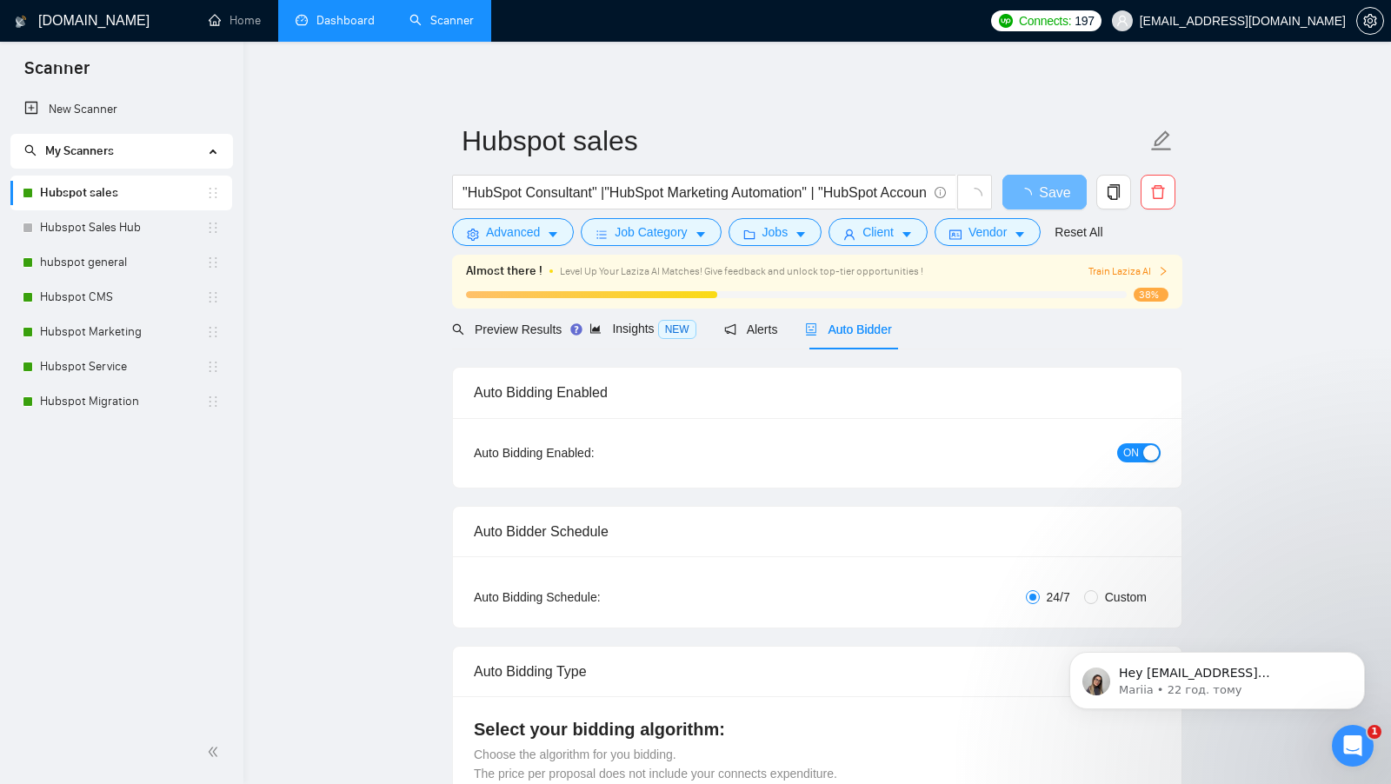
checkbox input "true"
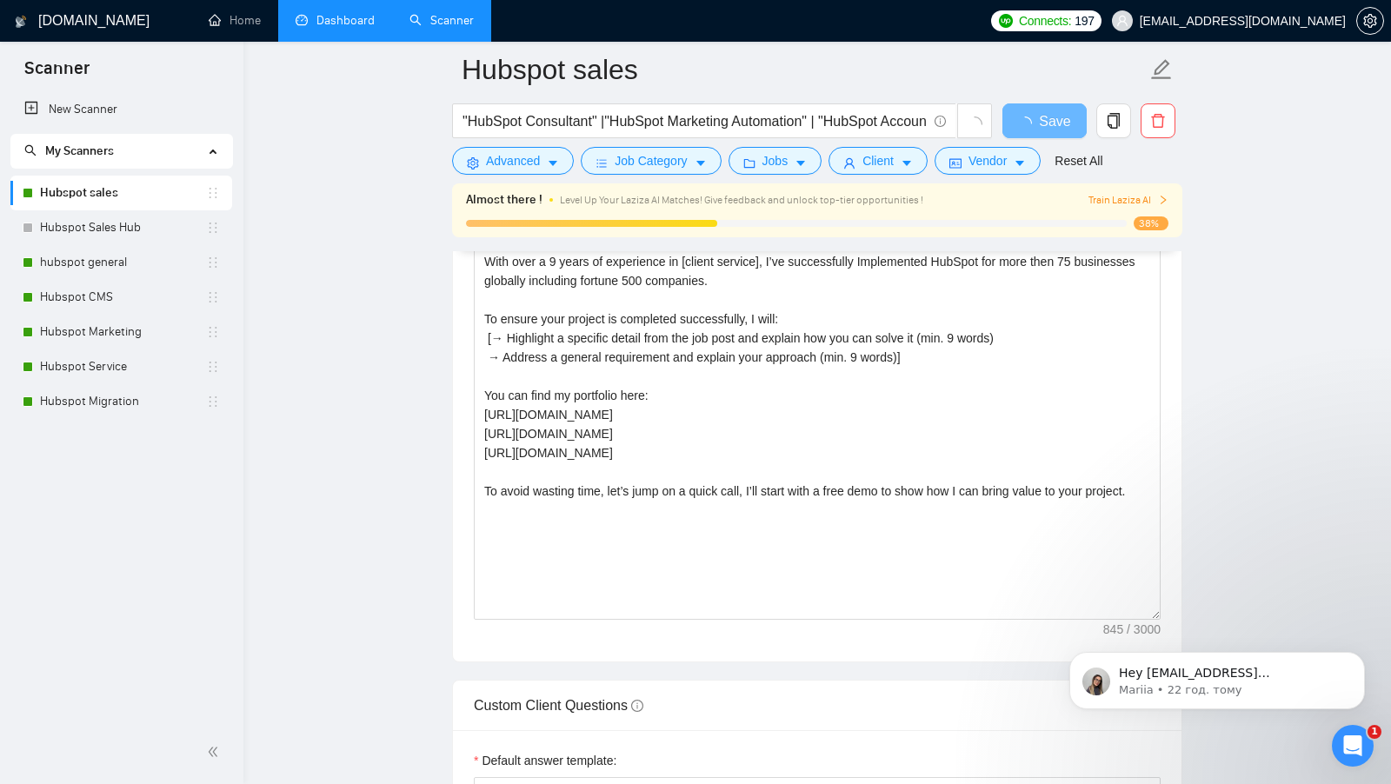
scroll to position [1870, 0]
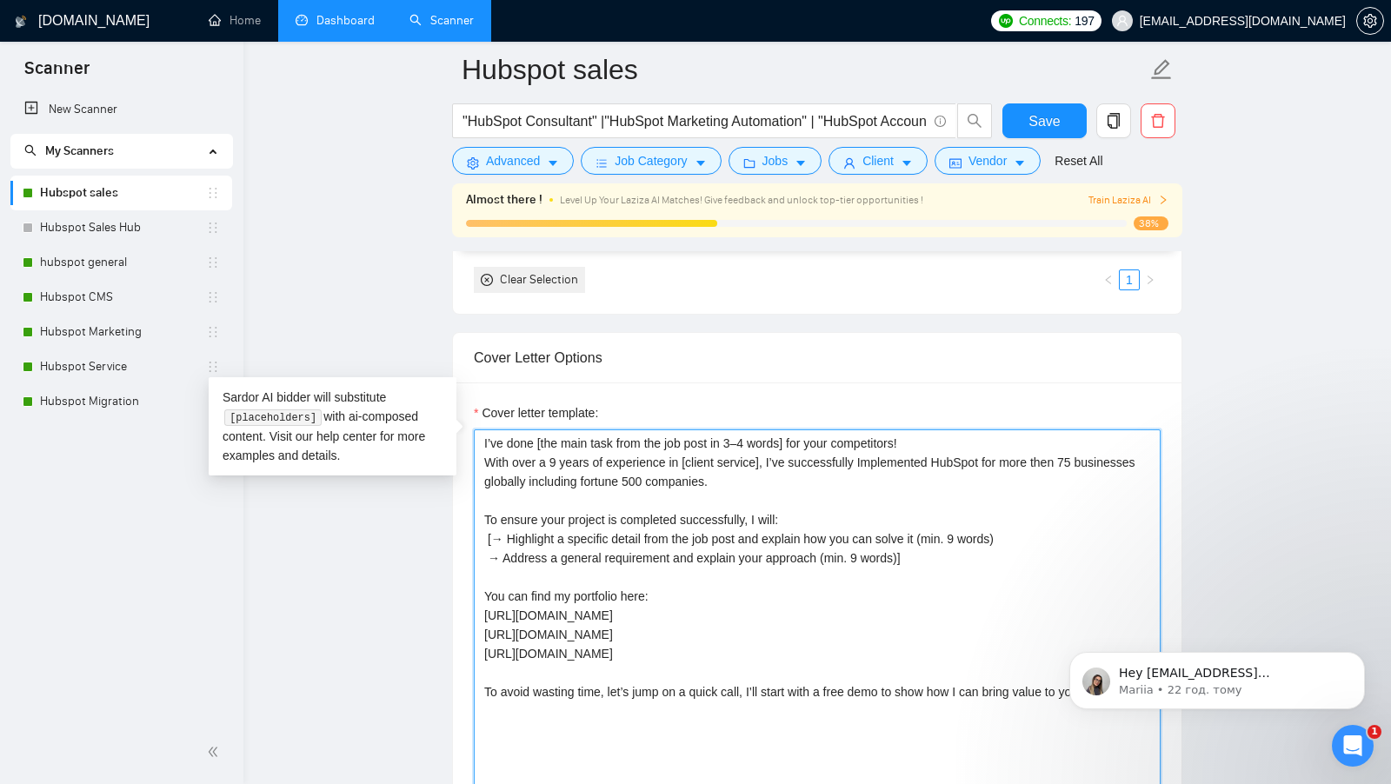
drag, startPoint x: 968, startPoint y: 449, endPoint x: 481, endPoint y: 588, distance: 507.3
click at [482, 588] on textarea "I’ve done [the main task from the job post in 3–4 words] for your competitors! …" at bounding box center [817, 624] width 687 height 391
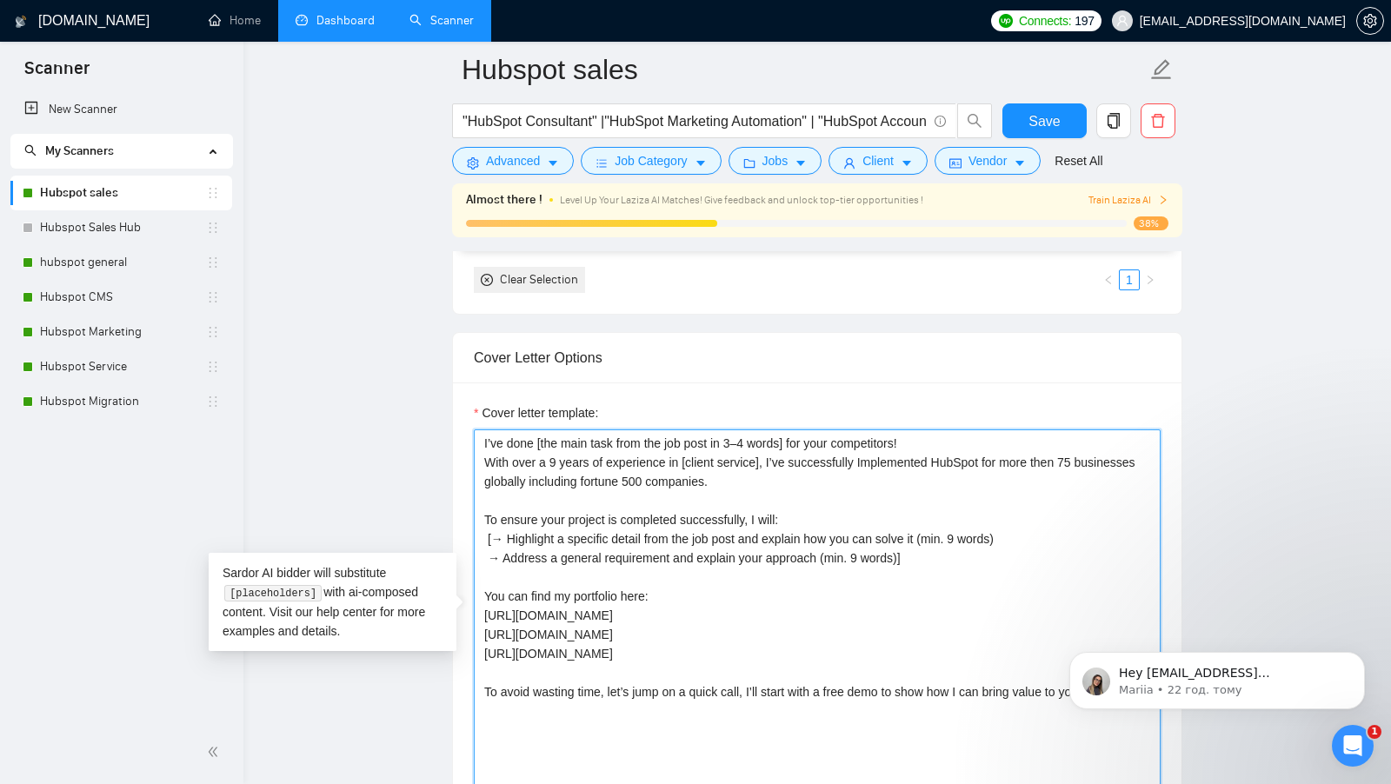
click at [670, 553] on textarea "I’ve done [the main task from the job post in 3–4 words] for your competitors! …" at bounding box center [817, 624] width 687 height 391
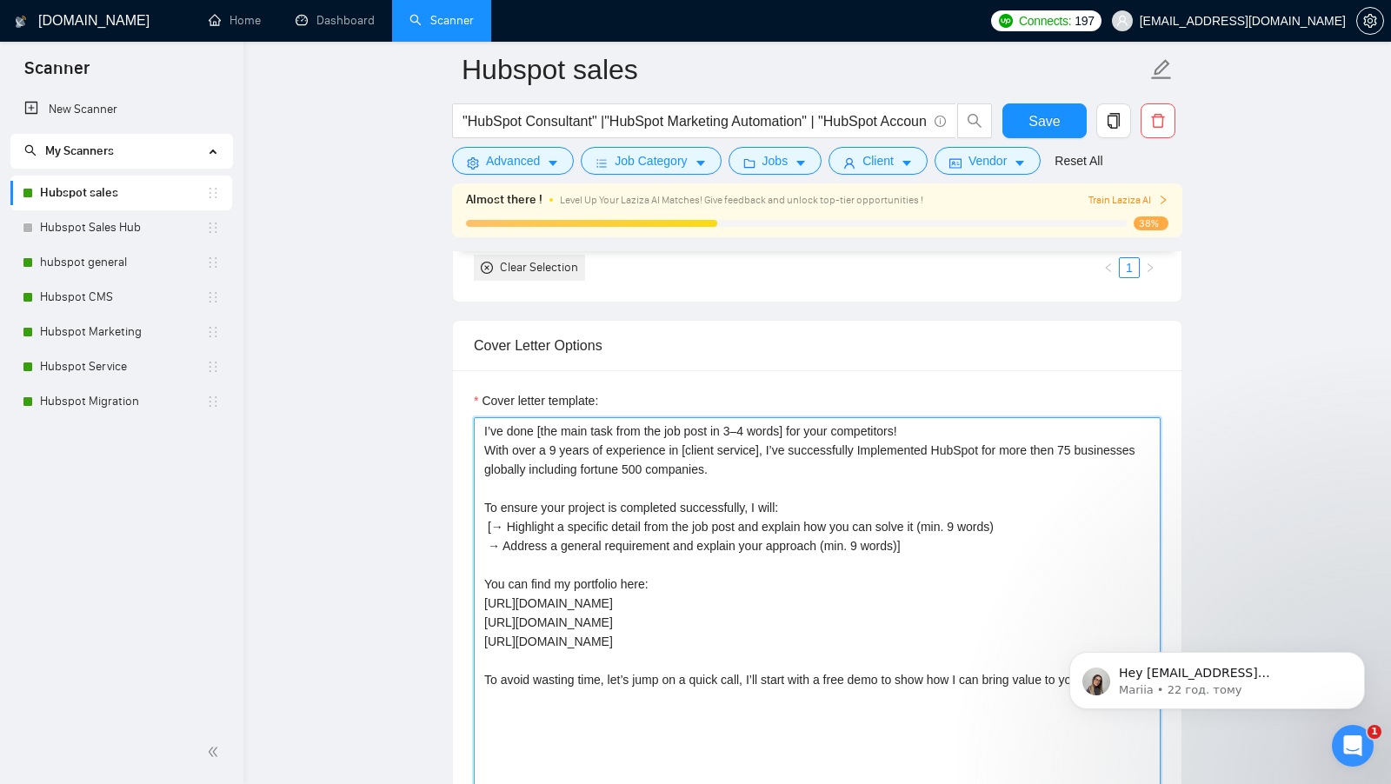
scroll to position [1878, 0]
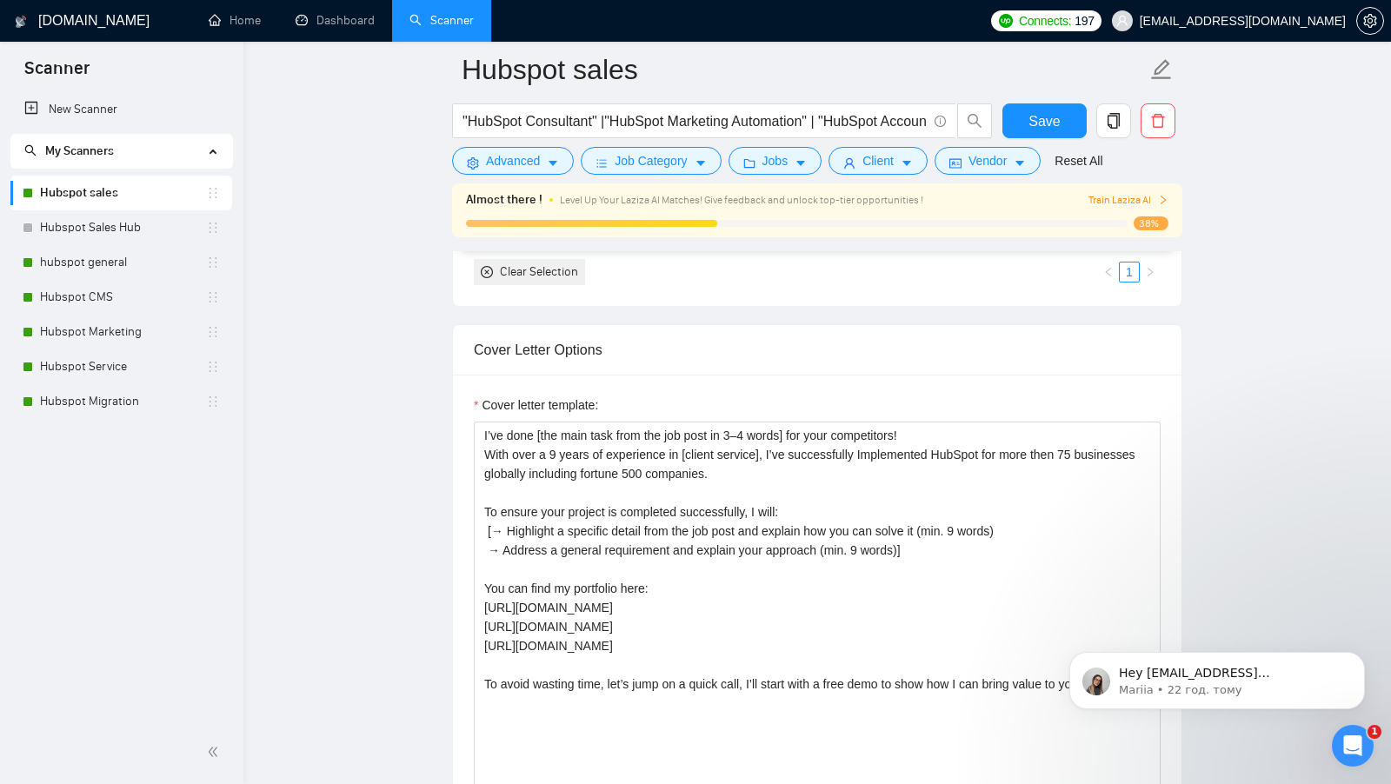
click at [701, 396] on div "Cover letter template:" at bounding box center [817, 409] width 687 height 26
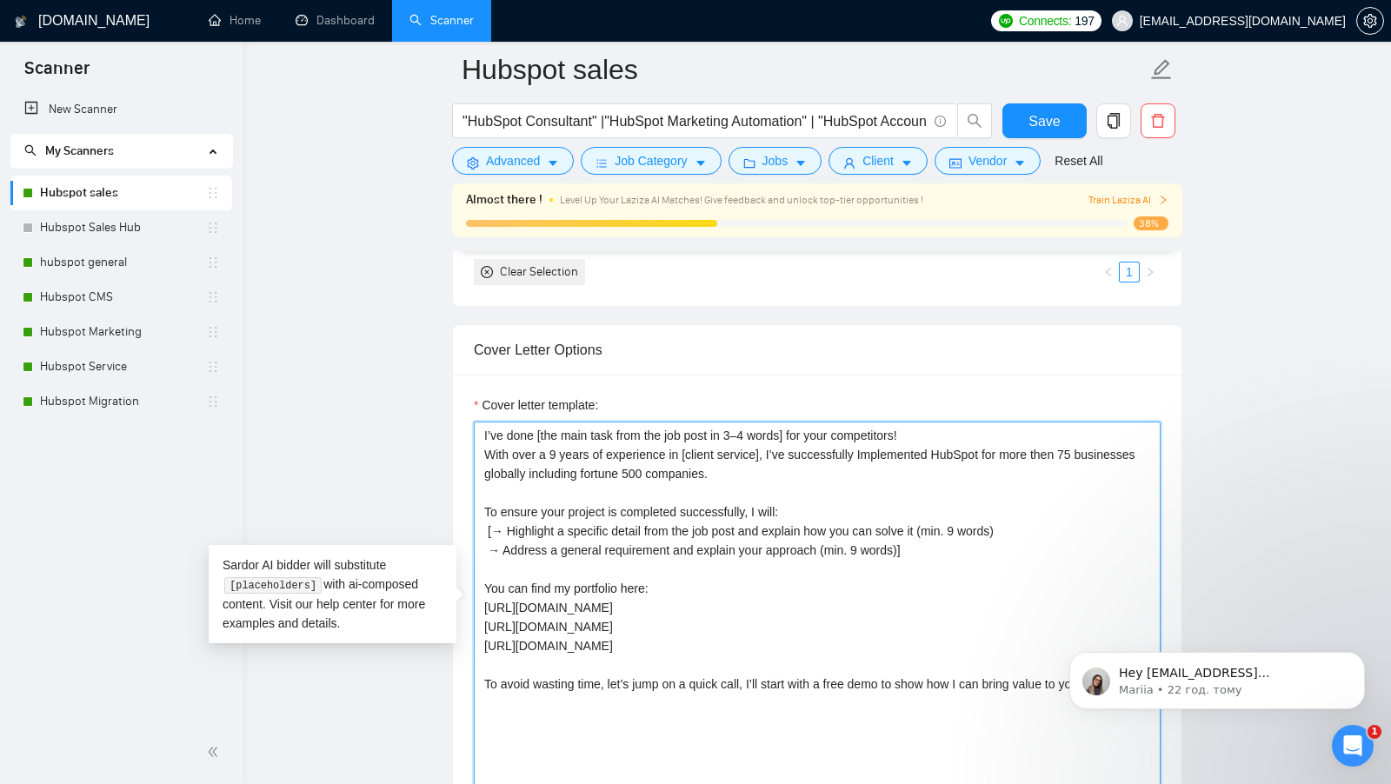
drag, startPoint x: 486, startPoint y: 447, endPoint x: 848, endPoint y: 477, distance: 362.9
click at [848, 477] on textarea "I’ve done [the main task from the job post in 3–4 words] for your competitors! …" at bounding box center [817, 617] width 687 height 391
click at [838, 480] on textarea "I’ve done [the main task from the job post in 3–4 words] for your competitors! …" at bounding box center [817, 617] width 687 height 391
drag, startPoint x: 825, startPoint y: 478, endPoint x: 477, endPoint y: 450, distance: 348.8
click at [477, 450] on textarea "I’ve done [the main task from the job post in 3–4 words] for your competitors! …" at bounding box center [817, 617] width 687 height 391
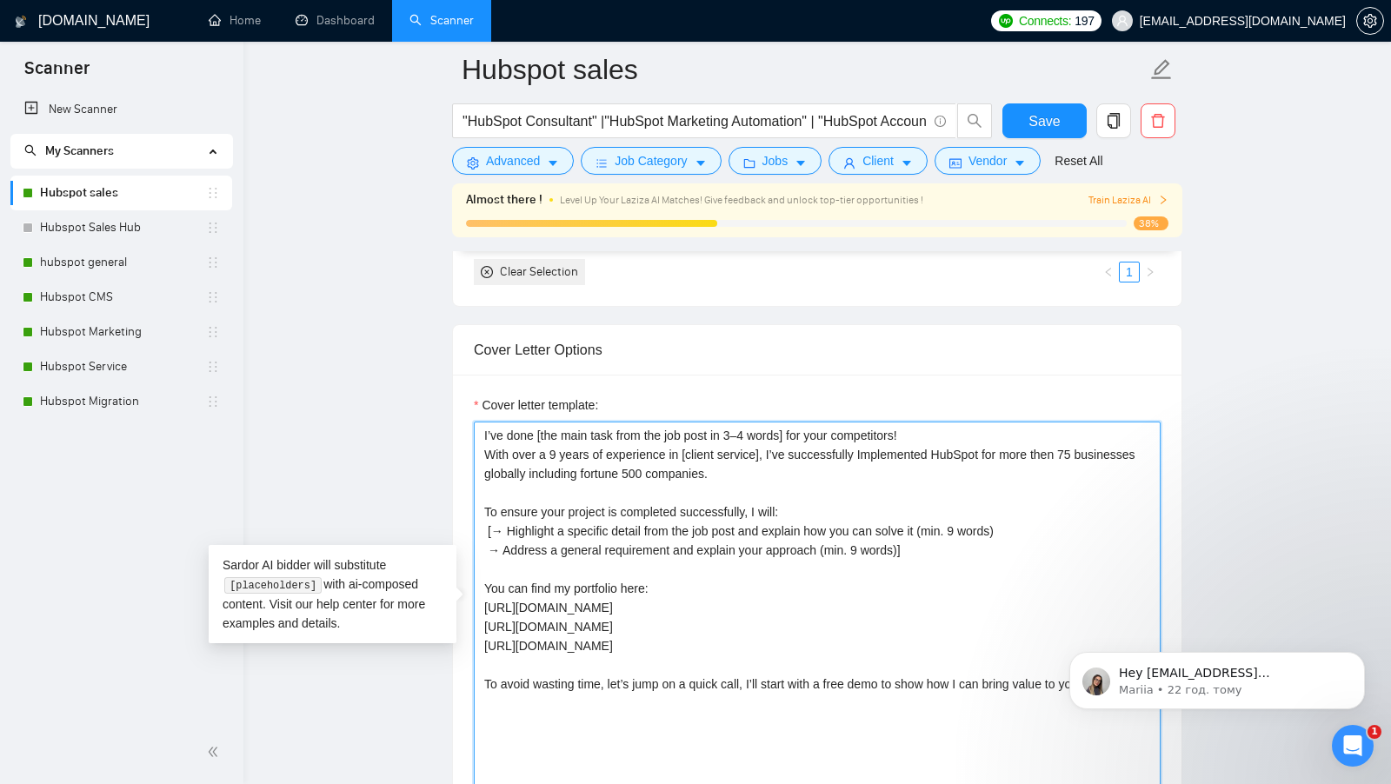
click at [773, 441] on textarea "I’ve done [the main task from the job post in 3–4 words] for your competitors! …" at bounding box center [817, 617] width 687 height 391
drag, startPoint x: 775, startPoint y: 441, endPoint x: 797, endPoint y: 470, distance: 36.7
click at [797, 470] on textarea "I’ve done [the main task from the job post in 3–4 words] for your competitors! …" at bounding box center [817, 617] width 687 height 391
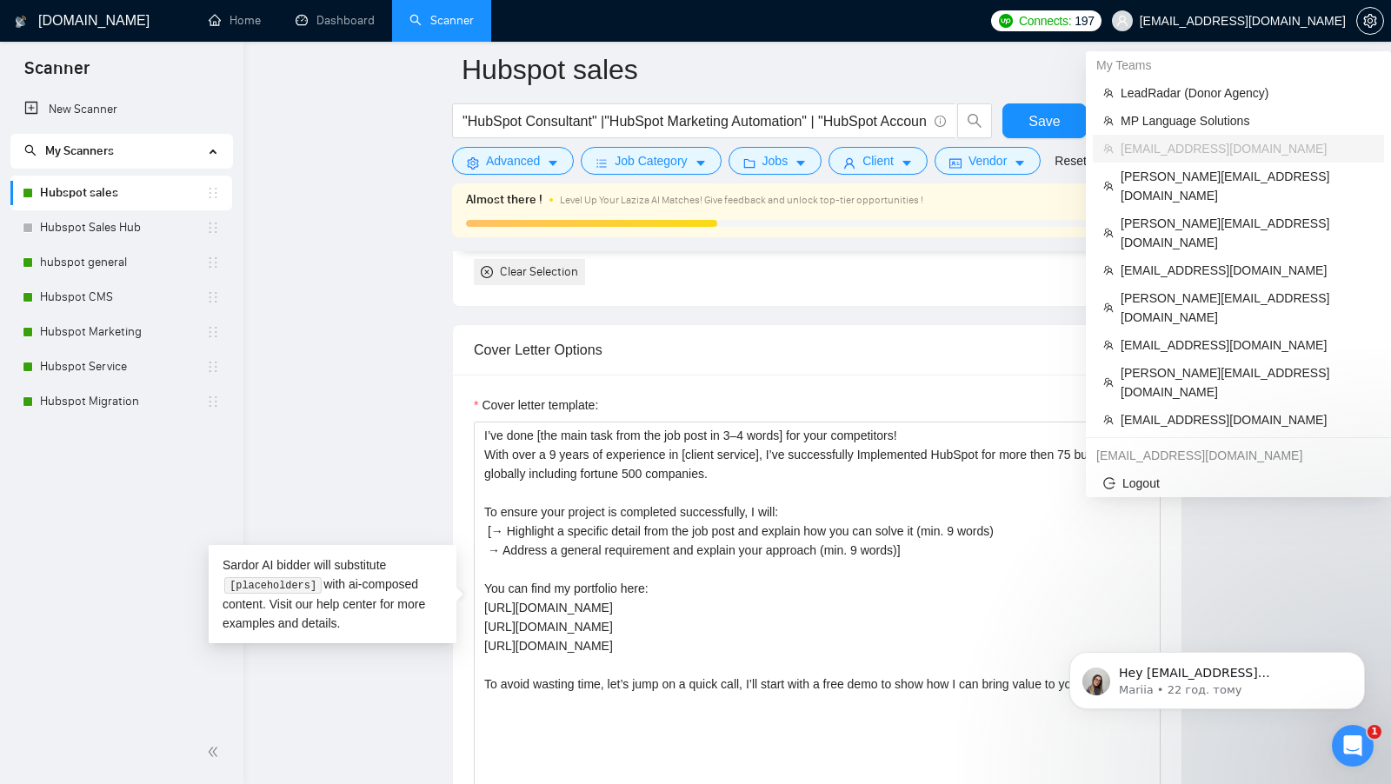
click at [1297, 21] on span "yamankaushik63@gmail.com" at bounding box center [1243, 21] width 206 height 0
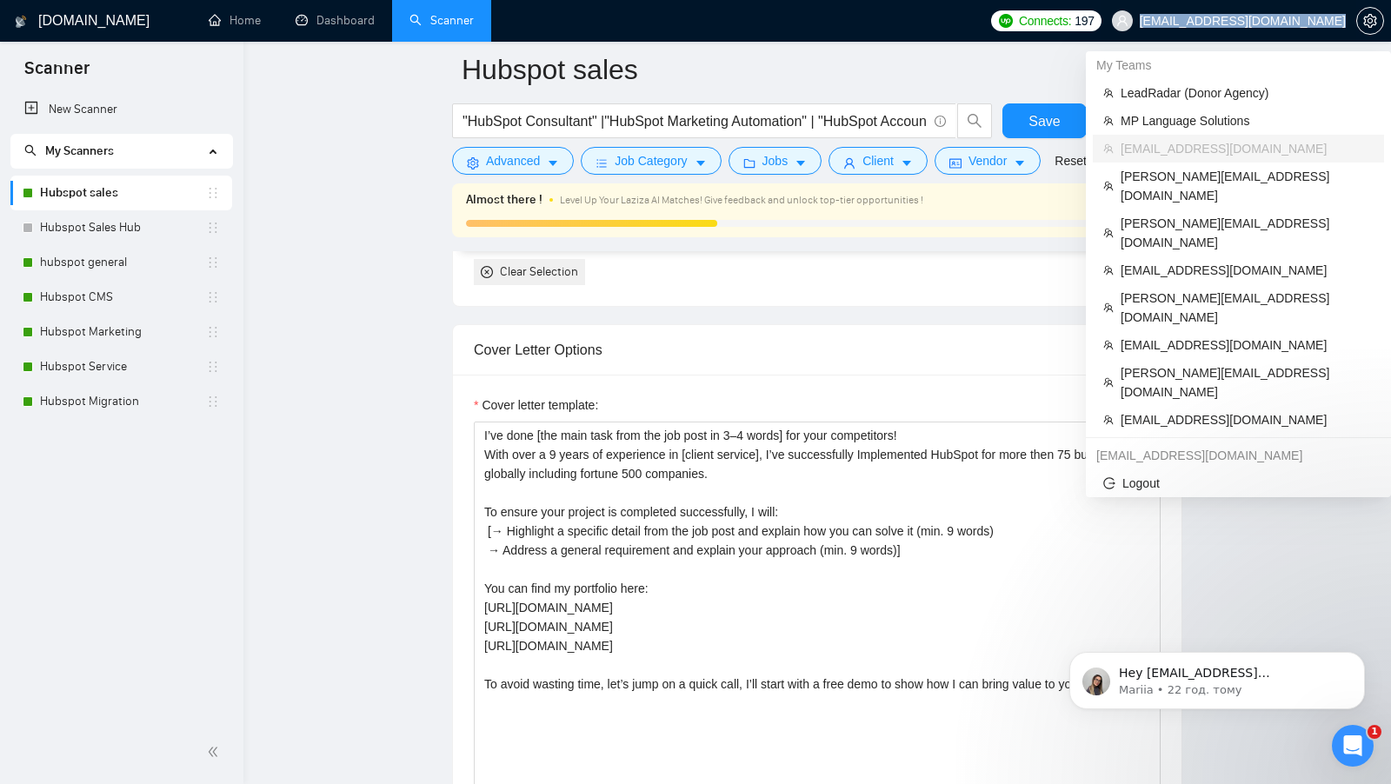
click at [1297, 21] on span "yamankaushik63@gmail.com" at bounding box center [1243, 21] width 206 height 0
copy div "yamankaushik63@gmail.com"
